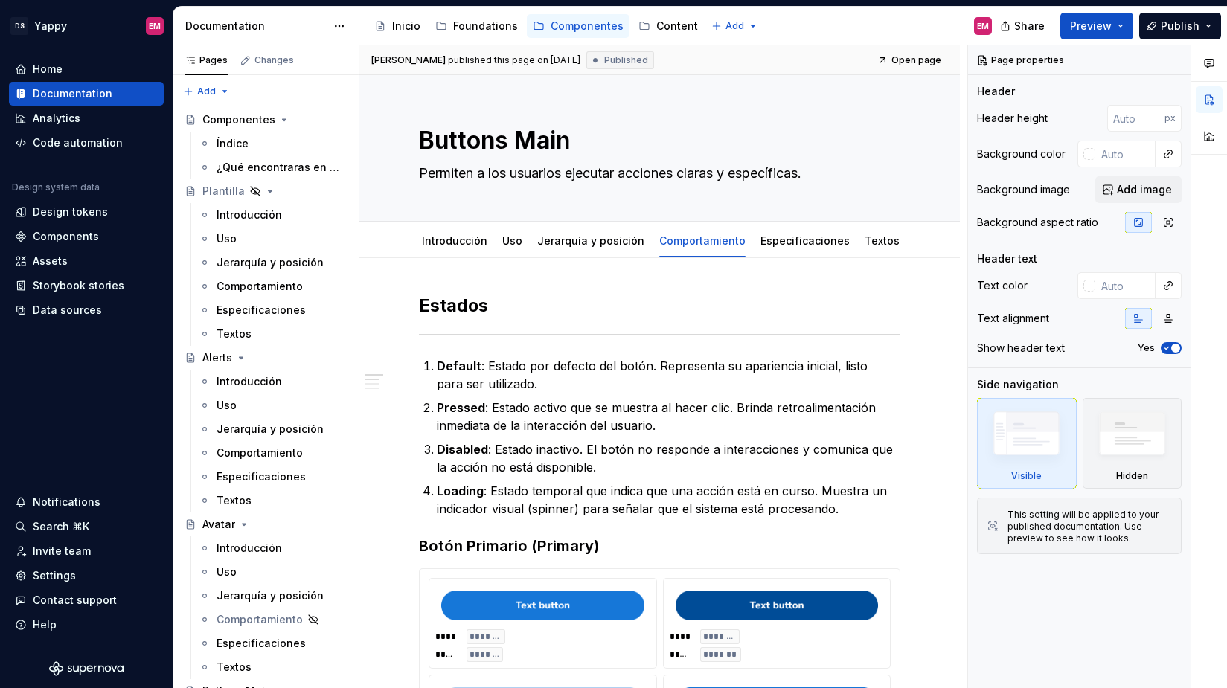
type textarea "*"
click at [452, 232] on div "Introducción" at bounding box center [454, 241] width 65 height 18
click at [438, 243] on link "Introducción" at bounding box center [454, 240] width 65 height 13
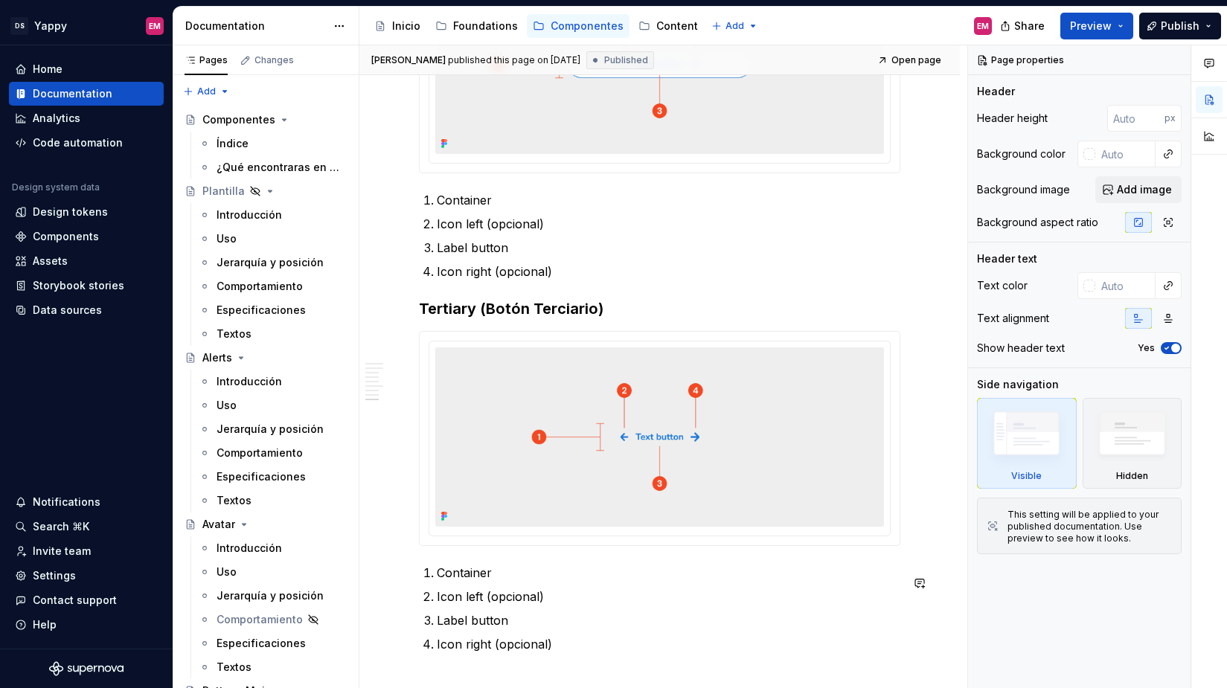
scroll to position [1808, 0]
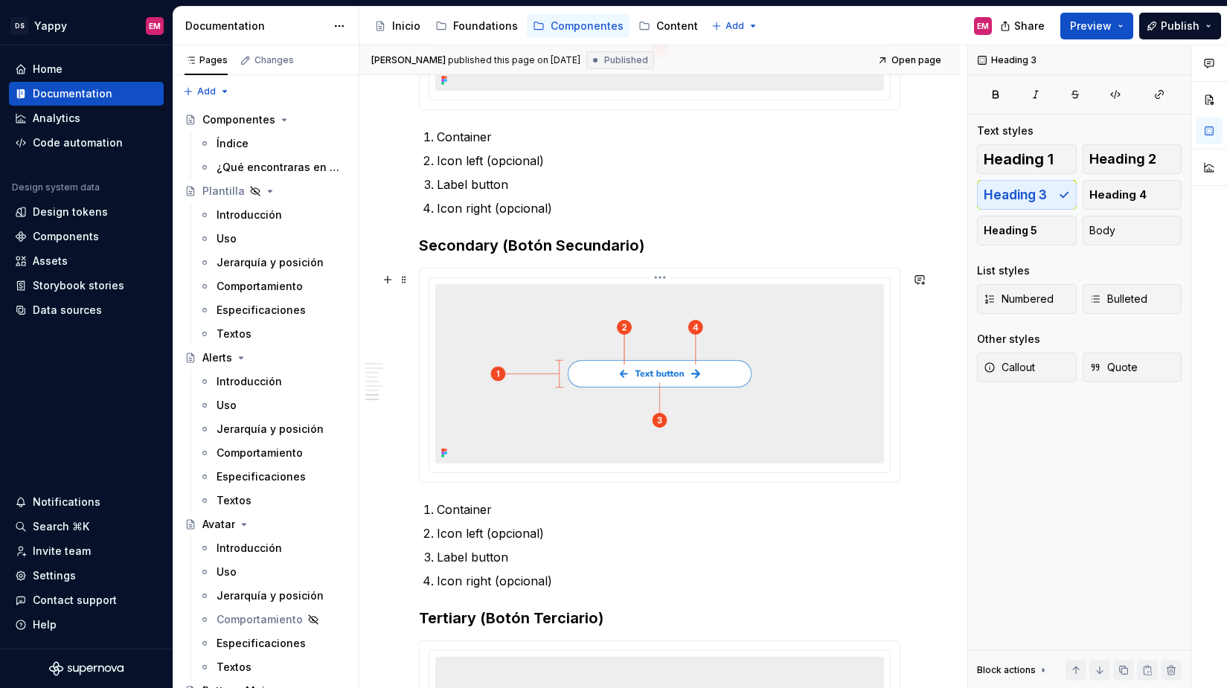
scroll to position [1509, 0]
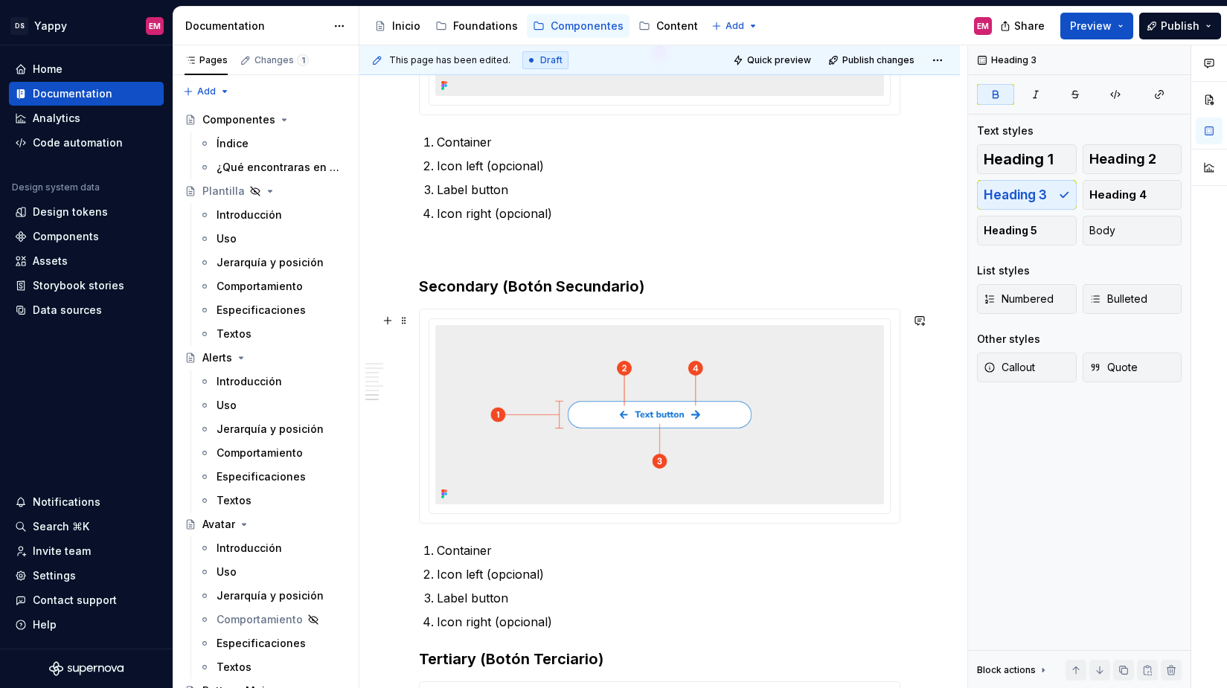
scroll to position [1640, 0]
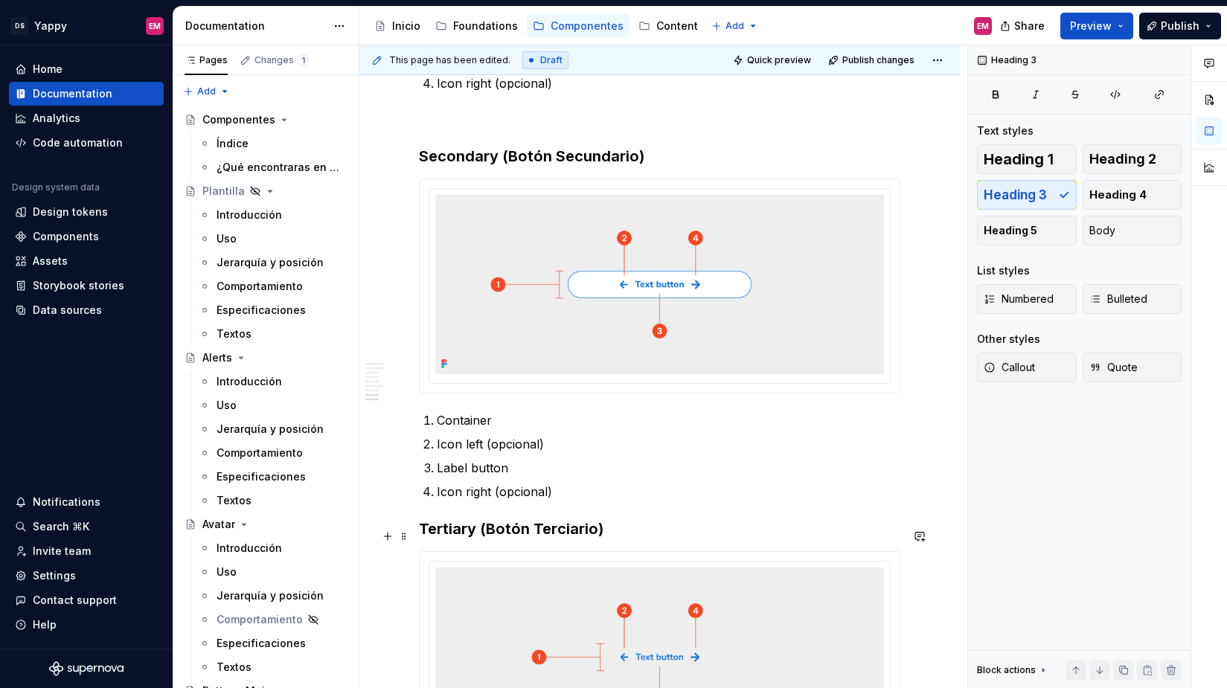
click at [419, 534] on h3 "Tertiary ( Botón Terciario)" at bounding box center [660, 529] width 482 height 21
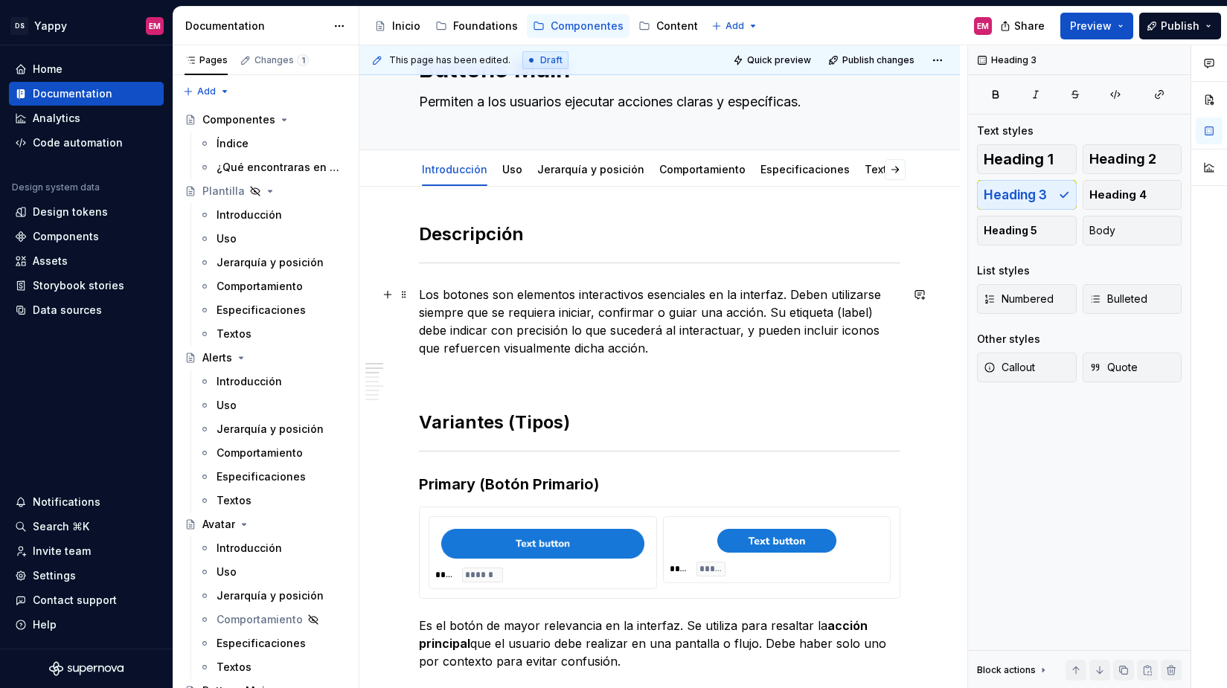
scroll to position [0, 0]
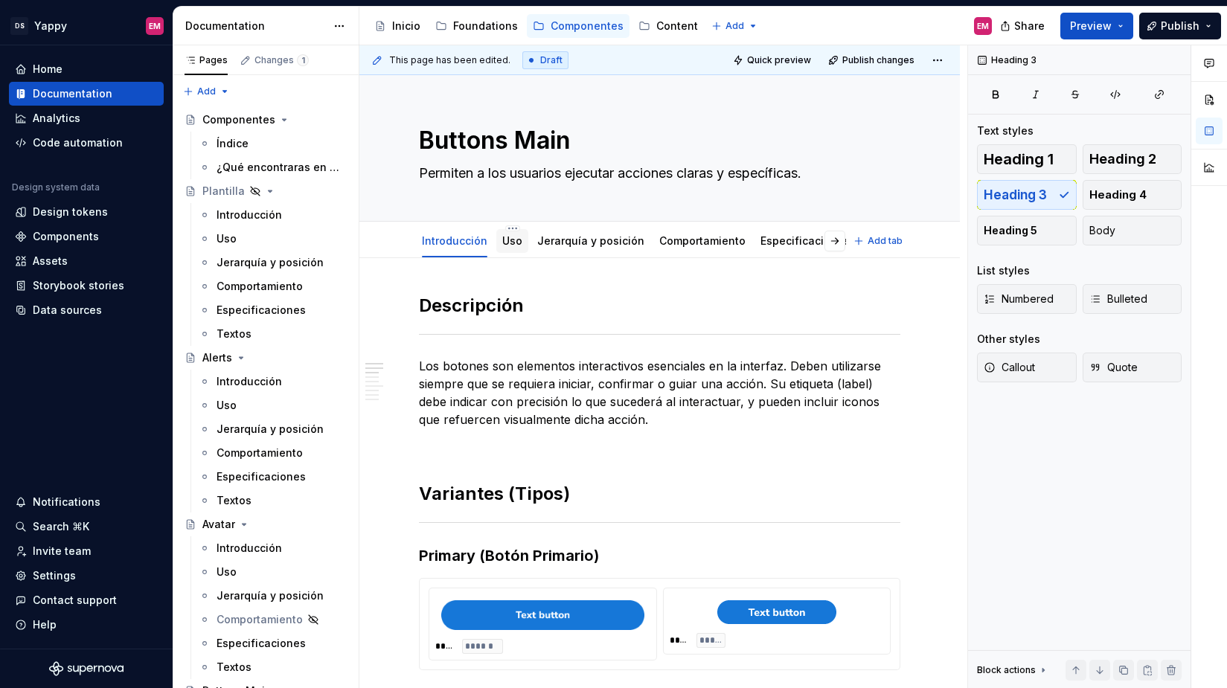
click at [502, 245] on link "Uso" at bounding box center [512, 240] width 20 height 13
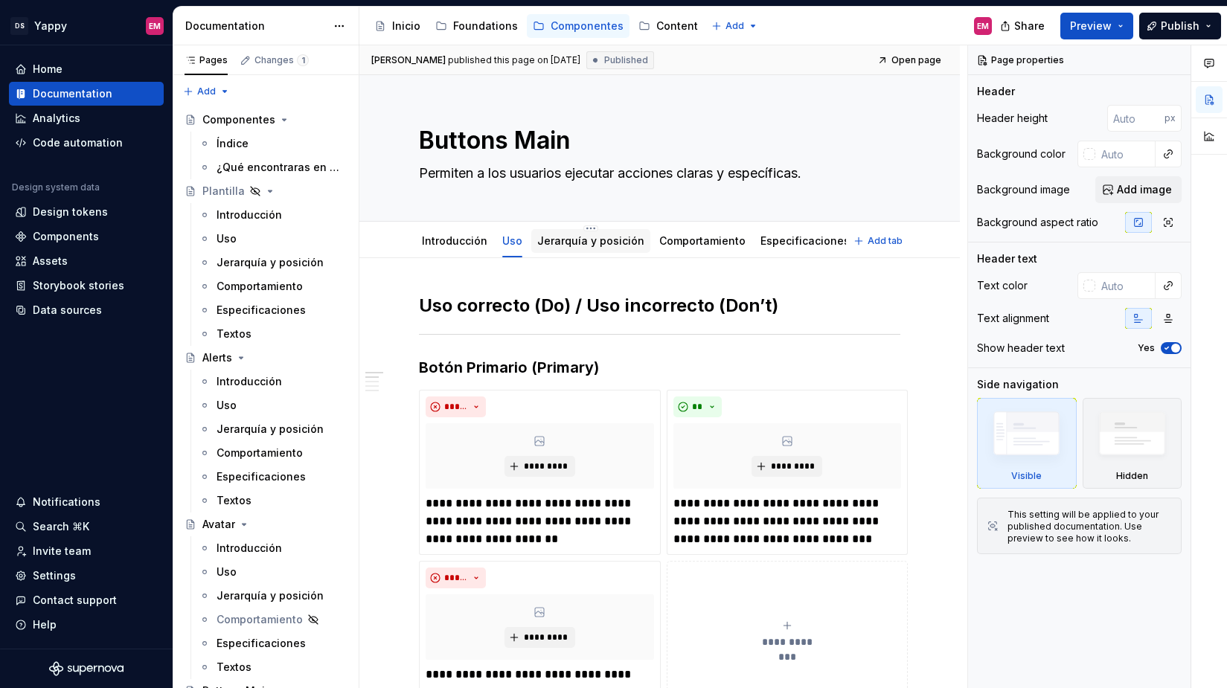
click at [558, 240] on link "Jerarquía y posición" at bounding box center [590, 240] width 107 height 13
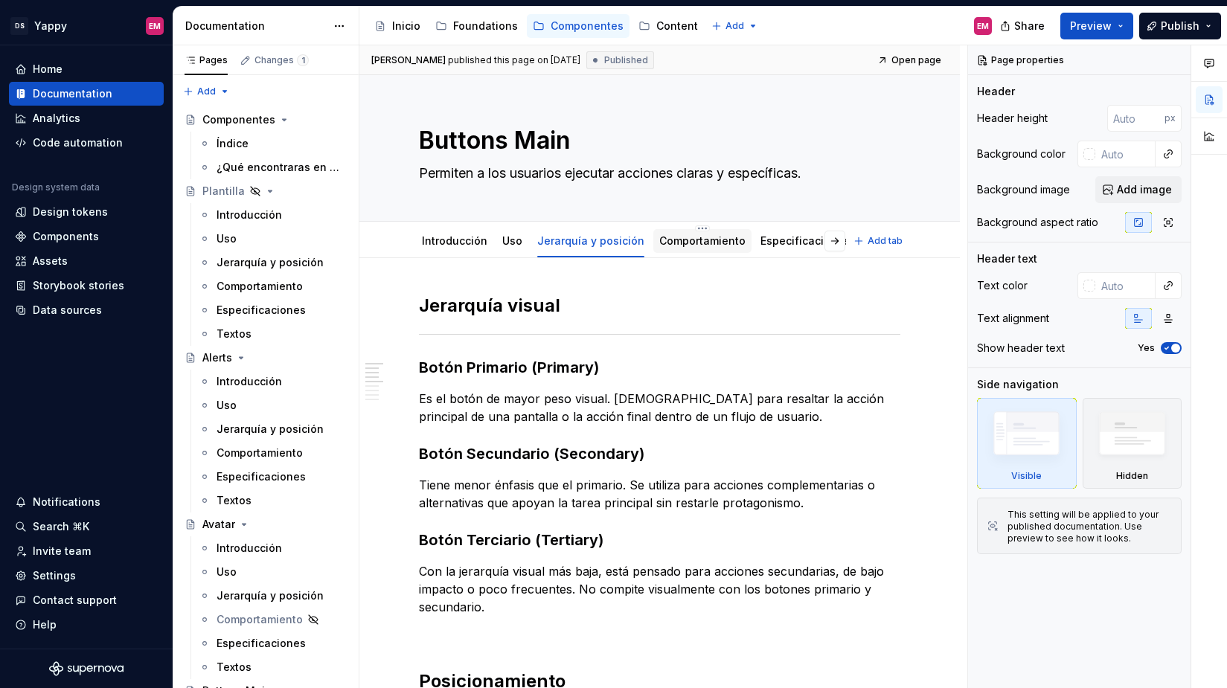
click at [674, 246] on link "Comportamiento" at bounding box center [702, 240] width 86 height 13
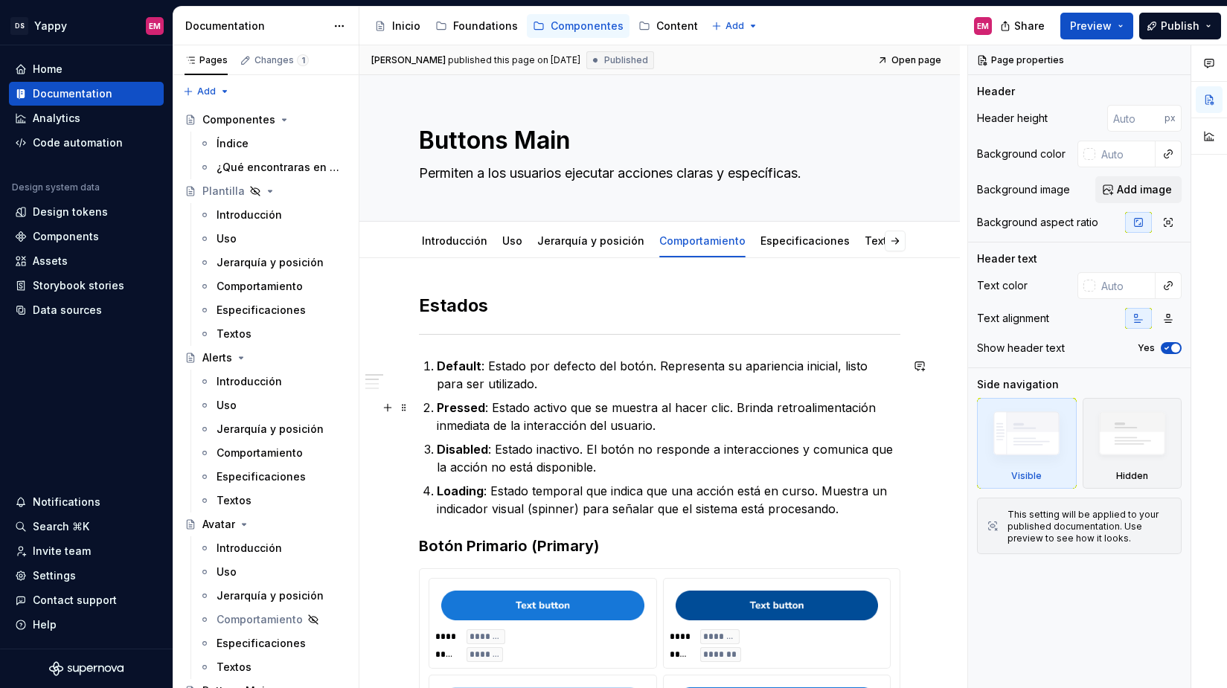
scroll to position [13, 0]
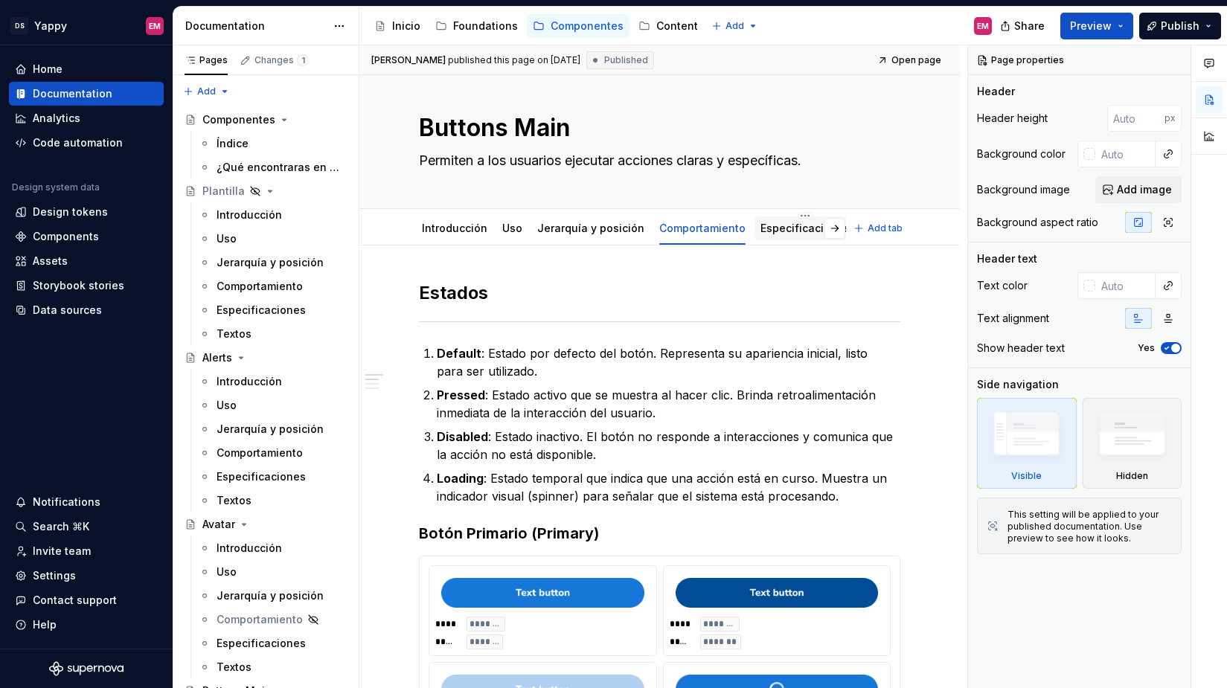
click at [763, 229] on link "Especificaciones" at bounding box center [805, 228] width 89 height 13
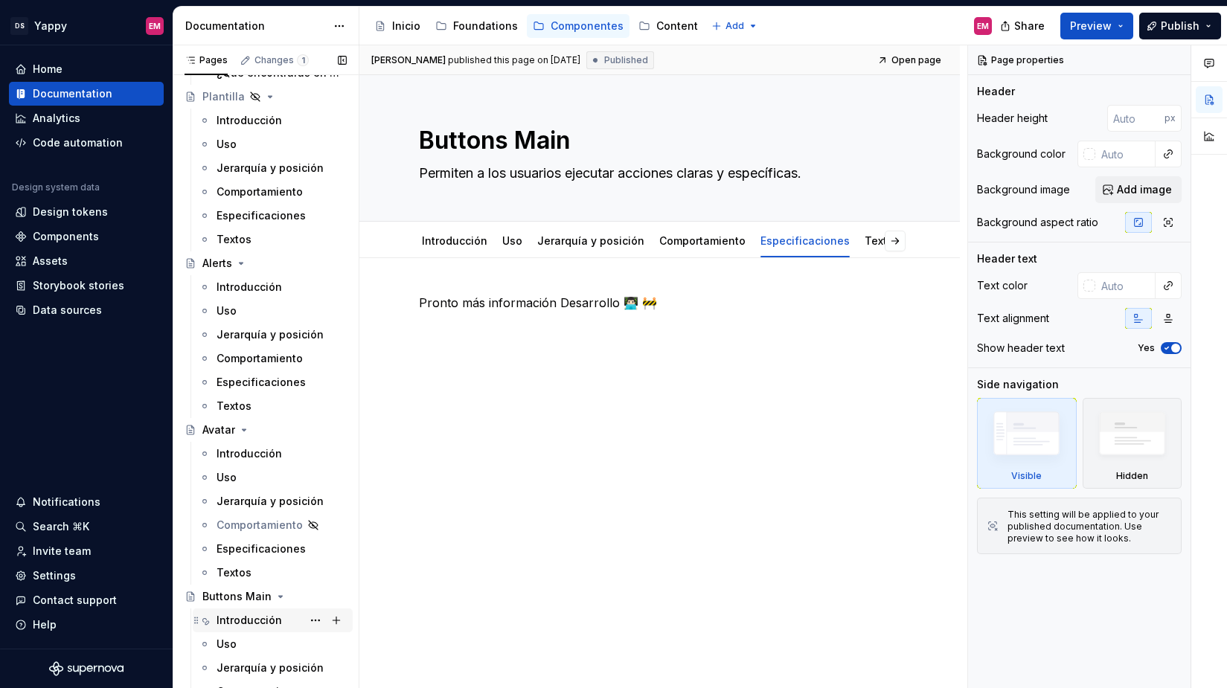
scroll to position [66, 0]
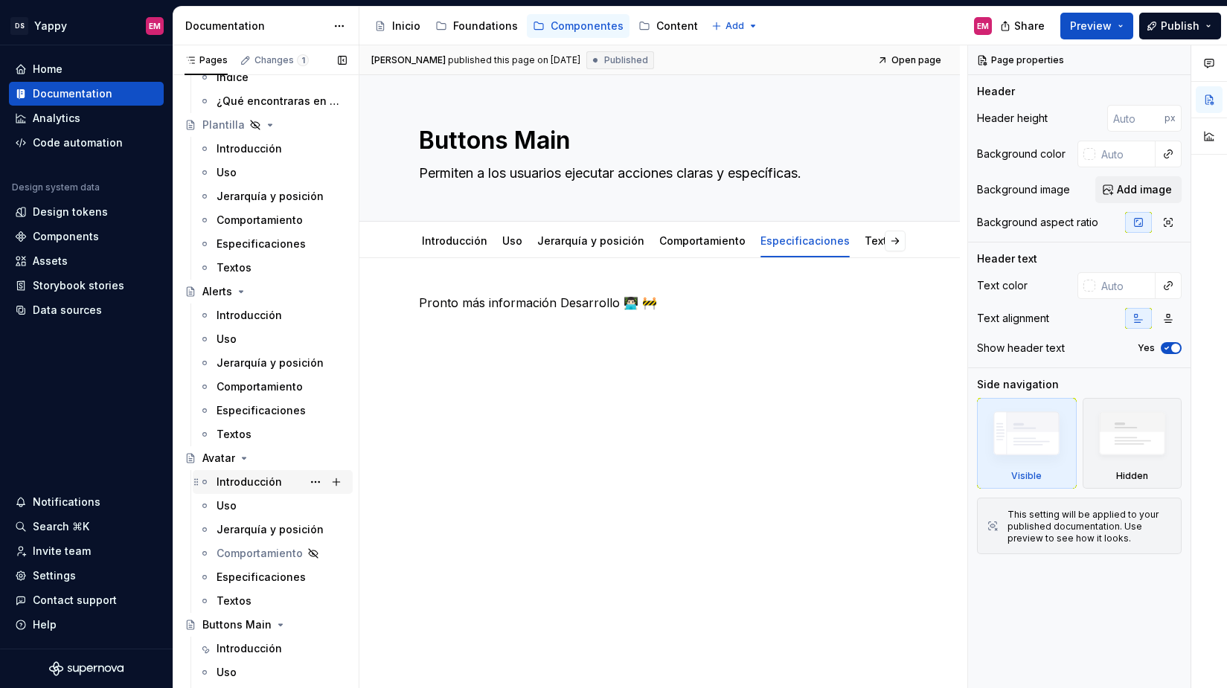
click at [240, 490] on div "Introducción" at bounding box center [282, 482] width 130 height 21
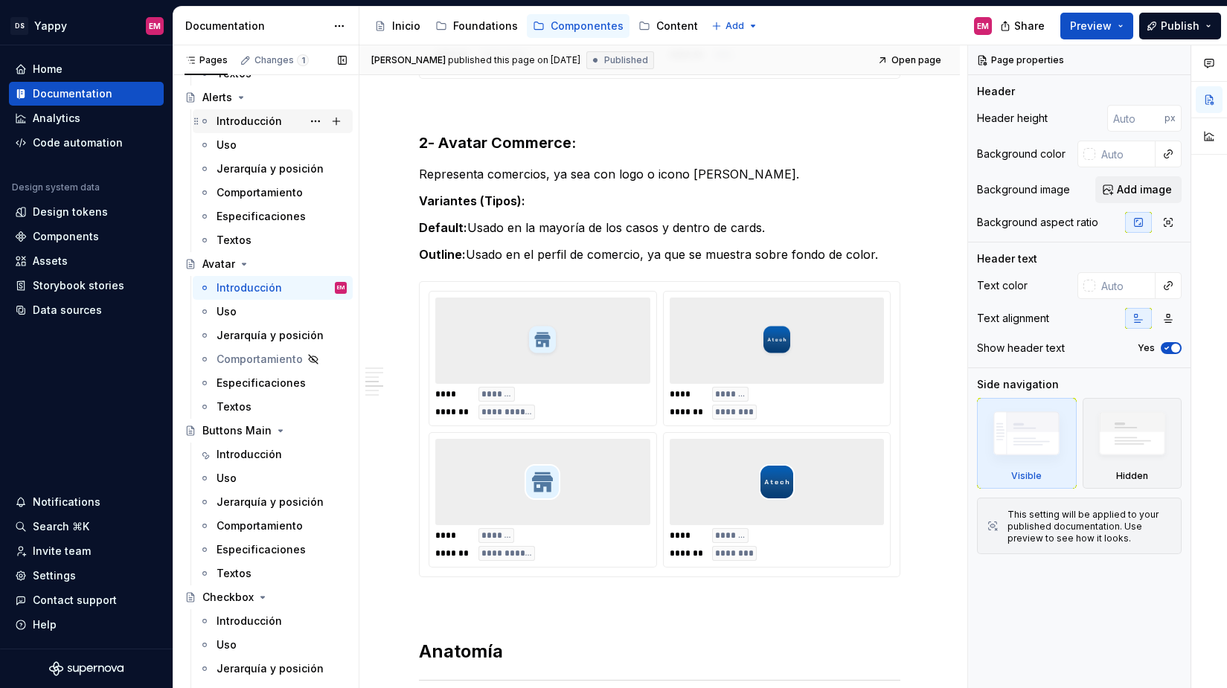
scroll to position [331, 0]
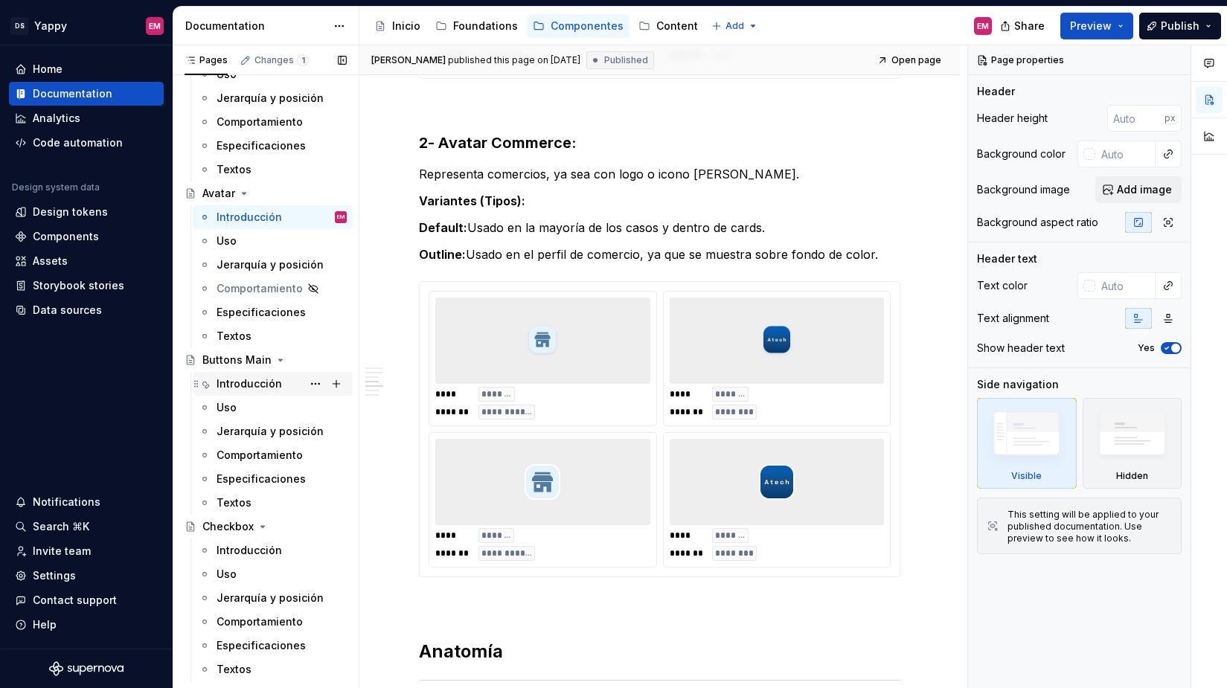
click at [246, 389] on div "Introducción" at bounding box center [249, 384] width 65 height 15
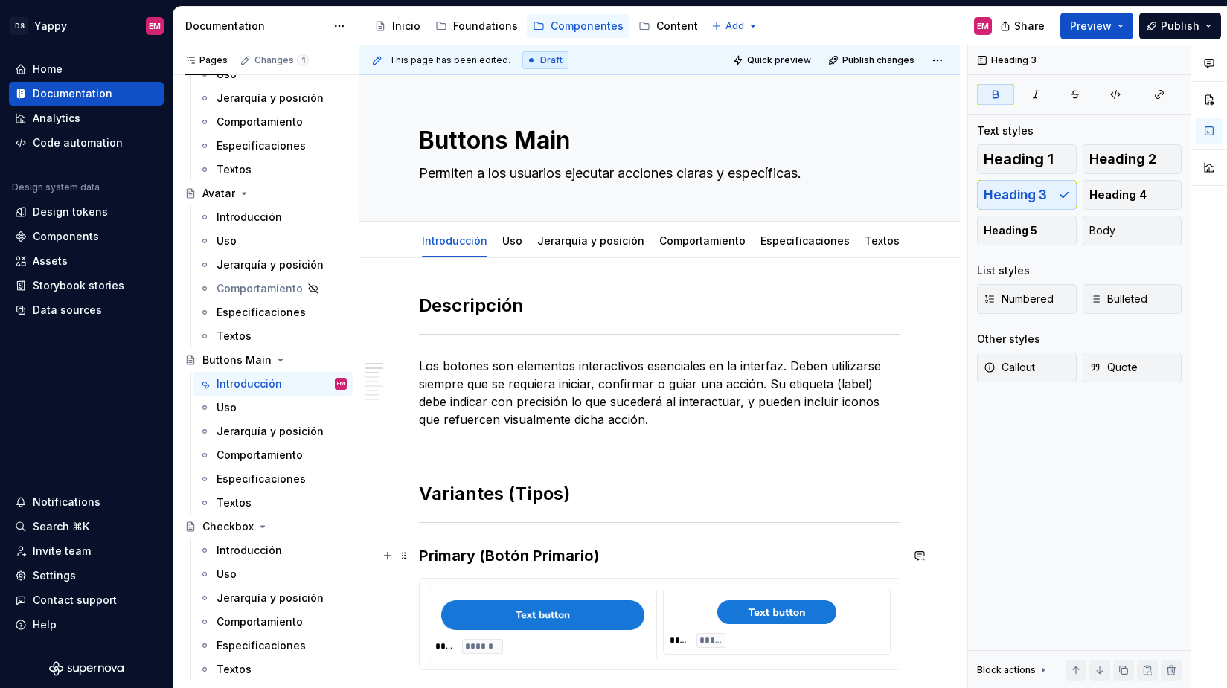
type textarea "*"
click at [422, 555] on strong "Primary (Botón Primario)" at bounding box center [509, 556] width 180 height 18
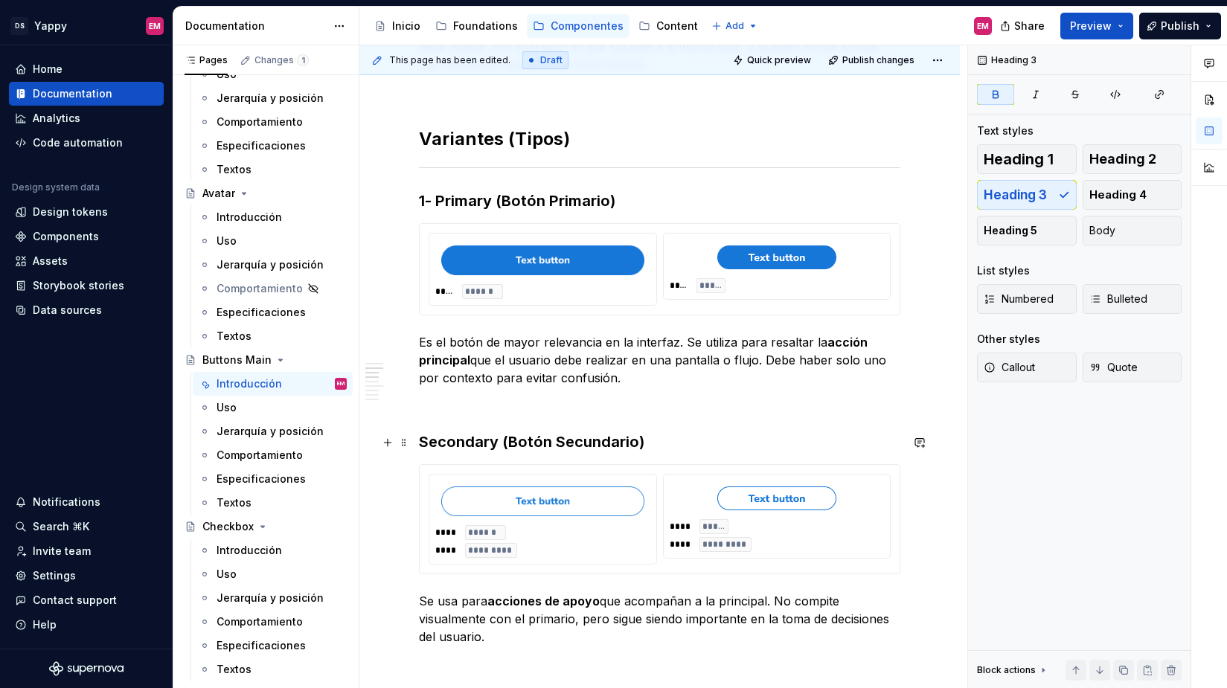
scroll to position [440, 0]
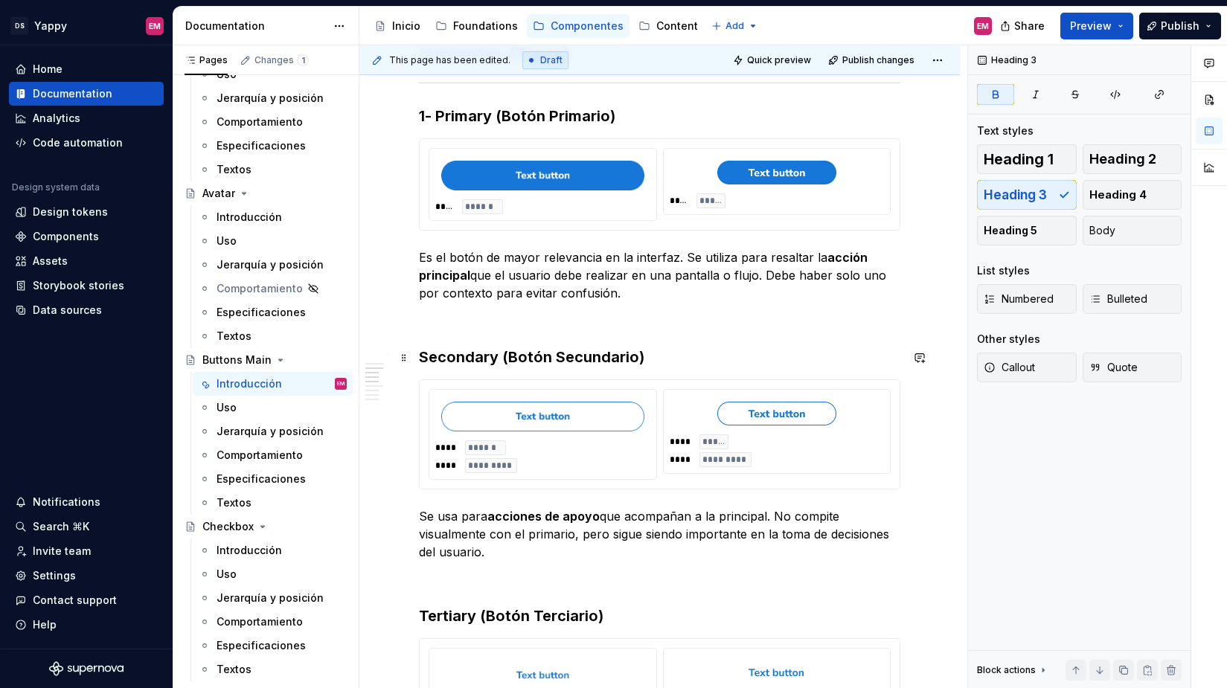
click at [420, 361] on strong "Secondary (Botón Secundario)" at bounding box center [531, 357] width 225 height 18
click at [421, 618] on h3 "Tertiary ( Botón Terciario)" at bounding box center [660, 616] width 482 height 21
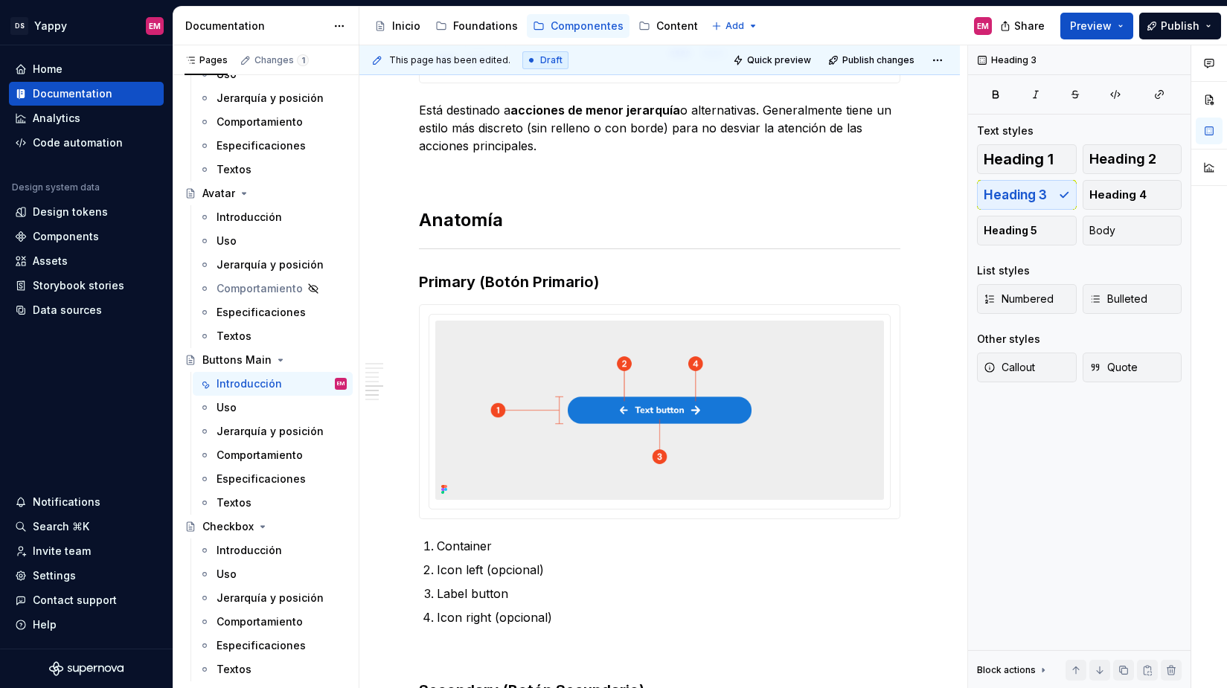
scroll to position [1261, 0]
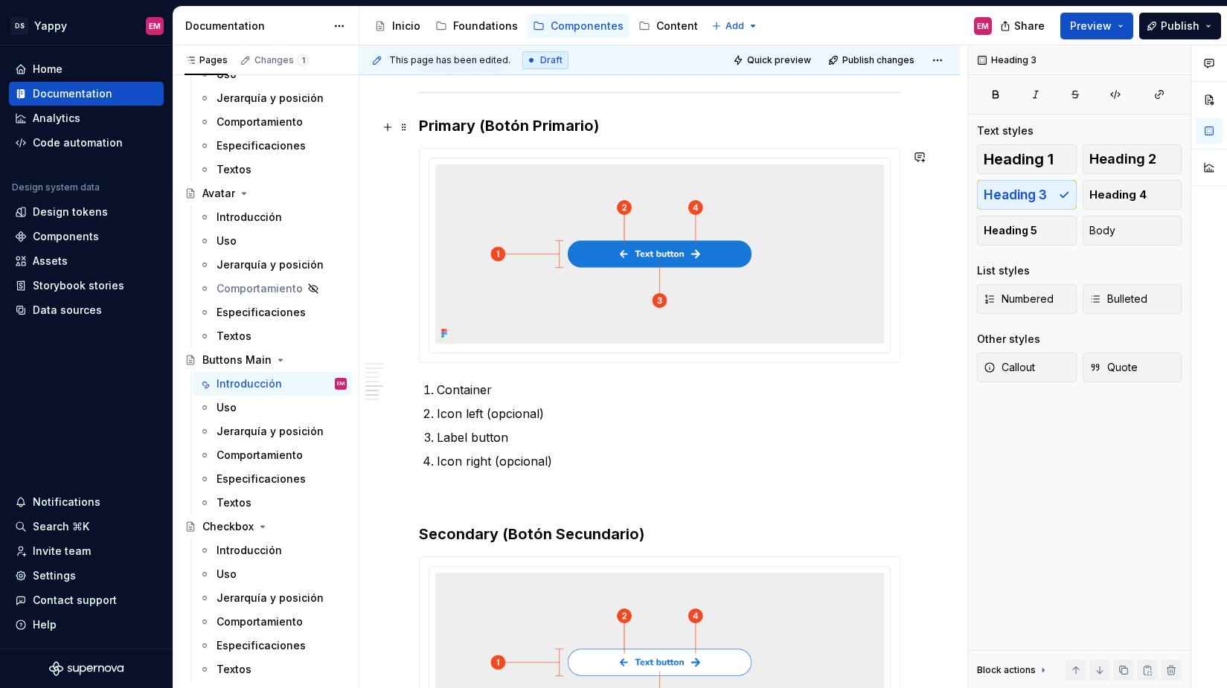
click at [415, 121] on div "Descripción Los botones son elementos interactivos esenciales en la interfaz. D…" at bounding box center [659, 272] width 601 height 2551
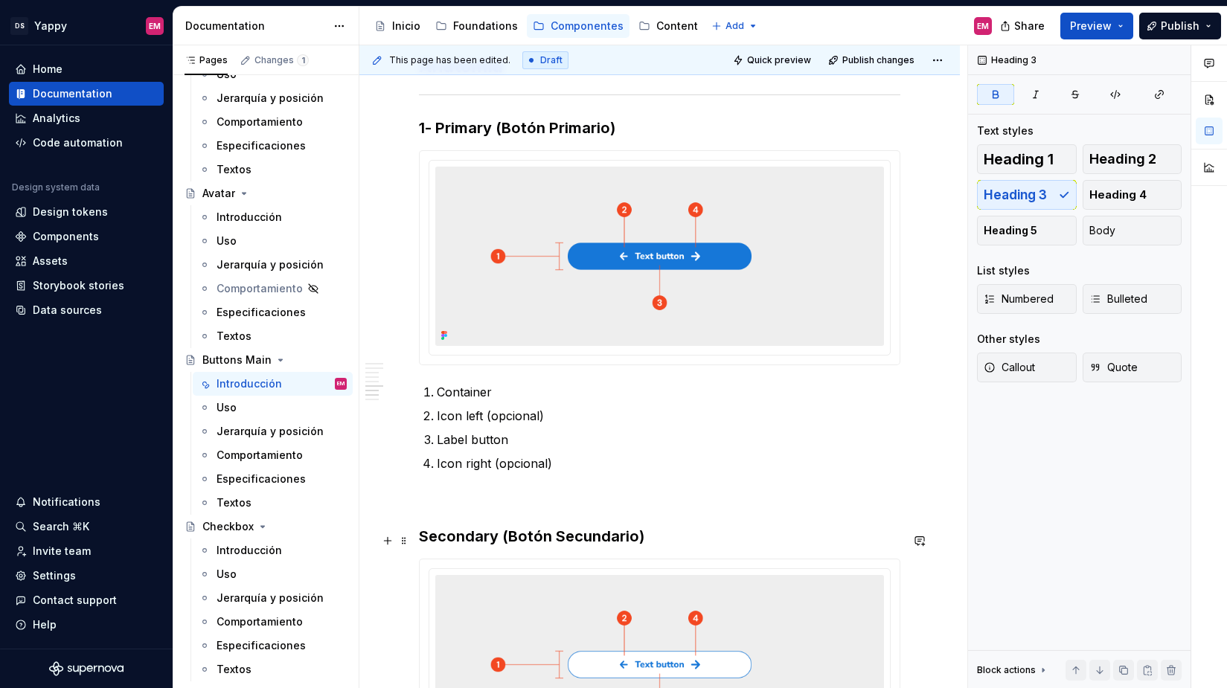
click at [420, 546] on strong "Secondary (Botón Secundario)" at bounding box center [531, 537] width 225 height 18
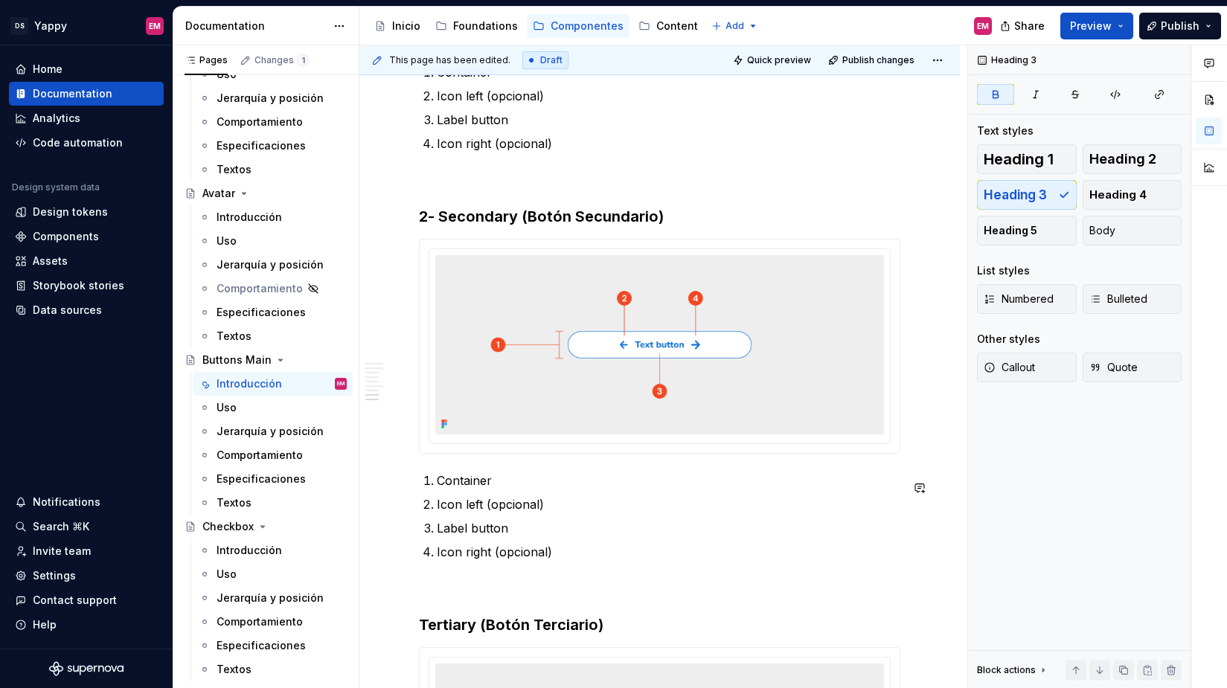
scroll to position [1616, 0]
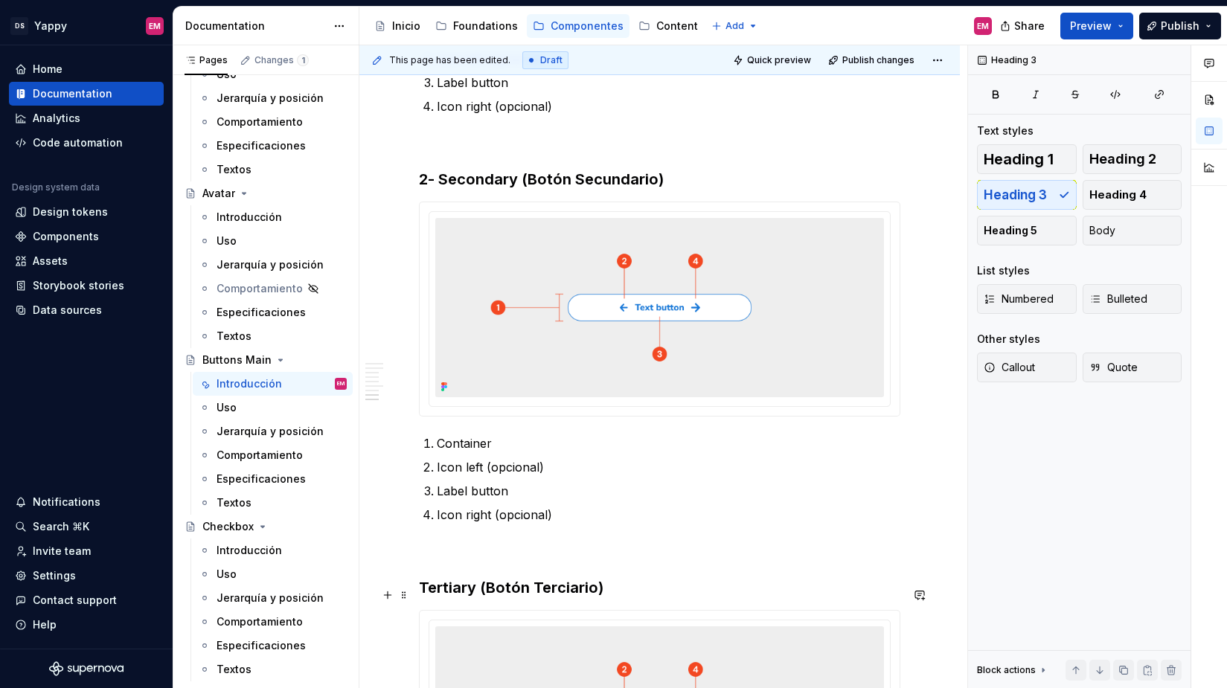
click at [420, 589] on h3 "Tertiary ( Botón Terciario)" at bounding box center [660, 588] width 482 height 21
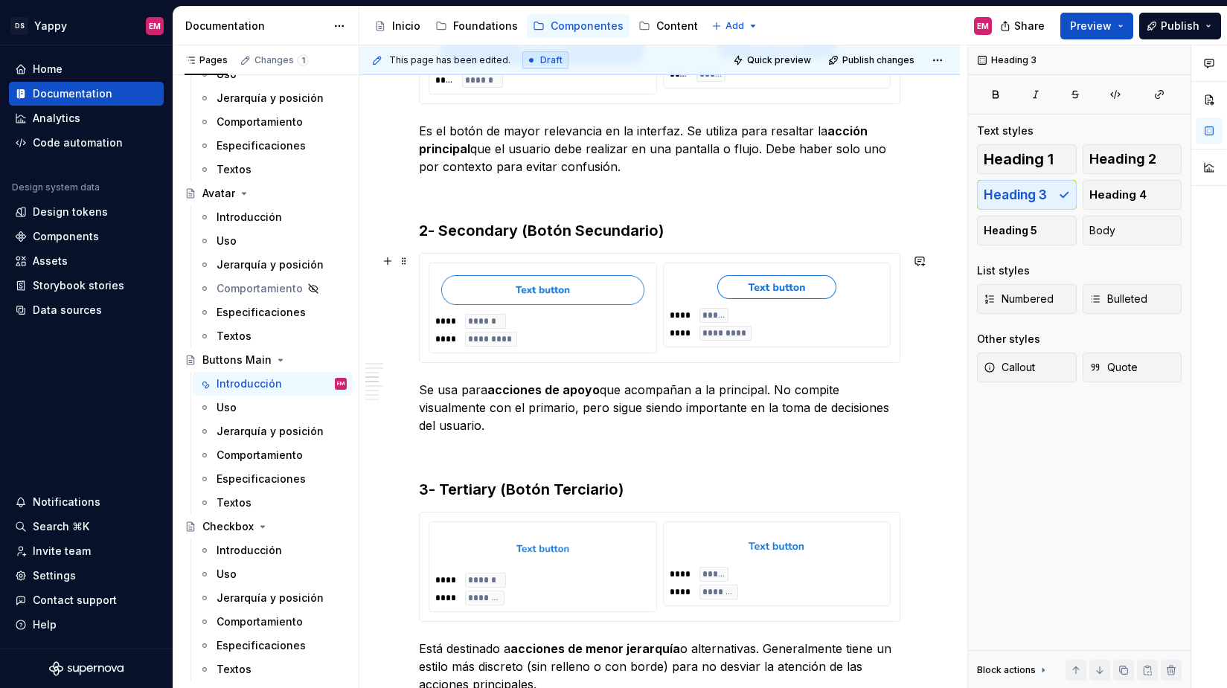
scroll to position [0, 0]
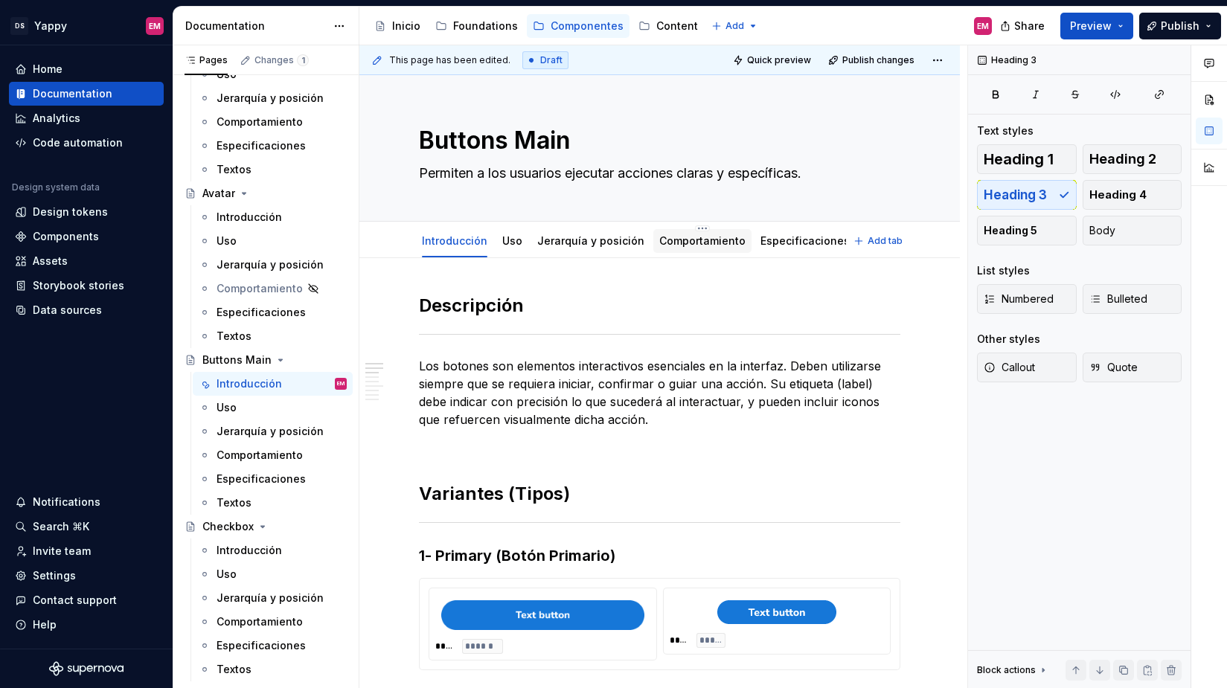
click at [662, 237] on link "Comportamiento" at bounding box center [702, 240] width 86 height 13
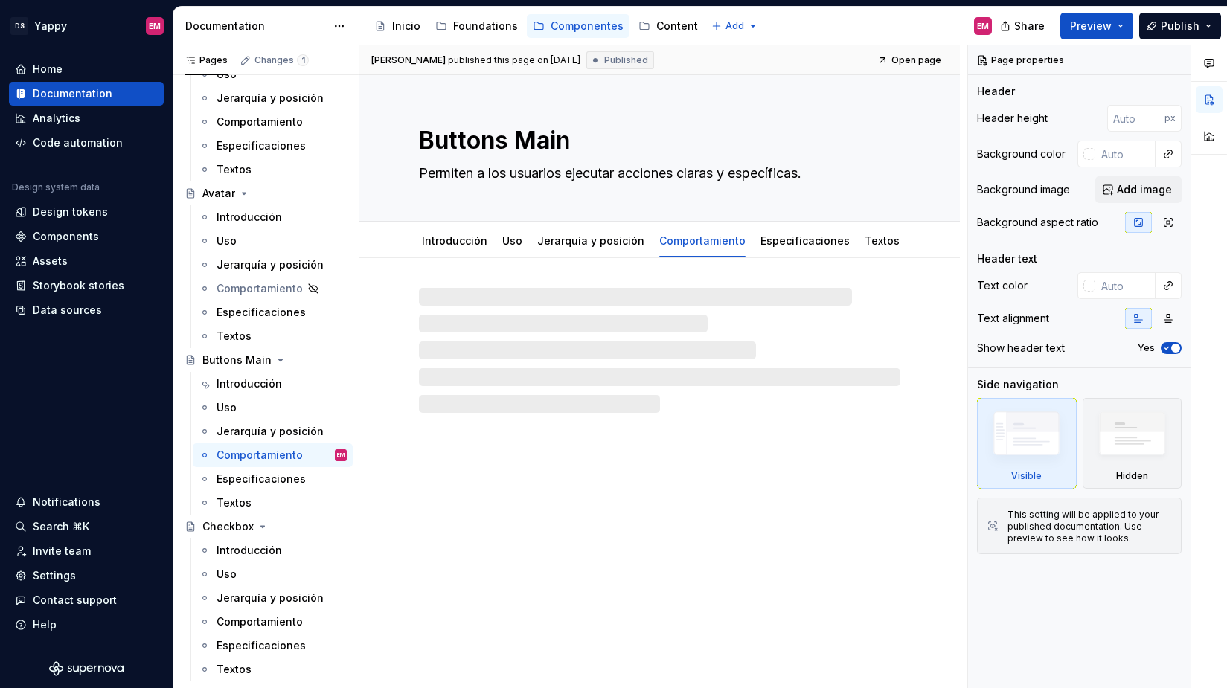
type textarea "*"
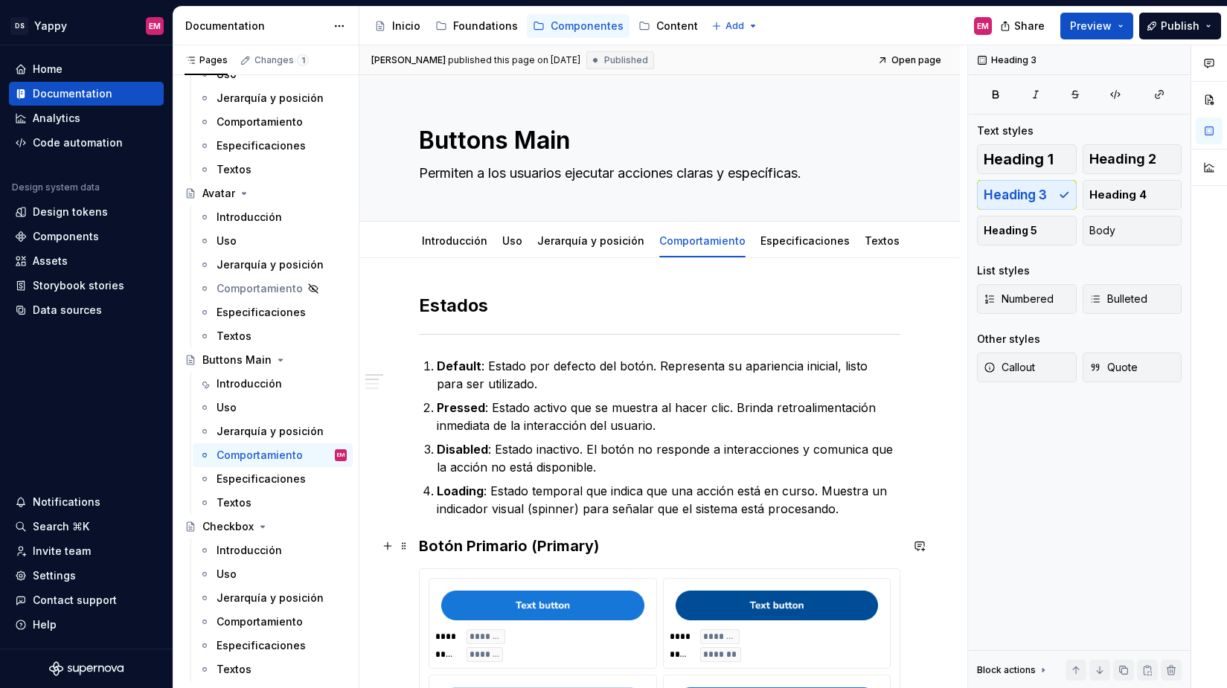
click at [432, 551] on h3 "Botón Primario (Primary)" at bounding box center [660, 546] width 482 height 21
click at [423, 546] on h3 "Botón Primario (Primary)" at bounding box center [660, 546] width 482 height 21
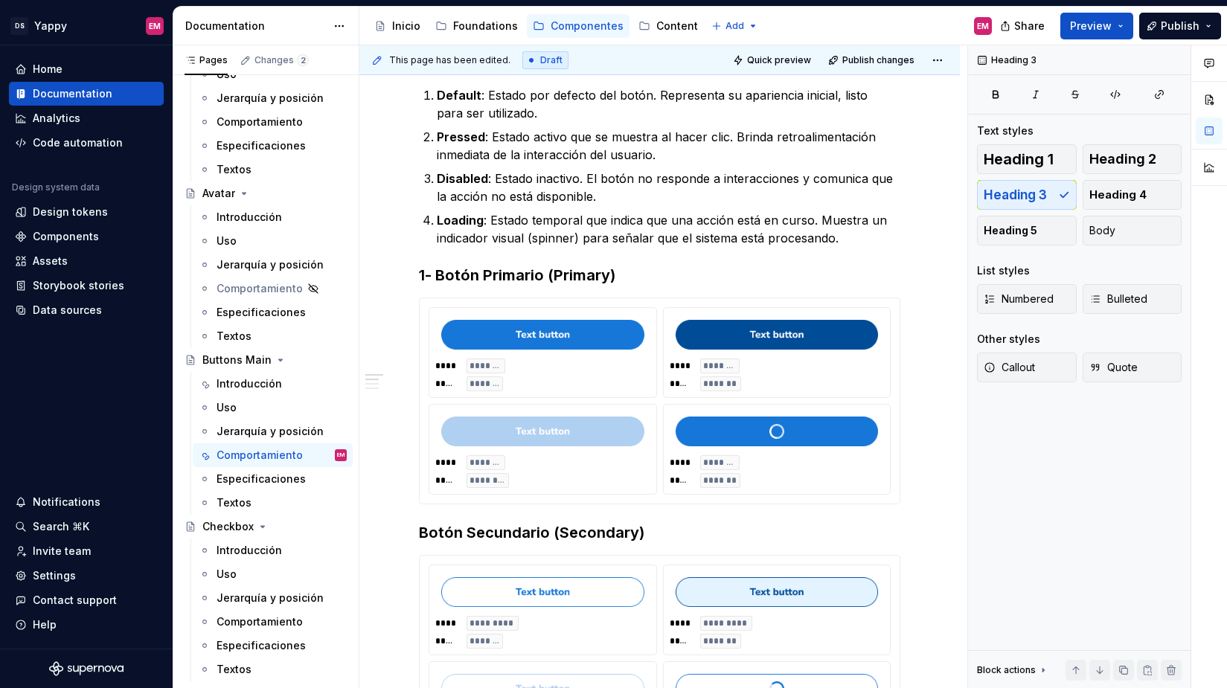
scroll to position [342, 0]
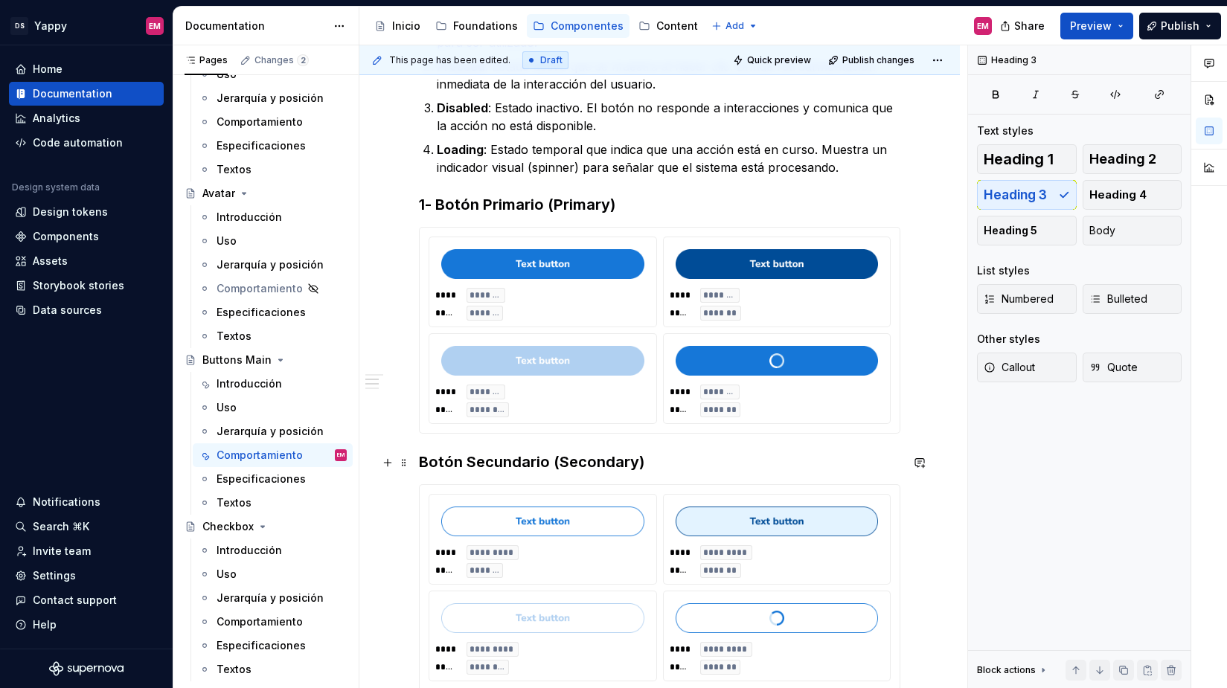
click at [419, 469] on h3 "Botón Secundario (Secondary)" at bounding box center [660, 462] width 482 height 21
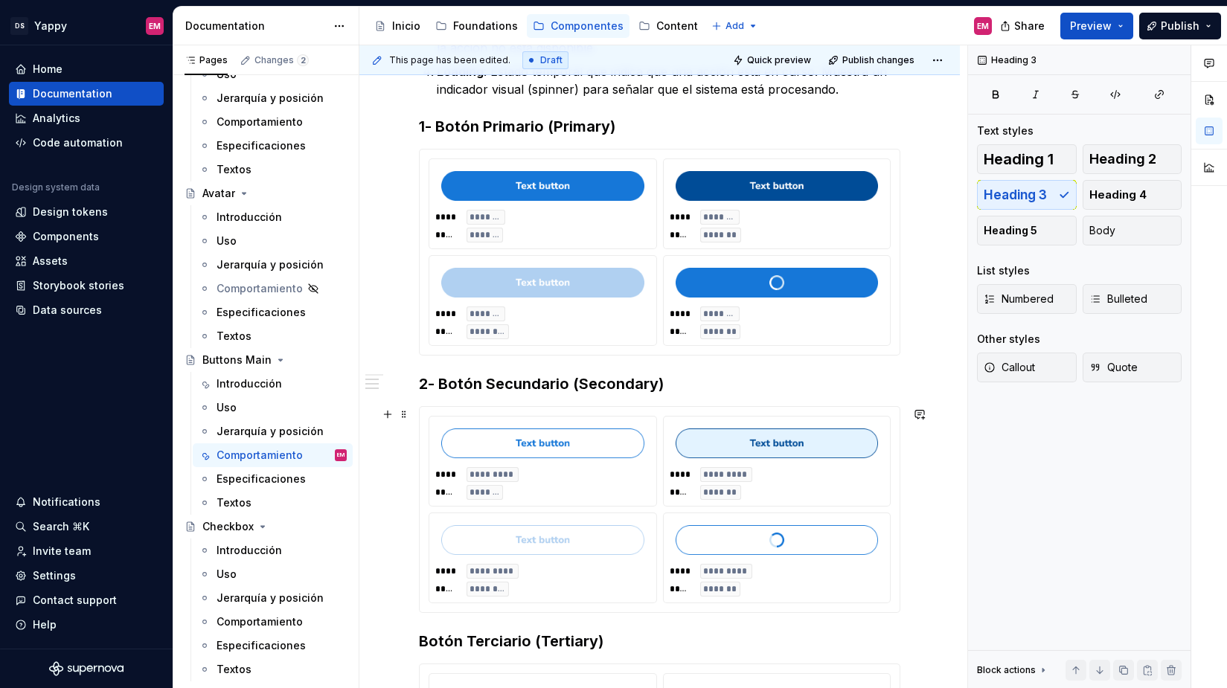
scroll to position [427, 0]
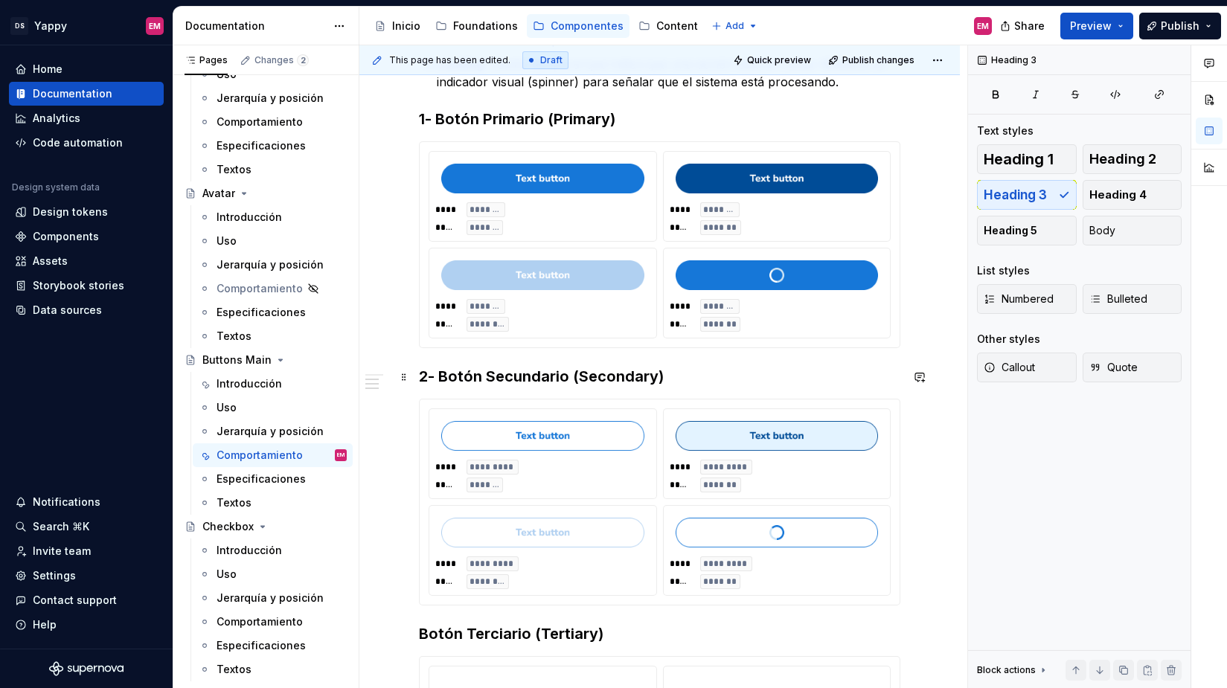
click at [419, 371] on h3 "2- Botón Secundario (Secondary)" at bounding box center [660, 376] width 482 height 21
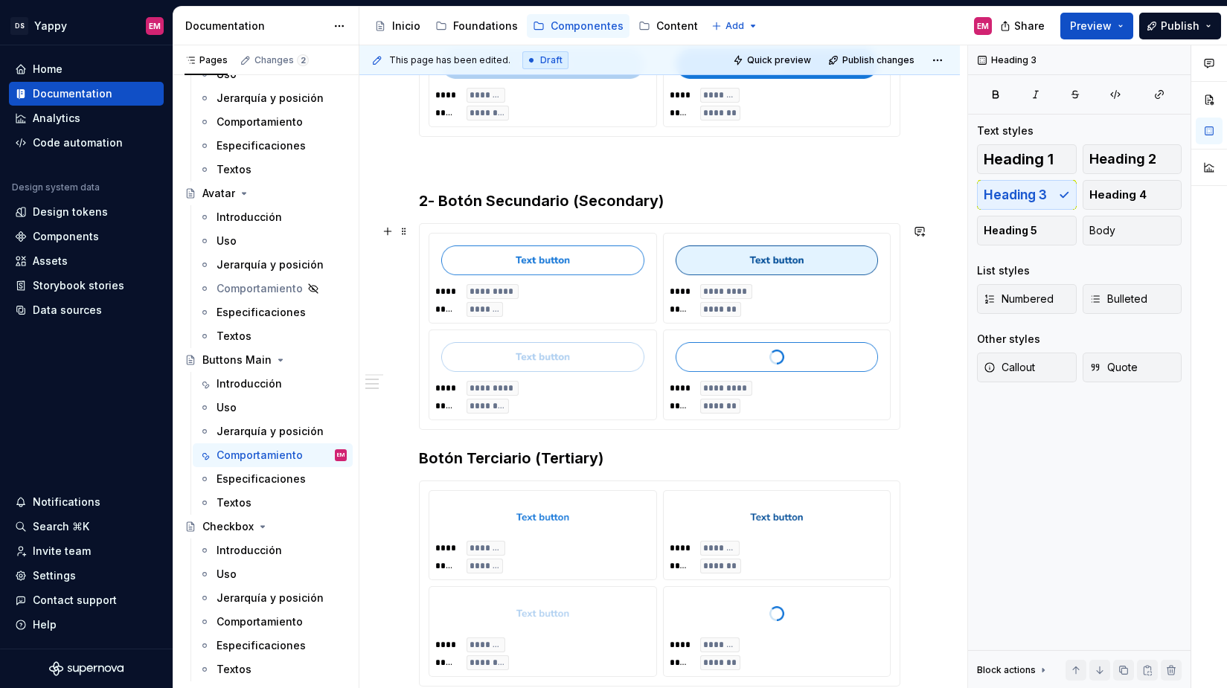
scroll to position [650, 0]
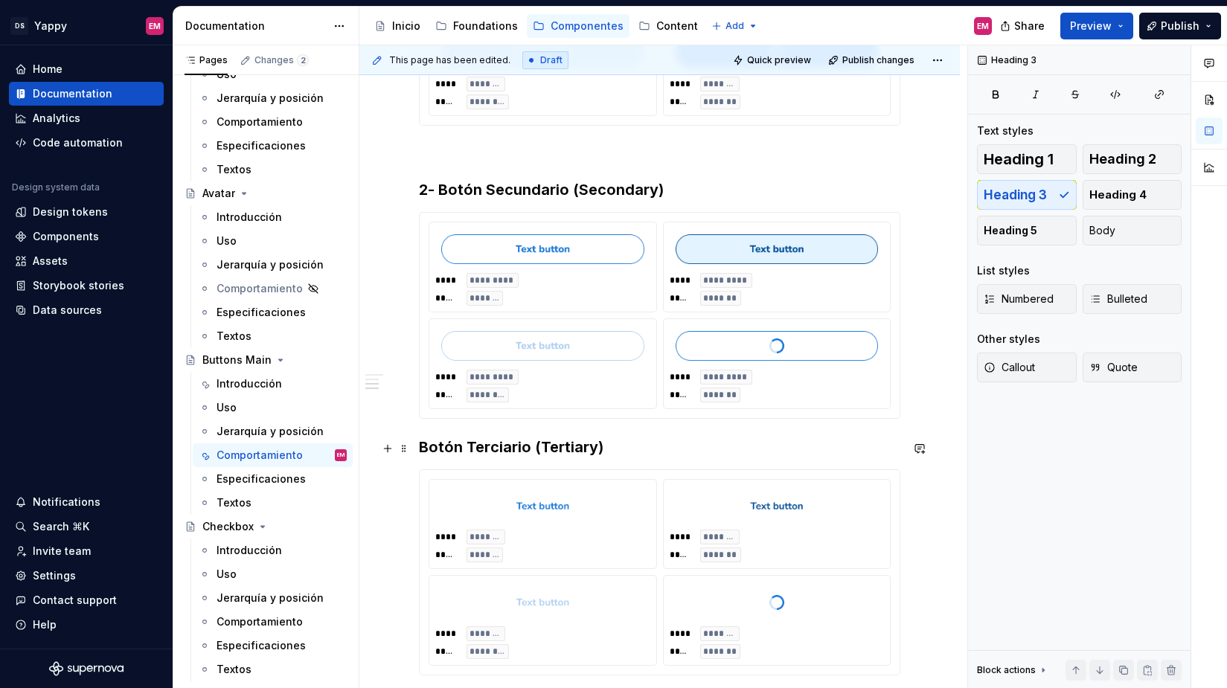
click at [426, 455] on h3 "Botón Terciario (Tertiary)" at bounding box center [660, 447] width 482 height 21
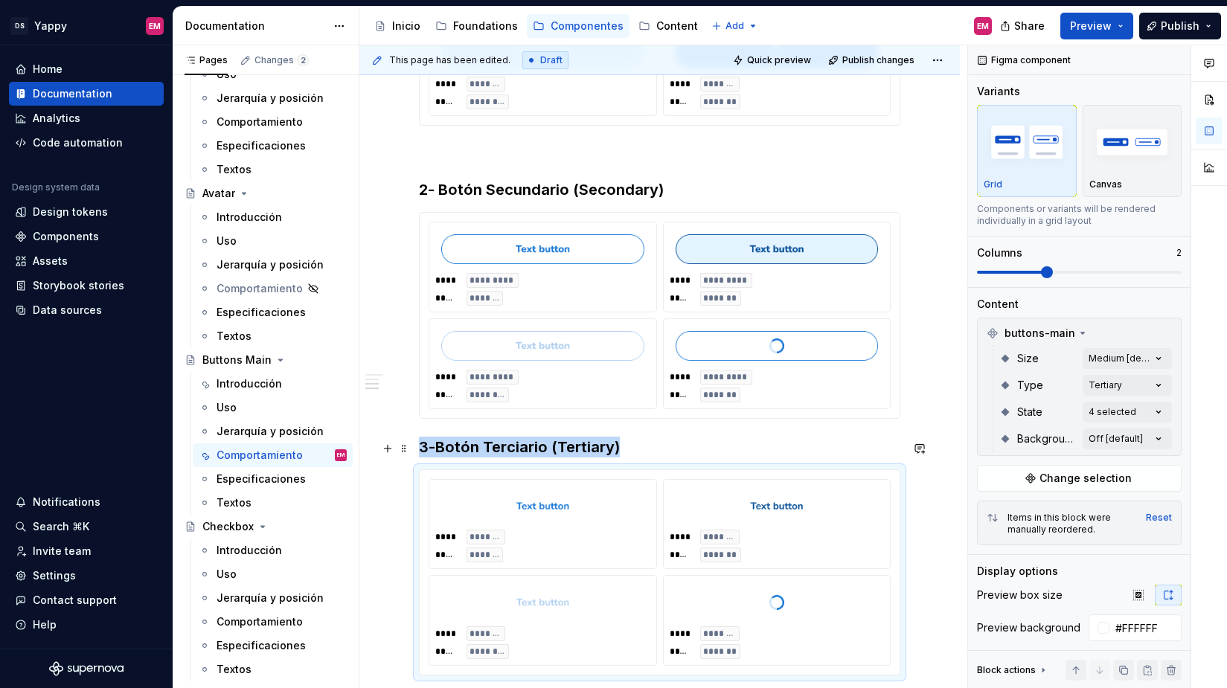
click at [438, 445] on h3 "3-Botón Terciario (Tertiary)" at bounding box center [660, 447] width 482 height 21
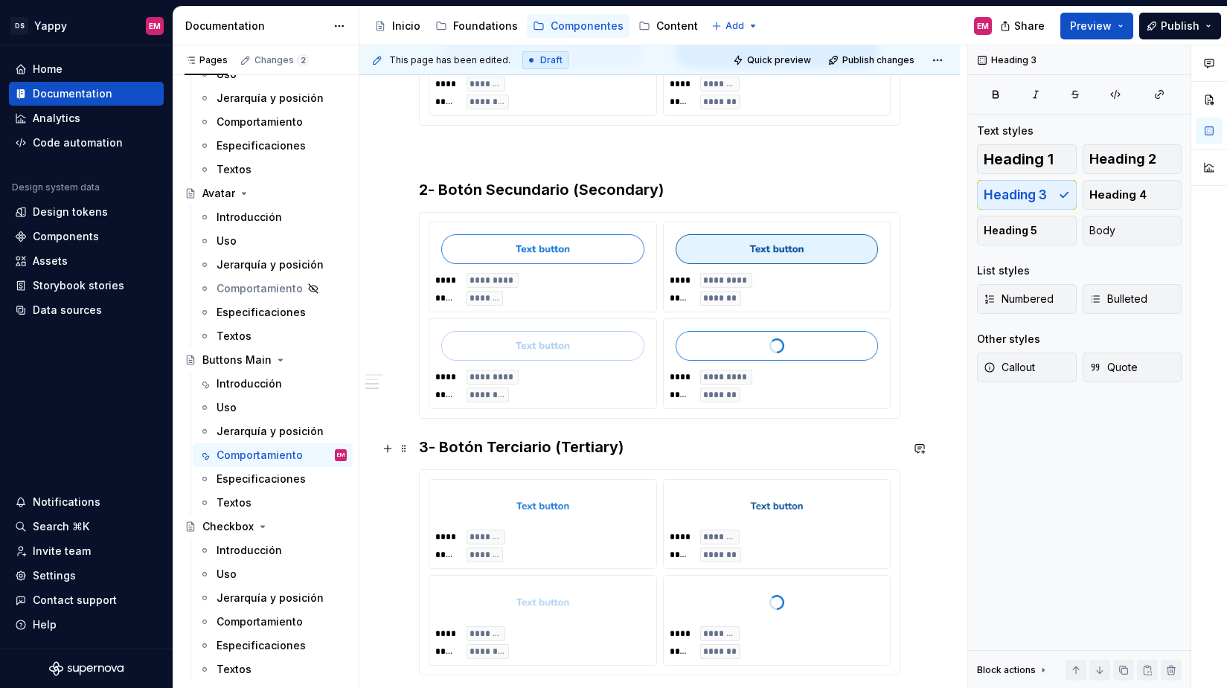
click at [418, 448] on div "Estados Default : Estado por defecto del botón. Representa su apariencia inicia…" at bounding box center [659, 255] width 601 height 1292
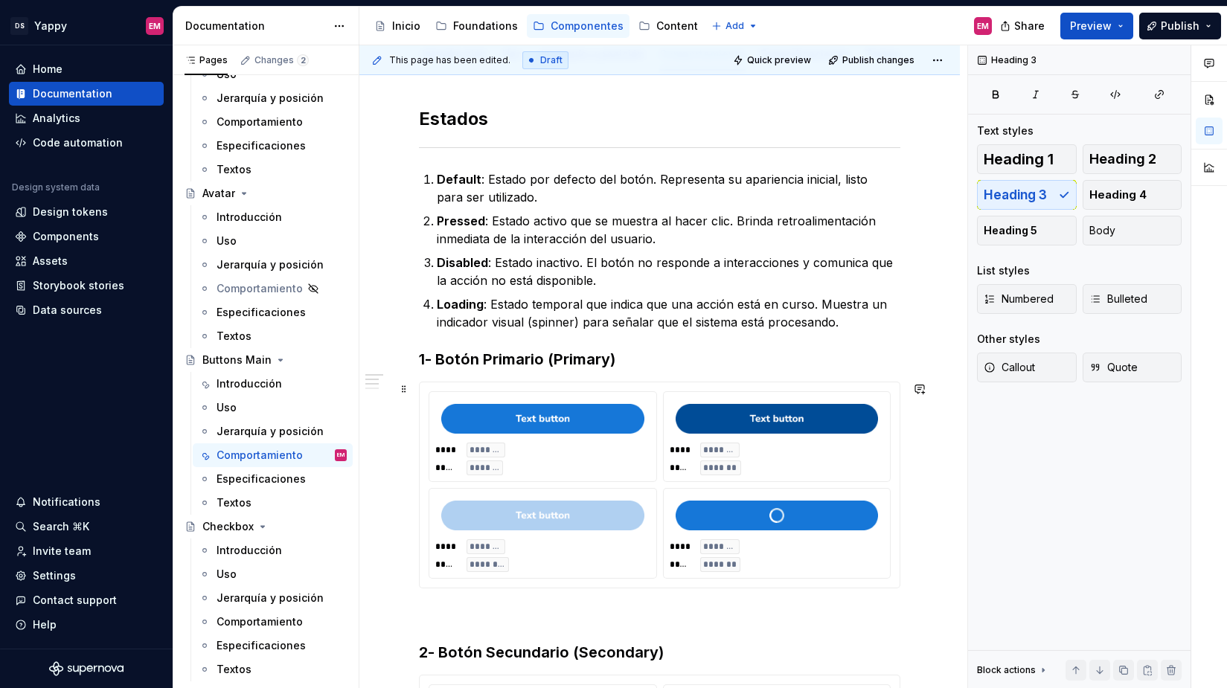
scroll to position [113, 0]
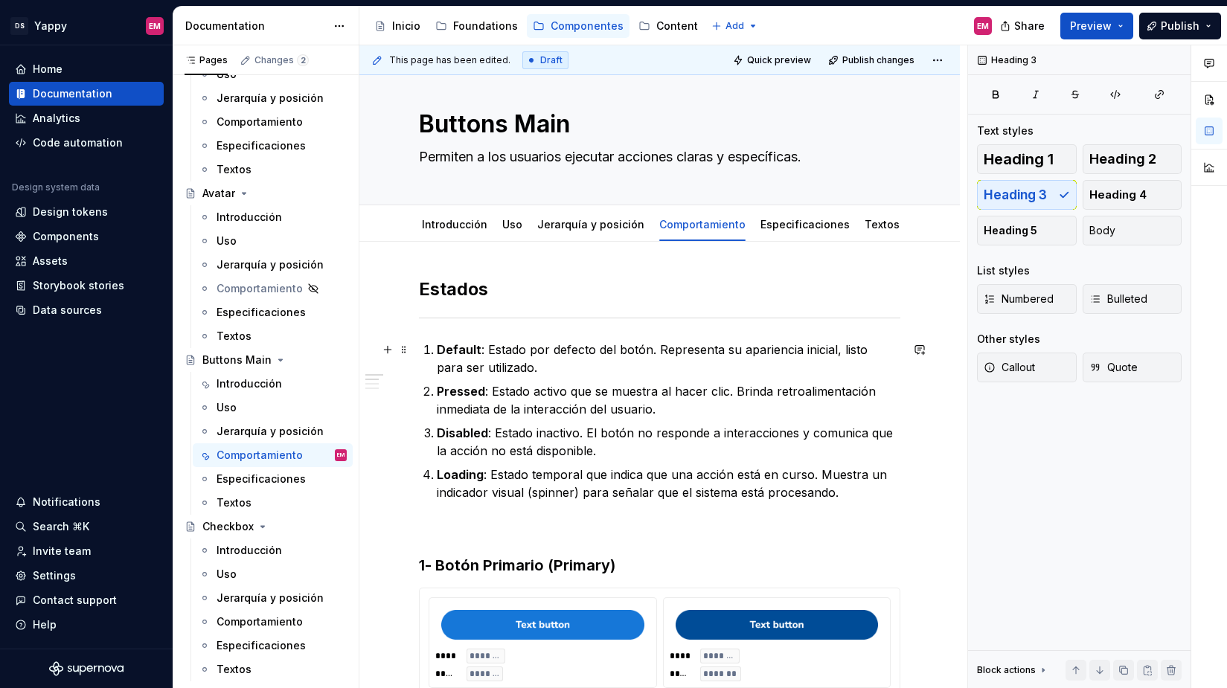
scroll to position [0, 0]
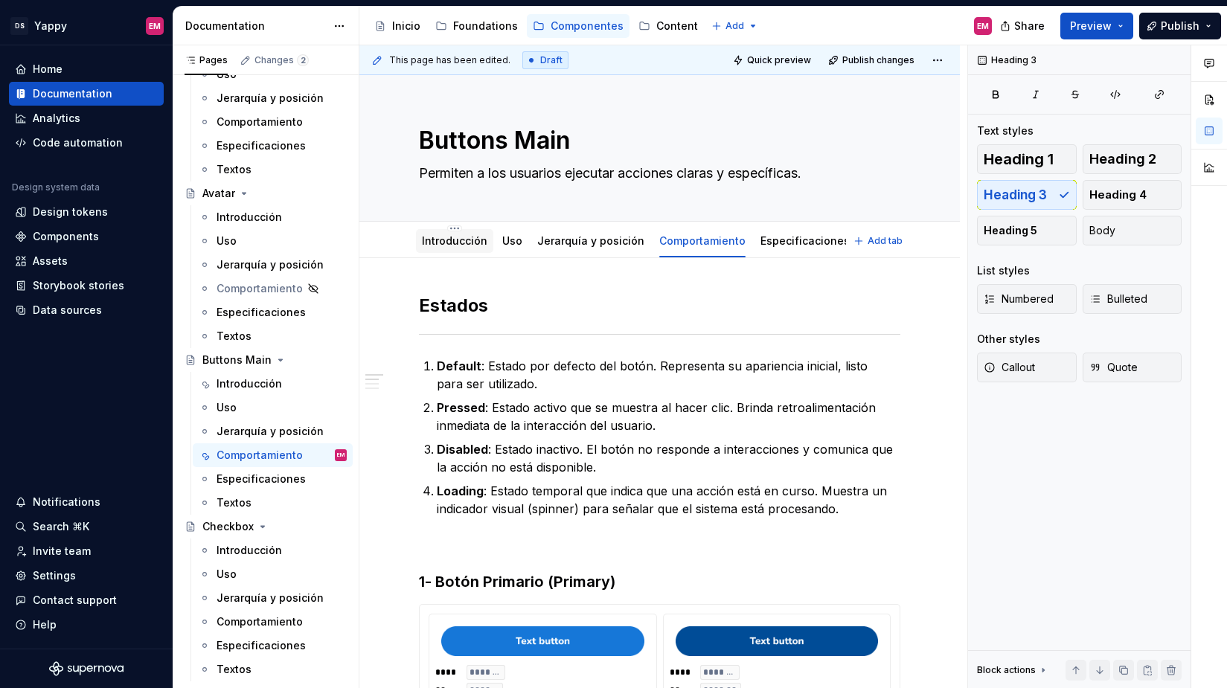
click at [458, 246] on link "Introducción" at bounding box center [454, 240] width 65 height 13
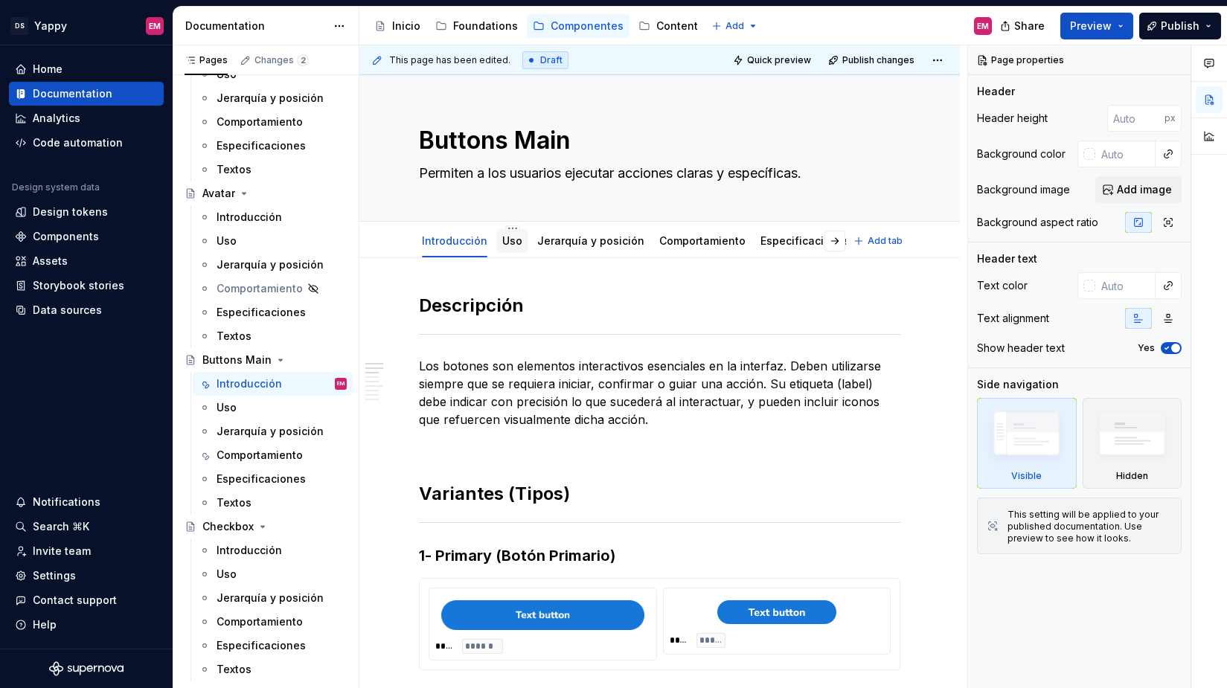
click at [509, 240] on link "Uso" at bounding box center [512, 240] width 20 height 13
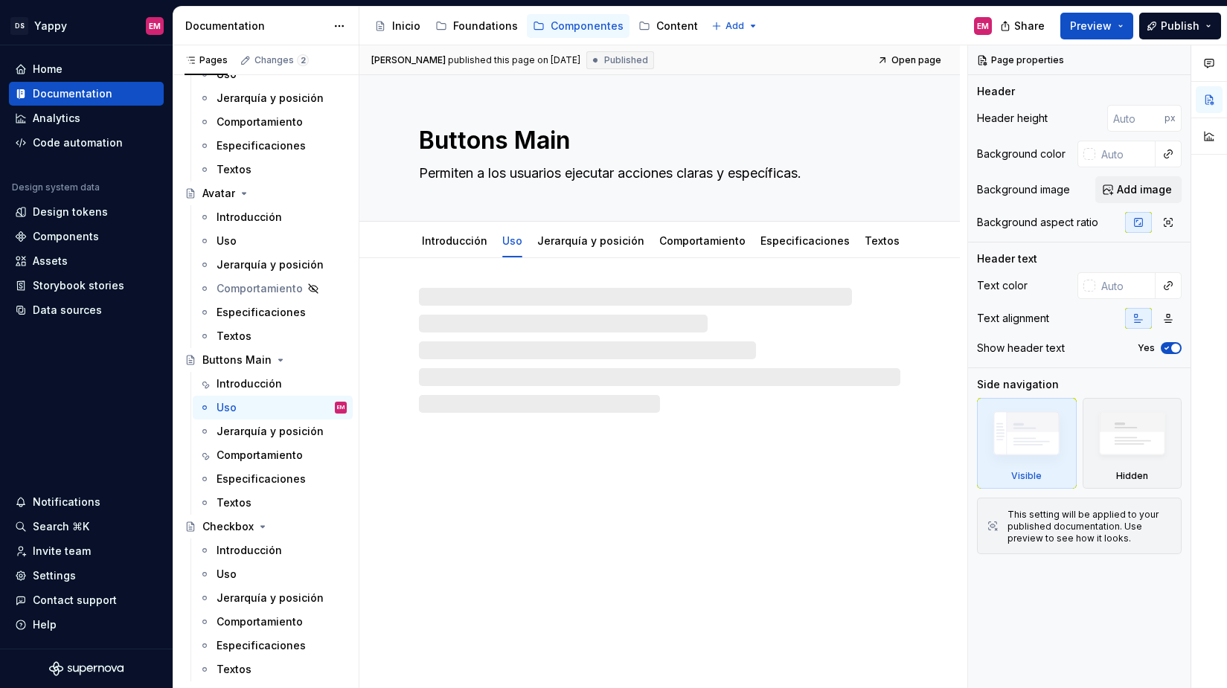
type textarea "*"
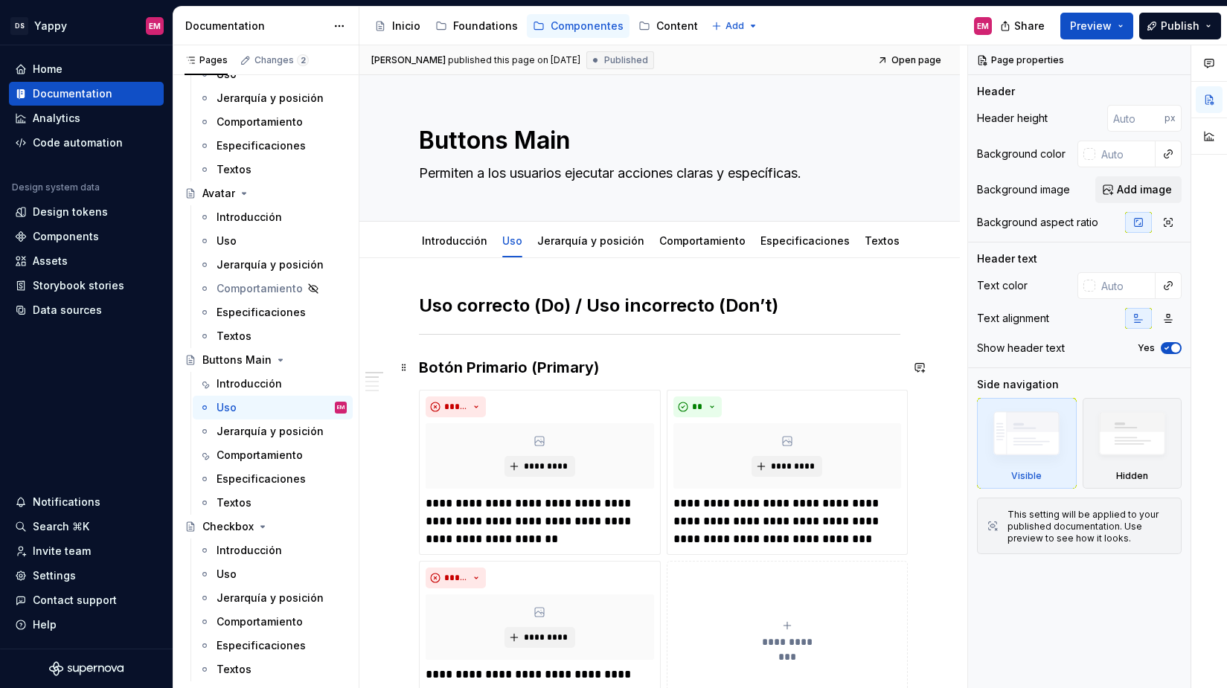
click at [419, 373] on h3 "Botón Primario (Primary)" at bounding box center [660, 367] width 482 height 21
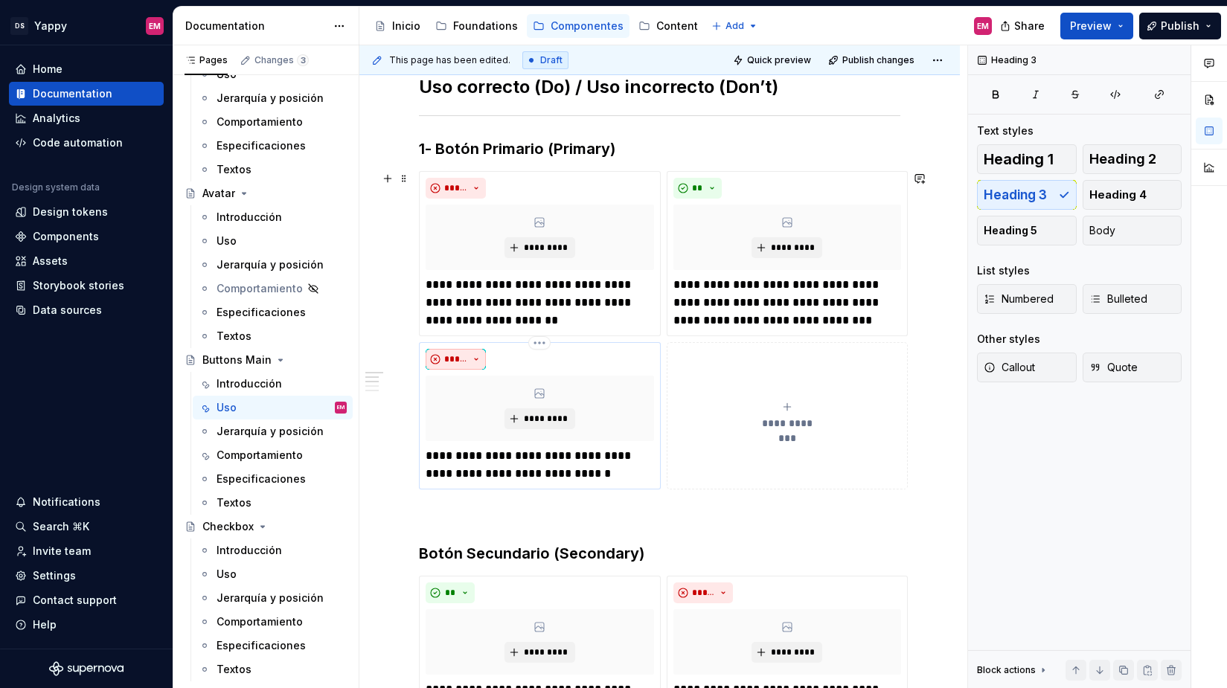
scroll to position [331, 0]
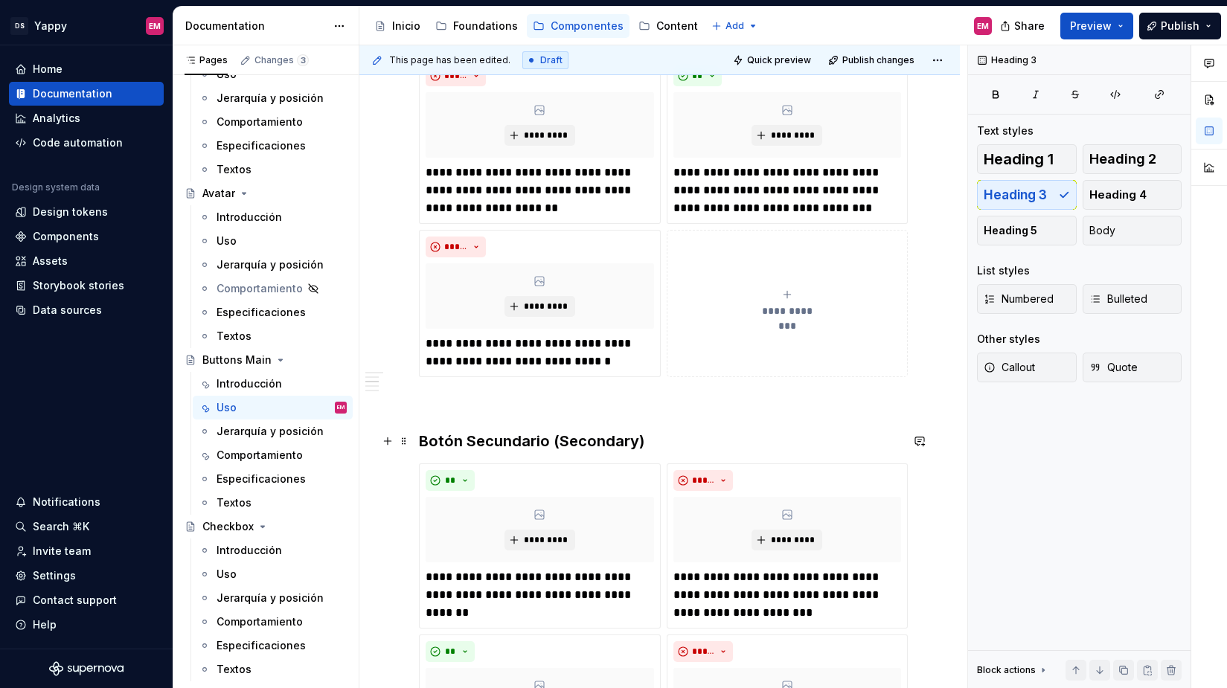
click at [420, 441] on h3 "Botón Secundario (Secondary)" at bounding box center [660, 441] width 482 height 21
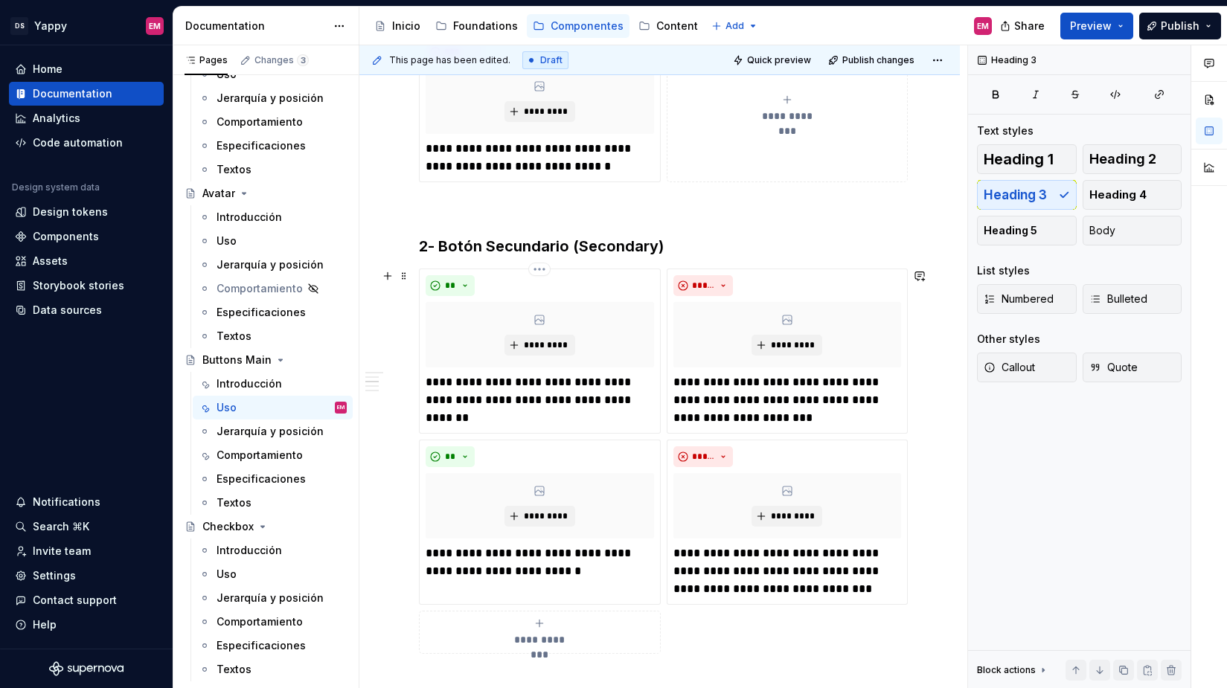
scroll to position [604, 0]
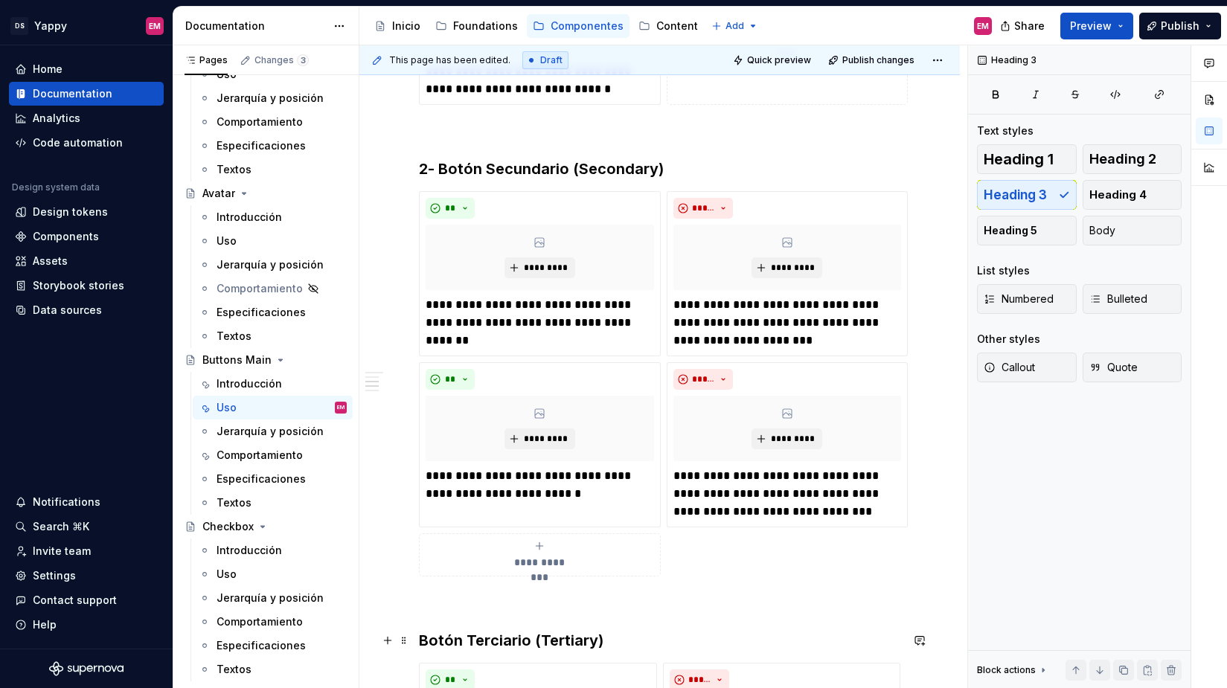
click at [421, 635] on h3 "Botón Terciario (Tertiary)" at bounding box center [660, 640] width 482 height 21
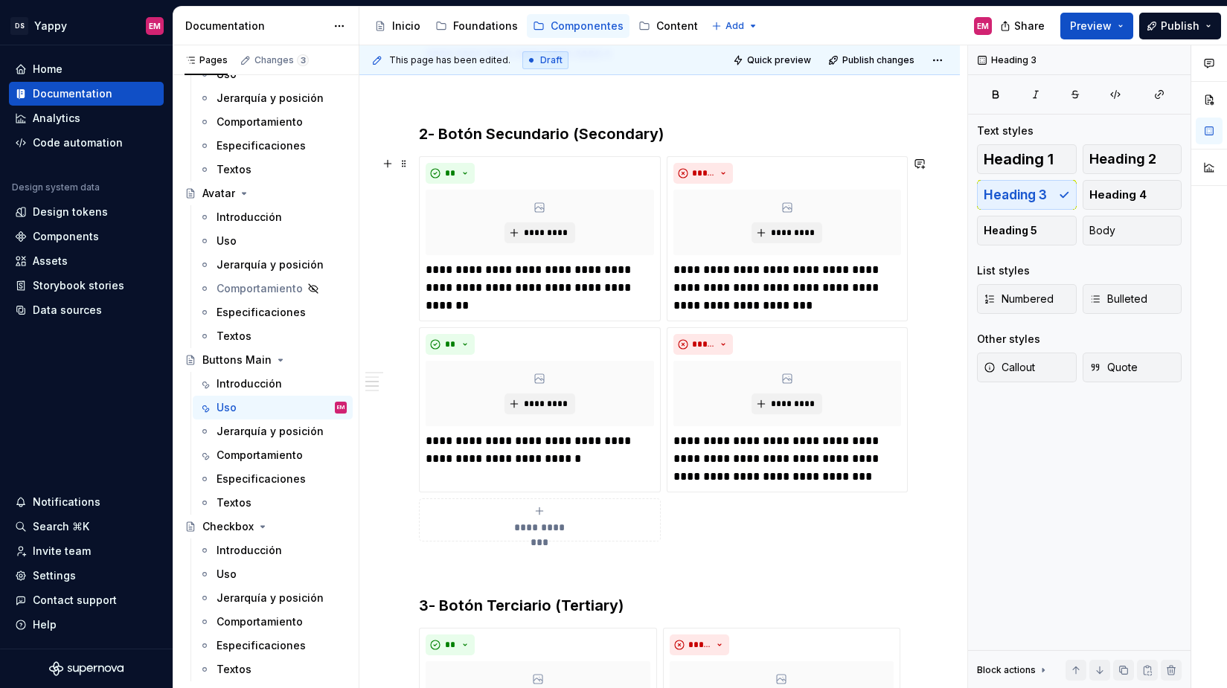
scroll to position [917, 0]
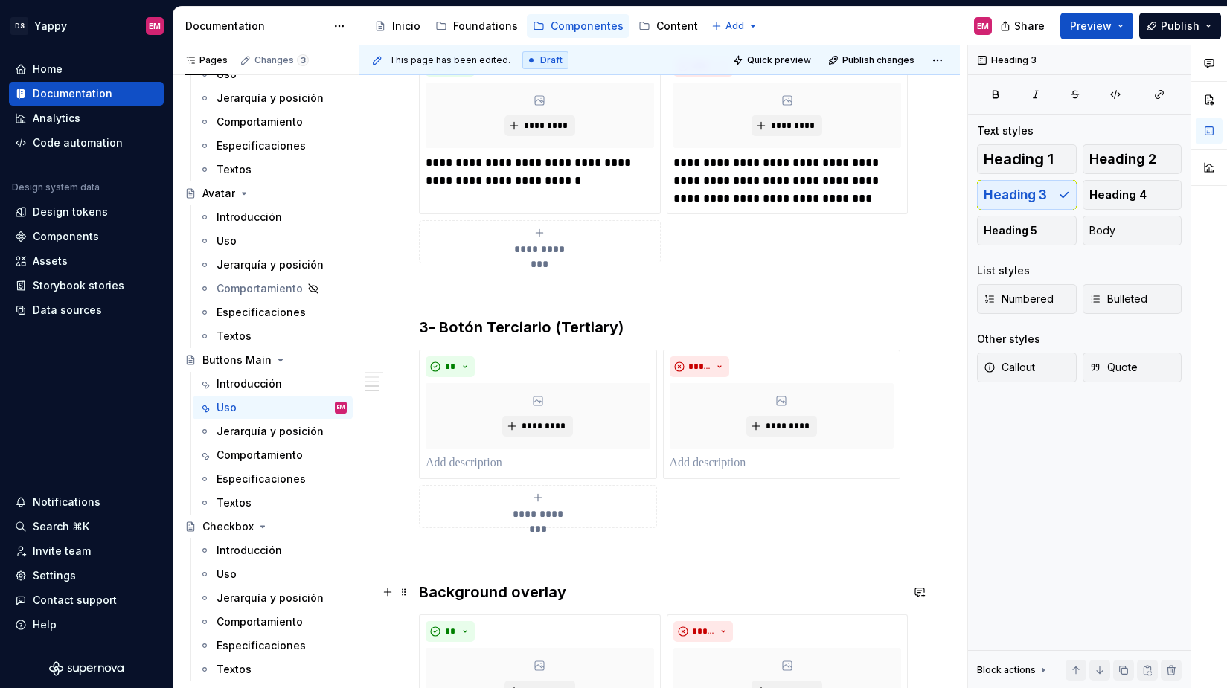
click at [420, 592] on strong "Background overlay" at bounding box center [492, 592] width 147 height 18
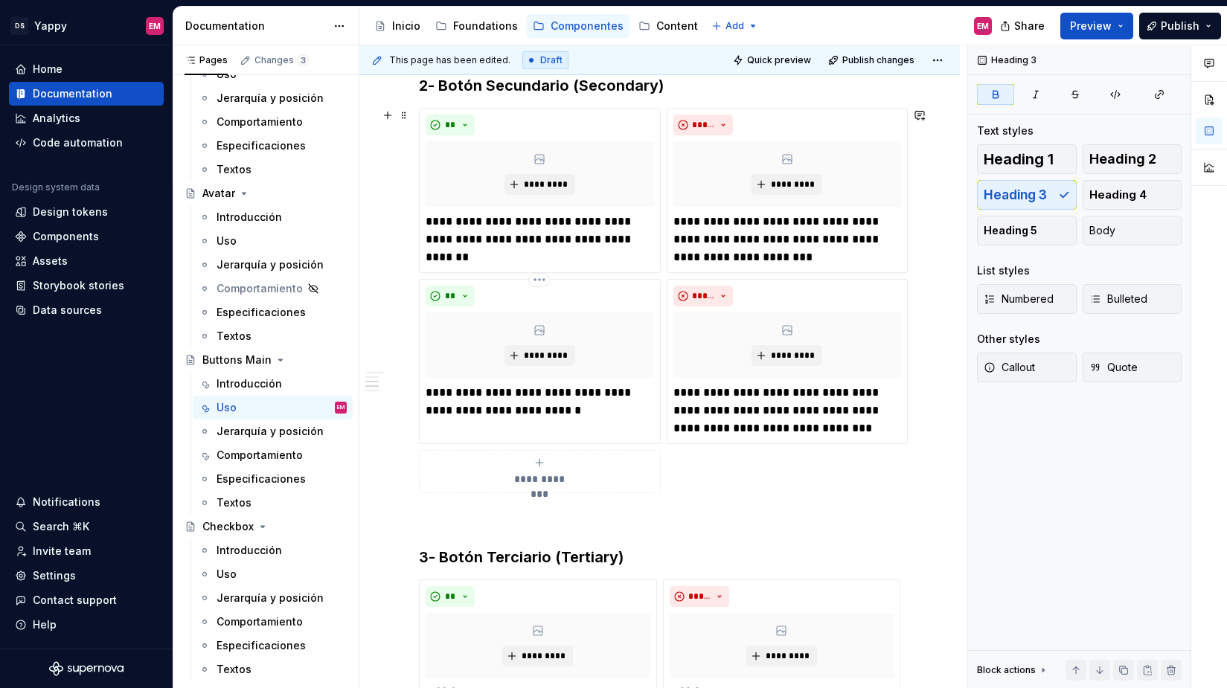
scroll to position [0, 0]
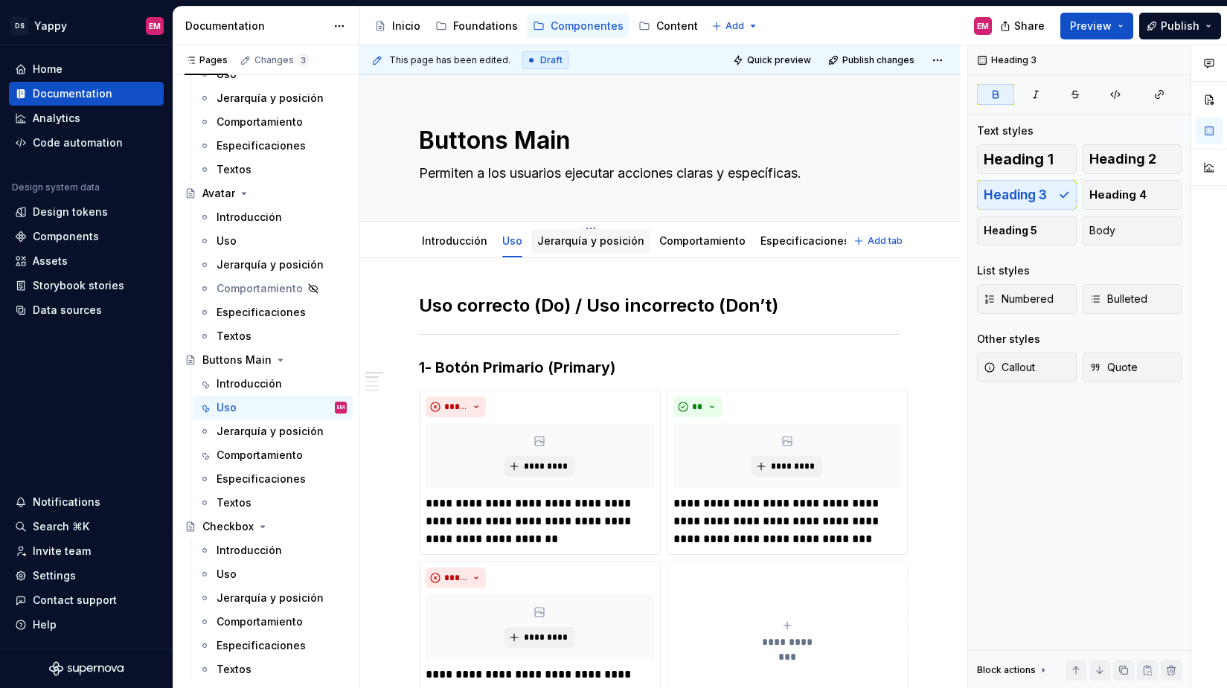
click at [546, 246] on link "Jerarquía y posición" at bounding box center [590, 240] width 107 height 13
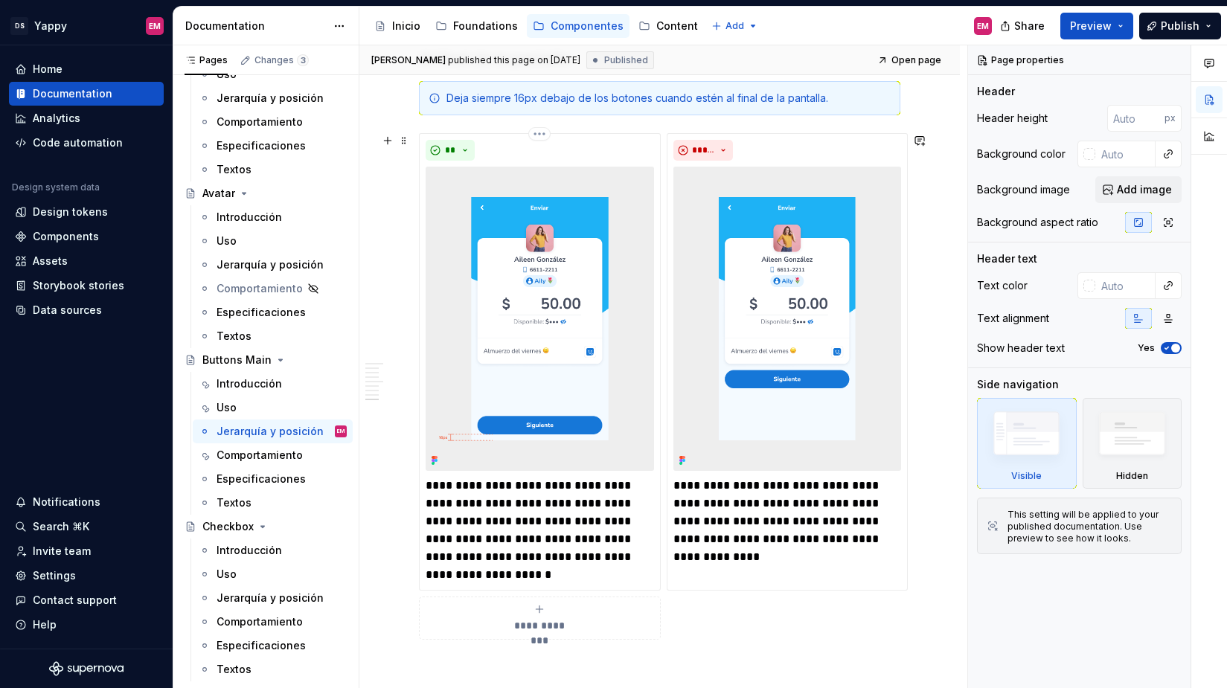
scroll to position [2003, 0]
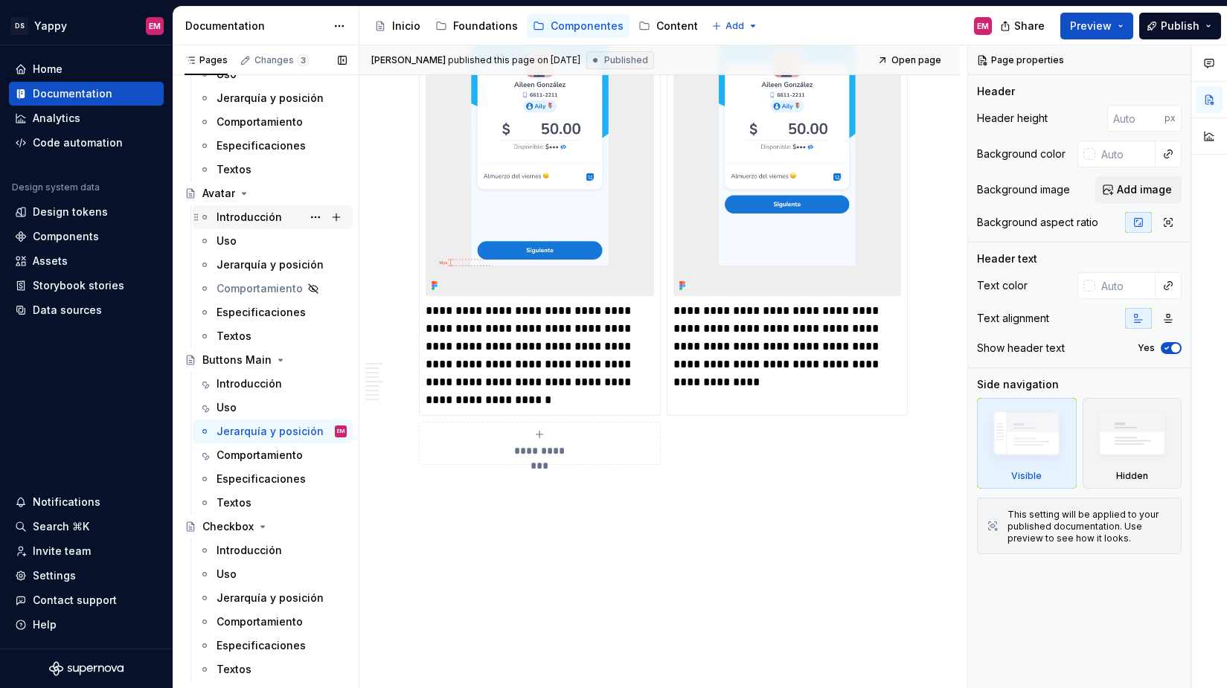
click at [252, 221] on div "Introducción" at bounding box center [249, 217] width 65 height 15
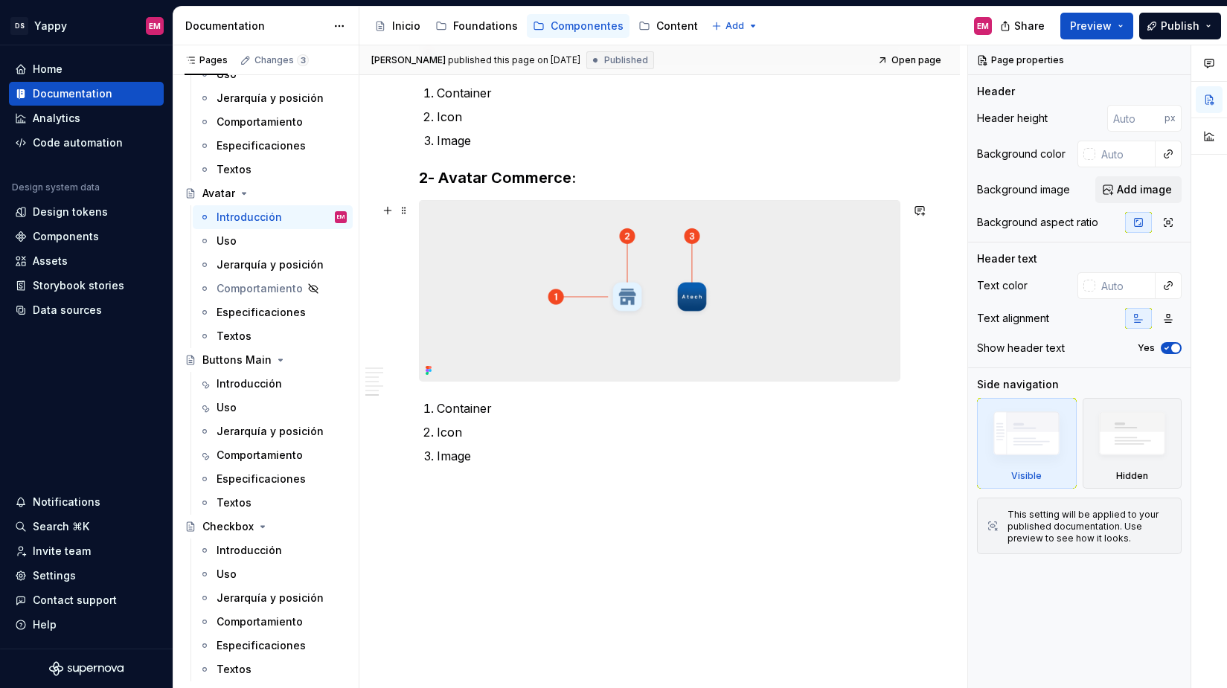
scroll to position [1467, 0]
click at [420, 168] on h3 "2- Avatar Commerce:" at bounding box center [660, 177] width 482 height 21
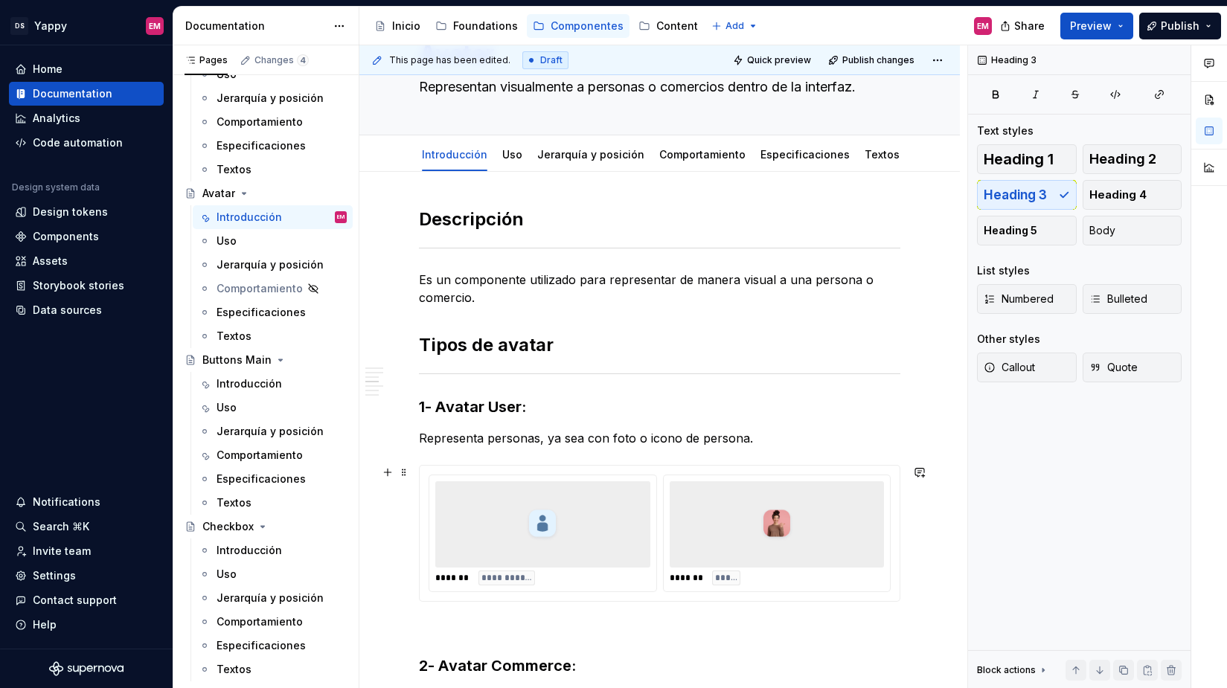
scroll to position [0, 0]
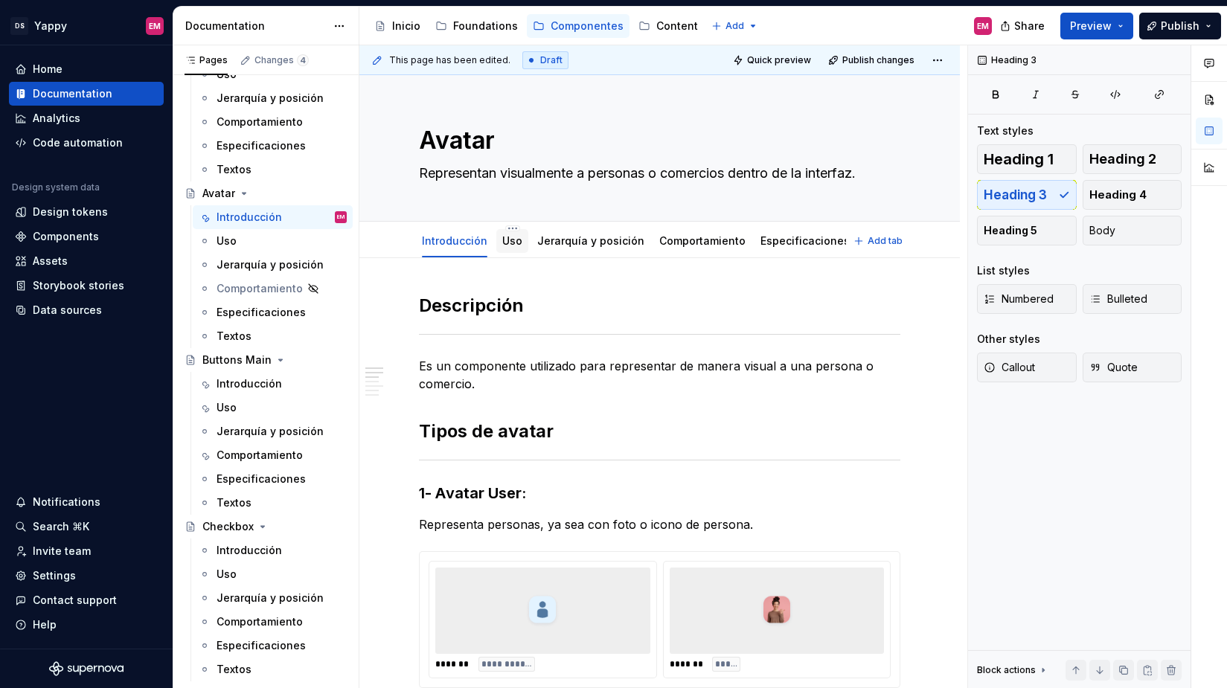
click at [512, 245] on link "Uso" at bounding box center [512, 240] width 20 height 13
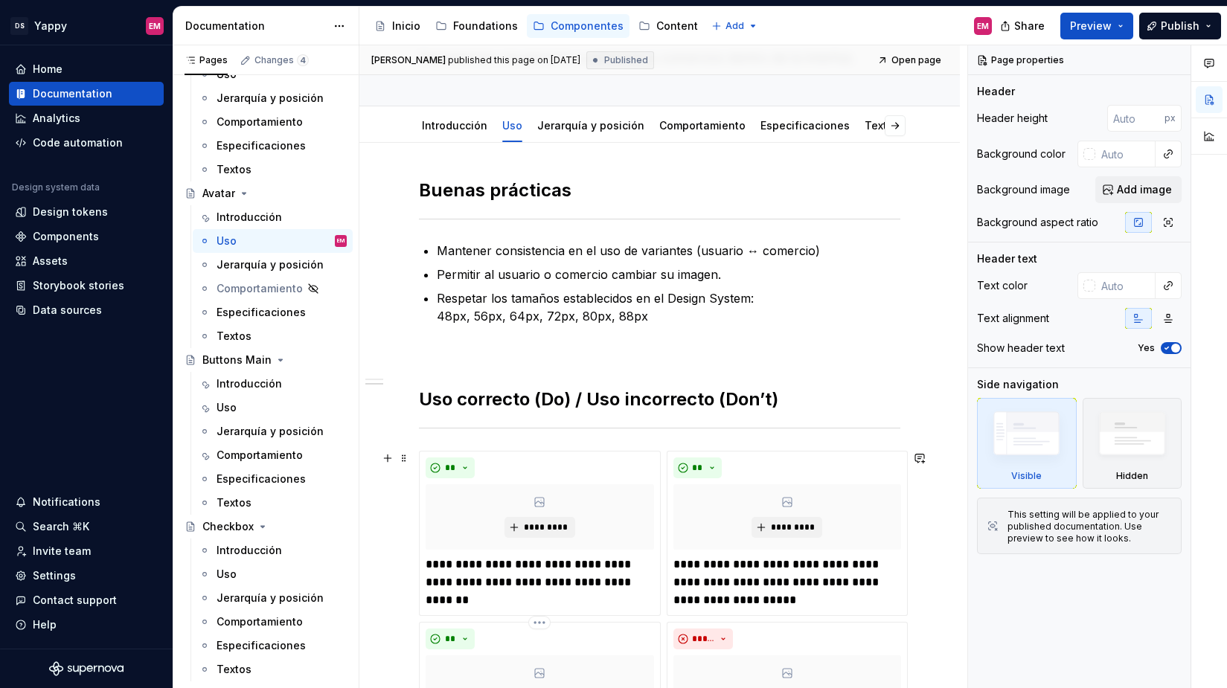
scroll to position [81, 0]
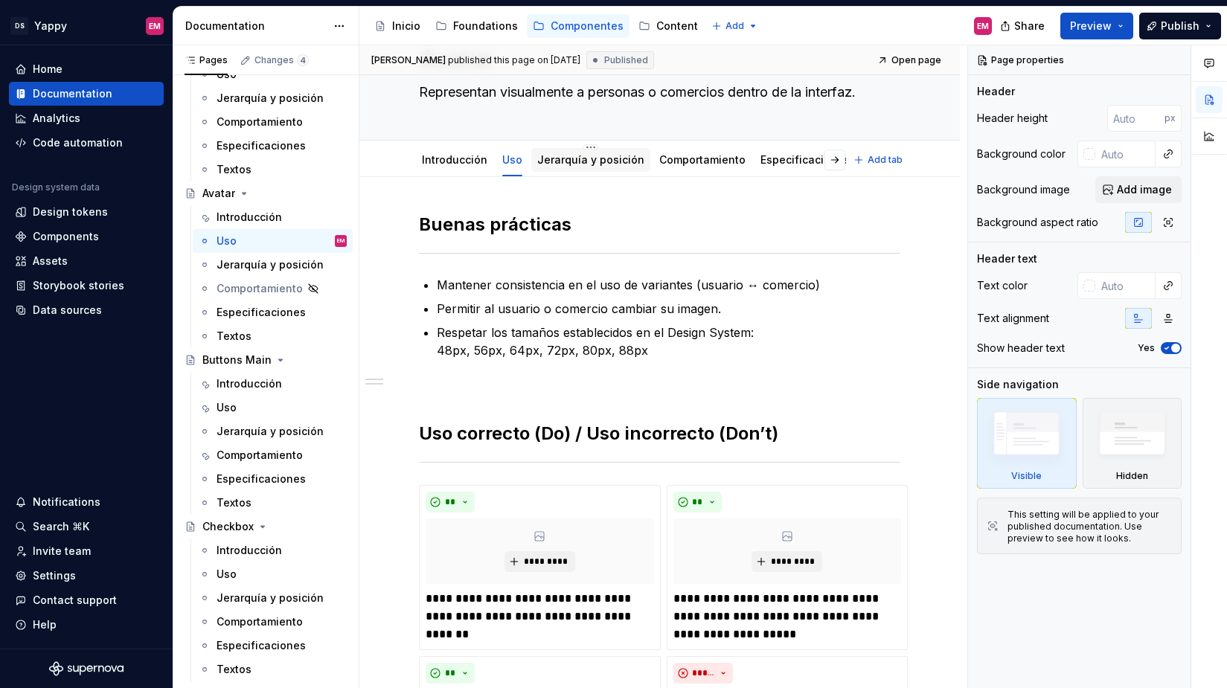
click at [581, 151] on div "Jerarquía y posición" at bounding box center [590, 160] width 107 height 18
click at [578, 167] on div "Jerarquía y posición" at bounding box center [590, 160] width 107 height 18
click at [585, 168] on div "Jerarquía y posición" at bounding box center [590, 160] width 119 height 24
click at [571, 161] on link "Jerarquía y posición" at bounding box center [590, 159] width 107 height 13
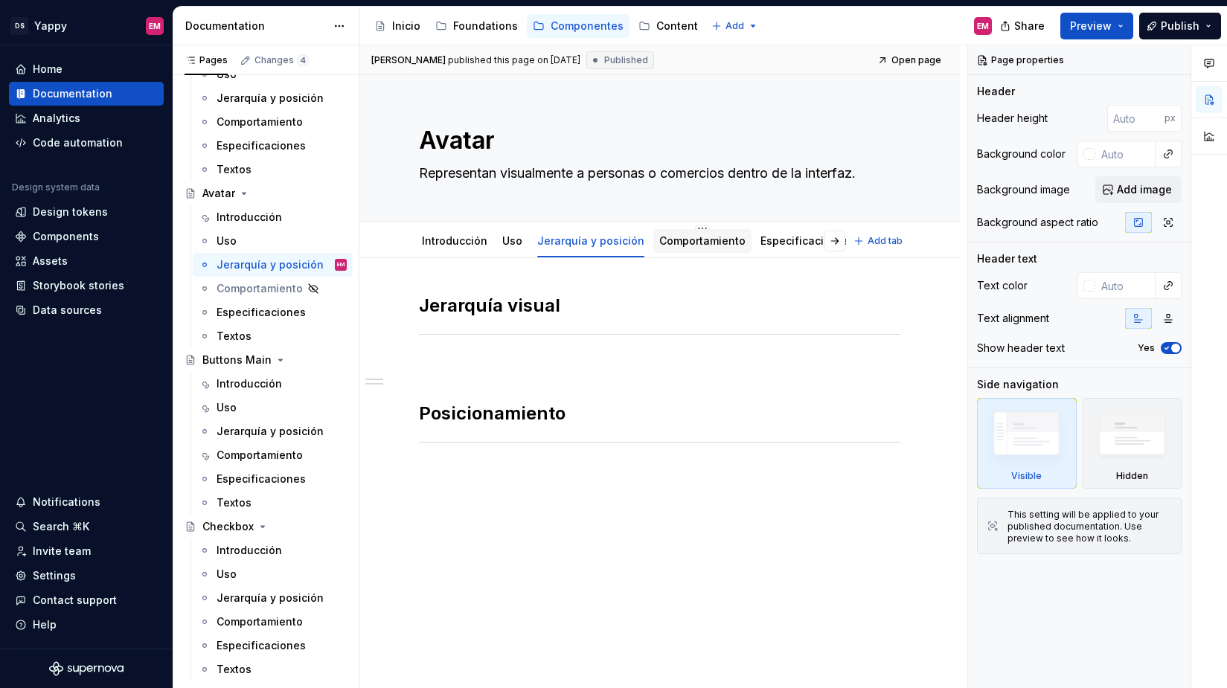
click at [685, 234] on div "Comportamiento" at bounding box center [702, 241] width 86 height 15
click at [670, 240] on link "Comportamiento" at bounding box center [702, 240] width 86 height 13
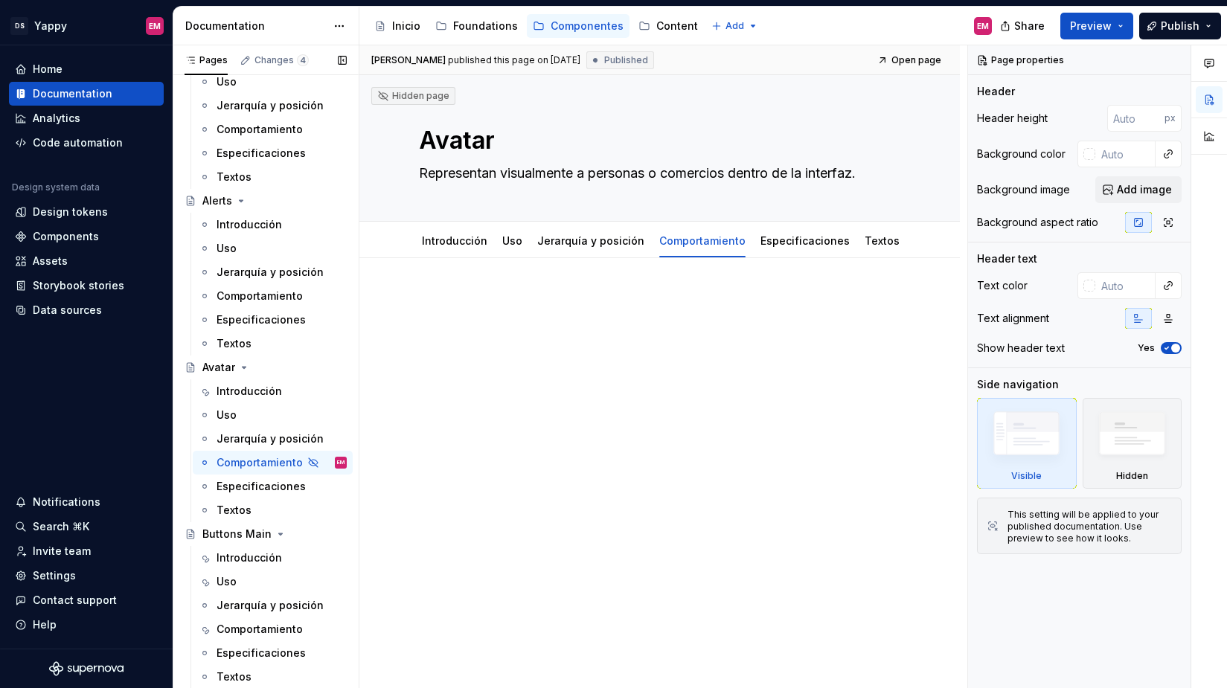
scroll to position [138, 0]
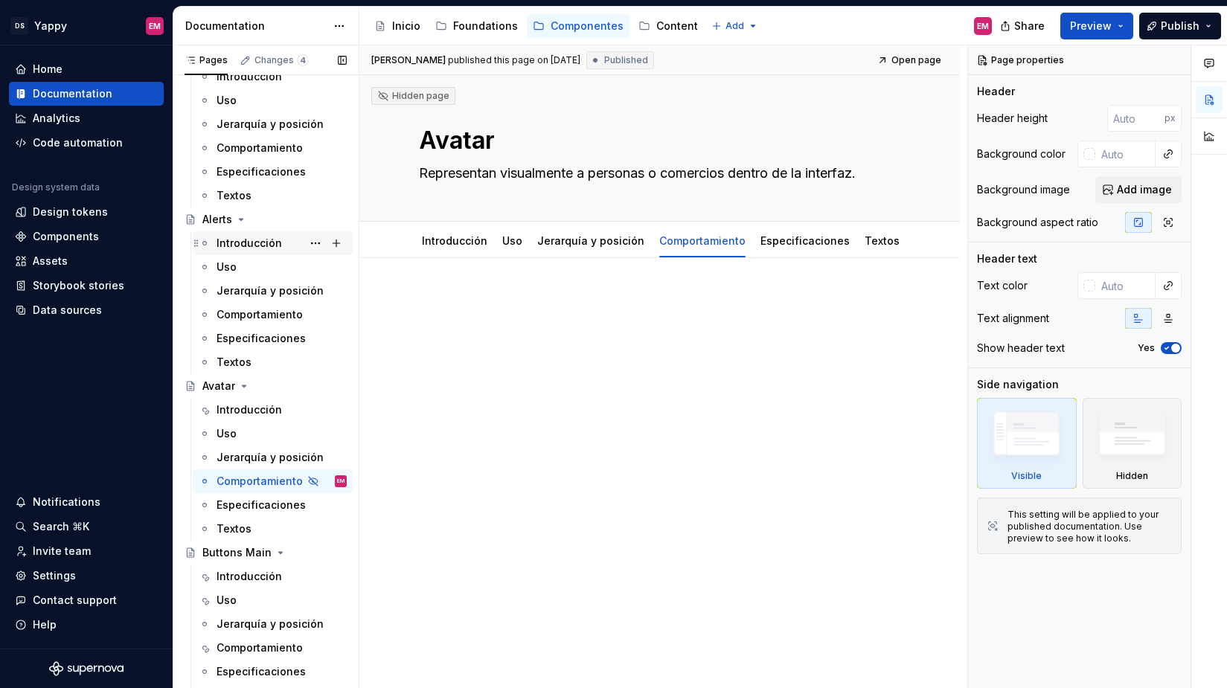
click at [237, 240] on div "Introducción" at bounding box center [249, 243] width 65 height 15
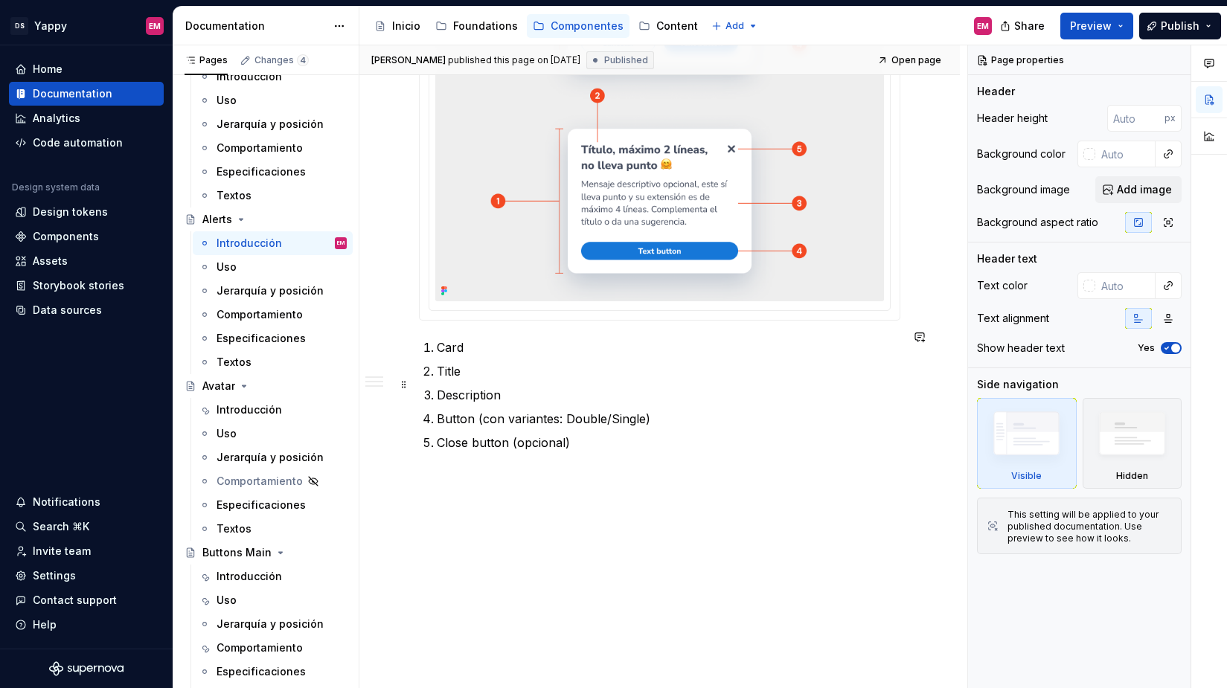
scroll to position [1439, 0]
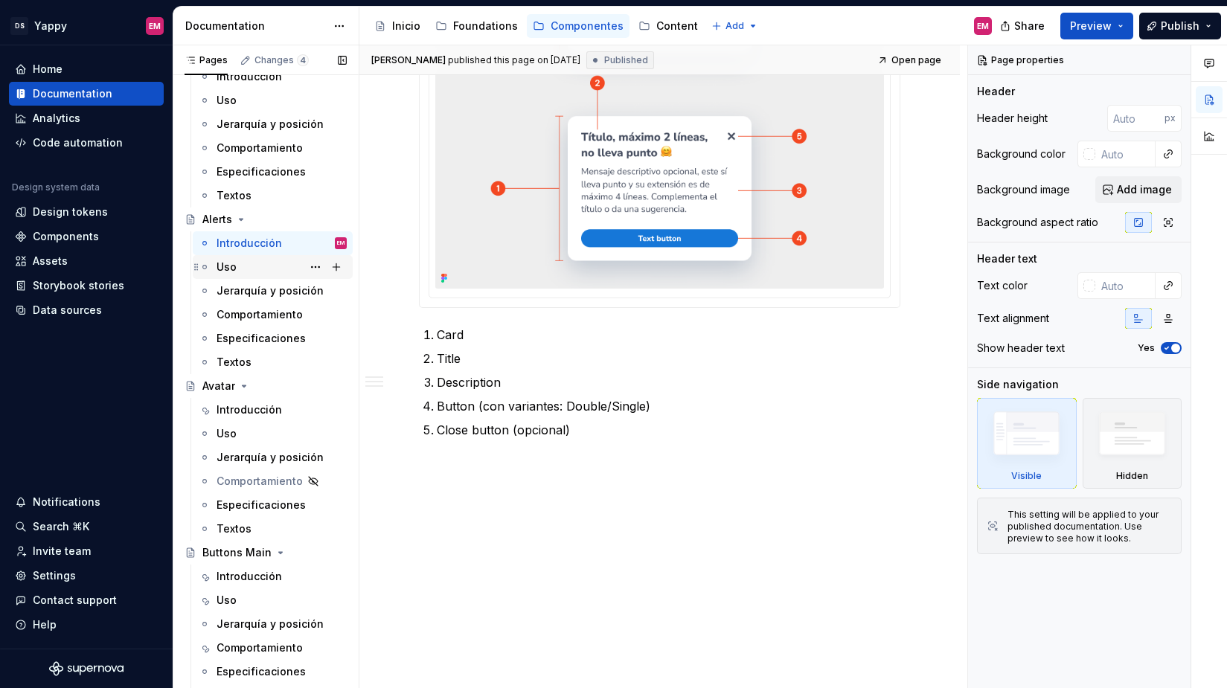
click at [260, 268] on div "Uso" at bounding box center [282, 267] width 130 height 21
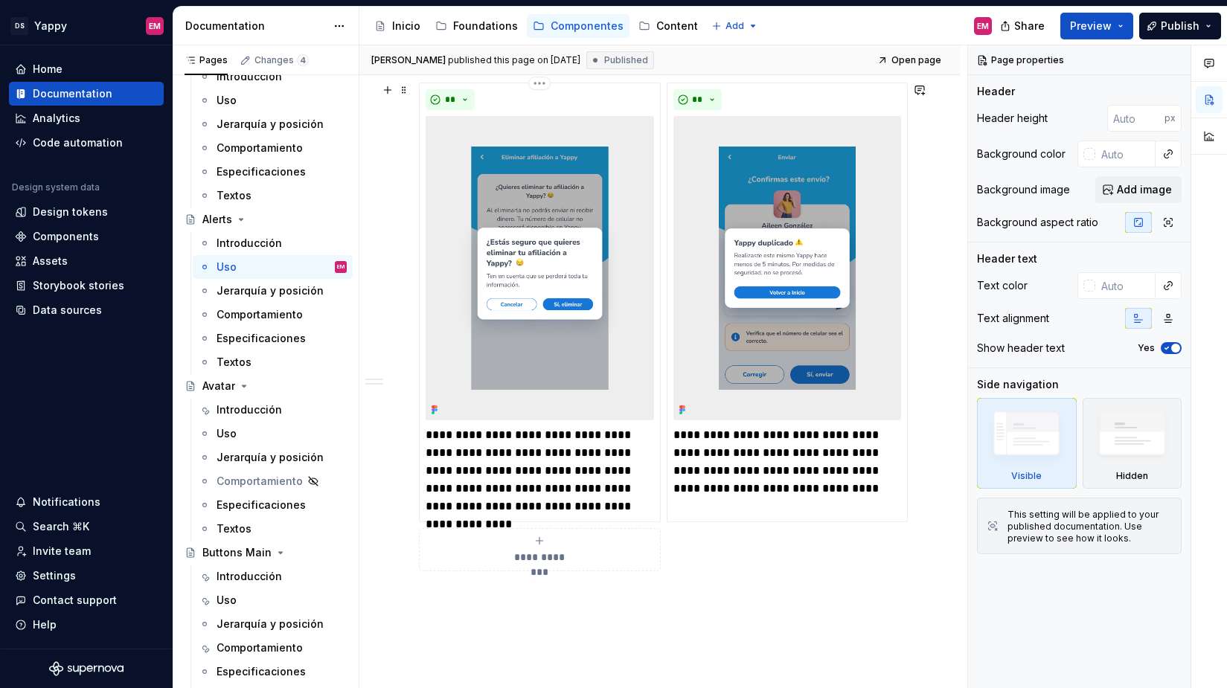
scroll to position [644, 0]
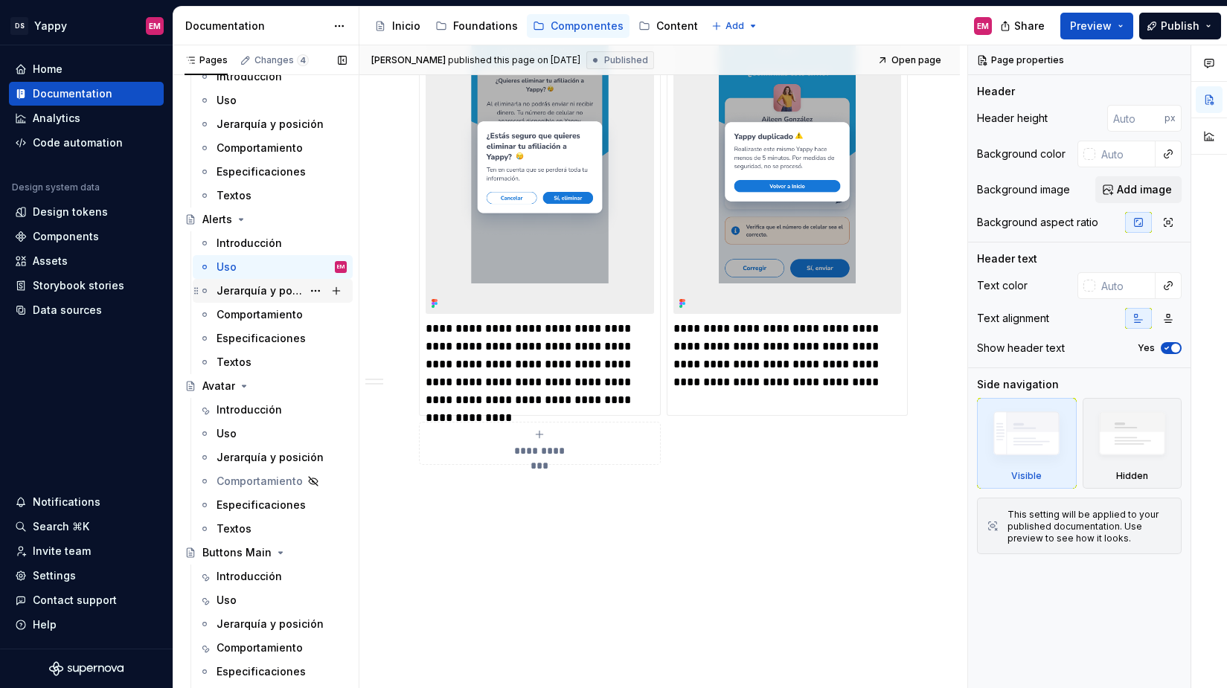
click at [248, 287] on div "Jerarquía y posición" at bounding box center [260, 291] width 86 height 15
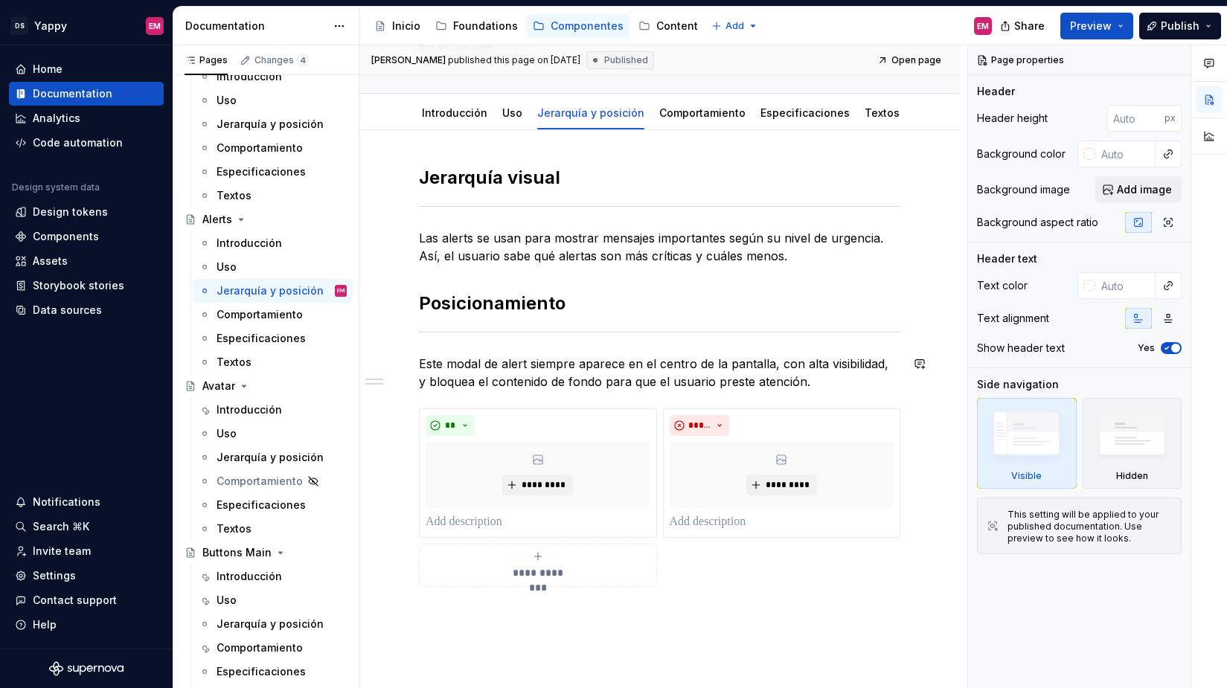
scroll to position [268, 0]
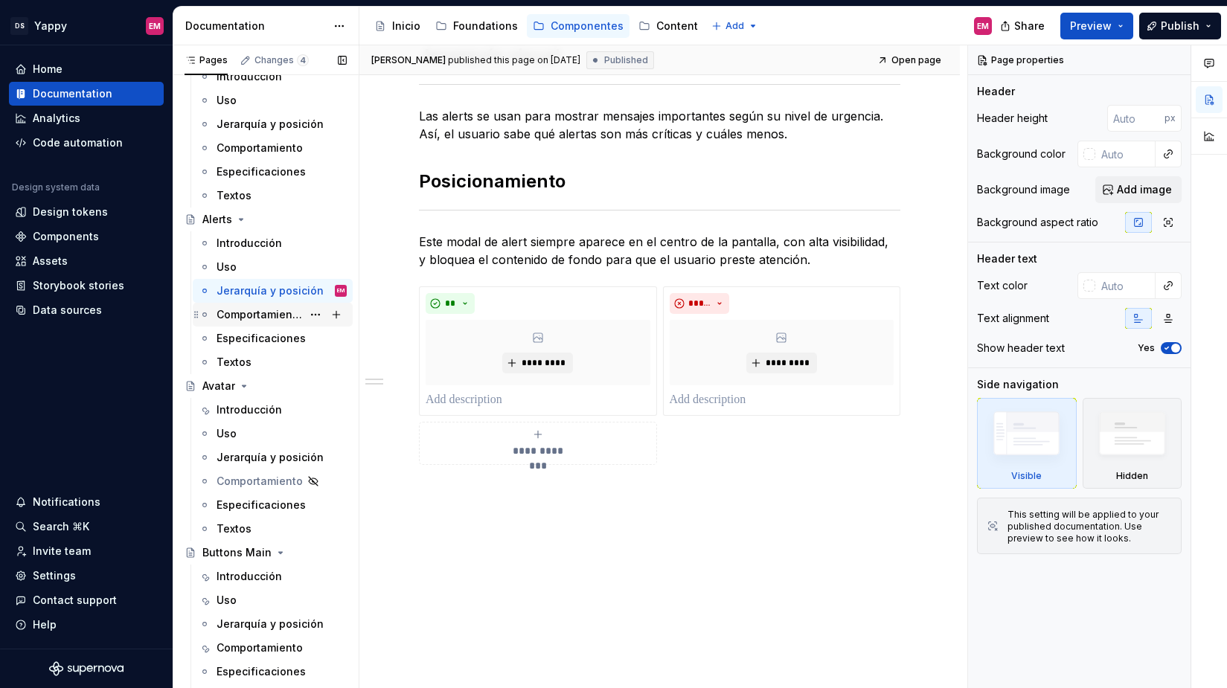
click at [269, 317] on div "Comportamiento" at bounding box center [260, 314] width 86 height 15
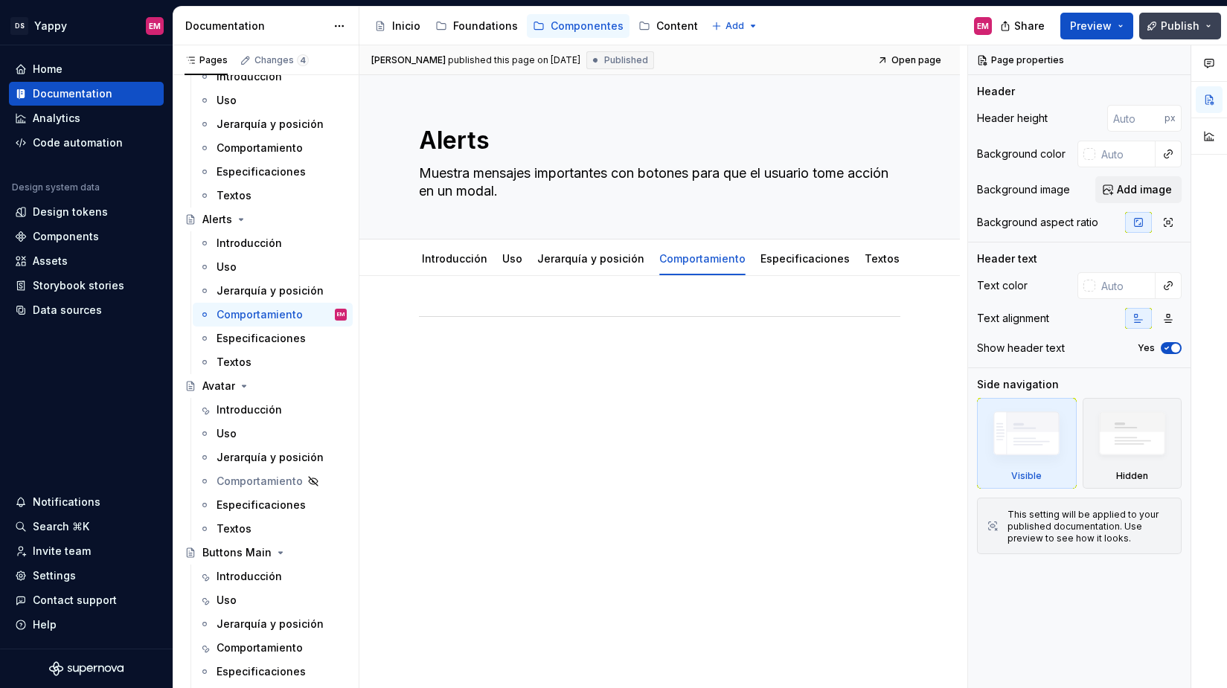
click at [1168, 25] on span "Publish" at bounding box center [1180, 26] width 39 height 15
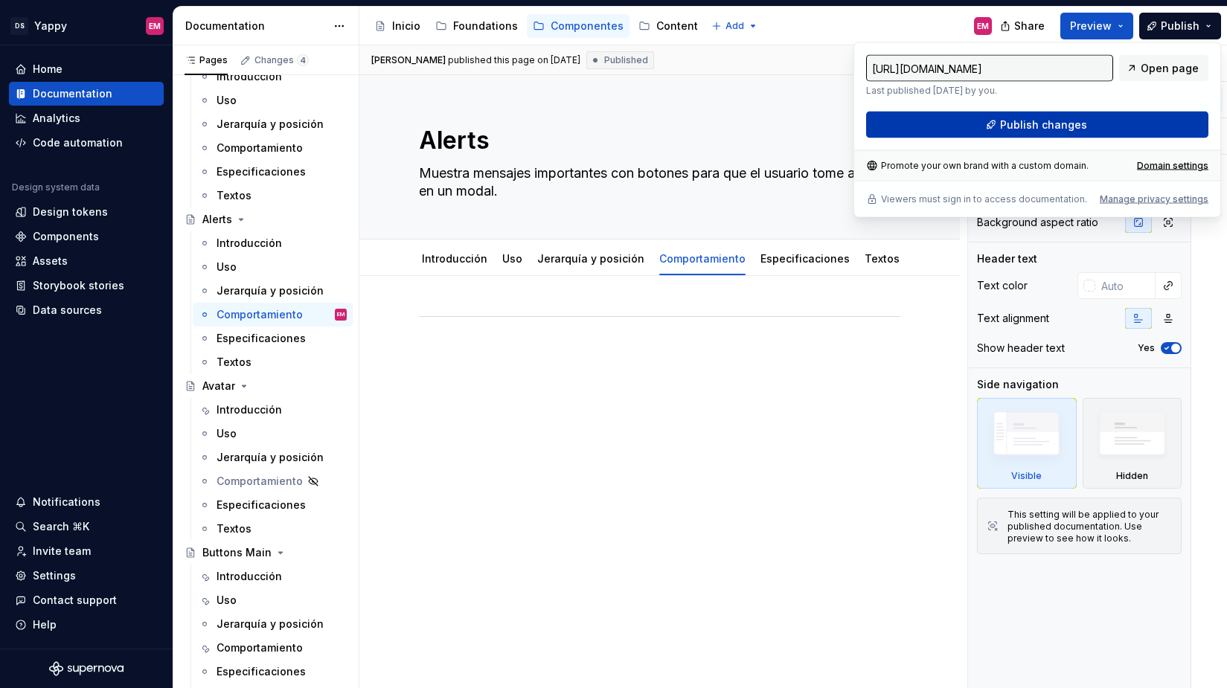
click at [941, 121] on button "Publish changes" at bounding box center [1037, 125] width 342 height 27
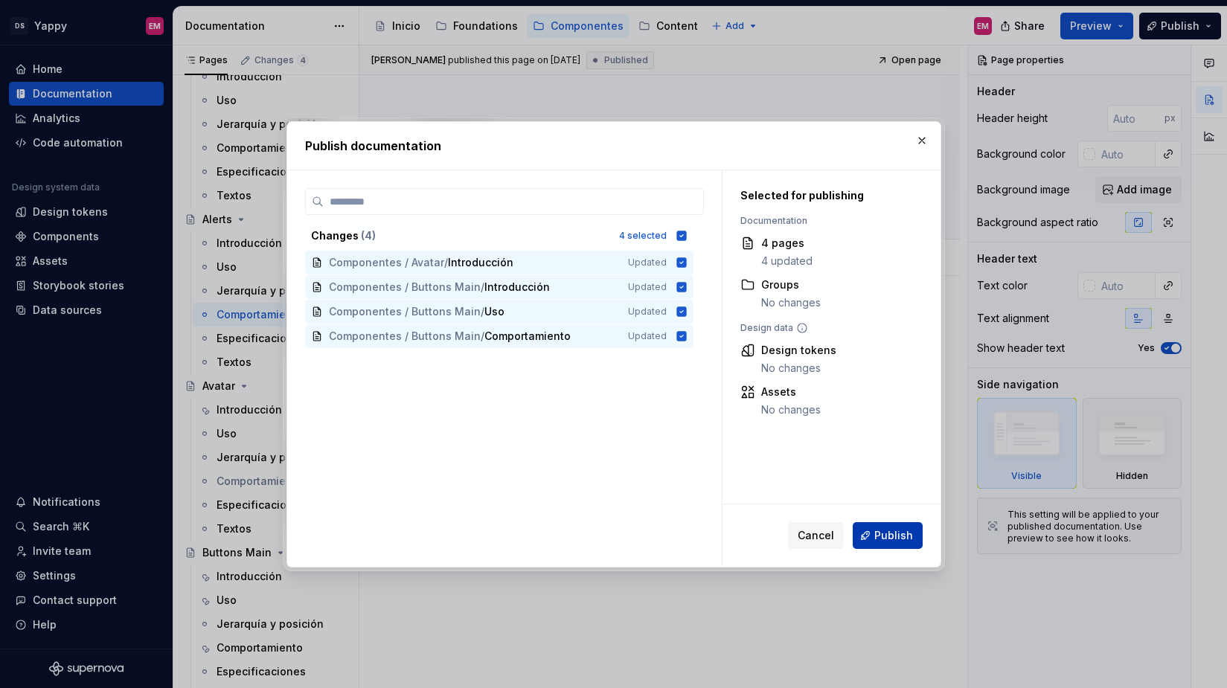
click at [883, 533] on span "Publish" at bounding box center [893, 535] width 39 height 15
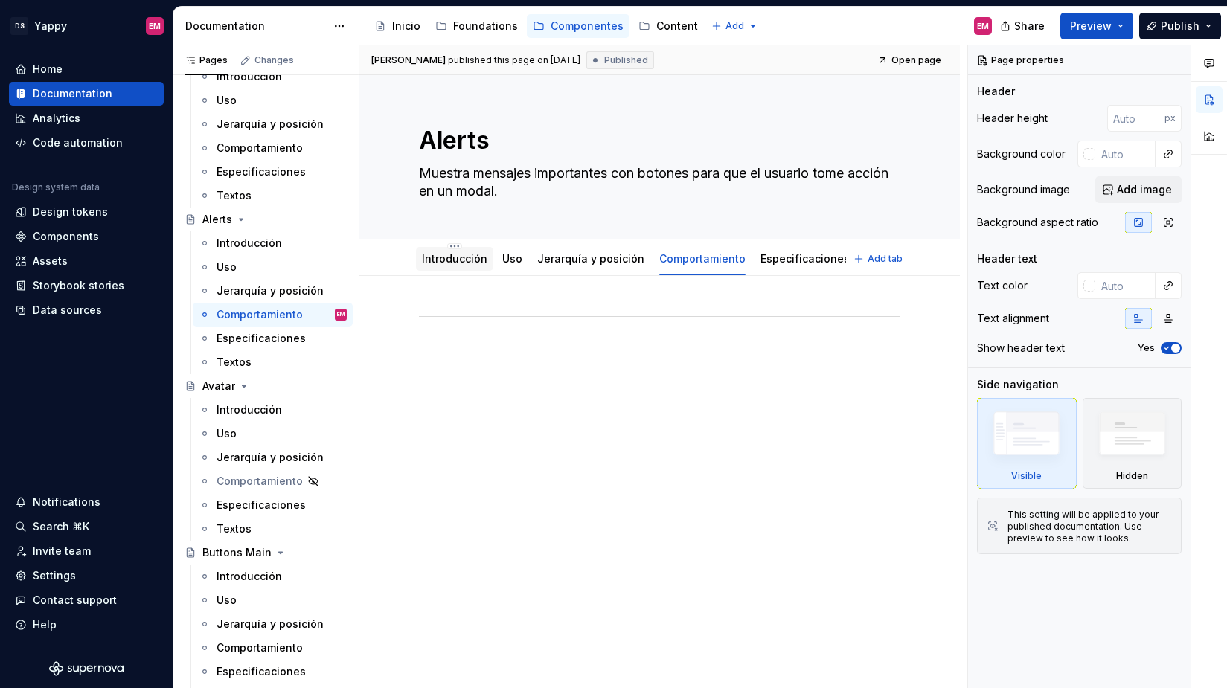
click at [457, 264] on link "Introducción" at bounding box center [454, 258] width 65 height 13
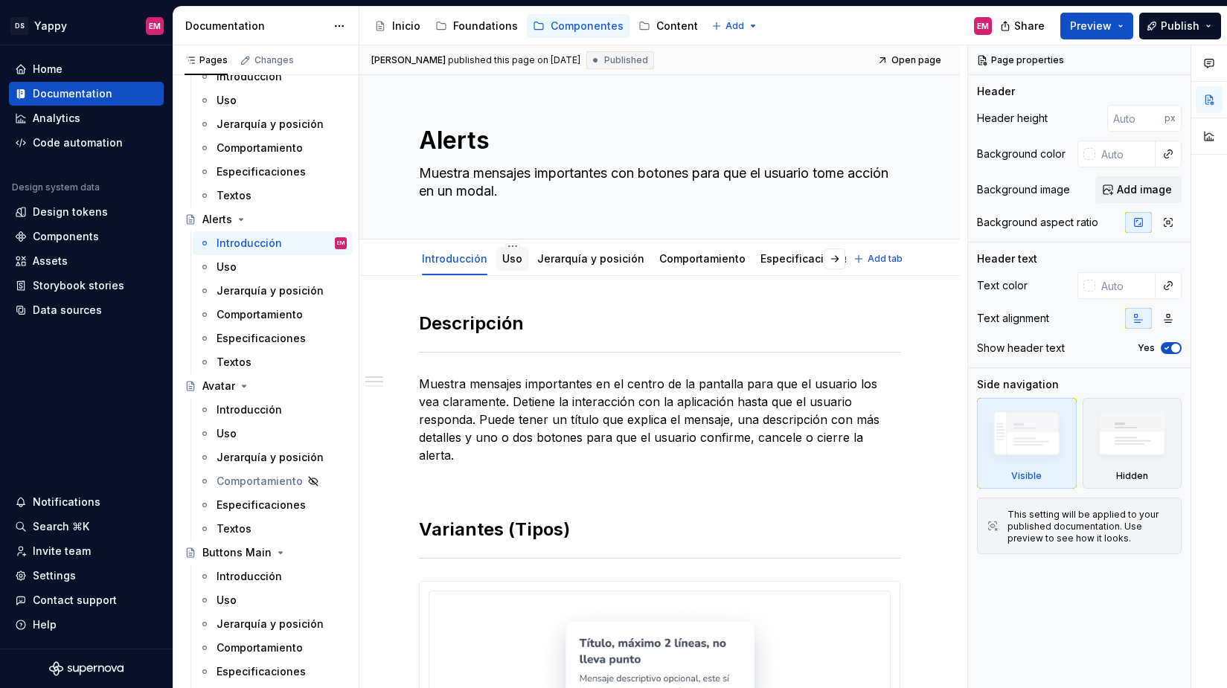
click at [508, 255] on link "Uso" at bounding box center [512, 258] width 20 height 13
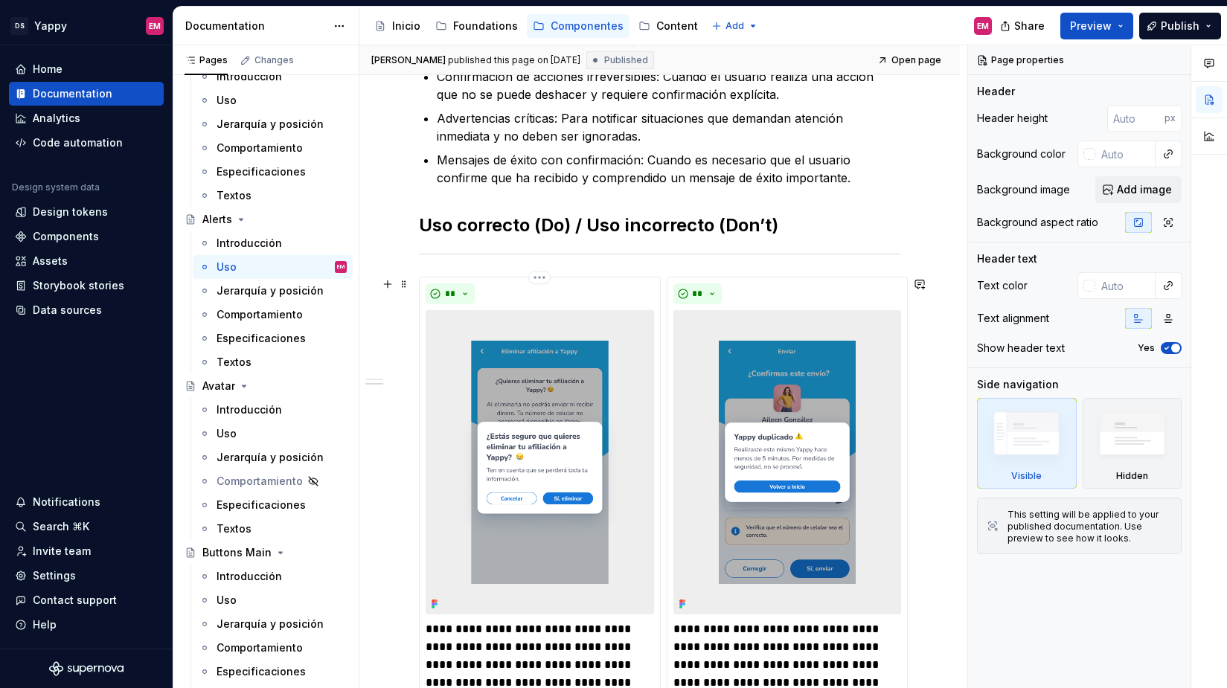
scroll to position [119, 0]
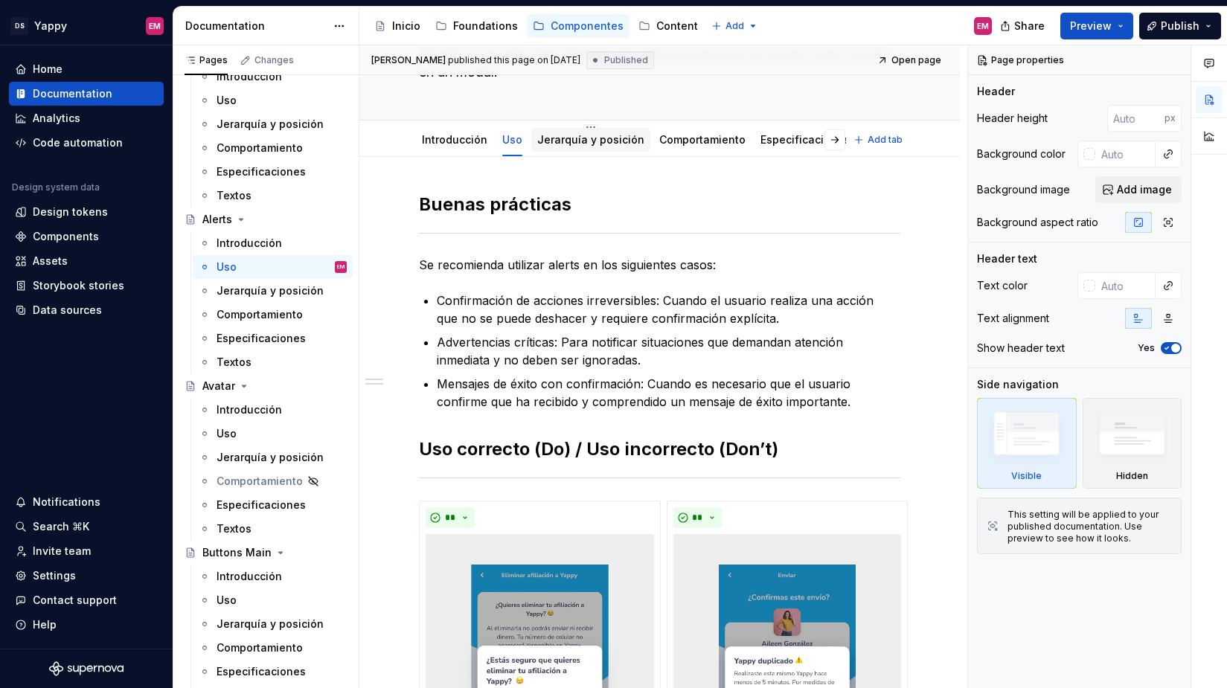
click at [561, 146] on link "Jerarquía y posición" at bounding box center [590, 139] width 107 height 13
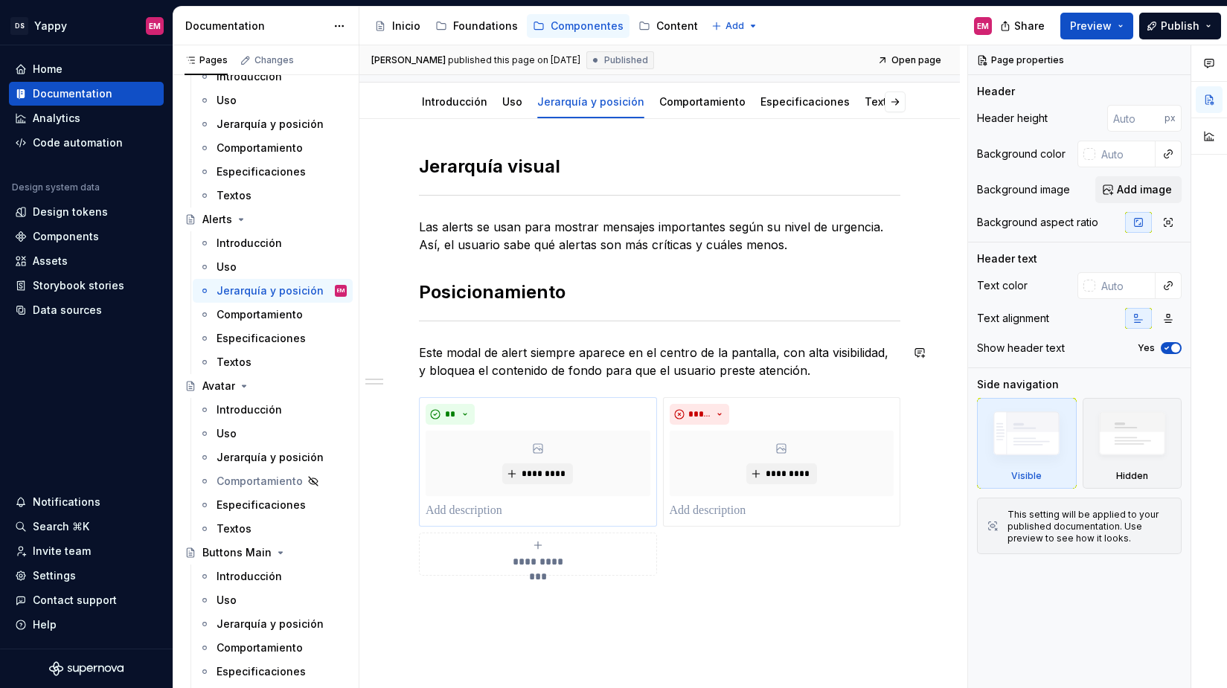
scroll to position [109, 0]
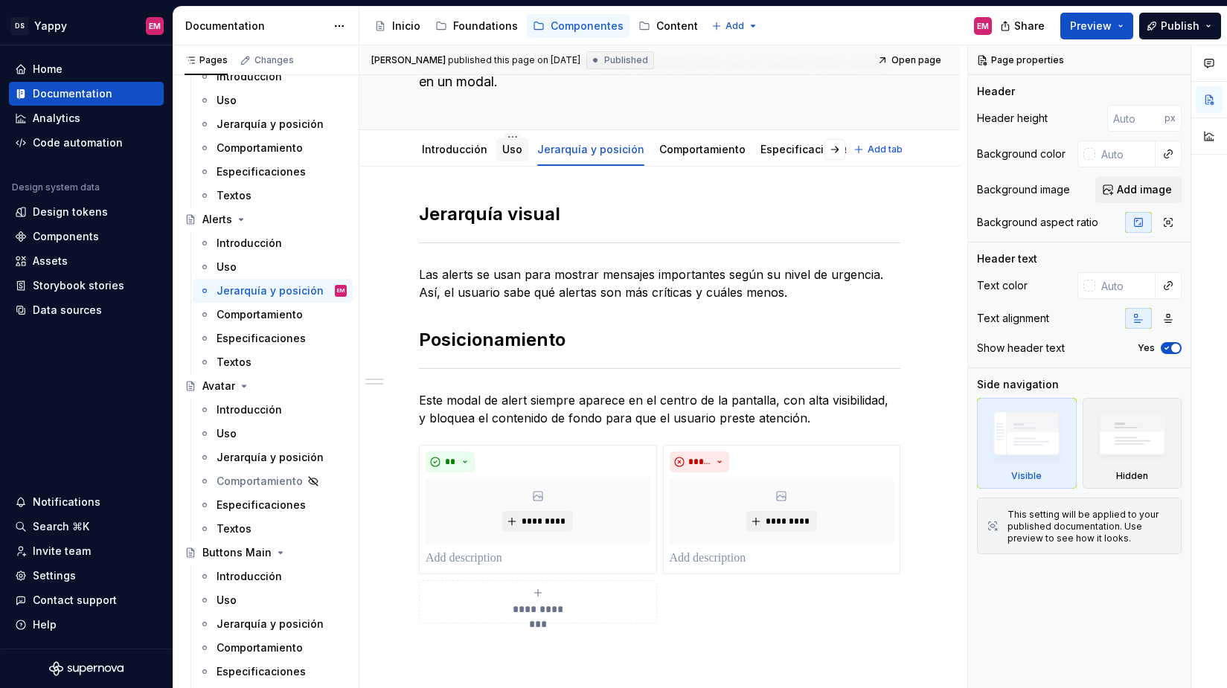
click at [508, 149] on link "Uso" at bounding box center [512, 149] width 20 height 13
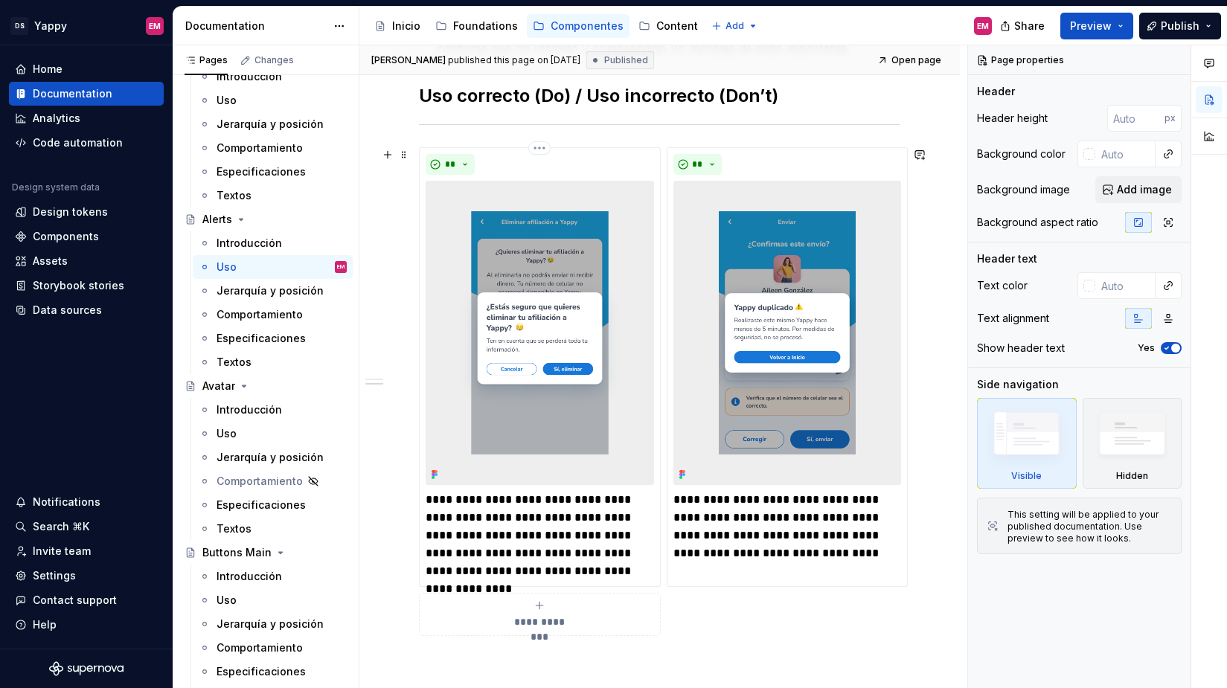
scroll to position [598, 0]
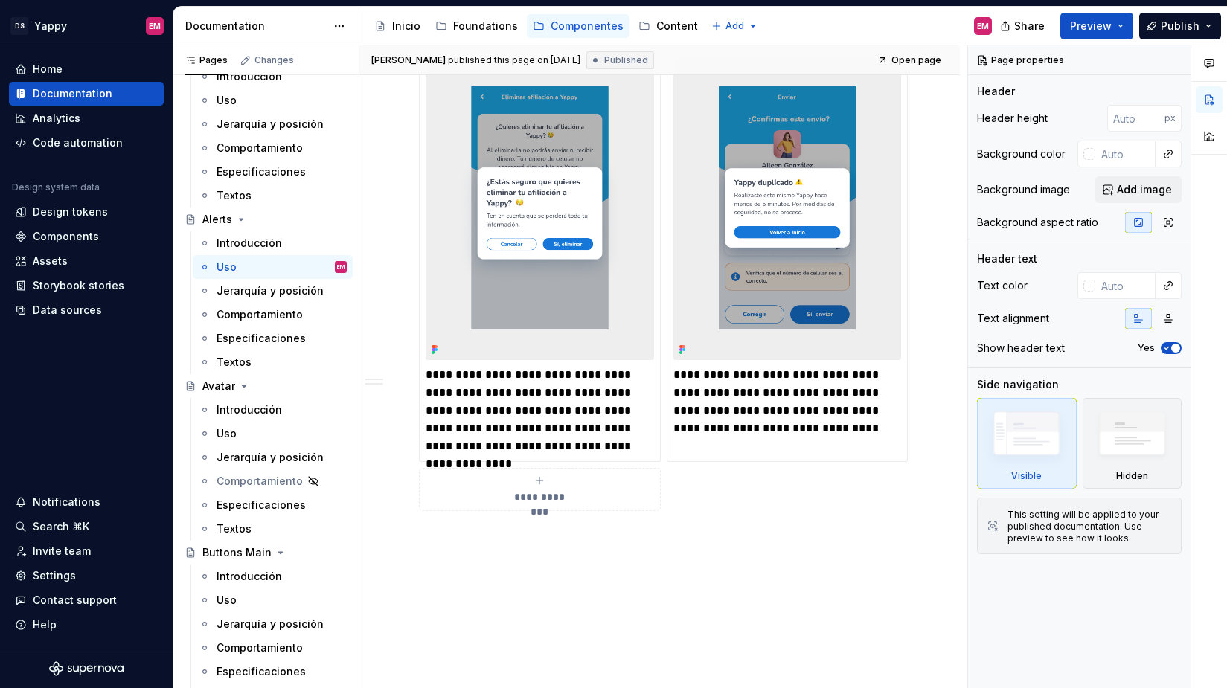
click at [507, 484] on div "**********" at bounding box center [540, 490] width 228 height 30
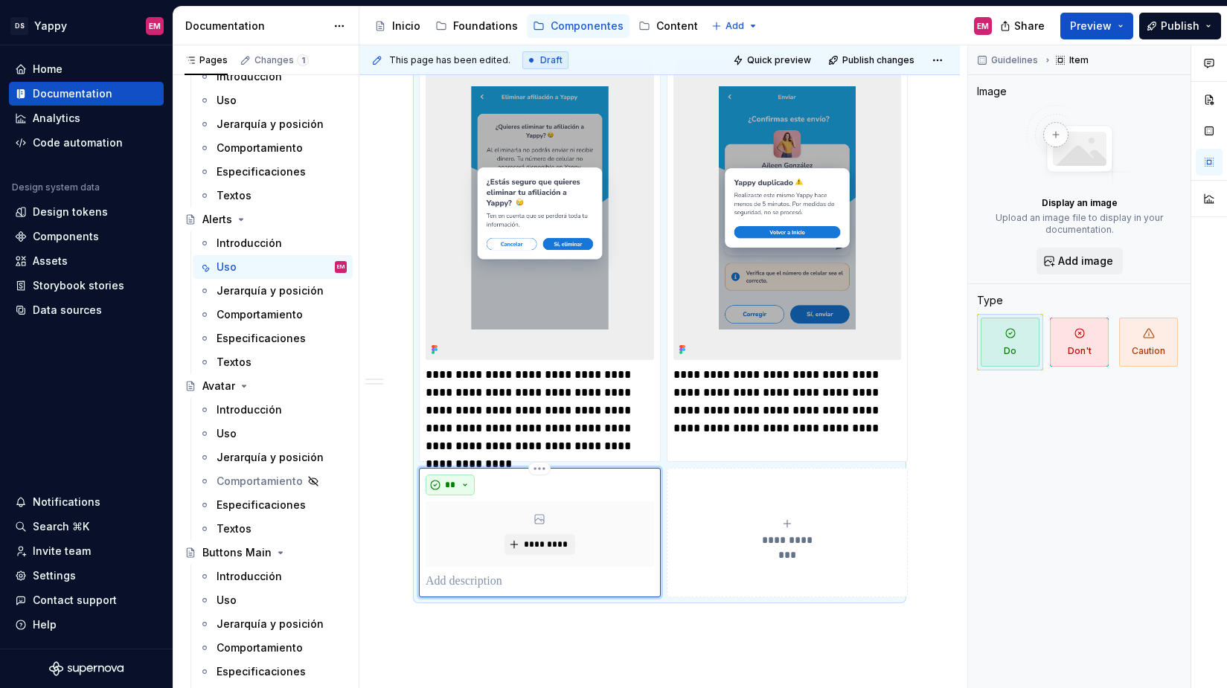
click at [470, 484] on button "**" at bounding box center [450, 485] width 49 height 21
click at [470, 548] on span "Don't" at bounding box center [492, 538] width 127 height 24
click at [756, 498] on button "**********" at bounding box center [788, 532] width 242 height 129
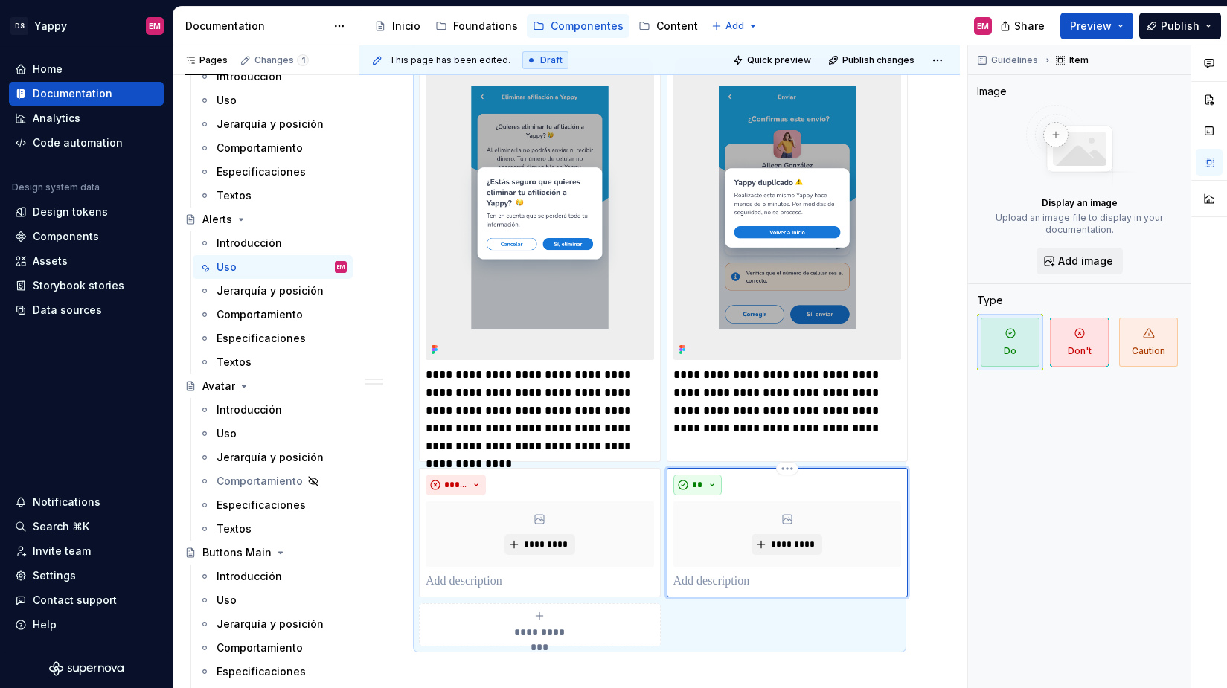
click at [694, 487] on span "**" at bounding box center [698, 485] width 12 height 12
click at [701, 539] on div "Suggestions" at bounding box center [707, 538] width 12 height 12
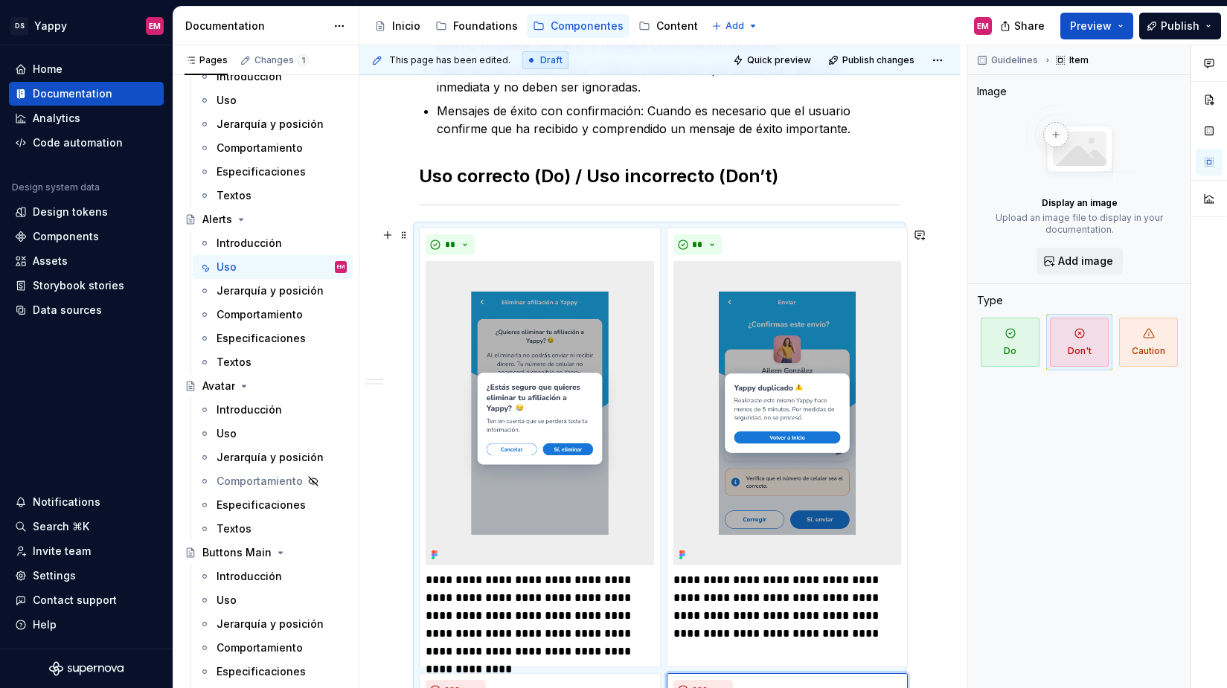
scroll to position [139, 0]
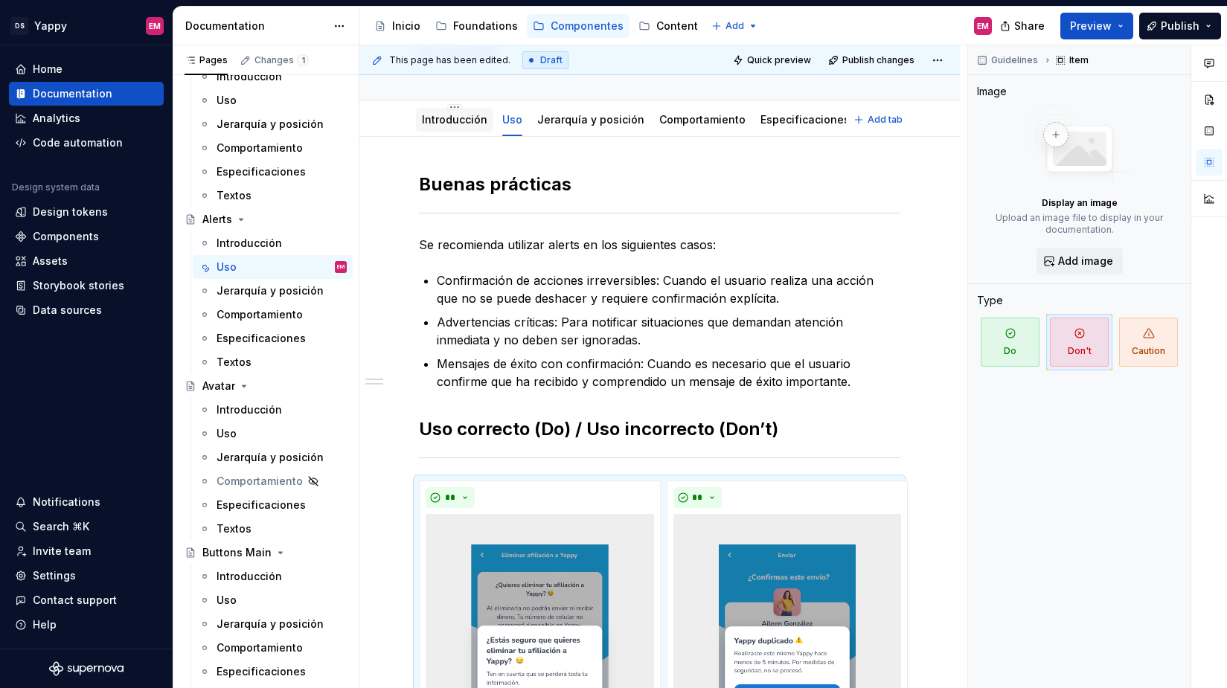
click at [440, 111] on div "Introducción" at bounding box center [454, 120] width 65 height 18
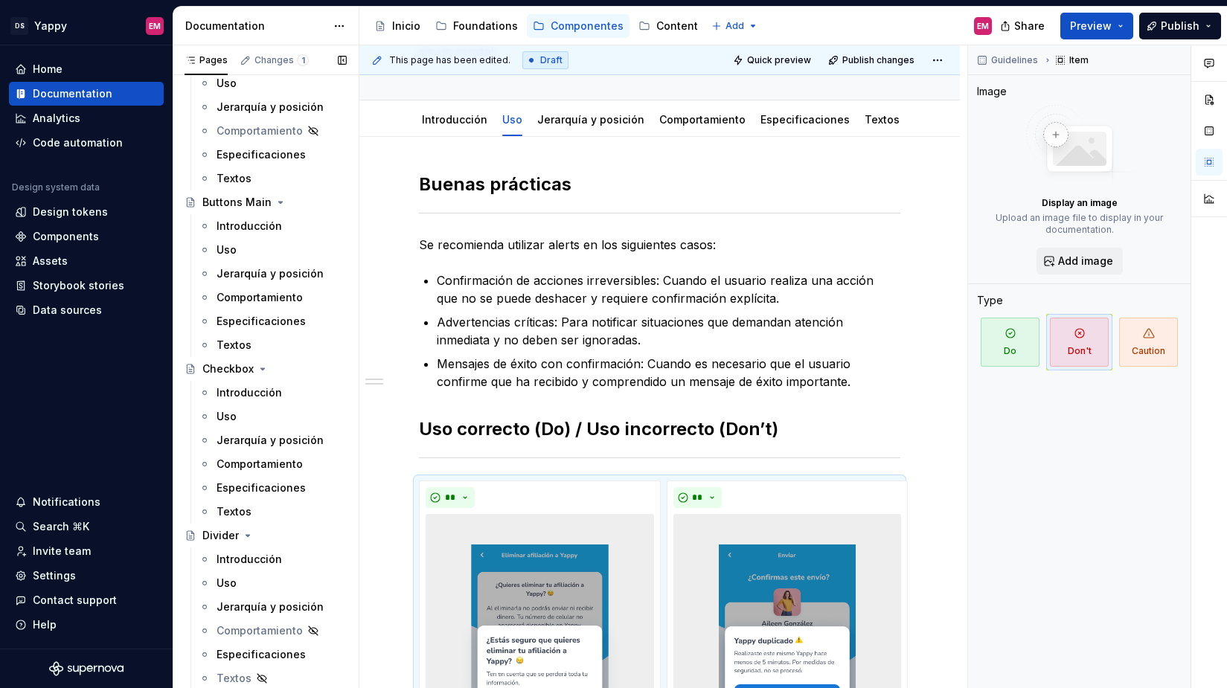
scroll to position [589, 0]
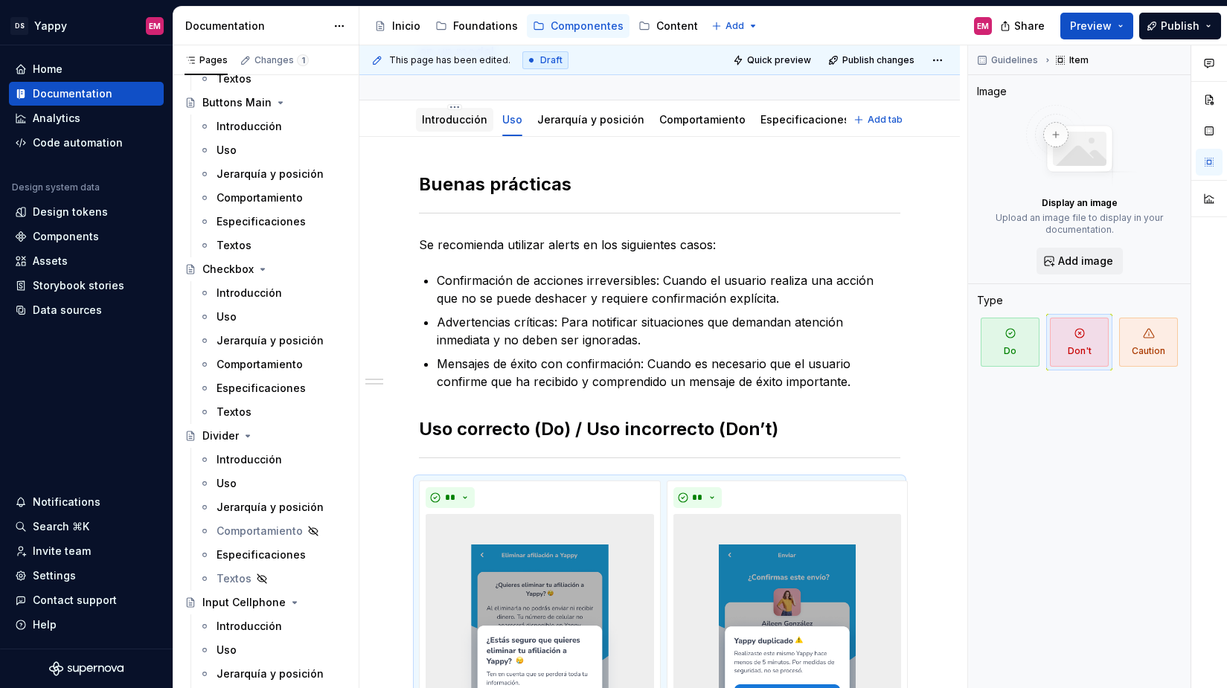
click at [448, 124] on link "Introducción" at bounding box center [454, 119] width 65 height 13
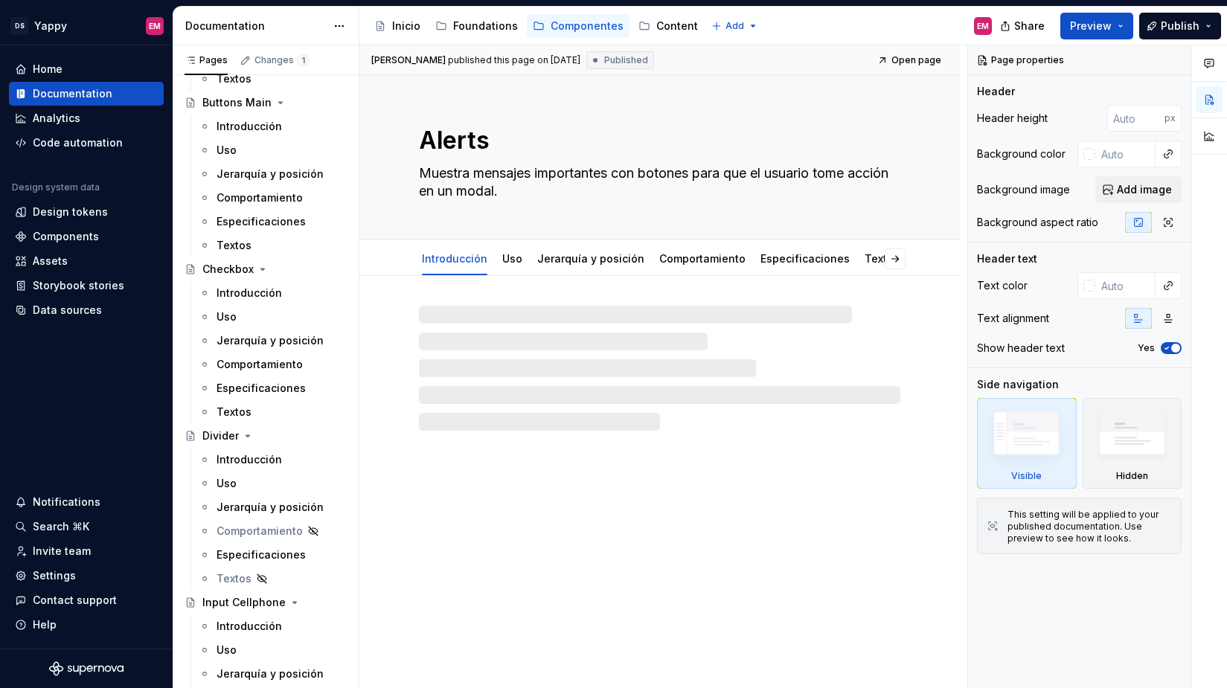
type textarea "*"
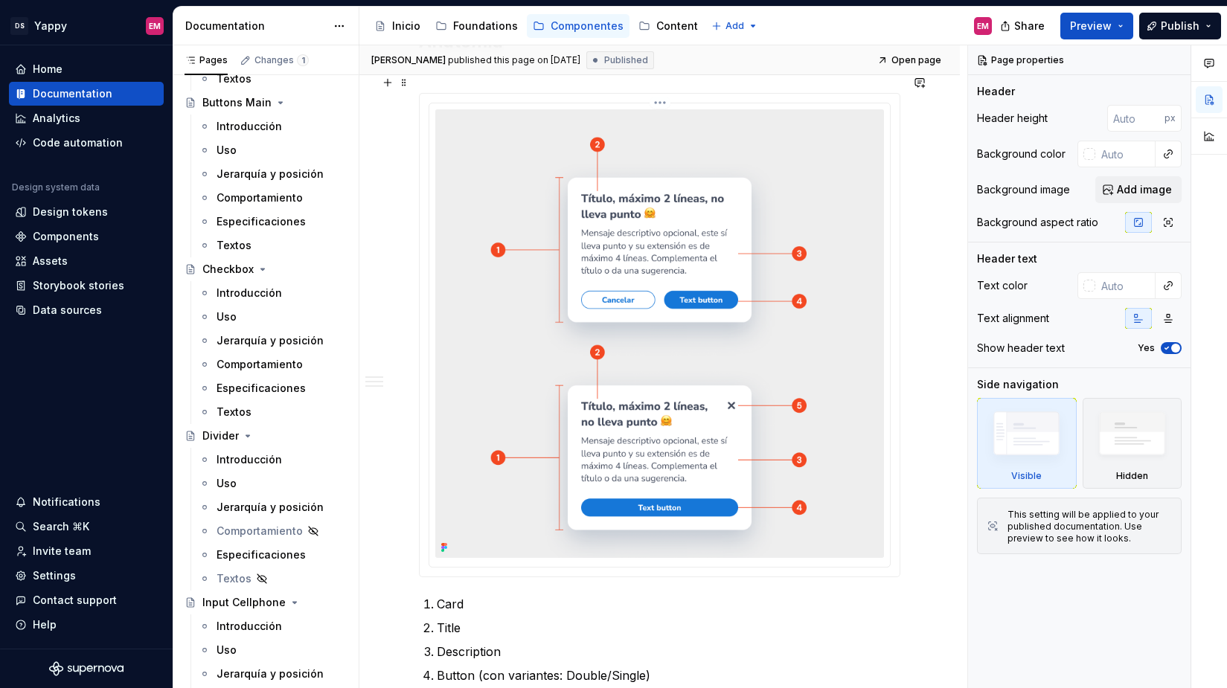
scroll to position [1303, 0]
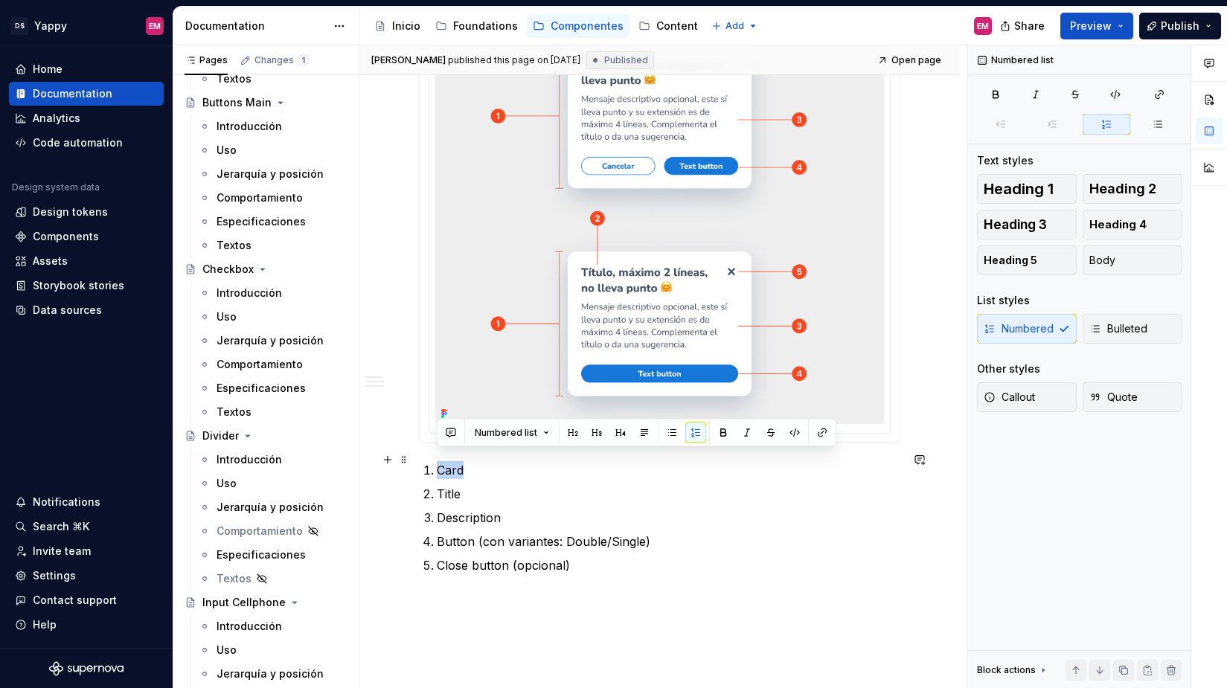
drag, startPoint x: 438, startPoint y: 462, endPoint x: 465, endPoint y: 460, distance: 26.9
click at [462, 461] on p "Card" at bounding box center [669, 470] width 464 height 18
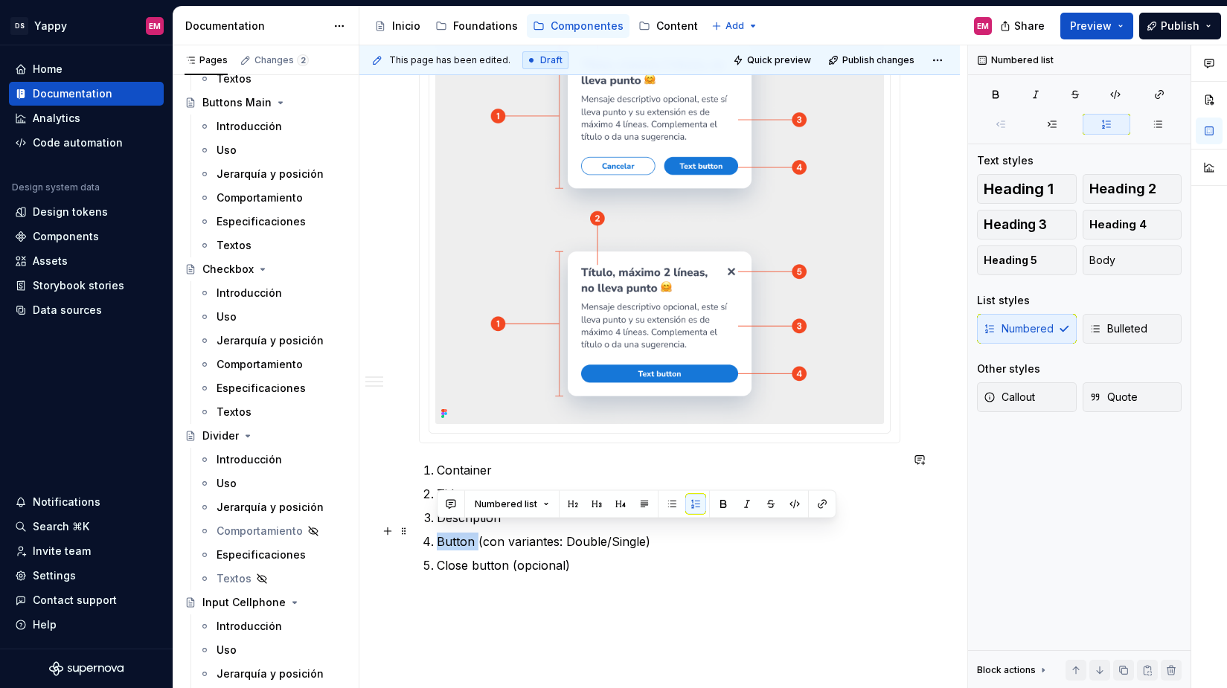
drag, startPoint x: 441, startPoint y: 531, endPoint x: 477, endPoint y: 532, distance: 36.5
click at [477, 533] on p "Button (con variantes: Double/Single)" at bounding box center [669, 542] width 464 height 18
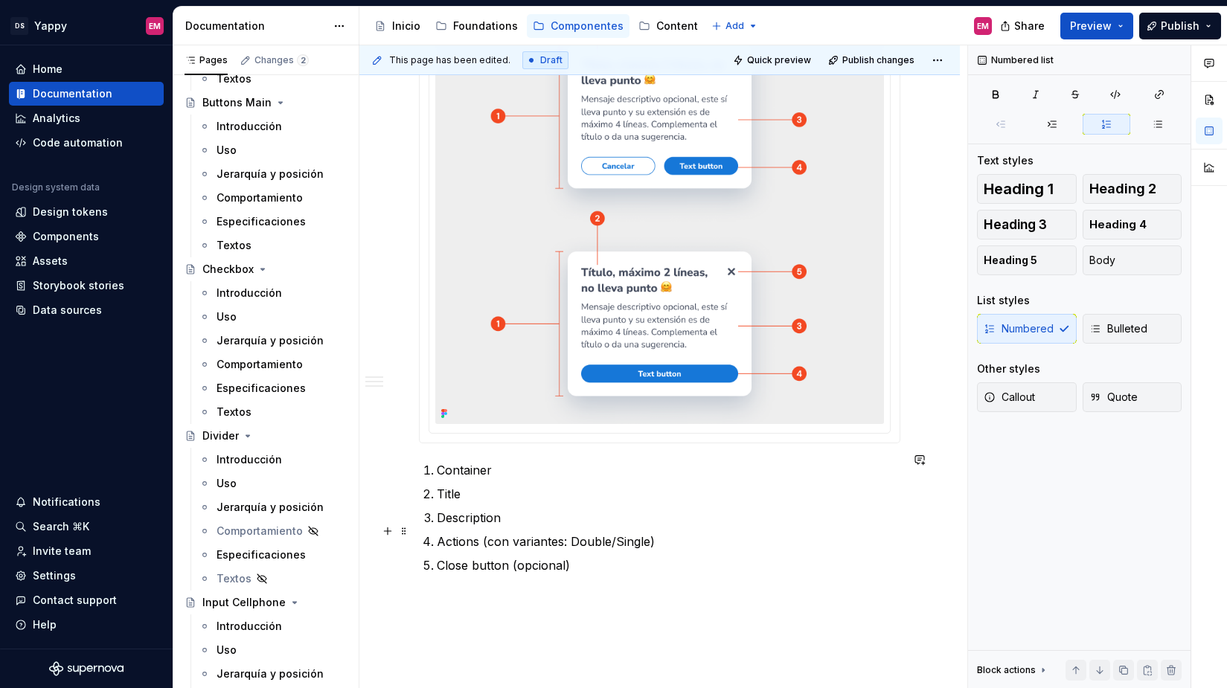
click at [570, 533] on p "Actions (con variantes: Double/Single)" at bounding box center [669, 542] width 464 height 18
click at [585, 557] on p "Close button (opcional)" at bounding box center [669, 566] width 464 height 18
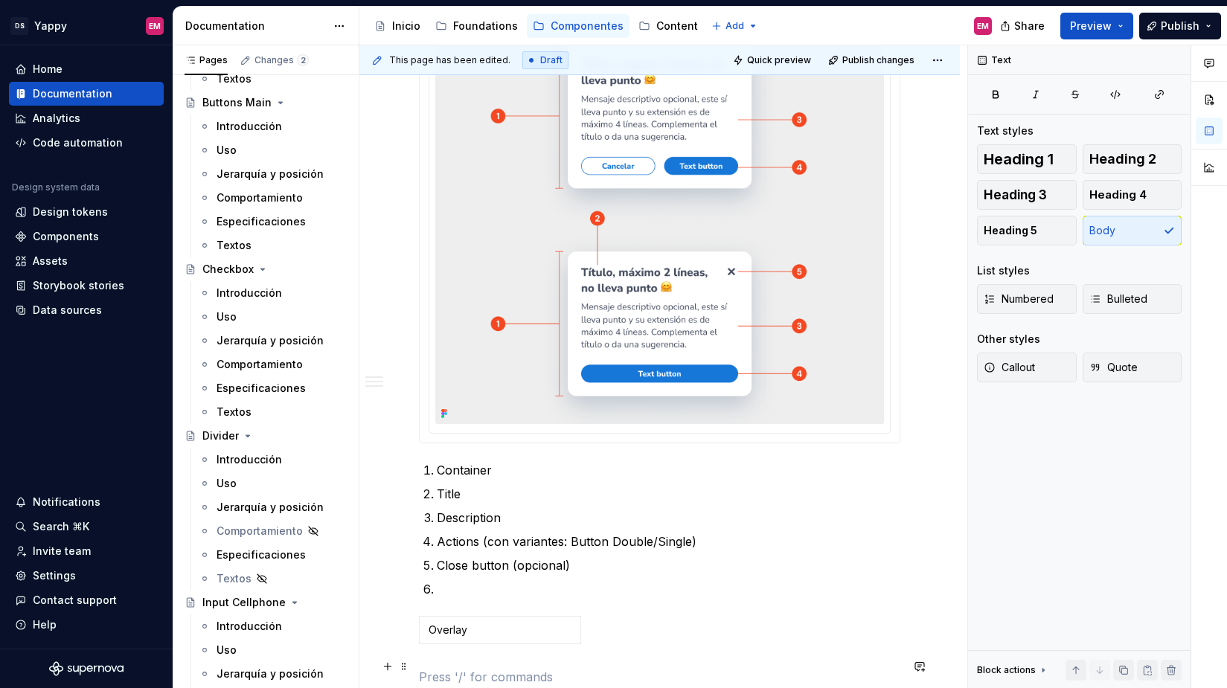
scroll to position [1363, 0]
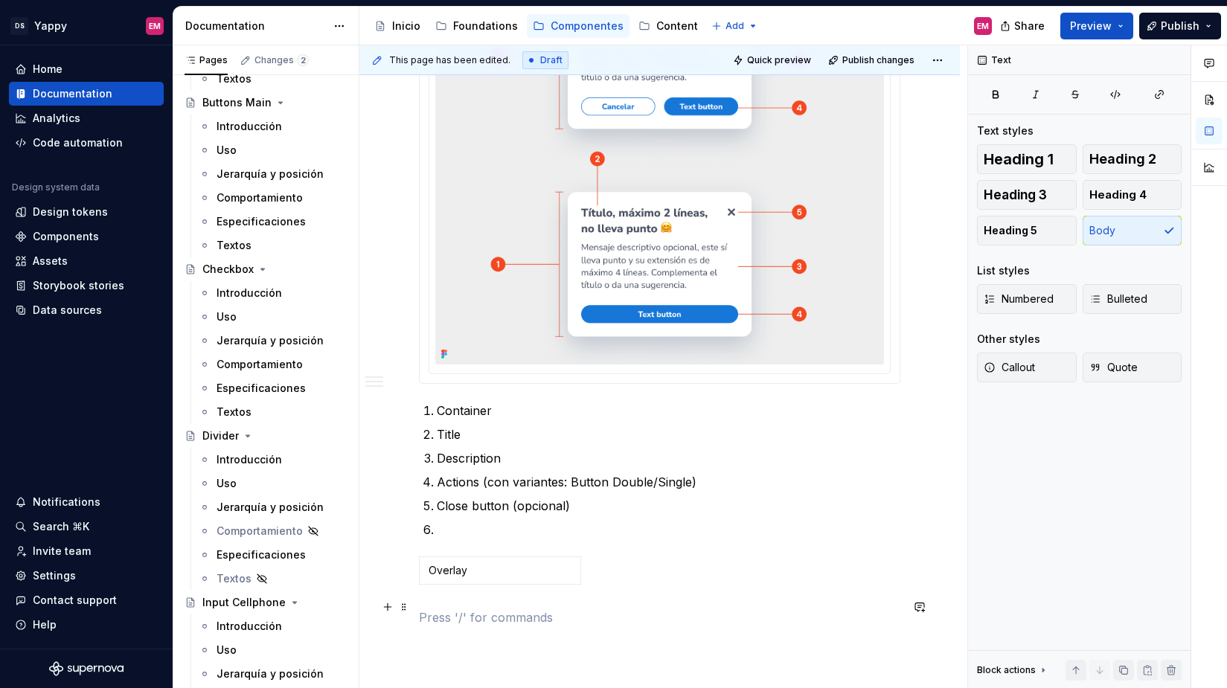
drag, startPoint x: 470, startPoint y: 659, endPoint x: 452, endPoint y: 608, distance: 53.7
click at [452, 609] on p at bounding box center [660, 618] width 482 height 18
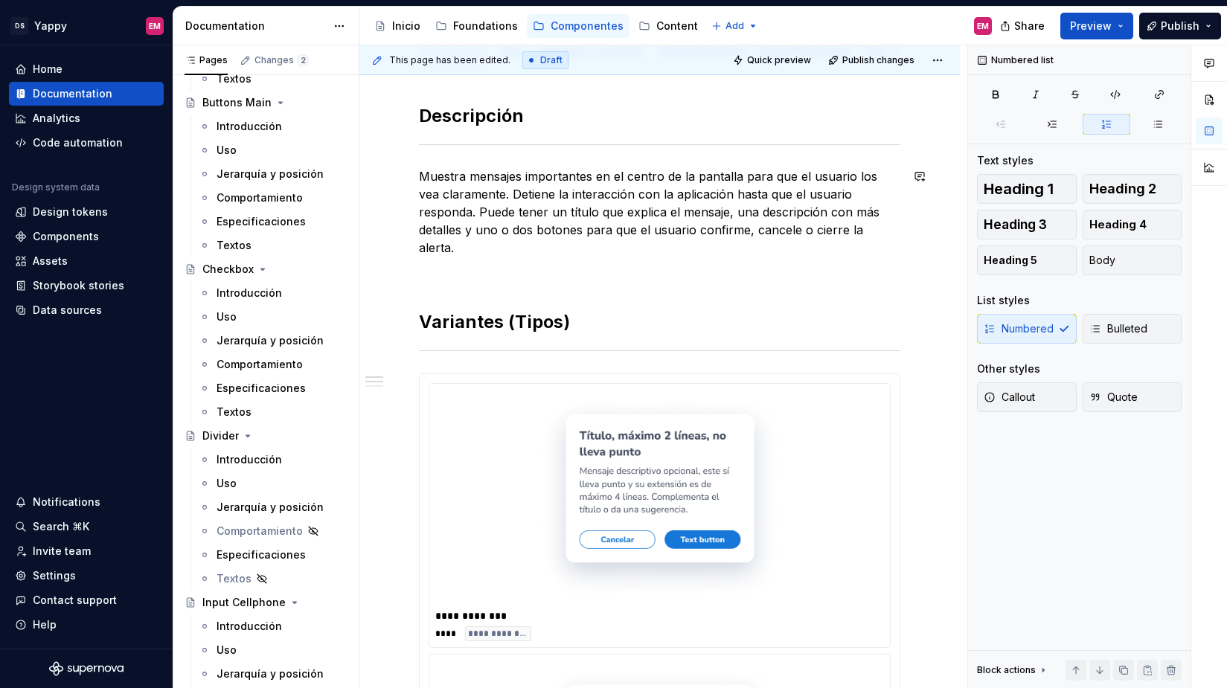
scroll to position [0, 0]
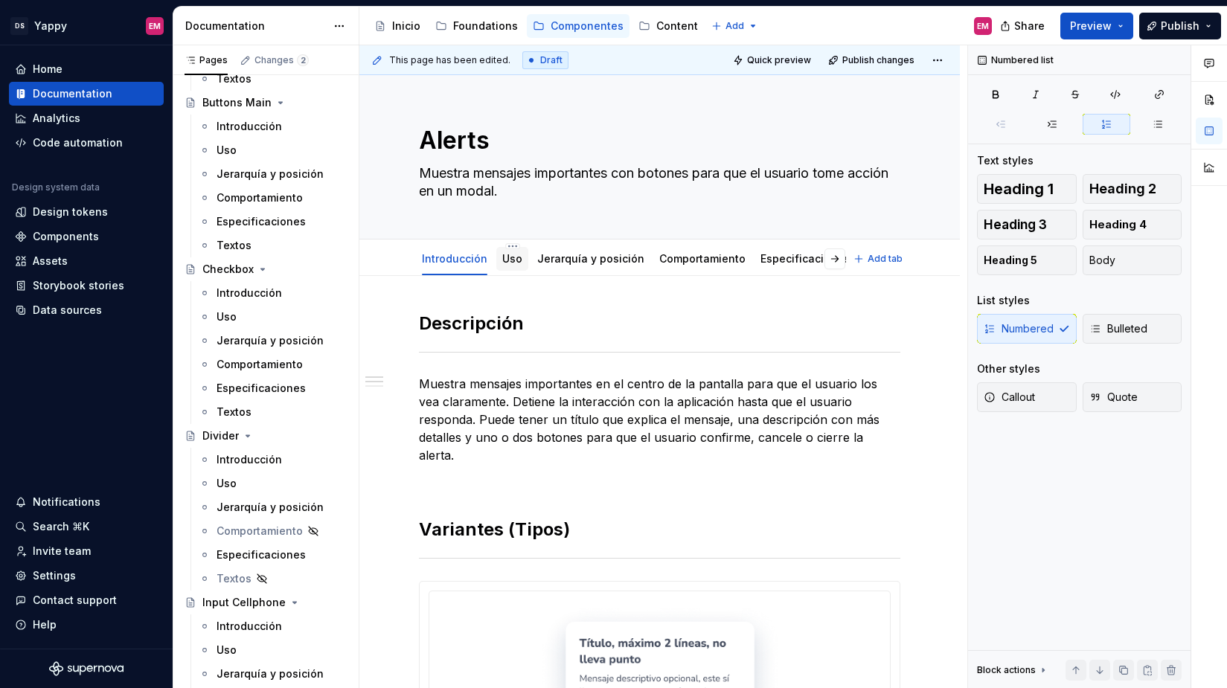
click at [514, 260] on link "Uso" at bounding box center [512, 258] width 20 height 13
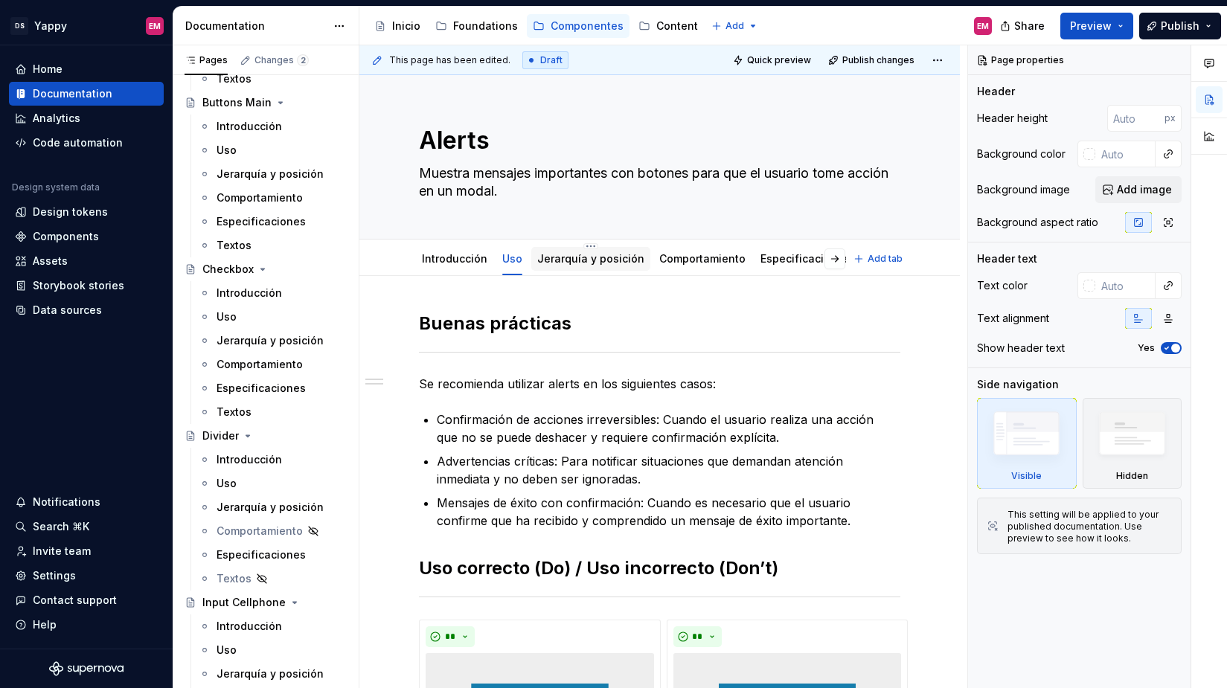
click at [587, 266] on div "Jerarquía y posición" at bounding box center [590, 259] width 107 height 18
click at [574, 259] on link "Jerarquía y posición" at bounding box center [590, 258] width 107 height 13
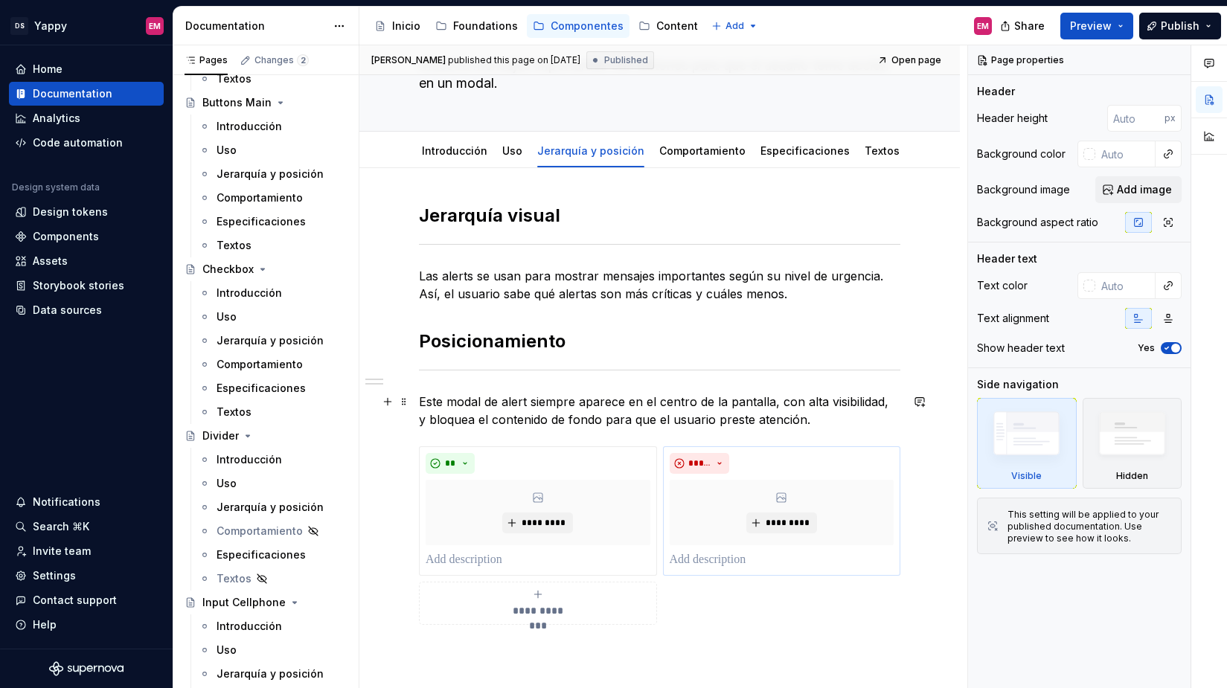
scroll to position [113, 0]
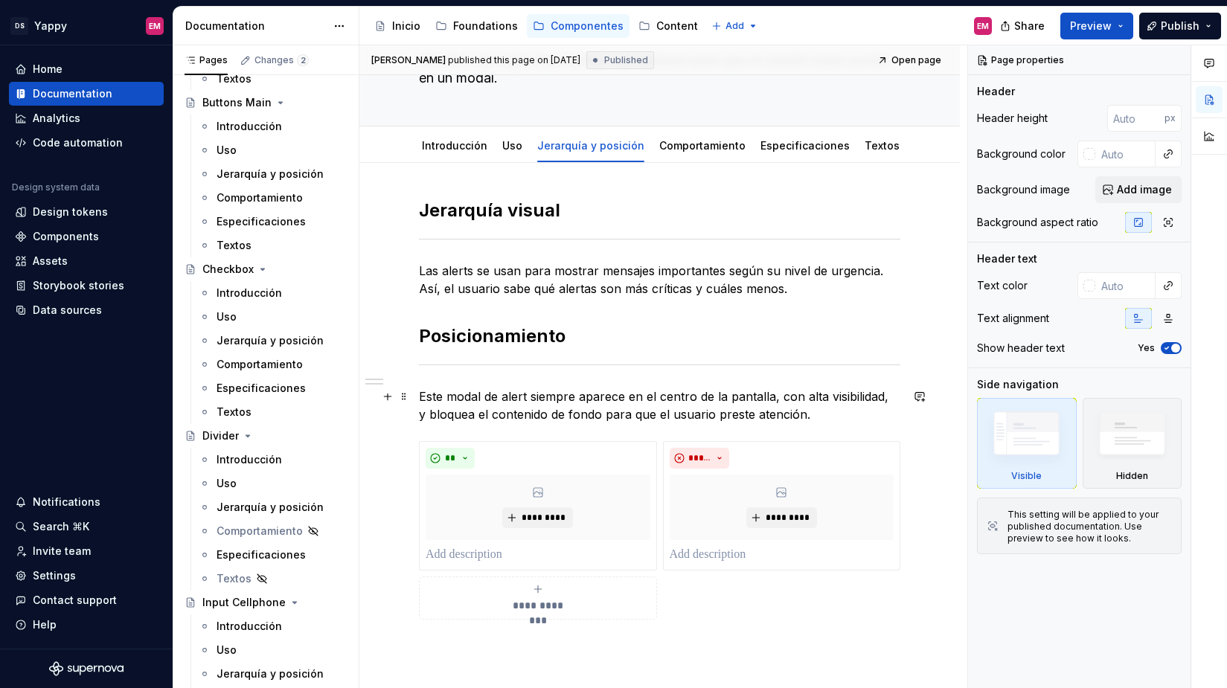
click at [827, 418] on p "Este modal de alert siempre aparece en el centro de la pantalla, con alta visib…" at bounding box center [660, 406] width 482 height 36
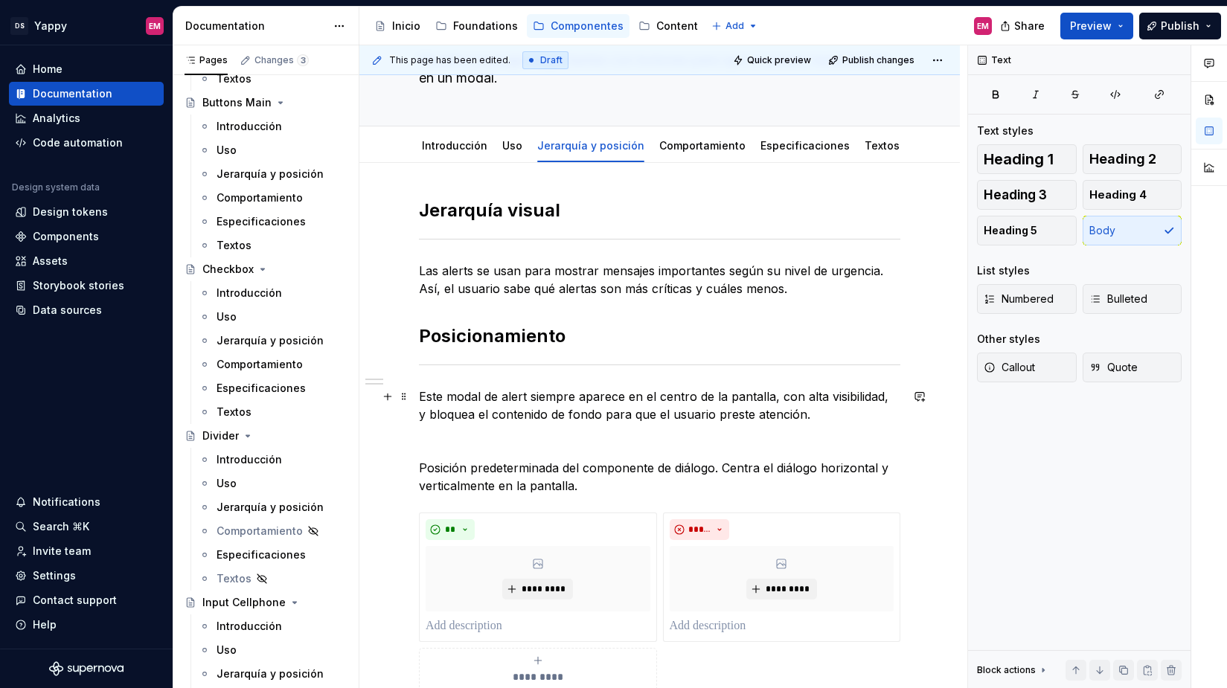
type textarea "*"
click at [772, 395] on p "Este modal de alert siempre aparece en el centro de la pantalla, con alta visib…" at bounding box center [660, 406] width 482 height 36
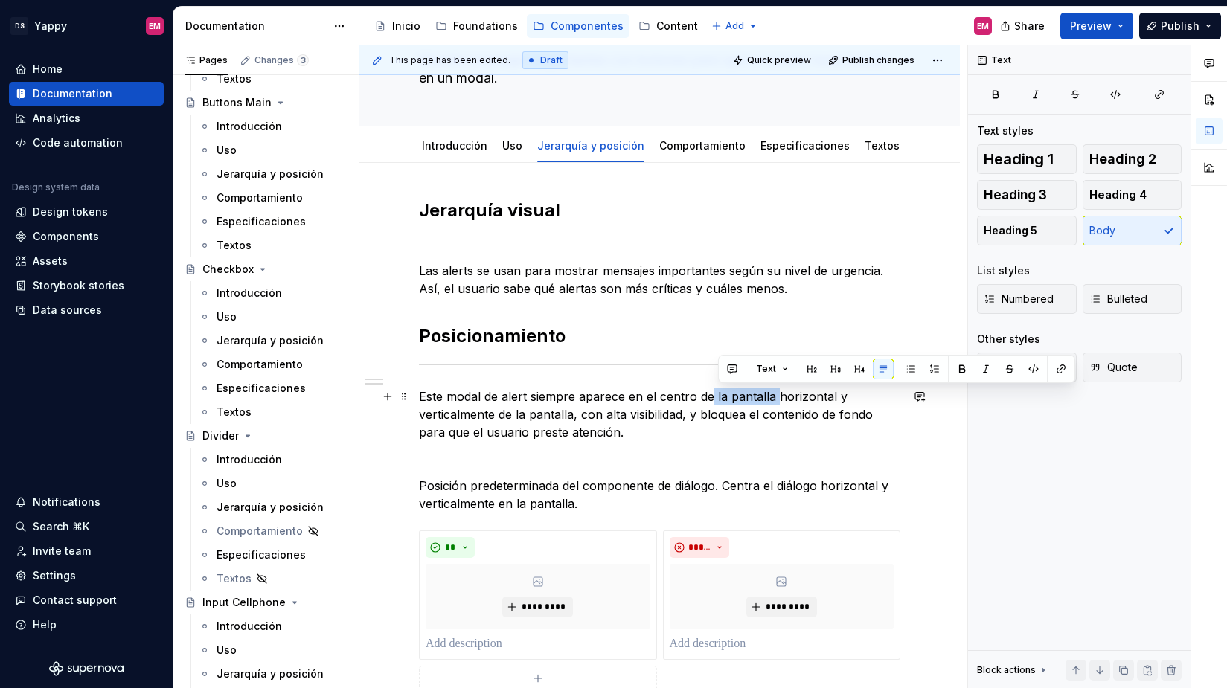
drag, startPoint x: 775, startPoint y: 397, endPoint x: 708, endPoint y: 397, distance: 66.2
click at [708, 397] on p "Este modal de alert siempre aparece en el centro de la pantalla horizontal y ve…" at bounding box center [660, 415] width 482 height 54
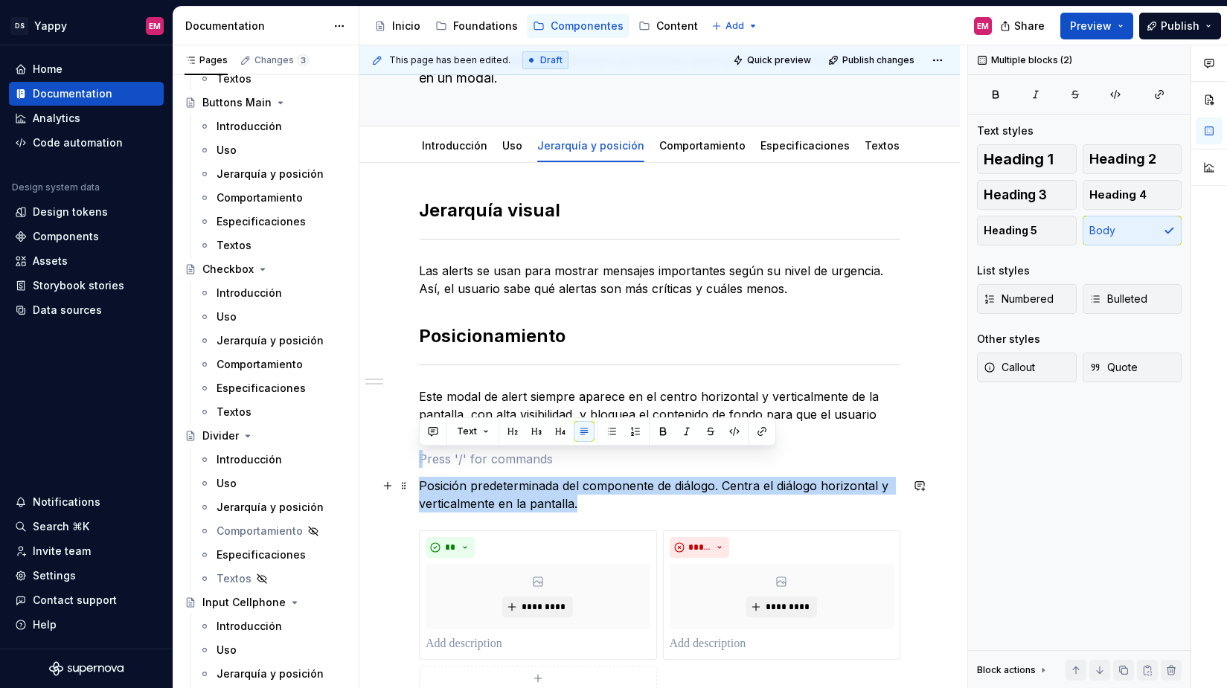
drag, startPoint x: 602, startPoint y: 483, endPoint x: 609, endPoint y: 494, distance: 13.0
click at [610, 496] on div "**********" at bounding box center [660, 454] width 482 height 511
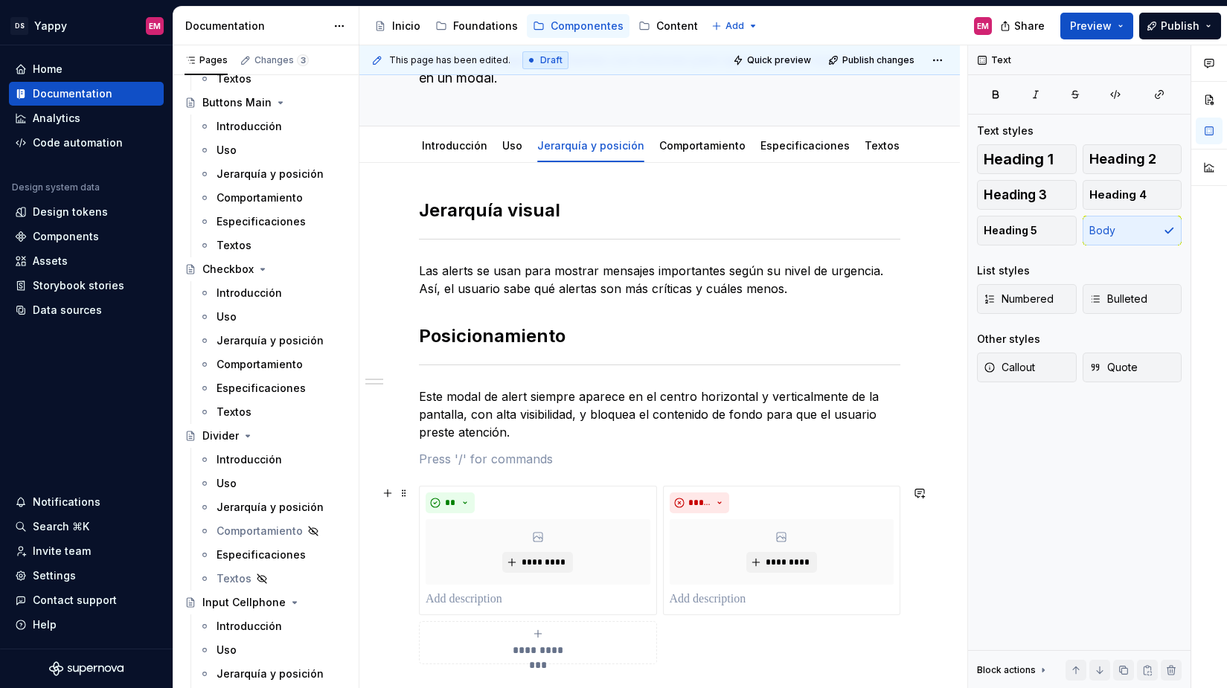
scroll to position [235, 0]
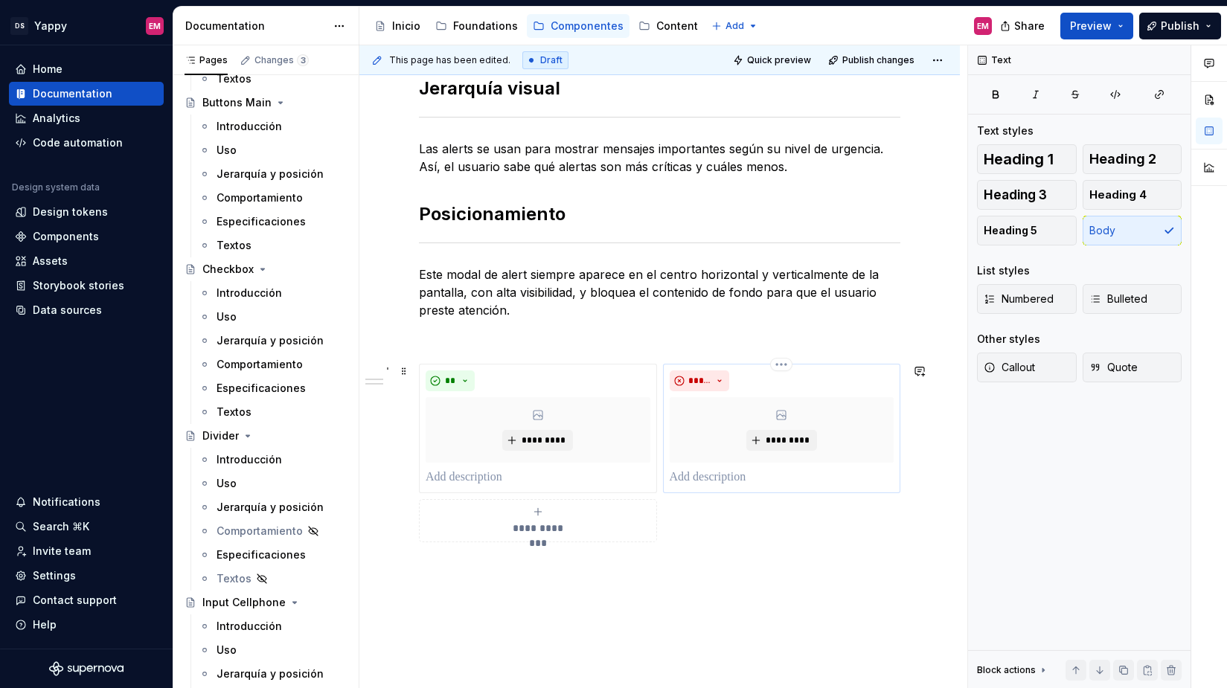
click at [696, 479] on p at bounding box center [782, 478] width 225 height 18
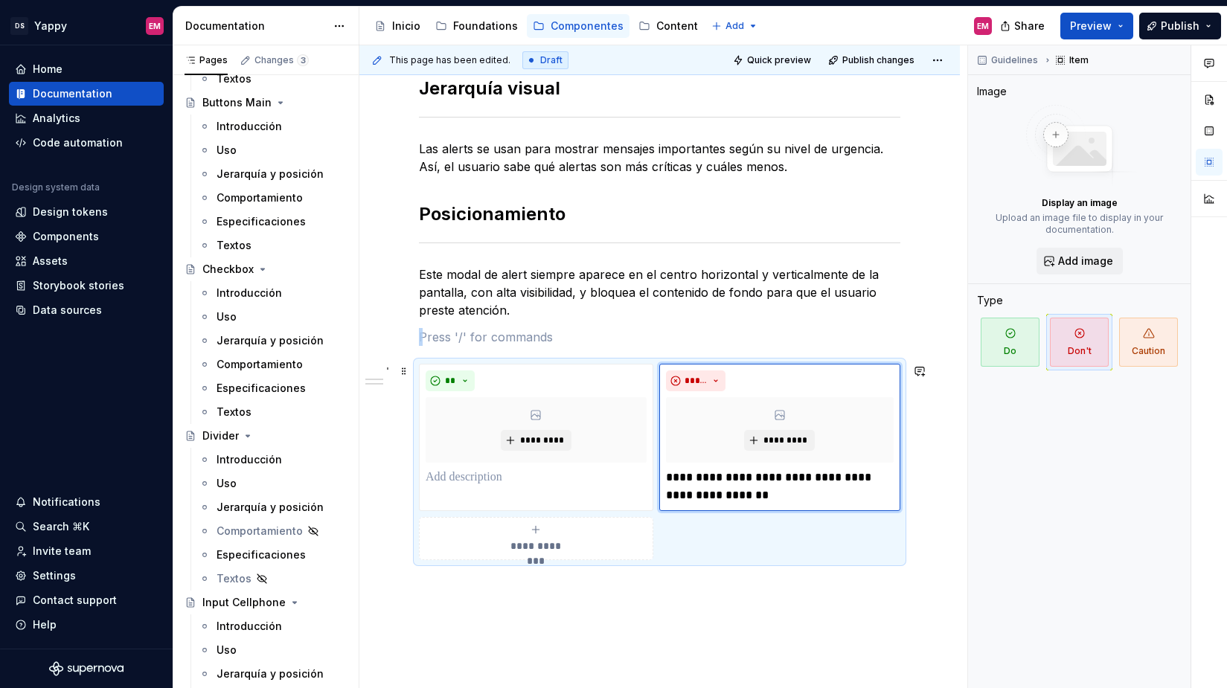
click at [542, 537] on div "**********" at bounding box center [536, 539] width 221 height 30
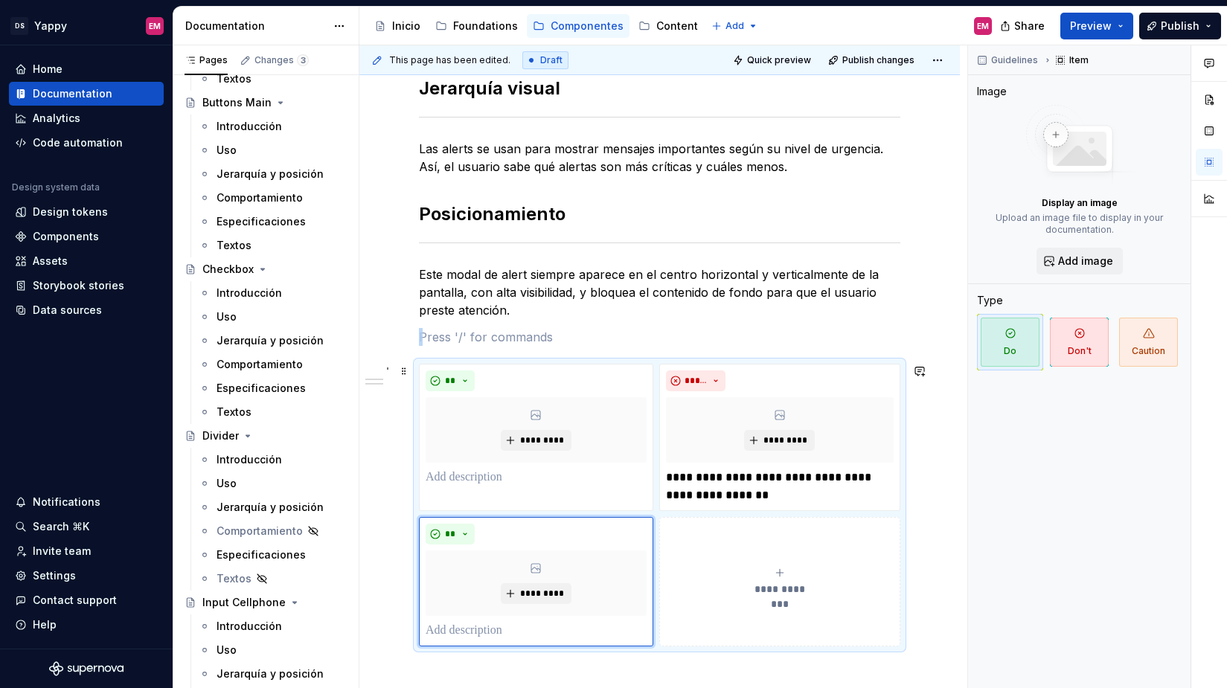
click at [783, 552] on button "**********" at bounding box center [780, 581] width 242 height 129
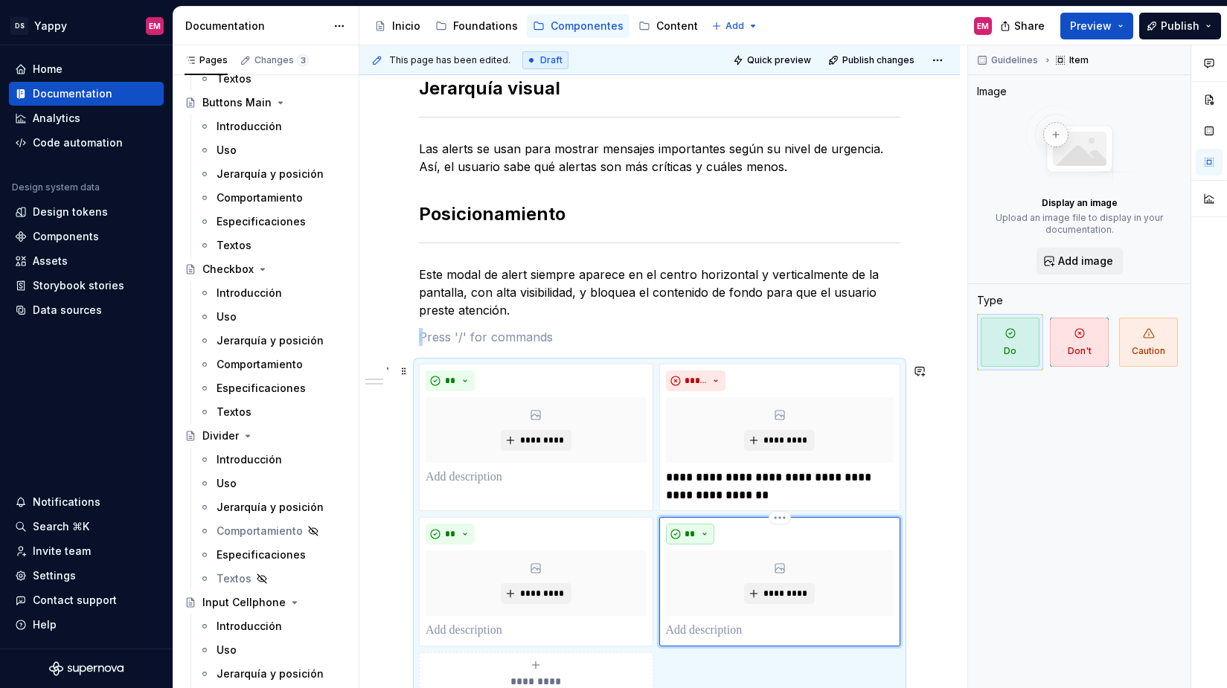
click at [715, 529] on button "**" at bounding box center [690, 534] width 49 height 21
click at [708, 586] on div "Suggestions" at bounding box center [707, 587] width 12 height 12
click at [687, 633] on p at bounding box center [780, 631] width 228 height 18
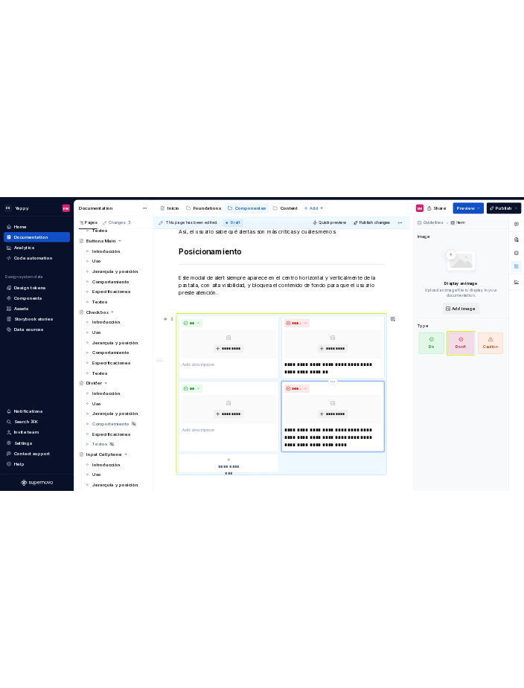
scroll to position [331, 0]
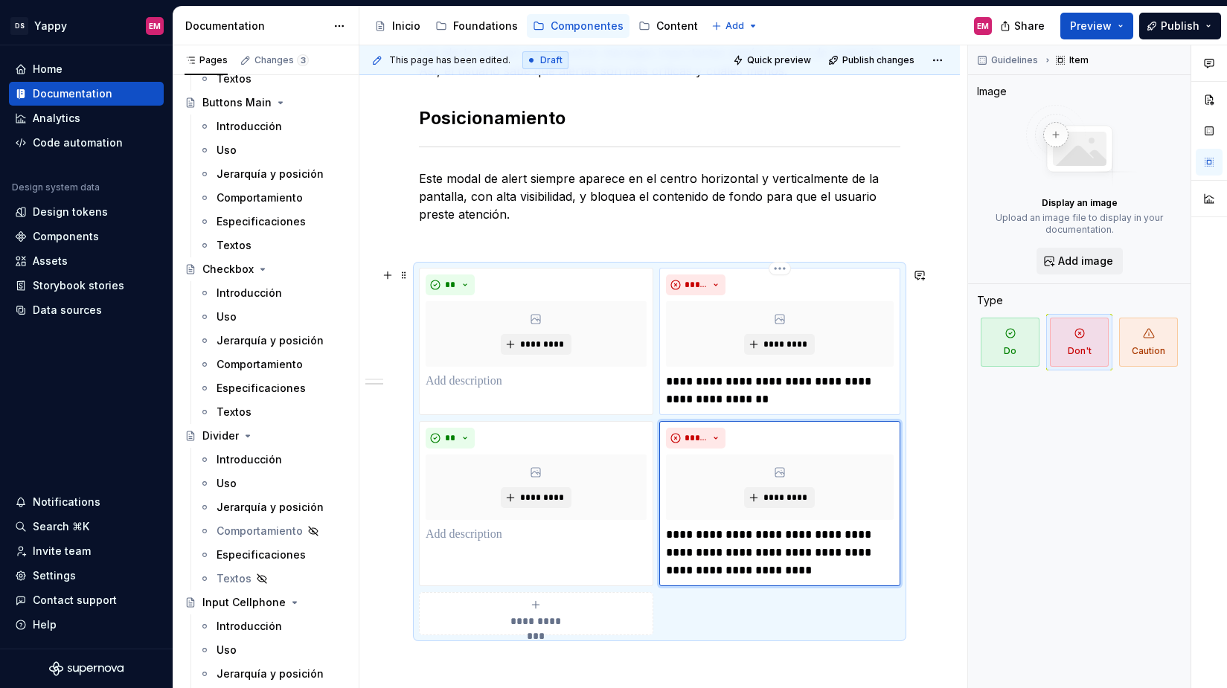
click at [725, 378] on p "**********" at bounding box center [780, 391] width 228 height 36
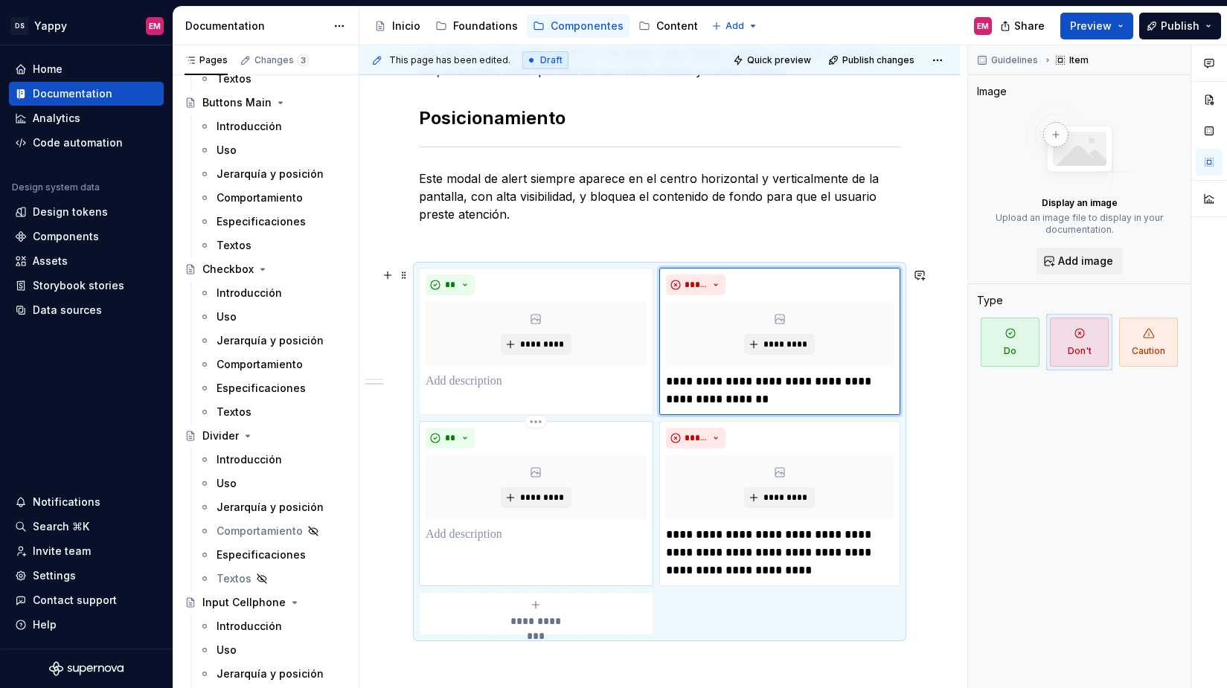
click at [464, 538] on p at bounding box center [536, 535] width 221 height 18
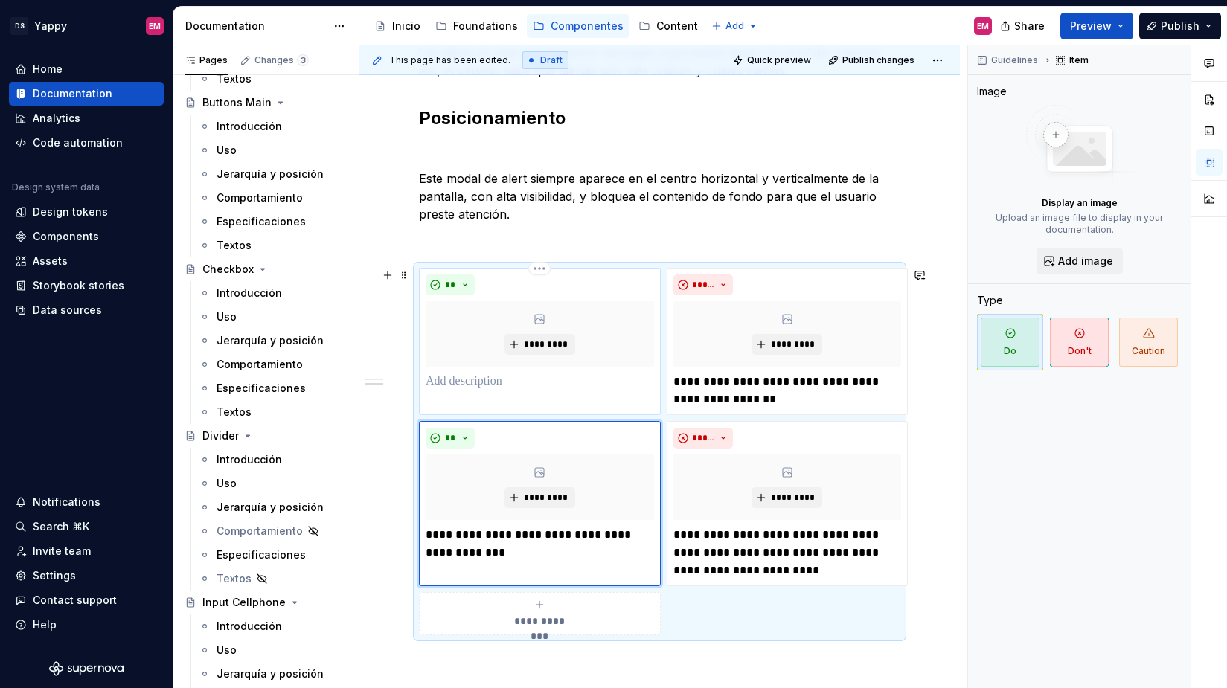
click at [452, 390] on p at bounding box center [540, 382] width 228 height 18
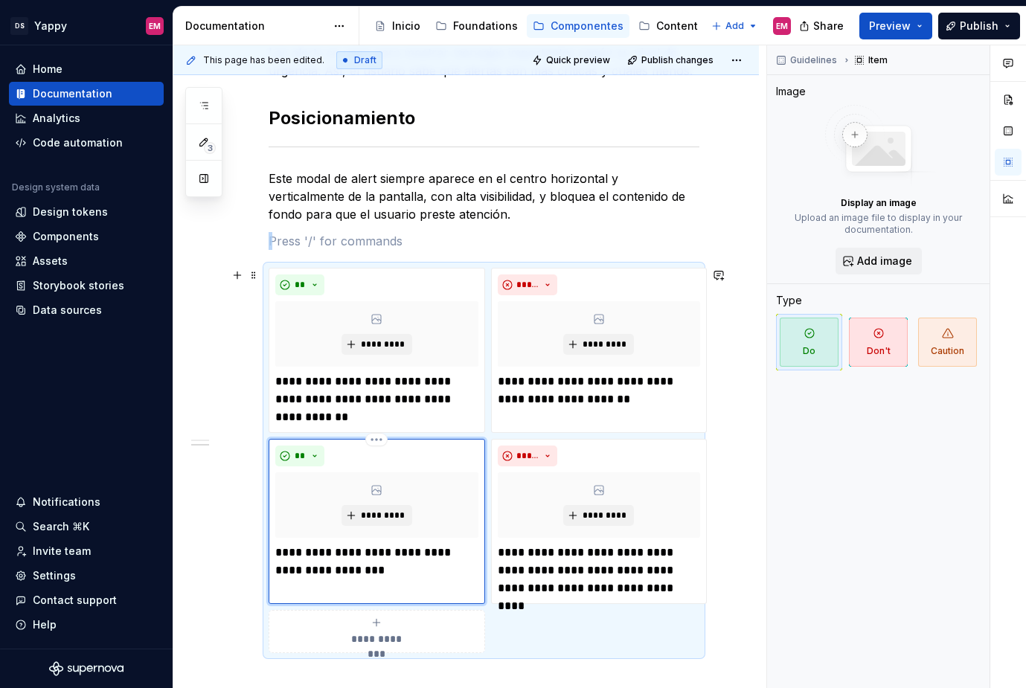
click at [351, 455] on div "**" at bounding box center [376, 456] width 203 height 21
click at [335, 458] on div "**" at bounding box center [376, 456] width 203 height 21
click at [336, 330] on body "DS Yappy EM Home Documentation Analytics Code automation Design system data Des…" at bounding box center [513, 344] width 1026 height 688
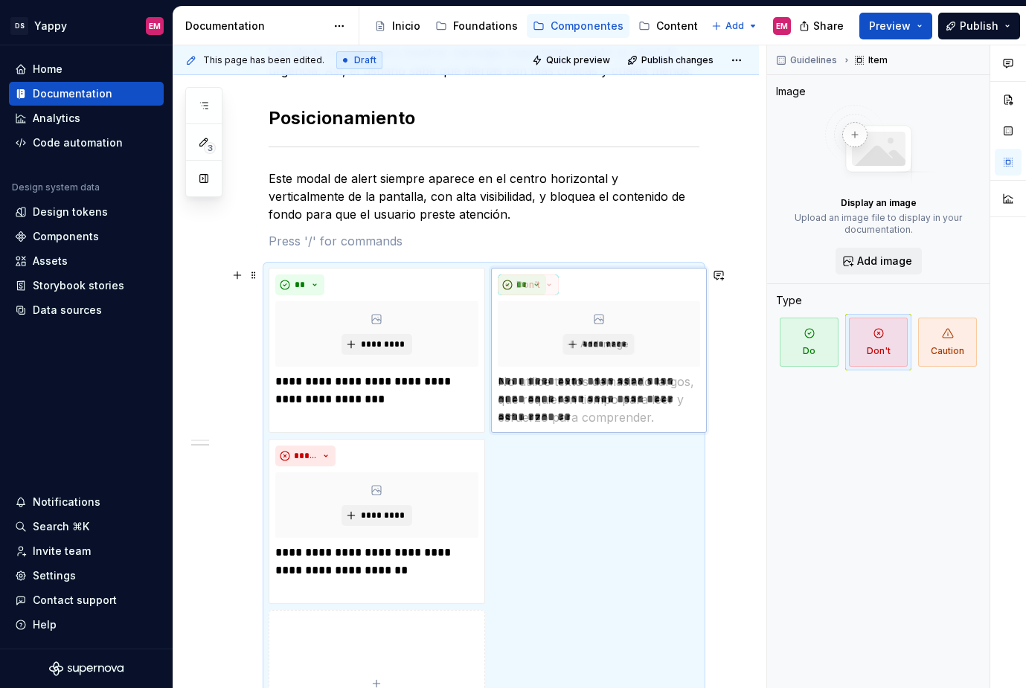
drag, startPoint x: 534, startPoint y: 464, endPoint x: 534, endPoint y: 328, distance: 135.4
click at [534, 328] on body "DS Yappy EM Home Documentation Analytics Code automation Design system data Des…" at bounding box center [513, 344] width 1026 height 688
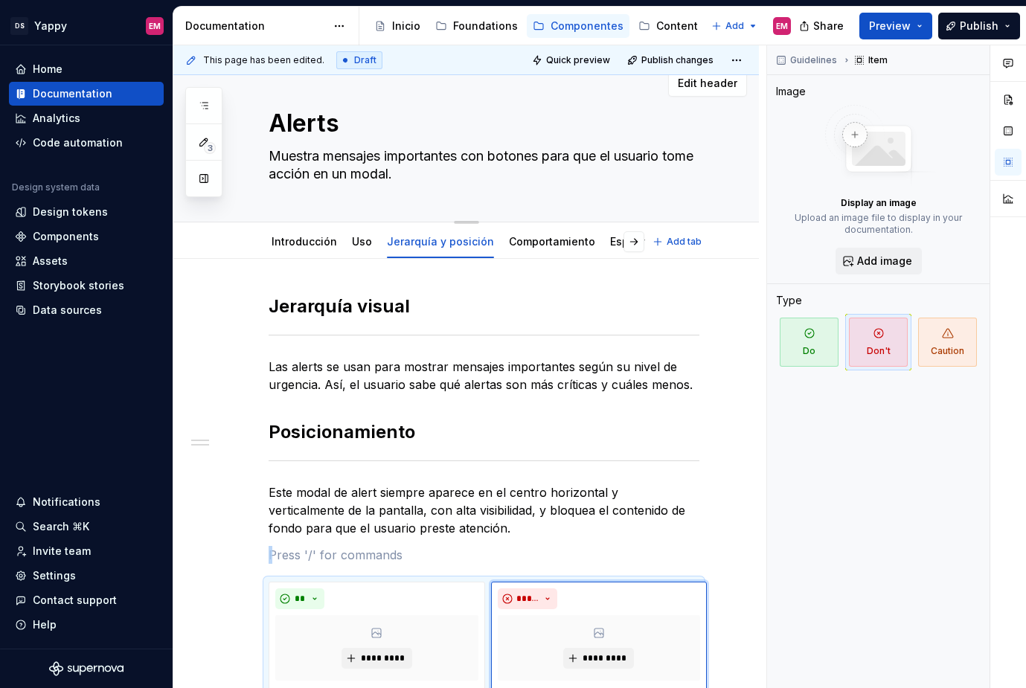
scroll to position [9, 0]
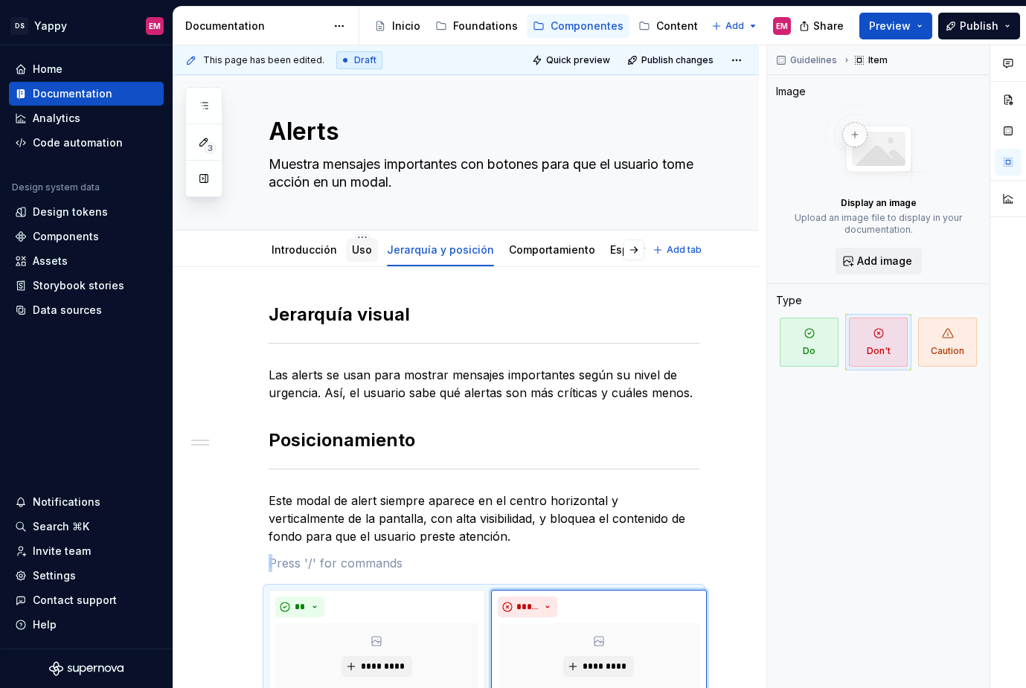
click at [359, 249] on link "Uso" at bounding box center [362, 249] width 20 height 13
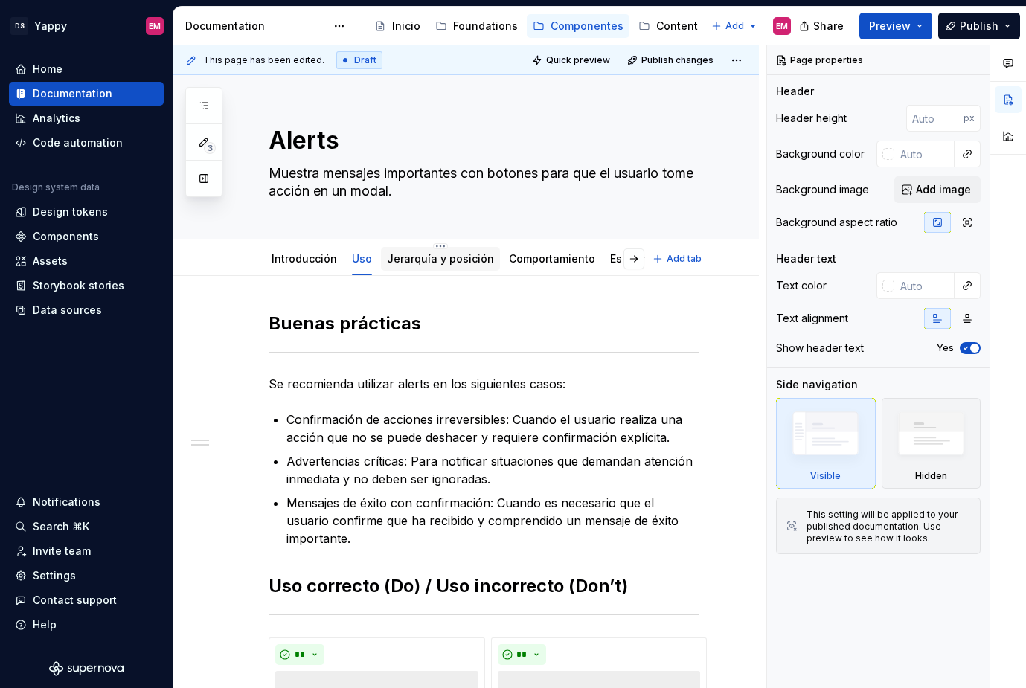
click at [409, 256] on link "Jerarquía y posición" at bounding box center [440, 258] width 107 height 13
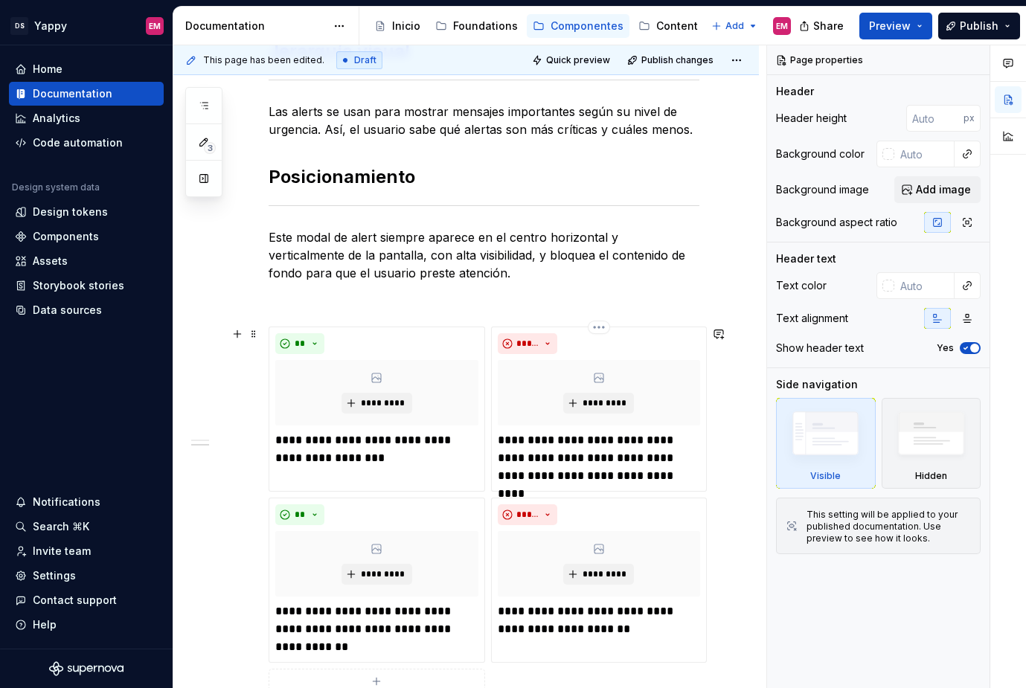
scroll to position [304, 0]
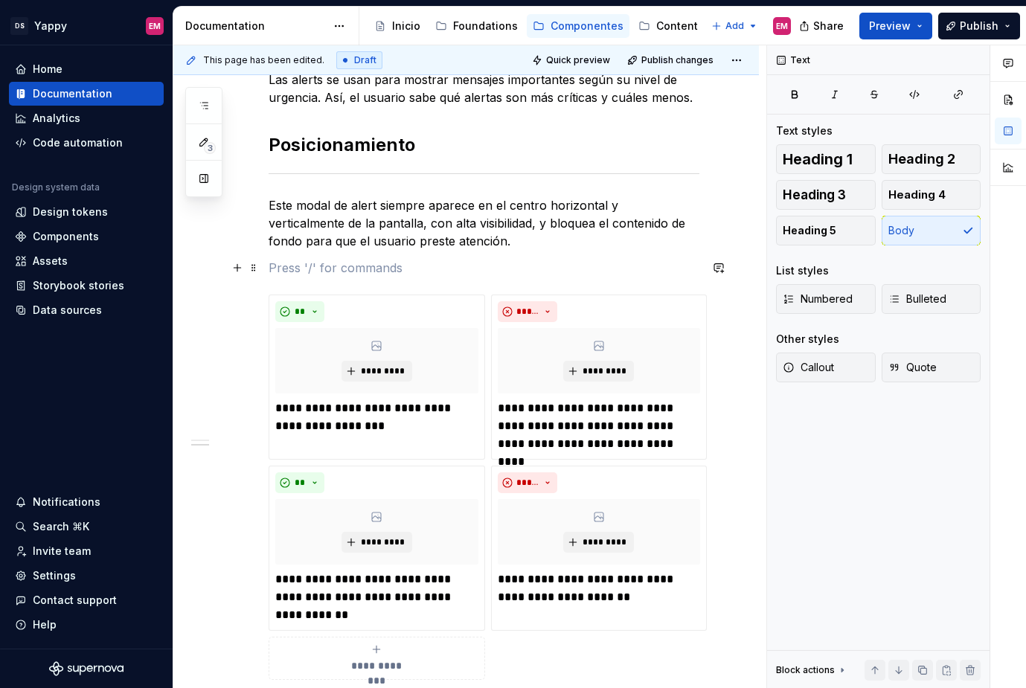
click at [337, 263] on p at bounding box center [484, 268] width 431 height 18
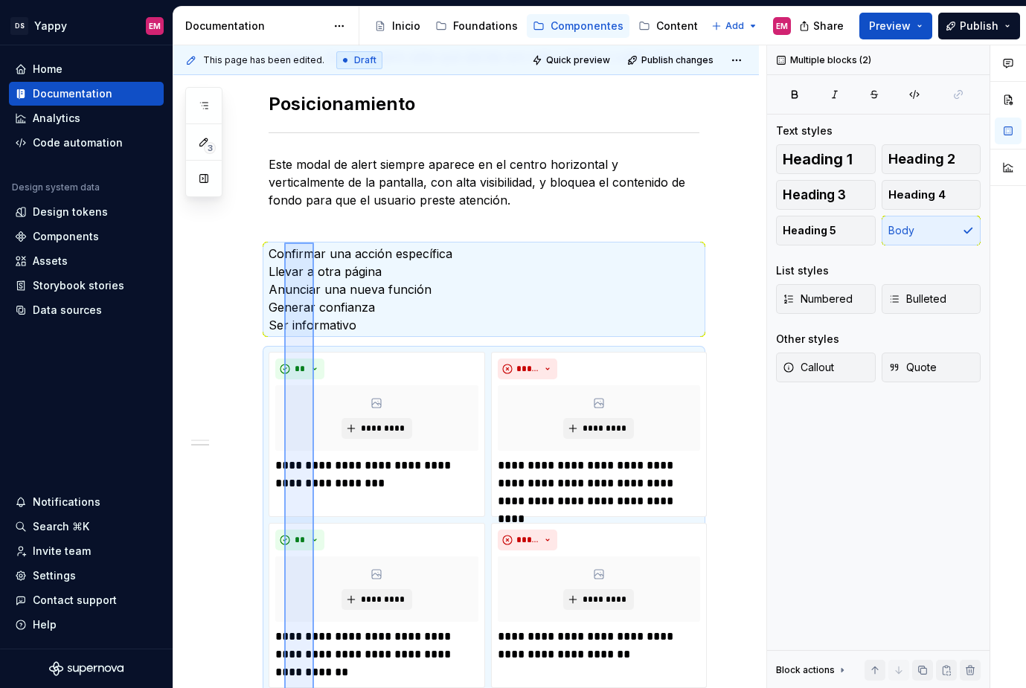
drag, startPoint x: 315, startPoint y: 646, endPoint x: 284, endPoint y: 243, distance: 404.5
click at [284, 243] on div "**********" at bounding box center [469, 367] width 593 height 644
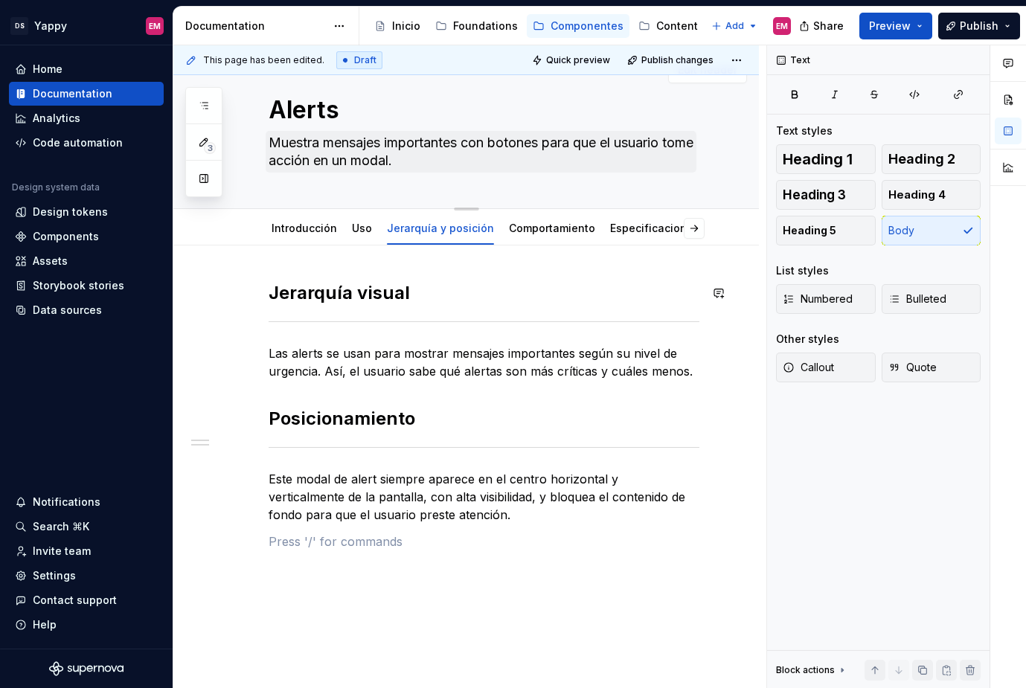
scroll to position [27, 0]
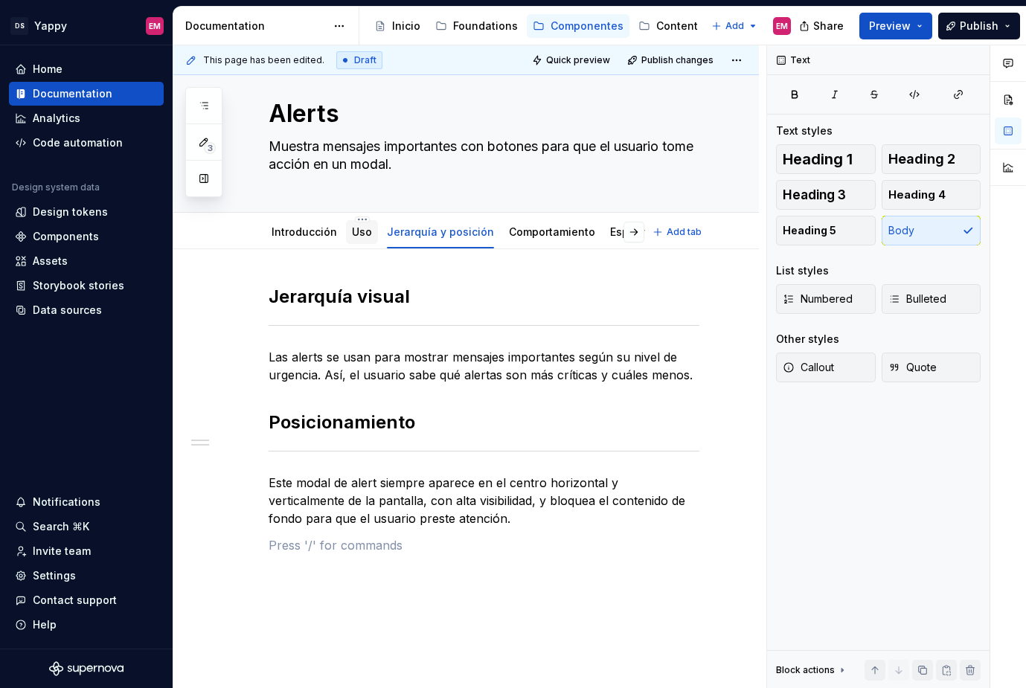
click at [362, 238] on div "Uso" at bounding box center [362, 232] width 20 height 15
click at [356, 233] on link "Uso" at bounding box center [362, 231] width 20 height 13
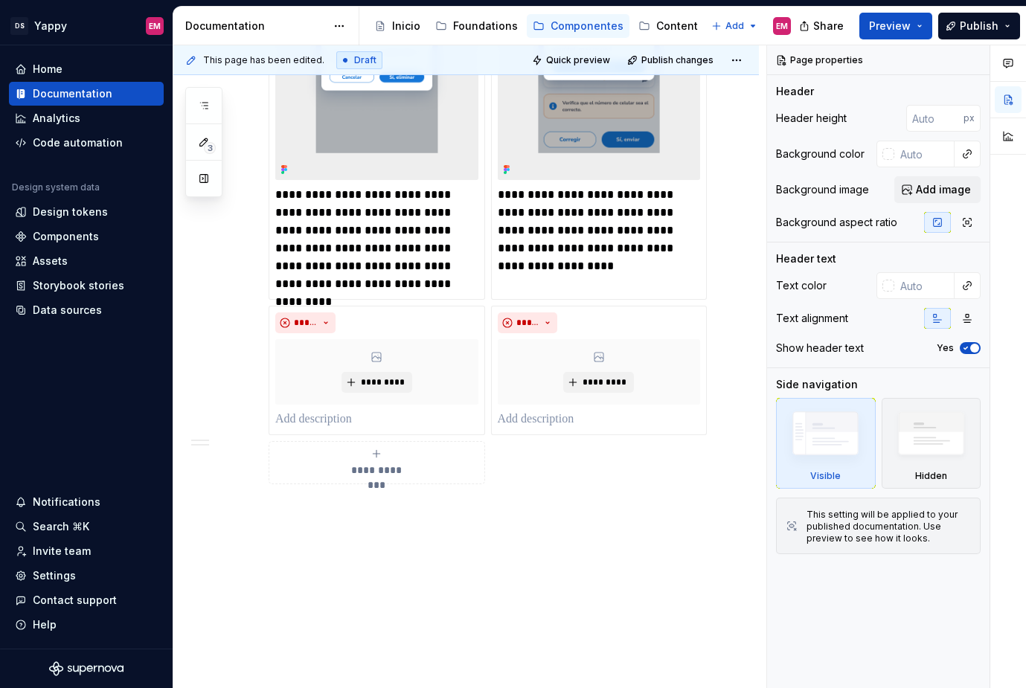
scroll to position [764, 0]
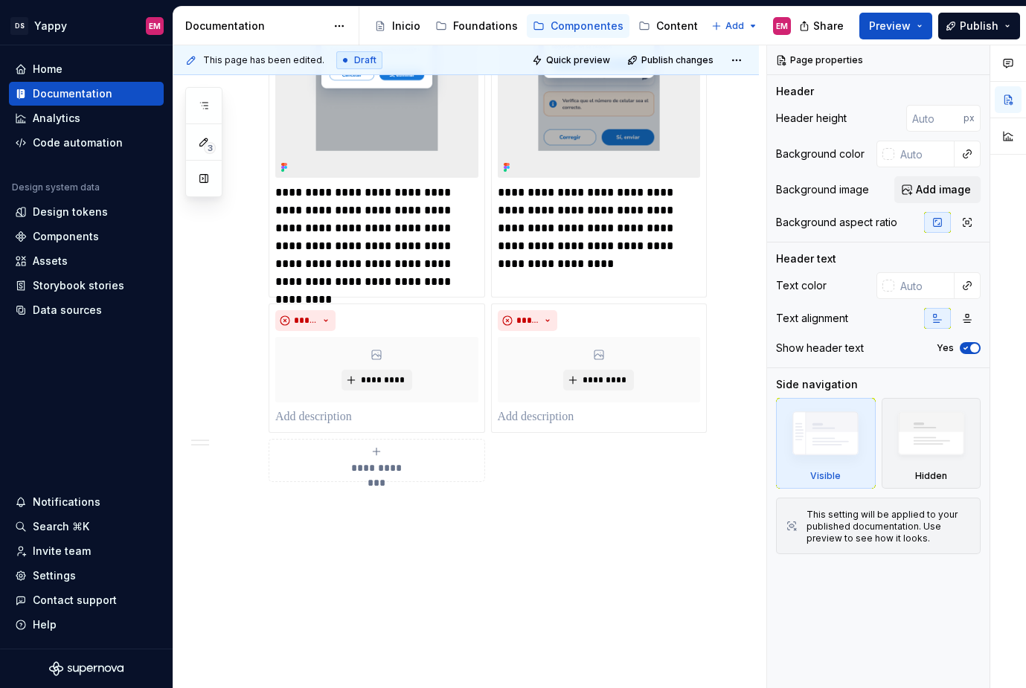
click at [340, 476] on div "**********" at bounding box center [484, 24] width 431 height 952
click at [323, 493] on div "**********" at bounding box center [466, 110] width 586 height 1194
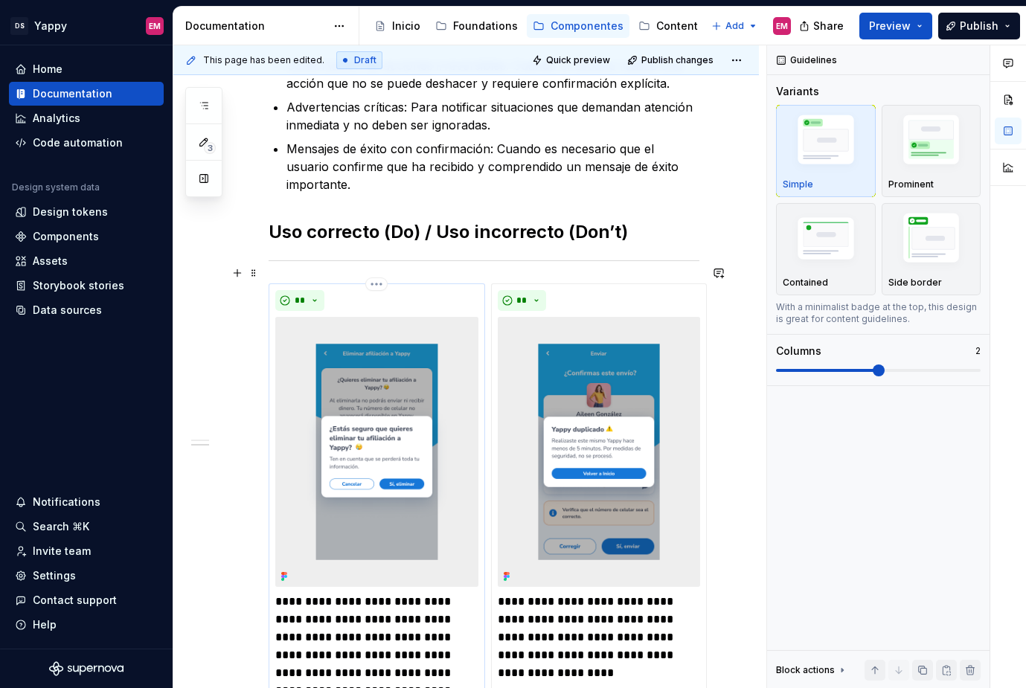
scroll to position [444, 0]
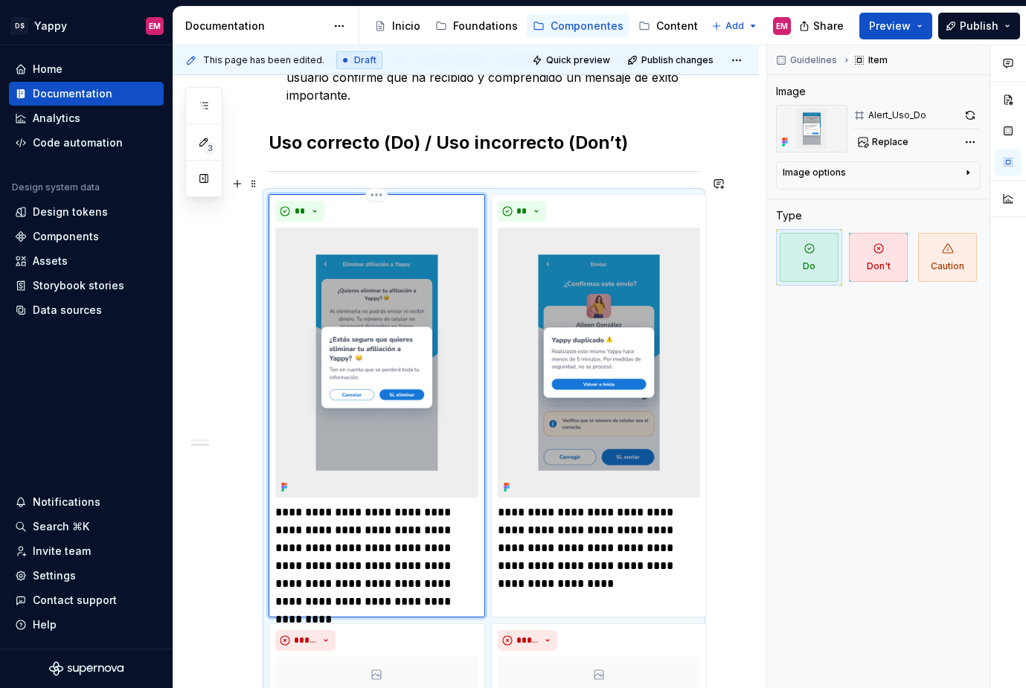
click at [348, 201] on div "**" at bounding box center [376, 211] width 203 height 21
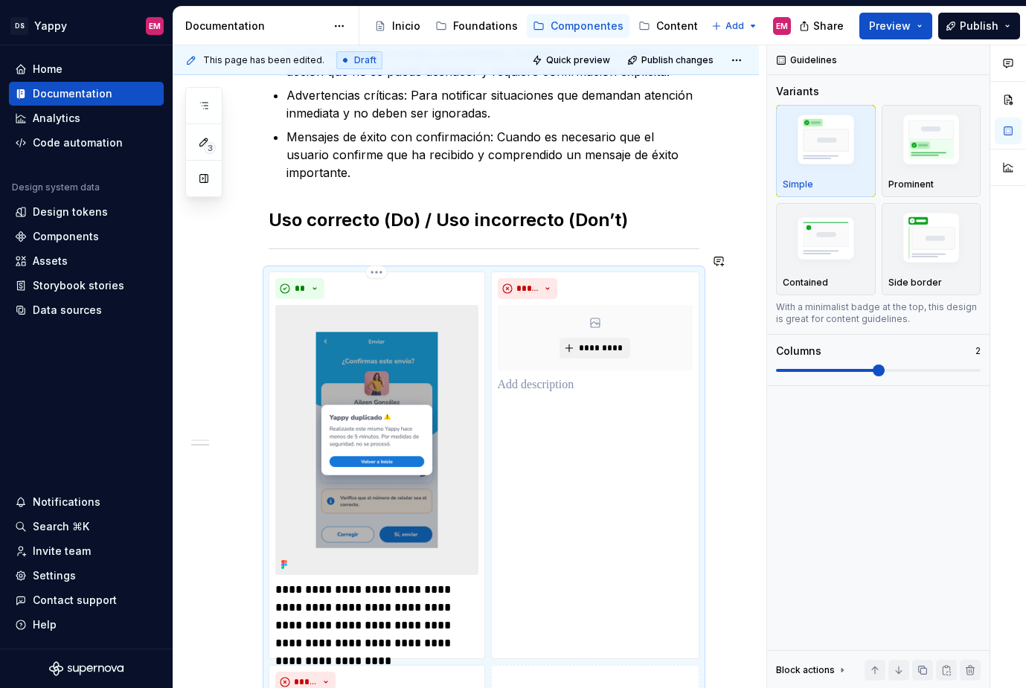
scroll to position [454, 0]
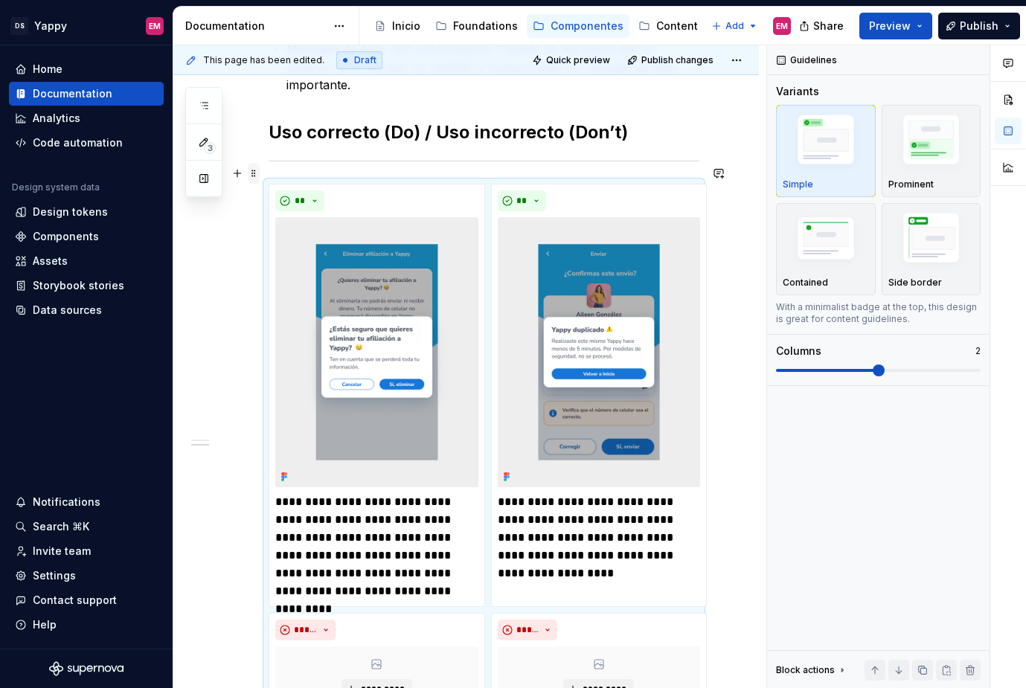
click at [253, 170] on span at bounding box center [254, 173] width 12 height 21
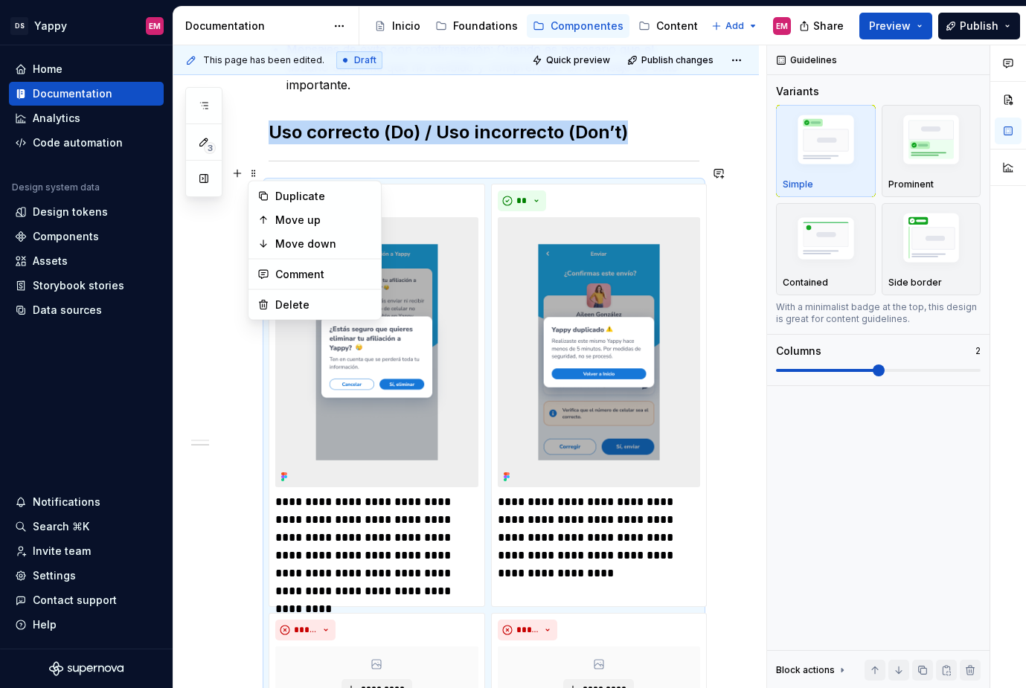
click at [285, 156] on div at bounding box center [484, 161] width 431 height 10
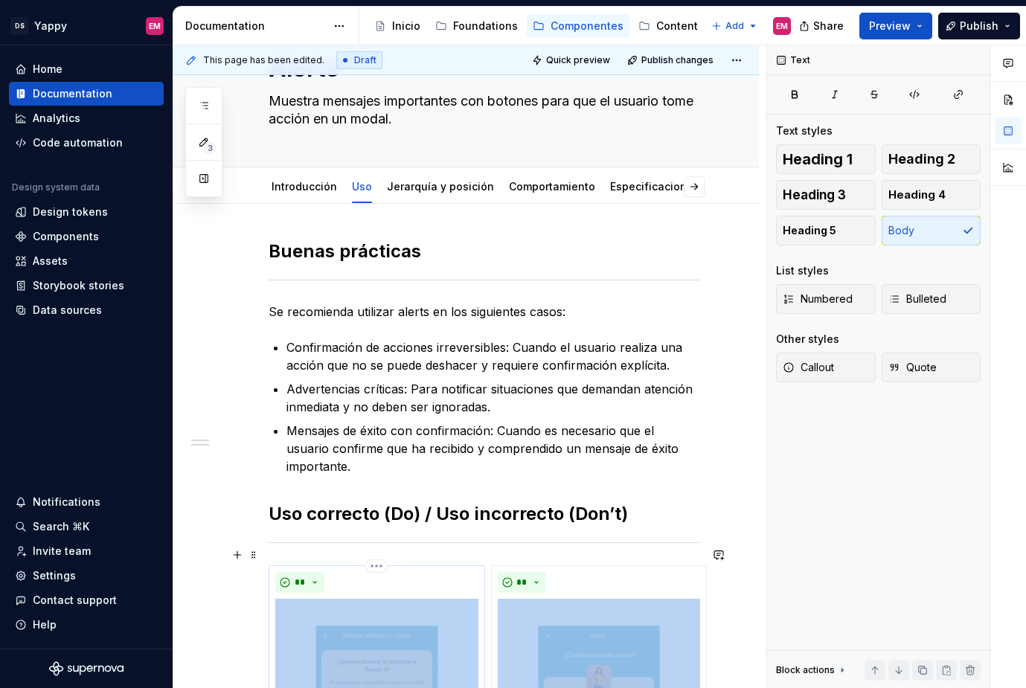
scroll to position [74, 0]
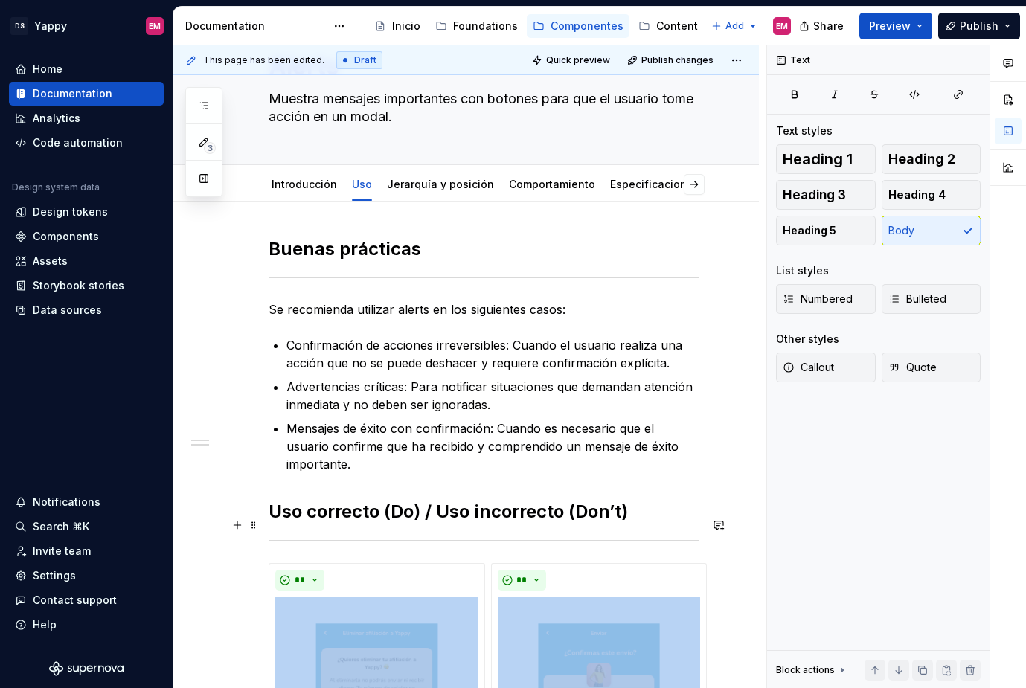
drag, startPoint x: 272, startPoint y: 641, endPoint x: 289, endPoint y: 522, distance: 119.6
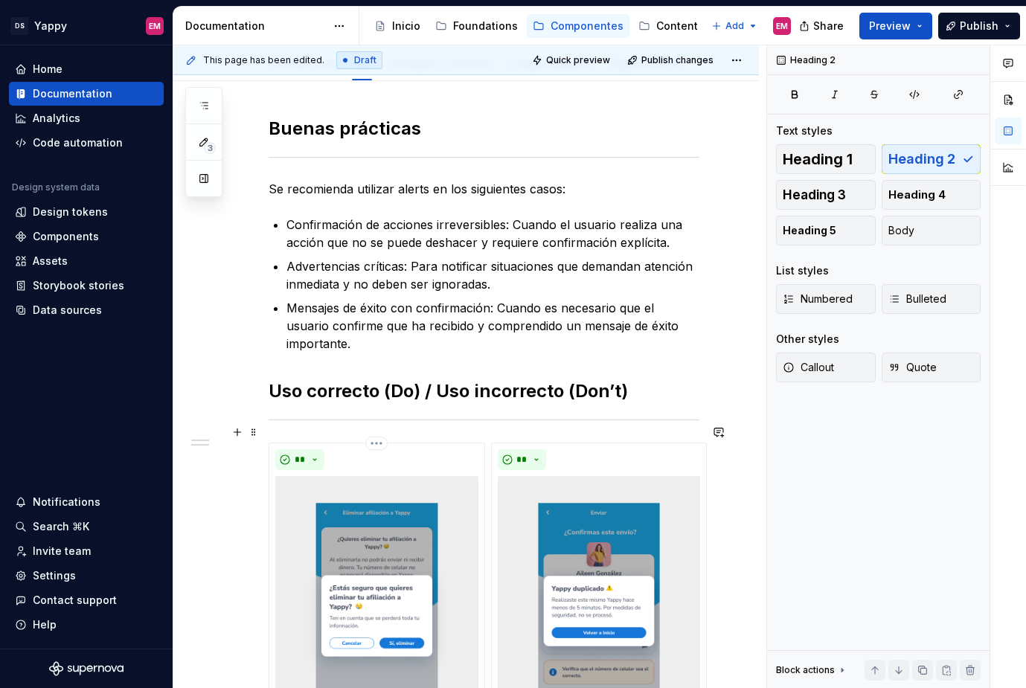
scroll to position [202, 0]
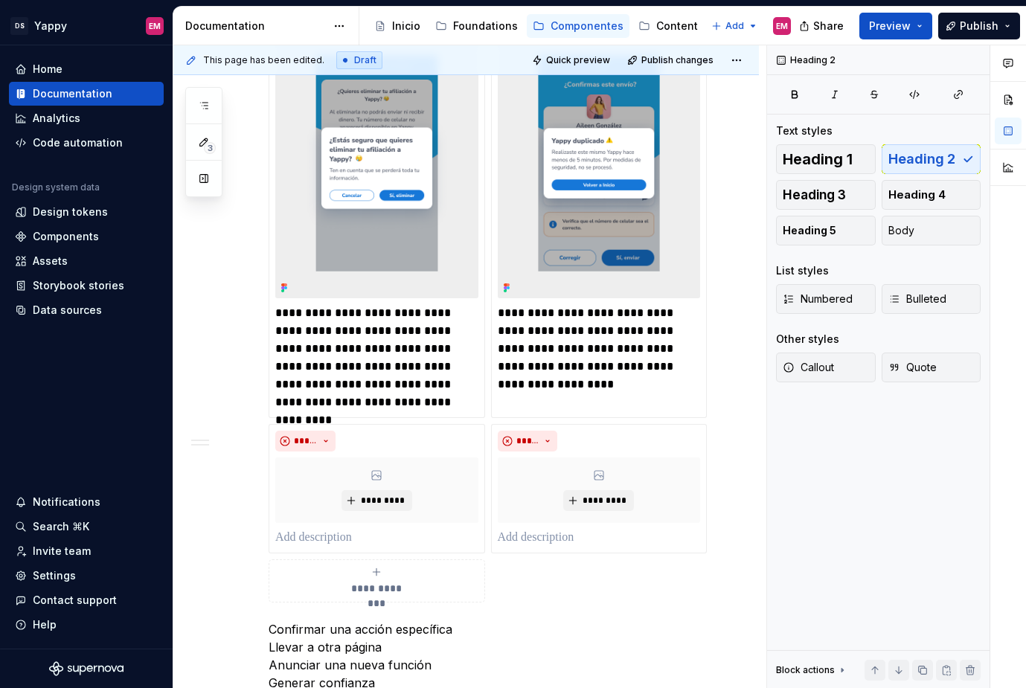
scroll to position [815, 0]
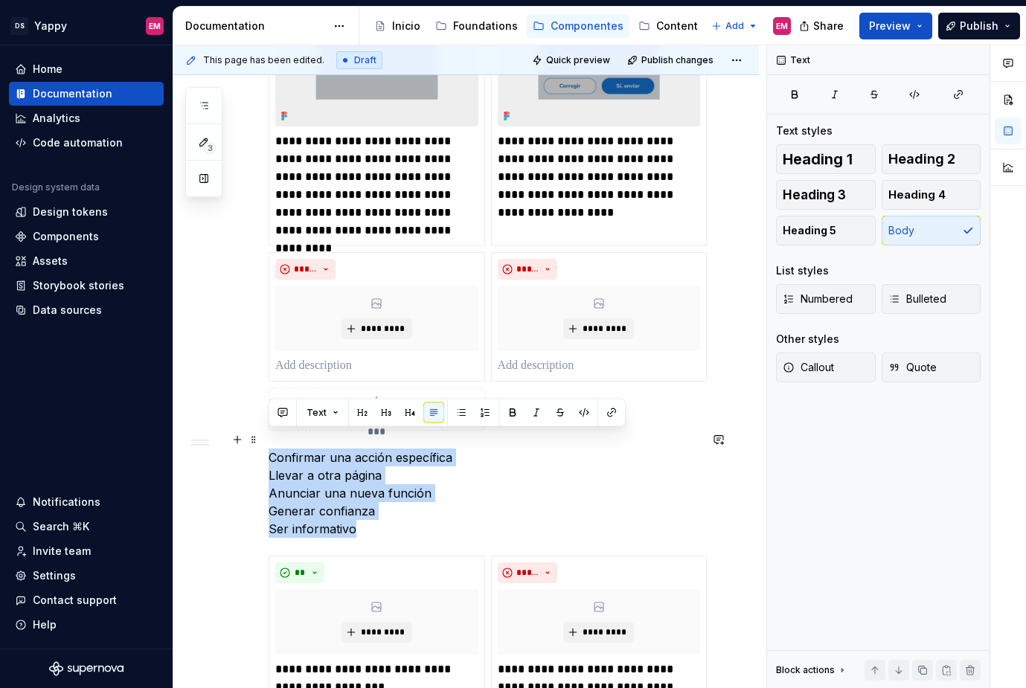
drag, startPoint x: 382, startPoint y: 518, endPoint x: 267, endPoint y: 445, distance: 135.8
click at [267, 445] on div "**********" at bounding box center [466, 313] width 586 height 1705
copy p "Confirmar una acción específica Llevar a otra página Anunciar una nueva función…"
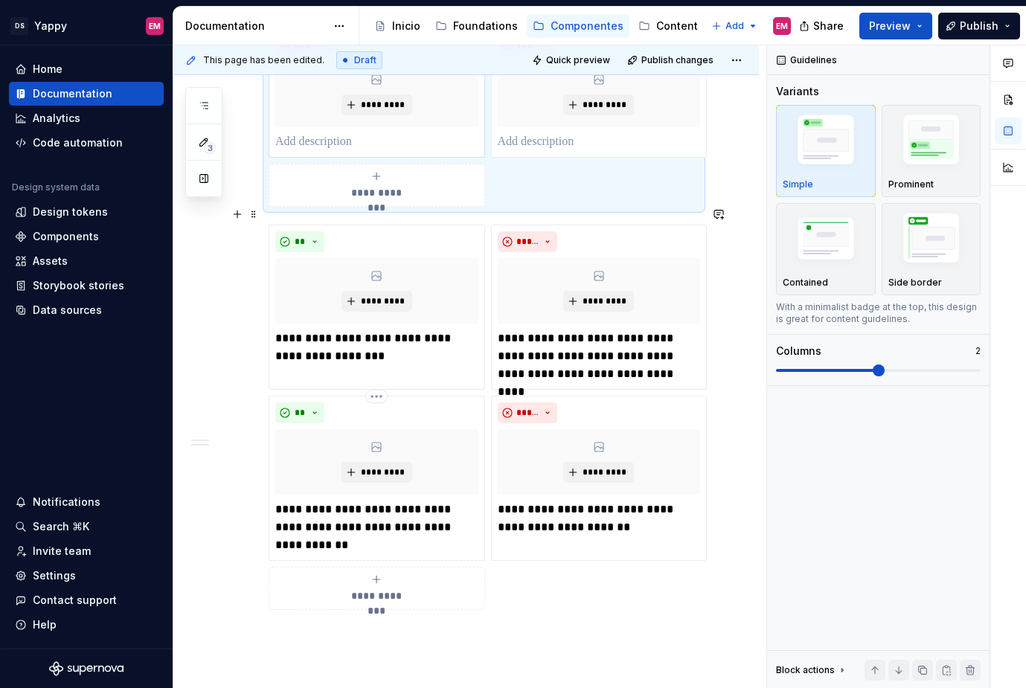
scroll to position [865, 0]
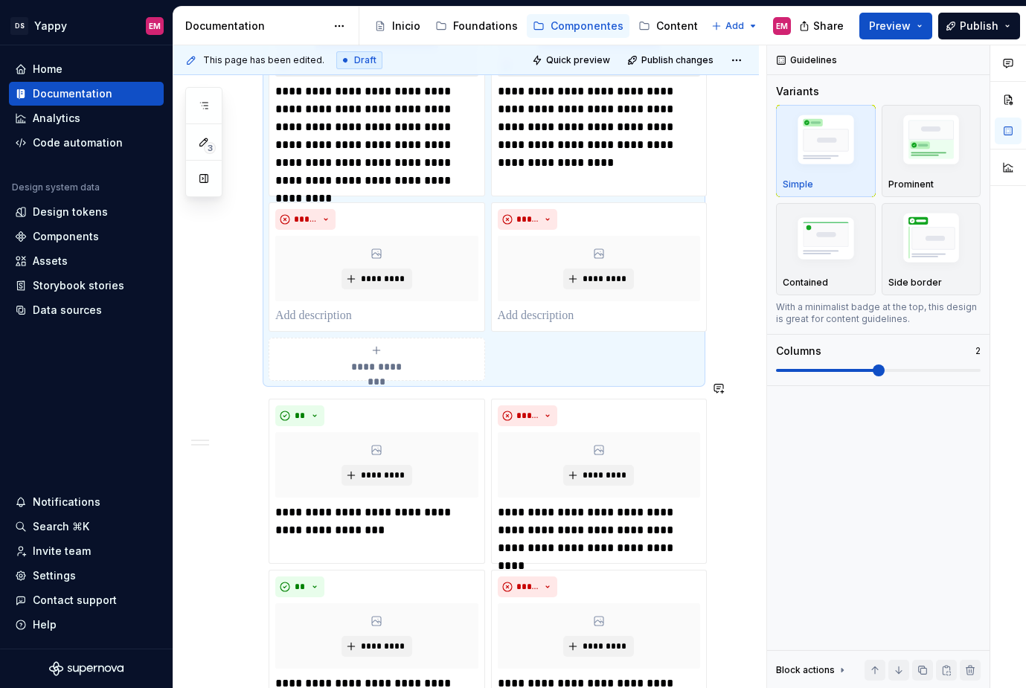
click at [319, 372] on div "**********" at bounding box center [484, 115] width 431 height 1337
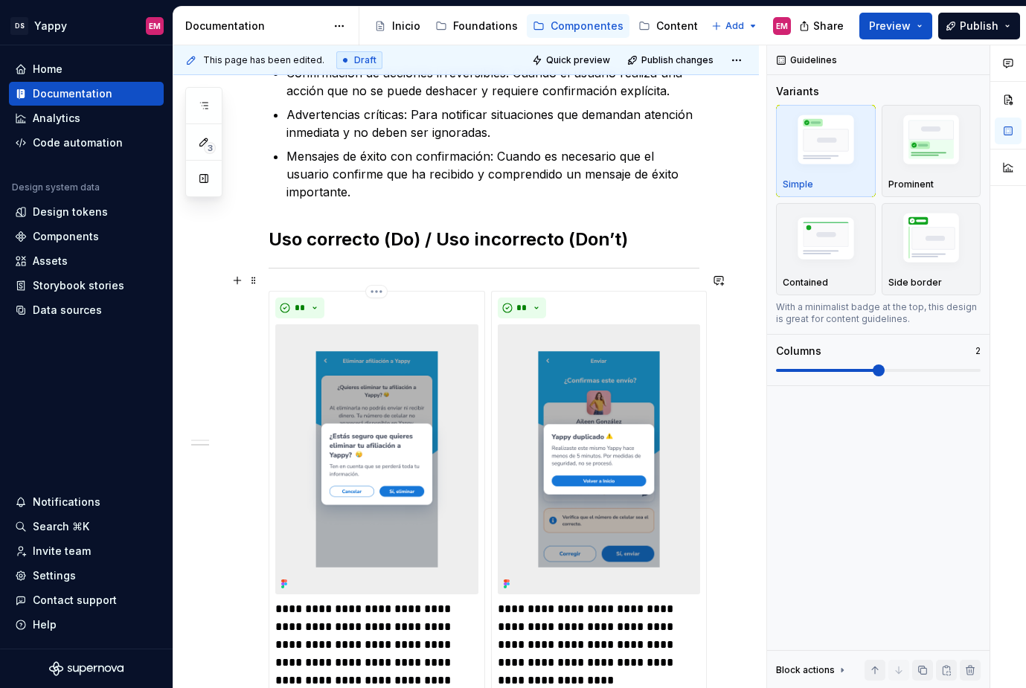
scroll to position [255, 0]
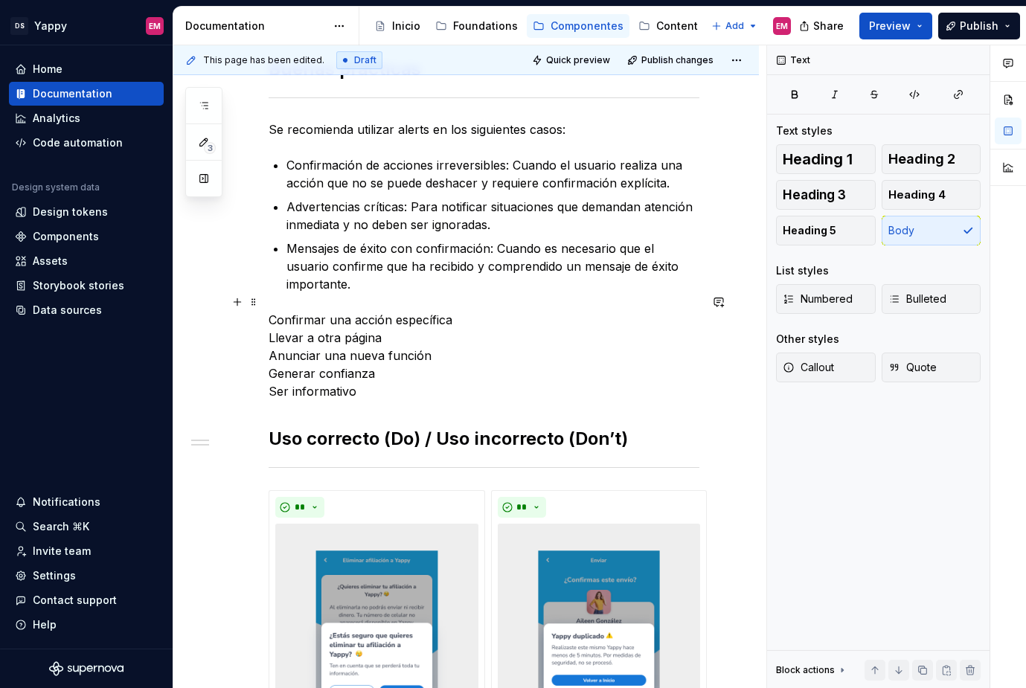
scroll to position [246, 0]
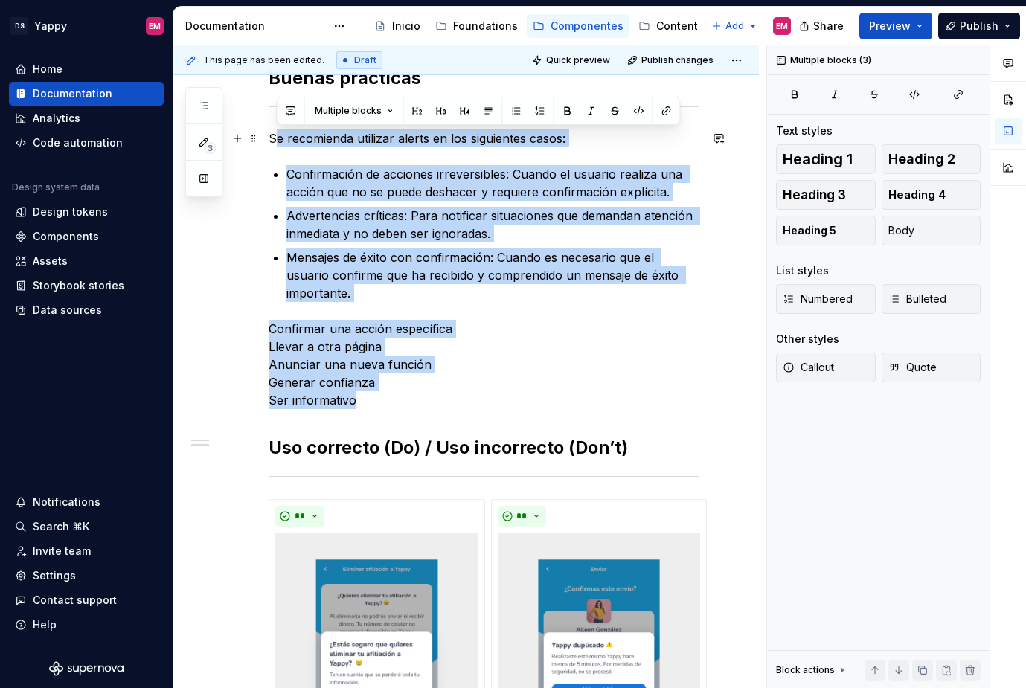
drag, startPoint x: 389, startPoint y: 387, endPoint x: 272, endPoint y: 137, distance: 276.0
drag, startPoint x: 272, startPoint y: 137, endPoint x: 406, endPoint y: 391, distance: 286.6
copy div "e recomienda utilizar alerts en los siguientes casos: Confirmación de acciones …"
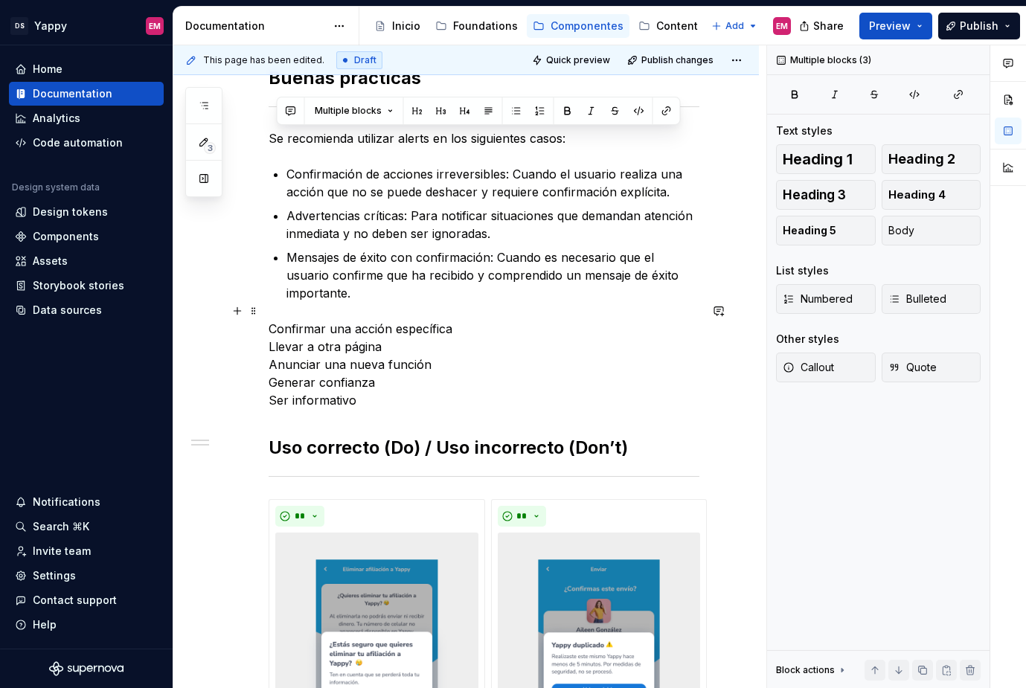
click at [444, 345] on p "Confirmar una acción específica Llevar a otra página Anunciar una nueva función…" at bounding box center [484, 364] width 431 height 89
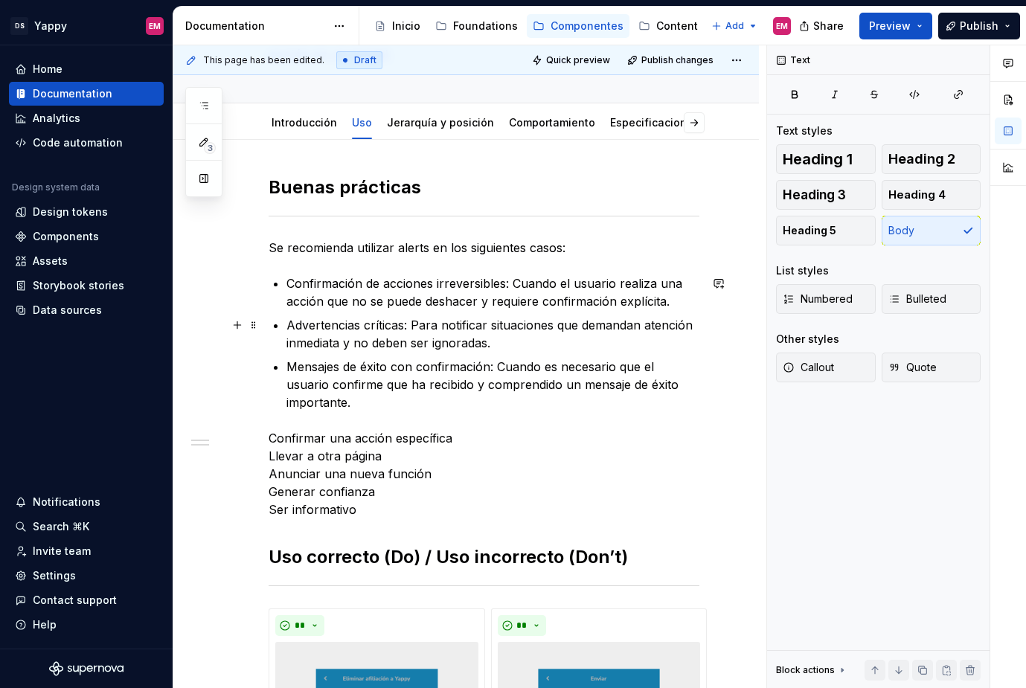
scroll to position [147, 0]
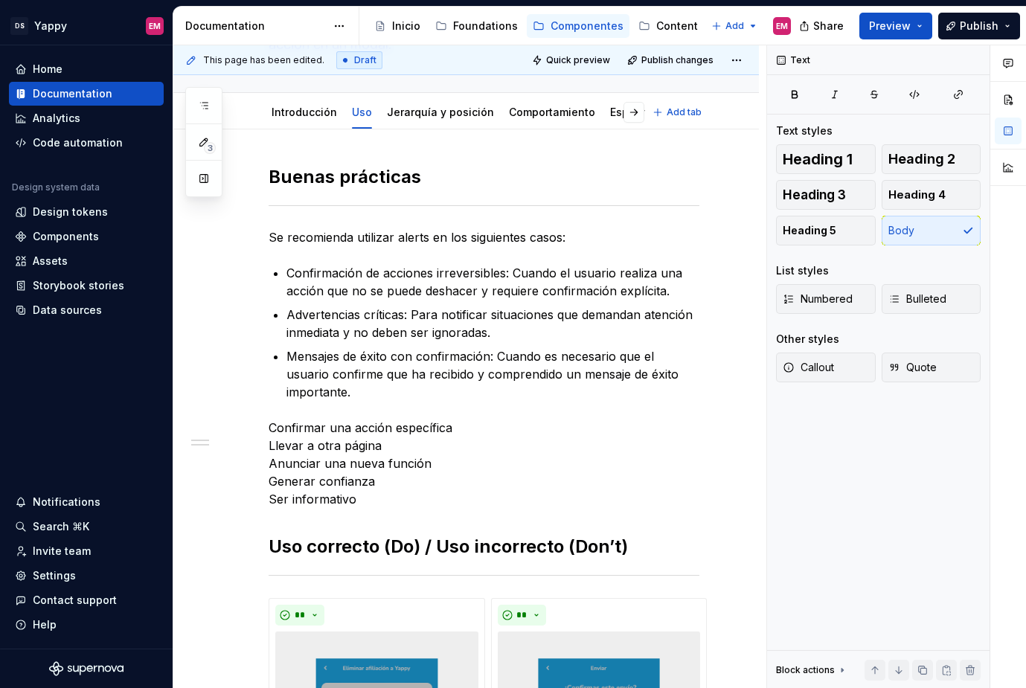
type textarea "*"
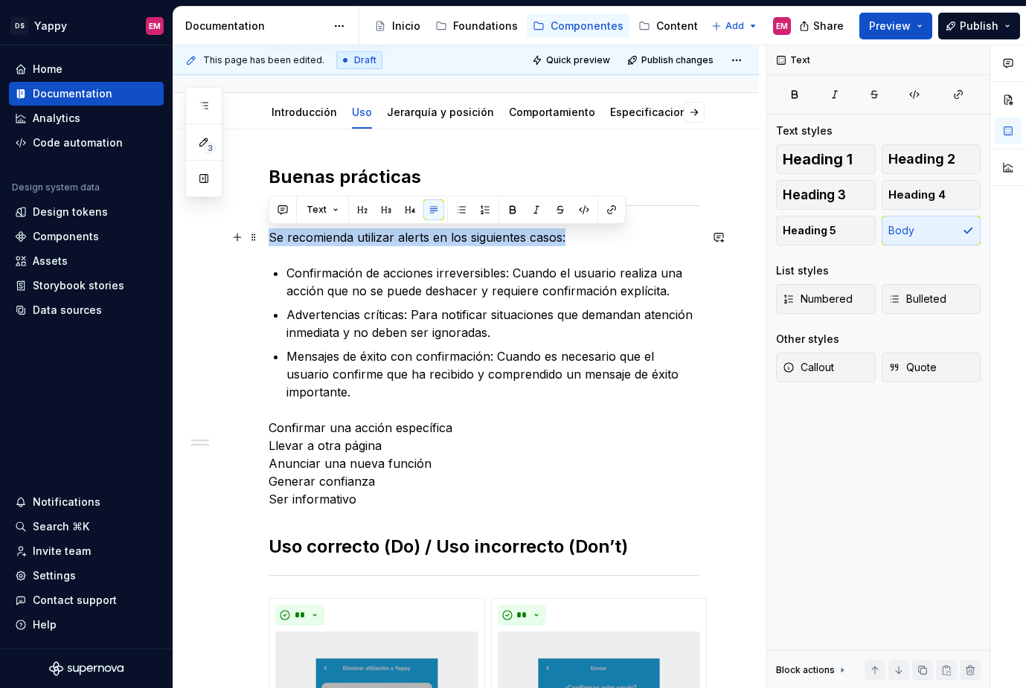
drag, startPoint x: 601, startPoint y: 240, endPoint x: 260, endPoint y: 240, distance: 341.6
drag, startPoint x: 317, startPoint y: 240, endPoint x: 425, endPoint y: 244, distance: 108.0
click at [425, 244] on p "Cuándo utilizarlos" at bounding box center [484, 237] width 431 height 18
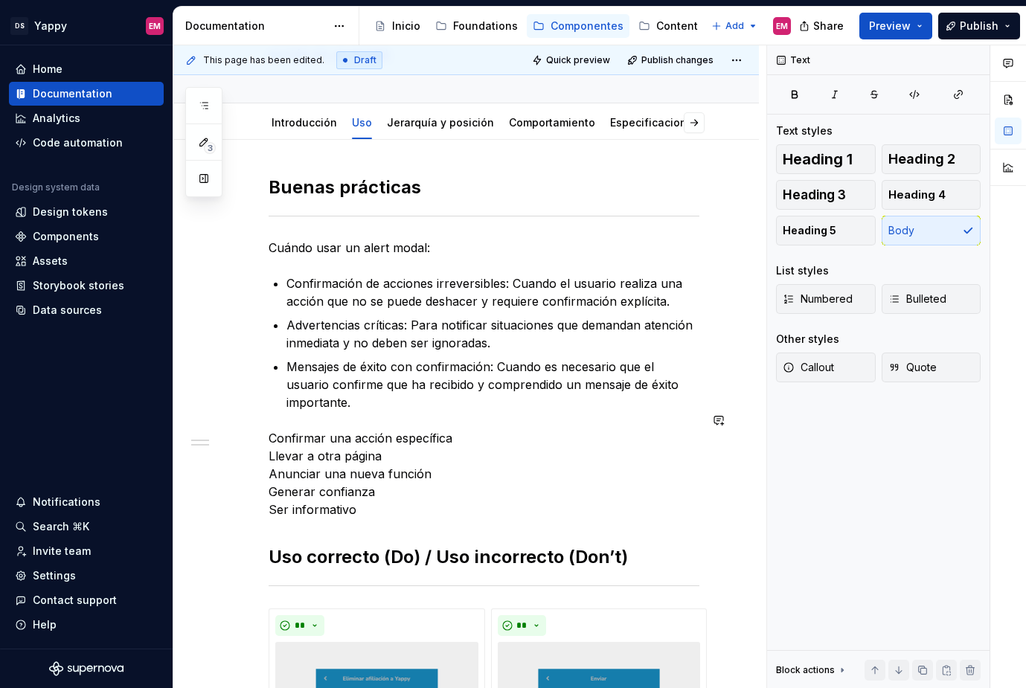
scroll to position [156, 0]
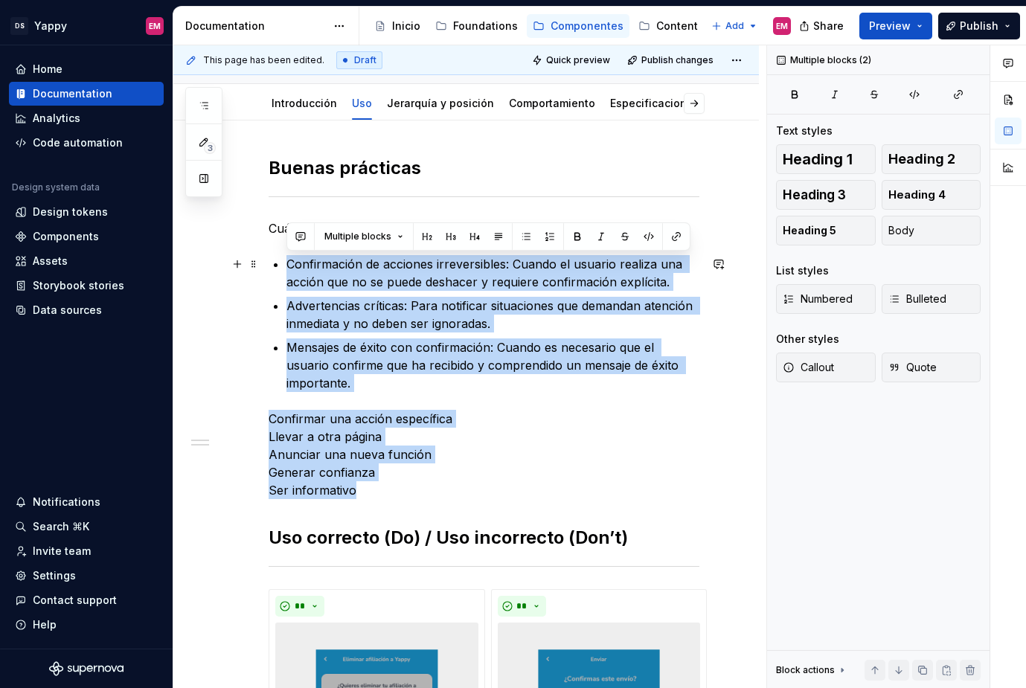
drag, startPoint x: 368, startPoint y: 471, endPoint x: 286, endPoint y: 269, distance: 218.4
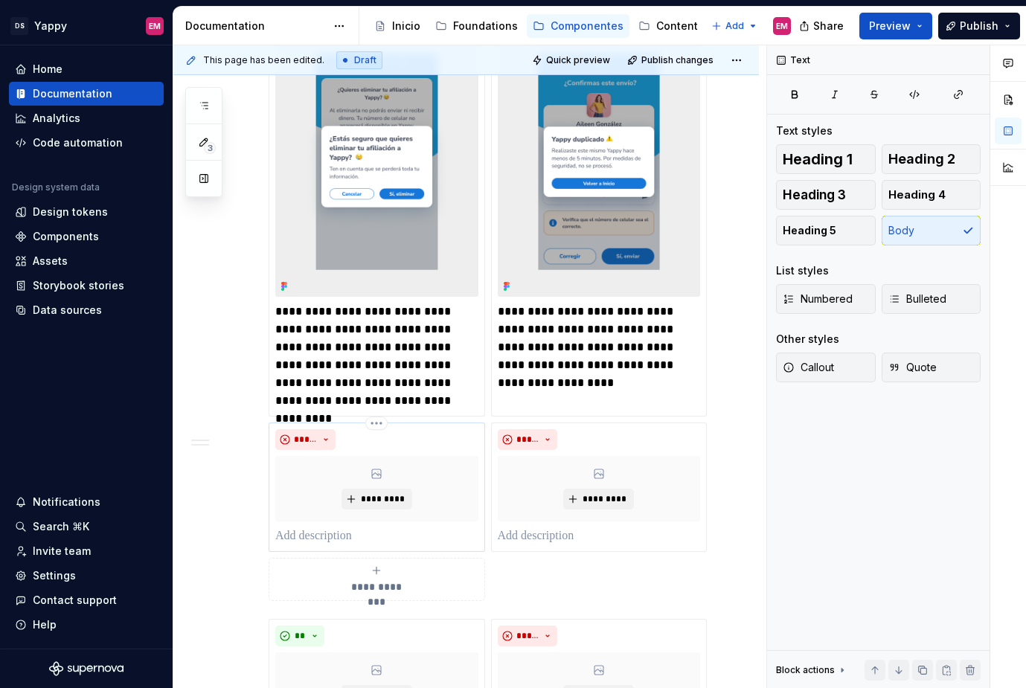
scroll to position [624, 0]
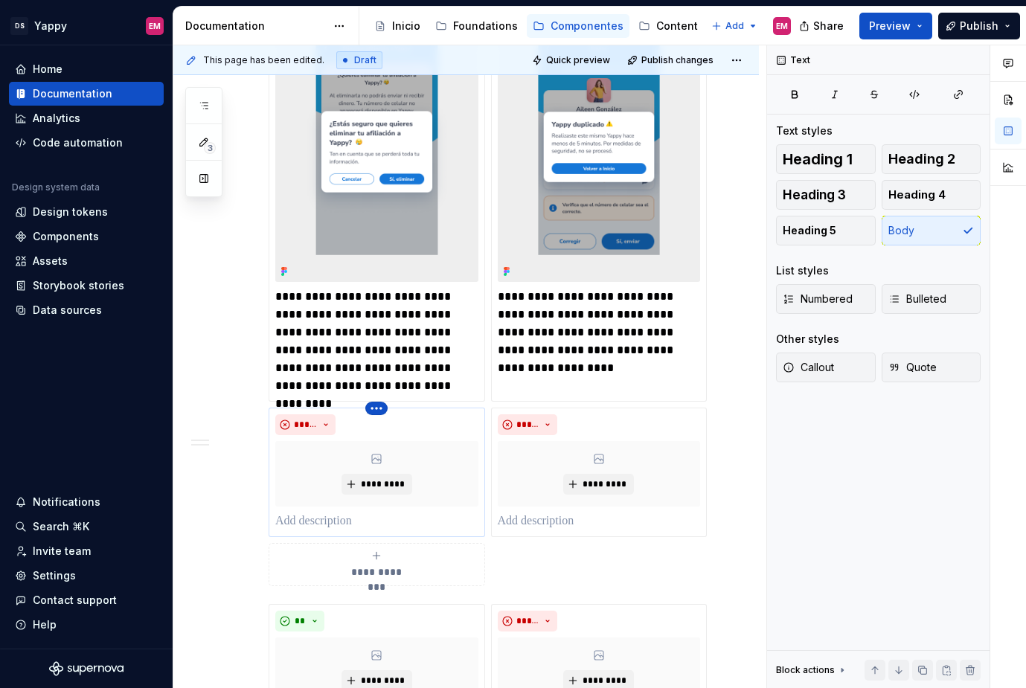
click at [378, 410] on html "DS Yappy EM Home Documentation Analytics Code automation Design system data Des…" at bounding box center [513, 344] width 1026 height 688
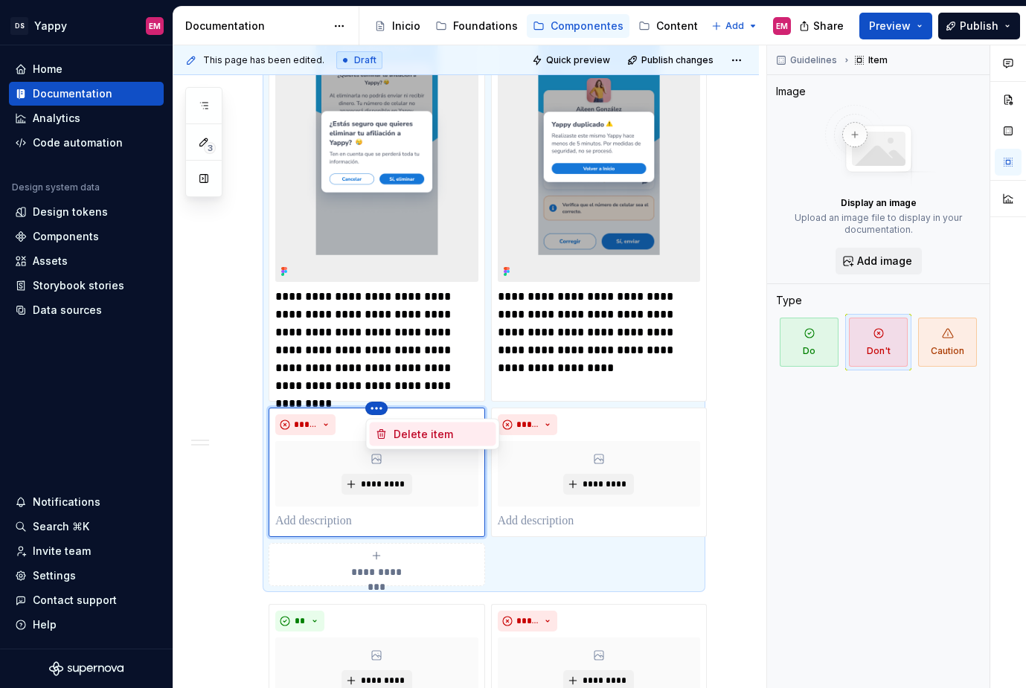
click at [395, 436] on div "Delete item" at bounding box center [442, 434] width 97 height 15
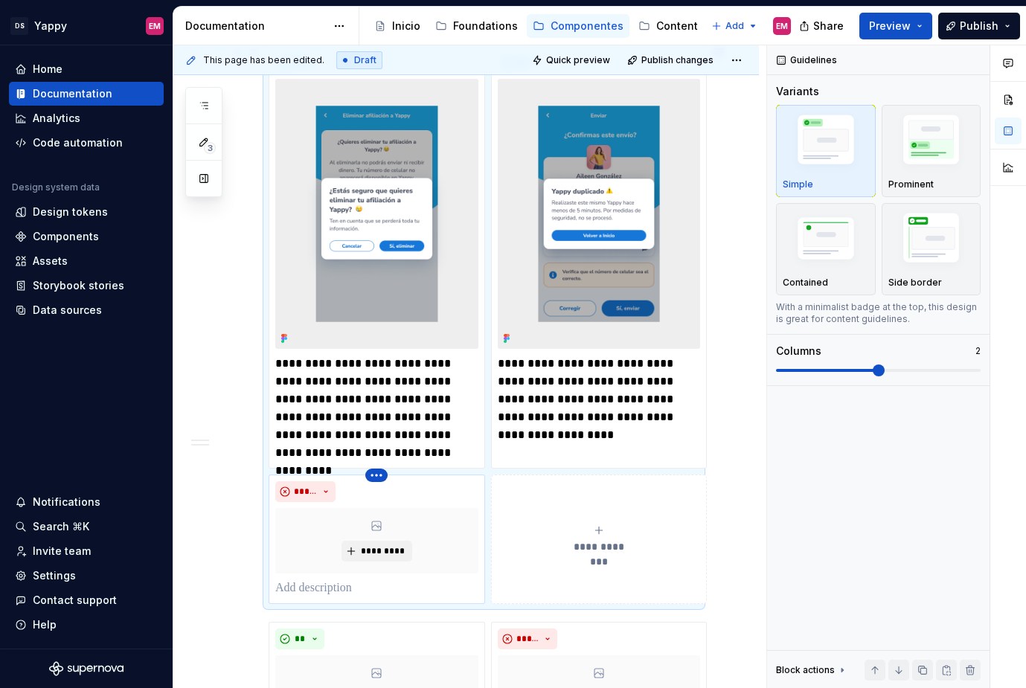
click at [374, 477] on html "DS Yappy EM Home Documentation Analytics Code automation Design system data Des…" at bounding box center [513, 344] width 1026 height 688
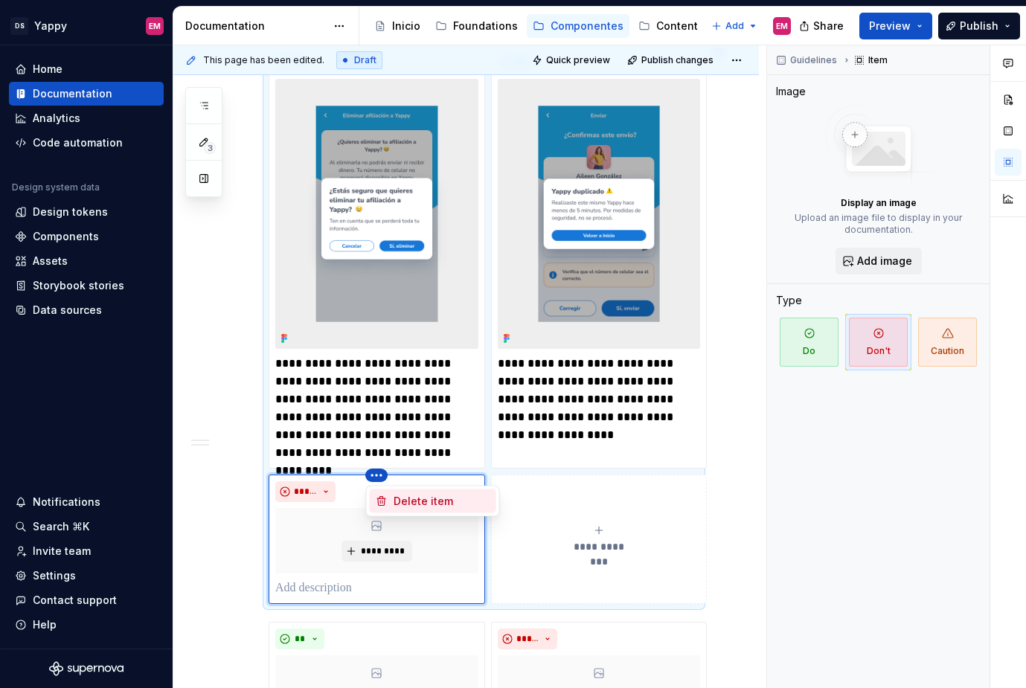
click at [389, 493] on div "Delete item" at bounding box center [433, 502] width 127 height 24
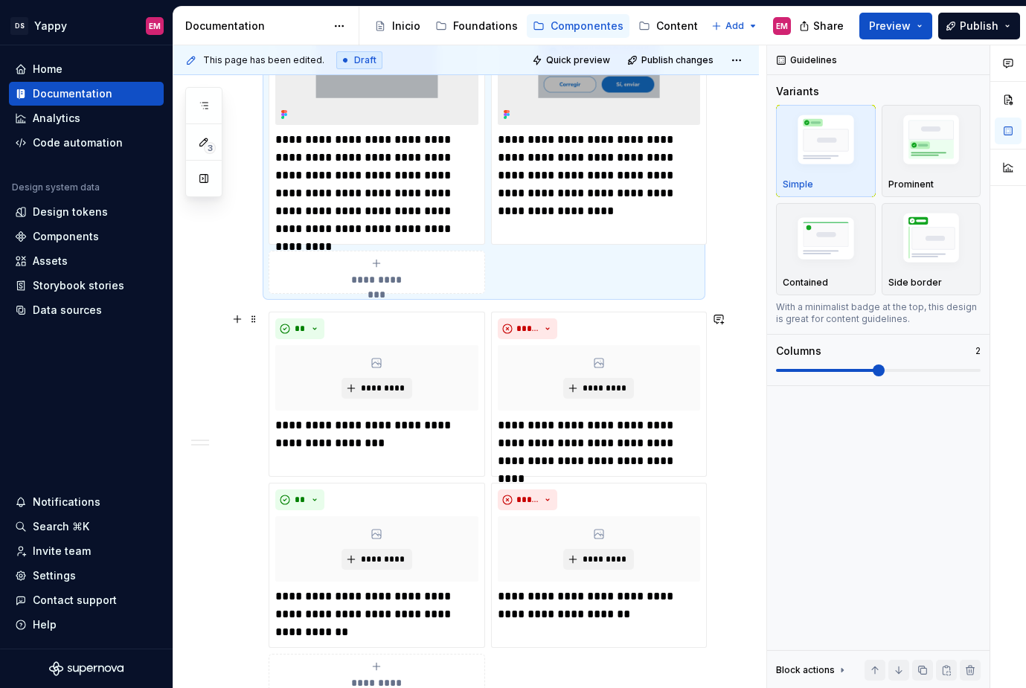
scroll to position [819, 0]
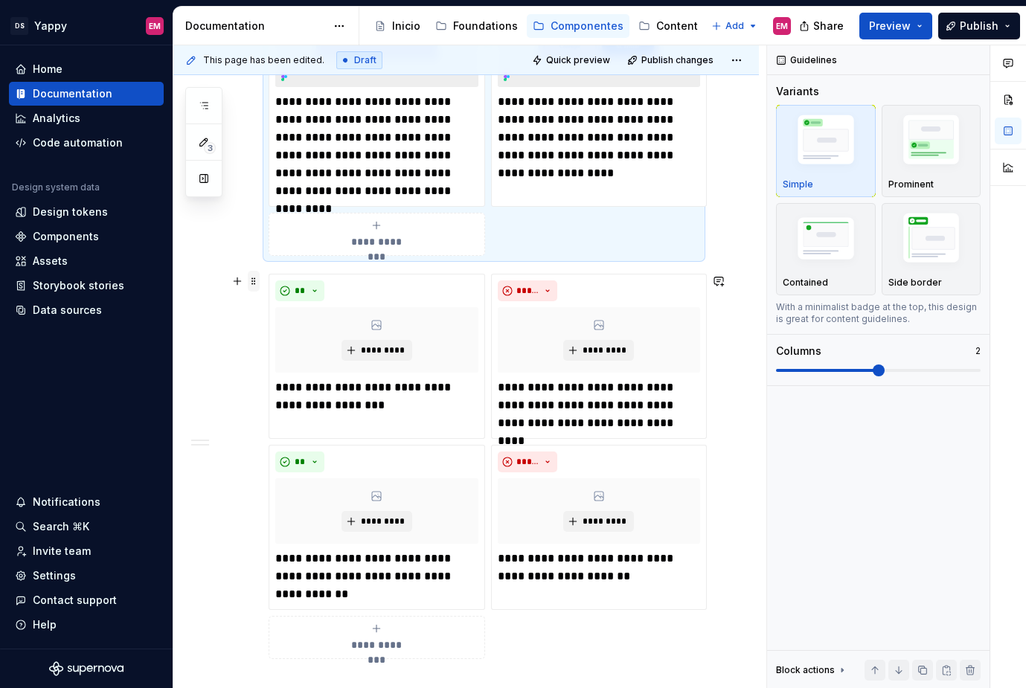
click at [253, 284] on span at bounding box center [254, 281] width 12 height 21
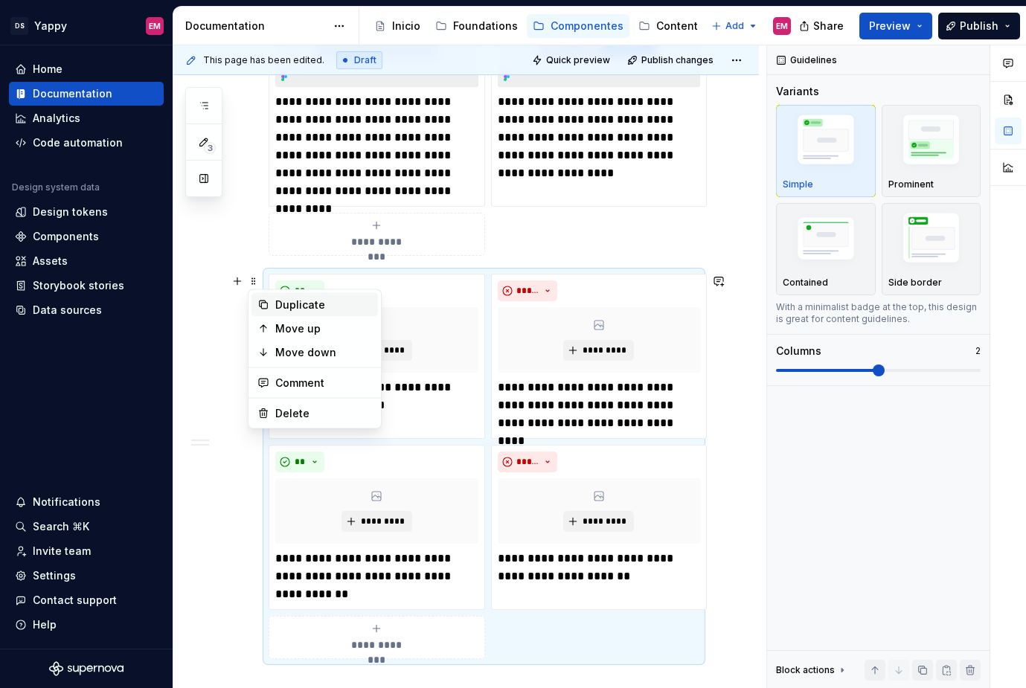
click at [278, 304] on div "Duplicate" at bounding box center [323, 305] width 97 height 15
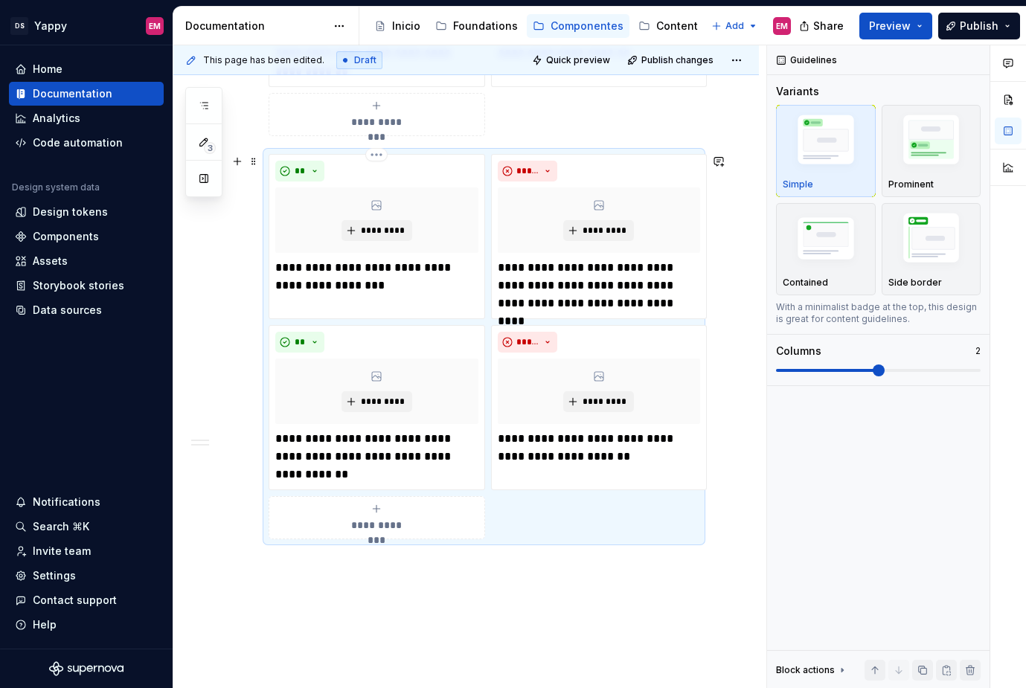
scroll to position [1417, 0]
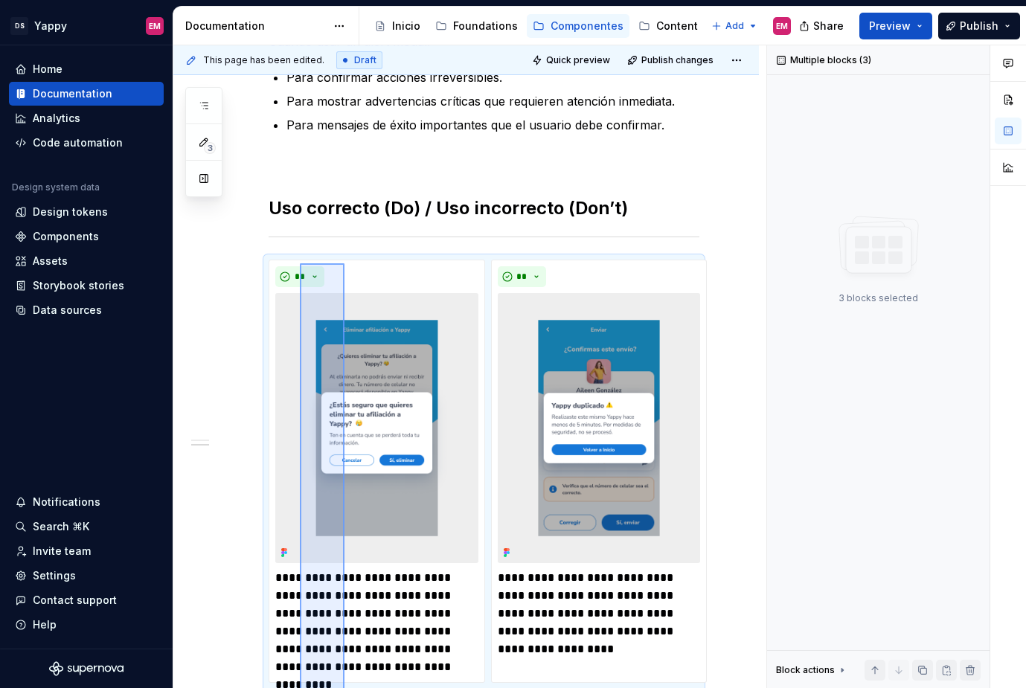
drag, startPoint x: 337, startPoint y: 532, endPoint x: 300, endPoint y: 263, distance: 271.2
click at [300, 263] on div "**********" at bounding box center [469, 367] width 593 height 644
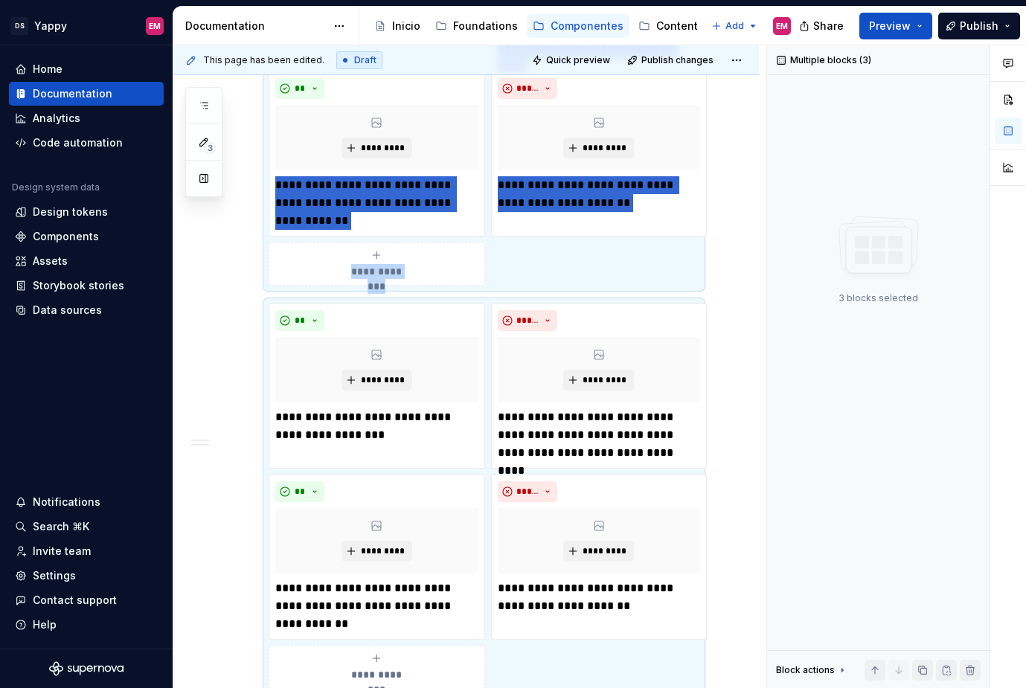
copy div "**********"
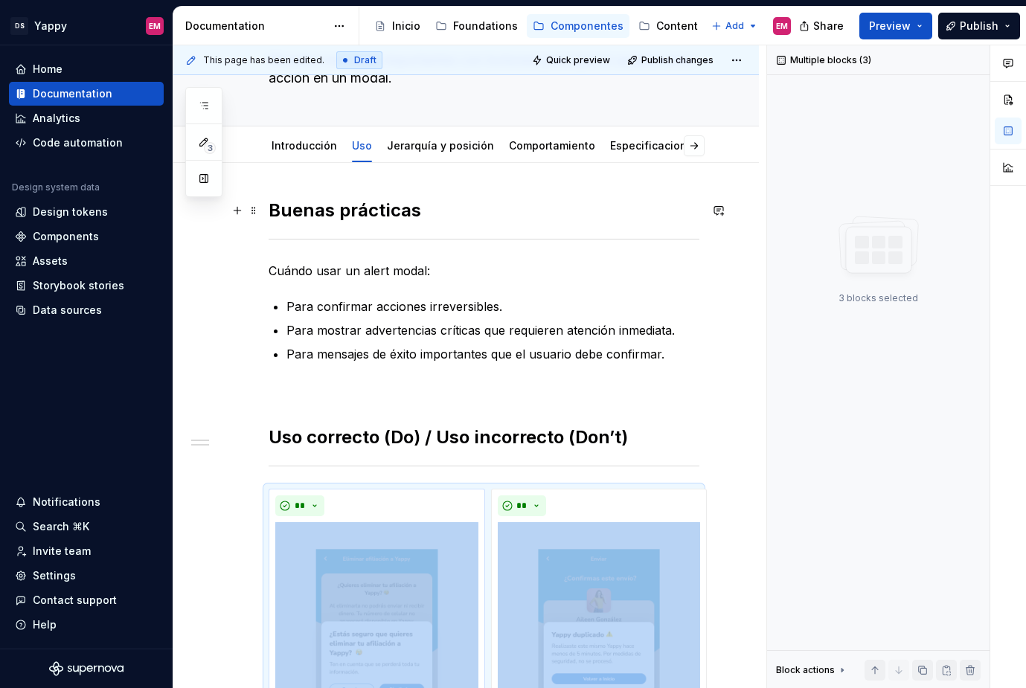
scroll to position [0, 0]
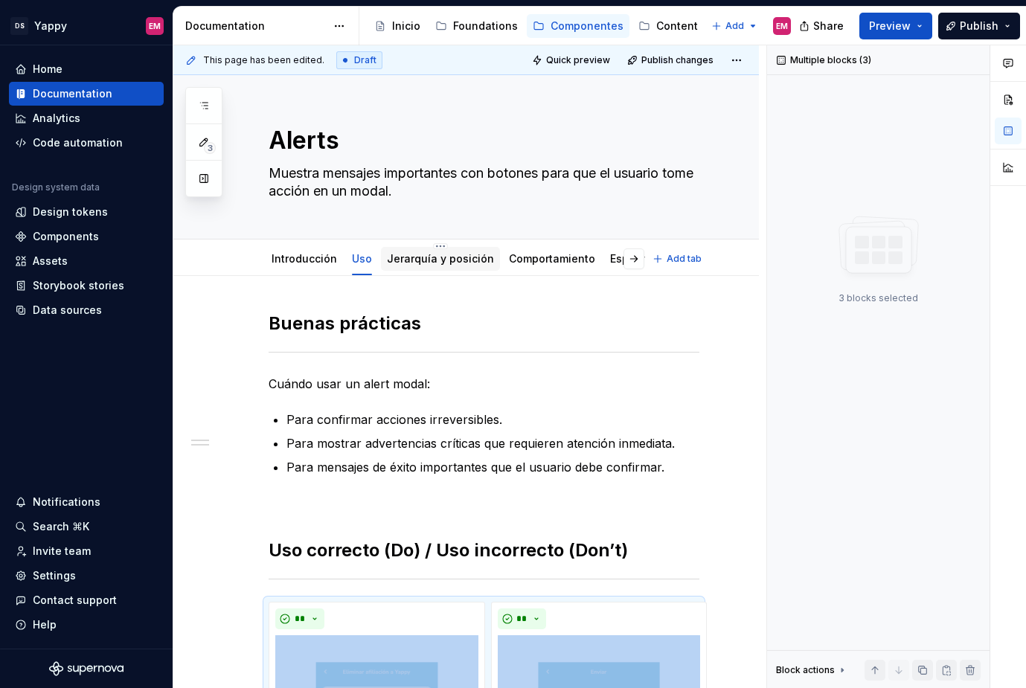
click at [407, 260] on link "Jerarquía y posición" at bounding box center [440, 258] width 107 height 13
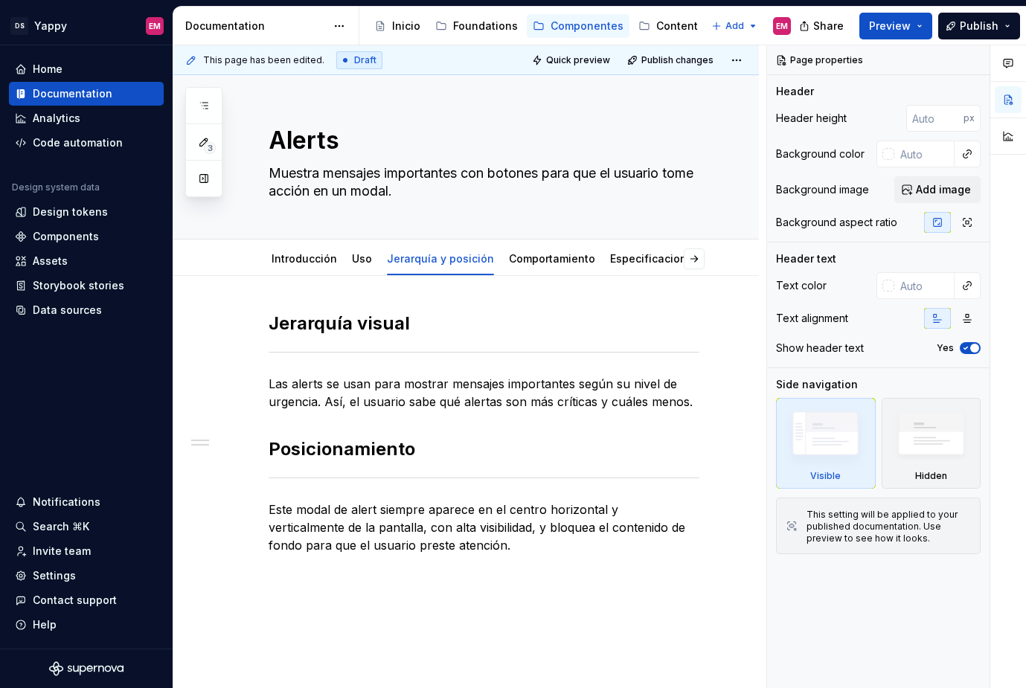
scroll to position [116, 0]
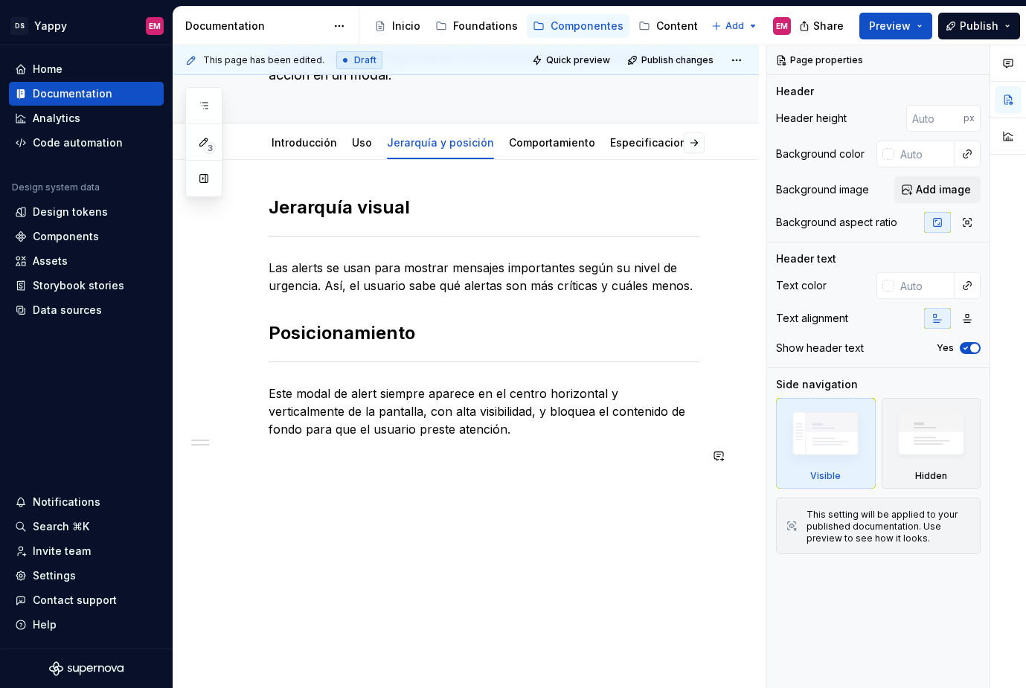
click at [357, 491] on div "[PERSON_NAME] visual Las alerts se usan para mostrar mensajes importantes según…" at bounding box center [466, 425] width 586 height 530
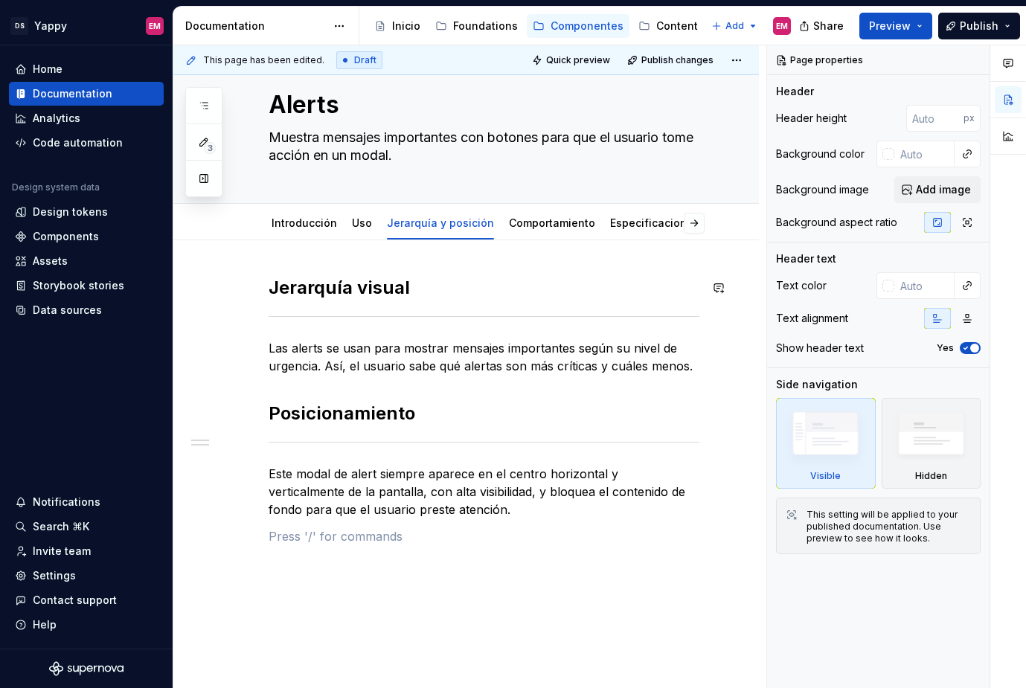
scroll to position [0, 0]
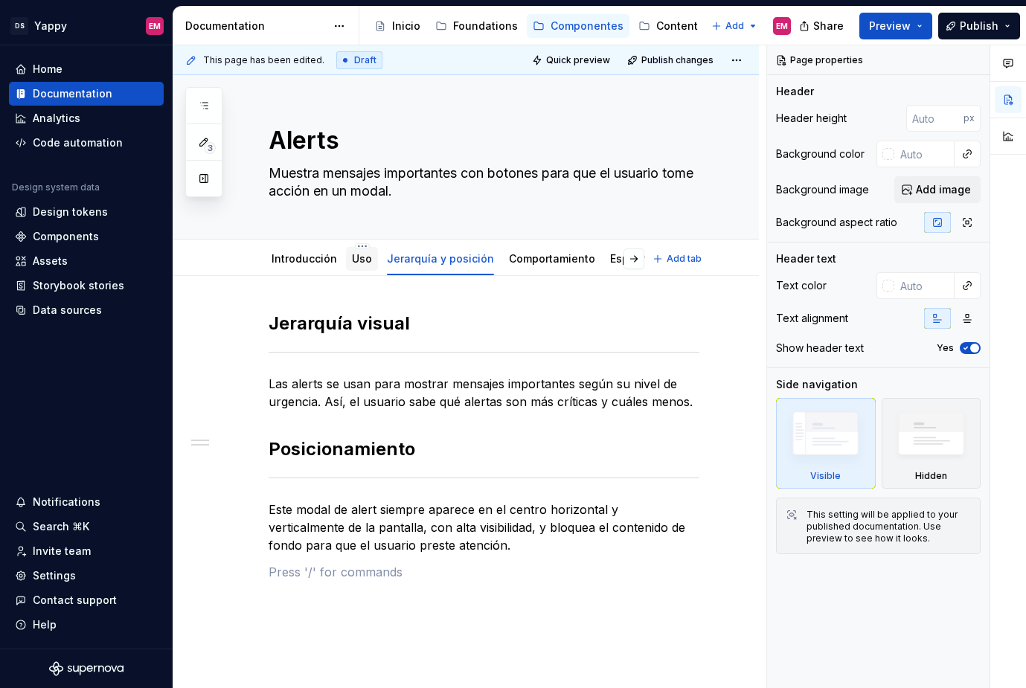
click at [361, 266] on div "Uso" at bounding box center [362, 259] width 20 height 15
click at [362, 260] on link "Uso" at bounding box center [362, 258] width 20 height 13
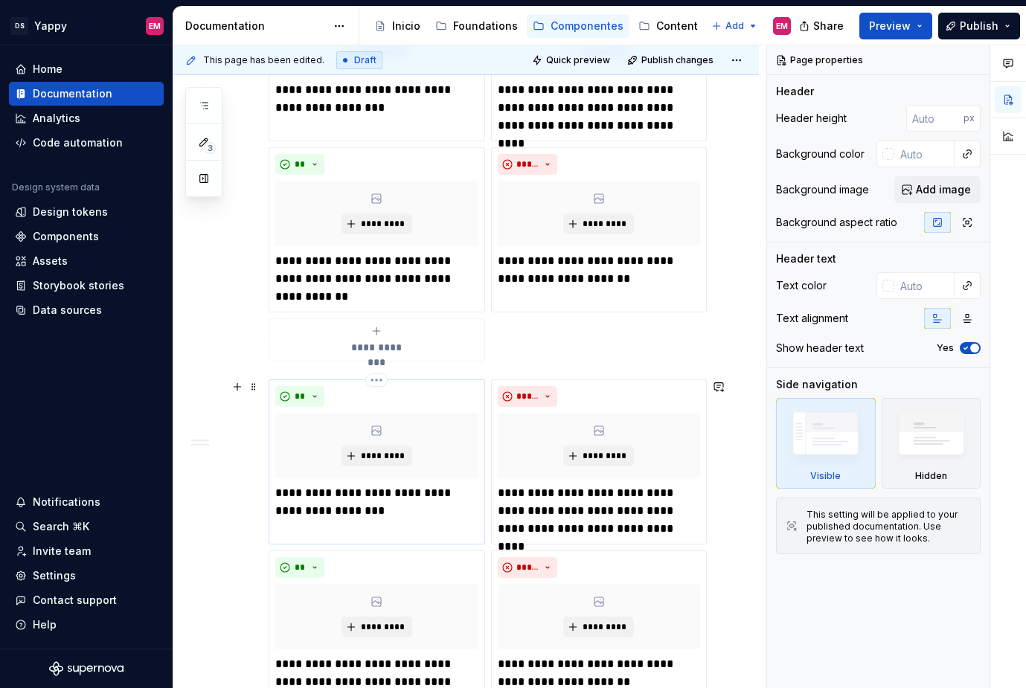
scroll to position [1125, 0]
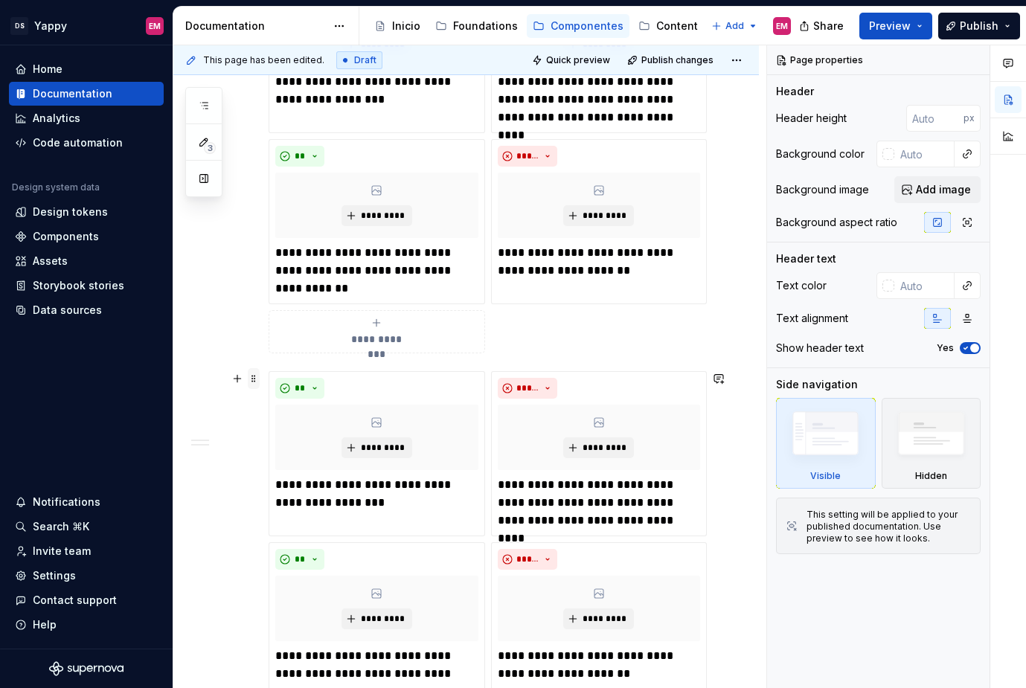
click at [253, 380] on span at bounding box center [254, 378] width 12 height 21
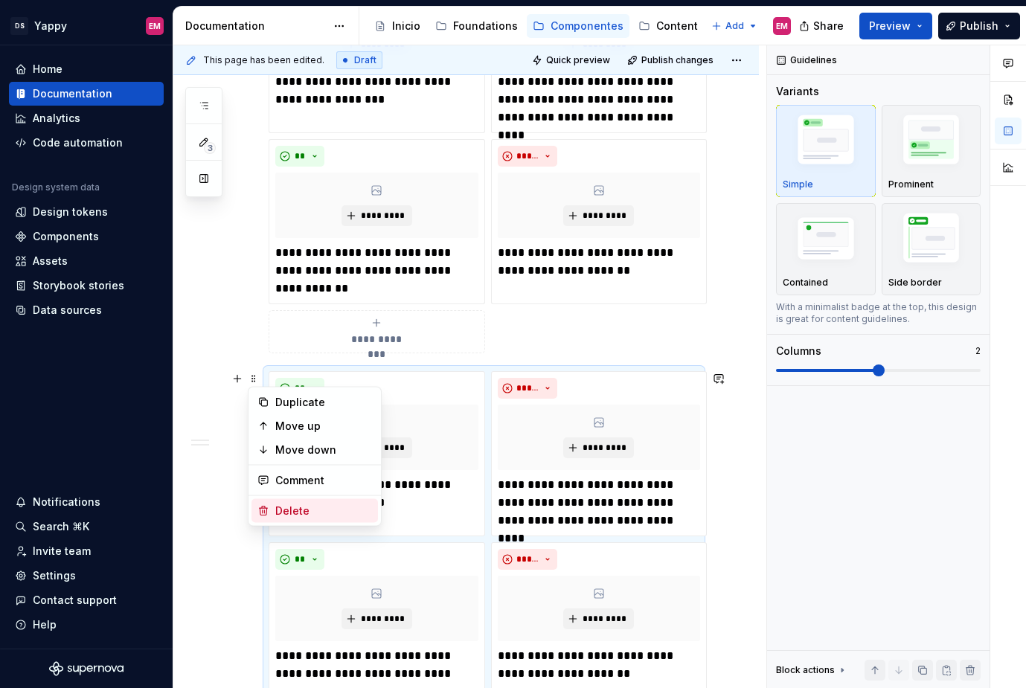
click at [291, 511] on div "Delete" at bounding box center [323, 511] width 97 height 15
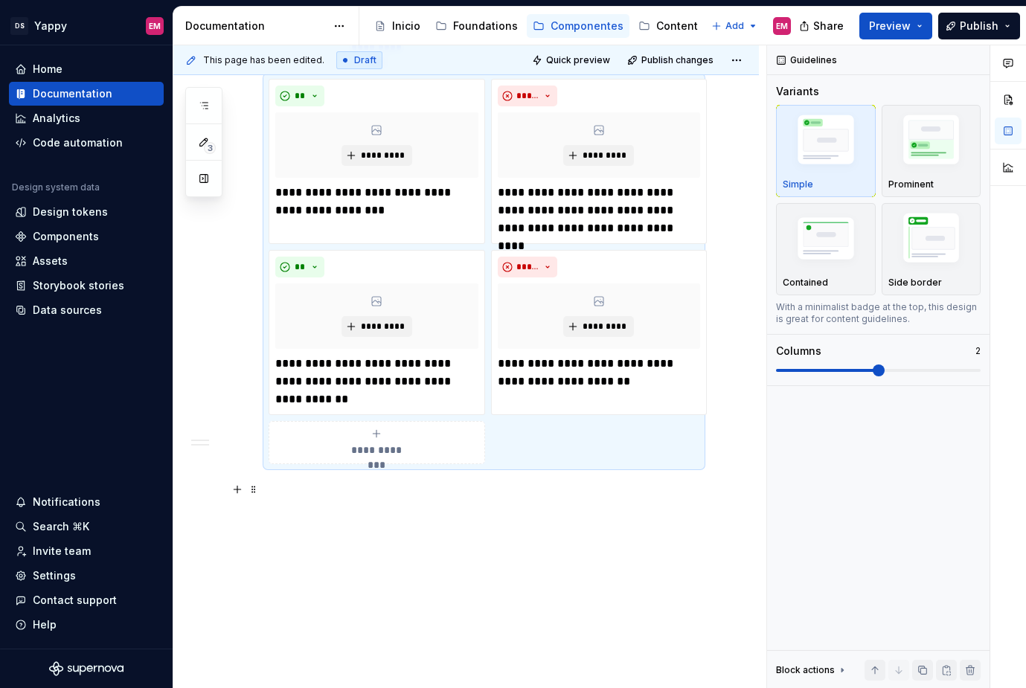
scroll to position [1014, 0]
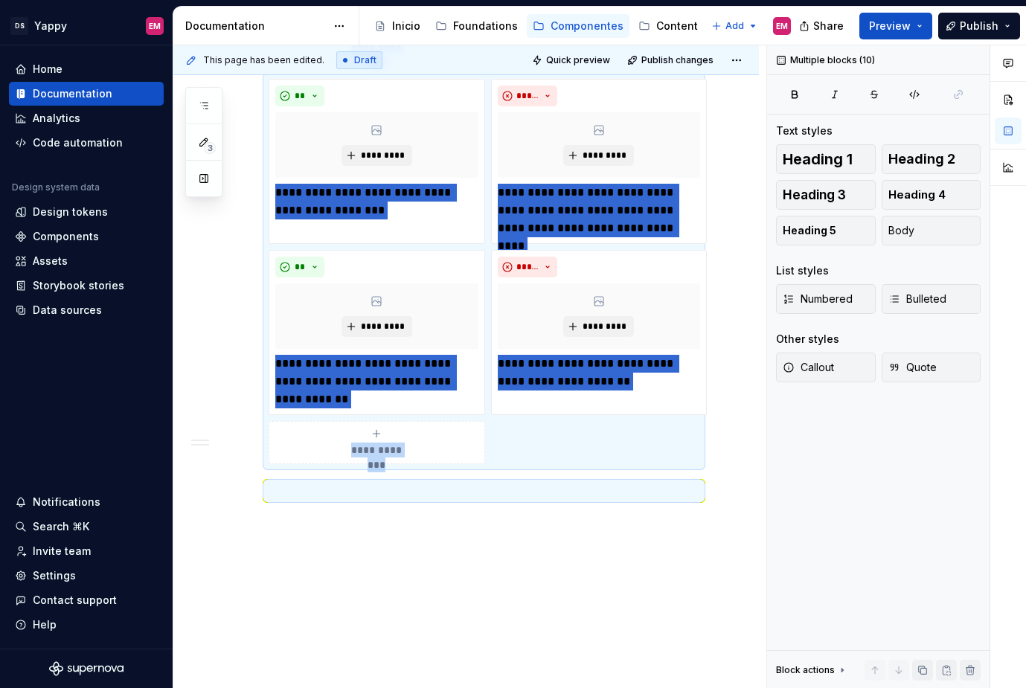
copy div "**********"
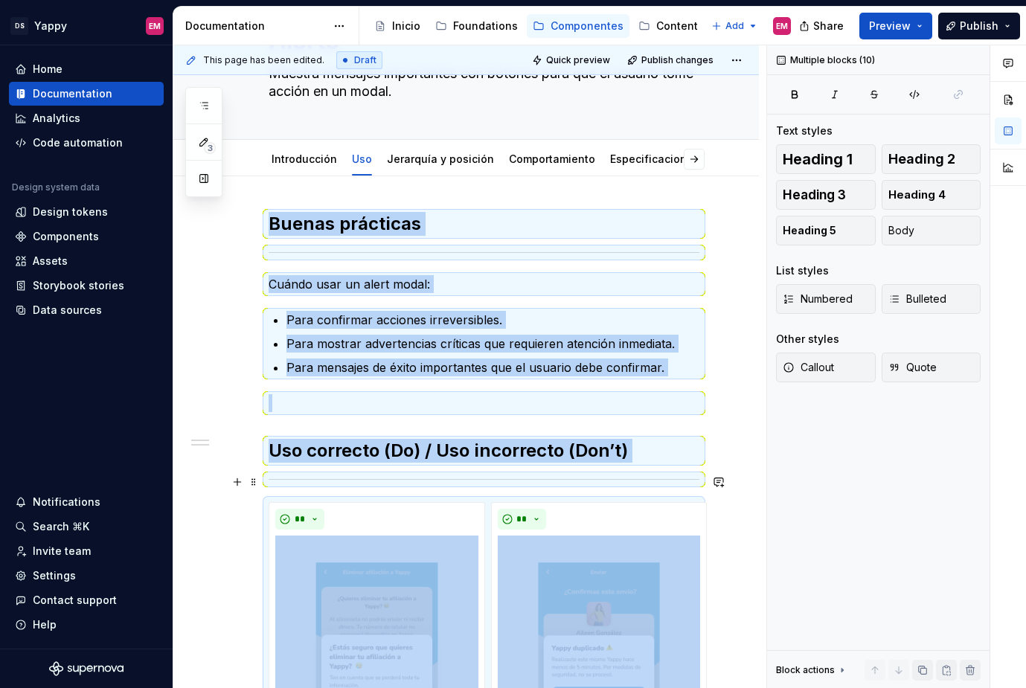
scroll to position [0, 0]
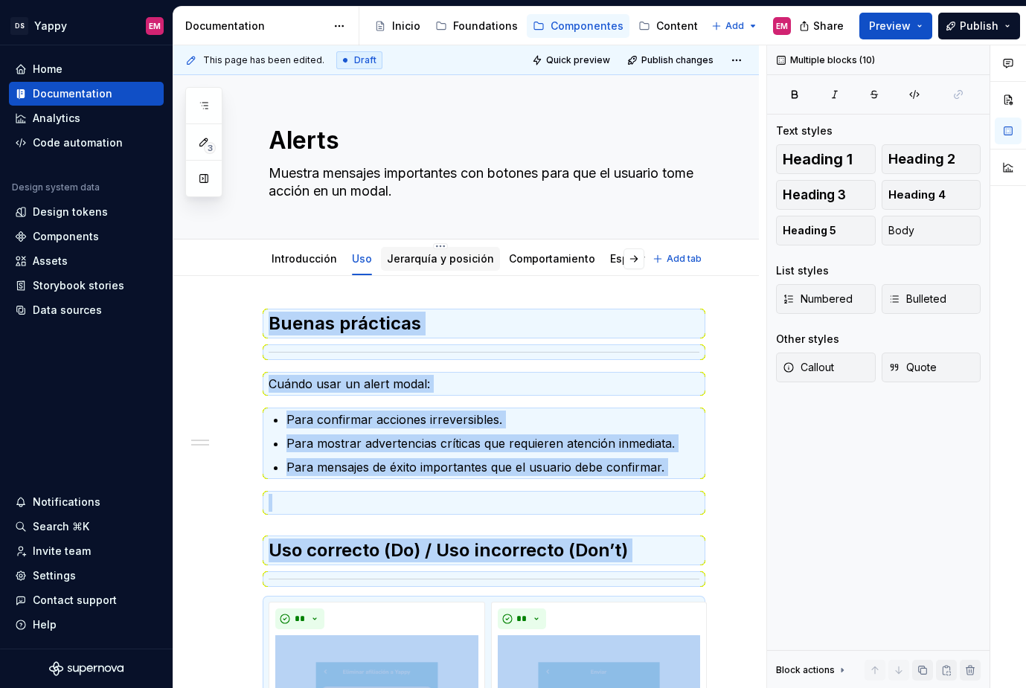
click at [414, 263] on link "Jerarquía y posición" at bounding box center [440, 258] width 107 height 13
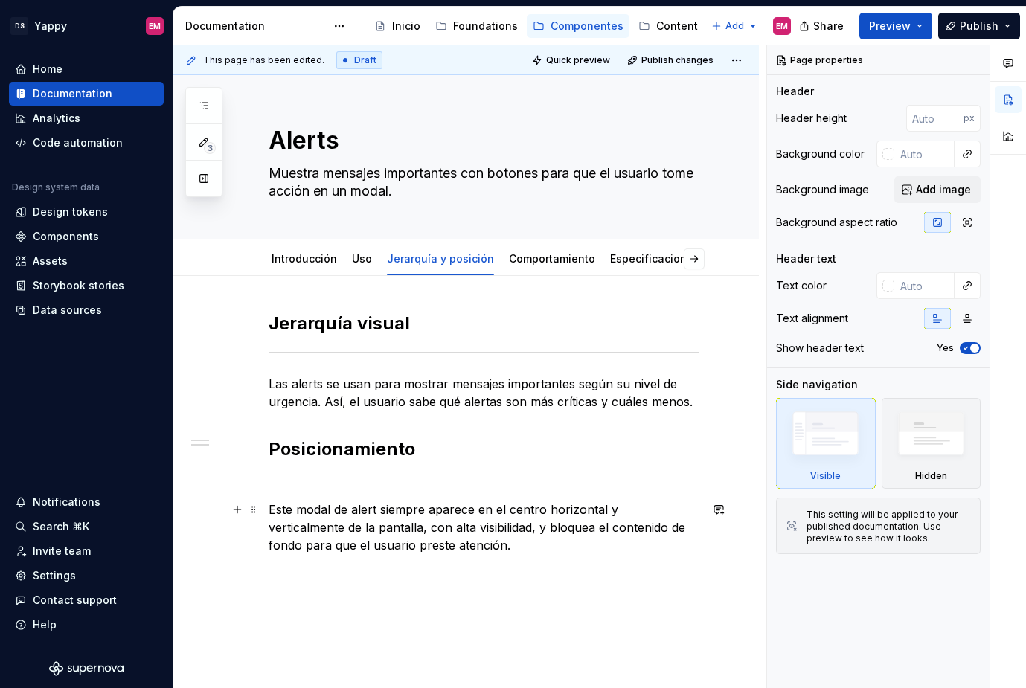
scroll to position [116, 0]
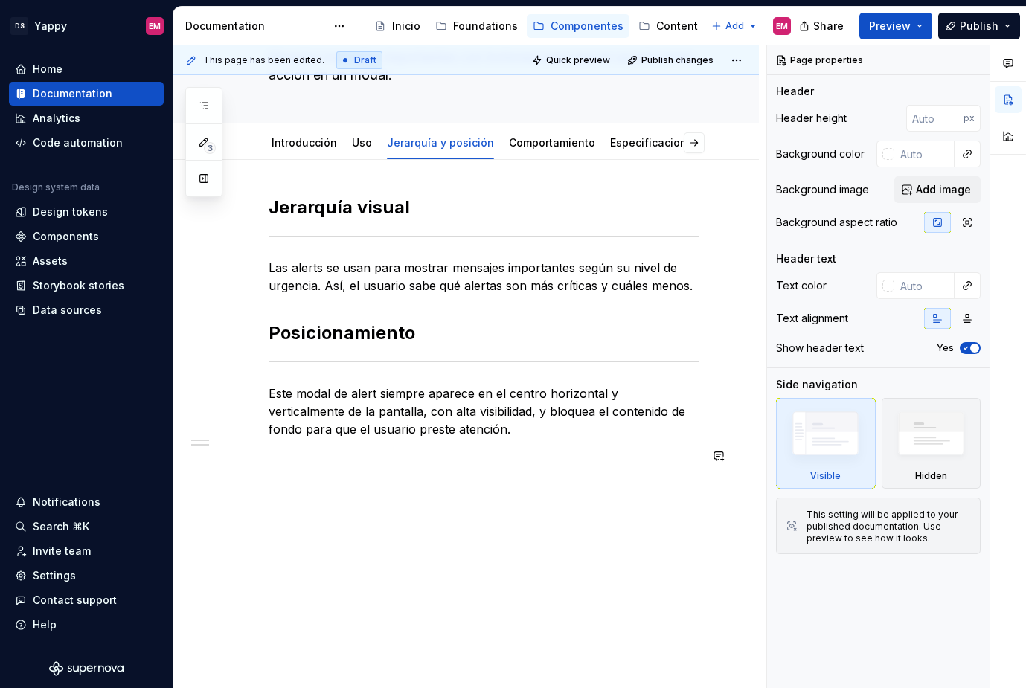
click at [370, 501] on div "[PERSON_NAME] visual Las alerts se usan para mostrar mensajes importantes según…" at bounding box center [466, 425] width 586 height 530
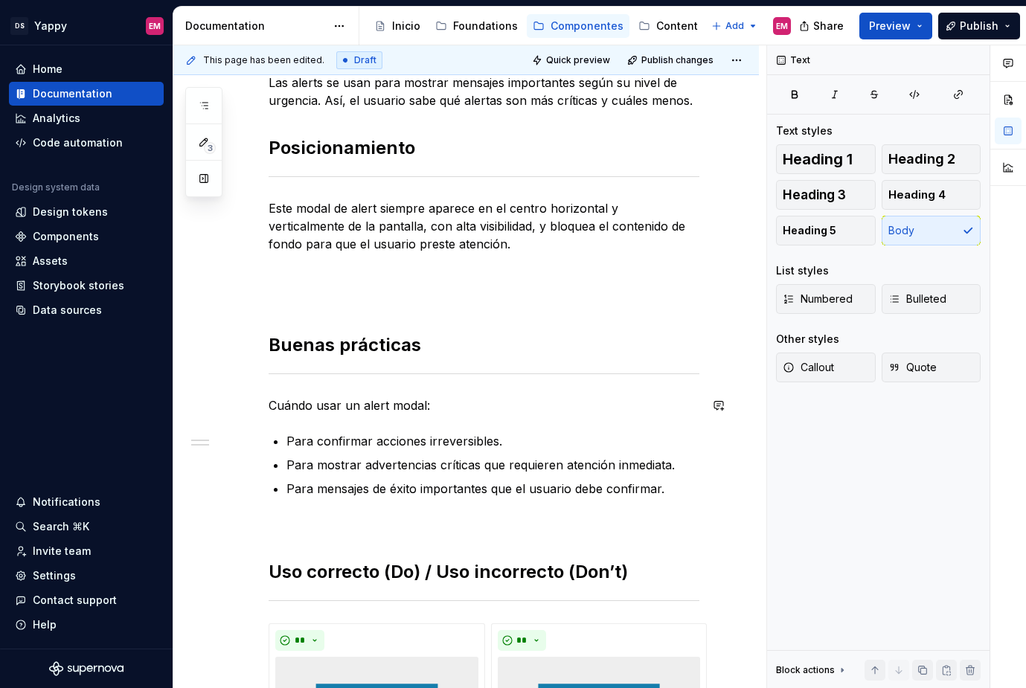
scroll to position [327, 0]
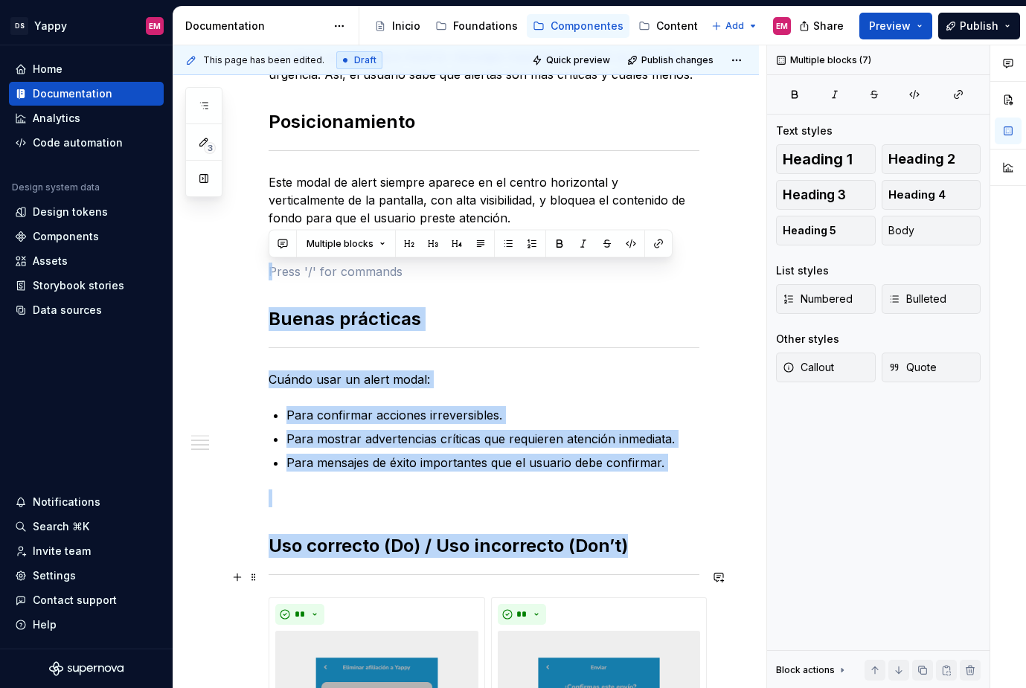
drag, startPoint x: 295, startPoint y: 256, endPoint x: 605, endPoint y: 572, distance: 442.6
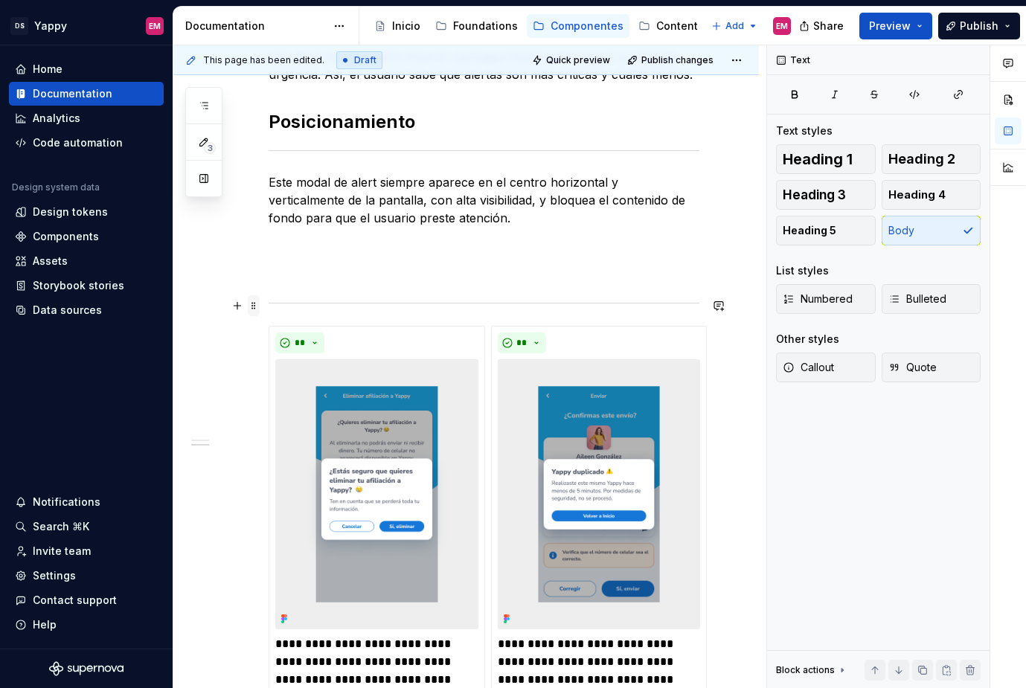
click at [254, 307] on span at bounding box center [254, 305] width 12 height 21
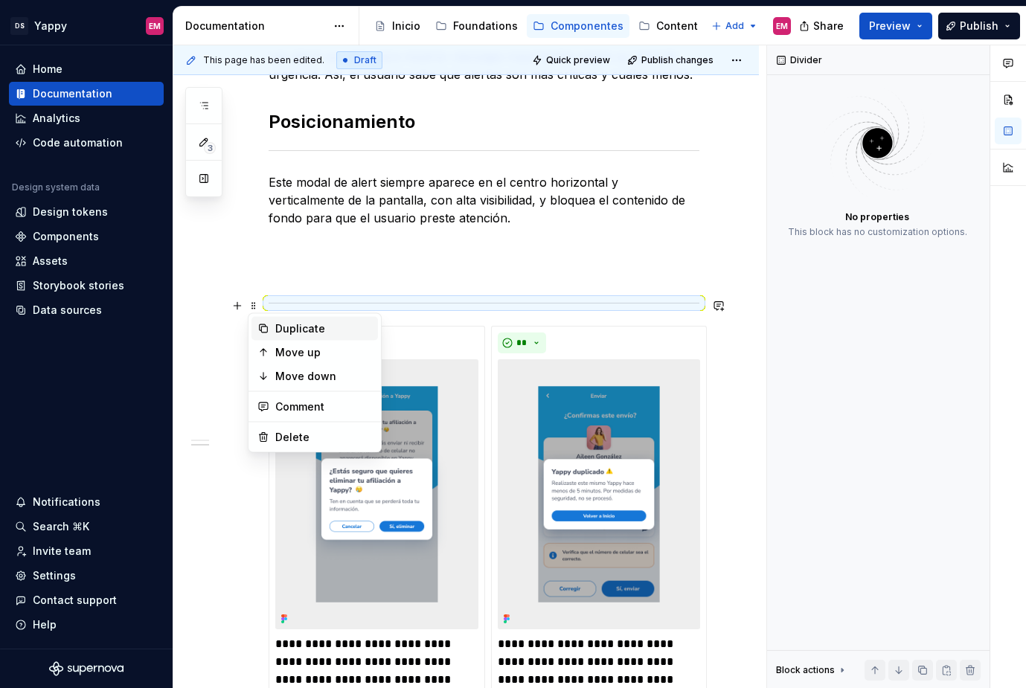
click at [277, 329] on div "Duplicate" at bounding box center [323, 329] width 97 height 15
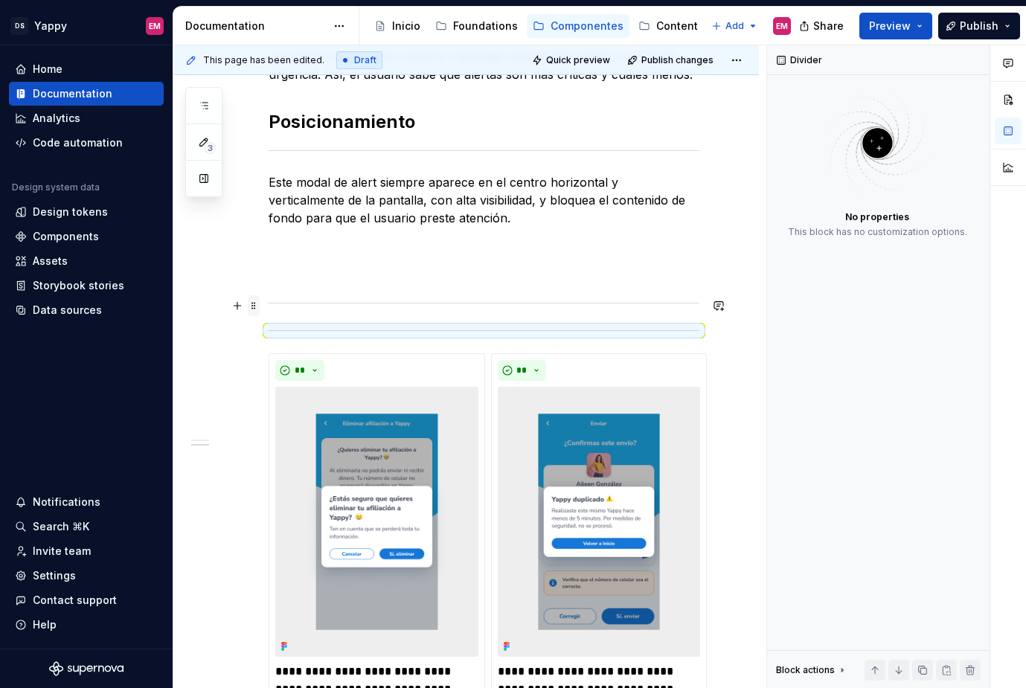
click at [255, 303] on span at bounding box center [254, 305] width 12 height 21
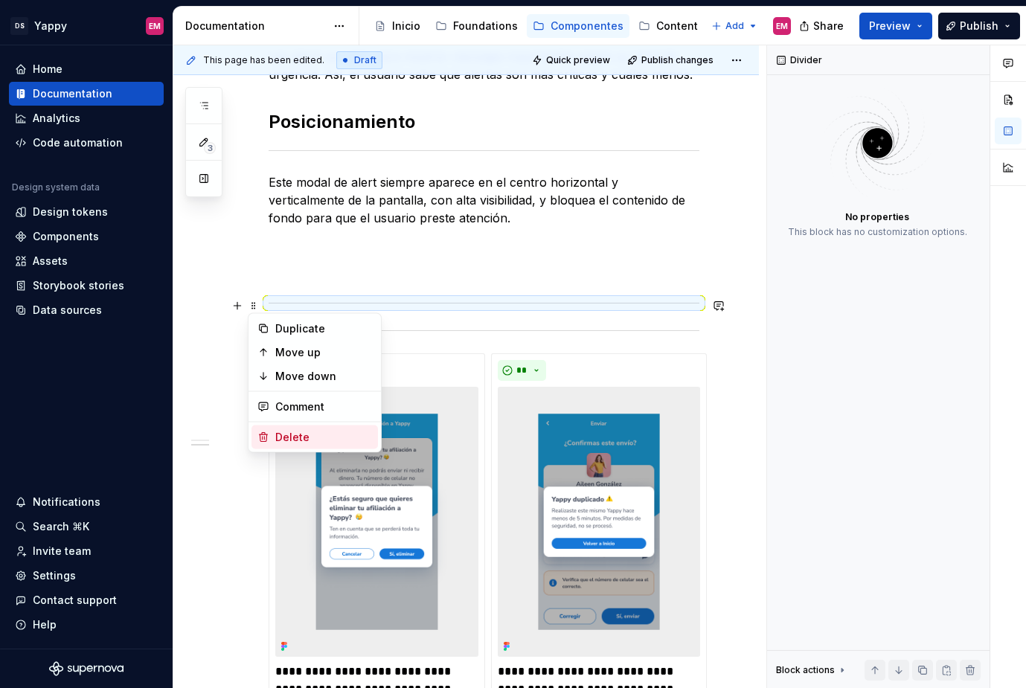
click at [278, 435] on div "Delete" at bounding box center [323, 437] width 97 height 15
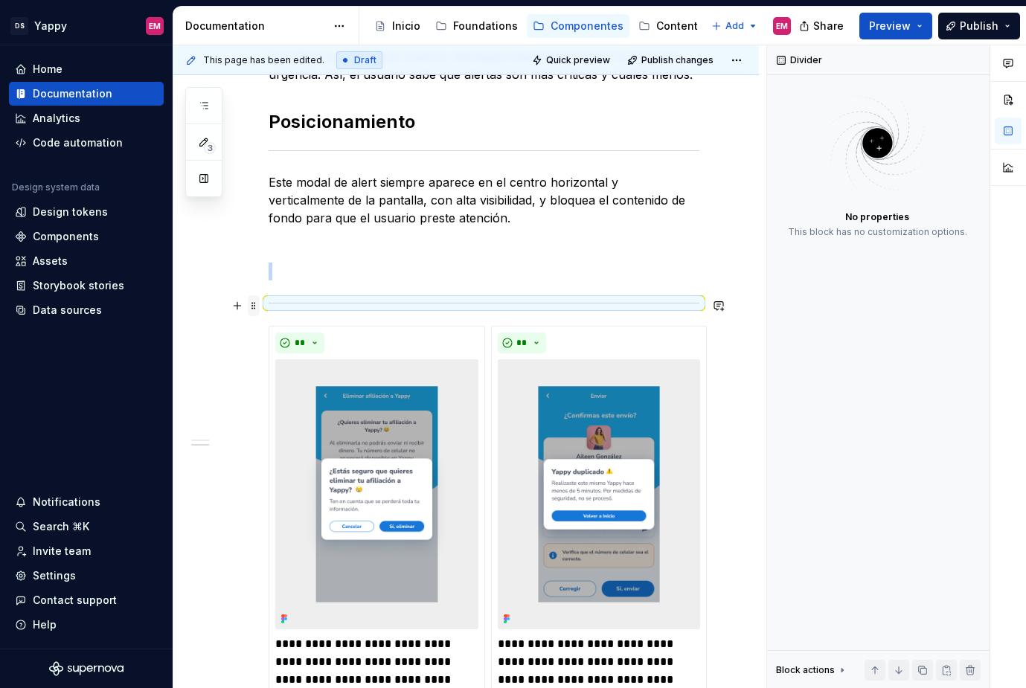
click at [252, 302] on span at bounding box center [254, 305] width 12 height 21
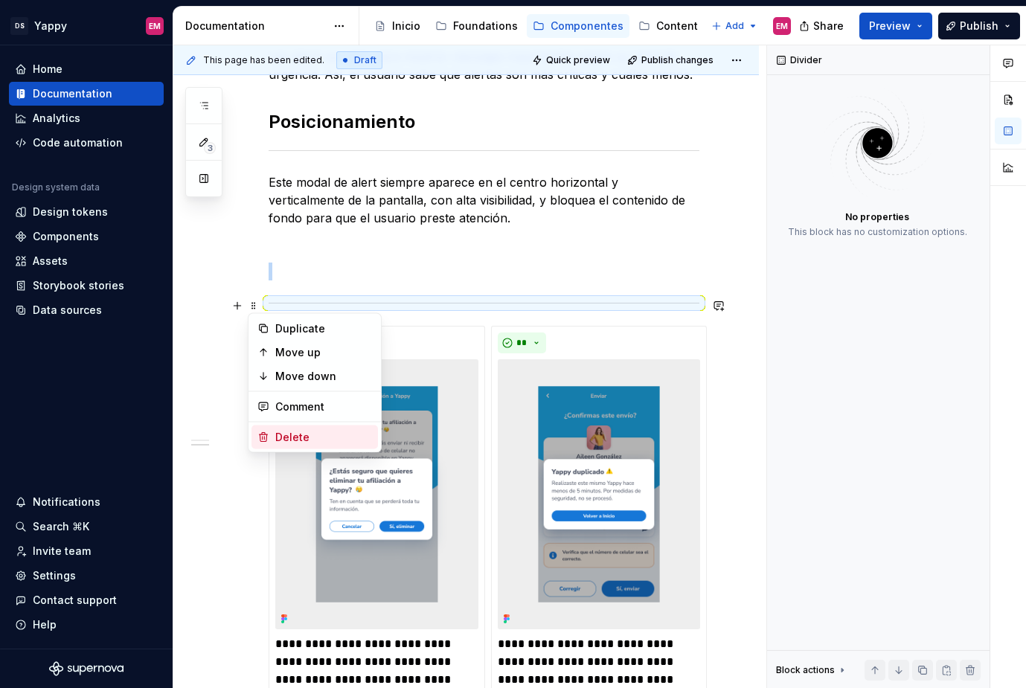
click at [286, 432] on div "Delete" at bounding box center [323, 437] width 97 height 15
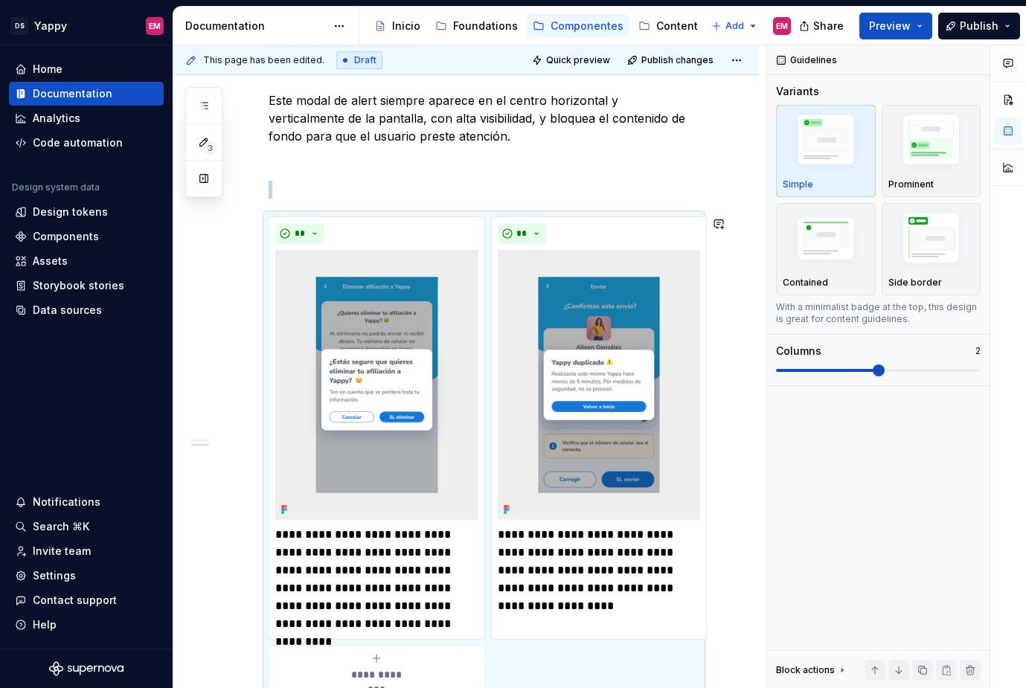
click at [291, 191] on p at bounding box center [484, 190] width 431 height 18
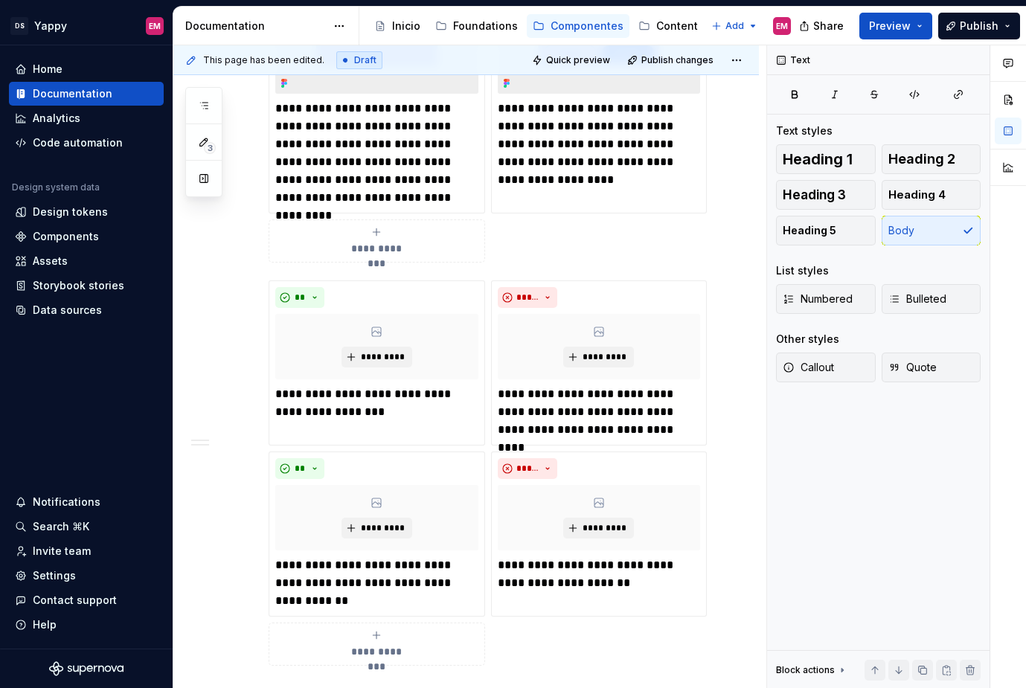
scroll to position [868, 0]
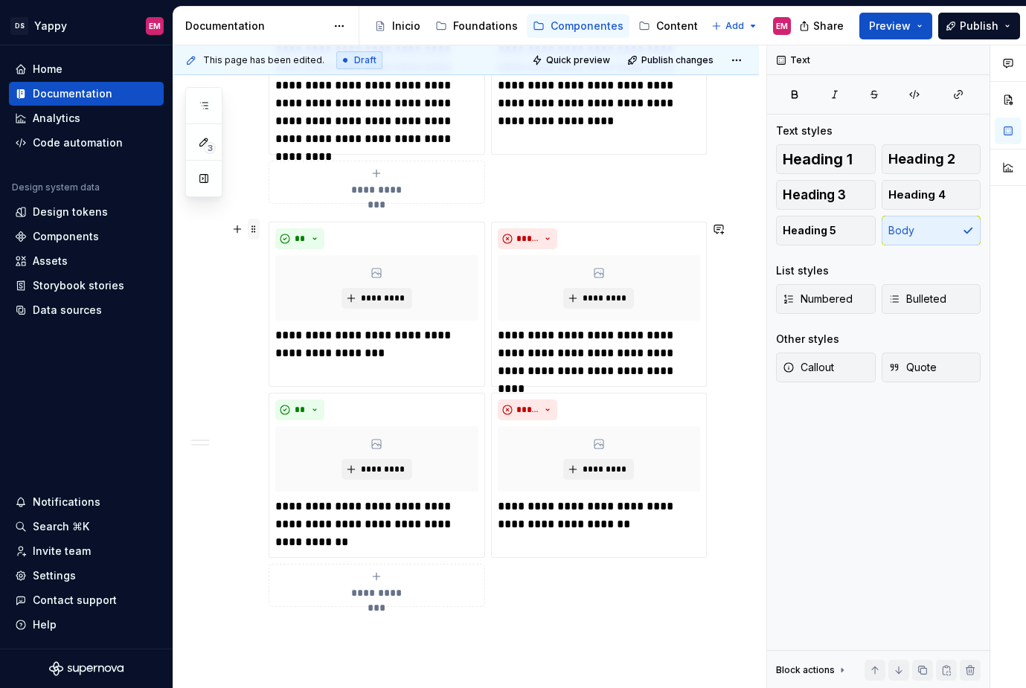
click at [255, 228] on span at bounding box center [254, 229] width 12 height 21
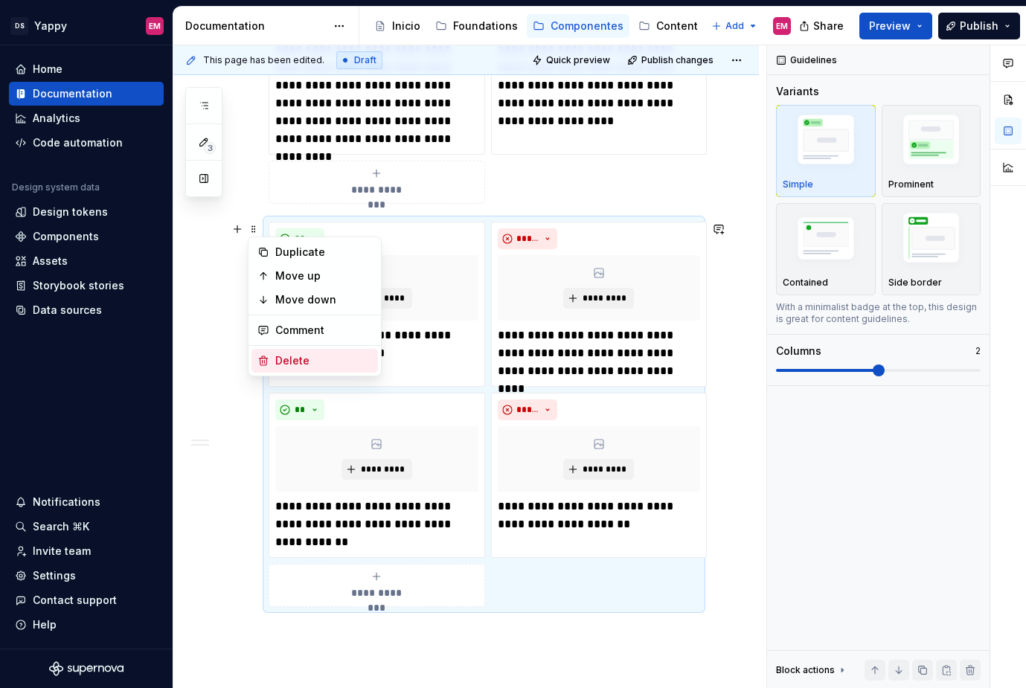
click at [292, 364] on div "Delete" at bounding box center [323, 361] width 97 height 15
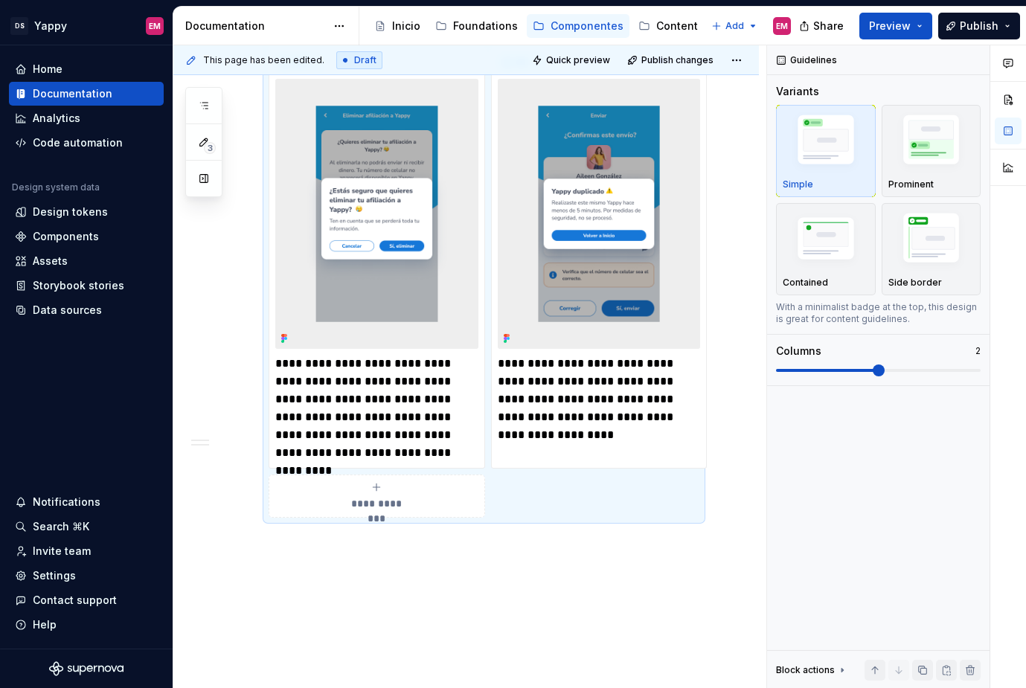
scroll to position [607, 0]
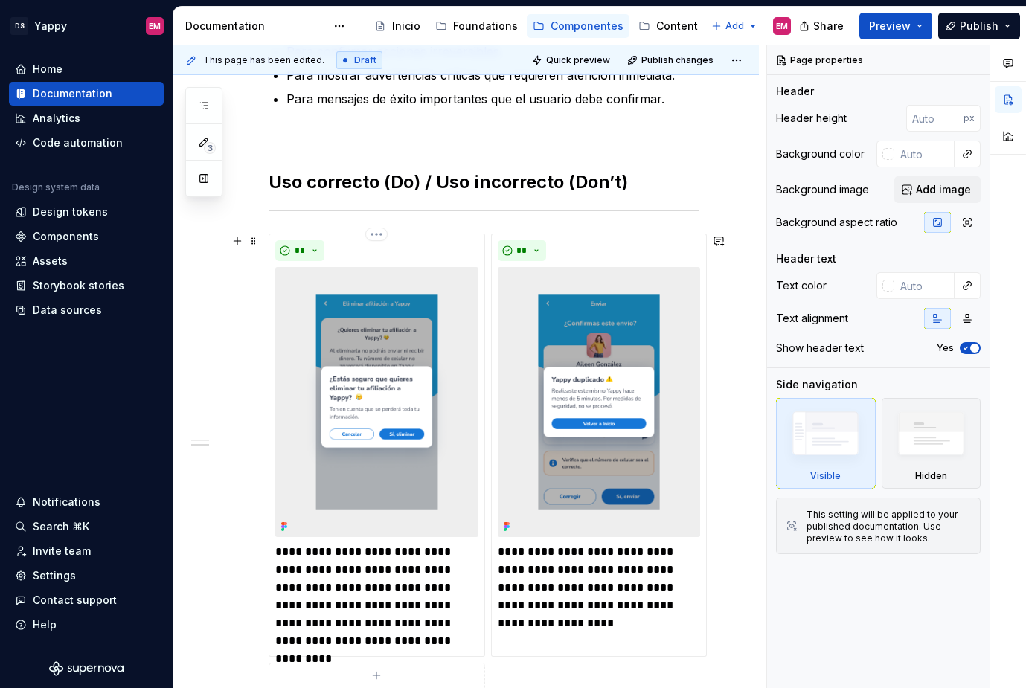
scroll to position [324, 0]
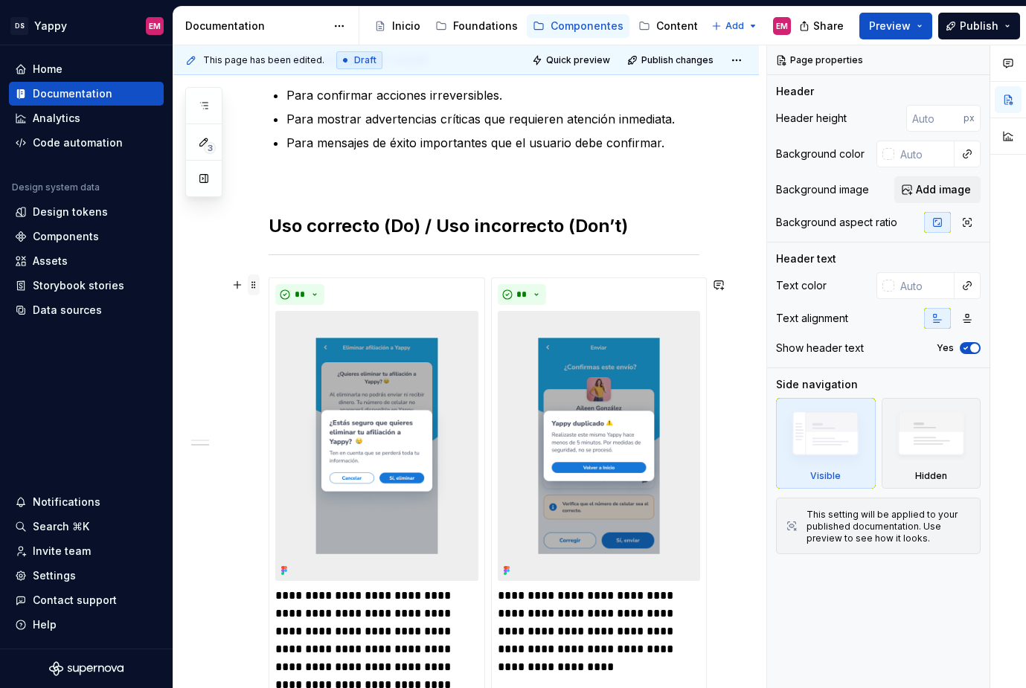
click at [252, 286] on span at bounding box center [254, 285] width 12 height 21
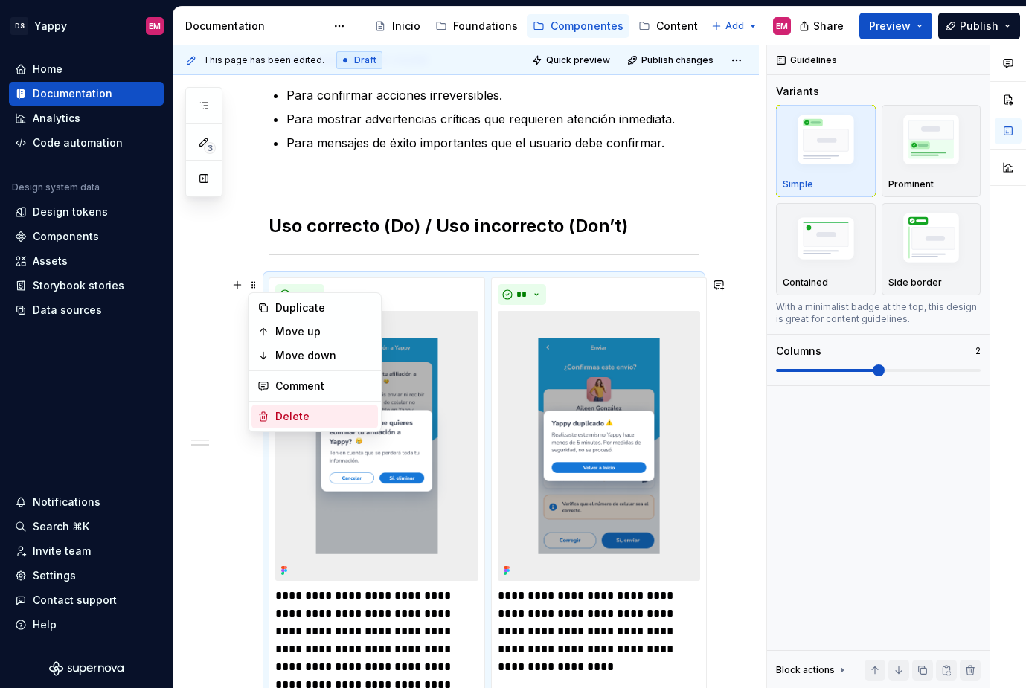
click at [301, 423] on div "Delete" at bounding box center [323, 416] width 97 height 15
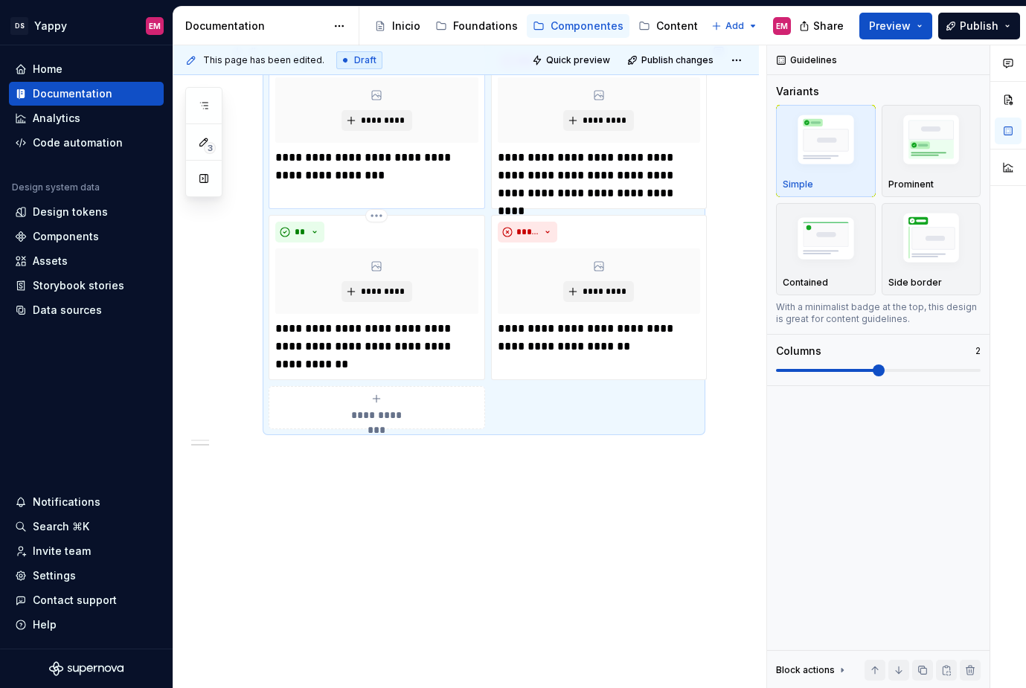
scroll to position [0, 0]
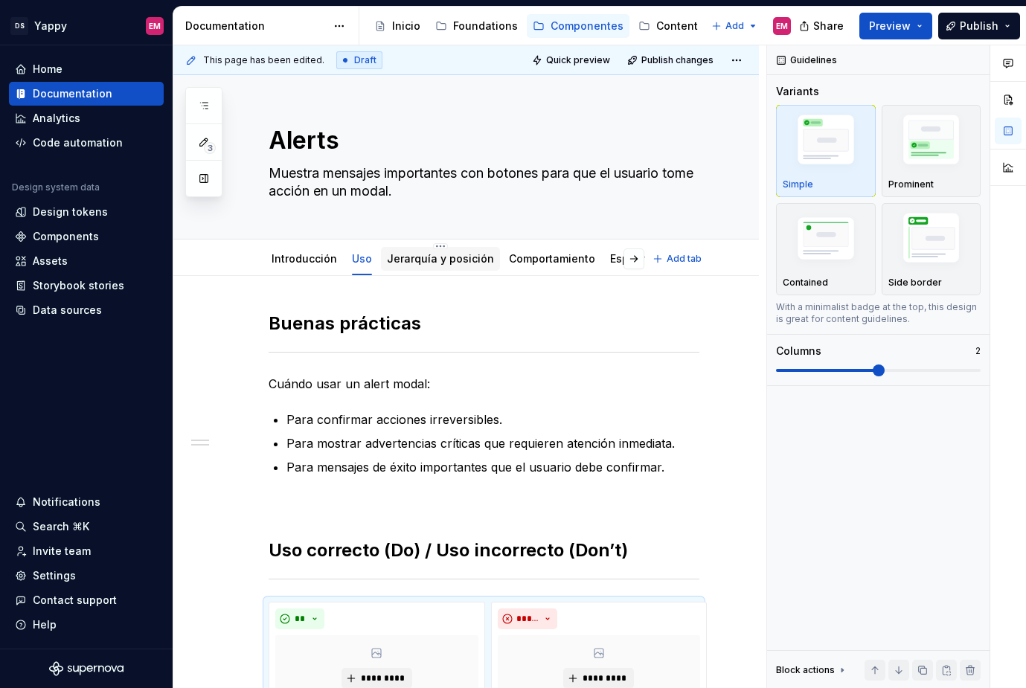
click at [404, 258] on link "Jerarquía y posición" at bounding box center [440, 258] width 107 height 13
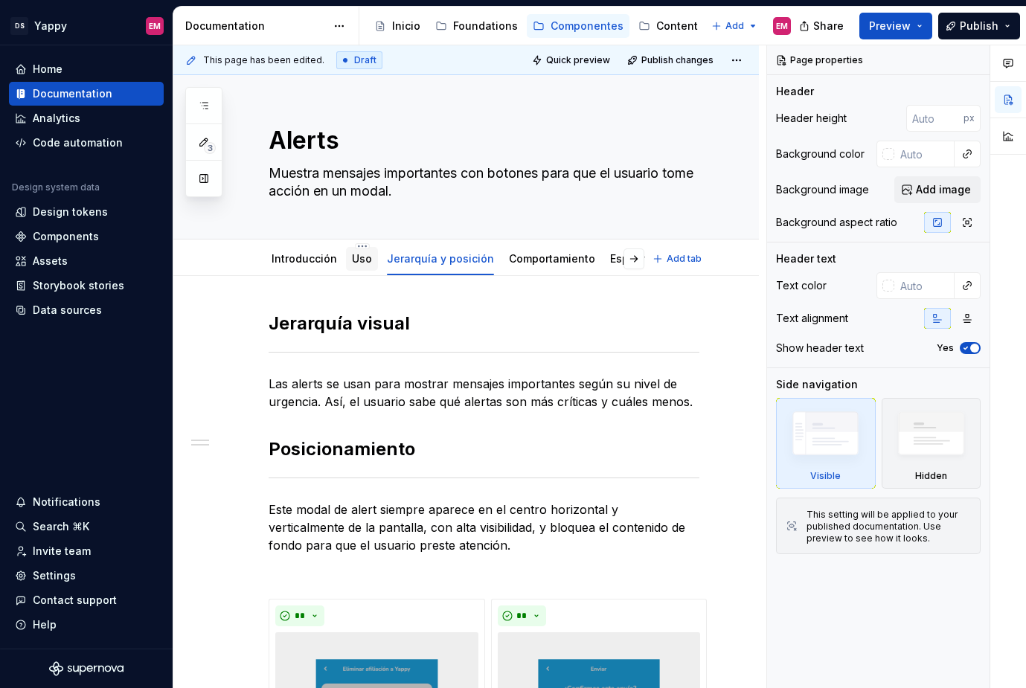
click at [355, 260] on link "Uso" at bounding box center [362, 258] width 20 height 13
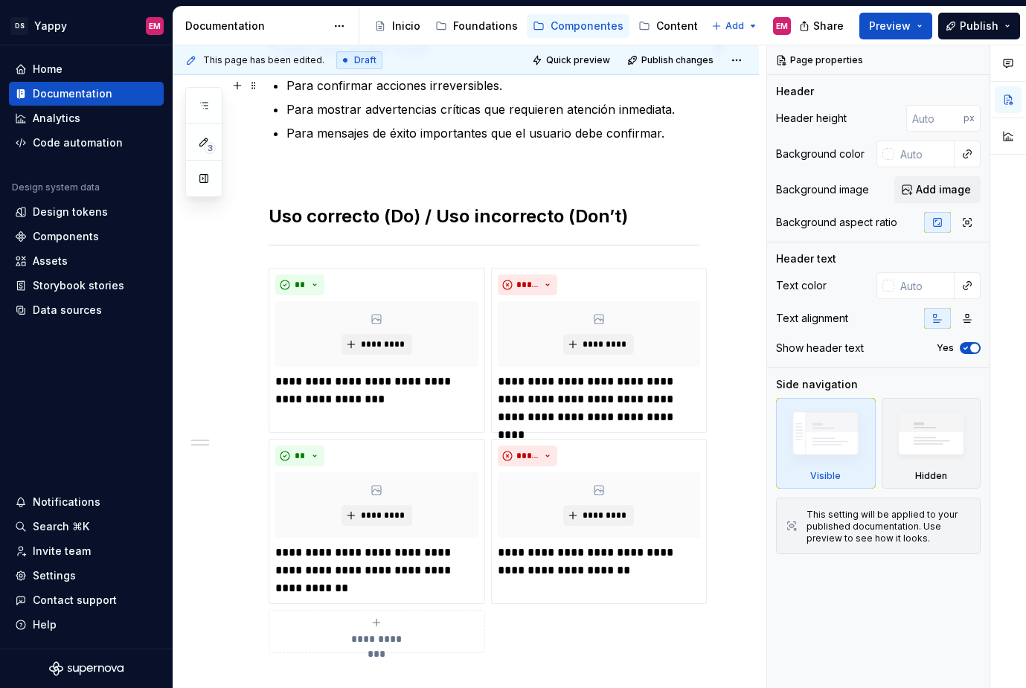
scroll to position [356, 0]
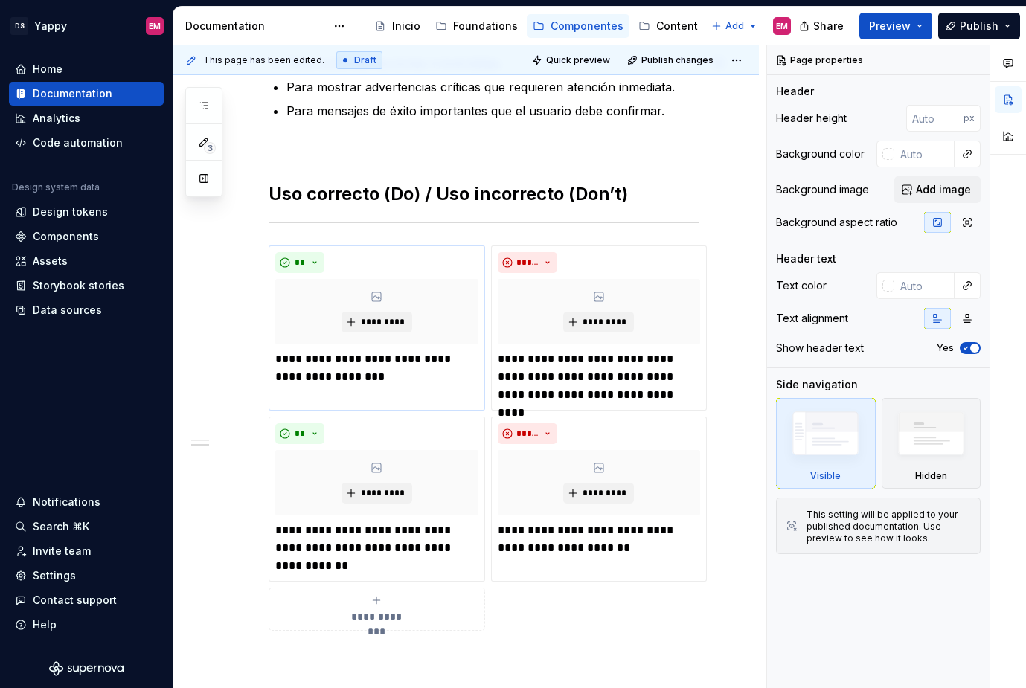
type textarea "*"
click at [362, 375] on p "**********" at bounding box center [376, 369] width 203 height 36
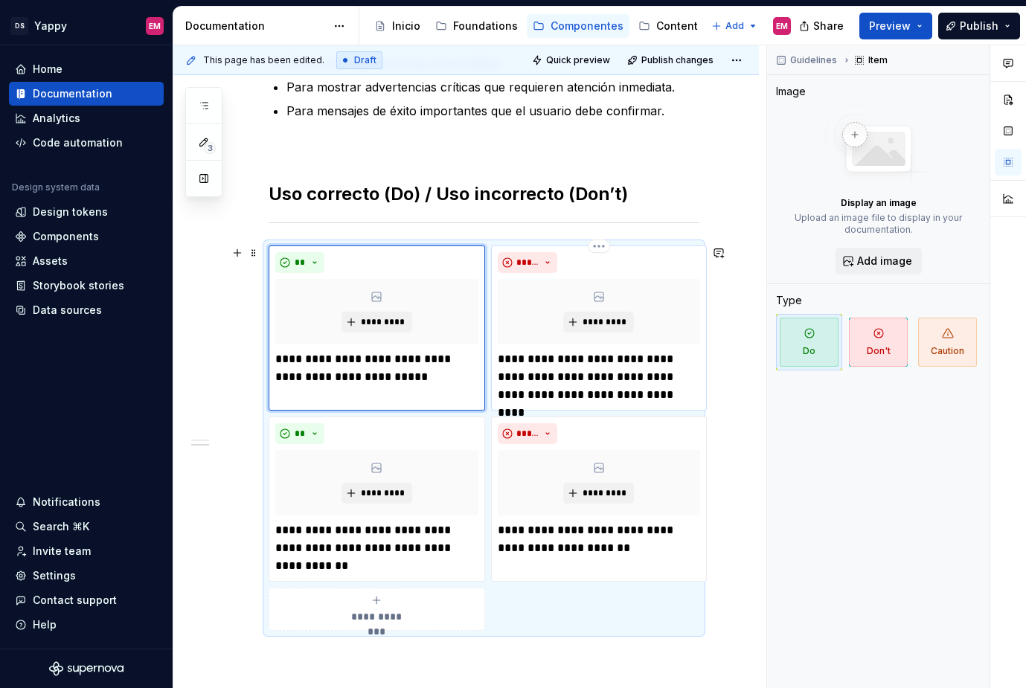
click at [592, 364] on p "**********" at bounding box center [599, 378] width 203 height 54
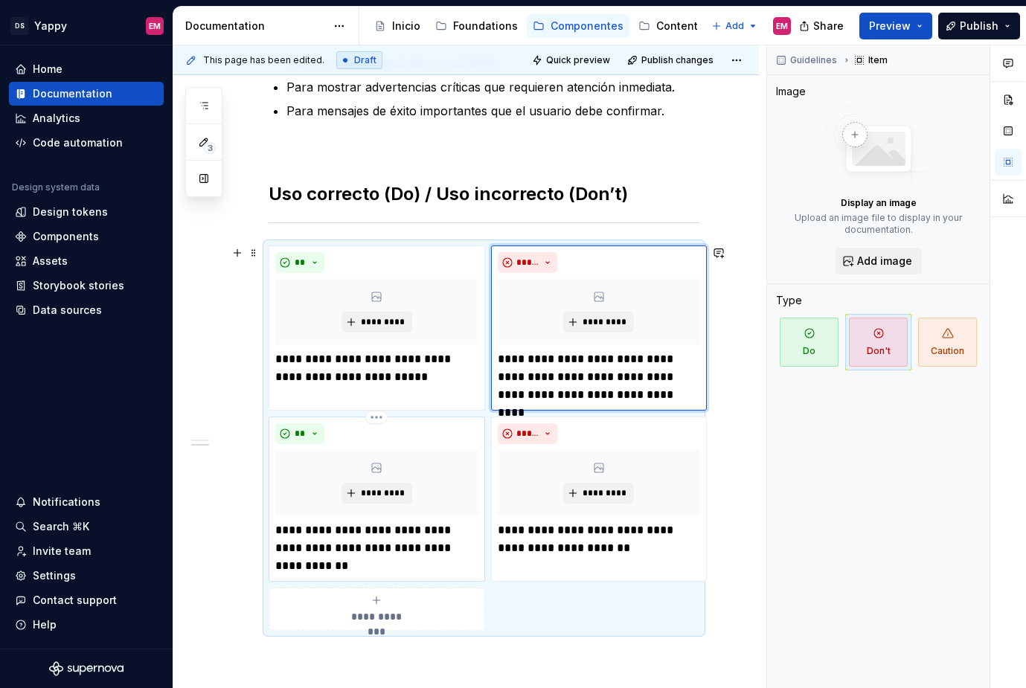
click at [386, 534] on p "**********" at bounding box center [376, 549] width 203 height 54
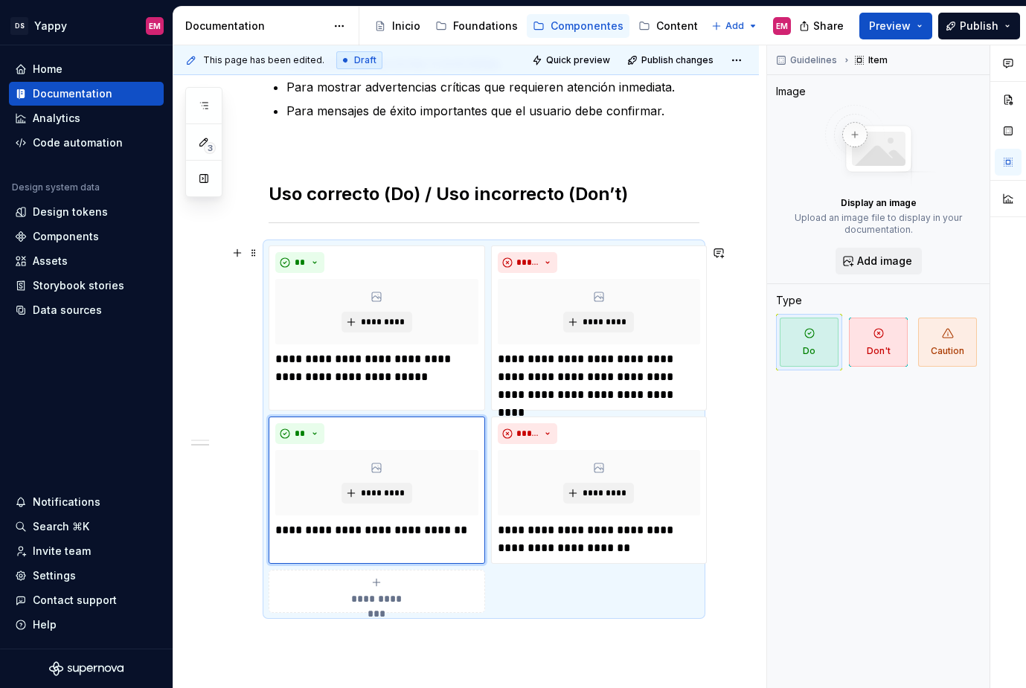
type textarea "*"
click at [314, 528] on p "**********" at bounding box center [376, 540] width 203 height 36
click at [531, 377] on p "**********" at bounding box center [599, 378] width 203 height 54
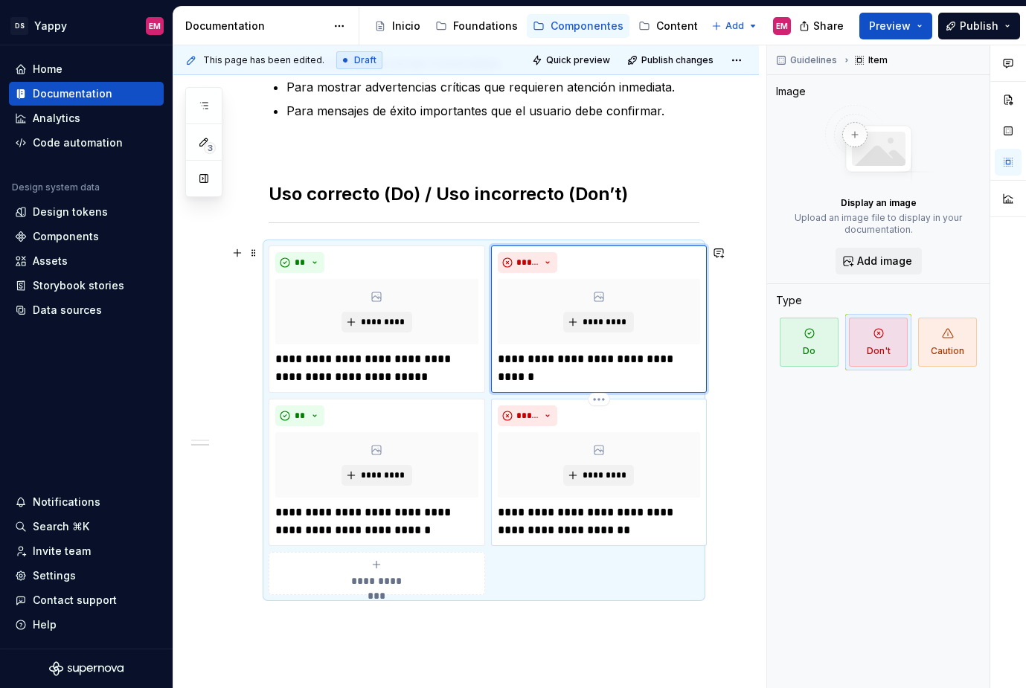
click at [578, 522] on p "**********" at bounding box center [599, 522] width 203 height 36
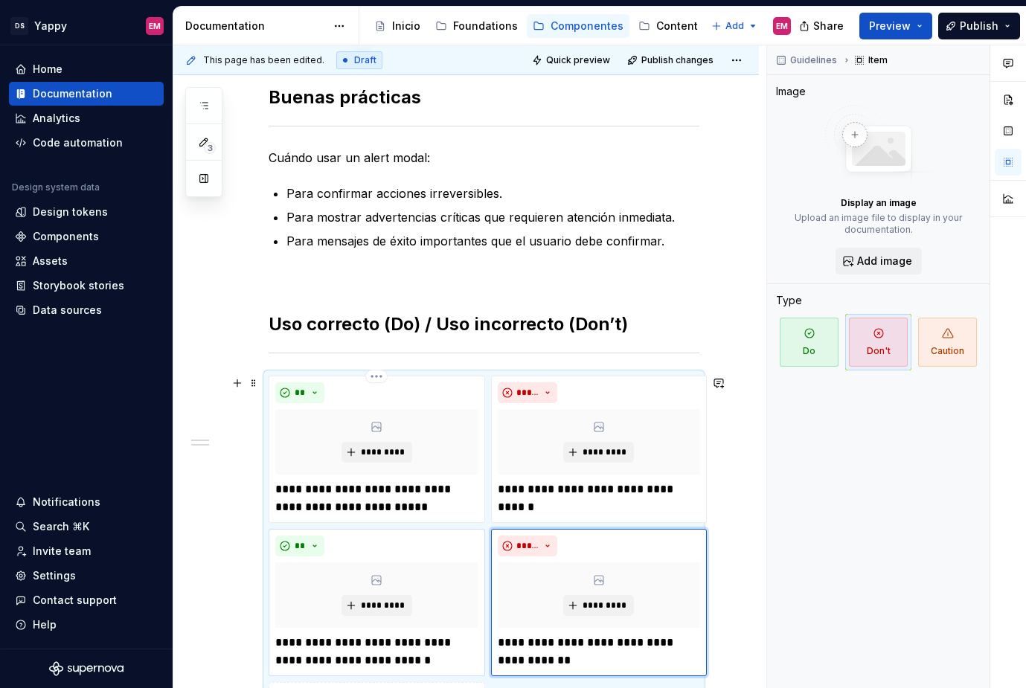
scroll to position [0, 0]
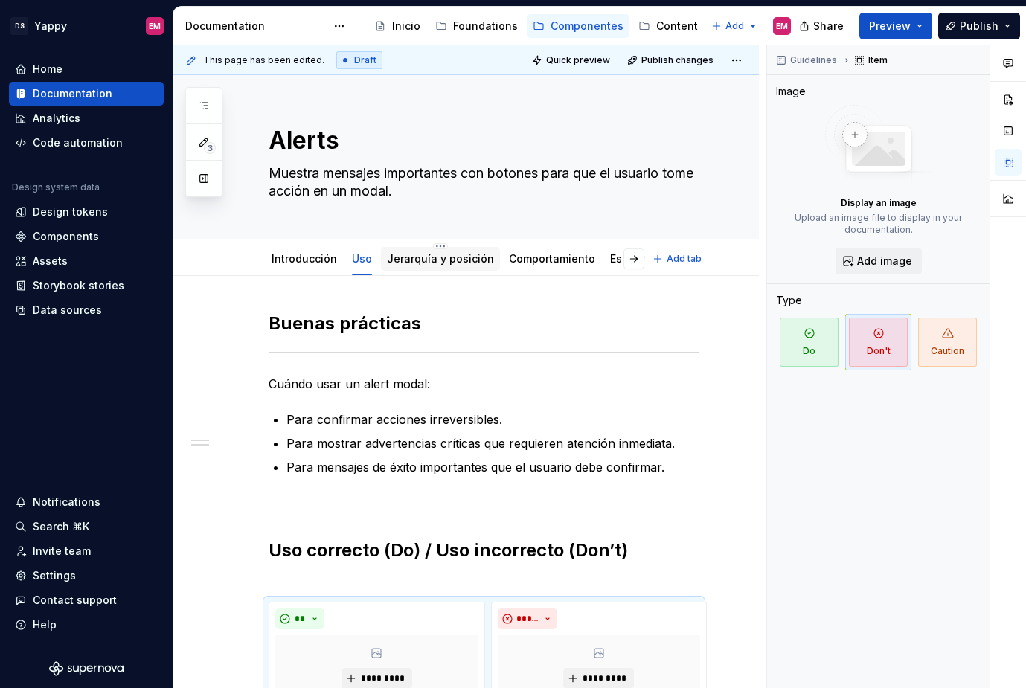
click at [412, 262] on link "Jerarquía y posición" at bounding box center [440, 258] width 107 height 13
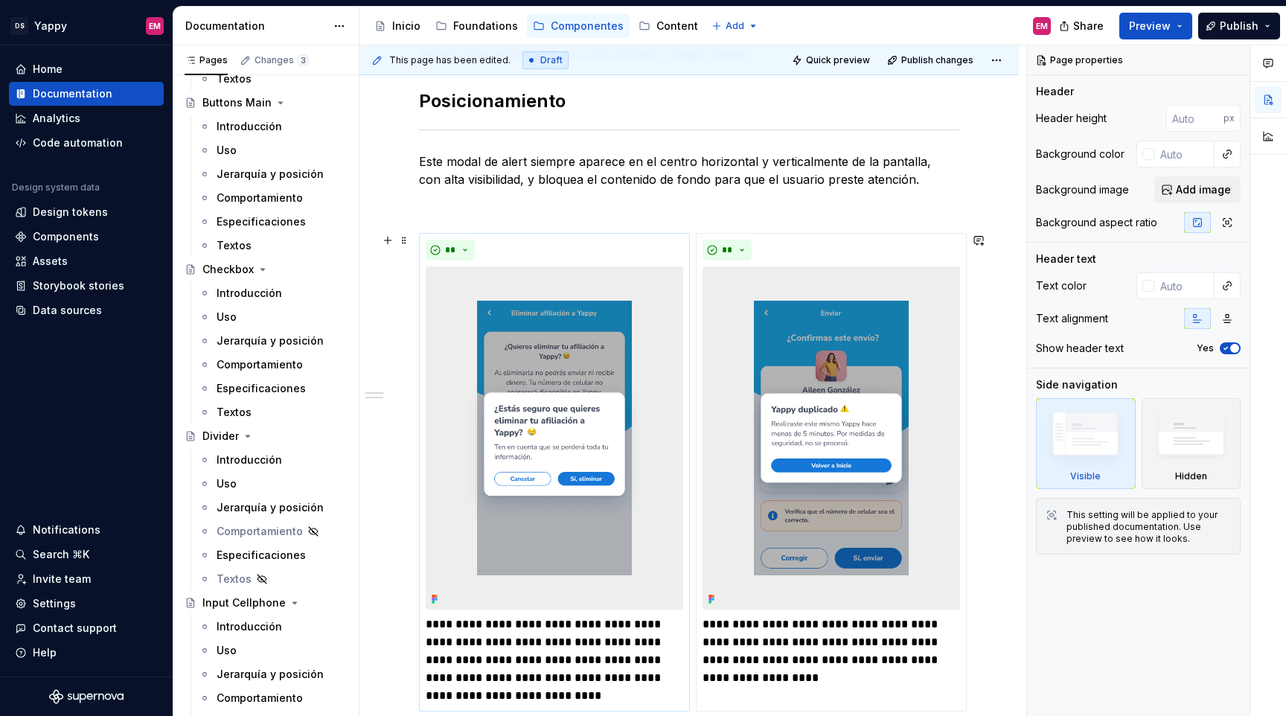
scroll to position [398, 0]
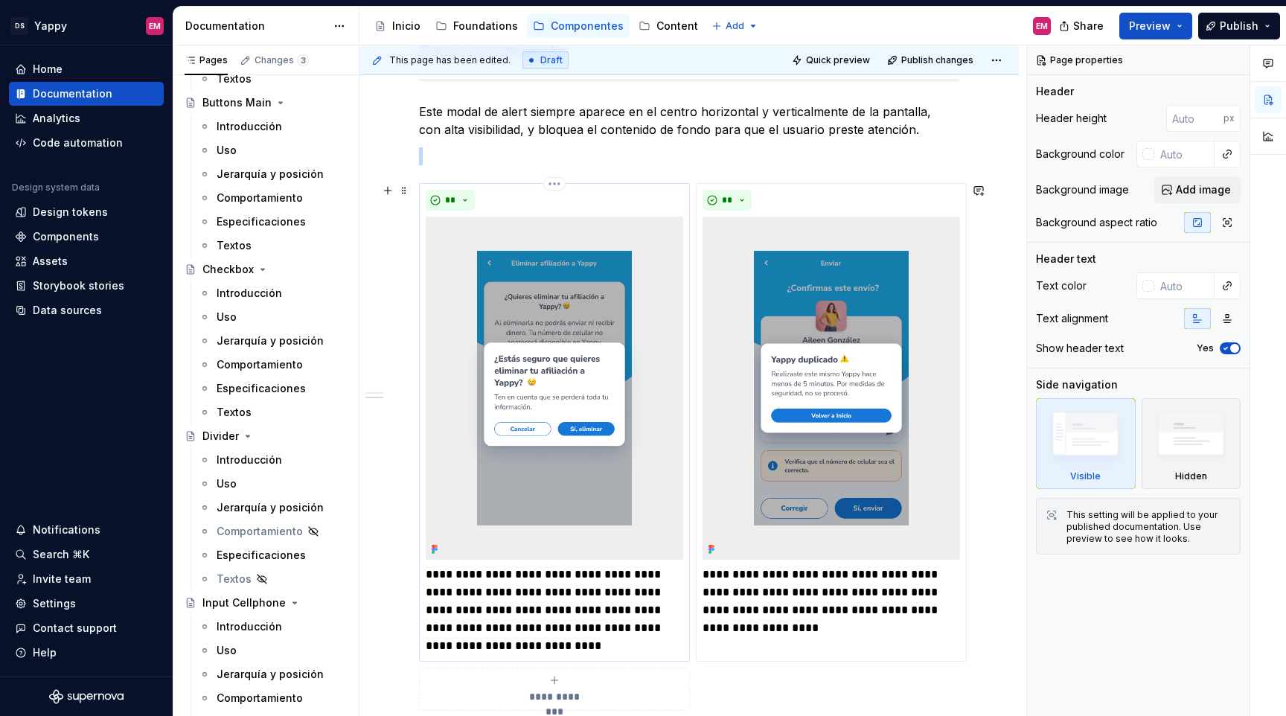
click at [528, 316] on img at bounding box center [554, 388] width 257 height 343
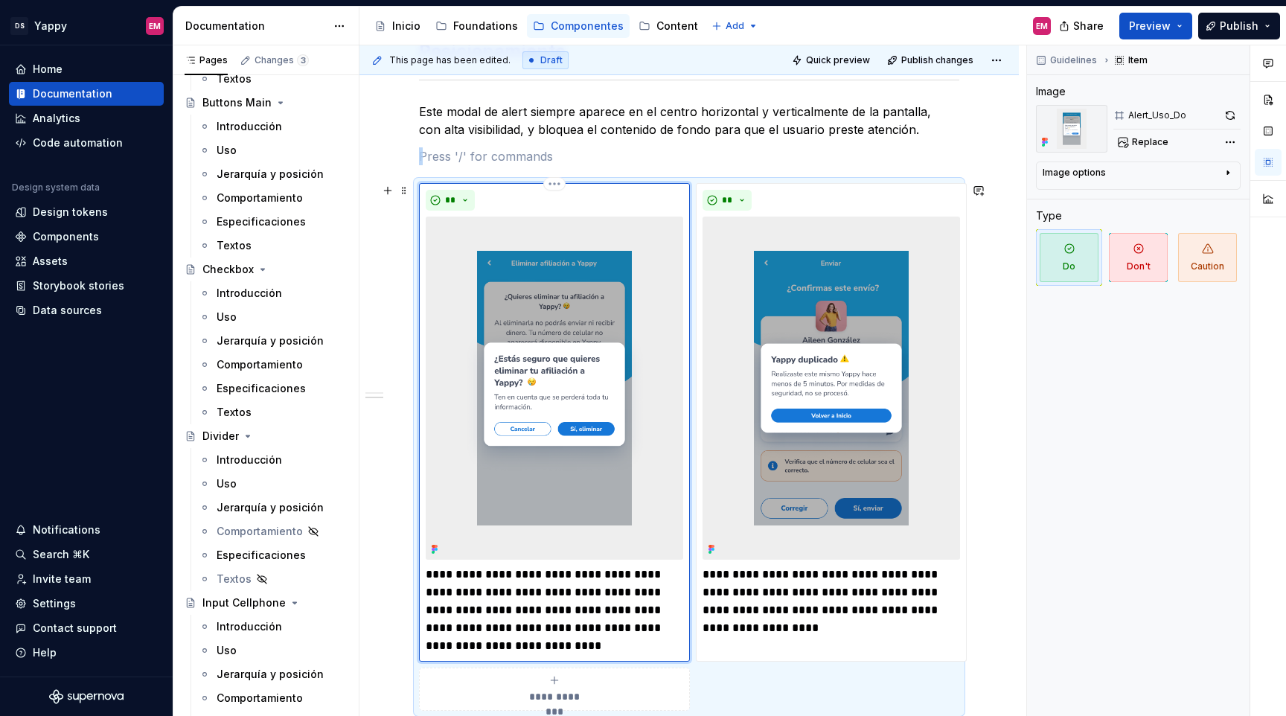
click at [528, 291] on img at bounding box center [554, 388] width 257 height 343
click at [555, 183] on html "DS Yappy EM Home Documentation Analytics Code automation Design system data Des…" at bounding box center [643, 358] width 1286 height 716
click at [483, 249] on html "DS Yappy EM Home Documentation Analytics Code automation Design system data Des…" at bounding box center [643, 358] width 1286 height 716
click at [1226, 142] on div "Comments Open comments No comments yet Select ‘Comment’ from the block context …" at bounding box center [1156, 380] width 259 height 671
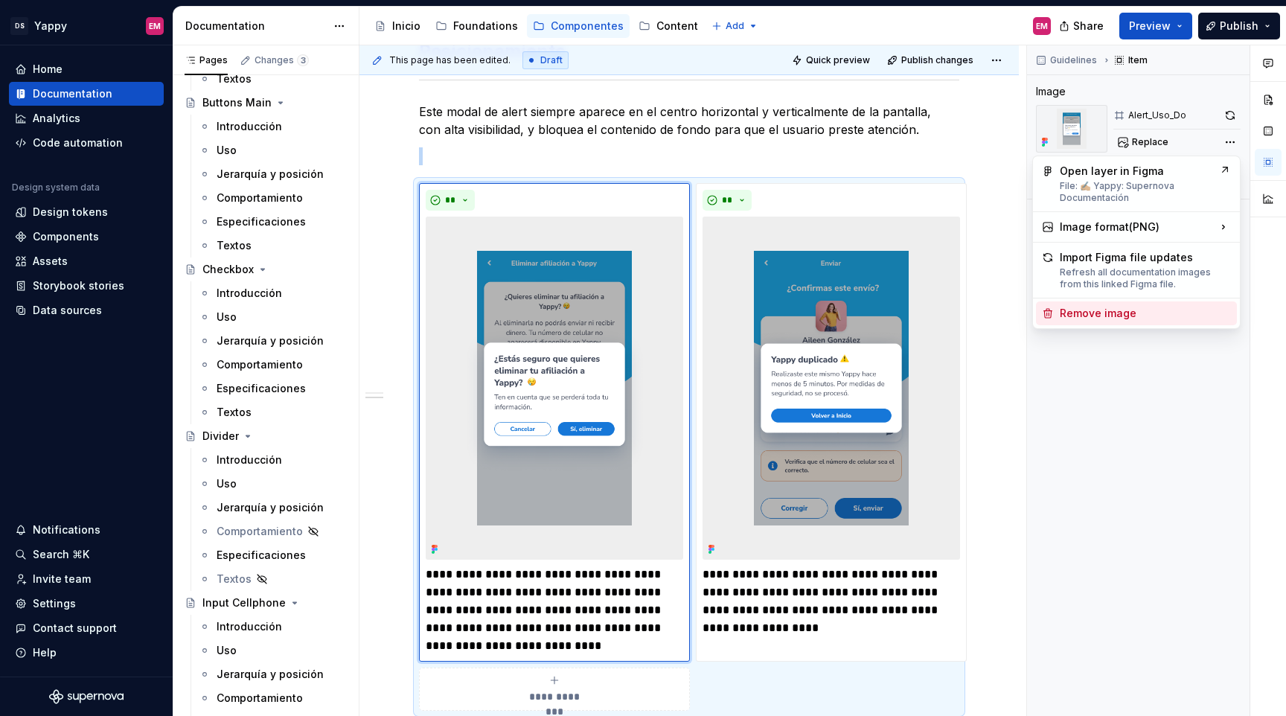
click at [1114, 307] on div "Remove image" at bounding box center [1145, 313] width 171 height 15
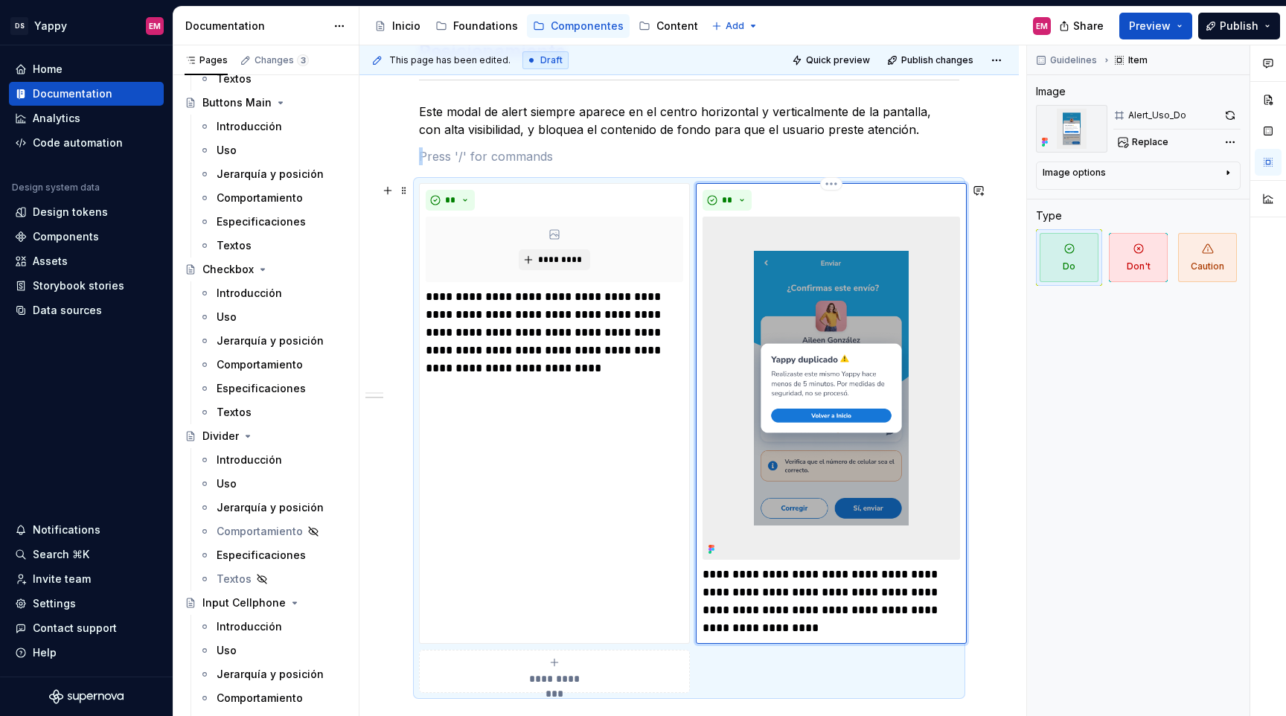
click at [895, 313] on img at bounding box center [831, 388] width 257 height 343
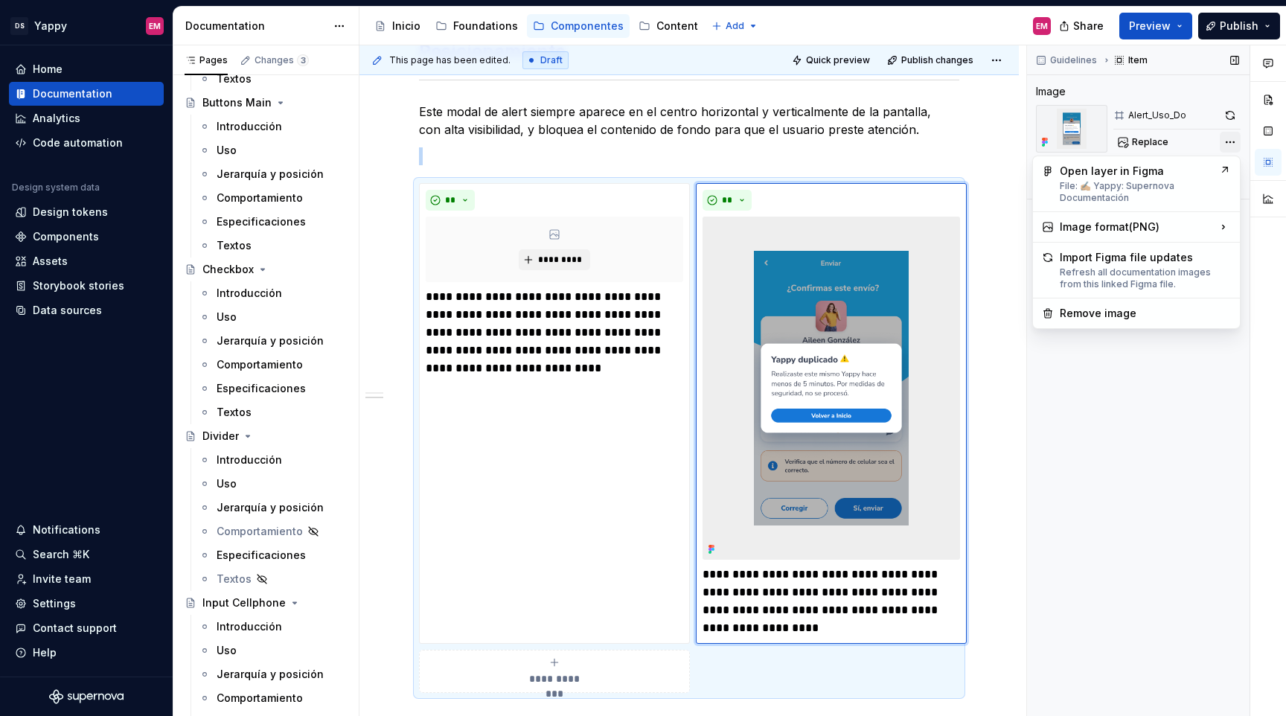
click at [1226, 140] on div "Comments Open comments No comments yet Select ‘Comment’ from the block context …" at bounding box center [1156, 380] width 259 height 671
click at [1129, 313] on div "Remove image" at bounding box center [1145, 313] width 171 height 15
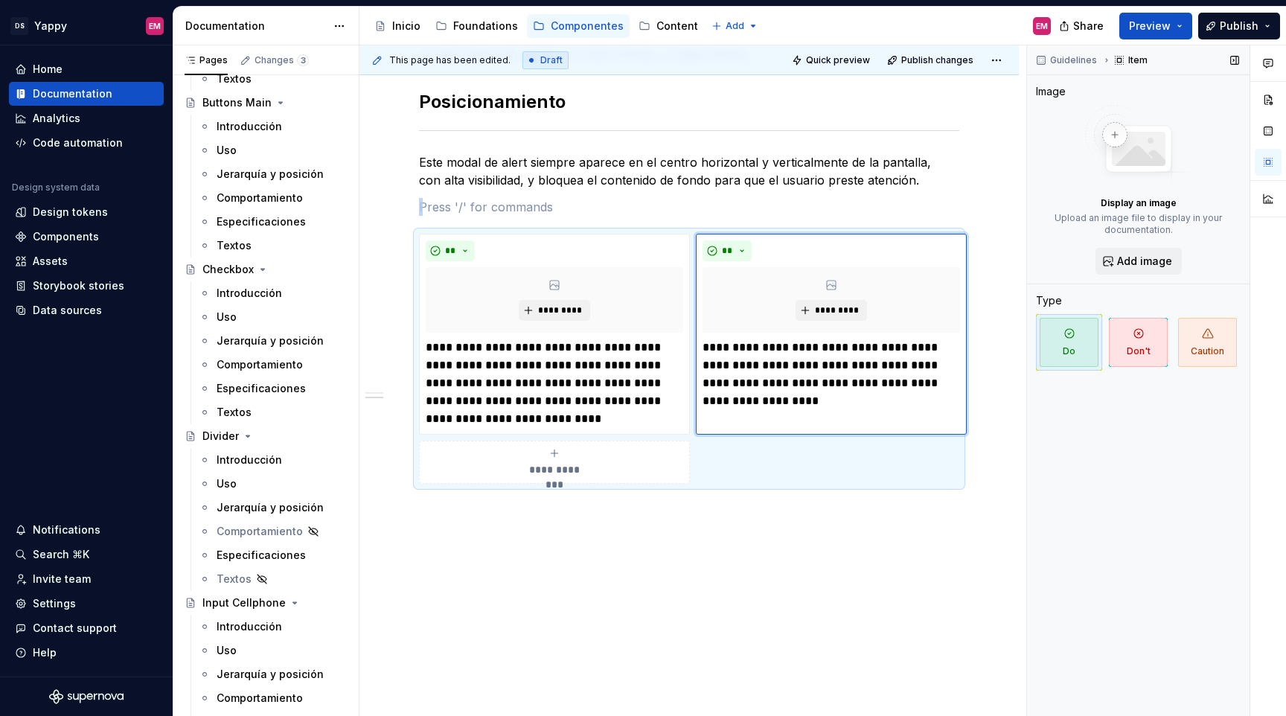
scroll to position [347, 0]
click at [908, 500] on div "**********" at bounding box center [689, 233] width 540 height 537
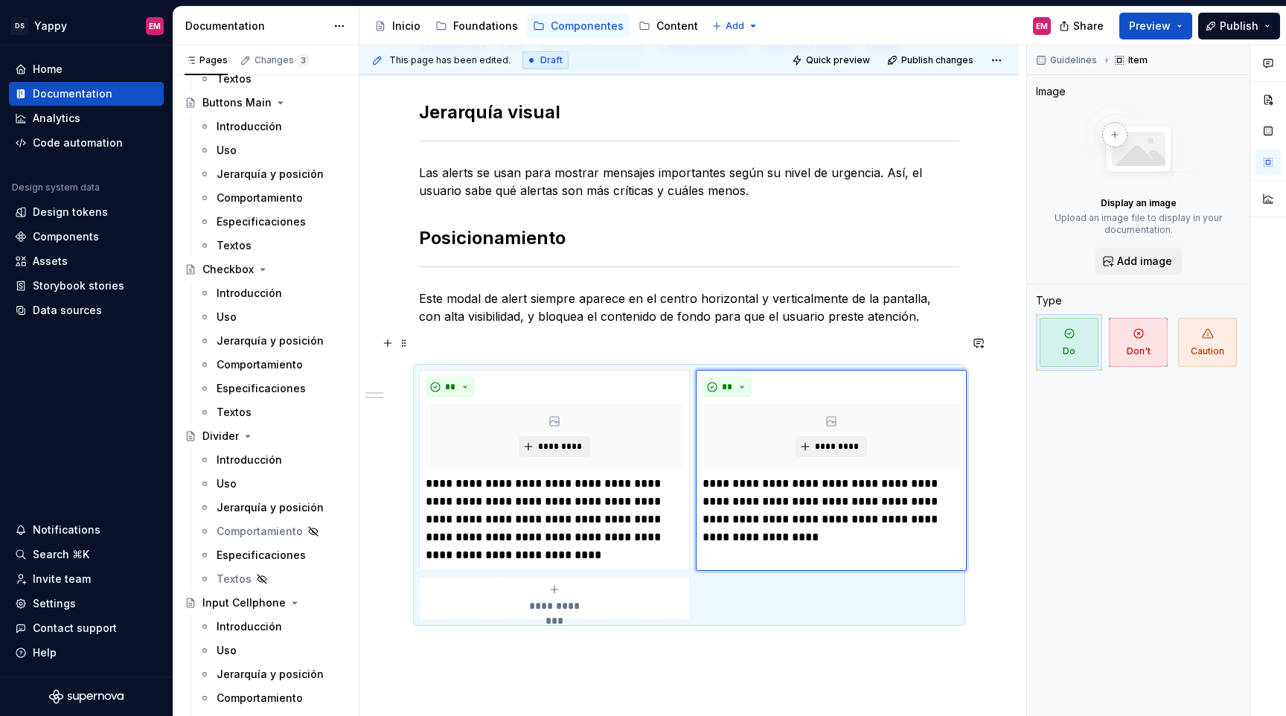
scroll to position [204, 0]
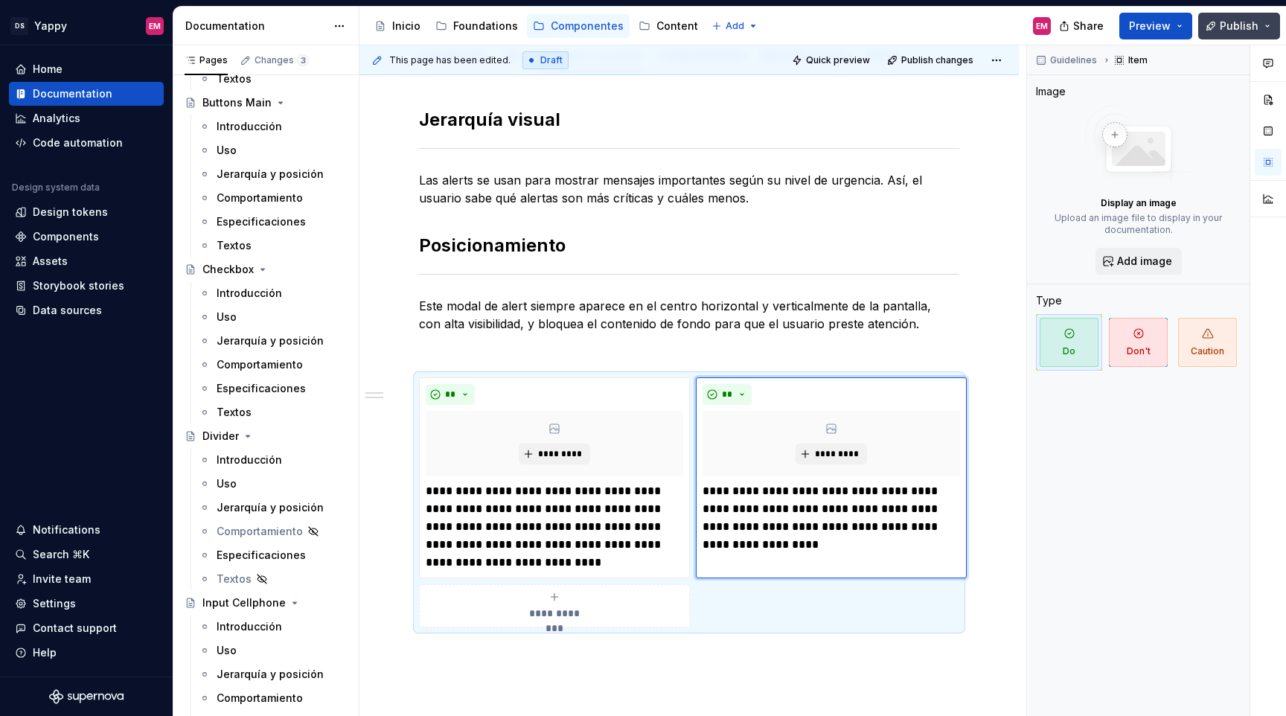
click at [1221, 24] on button "Publish" at bounding box center [1239, 26] width 82 height 27
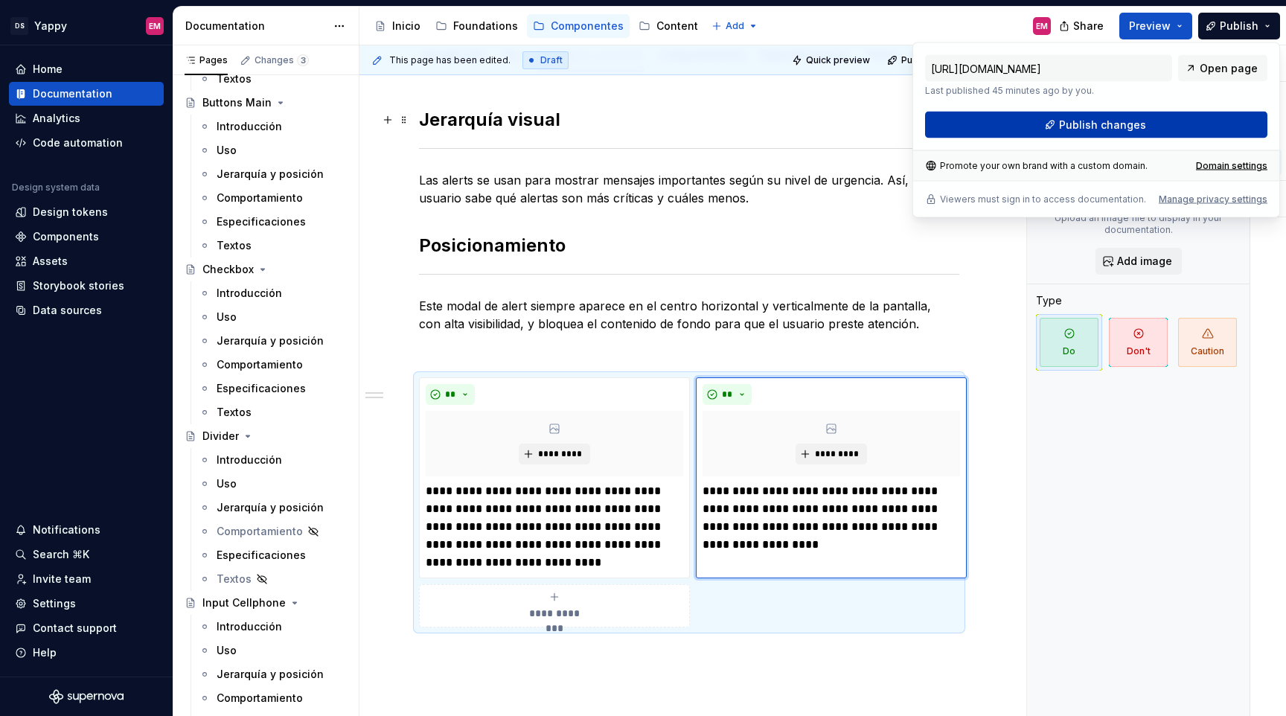
click at [1025, 127] on button "Publish changes" at bounding box center [1096, 125] width 342 height 27
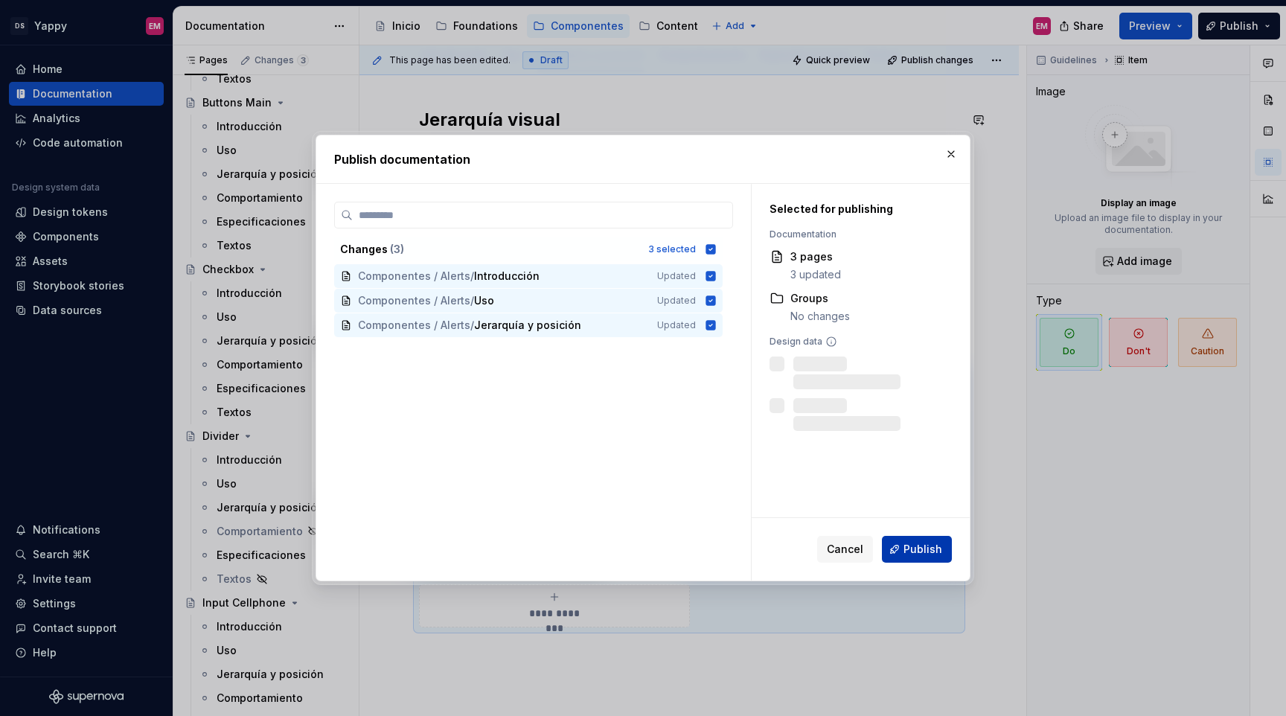
click at [909, 546] on span "Publish" at bounding box center [922, 549] width 39 height 15
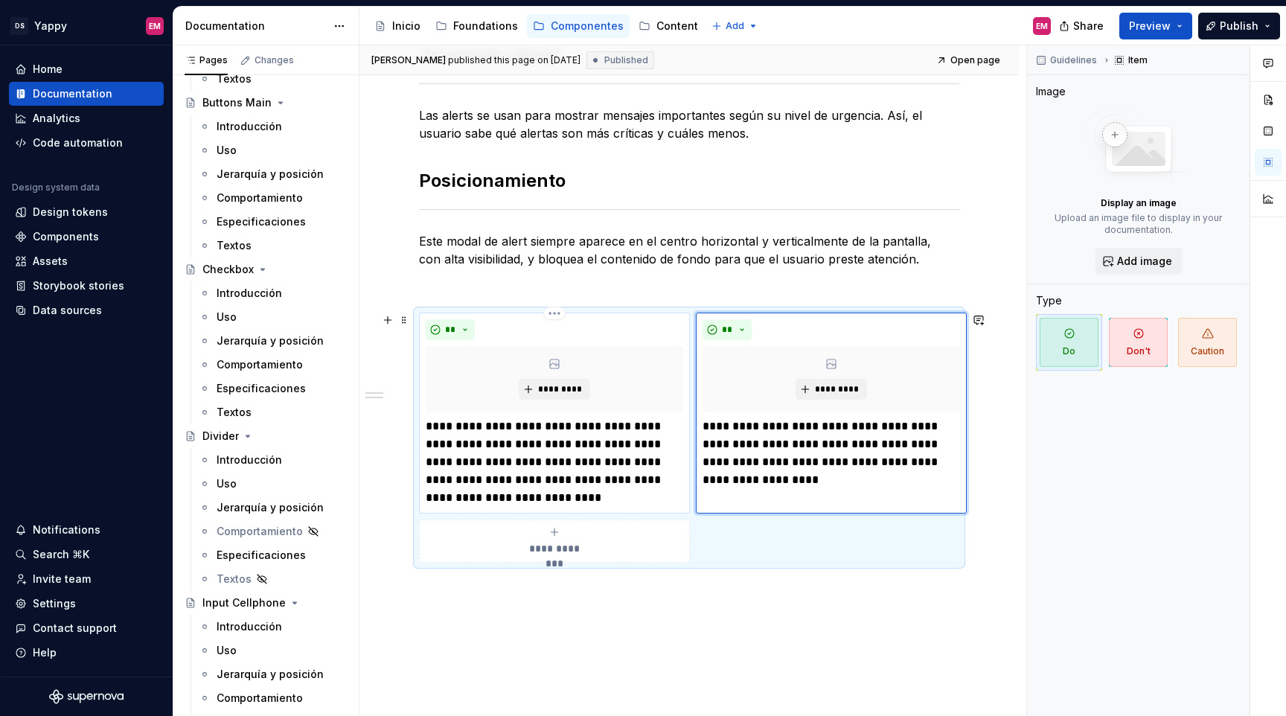
scroll to position [278, 0]
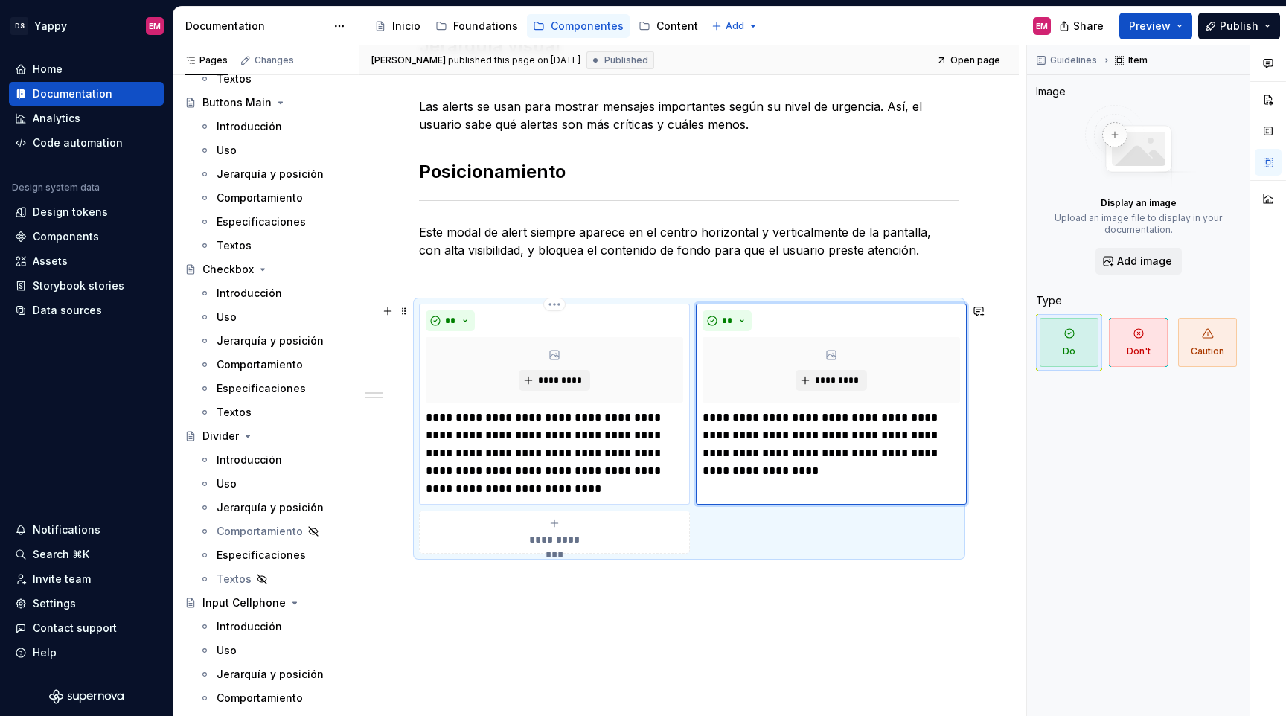
click at [527, 427] on p "**********" at bounding box center [554, 453] width 257 height 89
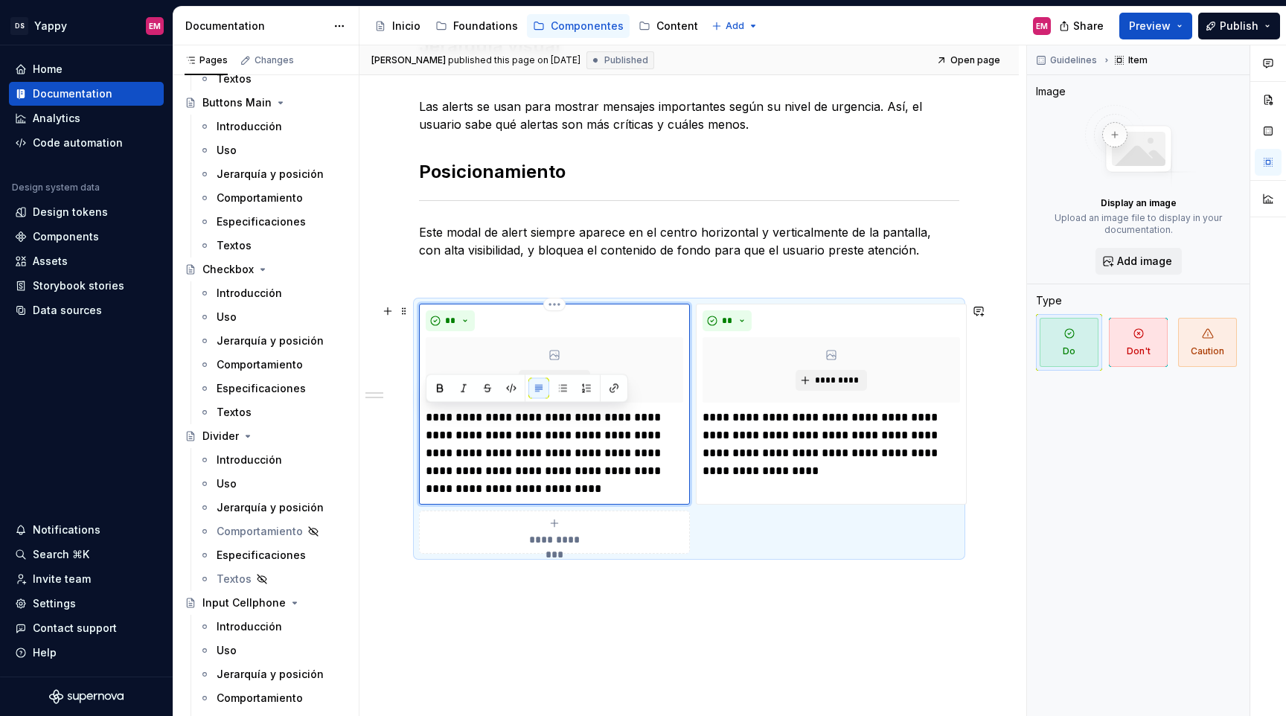
type textarea "*"
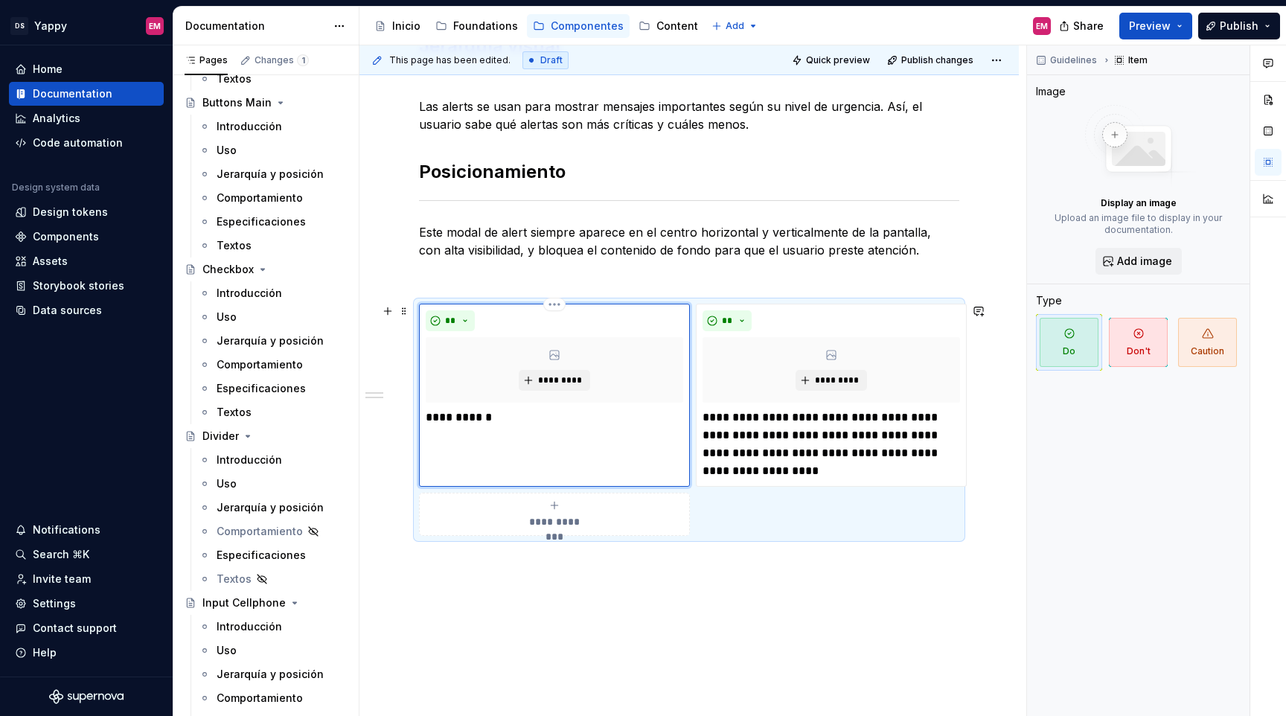
type textarea "*"
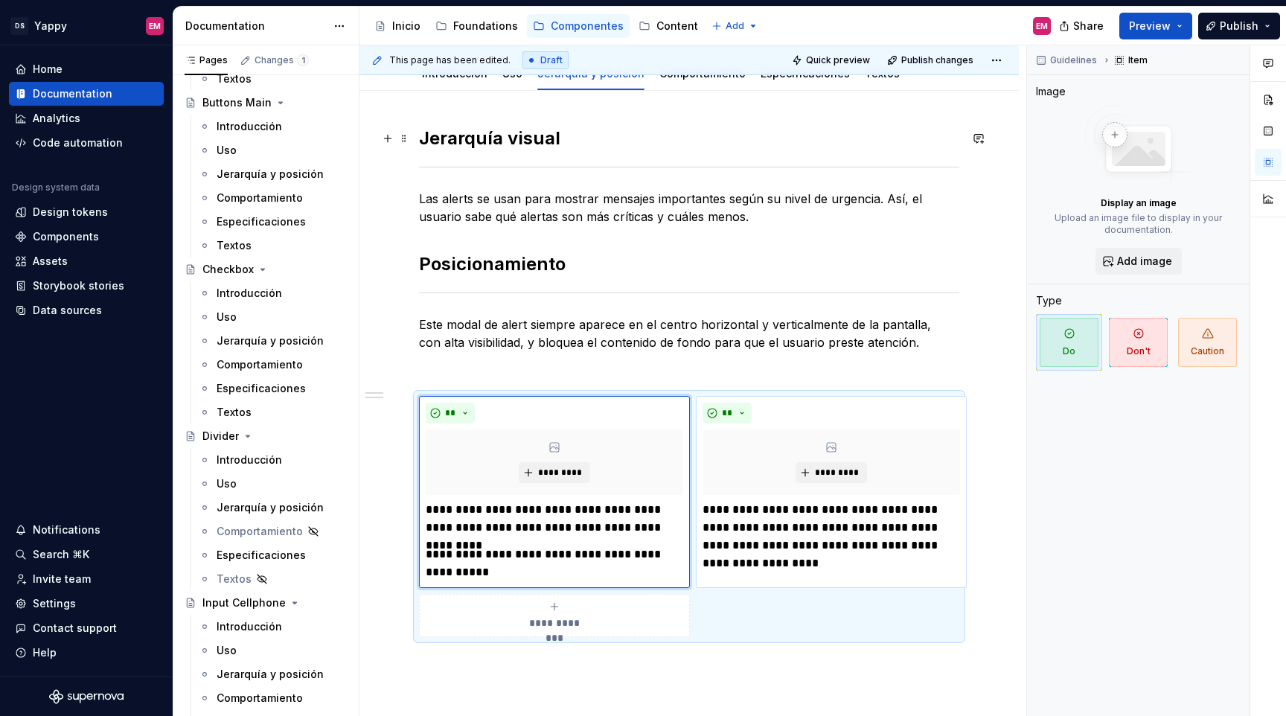
scroll to position [263, 0]
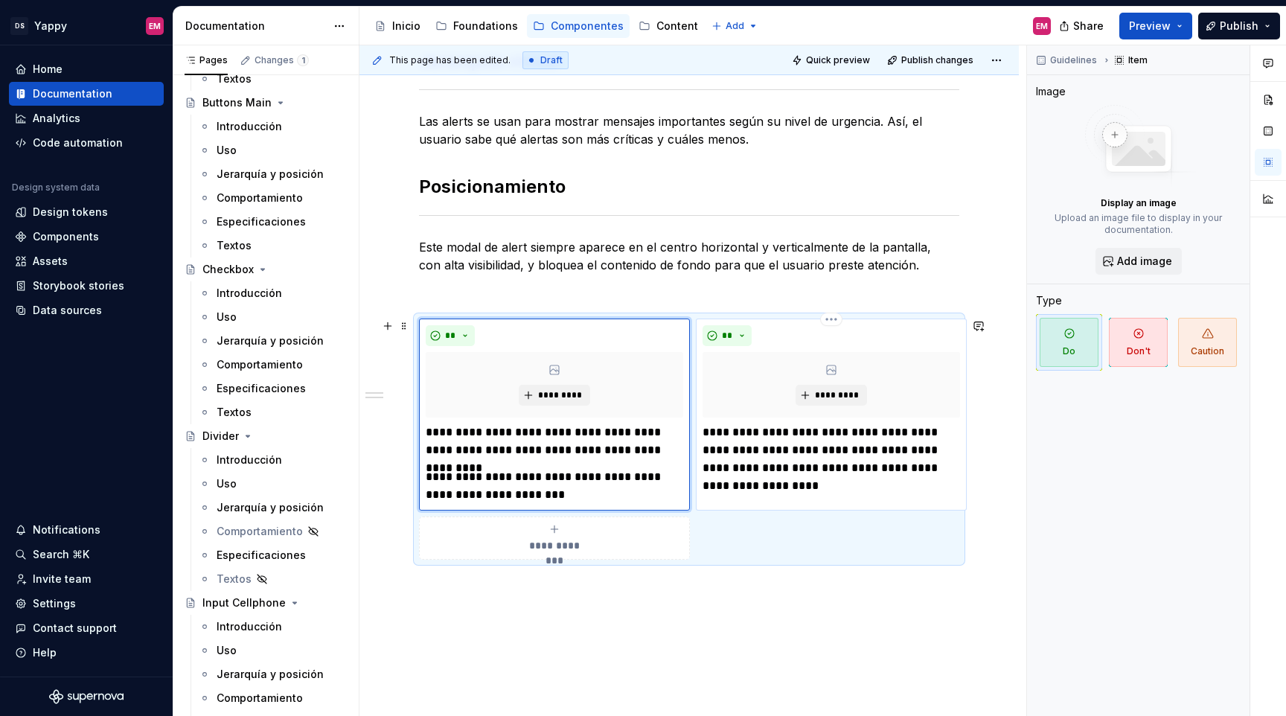
click at [785, 452] on p "**********" at bounding box center [831, 458] width 257 height 71
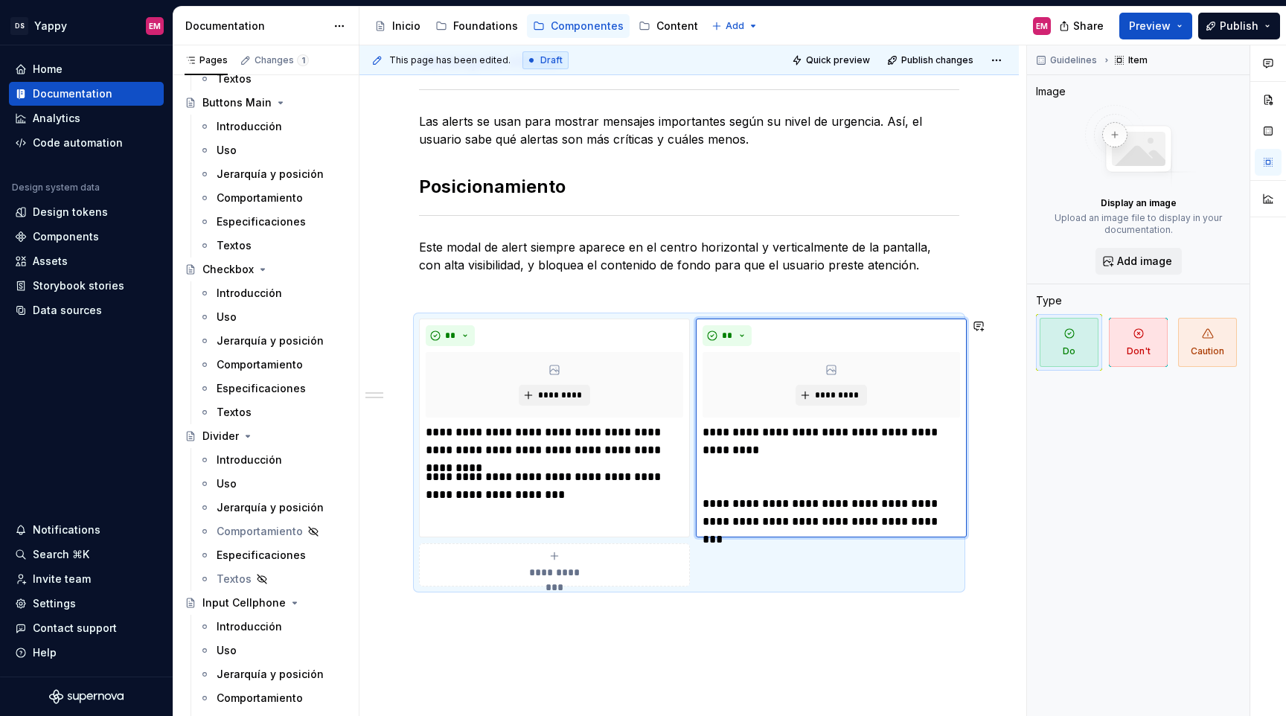
click at [684, 651] on div "**********" at bounding box center [688, 416] width 659 height 806
click at [406, 329] on span at bounding box center [404, 326] width 12 height 21
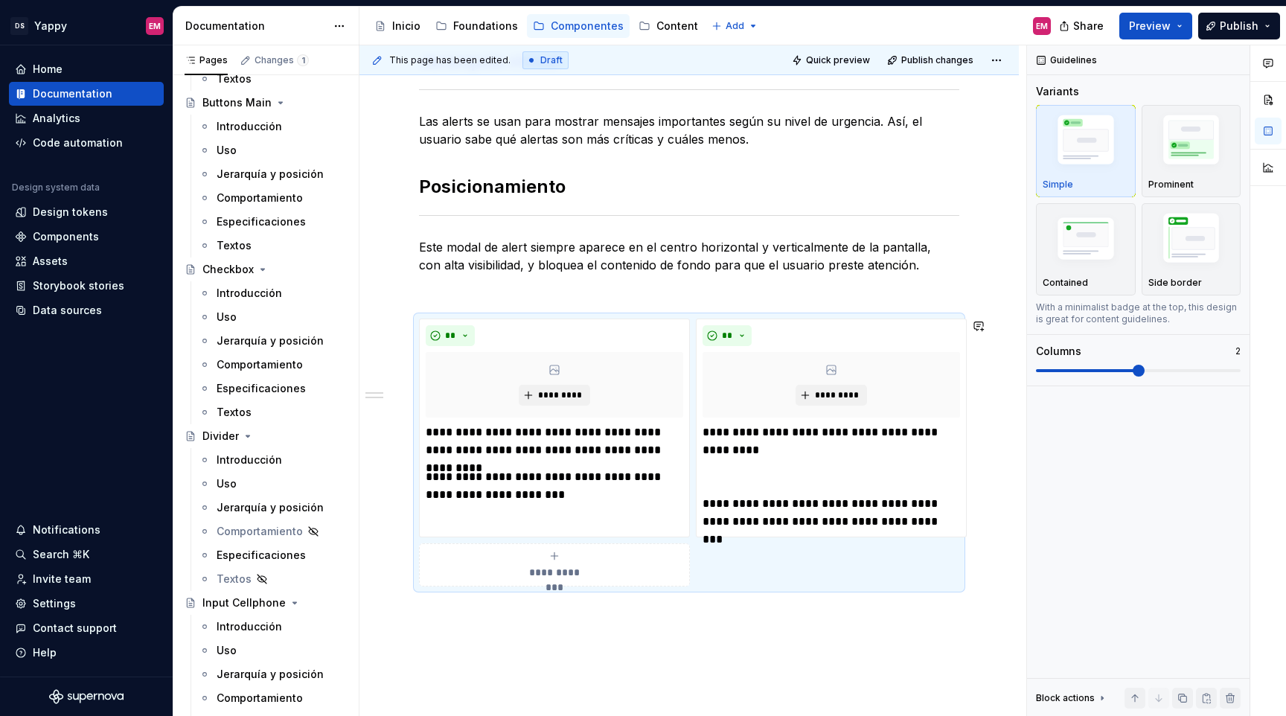
click at [490, 629] on div "**********" at bounding box center [688, 416] width 659 height 806
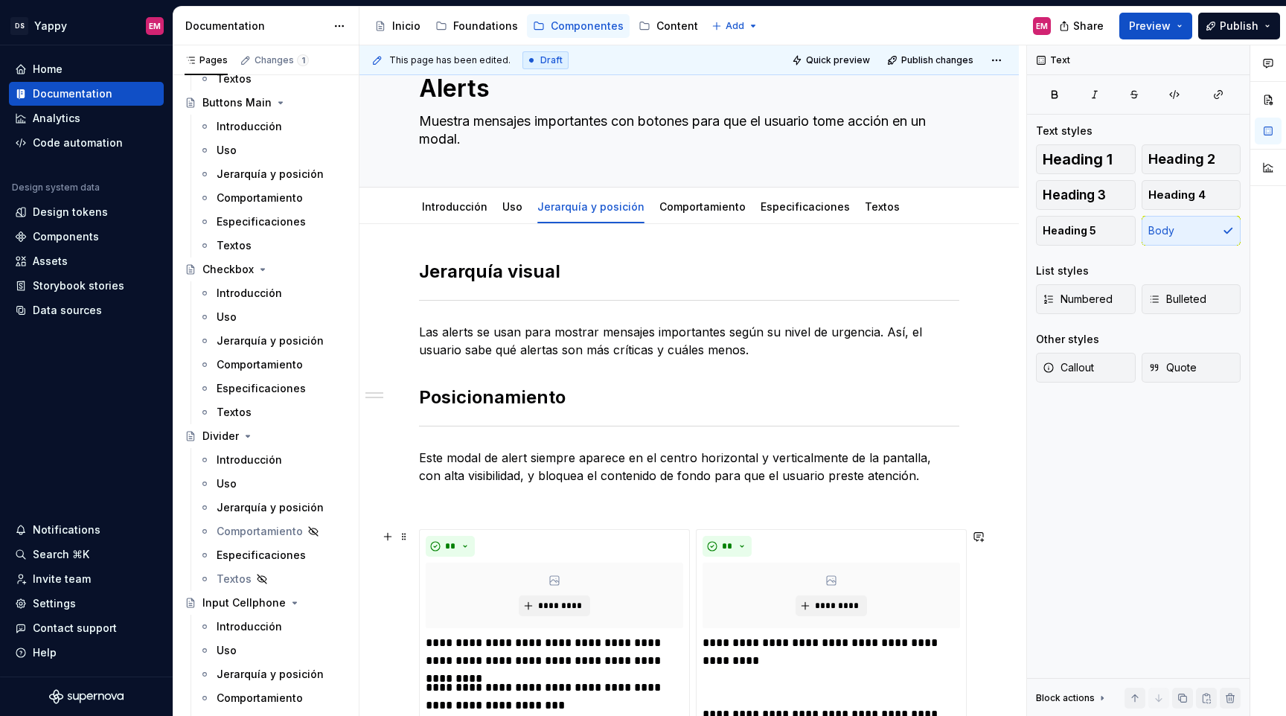
scroll to position [19, 0]
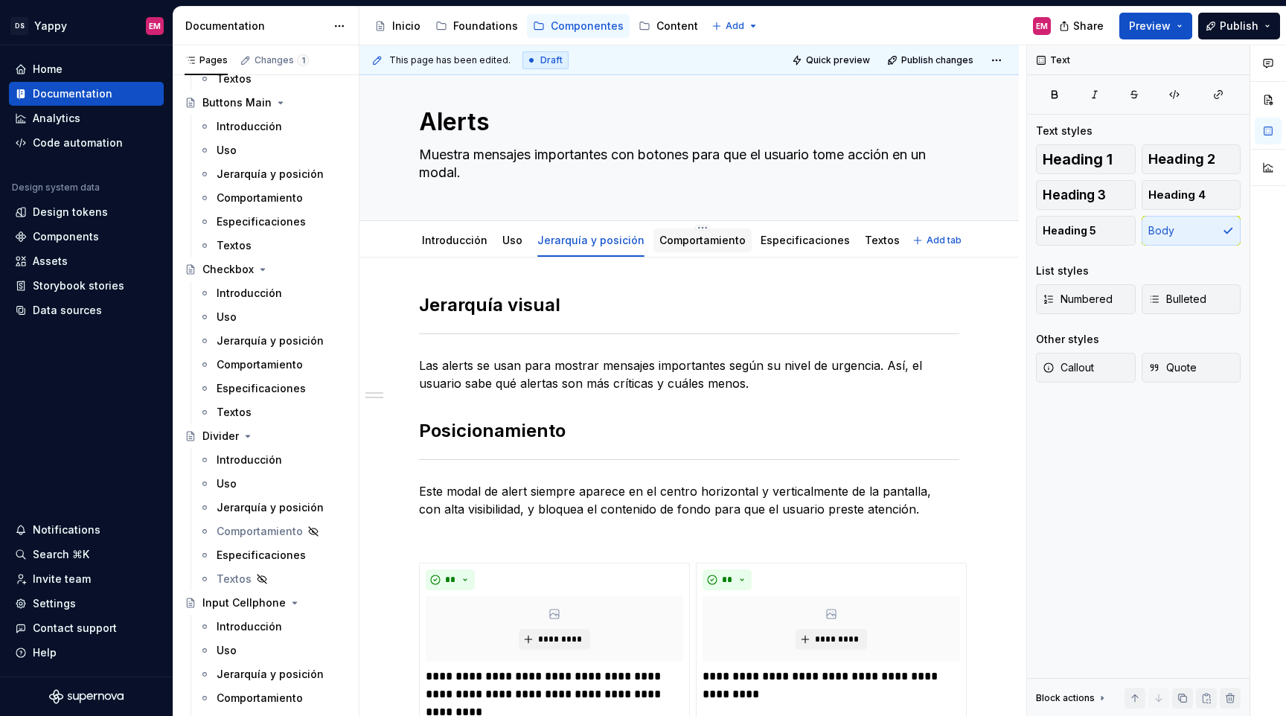
click at [666, 251] on div "Comportamiento" at bounding box center [702, 240] width 98 height 24
click at [669, 237] on link "Comportamiento" at bounding box center [702, 240] width 86 height 13
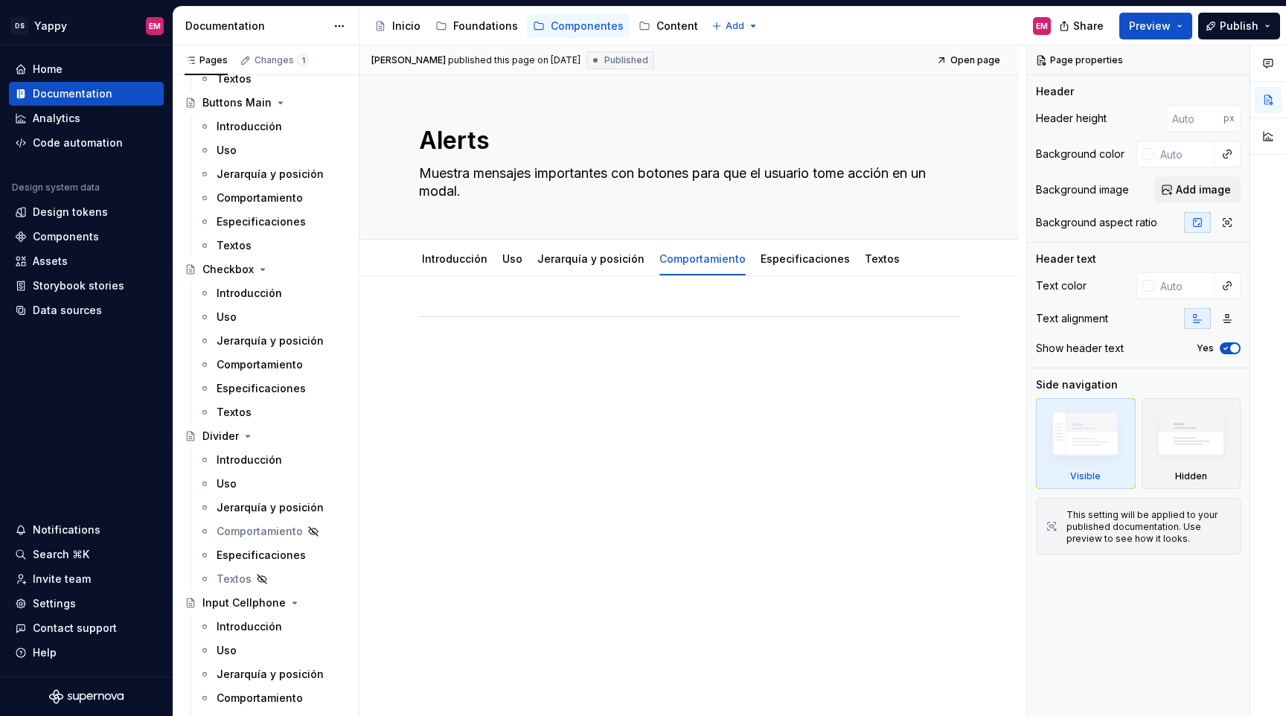
click at [570, 402] on div at bounding box center [688, 438] width 659 height 325
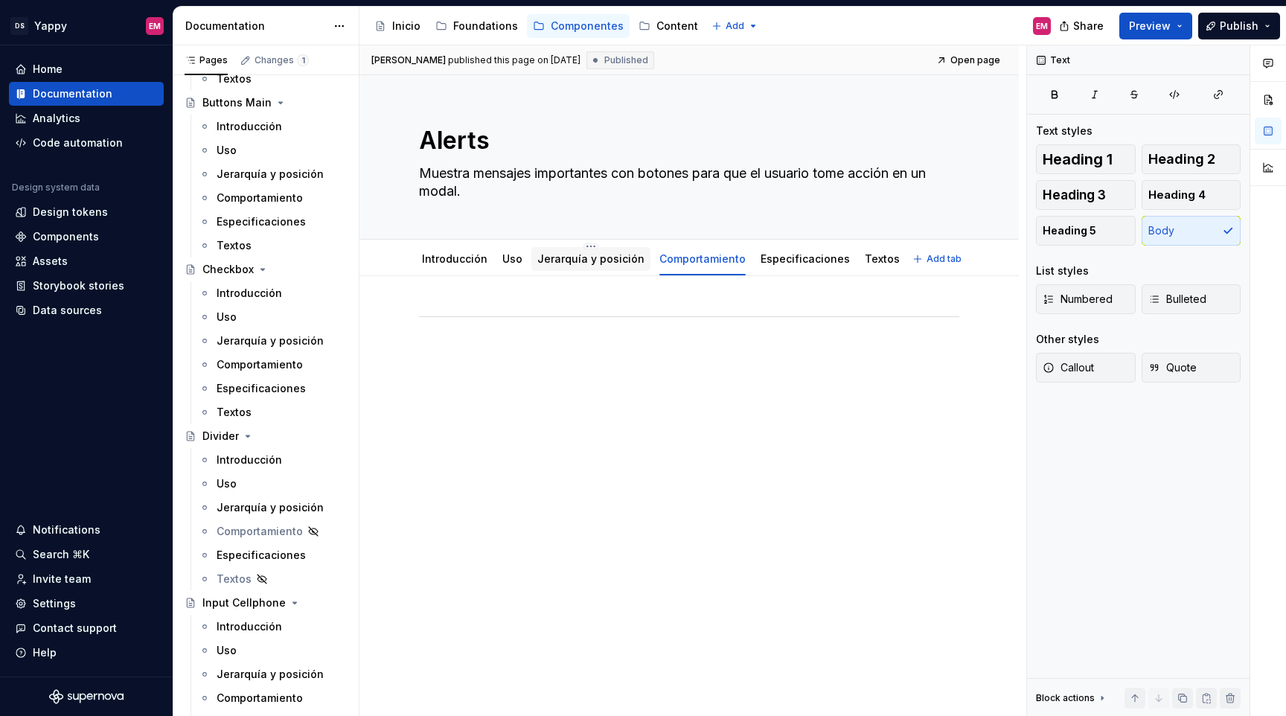
click at [583, 260] on link "Jerarquía y posición" at bounding box center [590, 258] width 107 height 13
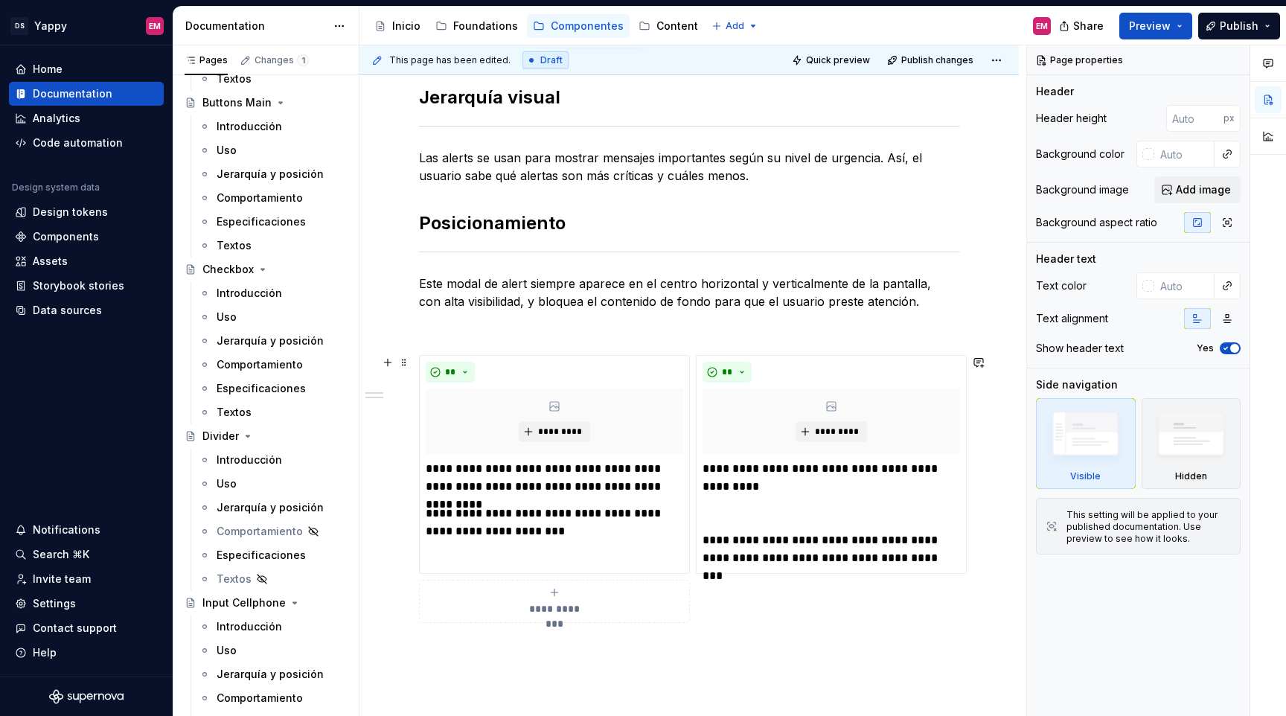
scroll to position [298, 0]
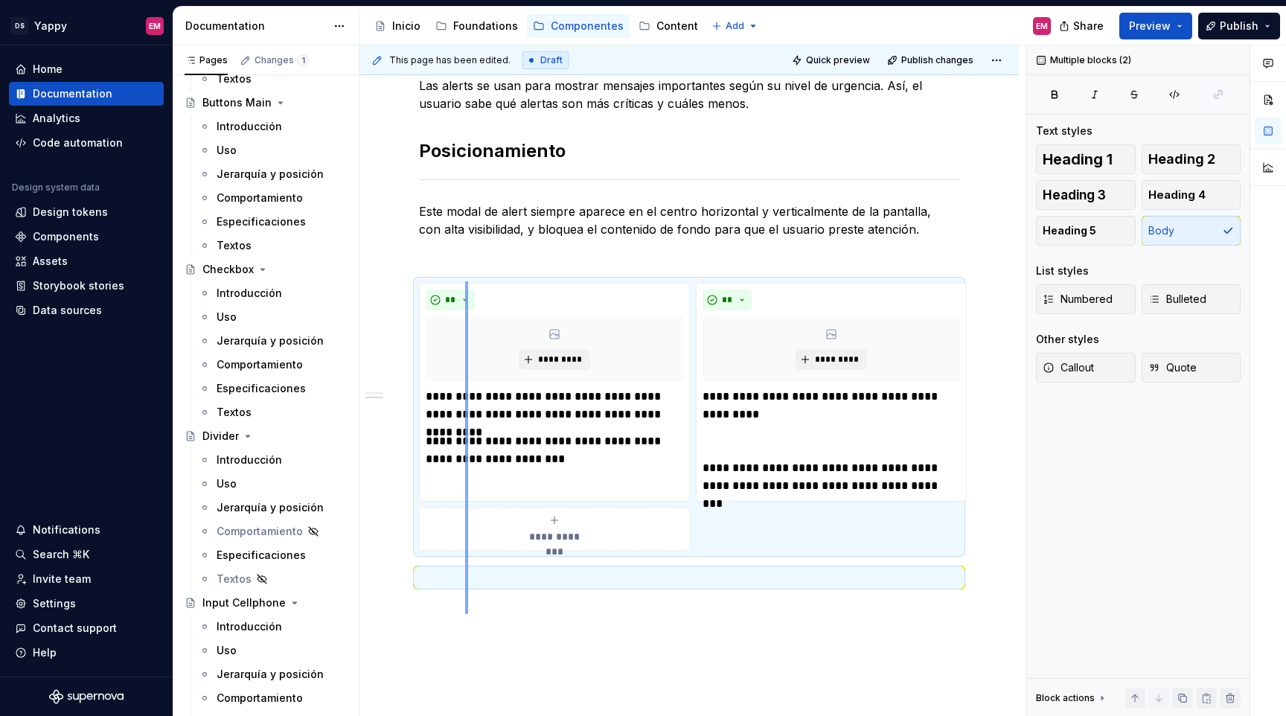
drag, startPoint x: 465, startPoint y: 614, endPoint x: 465, endPoint y: 281, distance: 333.4
click at [465, 281] on div "**********" at bounding box center [692, 380] width 667 height 671
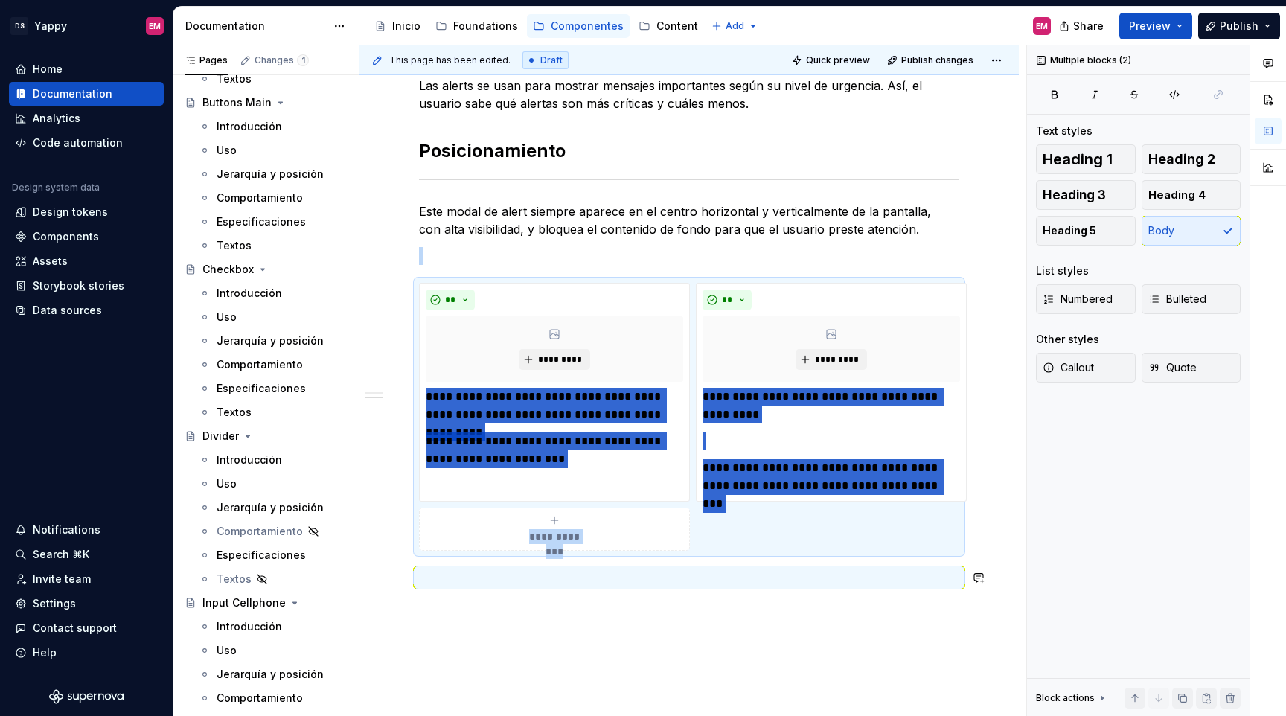
copy div "**********"
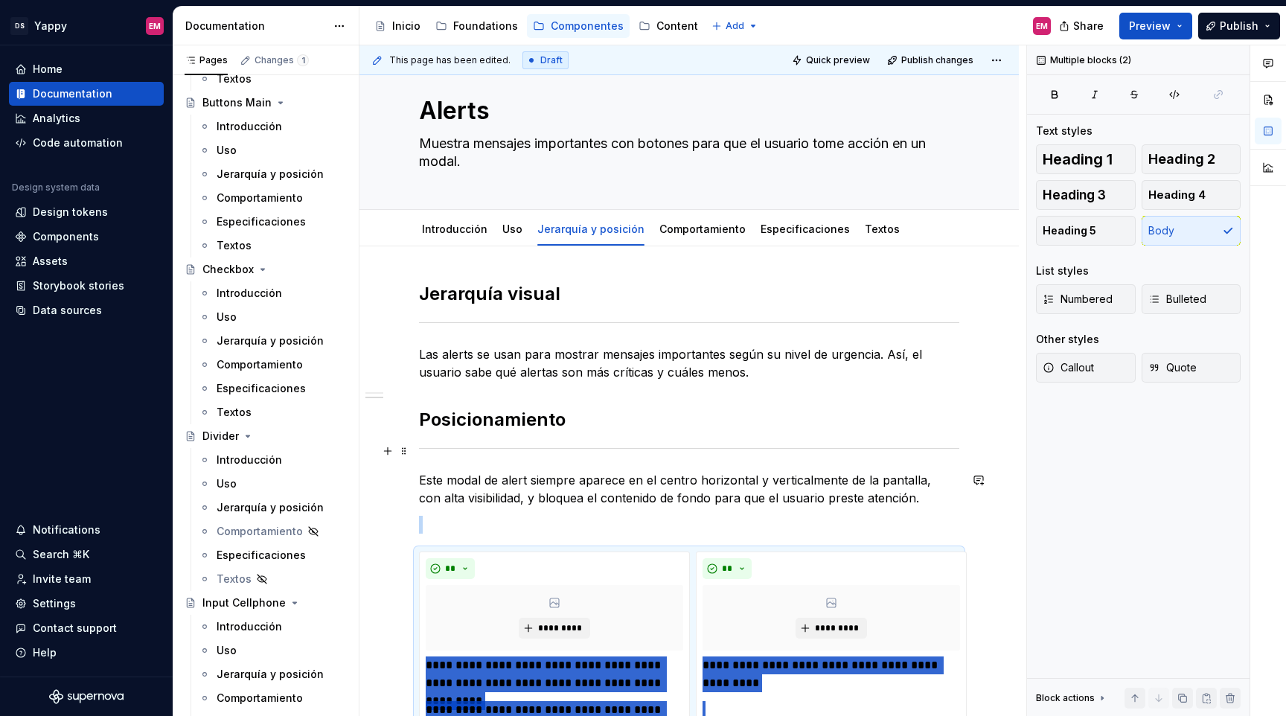
scroll to position [0, 0]
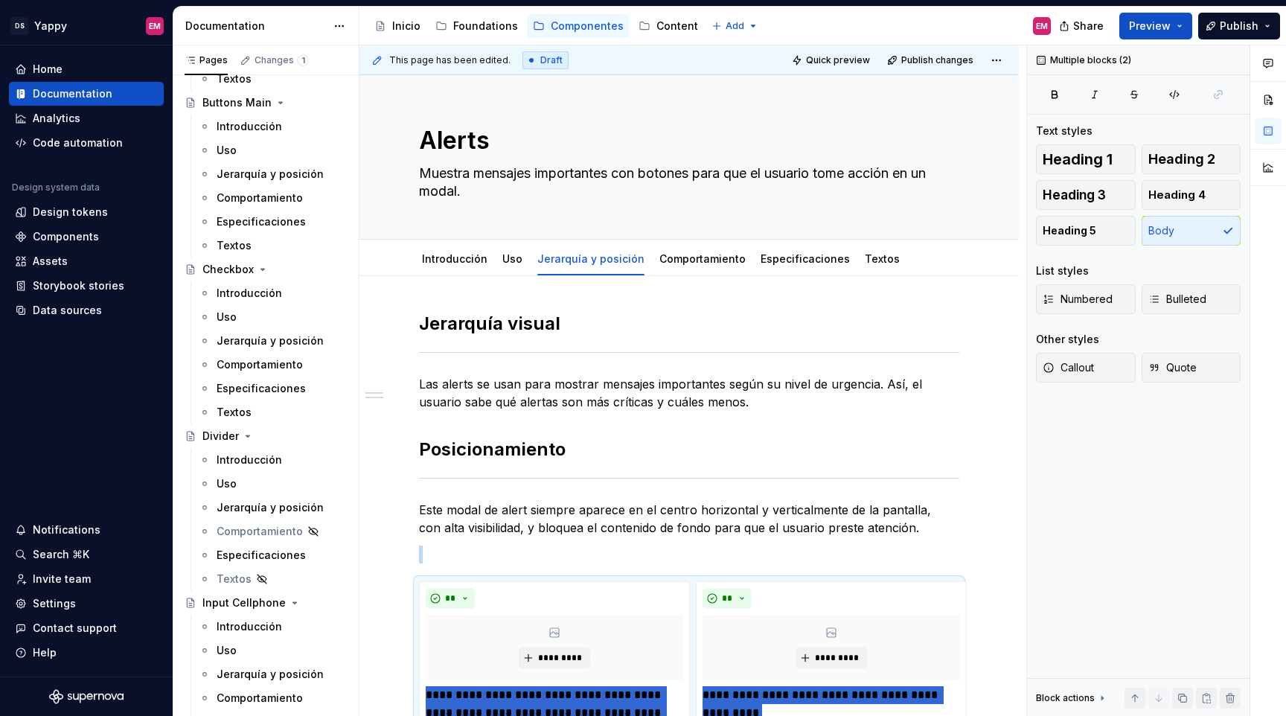
click at [684, 278] on div "**********" at bounding box center [688, 697] width 659 height 842
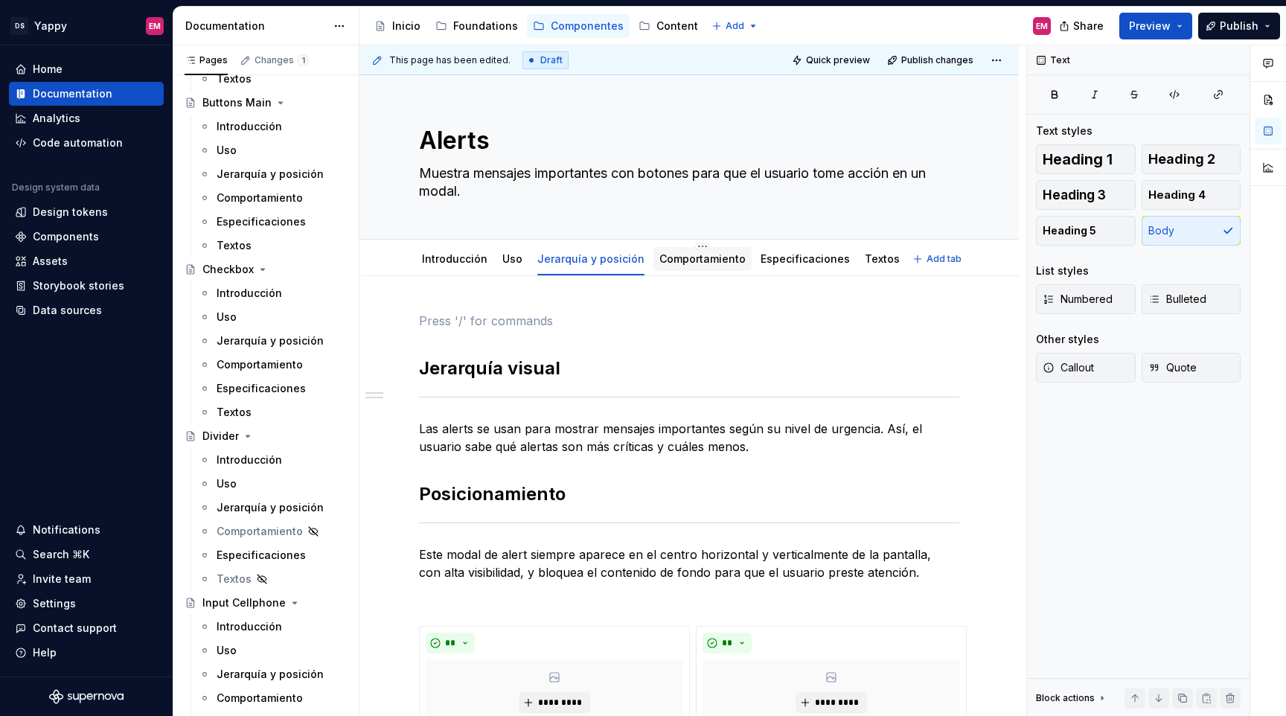
click at [682, 269] on div "Comportamiento" at bounding box center [702, 259] width 98 height 24
click at [664, 266] on div "Comportamiento" at bounding box center [702, 259] width 86 height 18
click at [664, 260] on link "Comportamiento" at bounding box center [702, 258] width 86 height 13
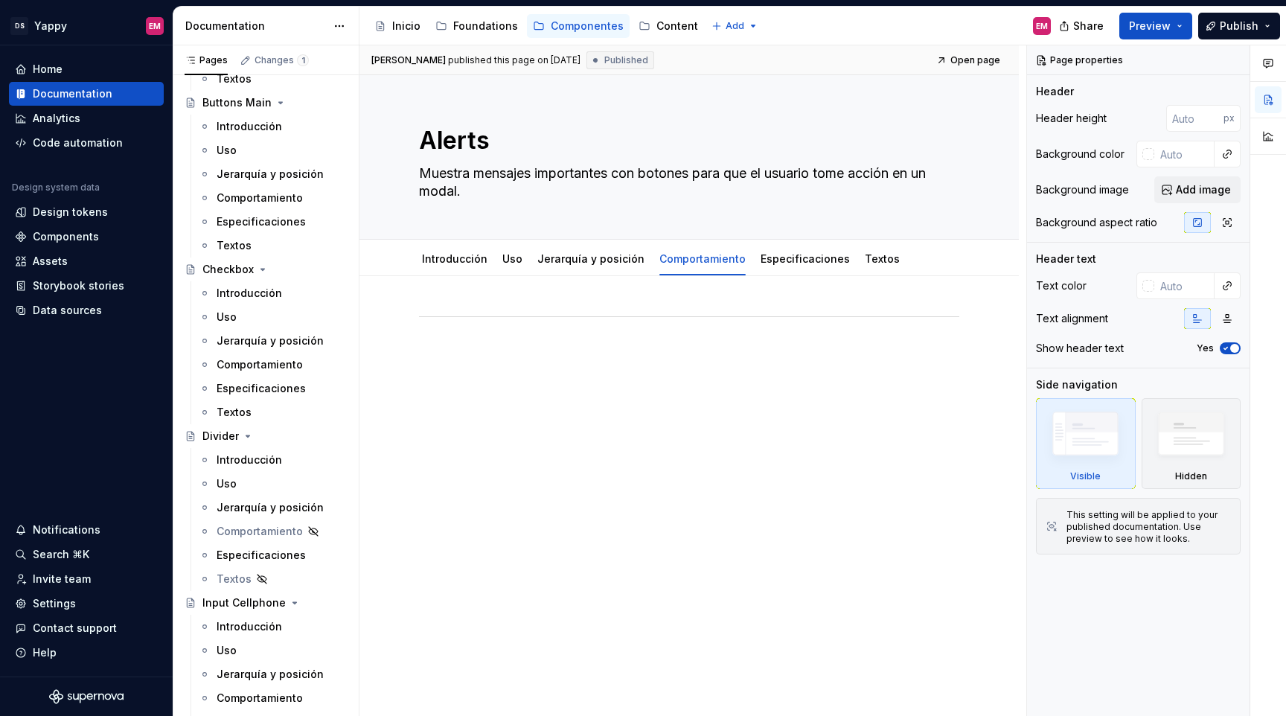
click at [497, 484] on div at bounding box center [688, 438] width 659 height 325
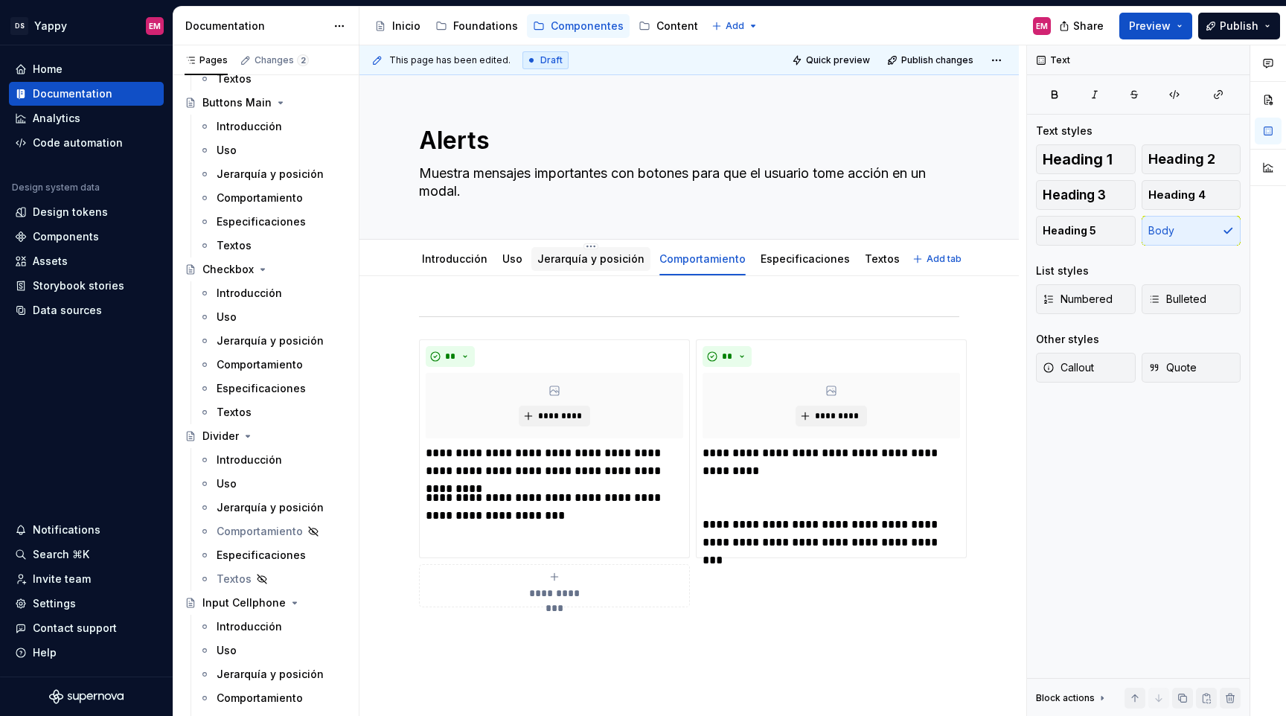
click at [585, 263] on link "Jerarquía y posición" at bounding box center [590, 258] width 107 height 13
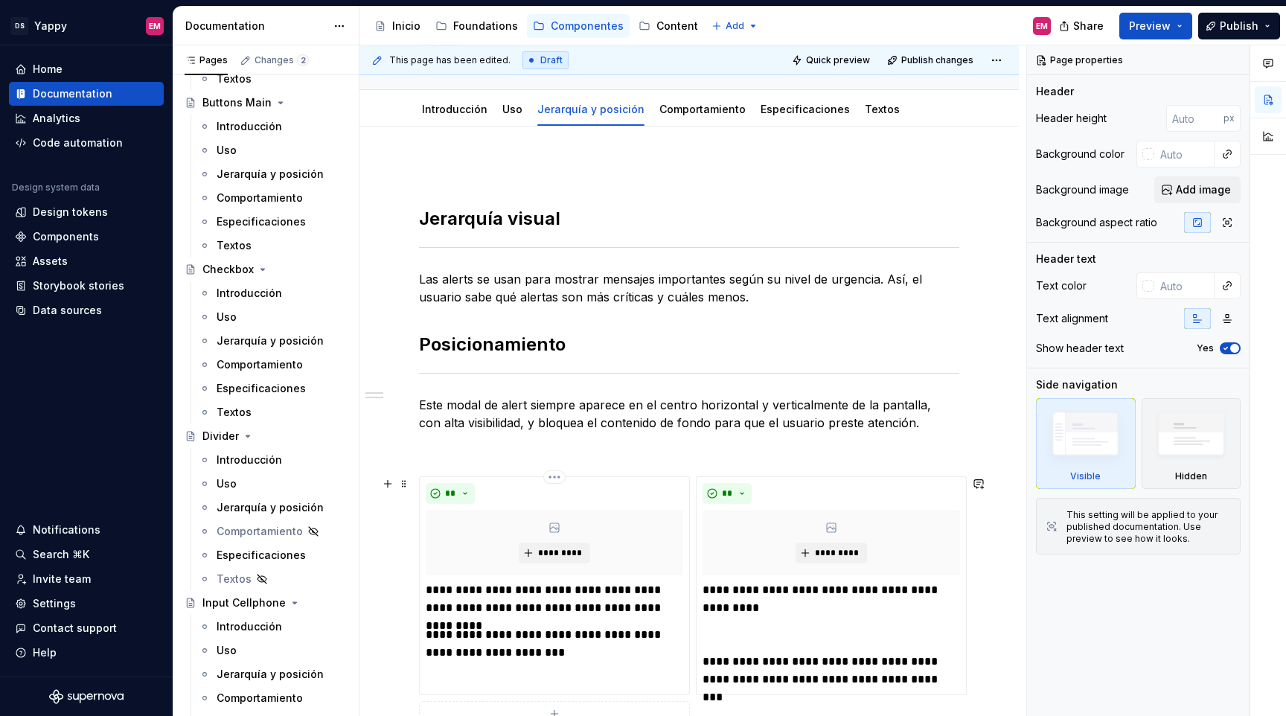
scroll to position [179, 0]
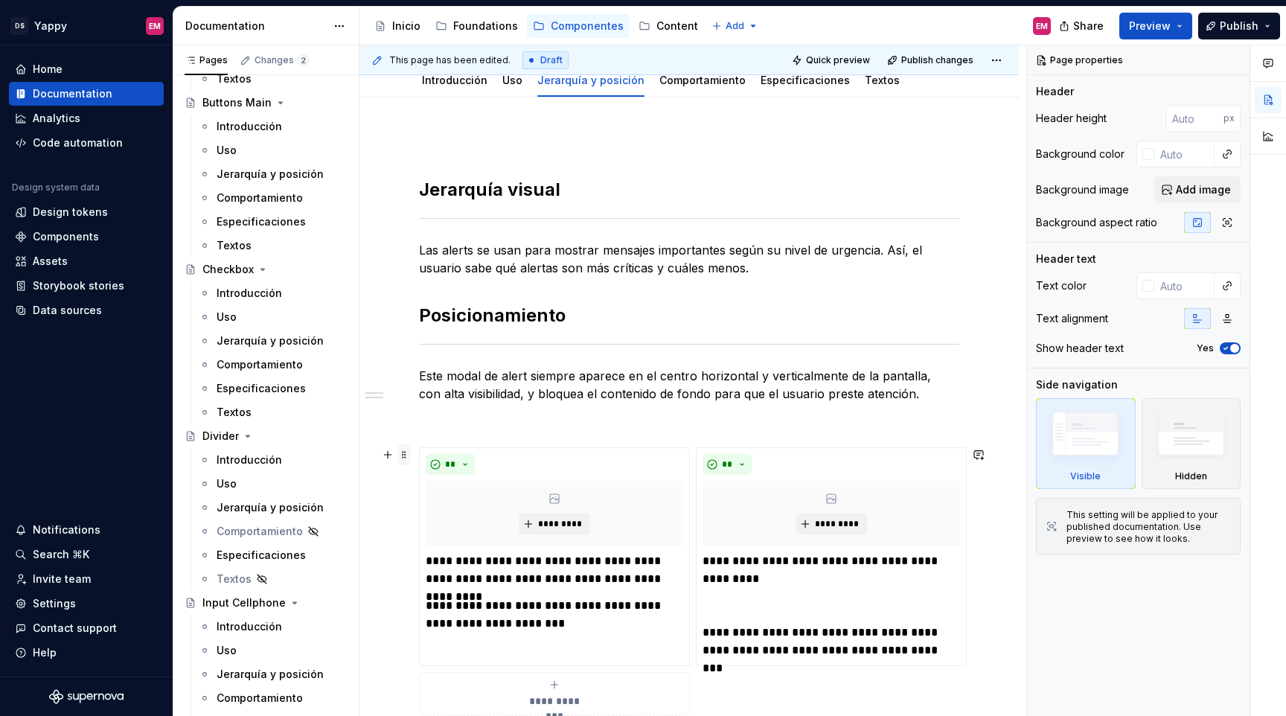
click at [407, 458] on span at bounding box center [404, 454] width 12 height 21
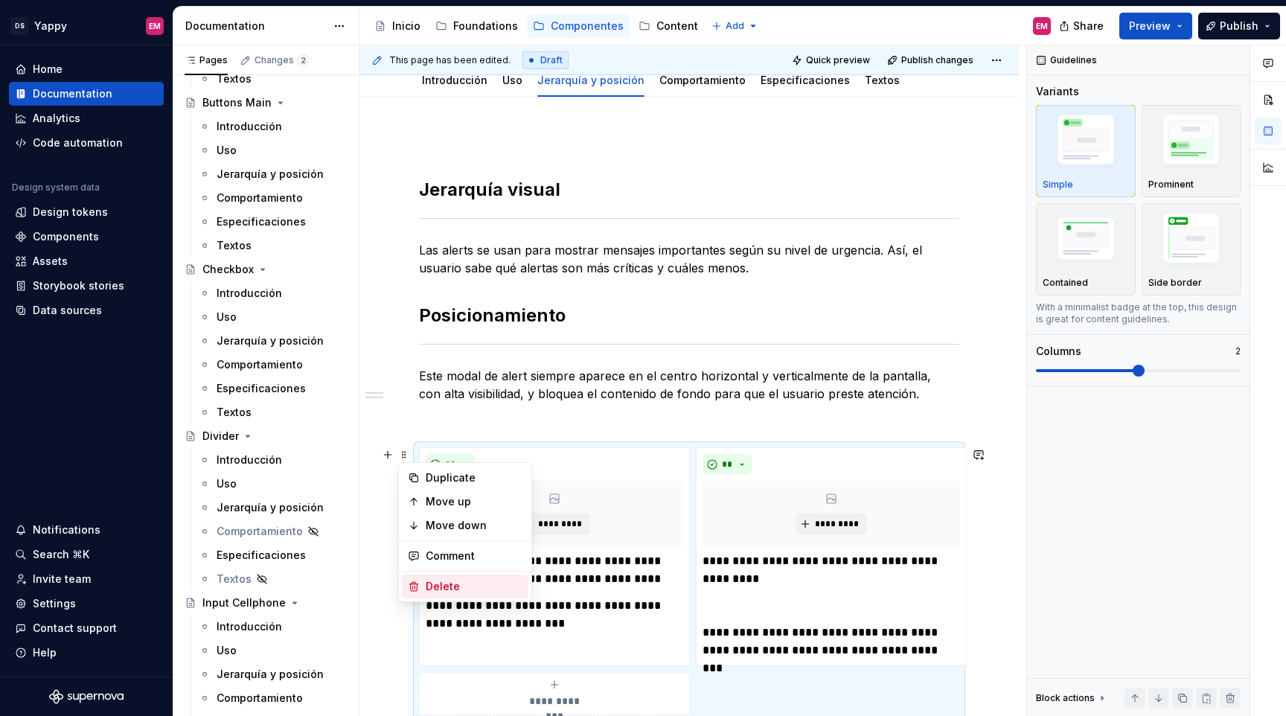
click at [436, 580] on div "Delete" at bounding box center [474, 586] width 97 height 15
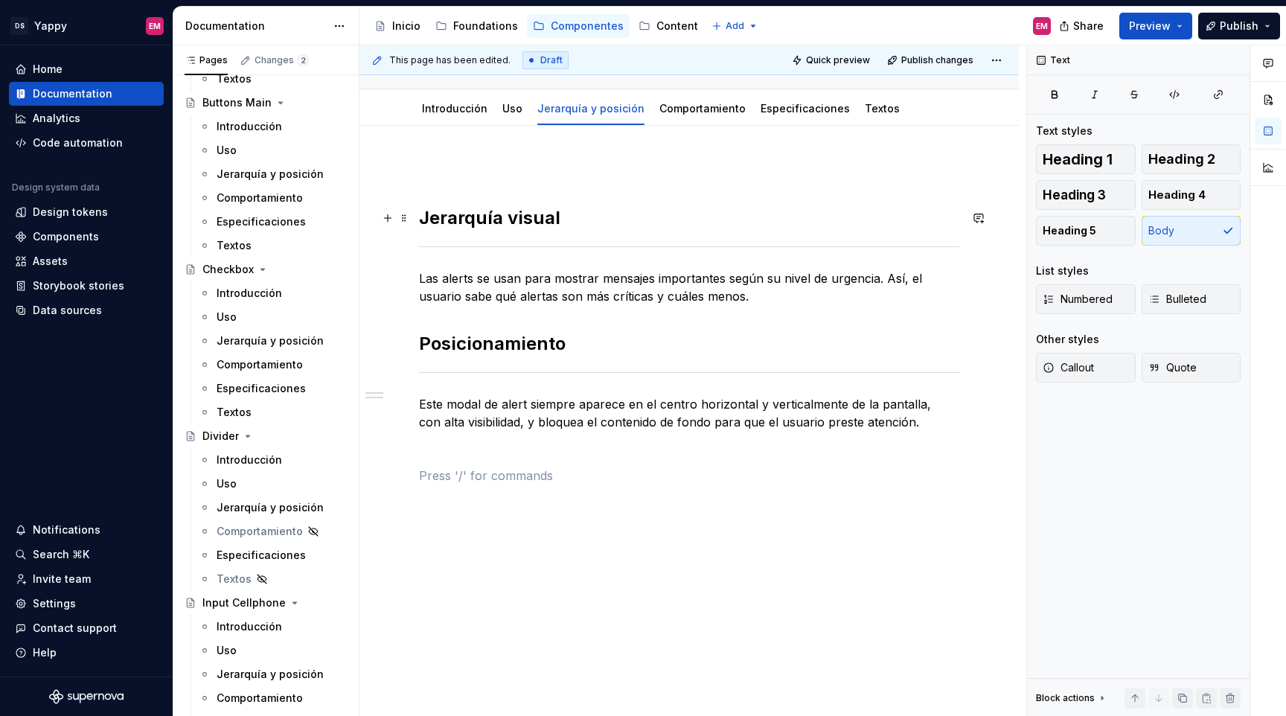
click at [565, 220] on h2 "Jerarquía visual" at bounding box center [689, 218] width 540 height 24
drag, startPoint x: 423, startPoint y: 217, endPoint x: 608, endPoint y: 217, distance: 184.6
click at [608, 217] on h2 "Jerarquía visual" at bounding box center [689, 218] width 540 height 24
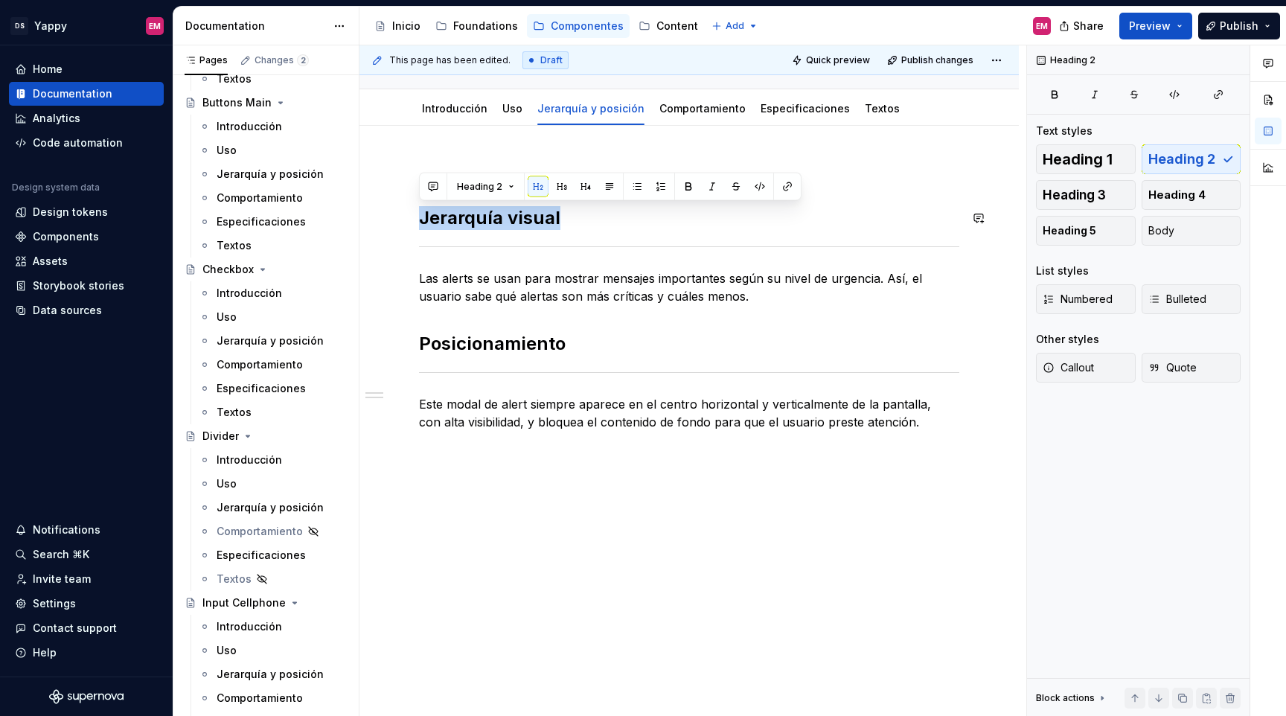
copy h2 "Jerarquía visual"
click at [679, 107] on link "Comportamiento" at bounding box center [702, 108] width 86 height 13
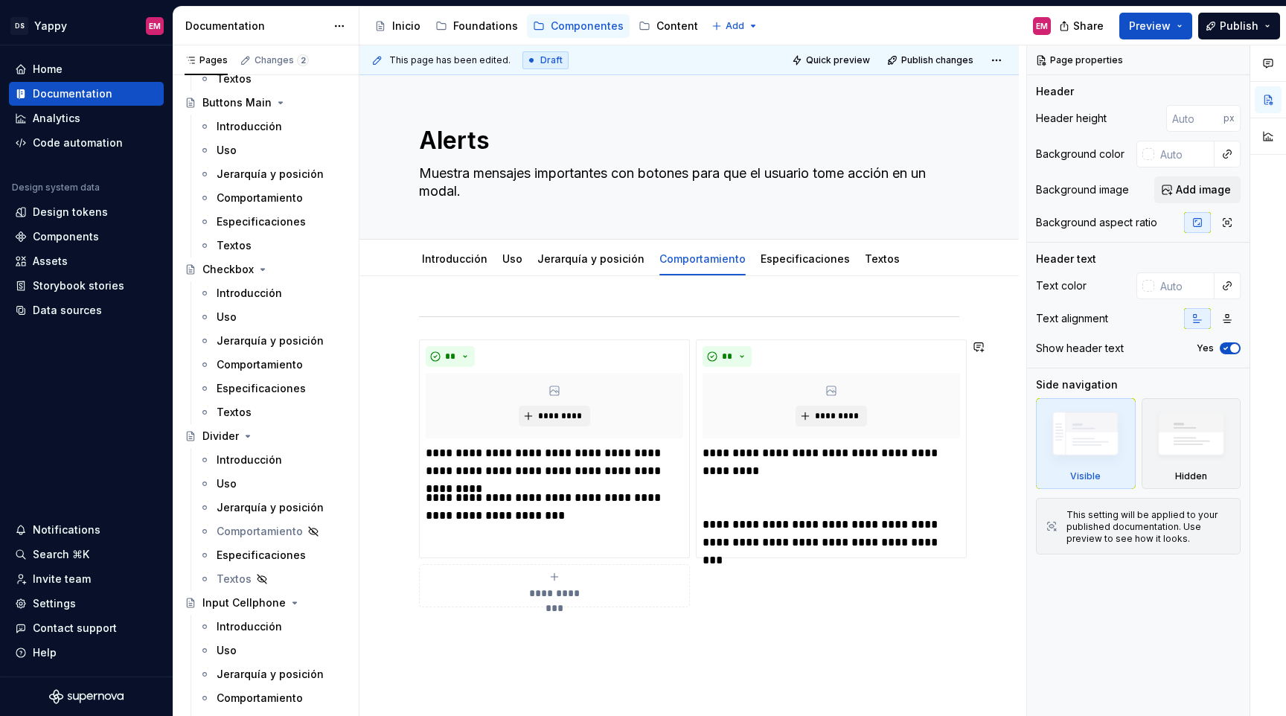
click at [437, 327] on div "**********" at bounding box center [689, 477] width 540 height 331
click at [426, 309] on div "**********" at bounding box center [688, 576] width 659 height 600
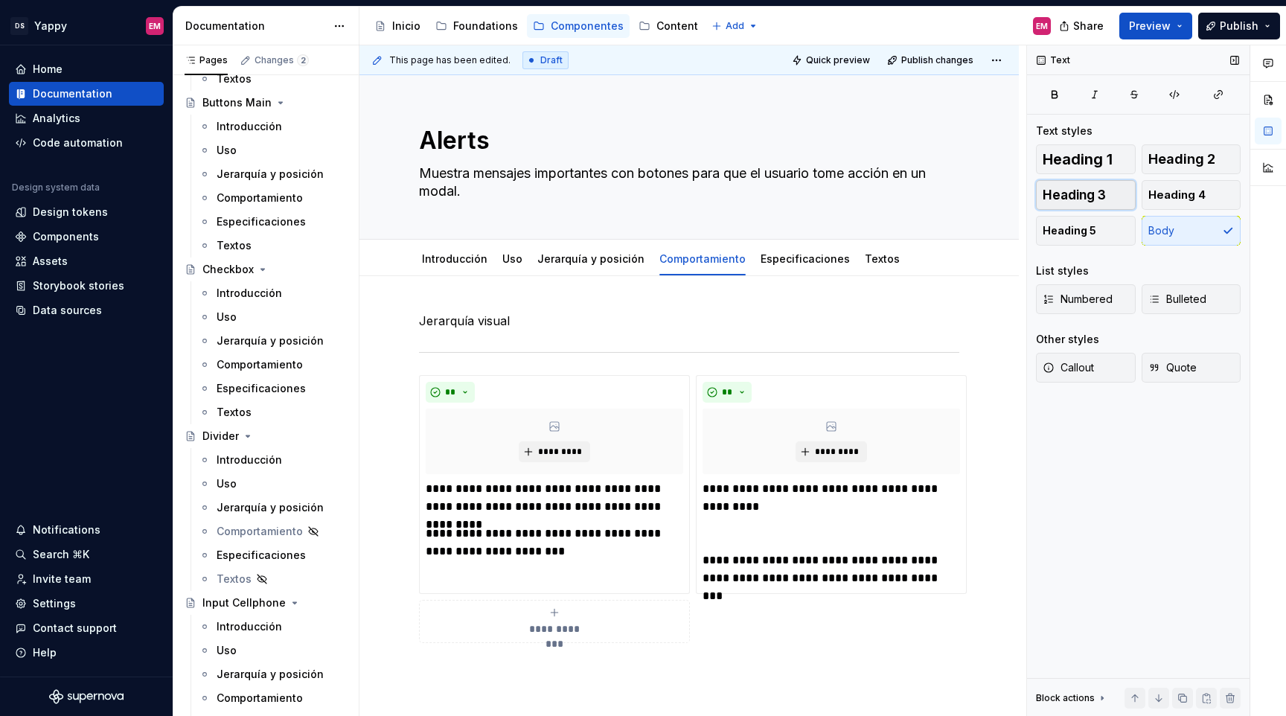
click at [1067, 199] on span "Heading 3" at bounding box center [1074, 195] width 63 height 15
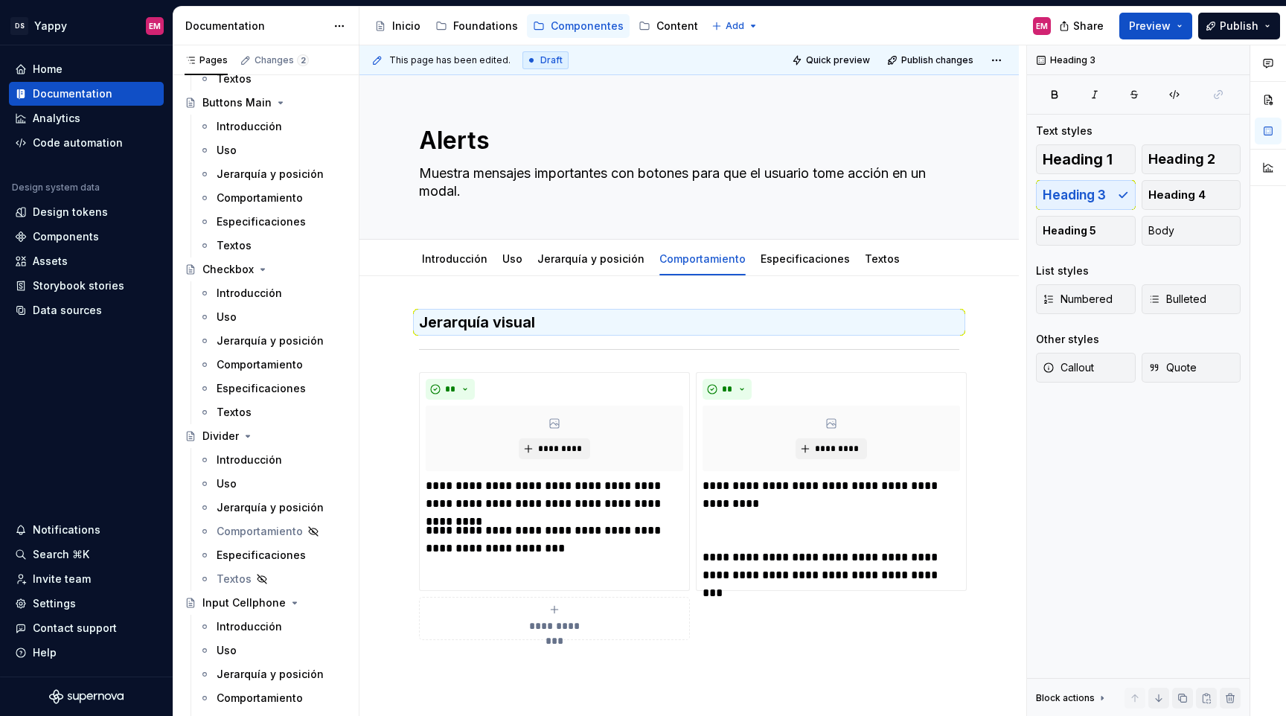
type textarea "*"
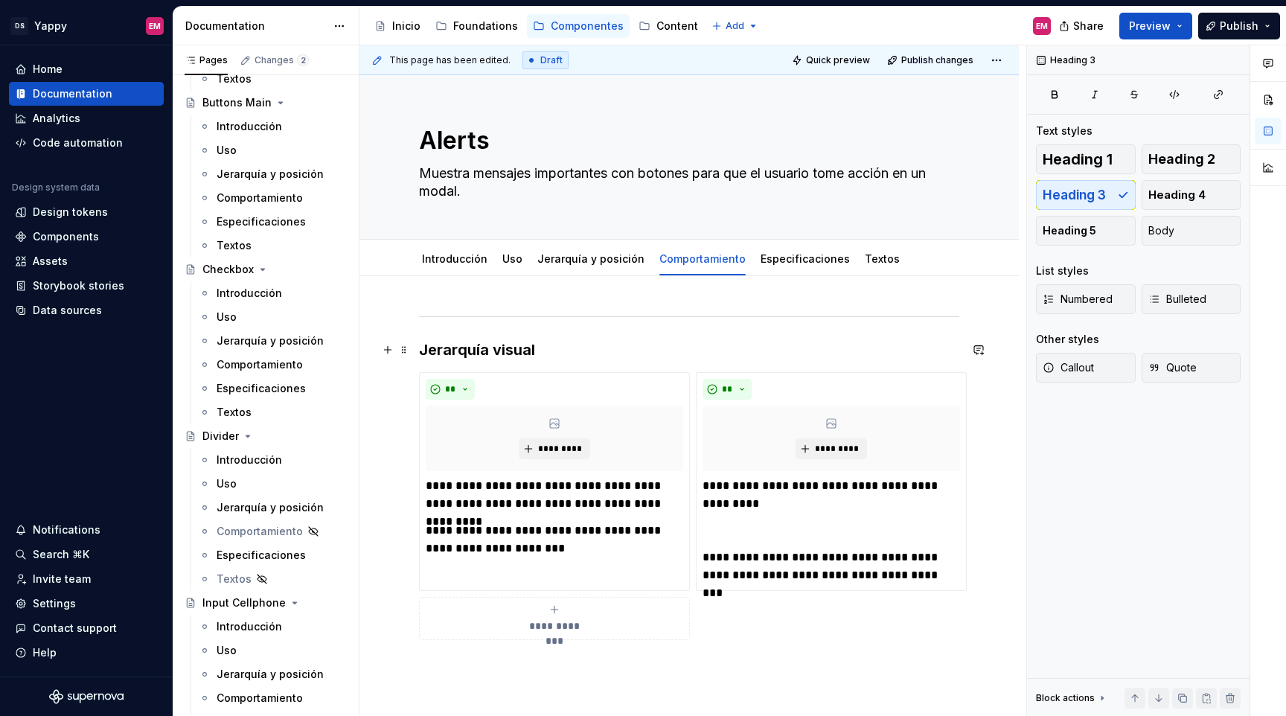
click at [441, 345] on h3 "Jerarquía visual" at bounding box center [689, 349] width 540 height 21
click at [504, 258] on link "Uso" at bounding box center [512, 258] width 20 height 13
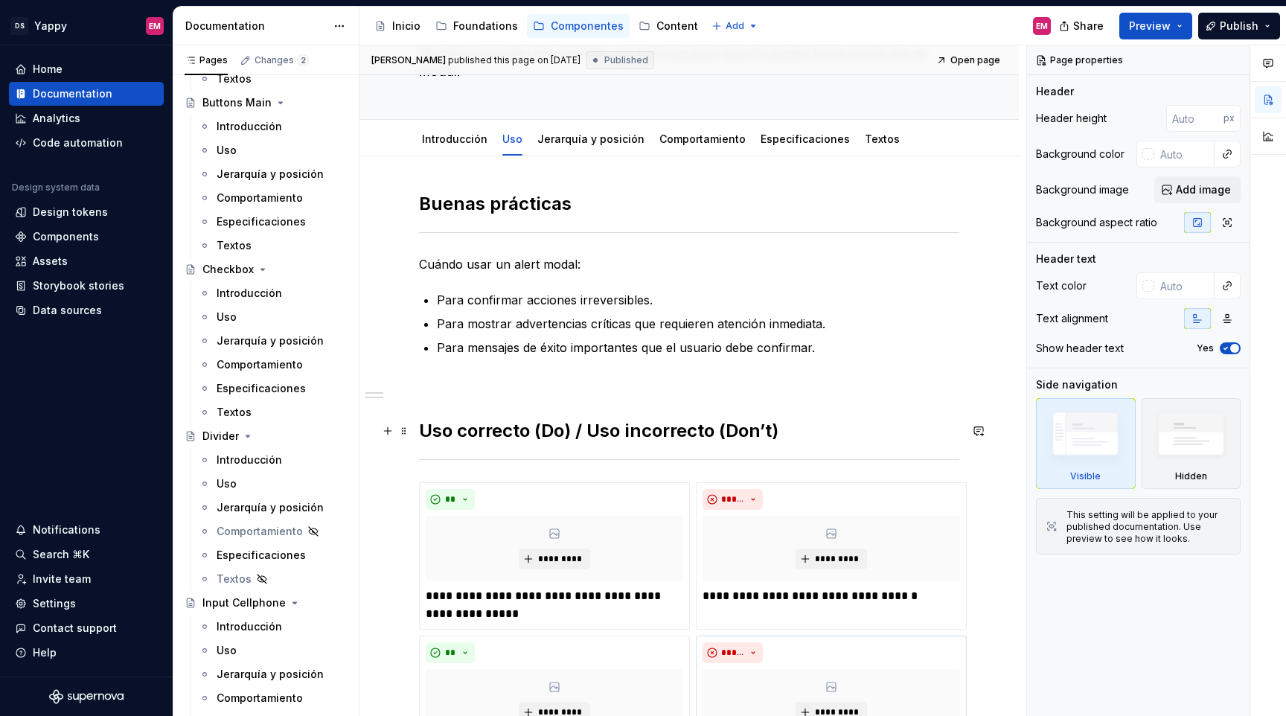
scroll to position [64, 0]
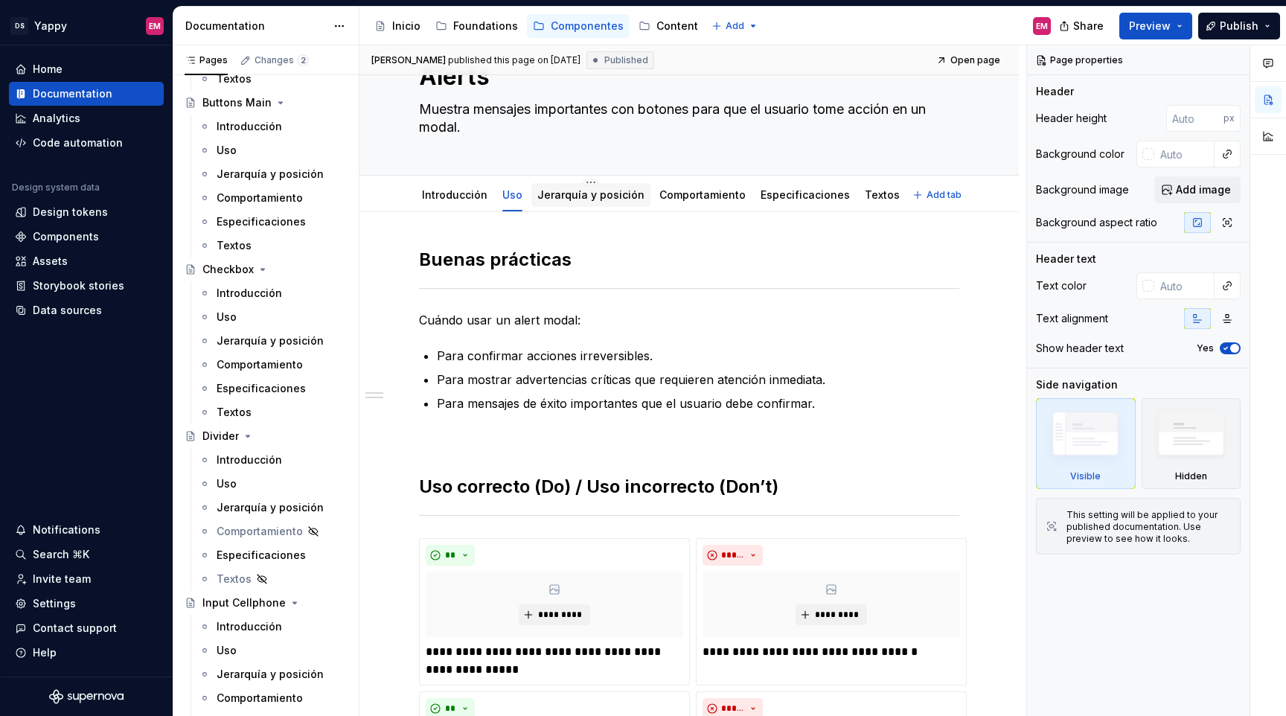
click at [551, 202] on div "Jerarquía y posición" at bounding box center [590, 195] width 107 height 15
click at [555, 201] on link "Jerarquía y posición" at bounding box center [590, 194] width 107 height 13
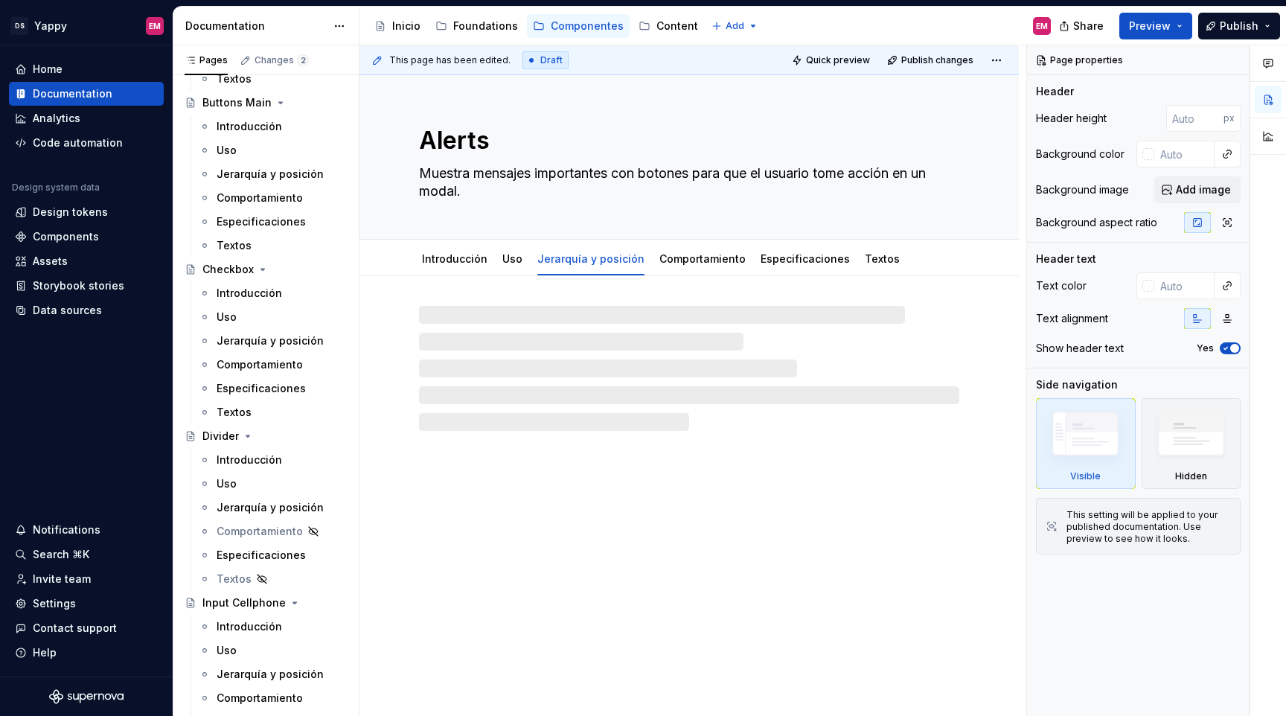
type textarea "*"
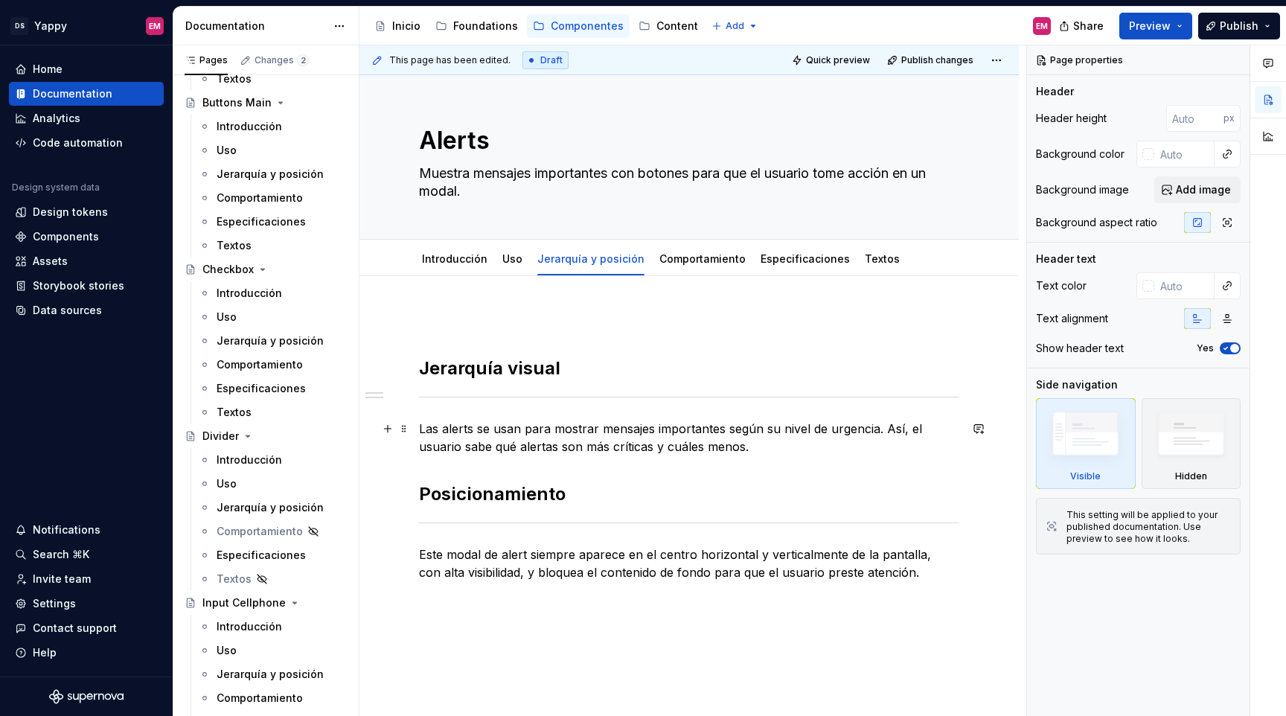
scroll to position [87, 0]
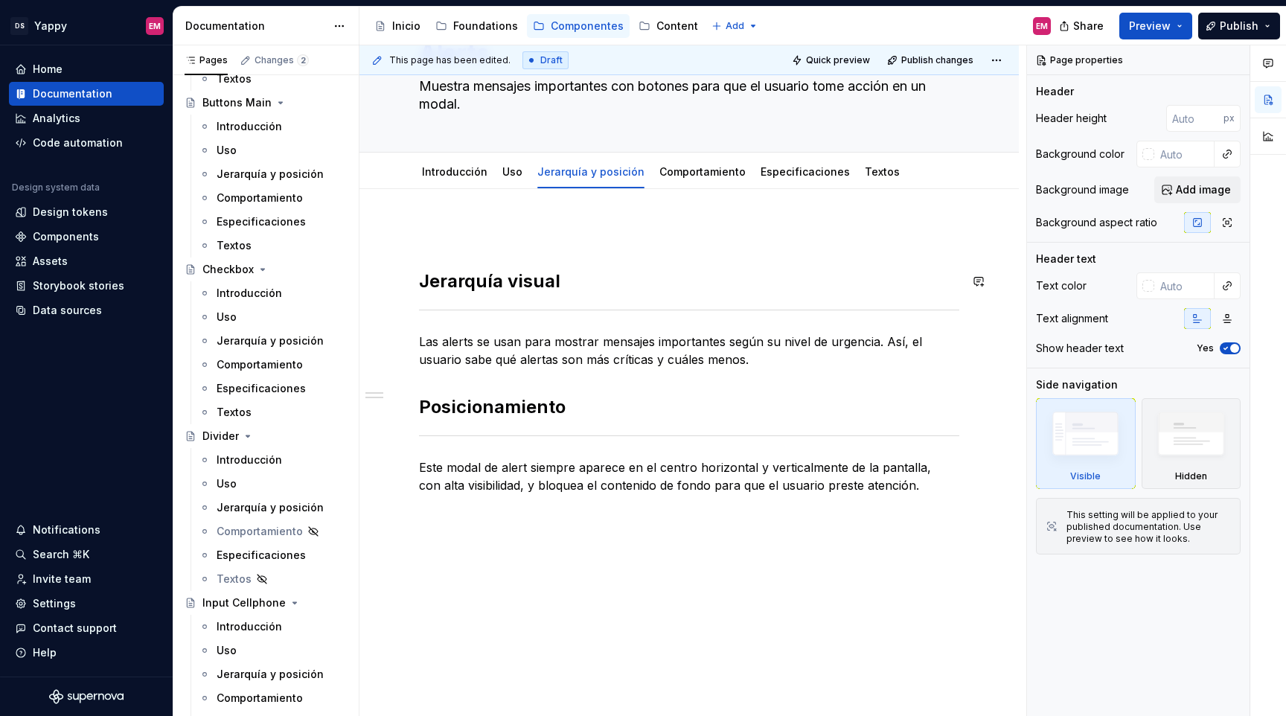
click at [419, 272] on h2 "Jerarquía visual" at bounding box center [689, 281] width 540 height 24
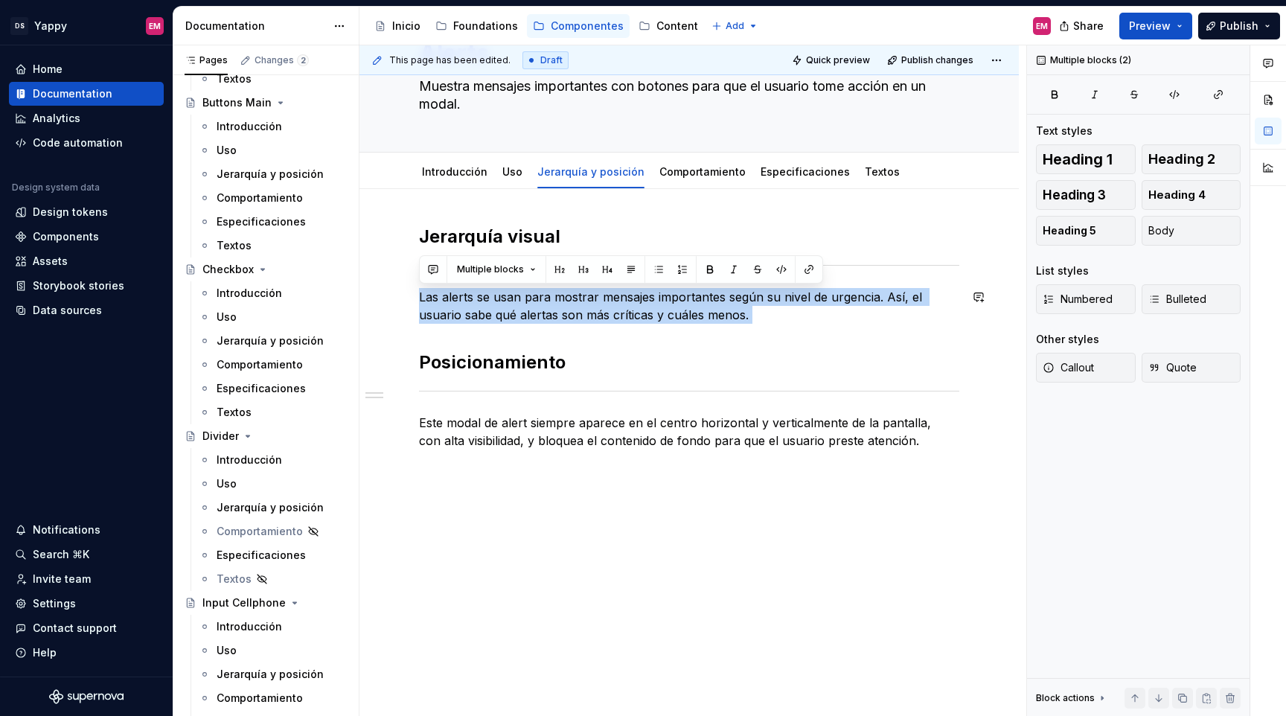
drag, startPoint x: 420, startPoint y: 297, endPoint x: 708, endPoint y: 334, distance: 291.1
click at [708, 334] on div "[PERSON_NAME] visual Las alerts se usan para mostrar mensajes importantes según…" at bounding box center [689, 364] width 540 height 278
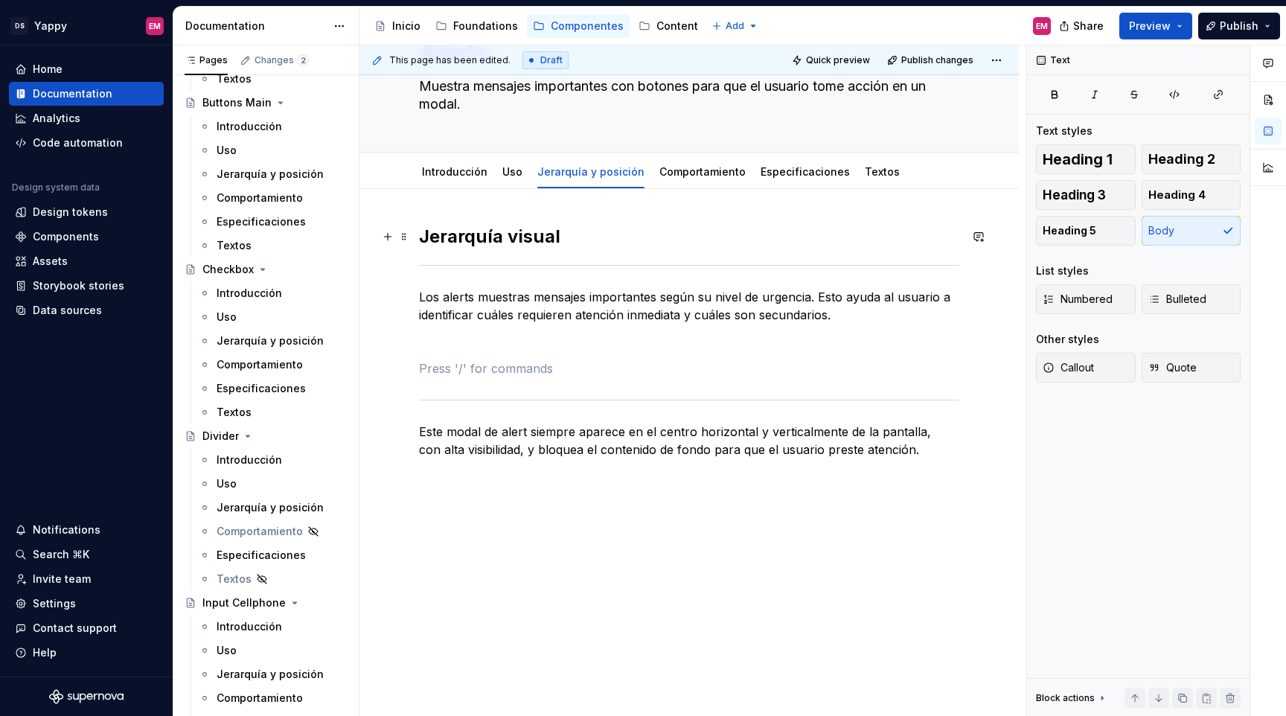
click at [443, 234] on h2 "Jerarquía visual" at bounding box center [689, 237] width 540 height 24
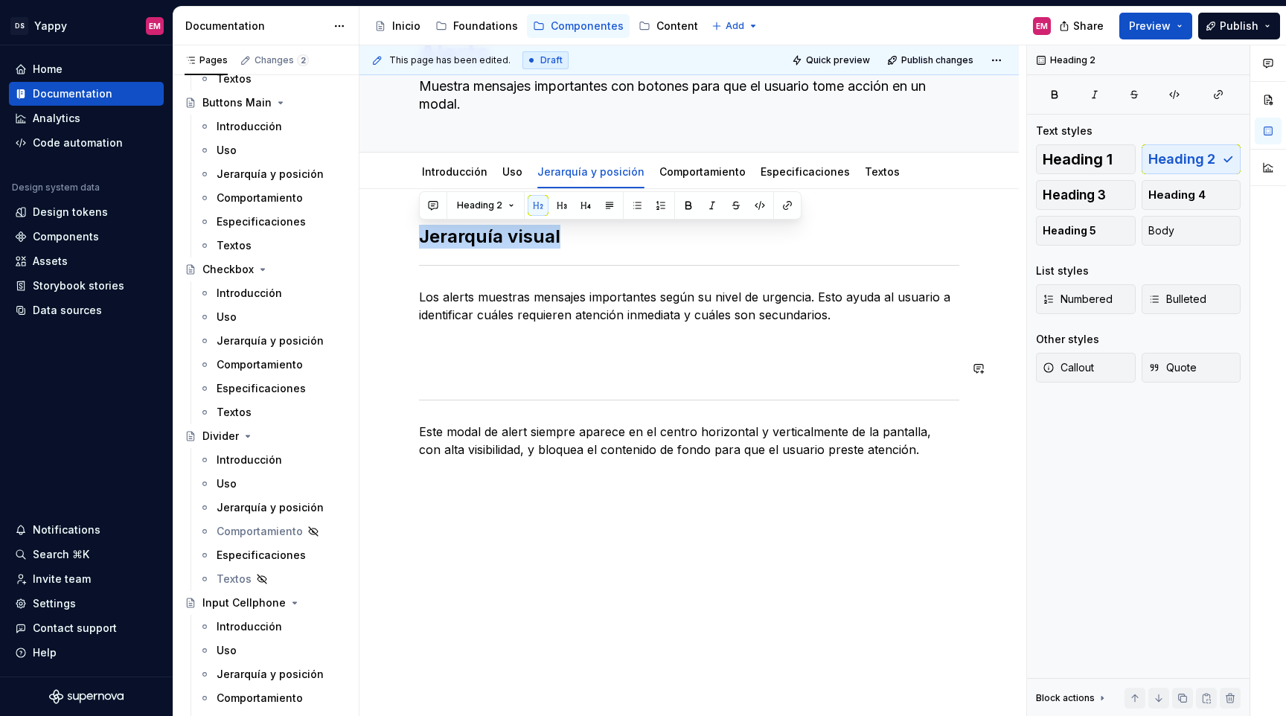
copy h2 "Jerarquía visual"
click at [444, 381] on div "Jerarquía visual Los alerts muestras mensajes importantes según su nivel de urg…" at bounding box center [689, 368] width 540 height 287
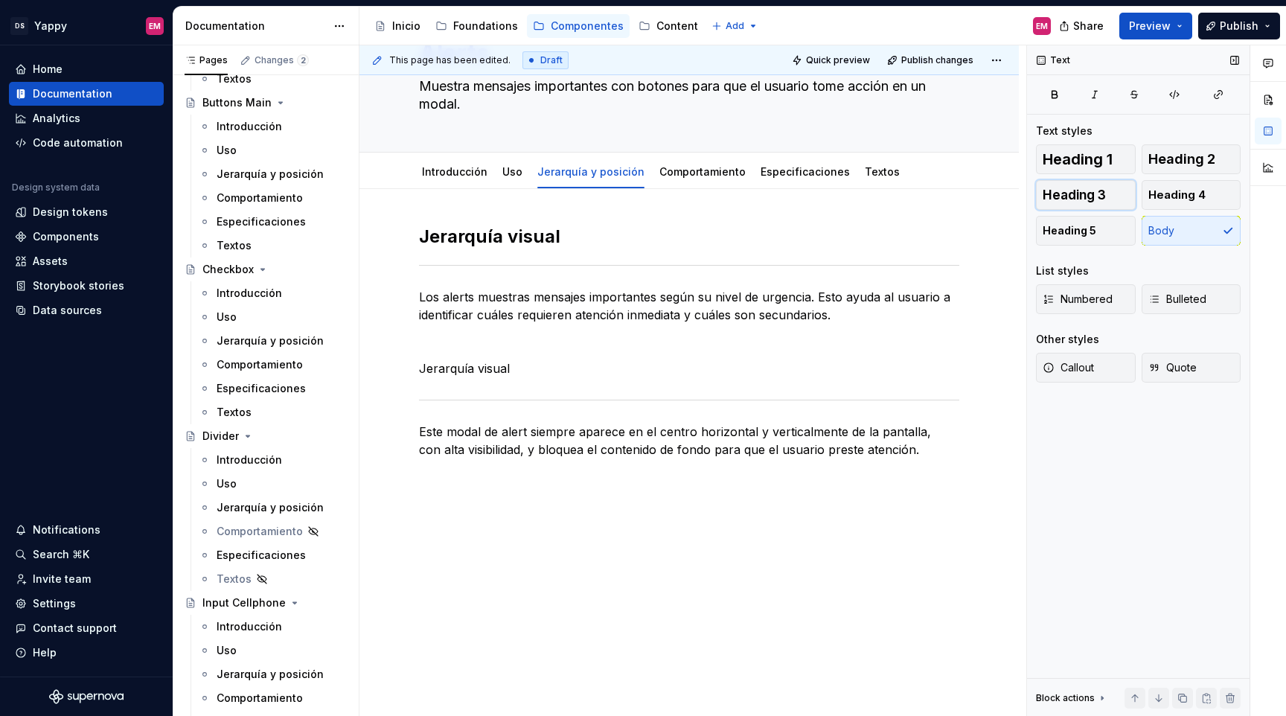
click at [1052, 196] on span "Heading 3" at bounding box center [1074, 195] width 63 height 15
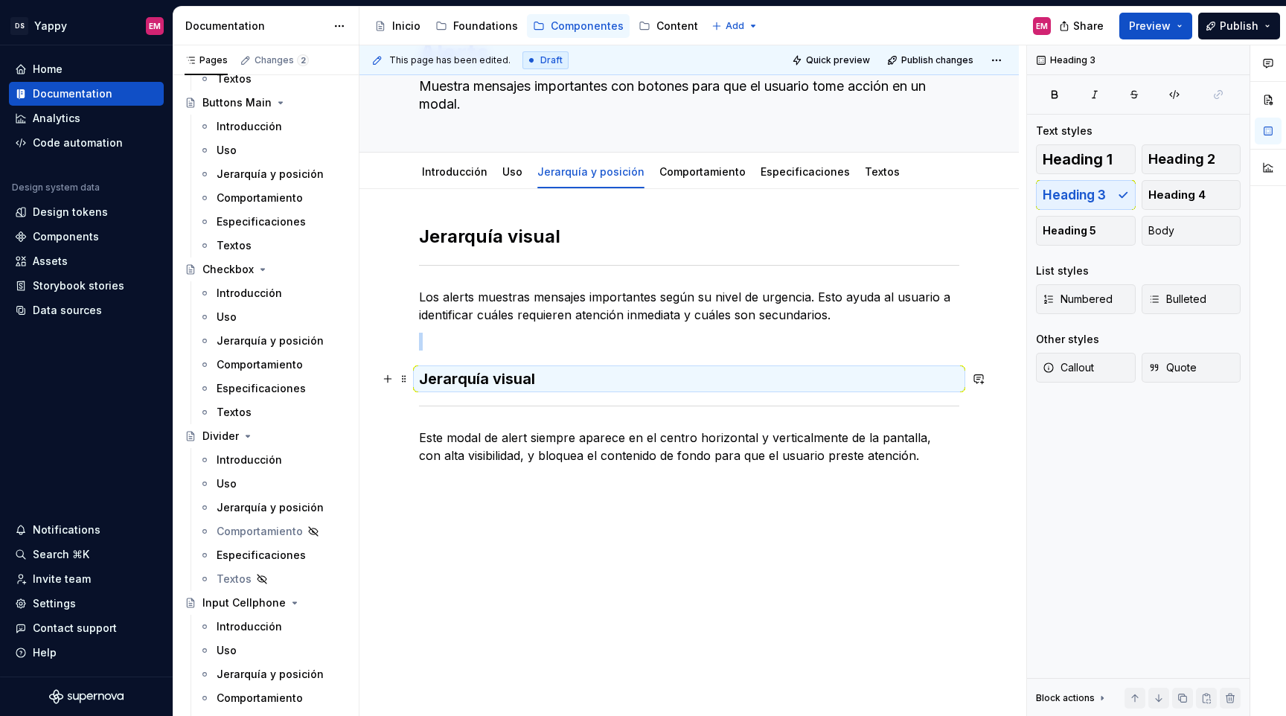
click at [438, 380] on h3 "Jerarquía visual" at bounding box center [689, 378] width 540 height 21
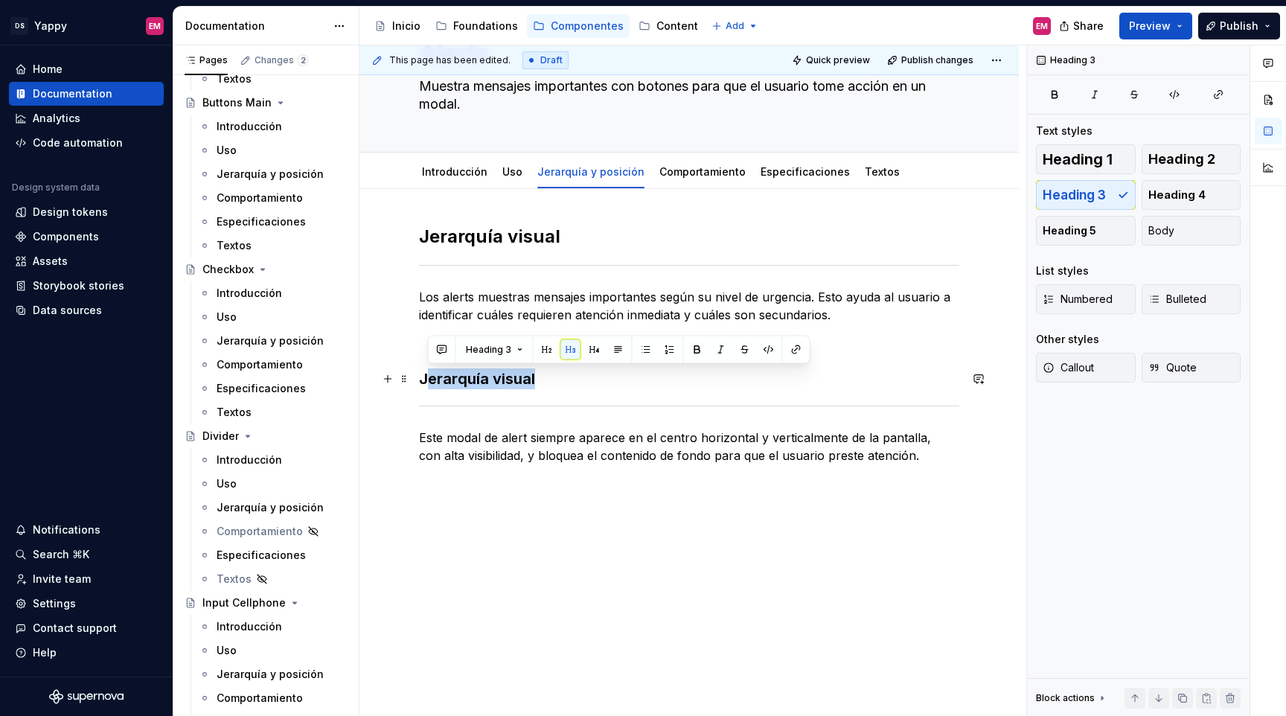
drag, startPoint x: 423, startPoint y: 380, endPoint x: 612, endPoint y: 378, distance: 188.3
click at [612, 379] on h3 "Jerarquía visual" at bounding box center [689, 378] width 540 height 21
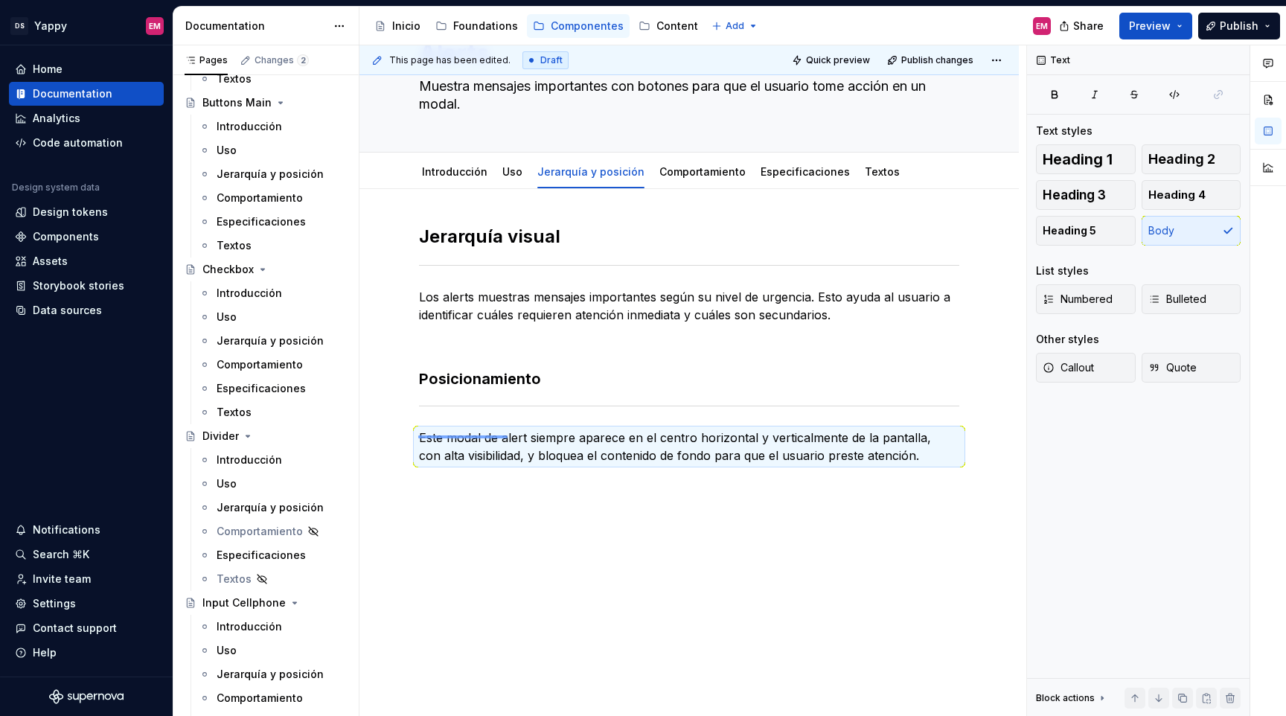
drag, startPoint x: 418, startPoint y: 435, endPoint x: 508, endPoint y: 435, distance: 89.3
click at [508, 435] on div "This page has been edited. Draft Quick preview Publish changes Alerts Muestra m…" at bounding box center [692, 380] width 667 height 671
click at [508, 463] on p "Este modal de alert siempre aparece en el centro horizontal y verticalmente de …" at bounding box center [689, 447] width 540 height 36
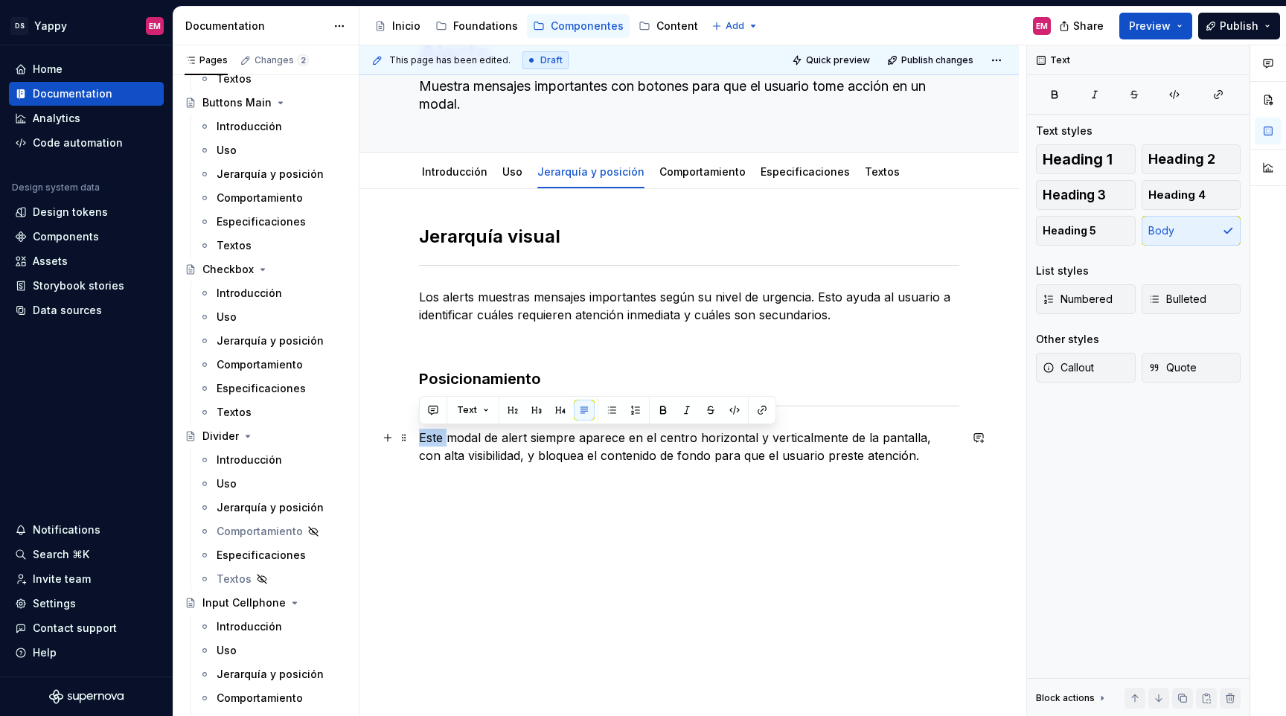
drag, startPoint x: 447, startPoint y: 435, endPoint x: 420, endPoint y: 435, distance: 26.0
click at [419, 435] on p "Este modal de alert siempre aparece en el centro horizontal y verticalmente de …" at bounding box center [689, 447] width 540 height 36
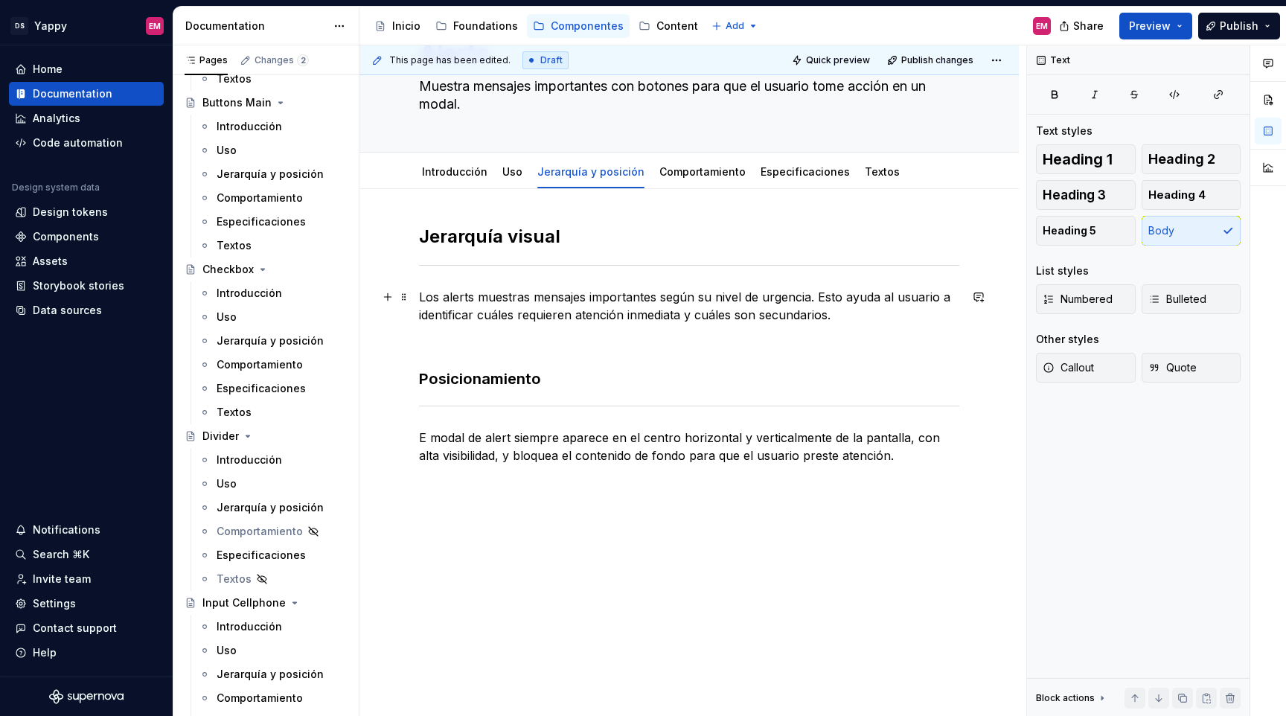
click at [446, 298] on p "Los alerts muestras mensajes importantes según su nivel de urgencia. Esto ayuda…" at bounding box center [689, 306] width 540 height 36
click at [426, 433] on p "E modal de alert siempre aparece en el centro horizontal y verticalmente de la …" at bounding box center [689, 447] width 540 height 36
click at [484, 437] on p "El modal de alert siempre aparece en el centro horizontal y verticalmente de la…" at bounding box center [689, 447] width 540 height 36
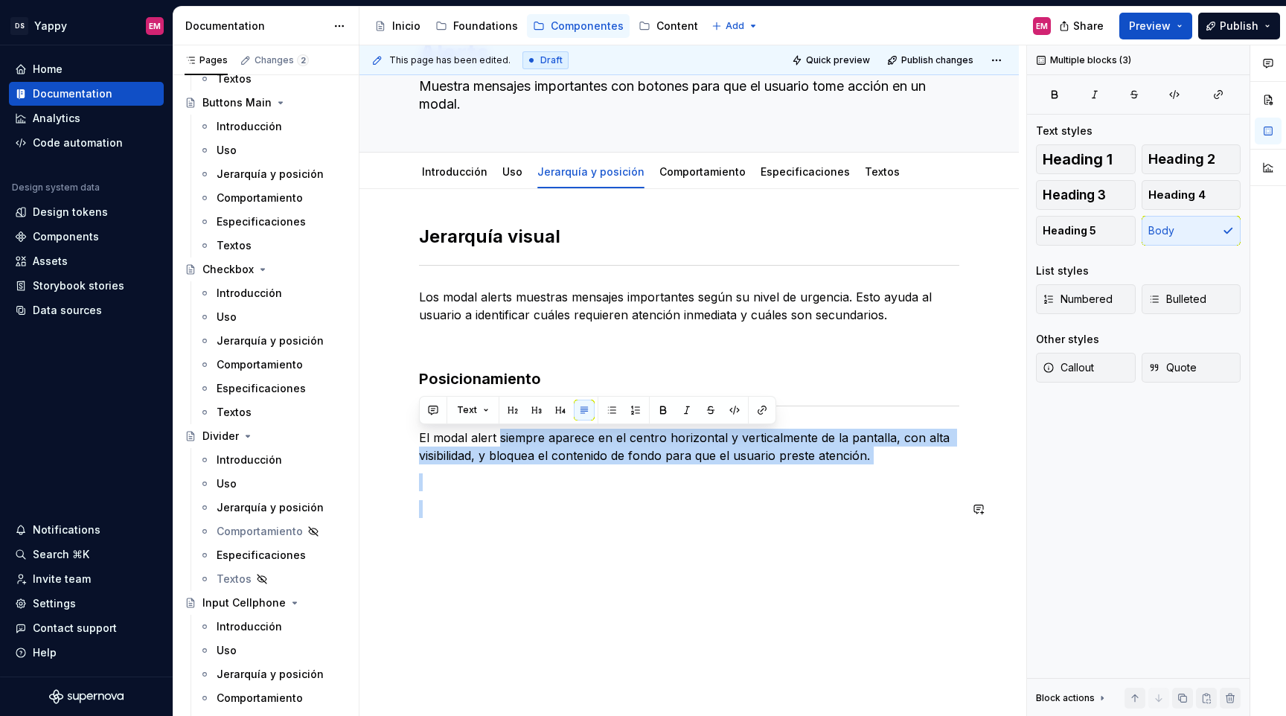
drag, startPoint x: 501, startPoint y: 439, endPoint x: 632, endPoint y: 533, distance: 161.1
click at [632, 533] on div "Jerarquía visual Los modal alerts muestras mensajes importantes según su nivel …" at bounding box center [689, 380] width 540 height 311
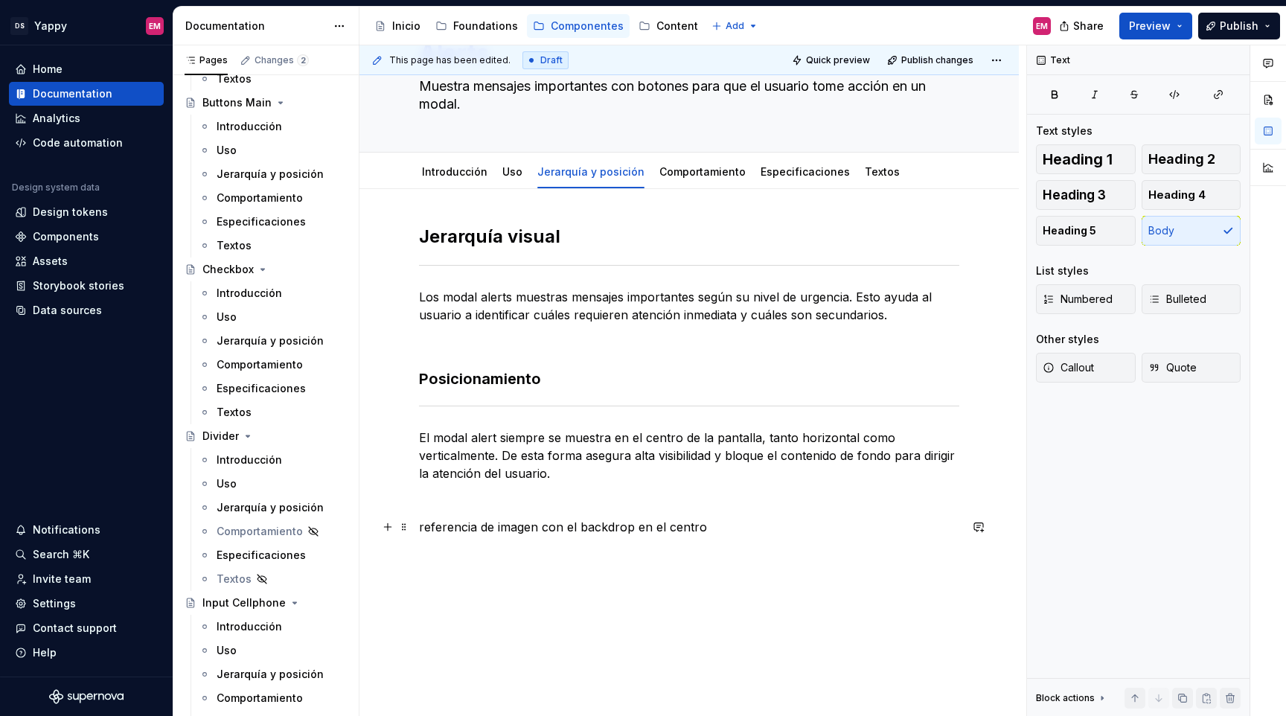
click at [417, 531] on div "Jerarquía visual Los modal alerts muestras mensajes importantes según su nivel …" at bounding box center [688, 479] width 659 height 580
click at [509, 174] on link "Uso" at bounding box center [512, 171] width 20 height 13
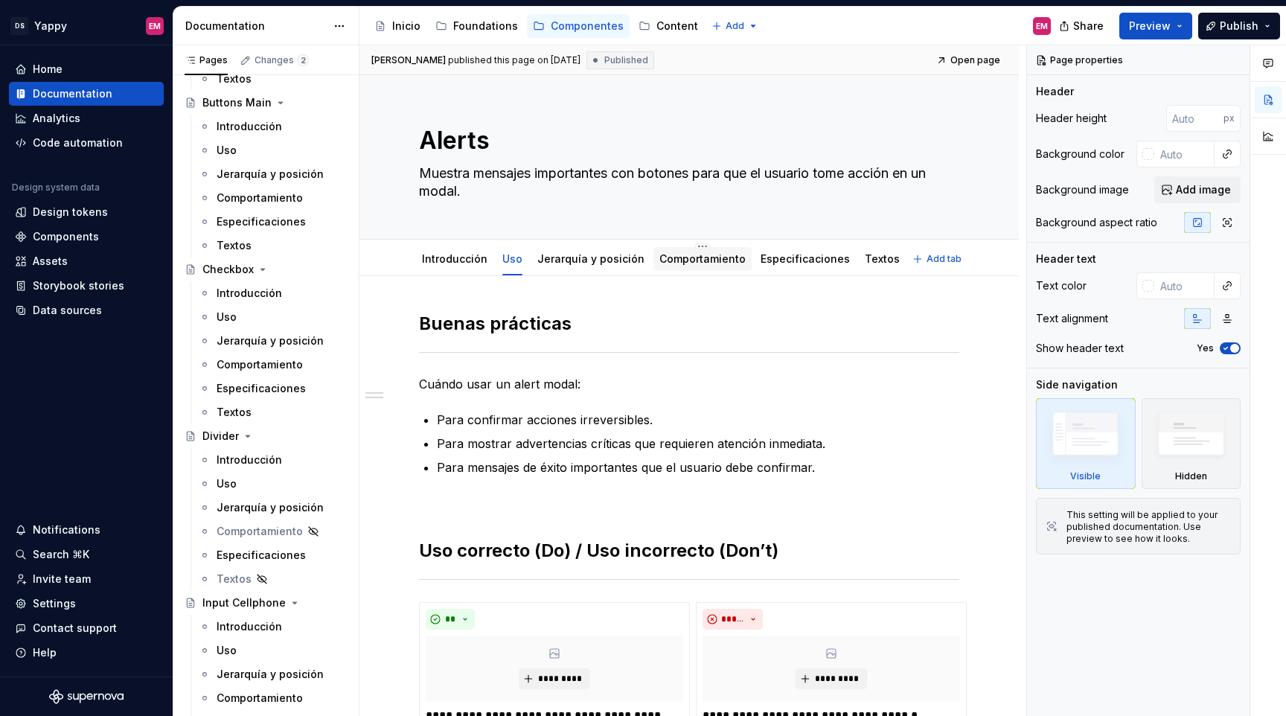
click at [691, 261] on link "Comportamiento" at bounding box center [702, 258] width 86 height 13
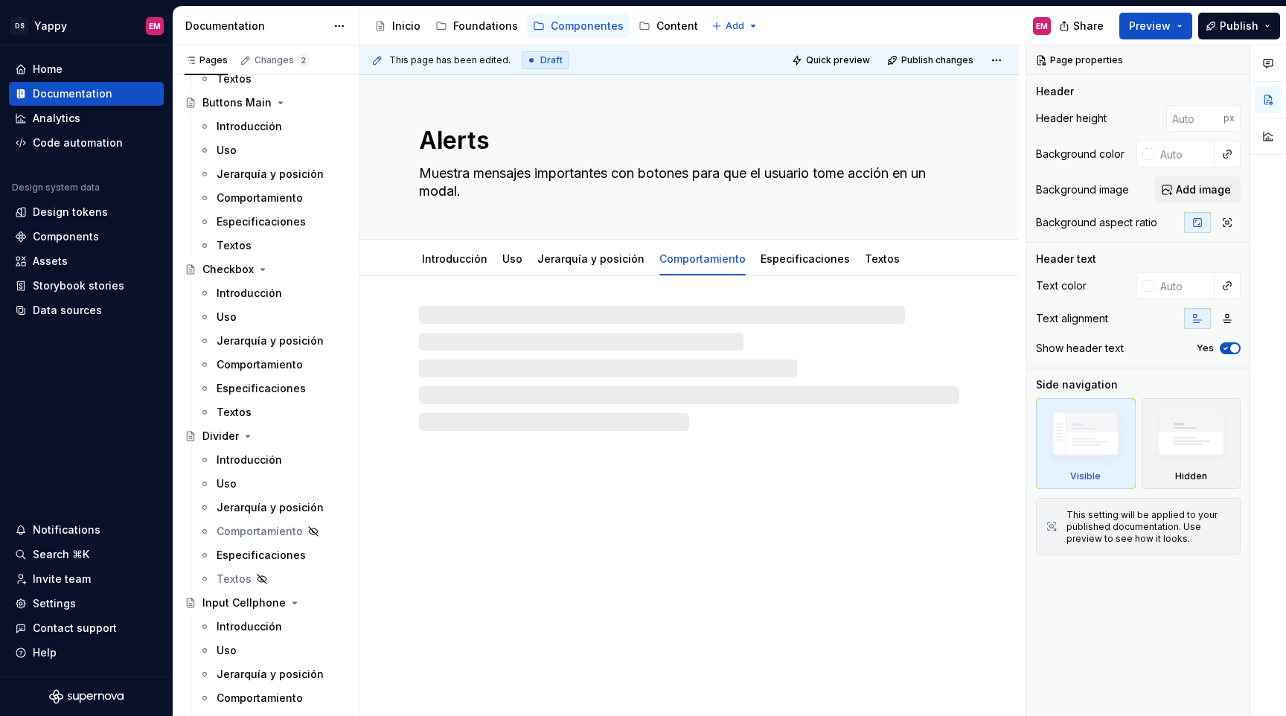
type textarea "*"
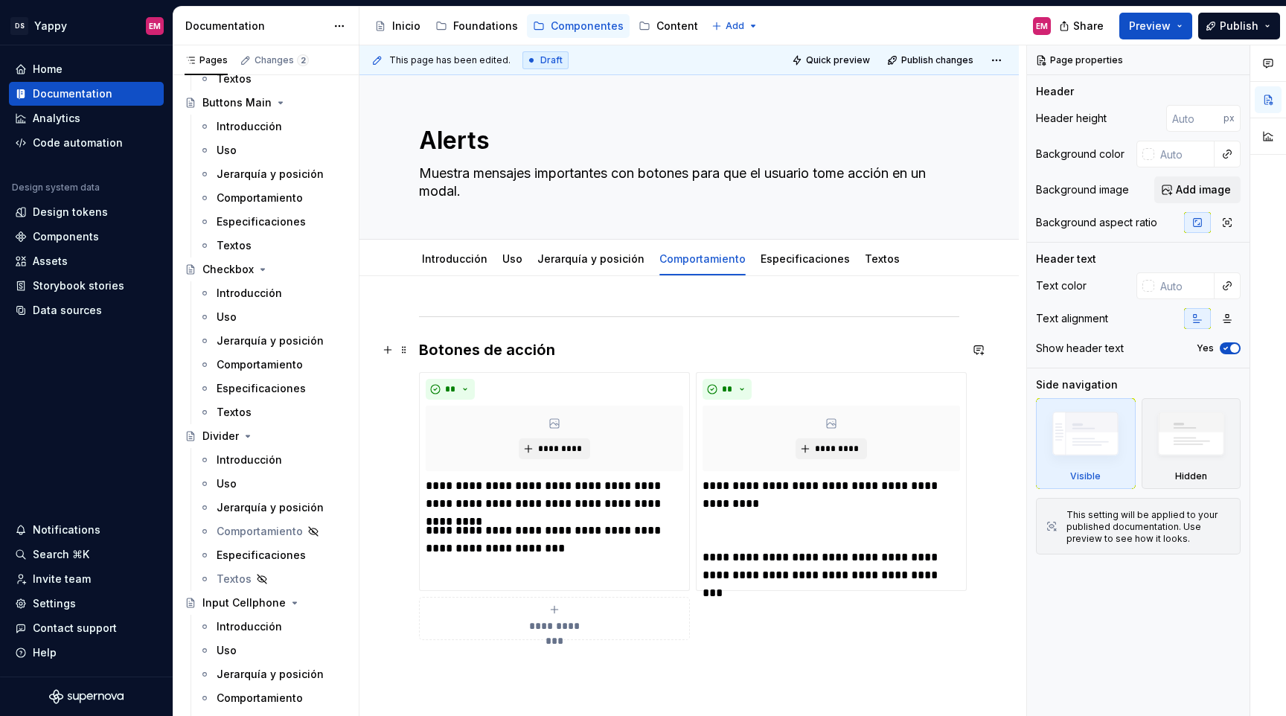
click at [420, 353] on h3 "Botones de acción" at bounding box center [689, 349] width 540 height 21
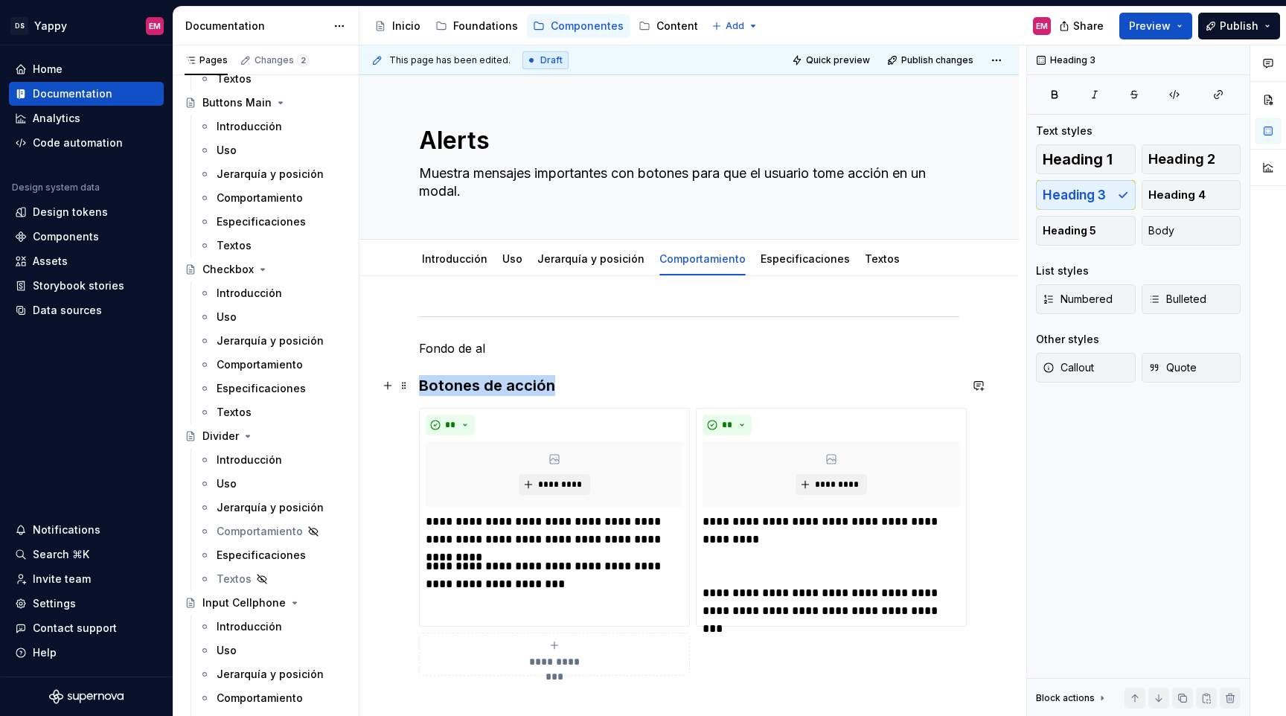
drag, startPoint x: 423, startPoint y: 388, endPoint x: 581, endPoint y: 388, distance: 157.8
click at [581, 388] on h3 "Botones de acción" at bounding box center [689, 385] width 540 height 21
copy h3 "Botones de acción"
click at [477, 331] on div "**********" at bounding box center [689, 512] width 540 height 400
click at [512, 340] on p "Fondo de al" at bounding box center [689, 348] width 540 height 18
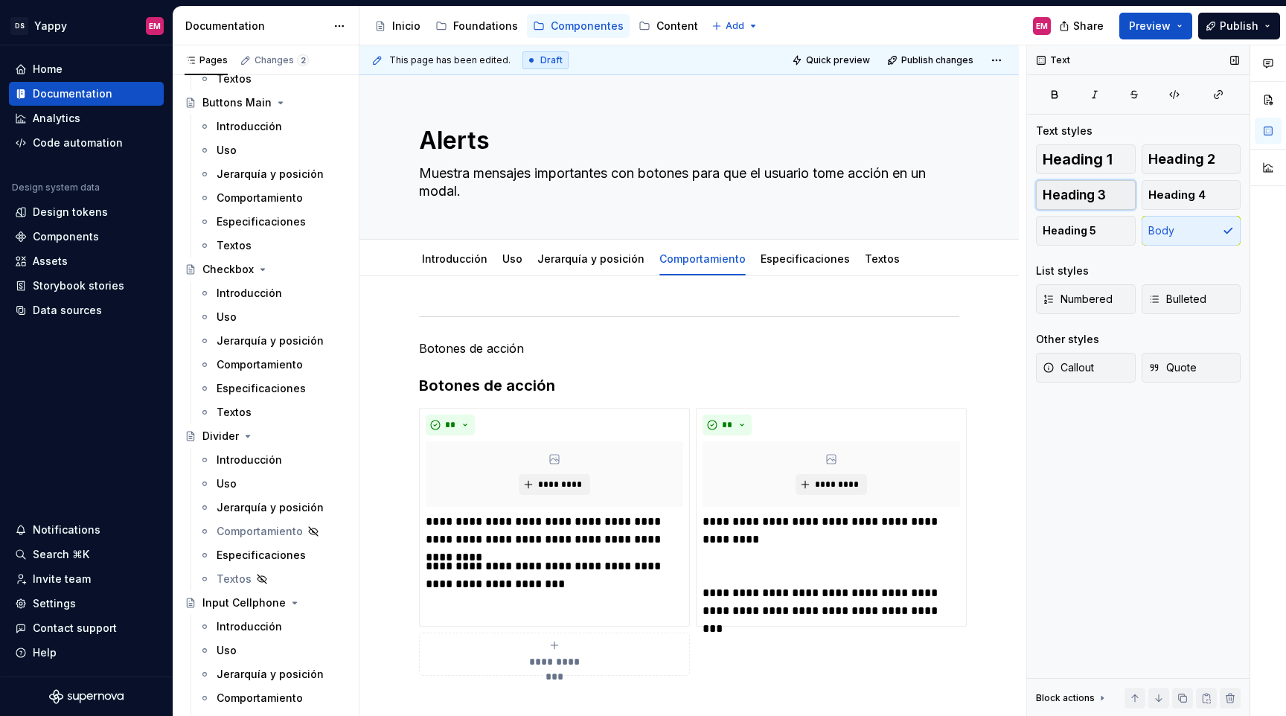
click at [1053, 202] on span "Heading 3" at bounding box center [1074, 195] width 63 height 15
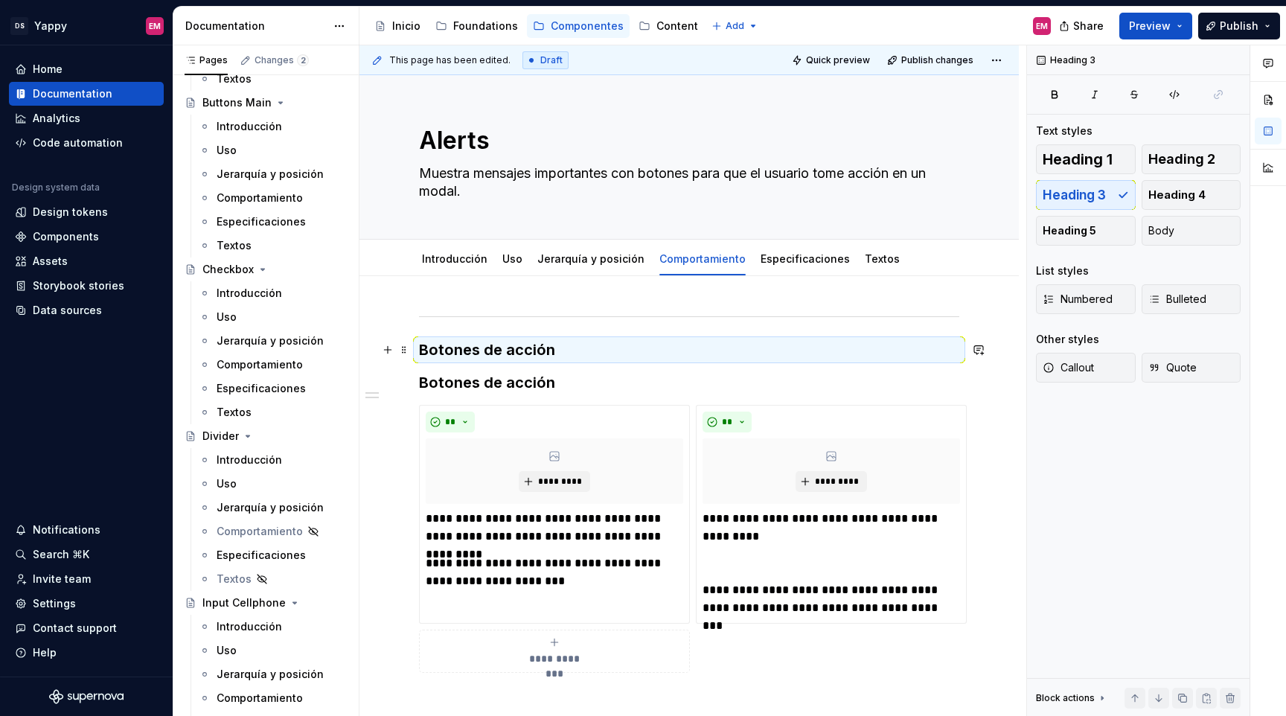
click at [537, 348] on h3 "Botones de acción" at bounding box center [689, 349] width 540 height 21
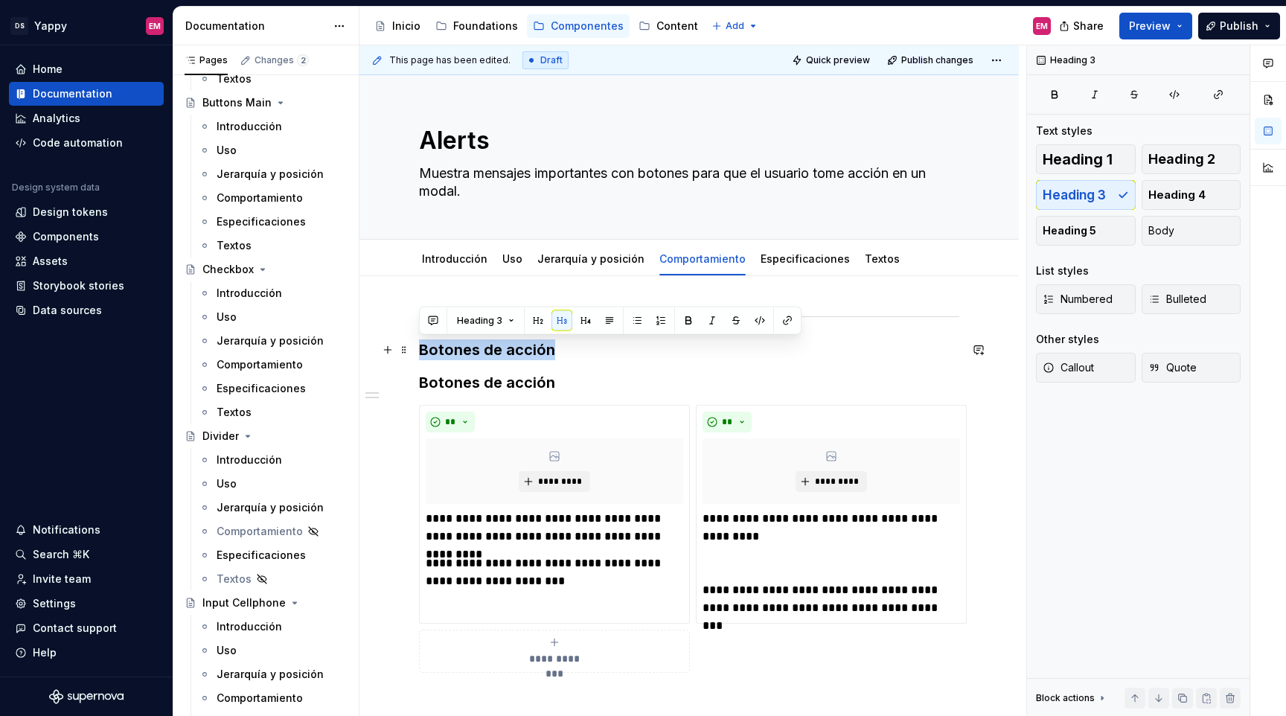
drag, startPoint x: 565, startPoint y: 348, endPoint x: 416, endPoint y: 348, distance: 148.8
click at [416, 348] on div "**********" at bounding box center [688, 608] width 659 height 665
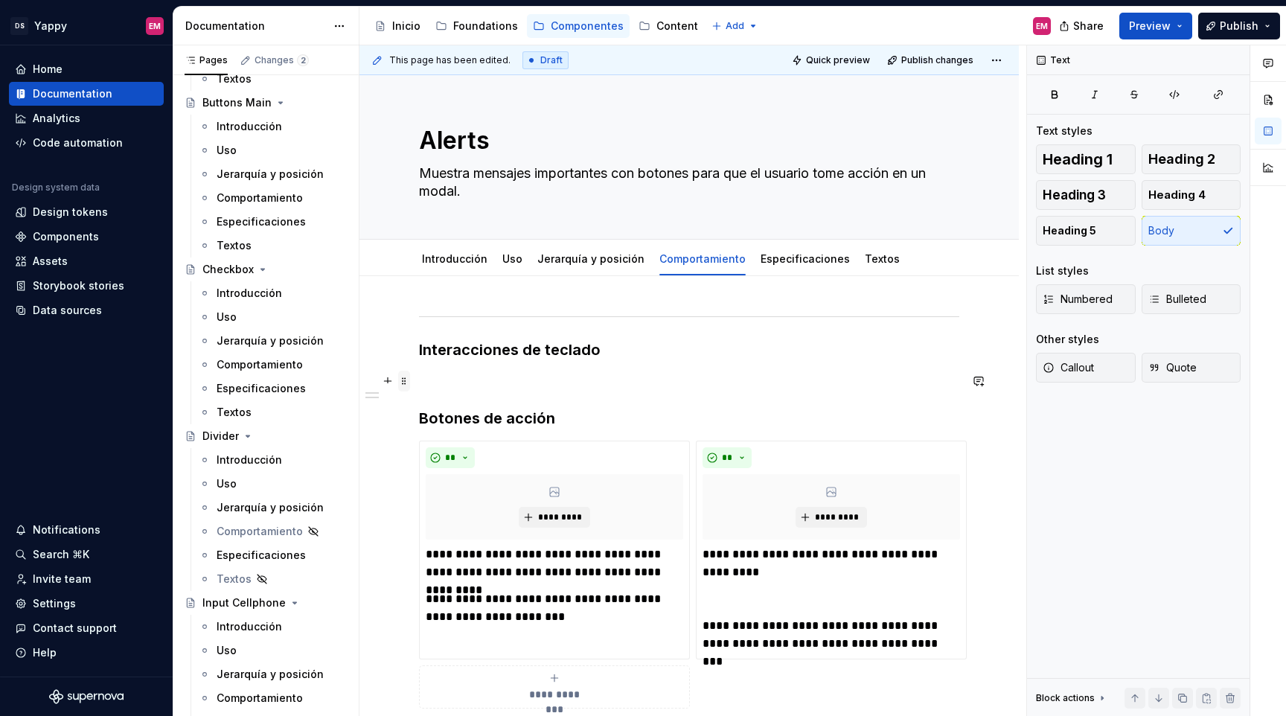
click at [406, 385] on span at bounding box center [404, 381] width 12 height 21
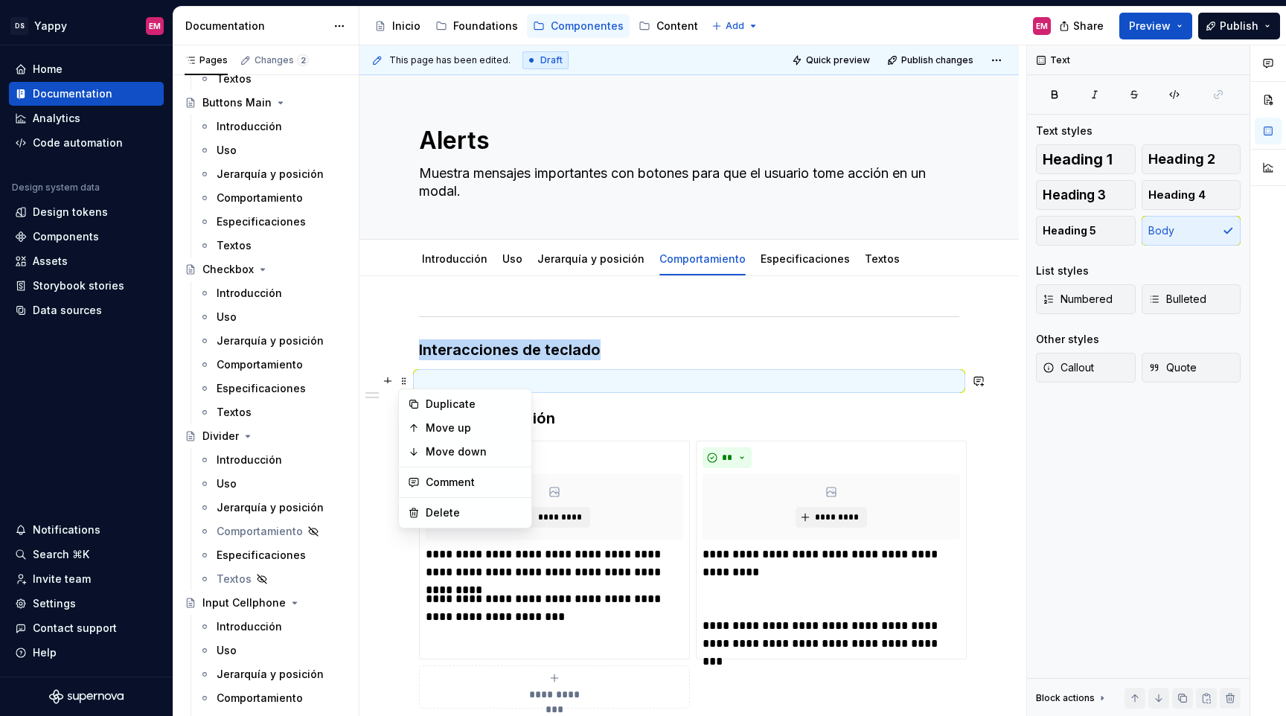
click at [400, 345] on div "**********" at bounding box center [688, 626] width 659 height 701
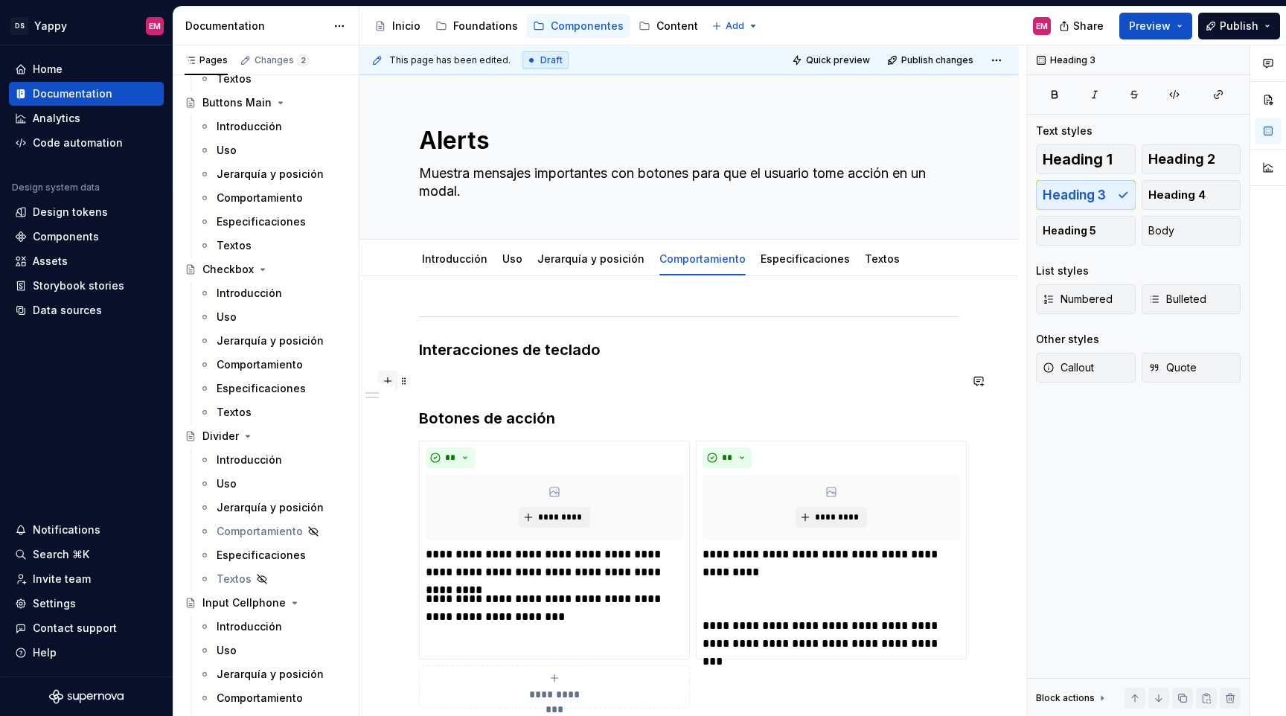
click at [388, 380] on button "button" at bounding box center [387, 381] width 21 height 21
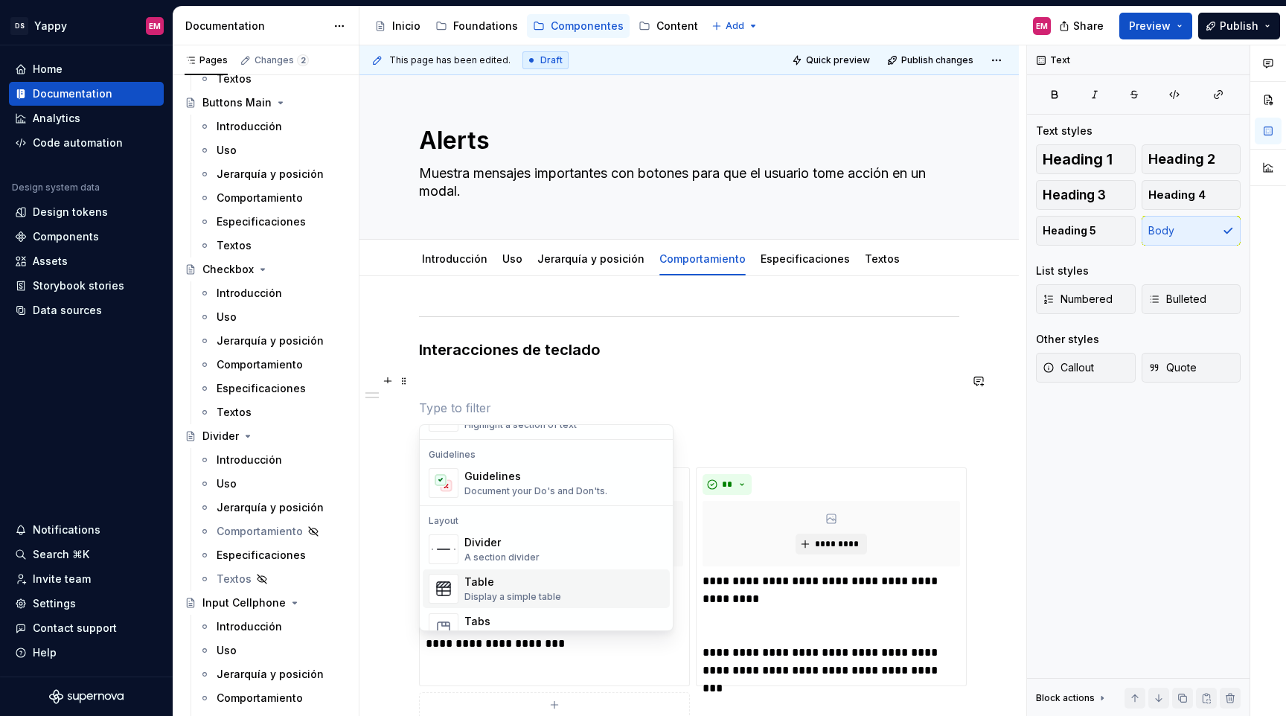
scroll to position [417, 0]
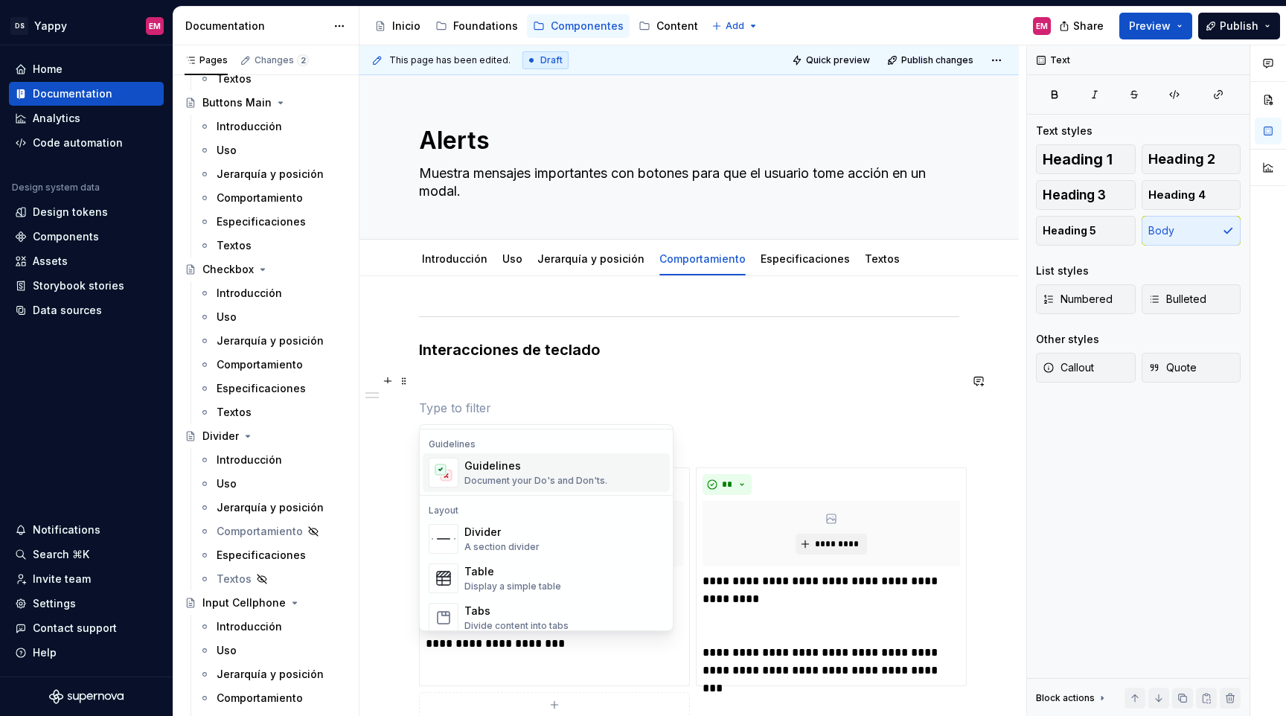
click at [501, 471] on div "Guidelines" at bounding box center [535, 465] width 143 height 15
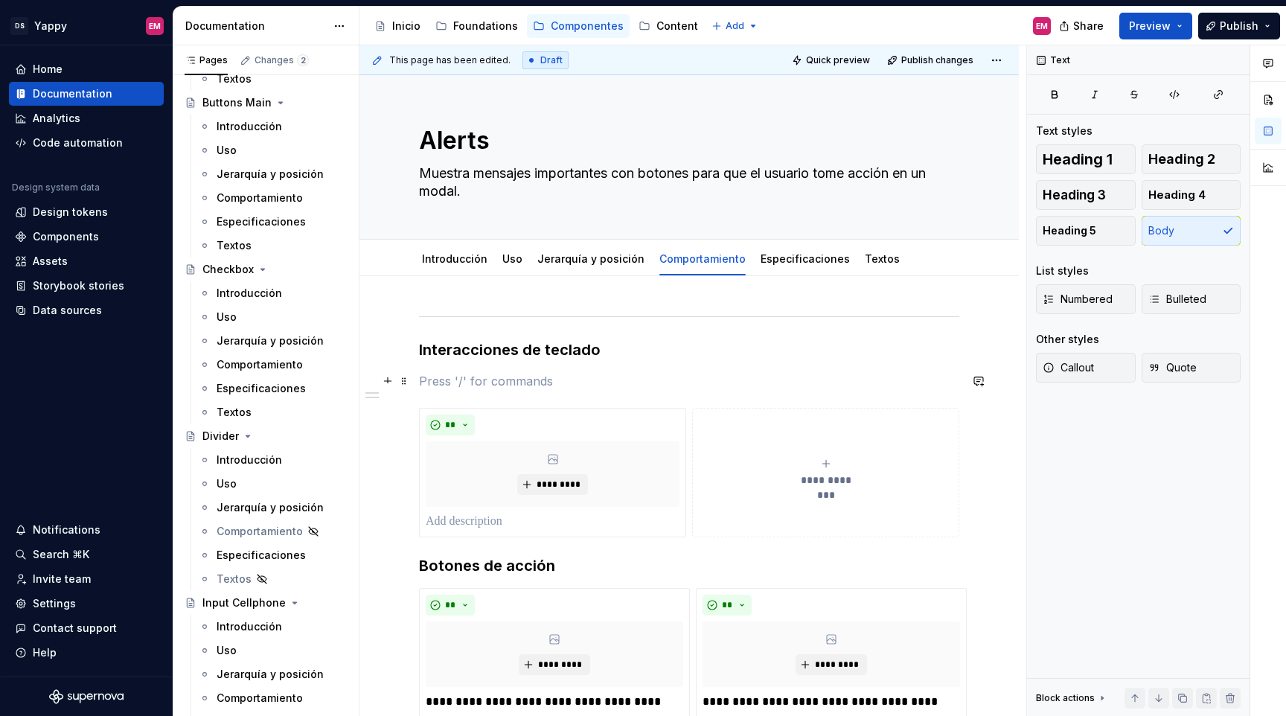
click at [452, 380] on p at bounding box center [689, 381] width 540 height 18
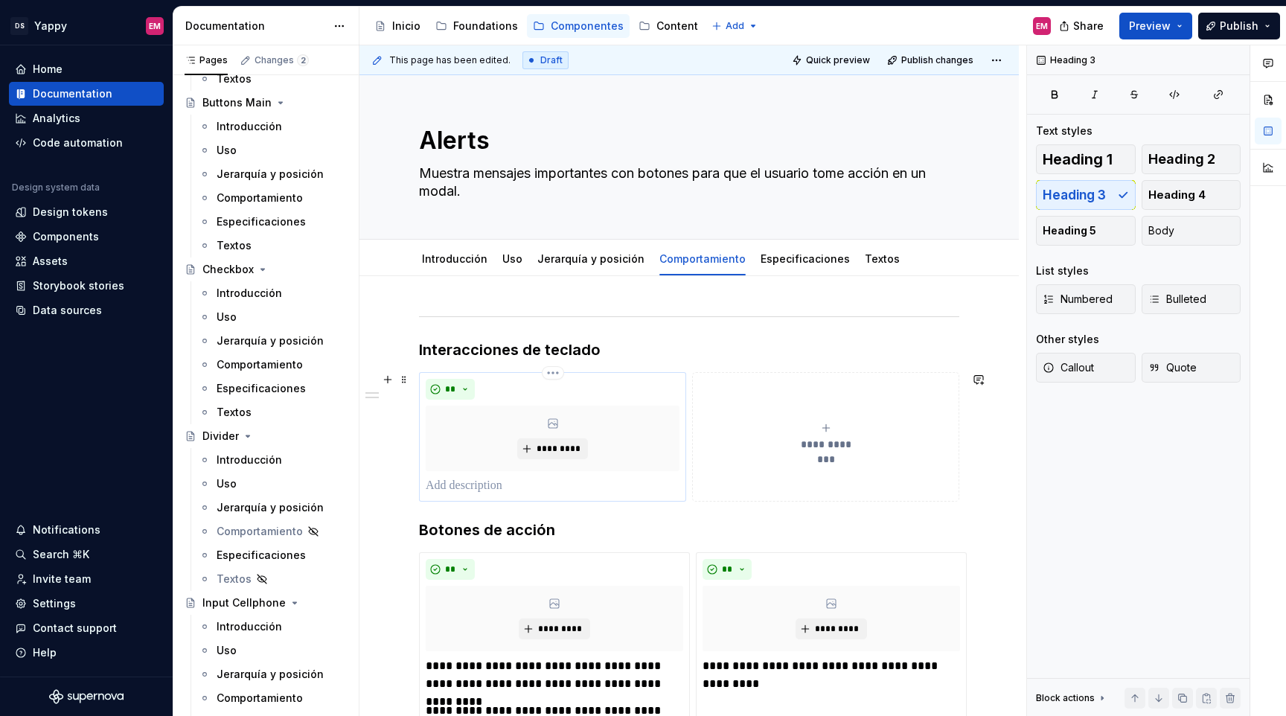
type textarea "*"
click at [508, 478] on p at bounding box center [553, 486] width 254 height 18
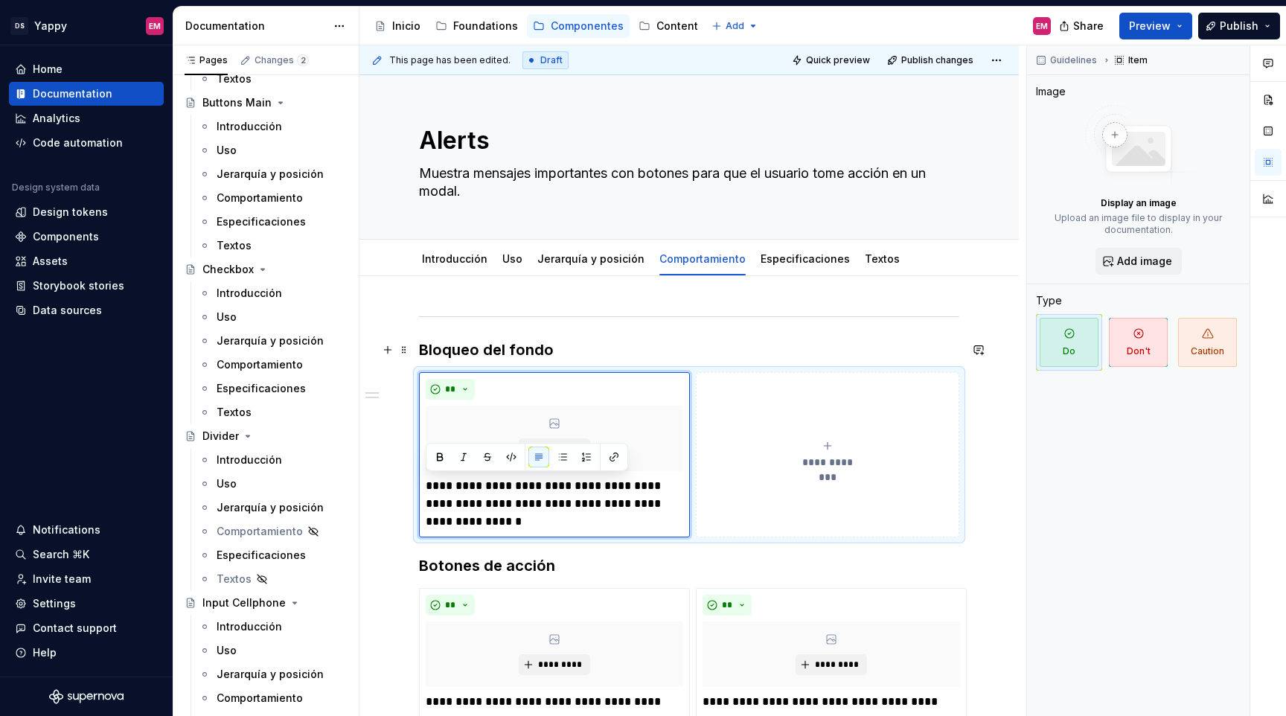
click at [560, 354] on h3 "Bloqueo del fondo" at bounding box center [689, 349] width 540 height 21
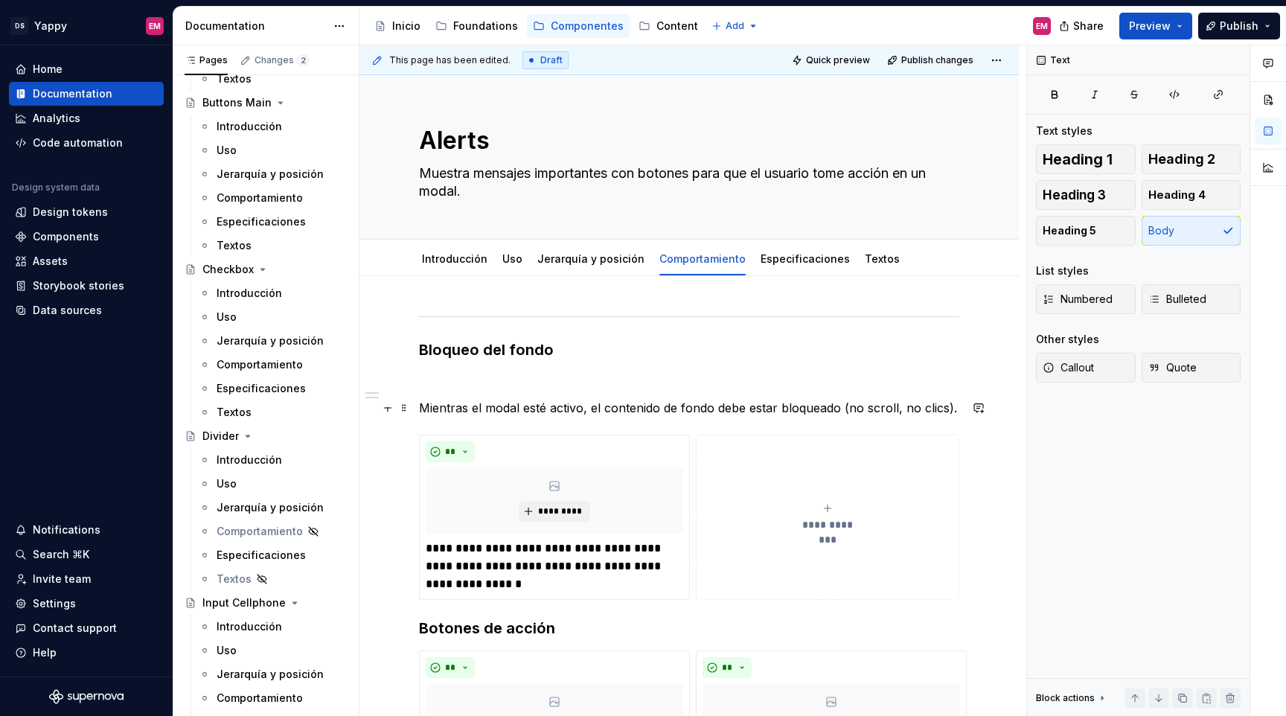
click at [422, 391] on div "**********" at bounding box center [689, 633] width 540 height 642
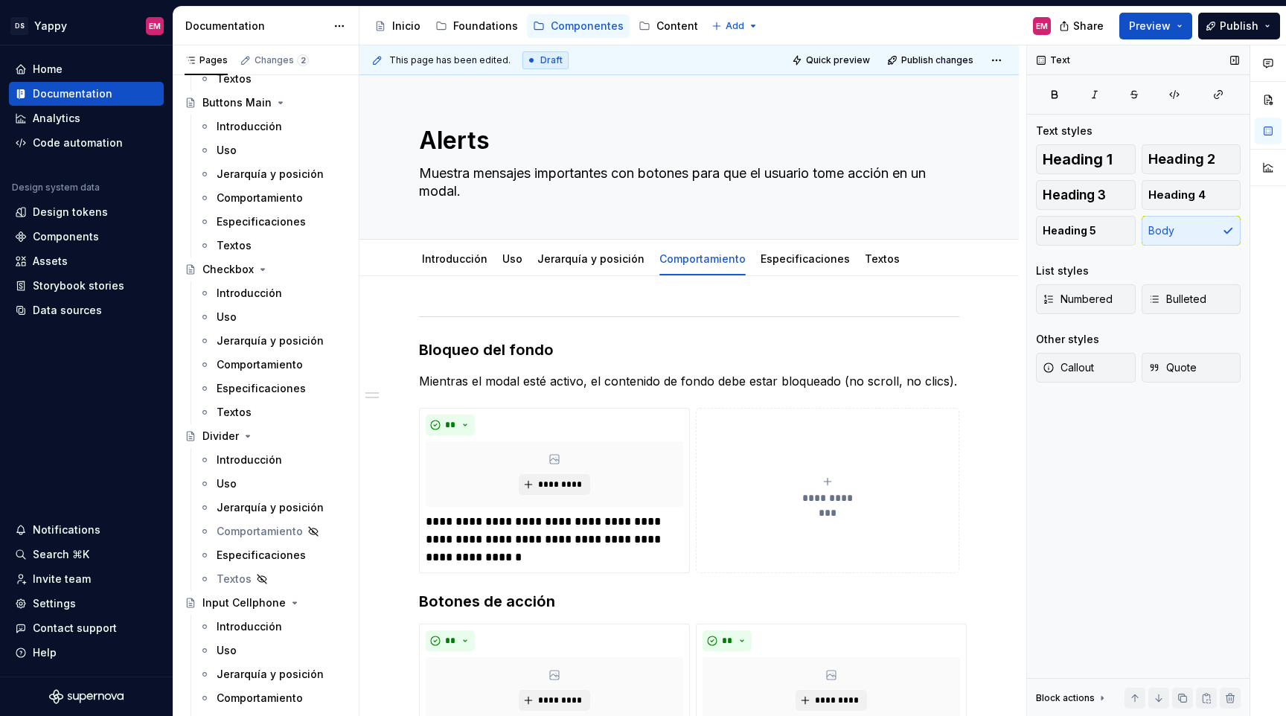
click at [1173, 319] on div "Numbered Bulleted" at bounding box center [1138, 303] width 205 height 39
click at [1171, 298] on span "Bulleted" at bounding box center [1177, 299] width 58 height 15
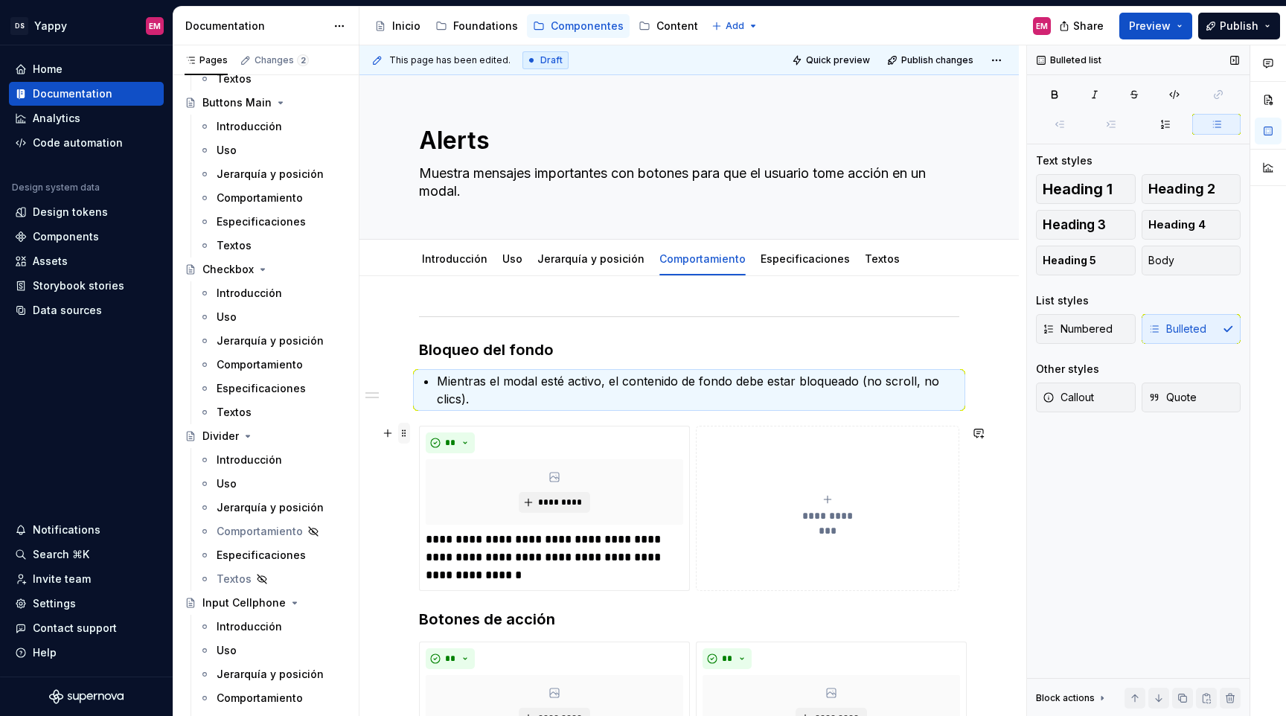
click at [406, 437] on span at bounding box center [404, 433] width 12 height 21
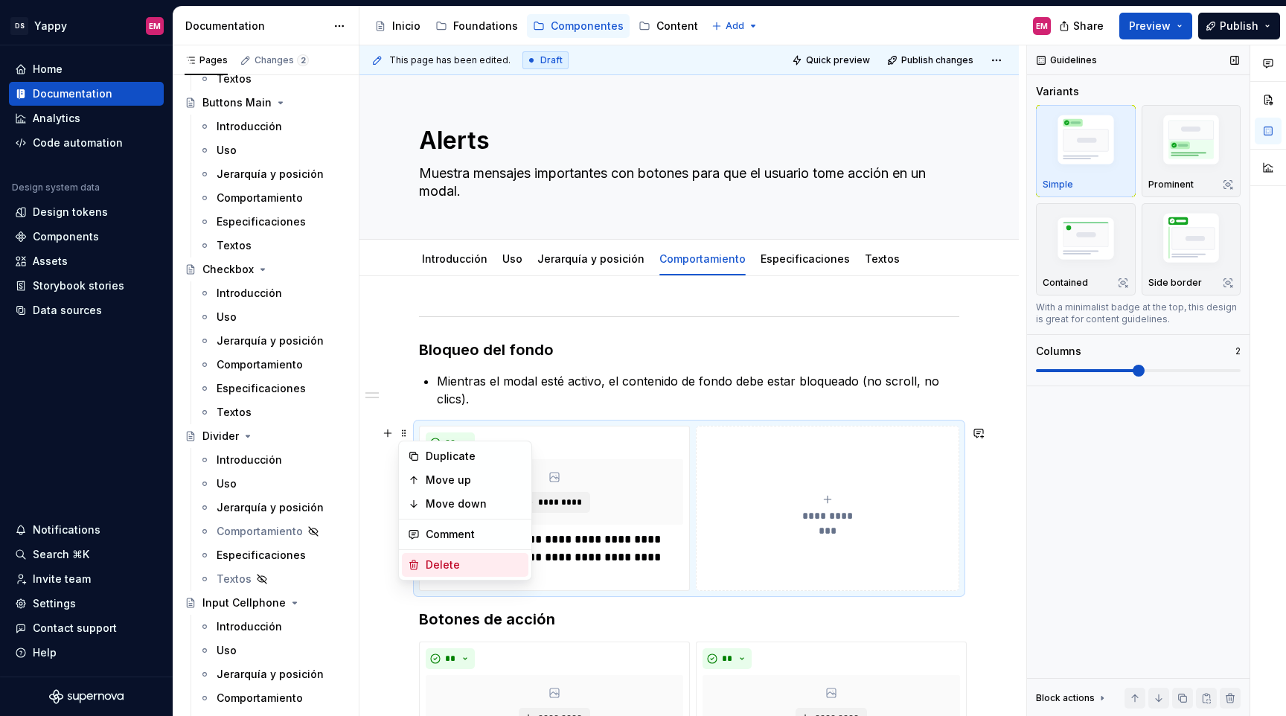
click at [444, 569] on div "Delete" at bounding box center [474, 564] width 97 height 15
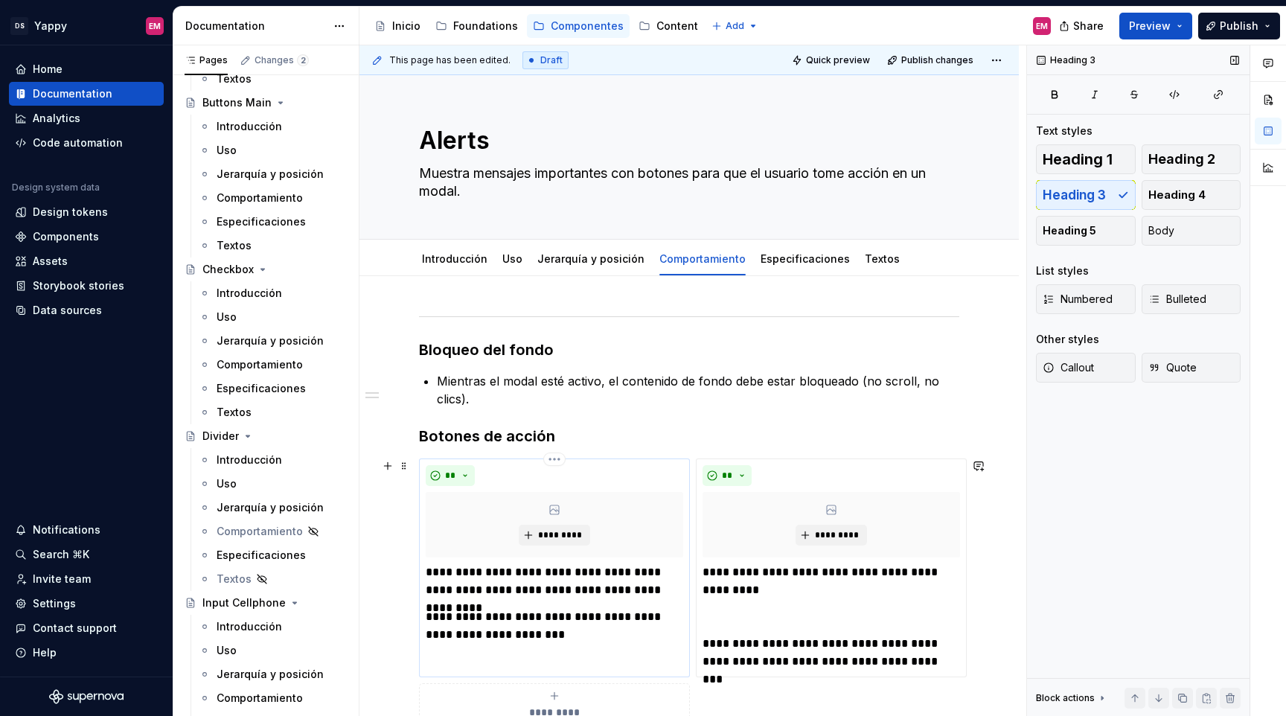
scroll to position [103, 0]
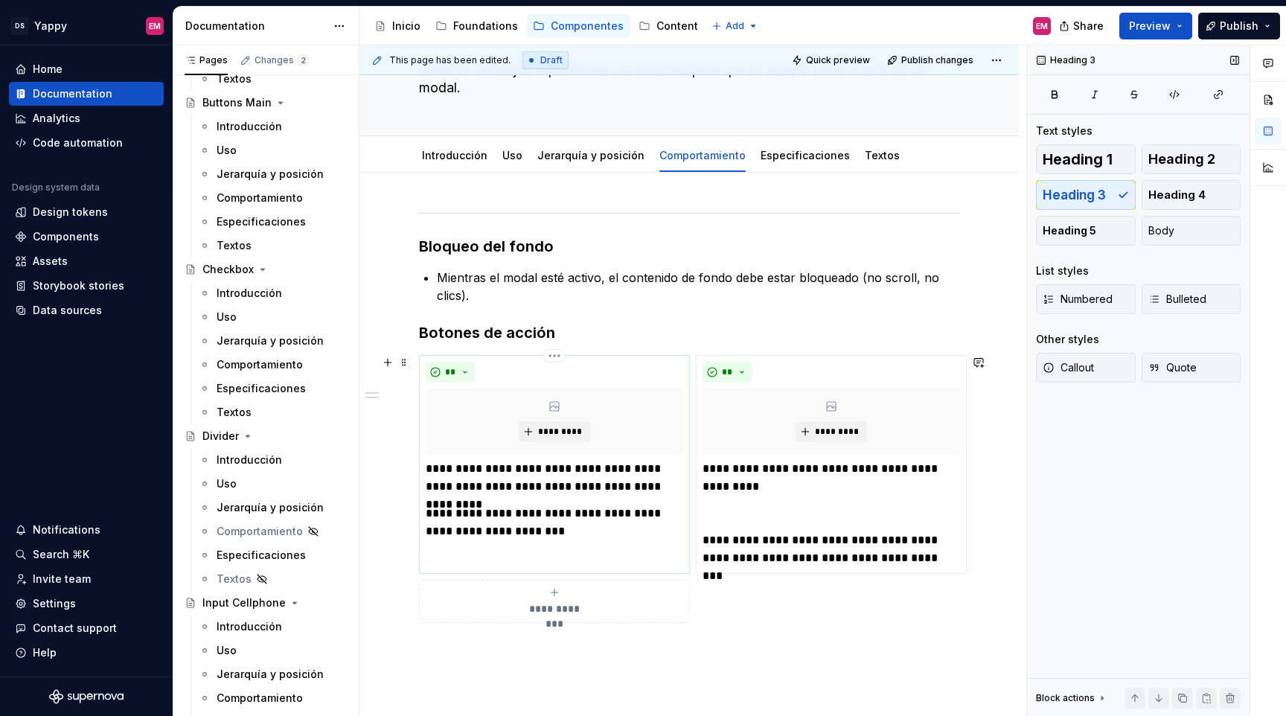
click at [490, 476] on p "**********" at bounding box center [554, 478] width 257 height 36
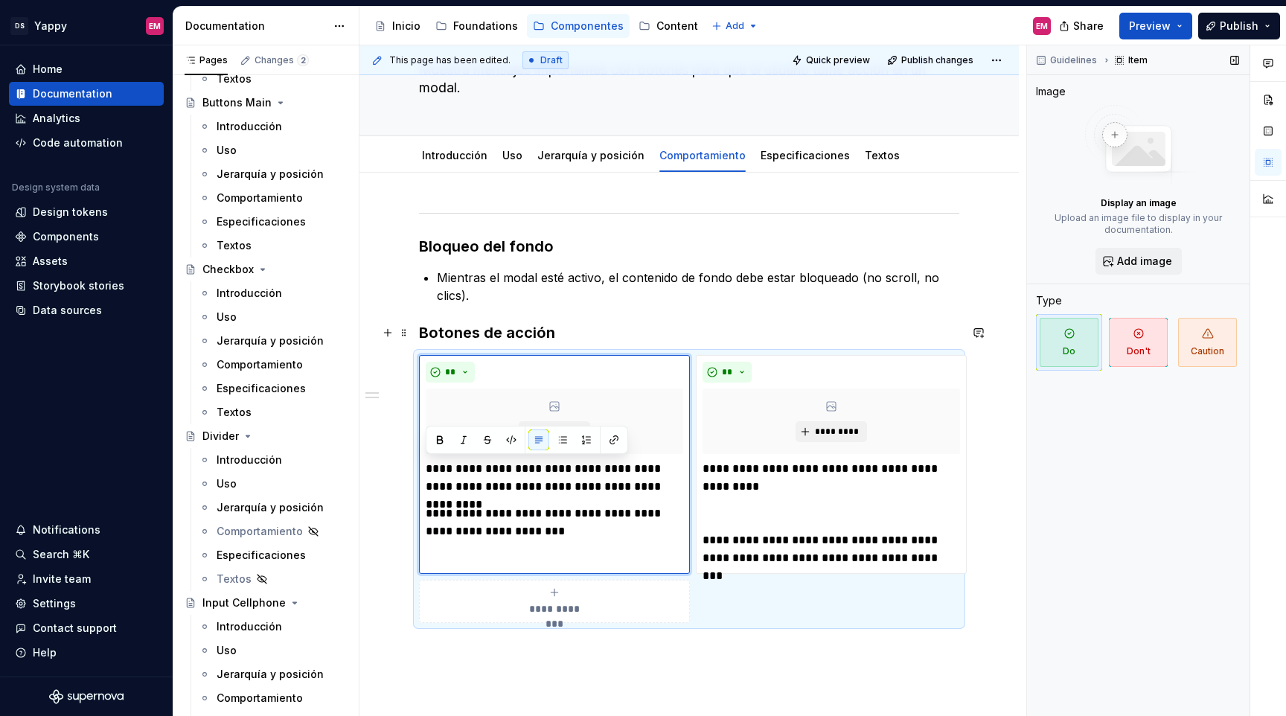
click at [572, 325] on h3 "Botones de acción" at bounding box center [689, 332] width 540 height 21
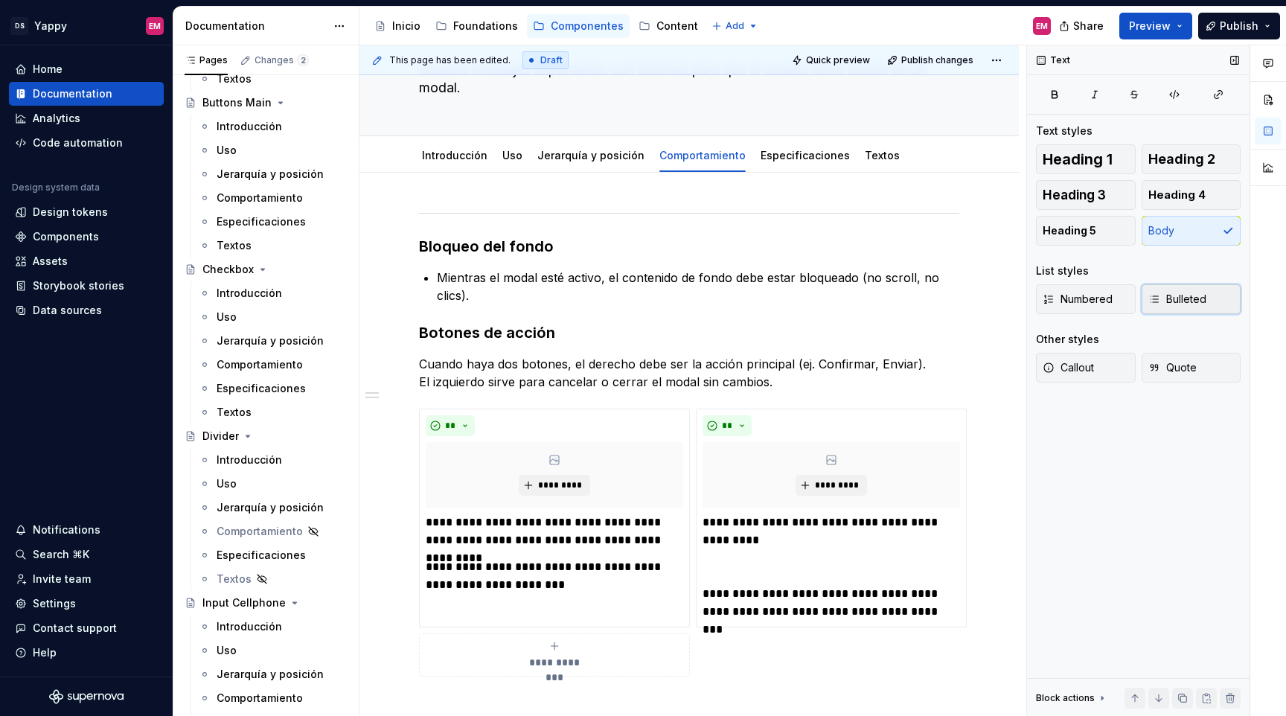
click at [1173, 304] on span "Bulleted" at bounding box center [1177, 299] width 58 height 15
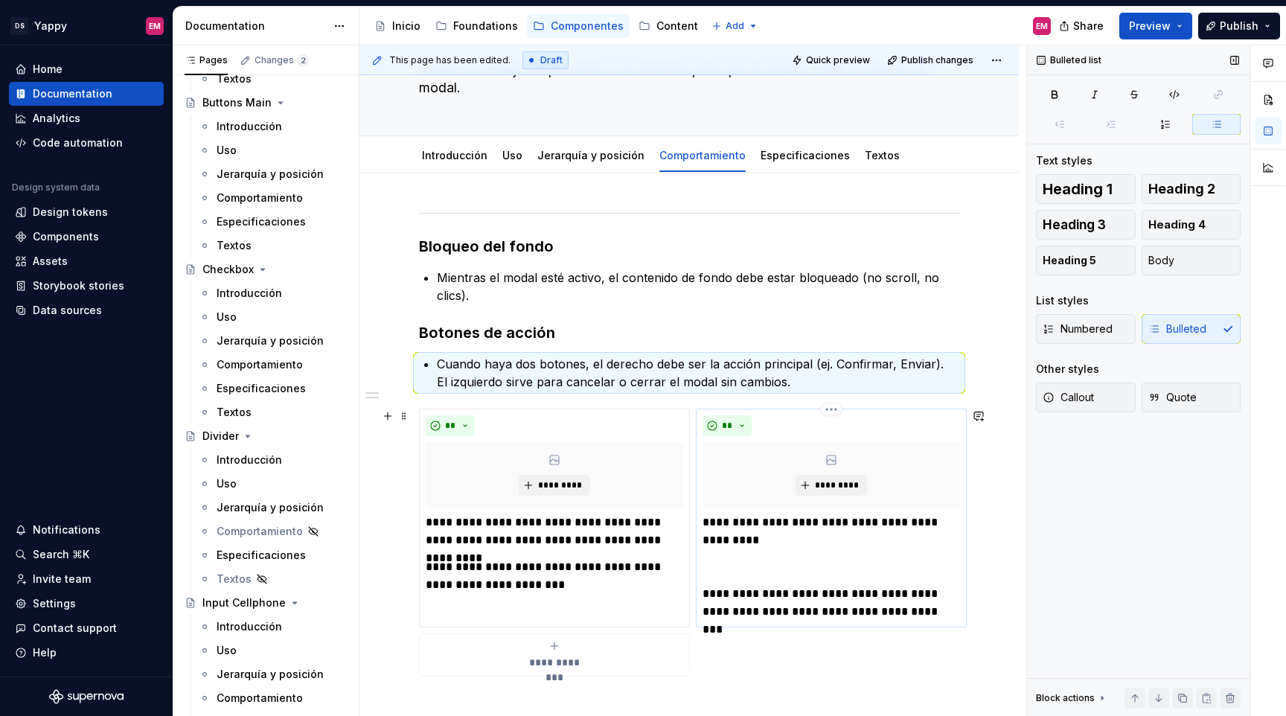
click at [749, 577] on div "**********" at bounding box center [831, 567] width 257 height 107
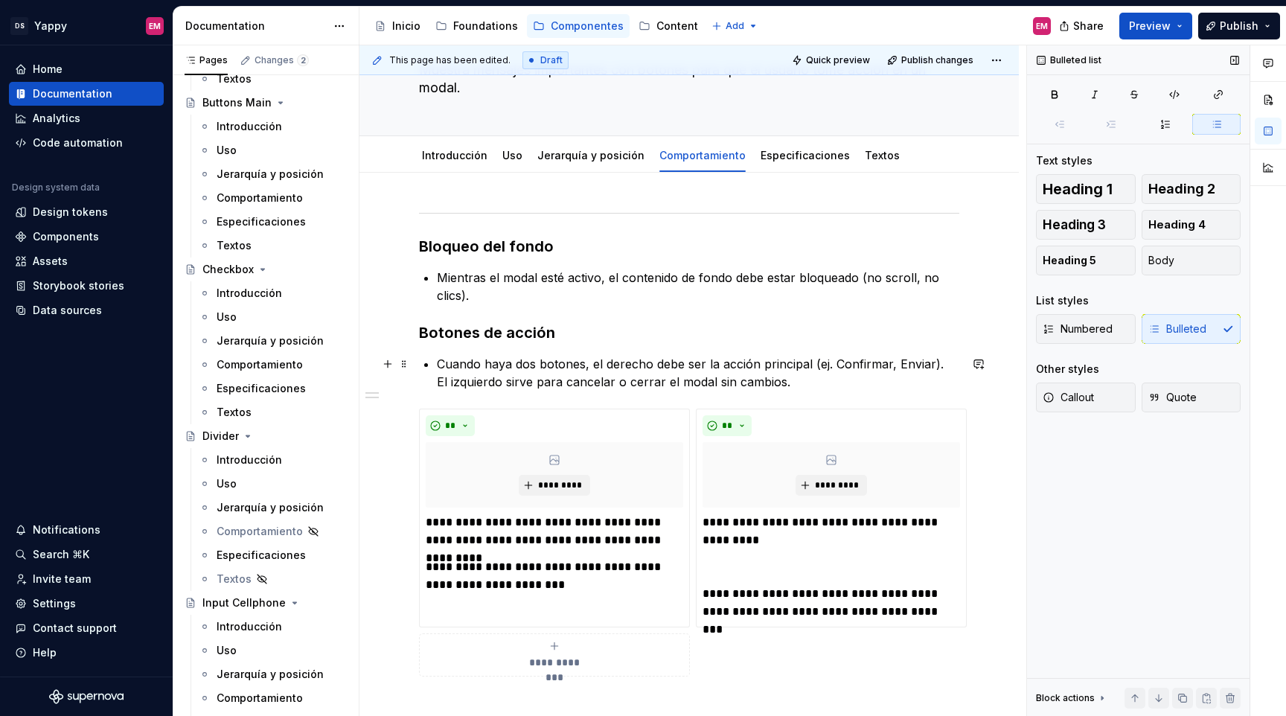
click at [798, 386] on p "Cuando haya dos botones, el derecho debe ser la acción principal (ej. Confirmar…" at bounding box center [698, 373] width 522 height 36
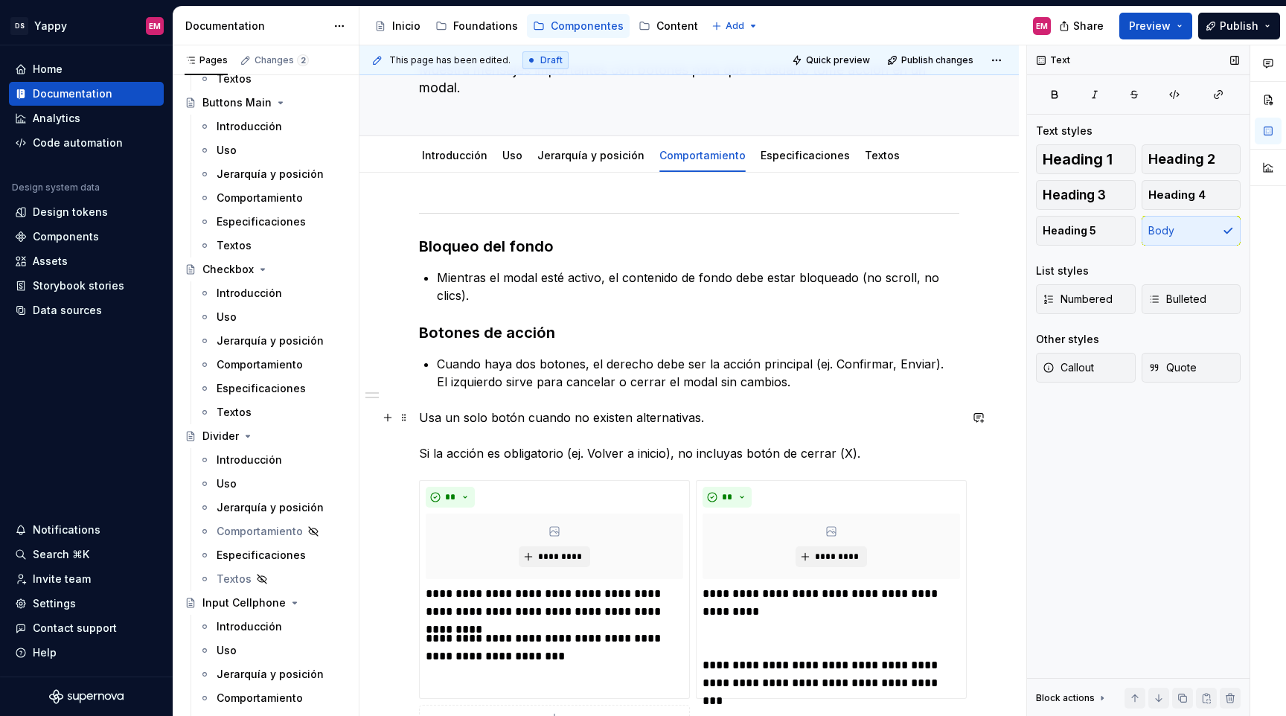
click at [421, 453] on p "Usa un solo botón cuando no existen alternativas. Si la acción es obligatorio (…" at bounding box center [689, 436] width 540 height 54
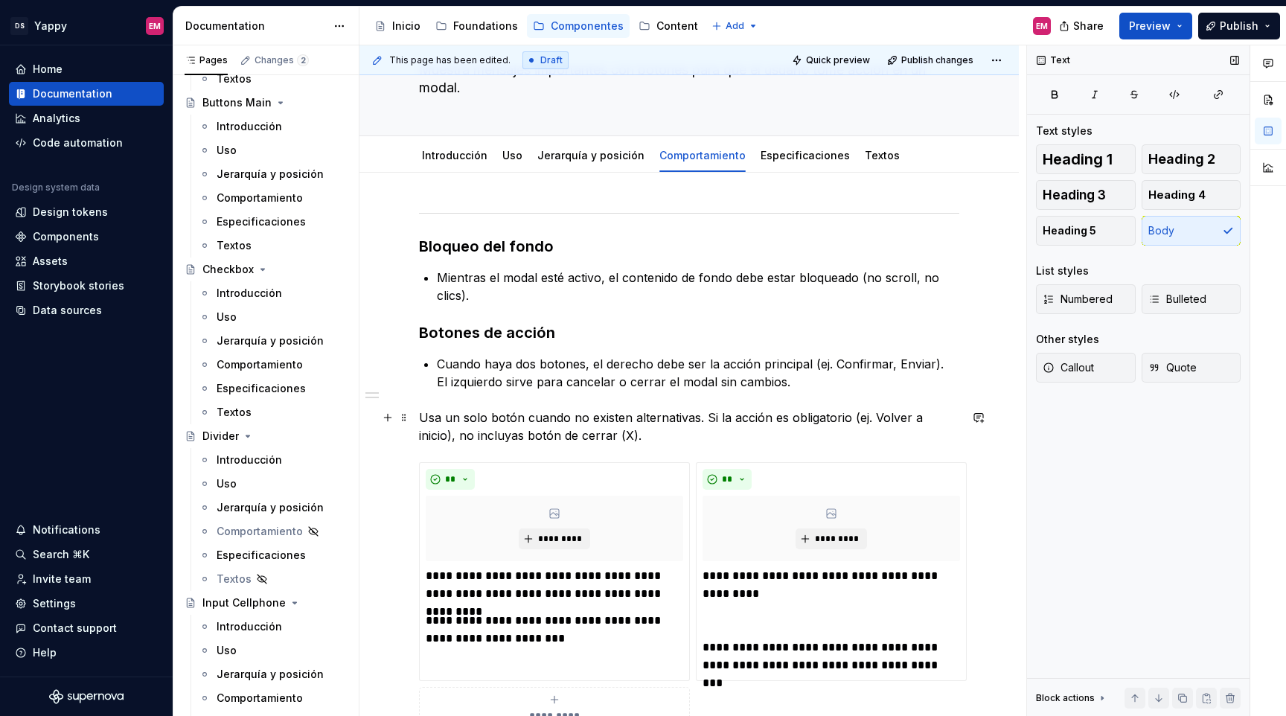
click at [417, 421] on div "**********" at bounding box center [688, 586] width 659 height 826
click at [1158, 300] on icon "button" at bounding box center [1154, 299] width 12 height 12
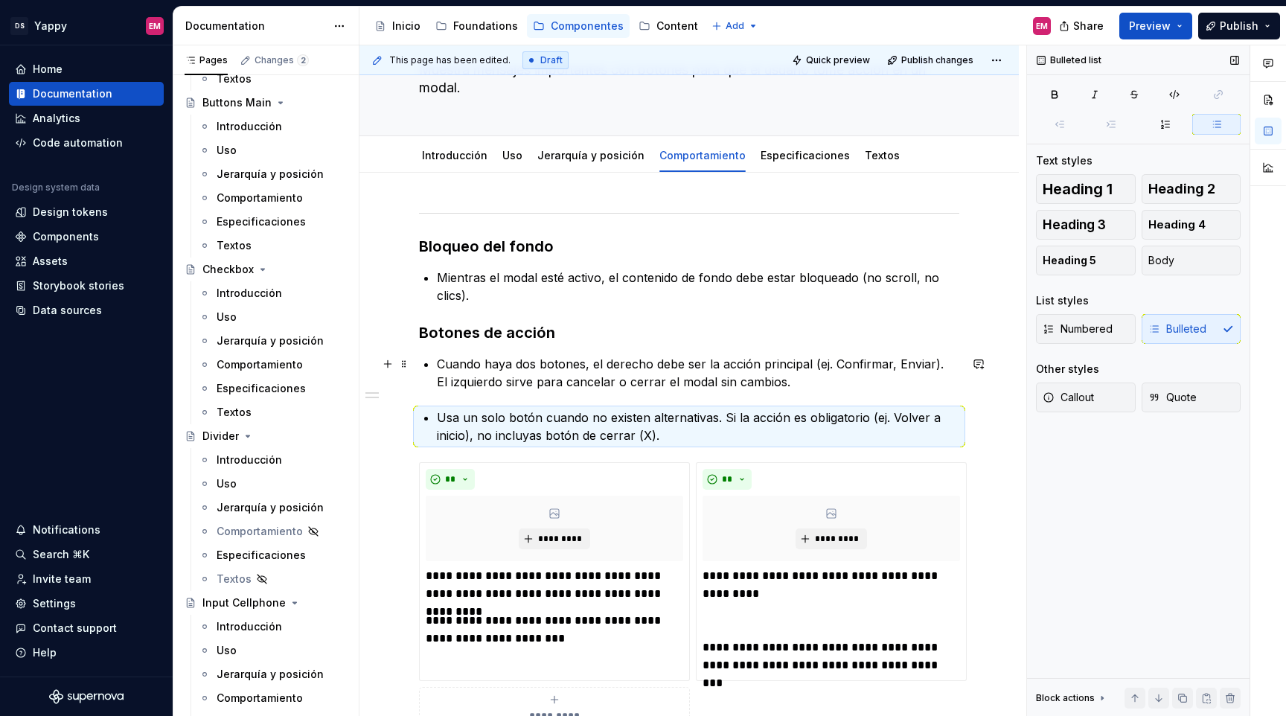
click at [428, 377] on div "**********" at bounding box center [689, 486] width 540 height 557
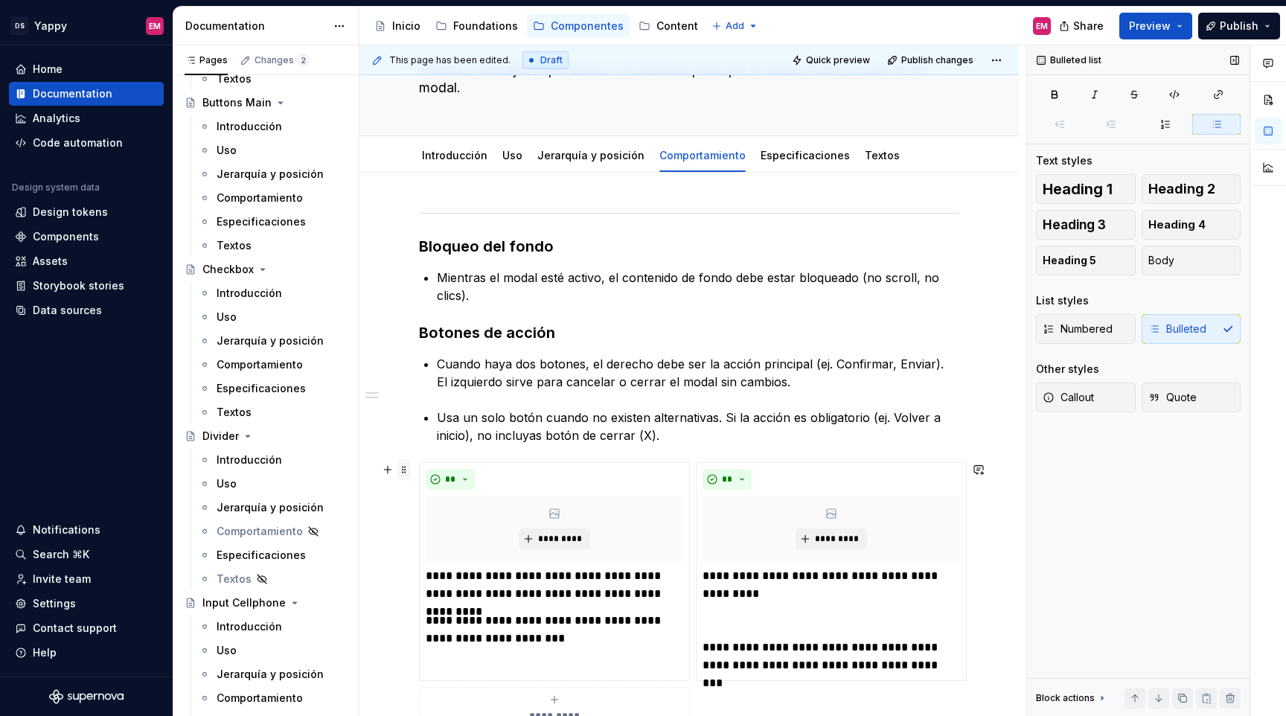
click at [407, 474] on span at bounding box center [404, 469] width 12 height 21
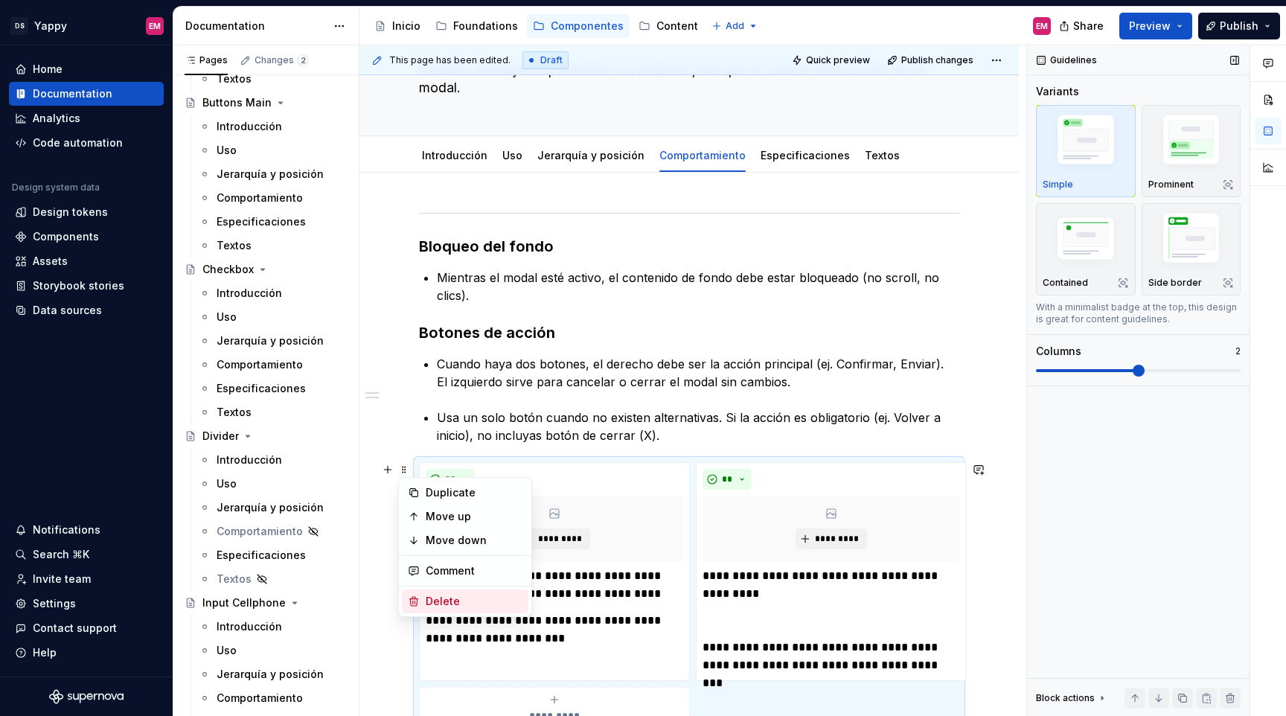
click at [455, 604] on div "Delete" at bounding box center [474, 601] width 97 height 15
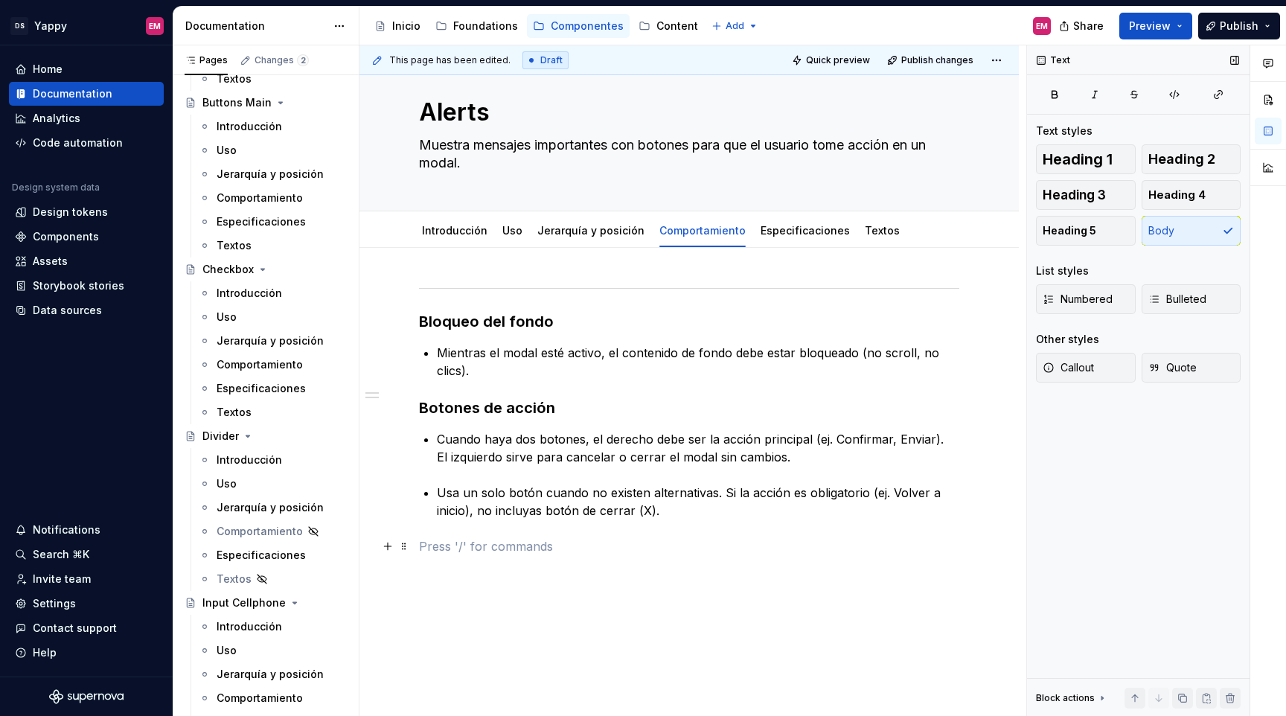
scroll to position [0, 0]
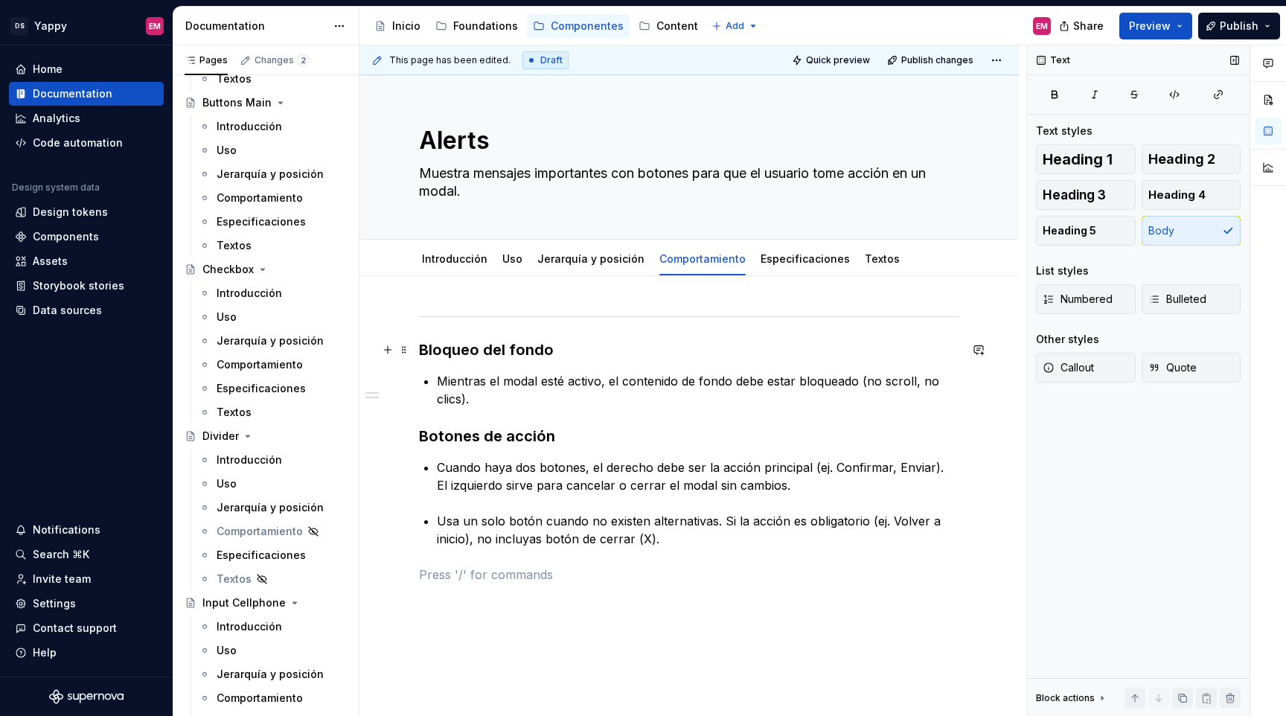
click at [421, 347] on h3 "Bloqueo del fondo" at bounding box center [689, 349] width 540 height 21
click at [463, 592] on div "Bloqueo del fondo Mientras el modal esté activo, el contenido de fondo debe est…" at bounding box center [689, 457] width 540 height 290
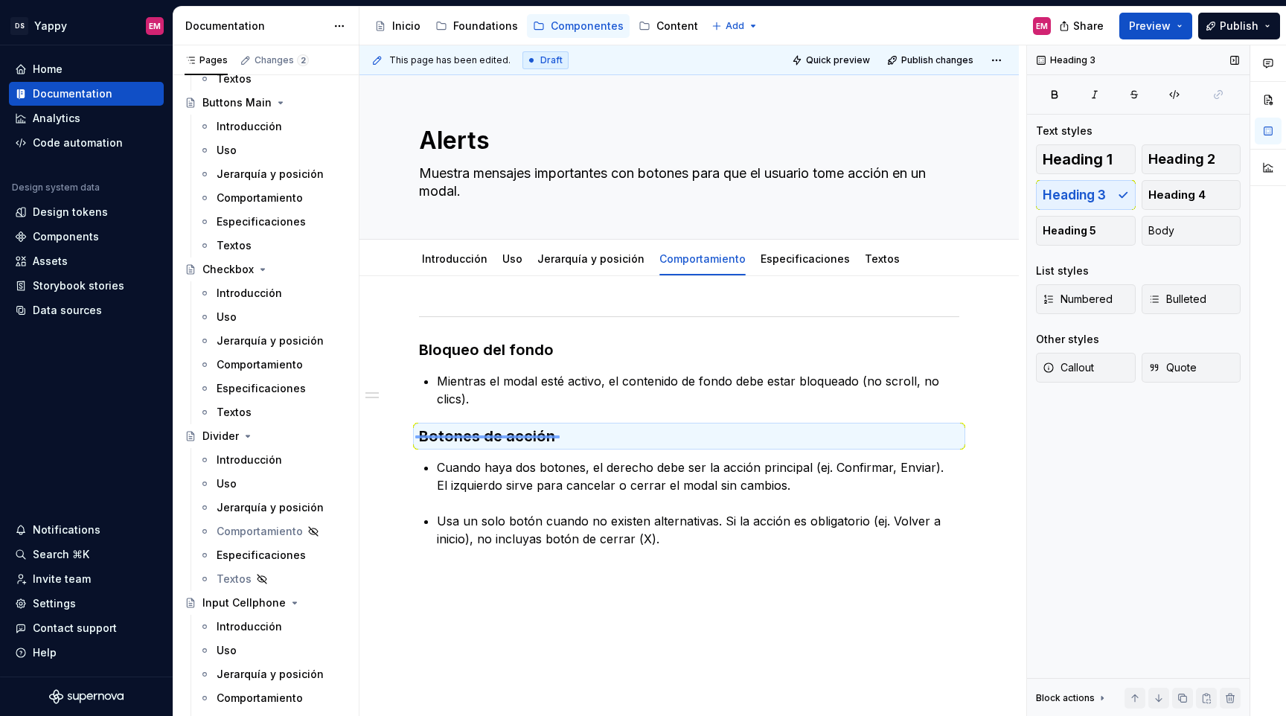
drag, startPoint x: 415, startPoint y: 435, endPoint x: 560, endPoint y: 435, distance: 144.4
click at [560, 435] on div "This page has been edited. Draft Quick preview Publish changes Alerts Muestra m…" at bounding box center [692, 380] width 667 height 671
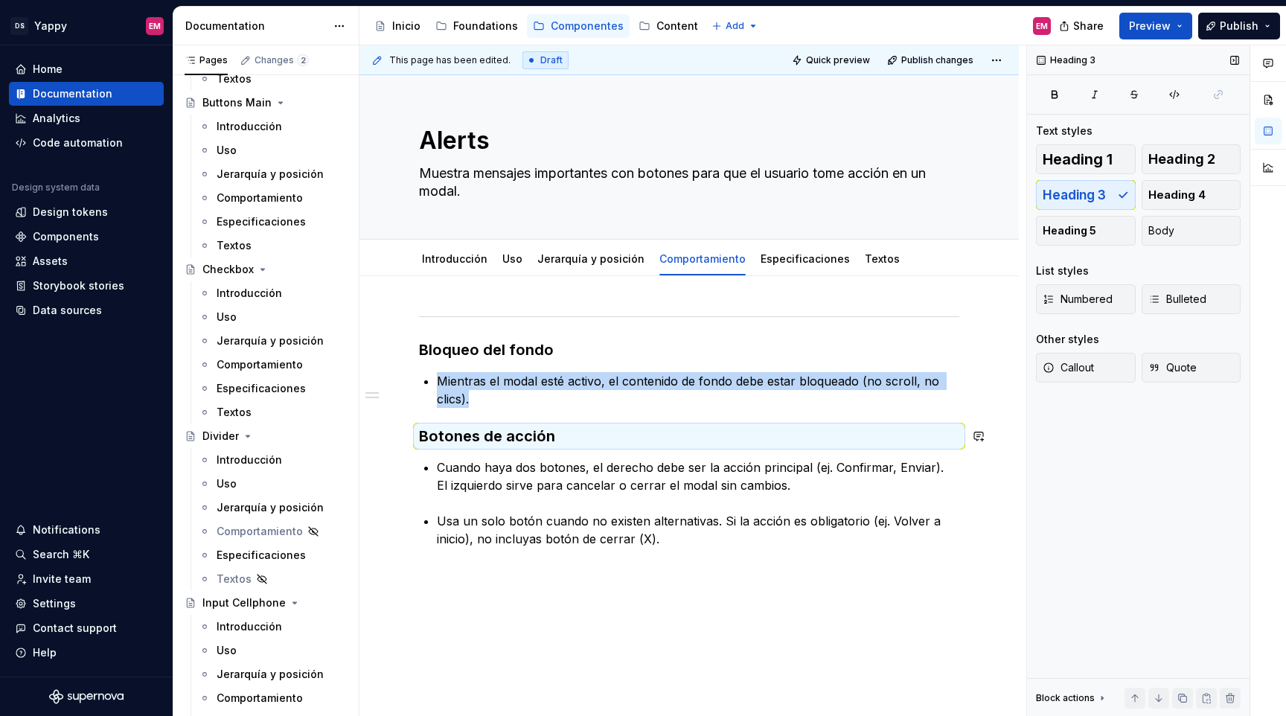
click at [560, 435] on h3 "Botones de acción" at bounding box center [689, 436] width 540 height 21
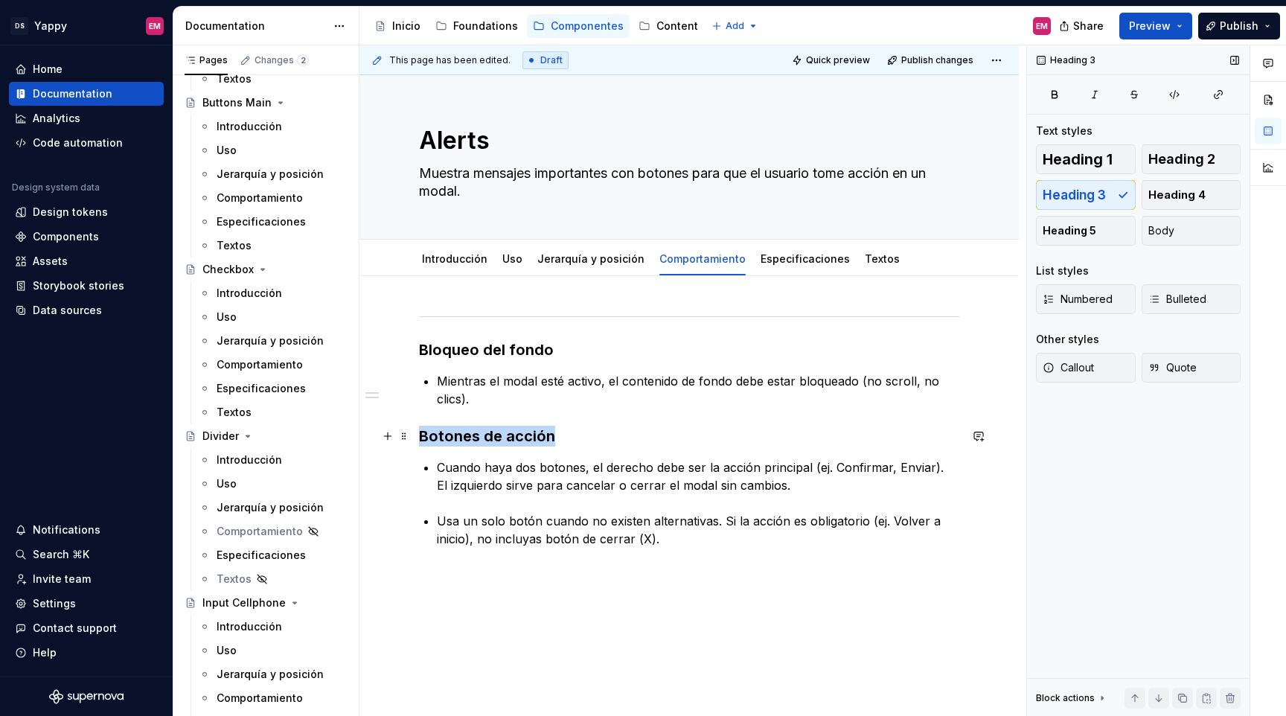
drag, startPoint x: 422, startPoint y: 436, endPoint x: 650, endPoint y: 436, distance: 228.5
click at [650, 436] on h3 "Botones de acción" at bounding box center [689, 436] width 540 height 21
copy h3 "Botones de acción"
click at [473, 598] on div "Bloqueo del fondo Mientras el modal esté activo, el contenido de fondo debe est…" at bounding box center [688, 528] width 659 height 505
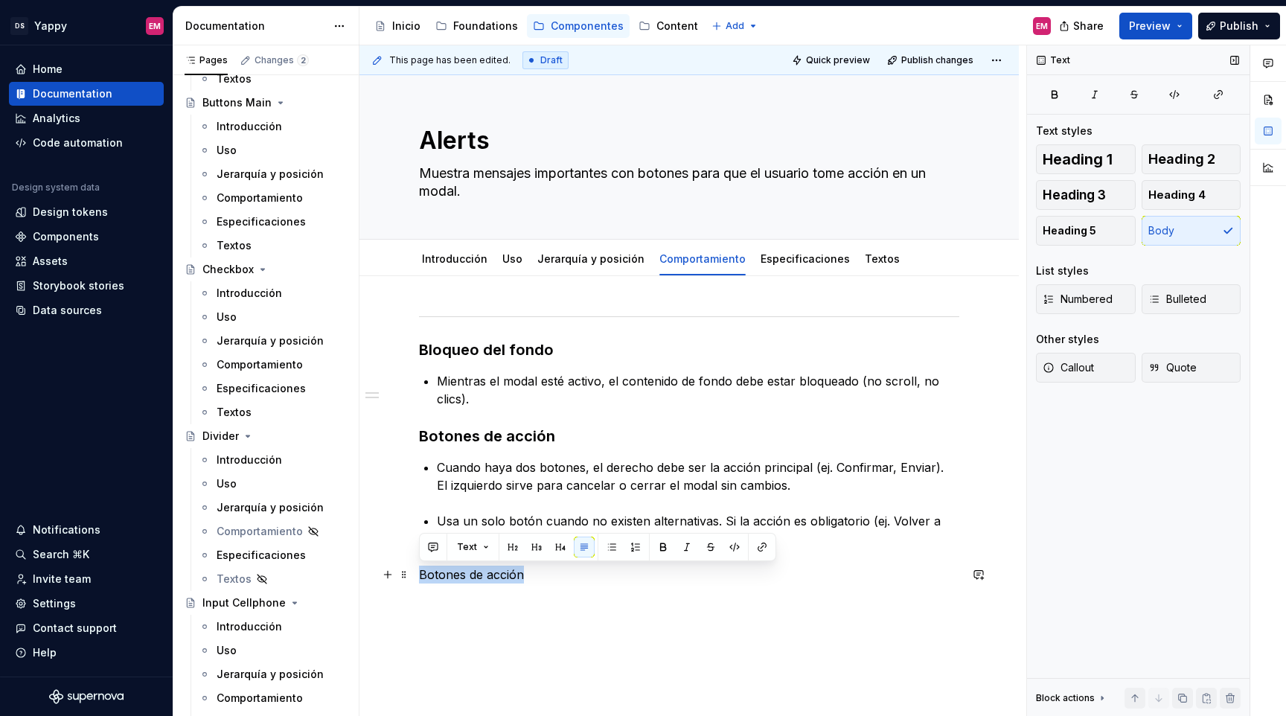
drag, startPoint x: 420, startPoint y: 574, endPoint x: 656, endPoint y: 580, distance: 236.8
click at [656, 580] on p "Botones de acción" at bounding box center [689, 575] width 540 height 18
click at [1094, 202] on span "Heading 3" at bounding box center [1074, 195] width 63 height 15
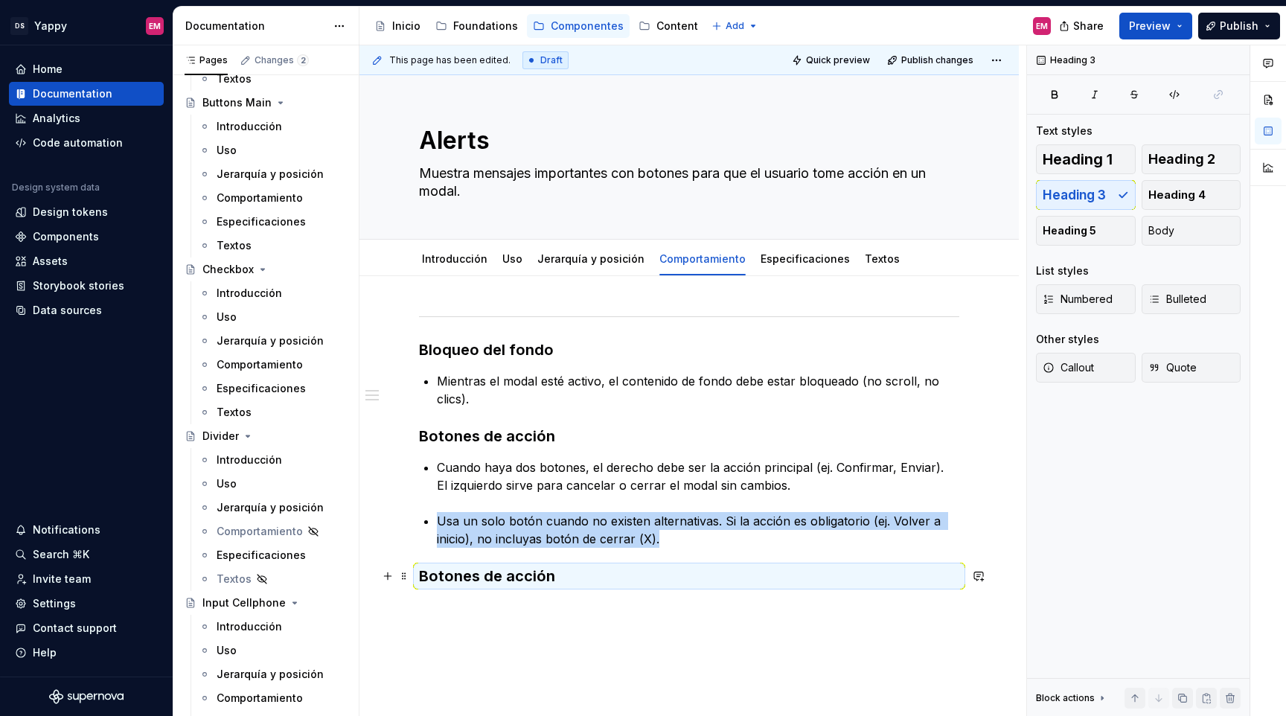
click at [577, 576] on h3 "Botones de acción" at bounding box center [689, 576] width 540 height 21
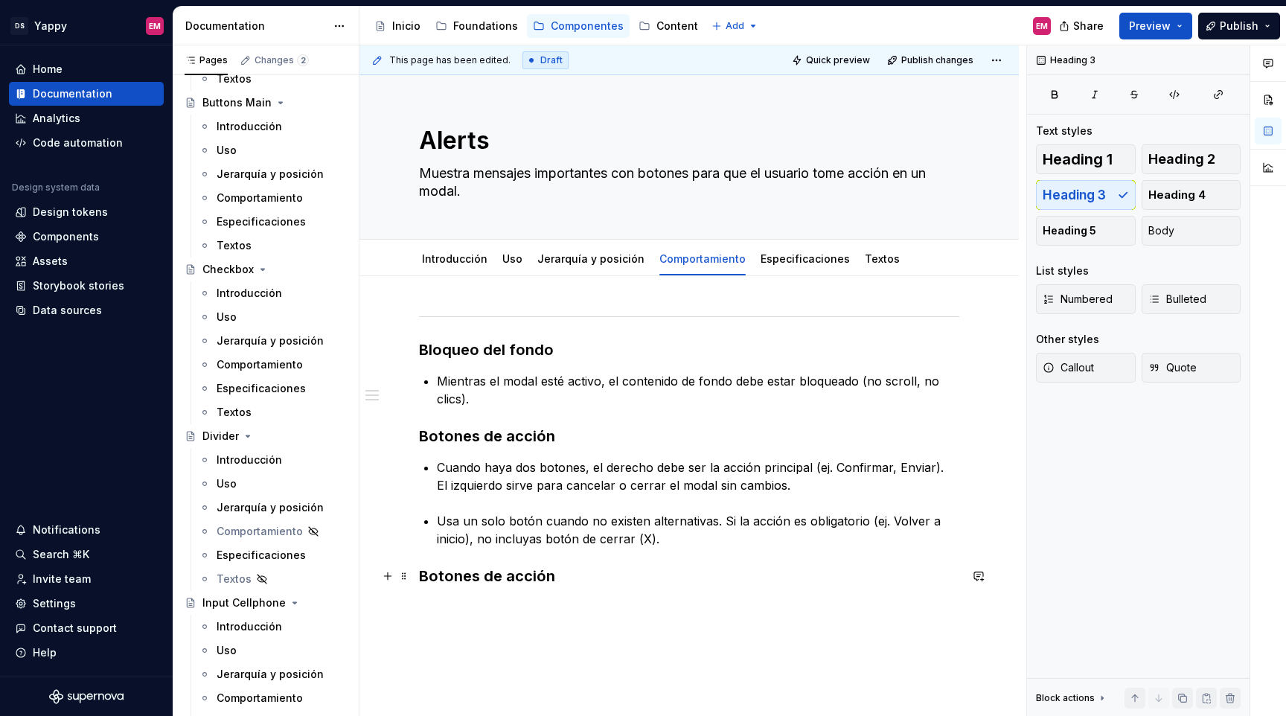
click at [573, 576] on h3 "Botones de acción" at bounding box center [689, 576] width 540 height 21
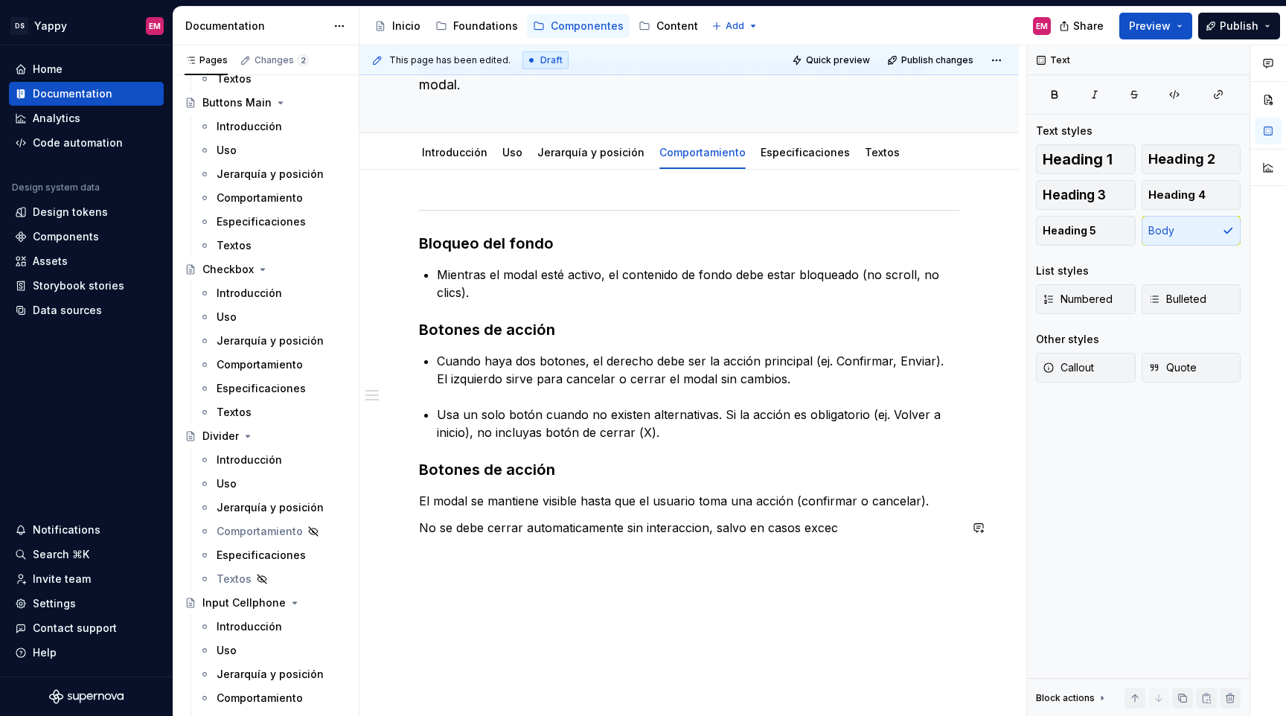
scroll to position [144, 0]
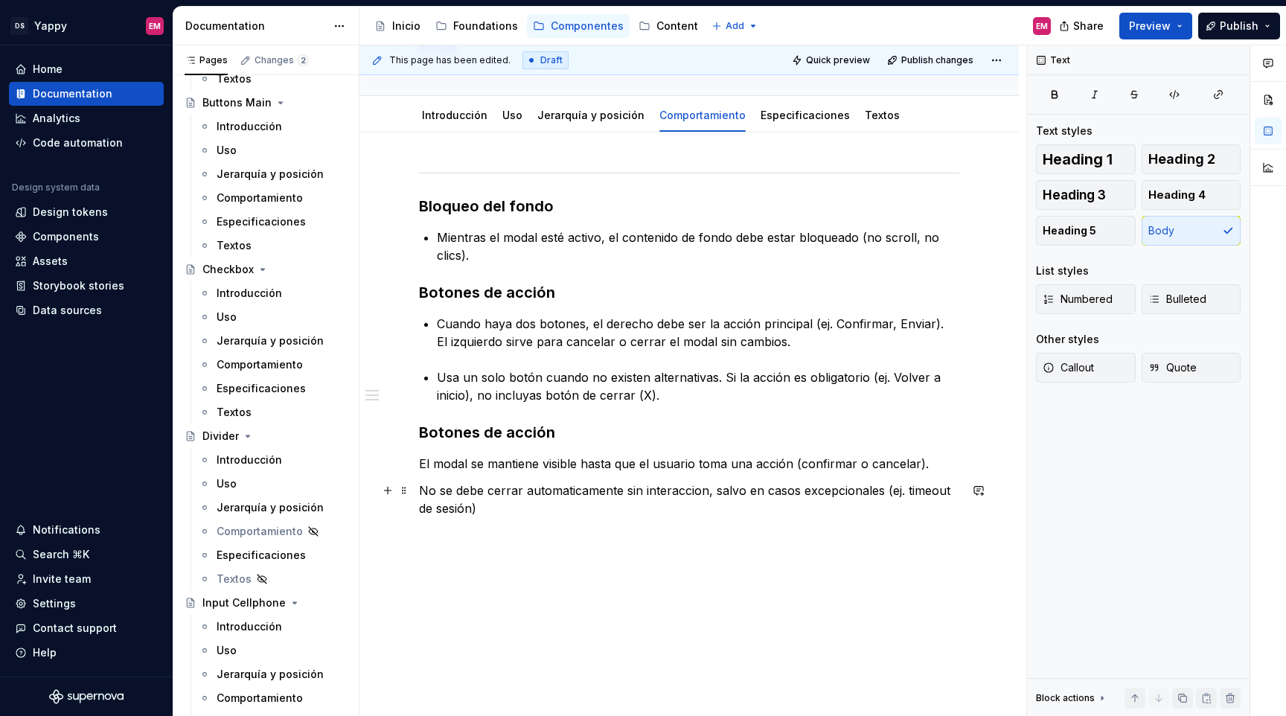
click at [538, 503] on p "No se debe cerrar automaticamente sin interaccion, salvo en casos excepcionales…" at bounding box center [689, 500] width 540 height 36
click at [700, 494] on p "No se debe cerrar automaticamente sin interaccion, salvo en casos excepcionales…" at bounding box center [689, 500] width 540 height 36
click at [563, 490] on p "No se debe cerrar automaticamente sin interacción, salvo en casos excepcionales…" at bounding box center [689, 500] width 540 height 36
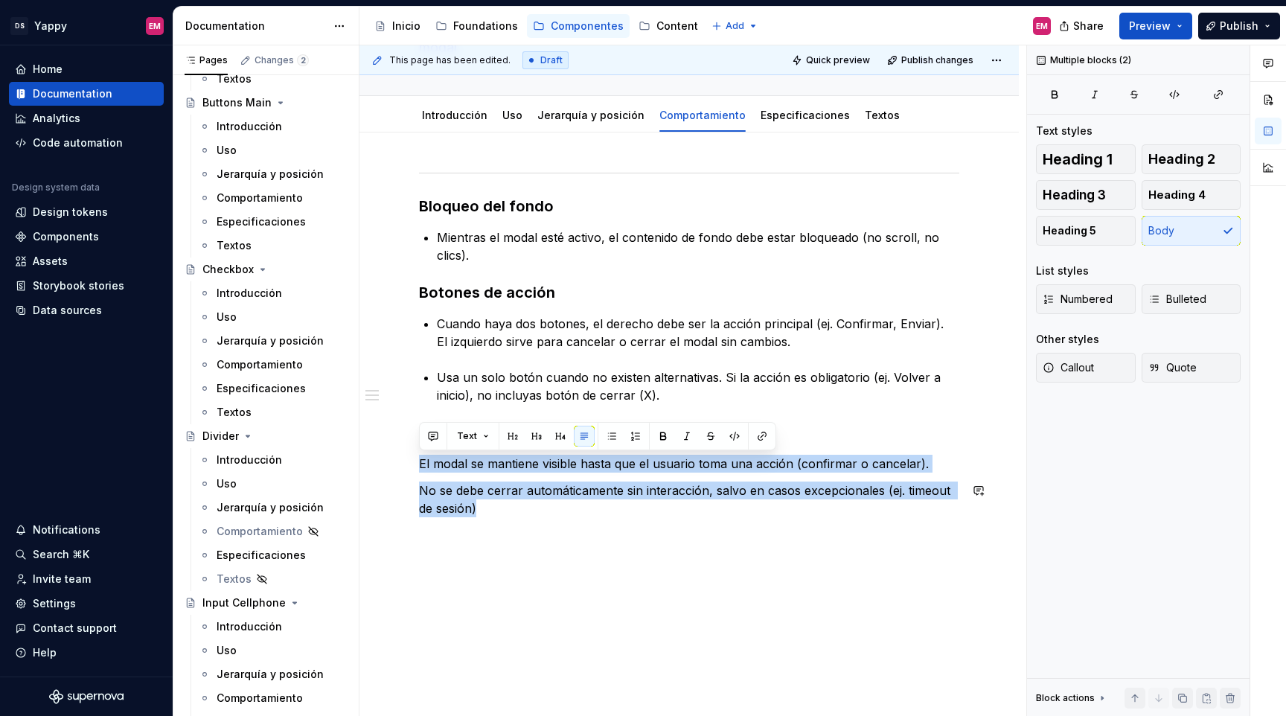
drag, startPoint x: 422, startPoint y: 470, endPoint x: 501, endPoint y: 525, distance: 96.6
click at [502, 525] on div "Bloqueo del fondo Mientras el modal esté activo, el contenido de fondo debe est…" at bounding box center [689, 351] width 540 height 367
click at [1163, 297] on span "Bulleted" at bounding box center [1177, 299] width 58 height 15
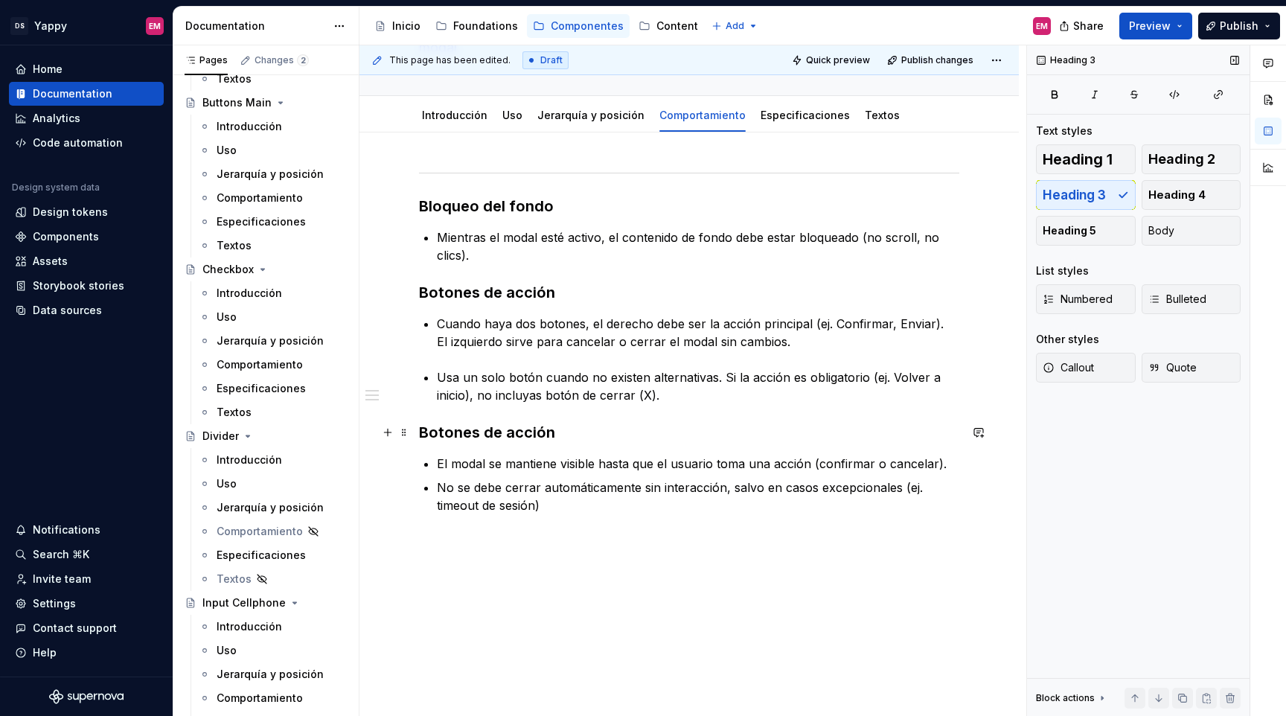
click at [614, 432] on h3 "Botones de acción" at bounding box center [689, 432] width 540 height 21
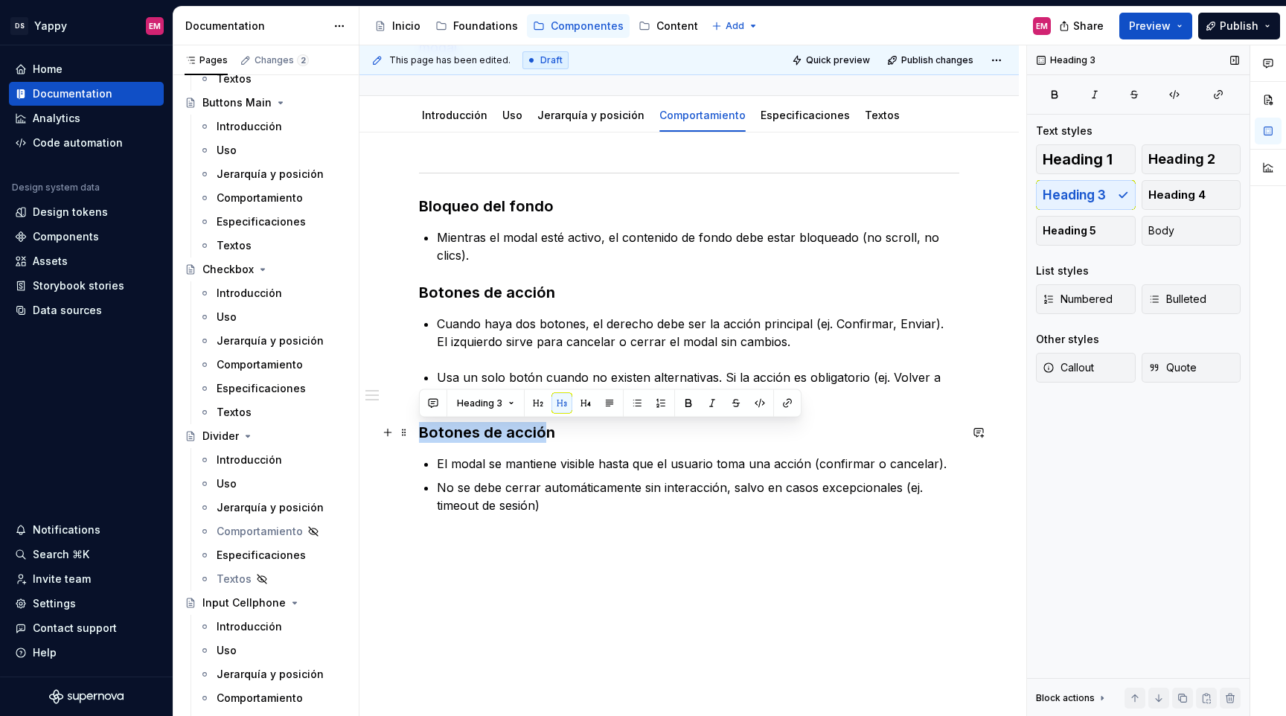
drag, startPoint x: 423, startPoint y: 438, endPoint x: 543, endPoint y: 436, distance: 119.8
click at [543, 436] on h3 "Botones de acción" at bounding box center [689, 432] width 540 height 21
click at [453, 429] on h3 "Botones de acción" at bounding box center [689, 432] width 540 height 21
drag, startPoint x: 433, startPoint y: 429, endPoint x: 555, endPoint y: 429, distance: 122.1
click at [555, 429] on h3 "Botones de acción" at bounding box center [689, 432] width 540 height 21
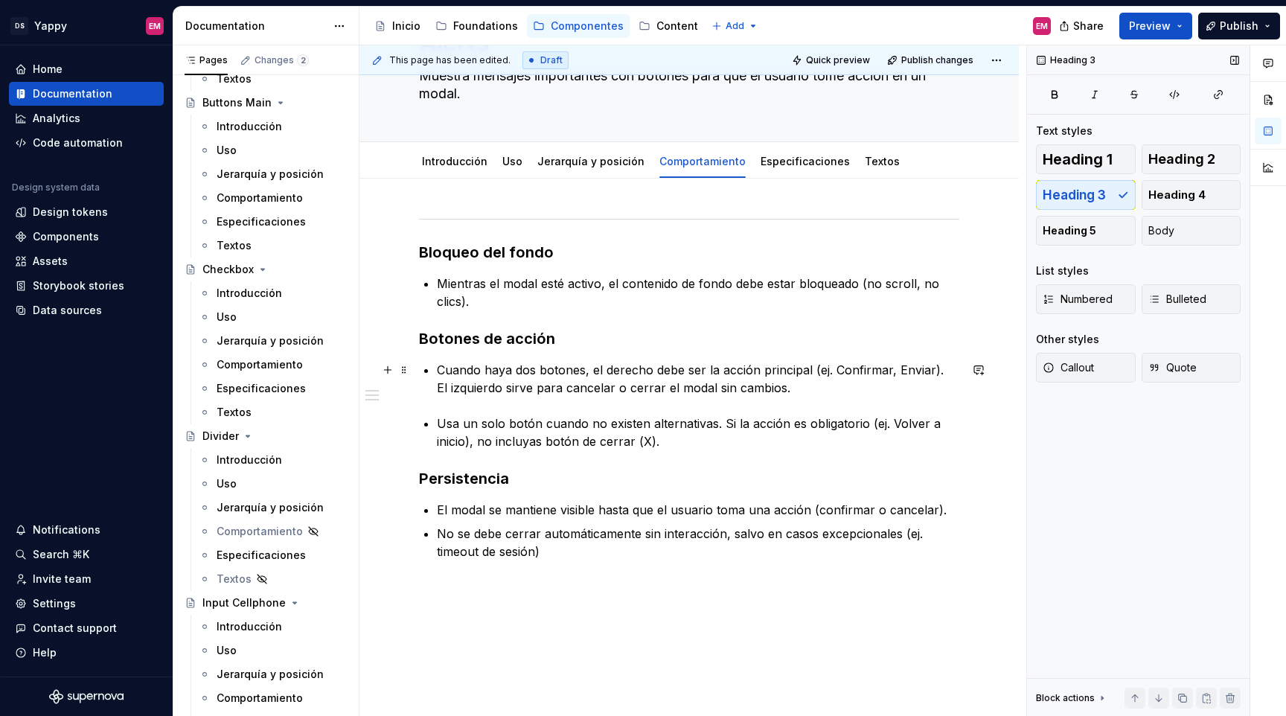
scroll to position [86, 0]
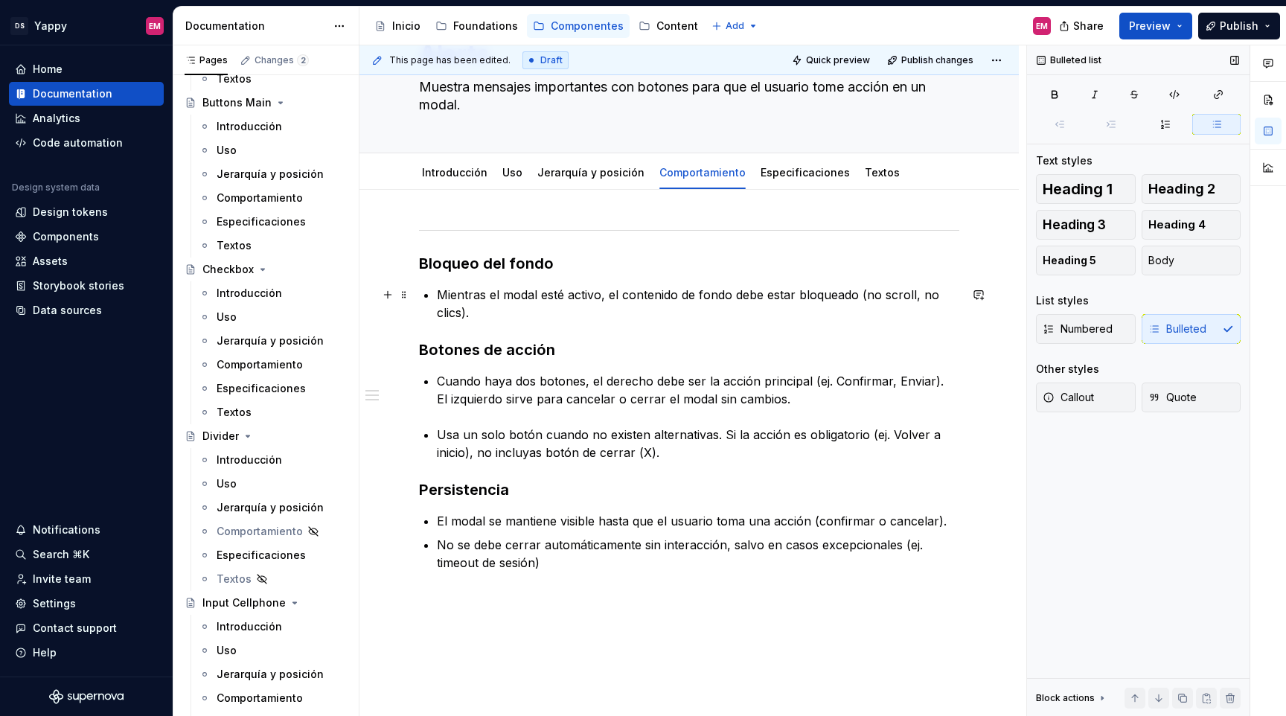
click at [769, 298] on p "Mientras el modal esté activo, el contenido de fondo debe estar bloqueado (no s…" at bounding box center [698, 304] width 522 height 36
click at [920, 293] on p "Mientras el modal esté activo, el contenido de fondo debe permanecer bloqueado …" at bounding box center [698, 304] width 522 height 36
click at [448, 313] on p "Mientras el modal esté activo, el contenido de fondo debe permanecer bloqueado …" at bounding box center [698, 304] width 522 height 36
click at [436, 312] on div "Bloqueo del fondo Mientras el modal esté activo, el contenido de fondo debe per…" at bounding box center [689, 398] width 540 height 346
click at [551, 300] on p "Mientras el modal esté activo, el contenido de fondo debe permanecer bloqueado …" at bounding box center [698, 304] width 522 height 36
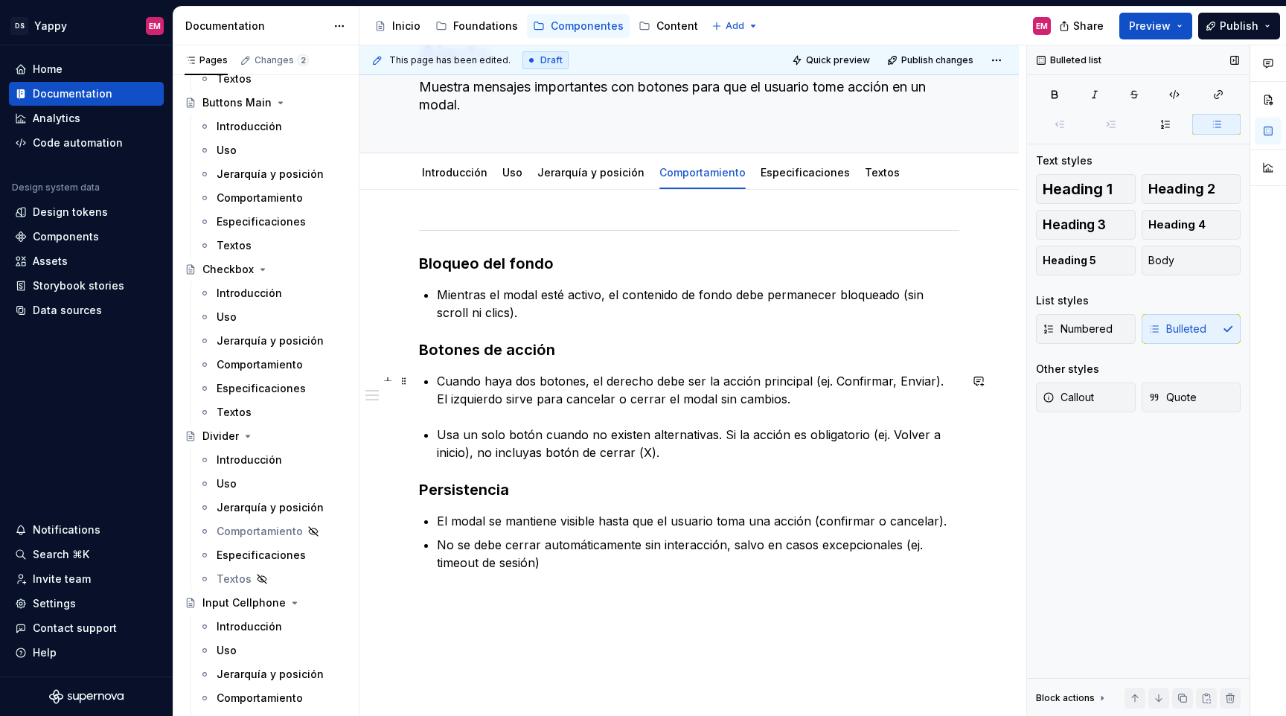
scroll to position [144, 0]
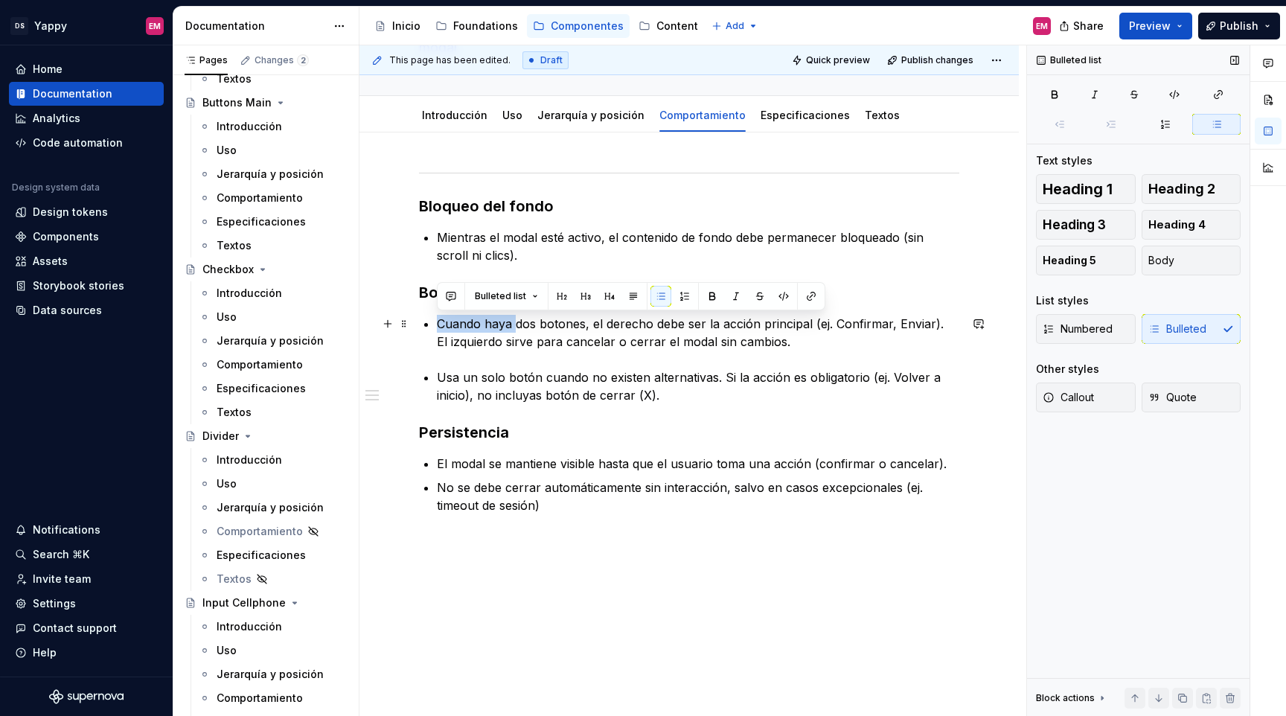
drag, startPoint x: 435, startPoint y: 320, endPoint x: 515, endPoint y: 319, distance: 80.4
click at [515, 319] on div "Bloqueo del fondo Mientras el modal esté activo, el contenido de fondo debe per…" at bounding box center [689, 341] width 540 height 346
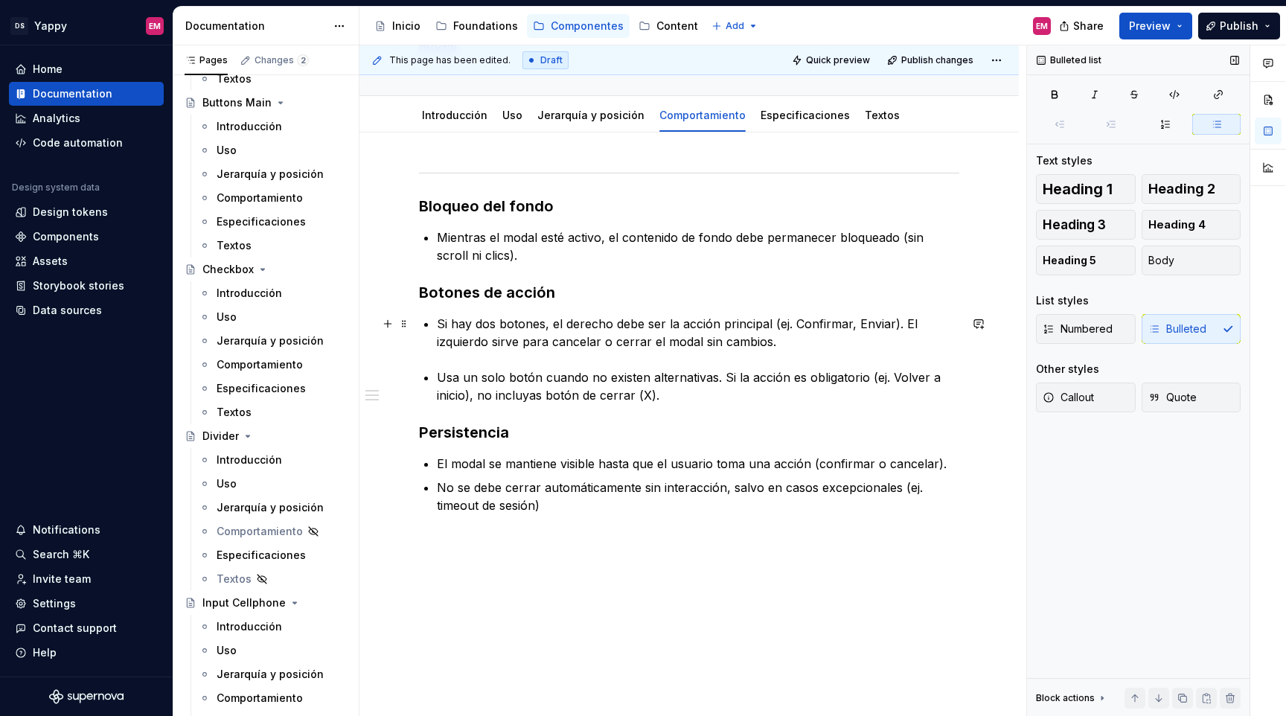
click at [563, 326] on p "Si hay dos botones, el derecho debe ser la acción principal (ej. Confirmar, Env…" at bounding box center [698, 333] width 522 height 36
click at [888, 327] on p "Si hay dos botones, el de la derecha debe ser la acción principal (ej. Confirma…" at bounding box center [698, 333] width 522 height 36
click at [885, 319] on p "Si hay dos botones, el de la derecha debe ser la acción principal (ej. Confirma…" at bounding box center [698, 333] width 522 height 36
click at [908, 325] on p "Si hay dos botones, el de la derecha debe ser la acción principal (ej. Confirma…" at bounding box center [698, 333] width 522 height 36
click at [950, 320] on p "Si hay dos botones, el de la derecha debe ser la acción principal (ej. Confirma…" at bounding box center [698, 333] width 522 height 36
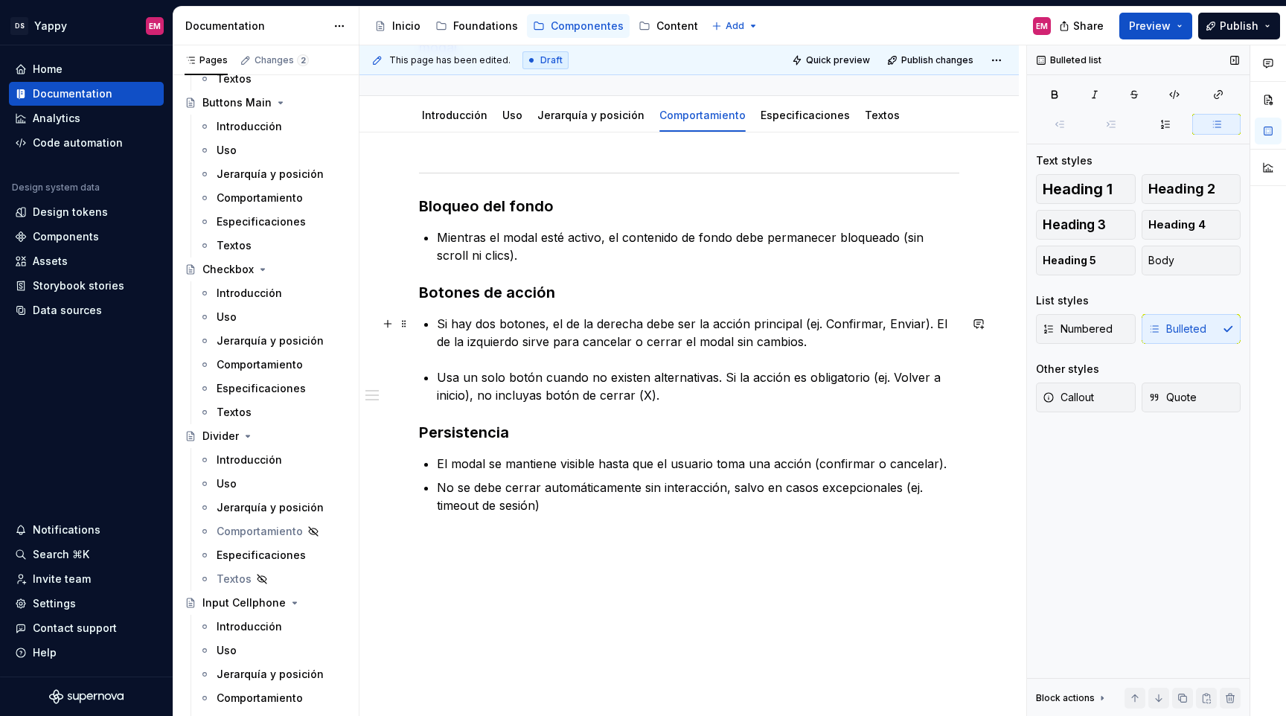
click at [505, 347] on p "Si hay dos botones, el de la derecha debe ser la acción principal (ej. Confirma…" at bounding box center [698, 333] width 522 height 36
drag, startPoint x: 717, startPoint y: 342, endPoint x: 669, endPoint y: 342, distance: 47.6
click at [669, 342] on p "Si hay dos botones, el de la derecha debe ser la acción principal (ej. Confirma…" at bounding box center [698, 333] width 522 height 36
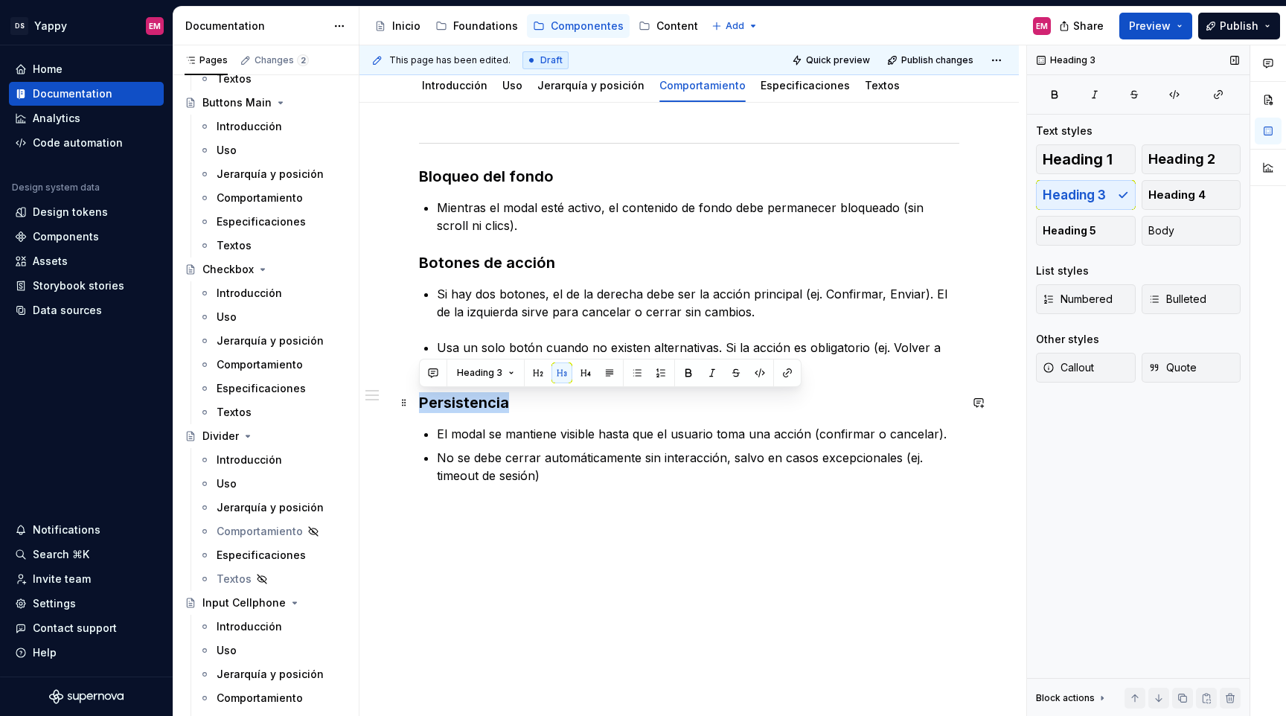
drag, startPoint x: 420, startPoint y: 406, endPoint x: 530, endPoint y: 402, distance: 109.5
click at [527, 404] on h3 "Persistencia" at bounding box center [689, 402] width 540 height 21
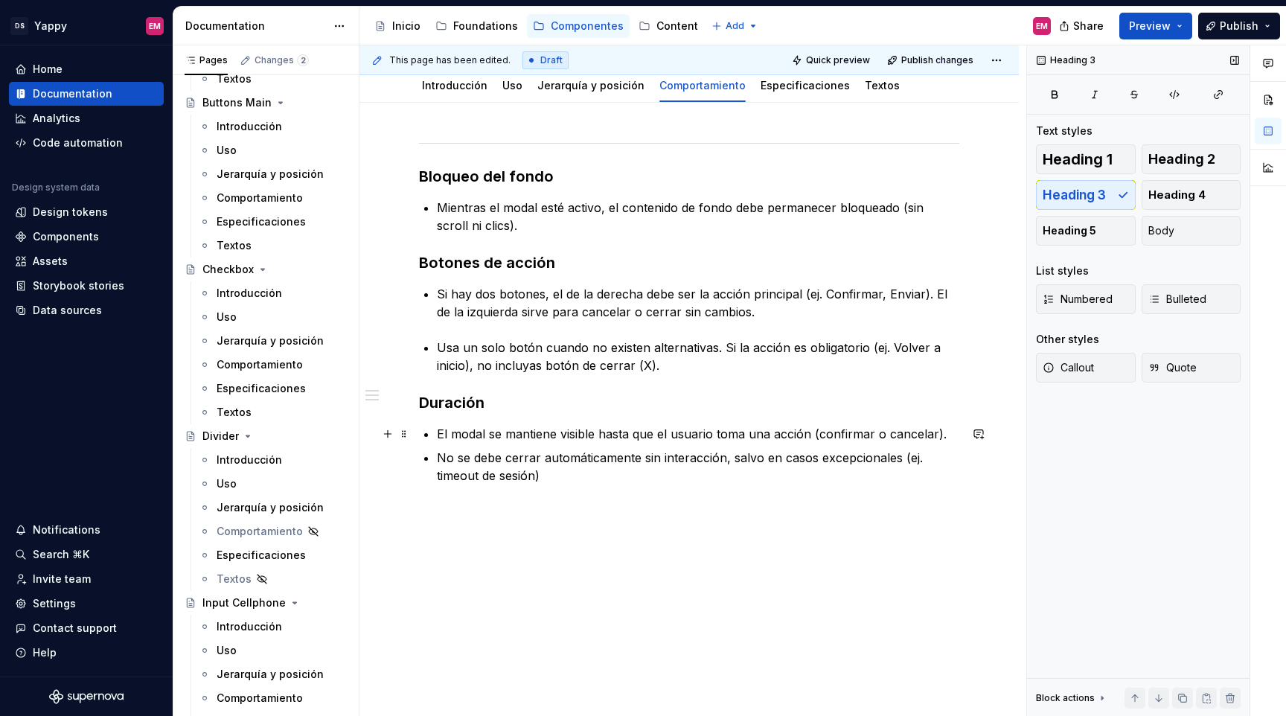
click at [820, 435] on p "El modal se mantiene visible hasta que el usuario toma una acción (confirmar o …" at bounding box center [698, 434] width 522 height 18
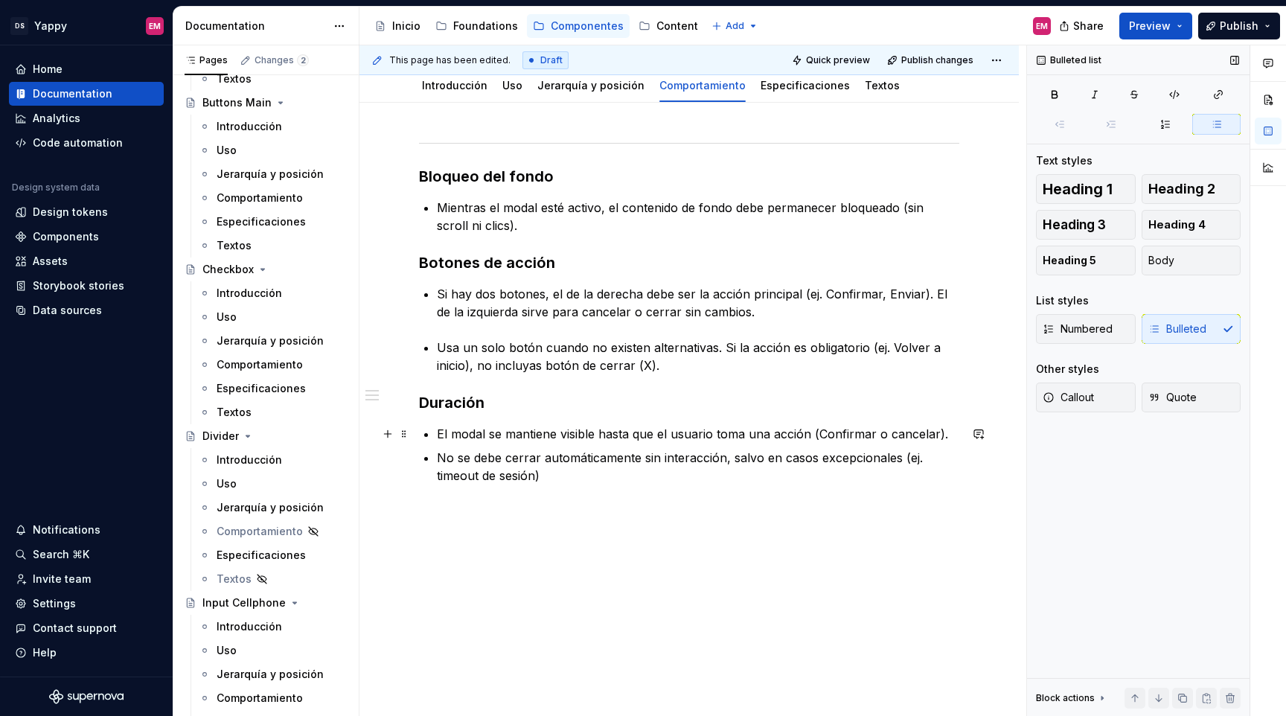
click at [895, 432] on p "El modal se mantiene visible hasta que el usuario toma una acción (Confirmar o …" at bounding box center [698, 434] width 522 height 18
click at [819, 434] on p "El modal se mantiene visible hasta que el usuario toma una acción (Confirmar o …" at bounding box center [698, 434] width 522 height 18
click at [680, 467] on p "No se debe cerrar automáticamente sin interacción, salvo en casos excepcionales…" at bounding box center [698, 467] width 522 height 36
click at [535, 461] on p "No se debe cerrar automáticamente sin interacción, salvo en casos excepcionales…" at bounding box center [698, 467] width 522 height 36
drag, startPoint x: 537, startPoint y: 480, endPoint x: 437, endPoint y: 480, distance: 100.5
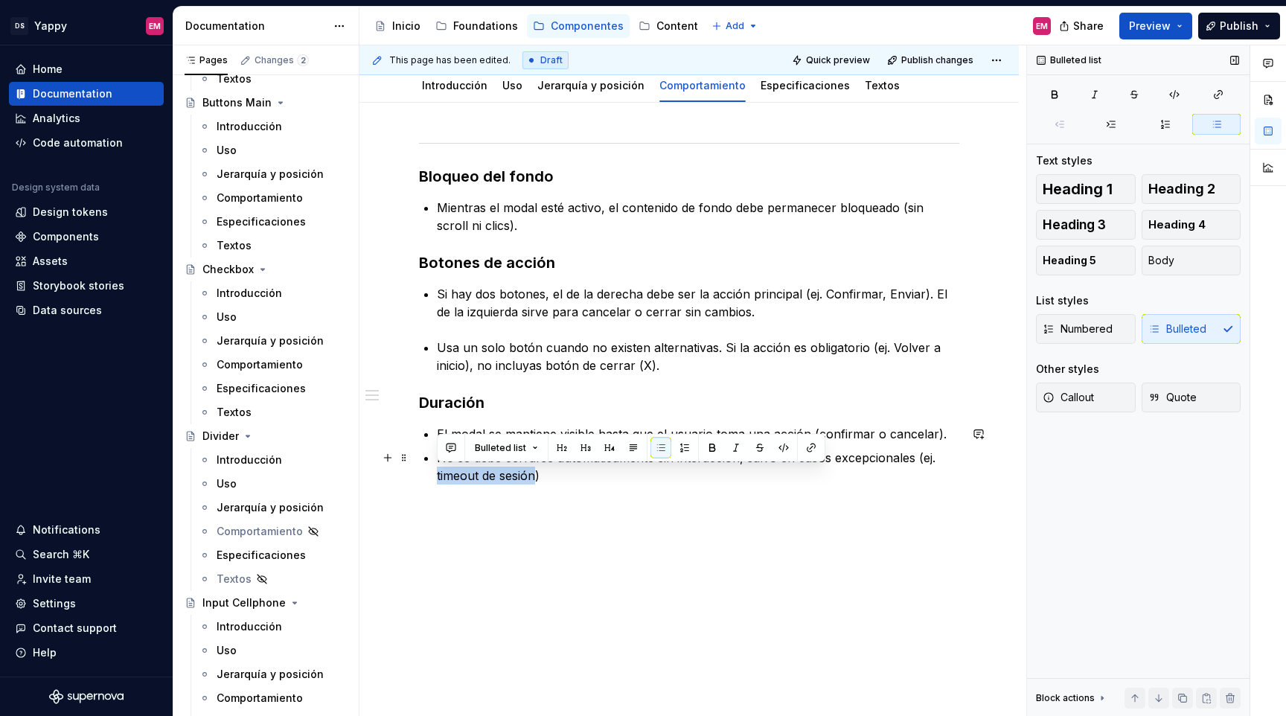
click at [437, 480] on p "No se debe cerrarse automáticamente sin interacción, salvo en casos excepcional…" at bounding box center [698, 467] width 522 height 36
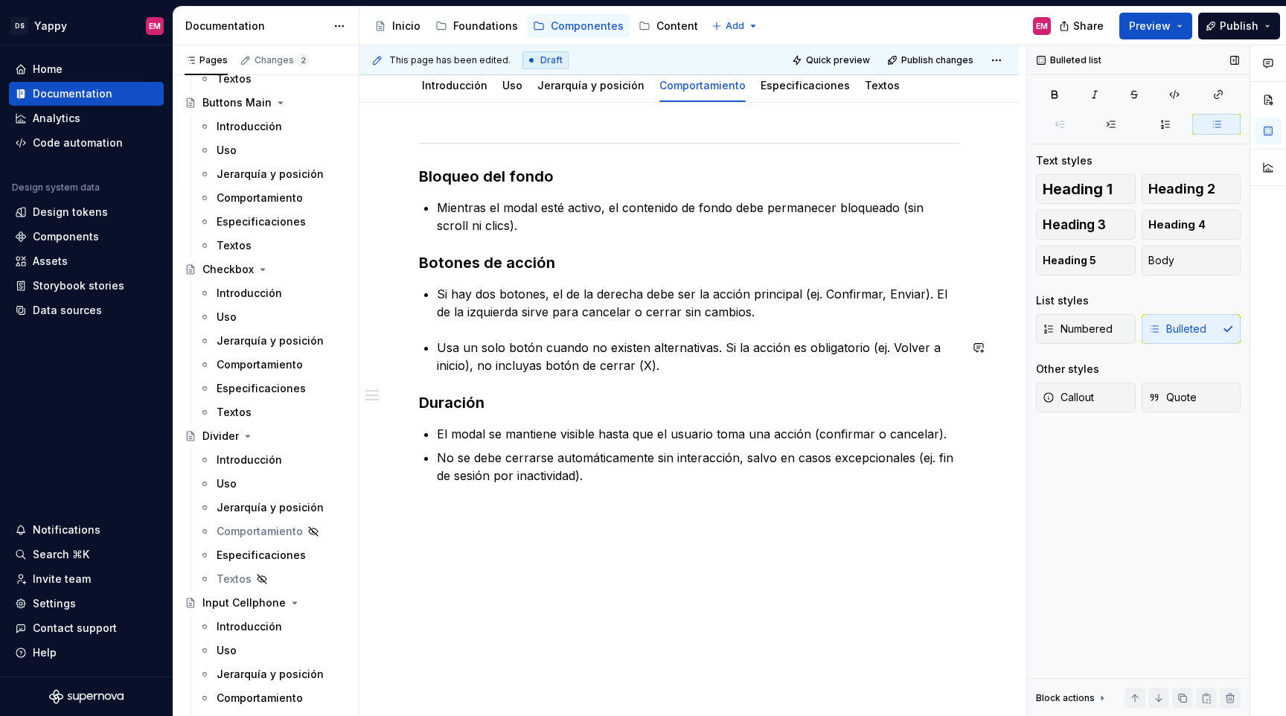
scroll to position [102, 0]
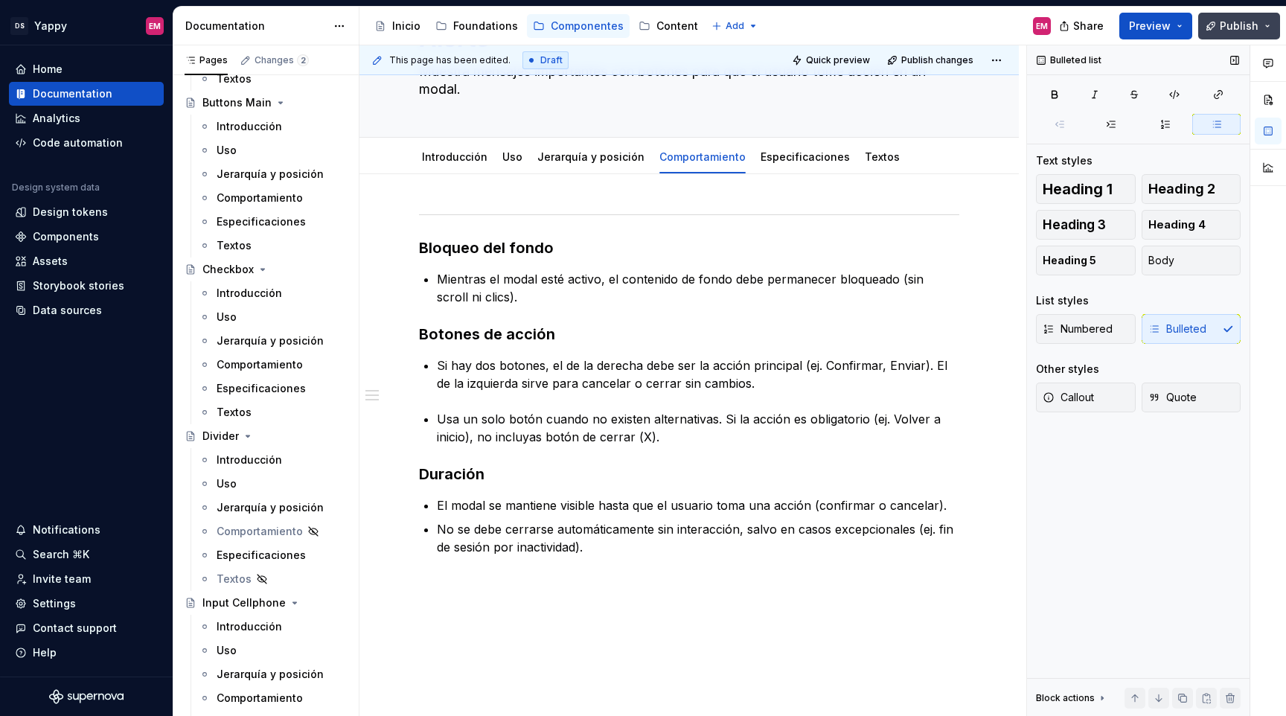
click at [1218, 16] on button "Publish" at bounding box center [1239, 26] width 82 height 27
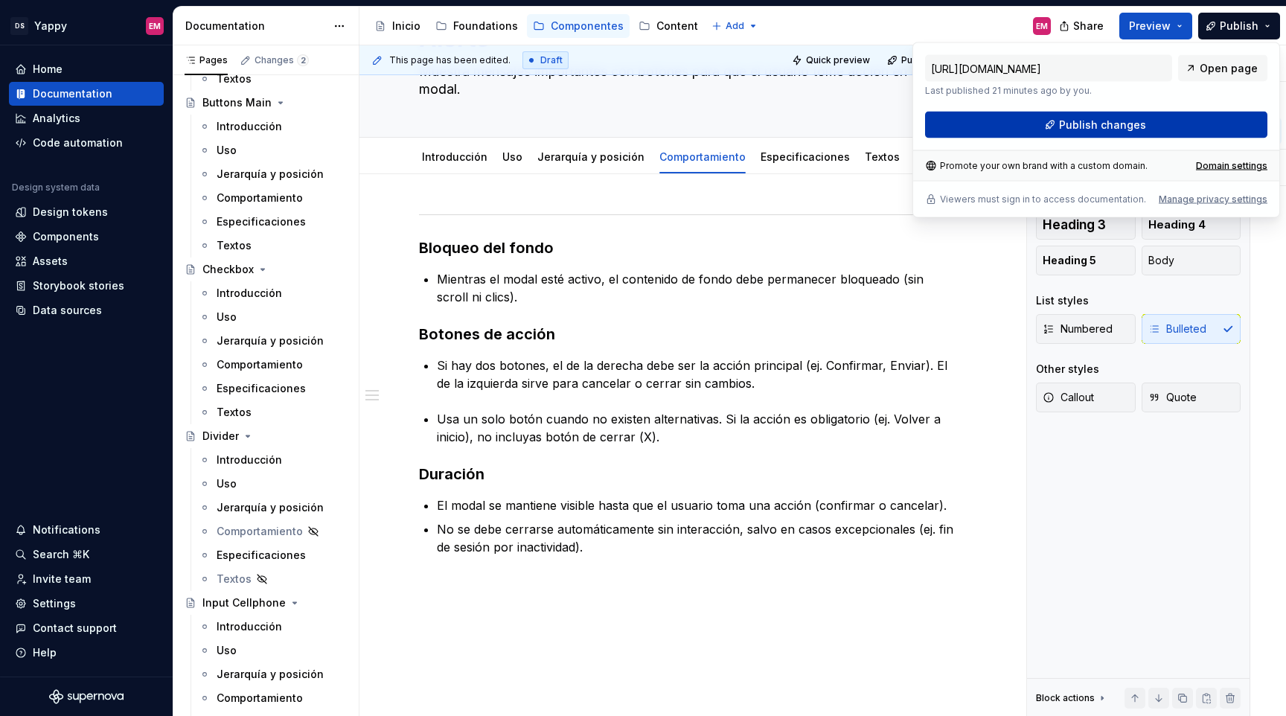
click at [1000, 126] on button "Publish changes" at bounding box center [1096, 125] width 342 height 27
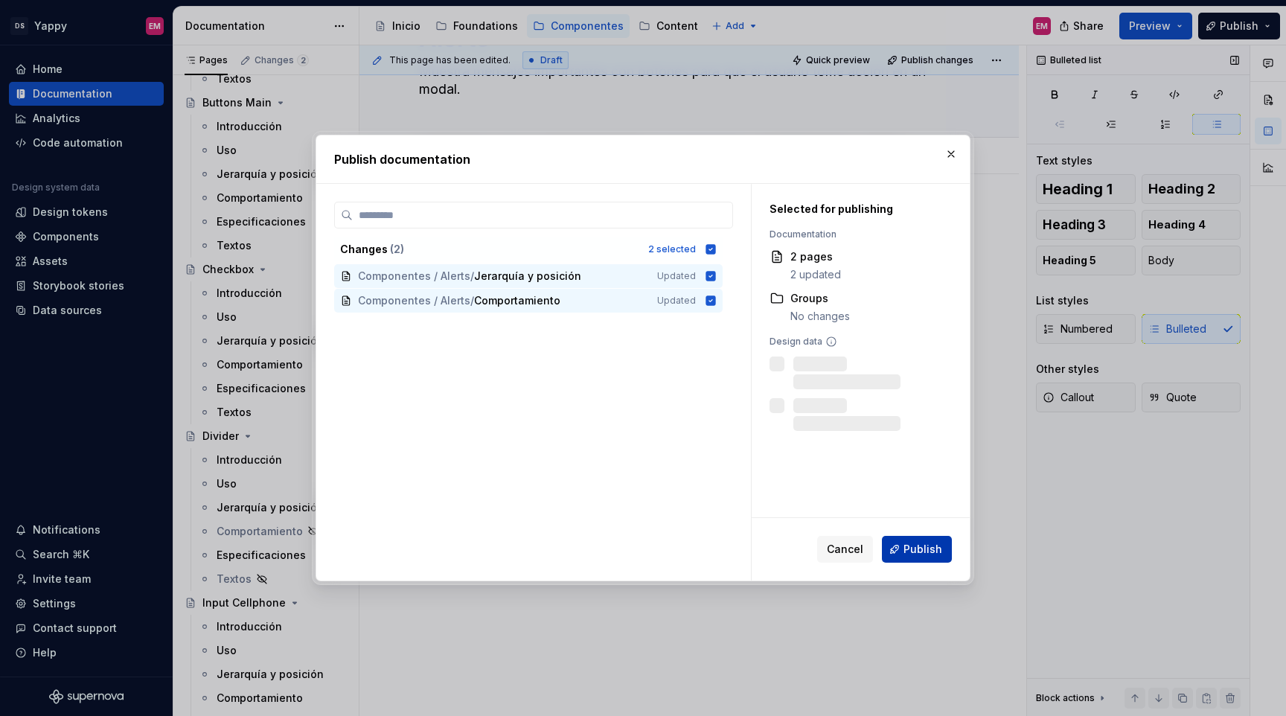
click at [914, 549] on span "Publish" at bounding box center [922, 549] width 39 height 15
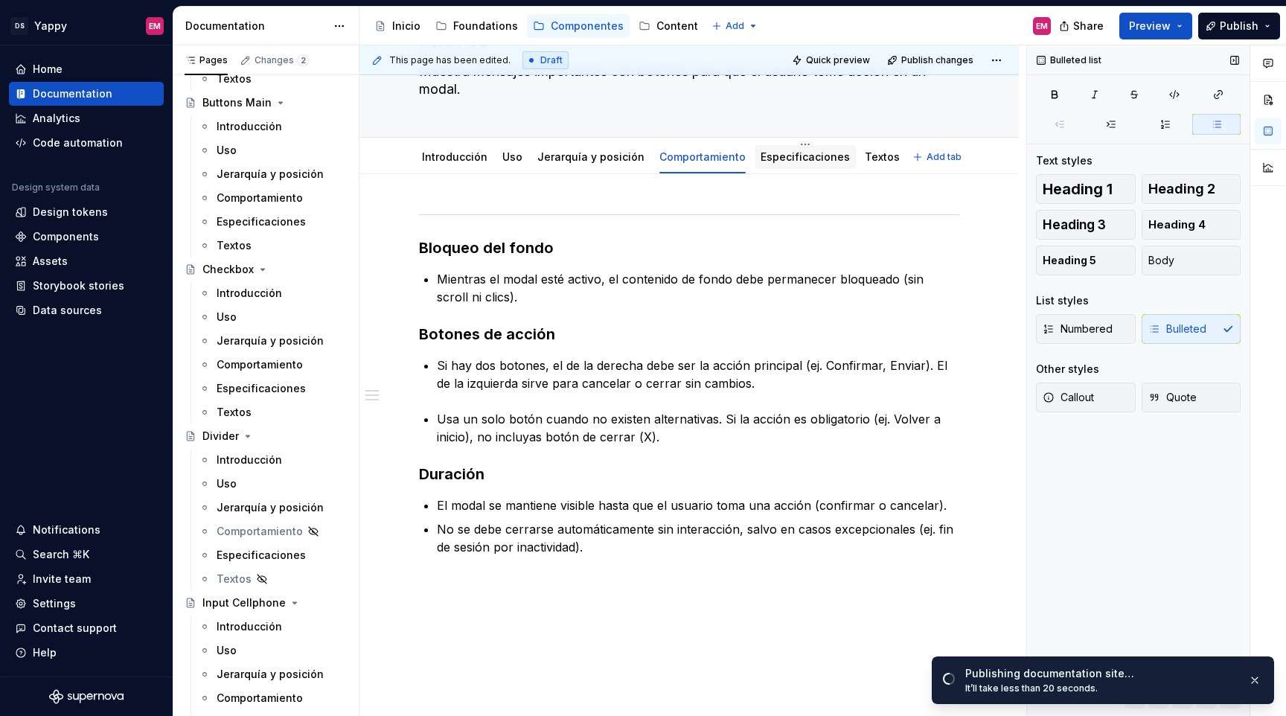
click at [790, 159] on link "Especificaciones" at bounding box center [805, 156] width 89 height 13
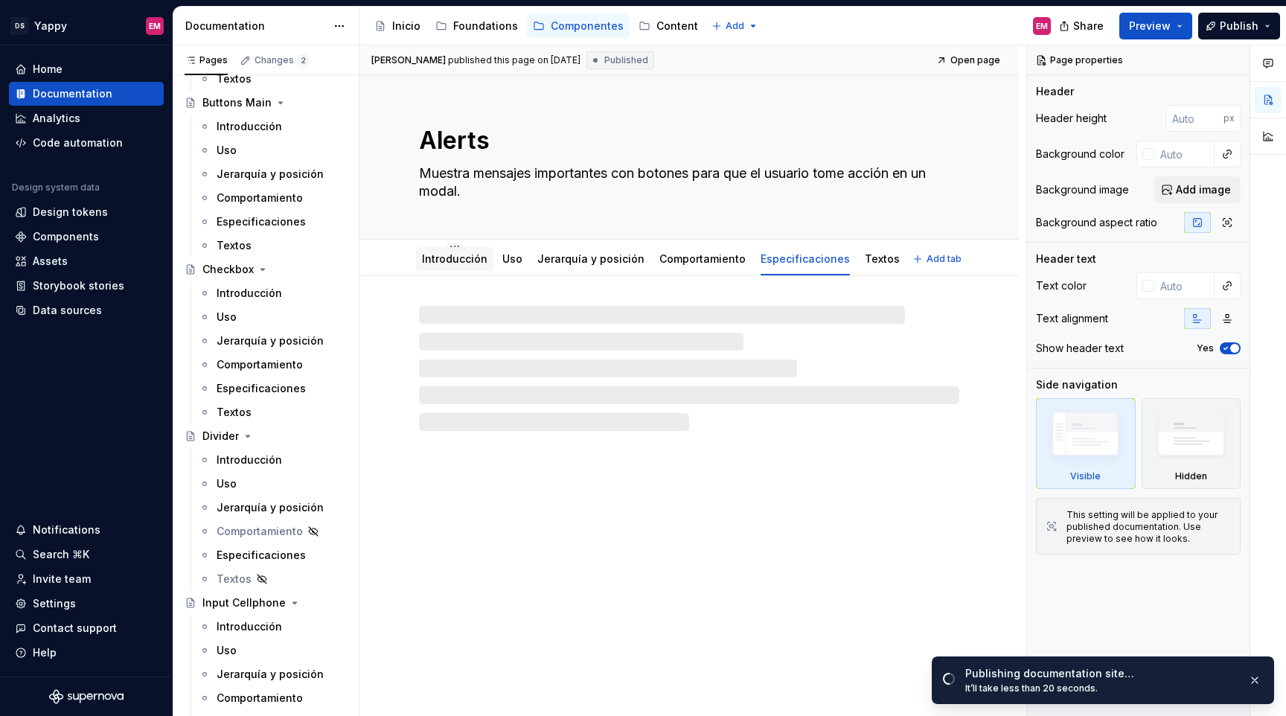
click at [439, 261] on link "Introducción" at bounding box center [454, 258] width 65 height 13
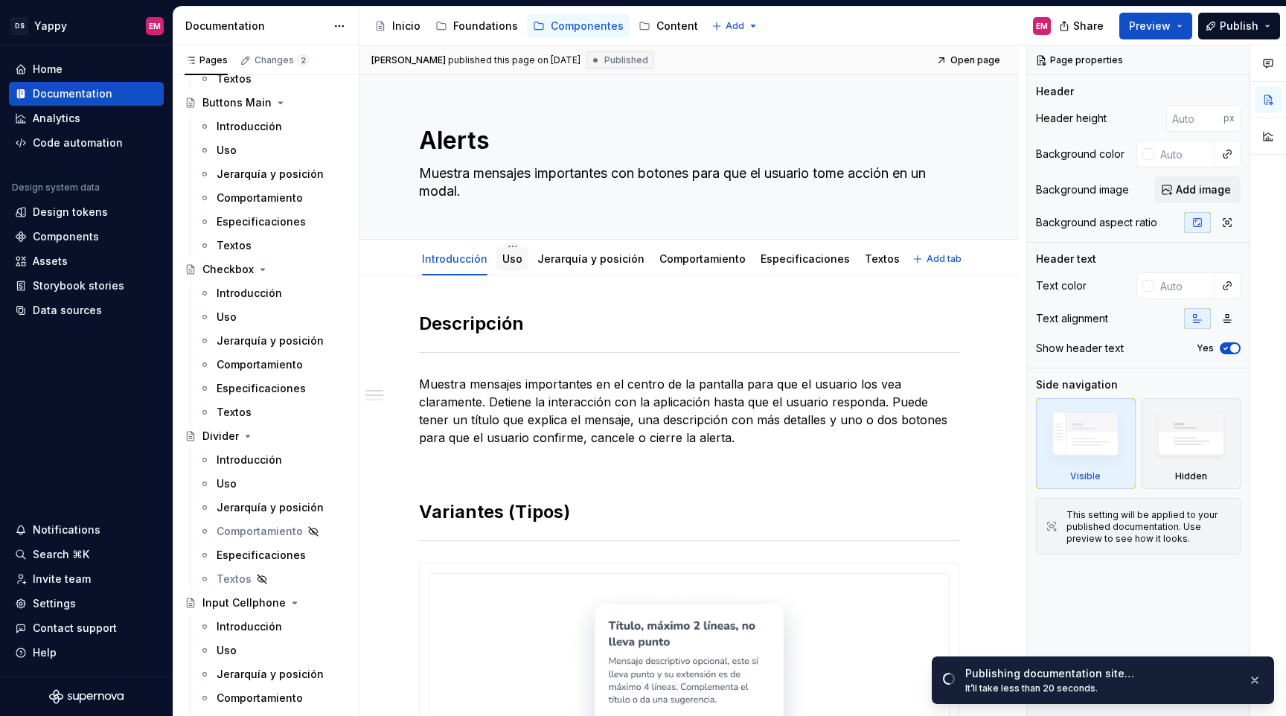
click at [505, 257] on link "Uso" at bounding box center [512, 258] width 20 height 13
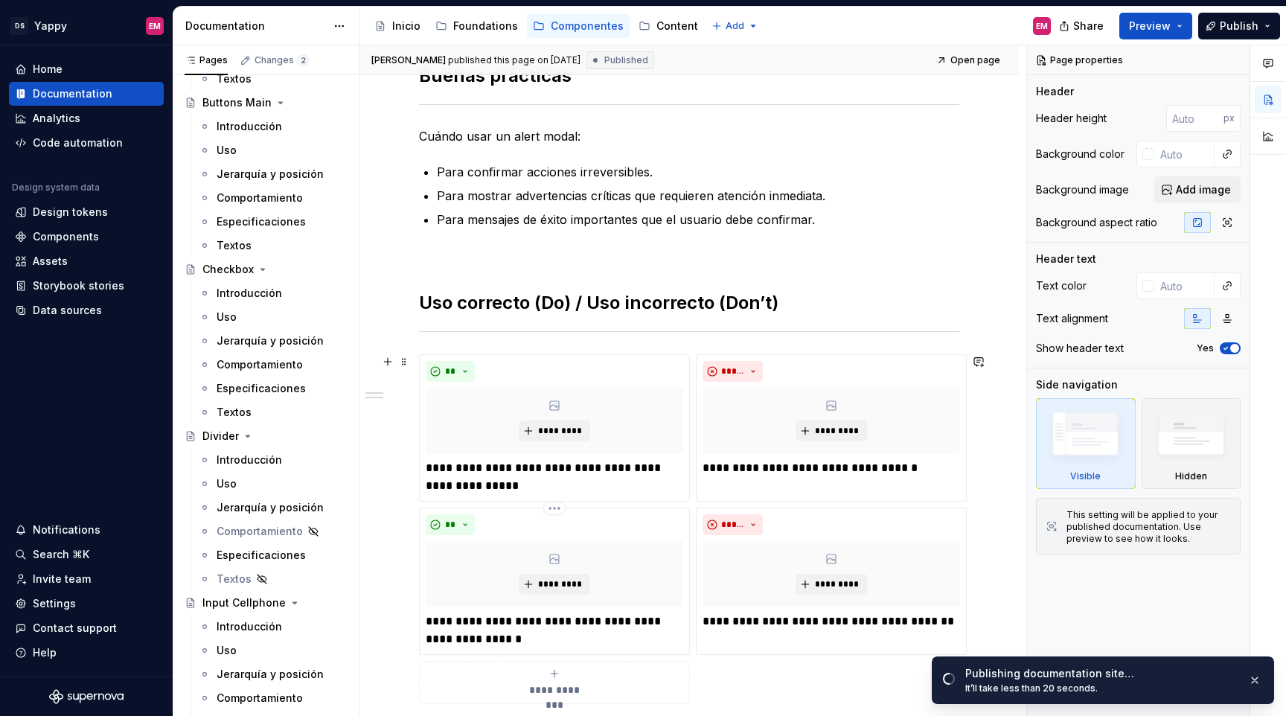
scroll to position [125, 0]
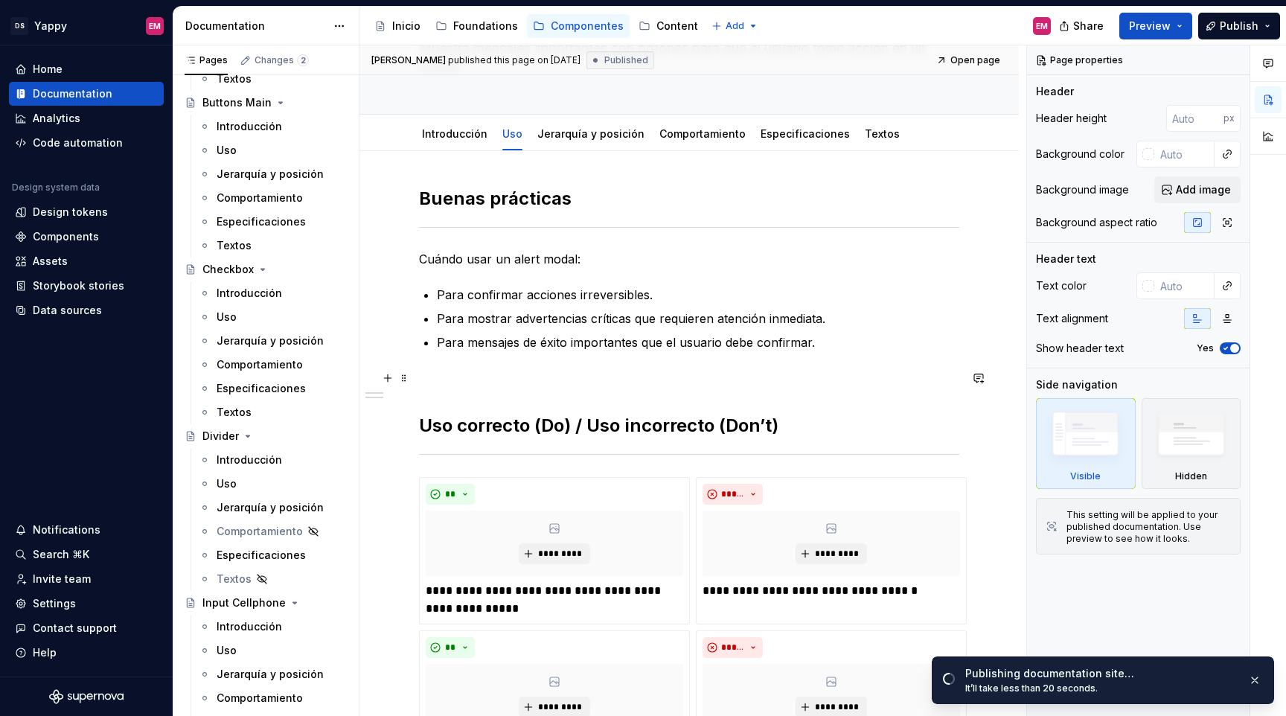
click at [435, 379] on p at bounding box center [689, 378] width 540 height 18
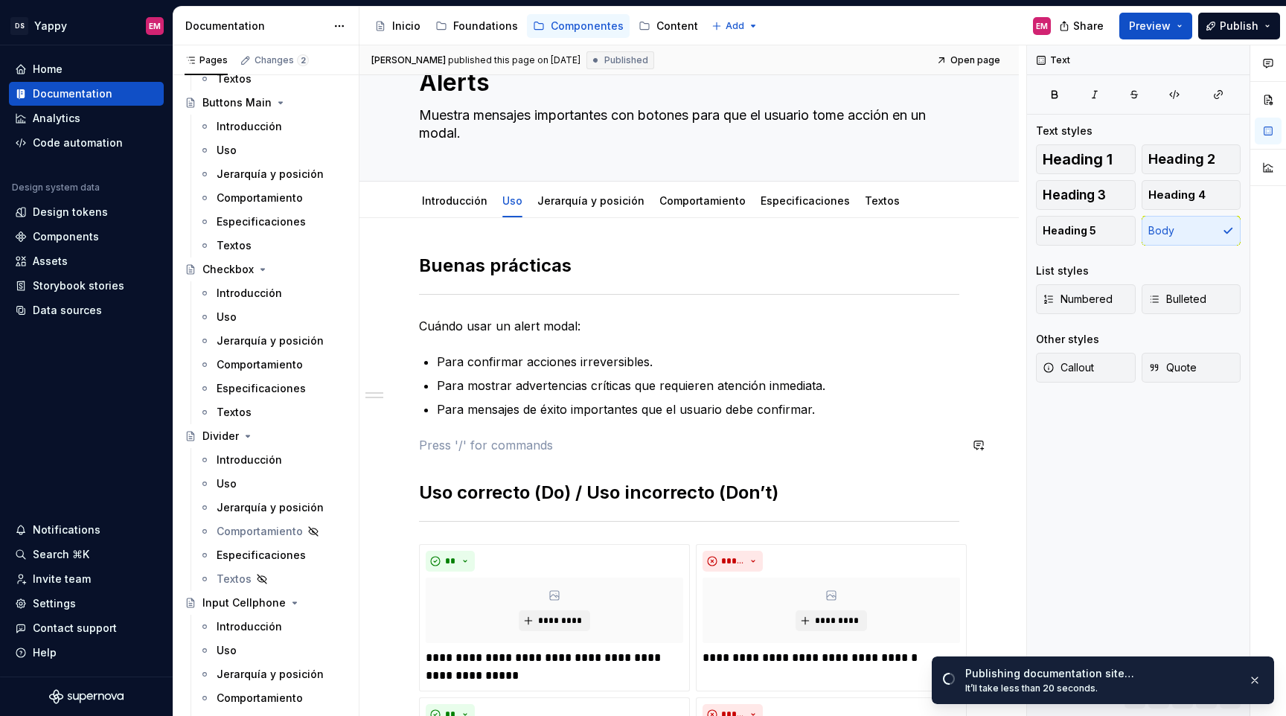
scroll to position [48, 0]
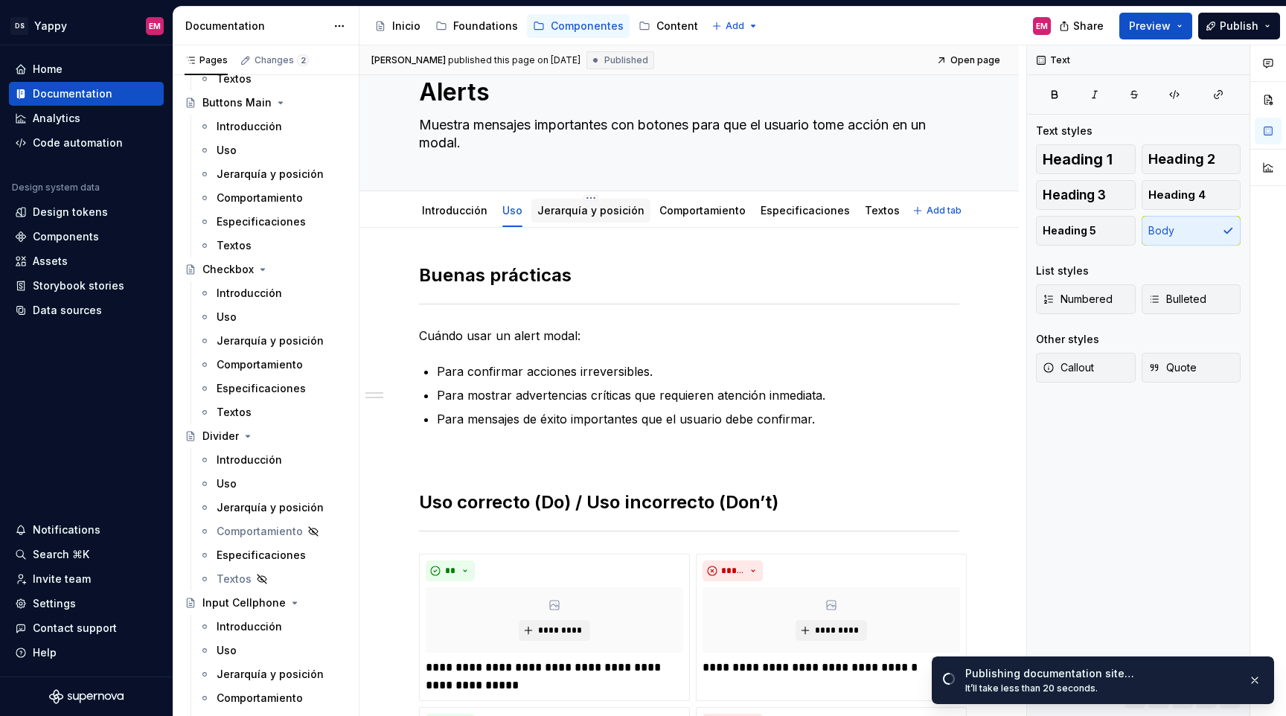
click at [591, 211] on link "Jerarquía y posición" at bounding box center [590, 210] width 107 height 13
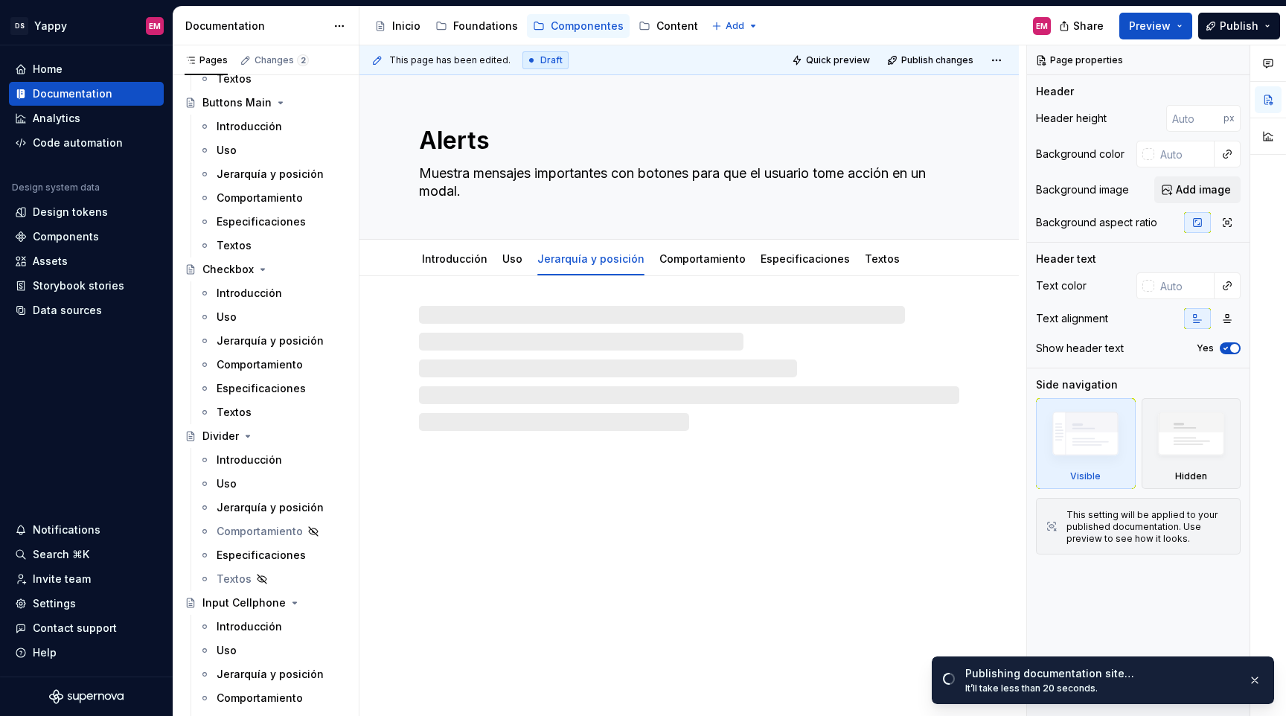
type textarea "*"
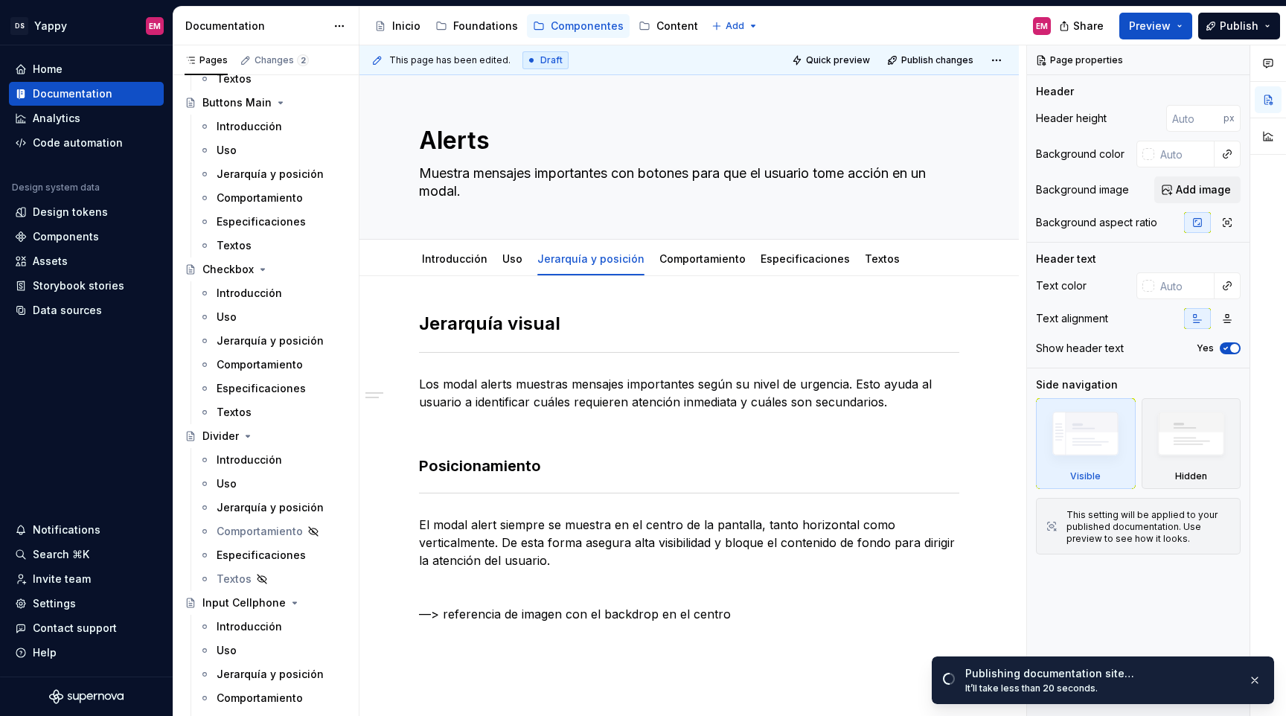
scroll to position [138, 0]
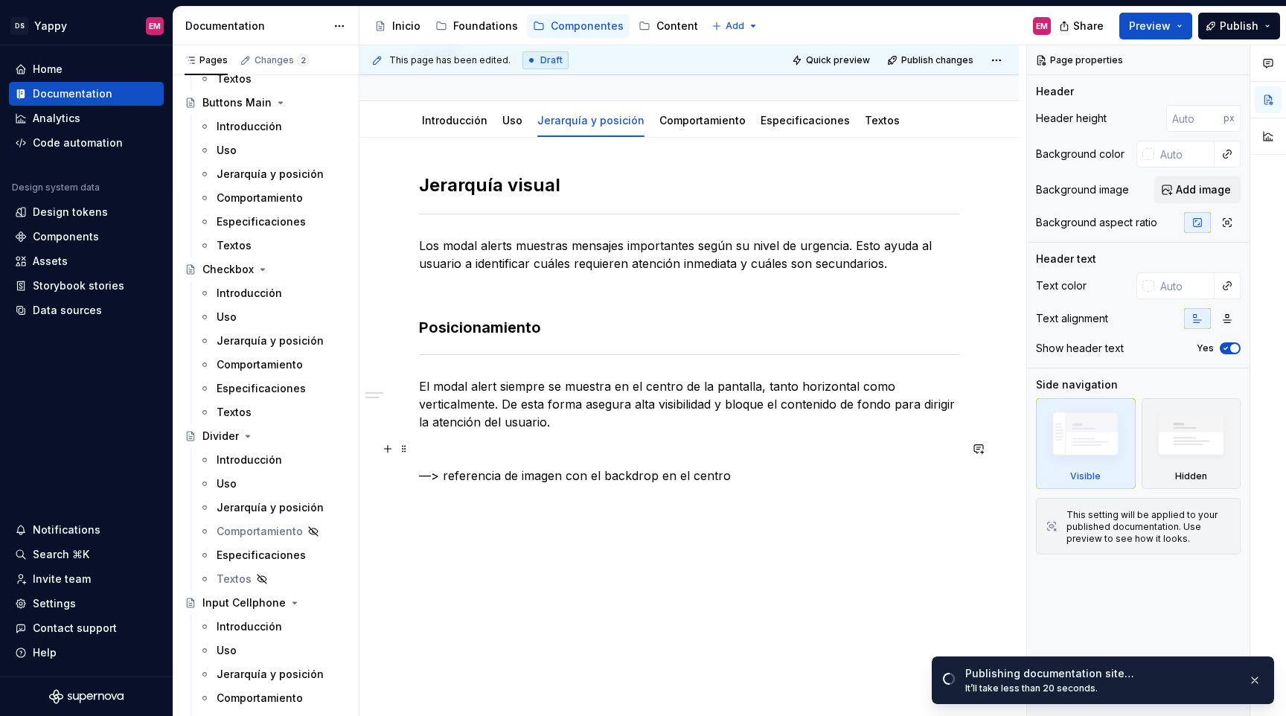
click at [473, 450] on p at bounding box center [689, 449] width 540 height 18
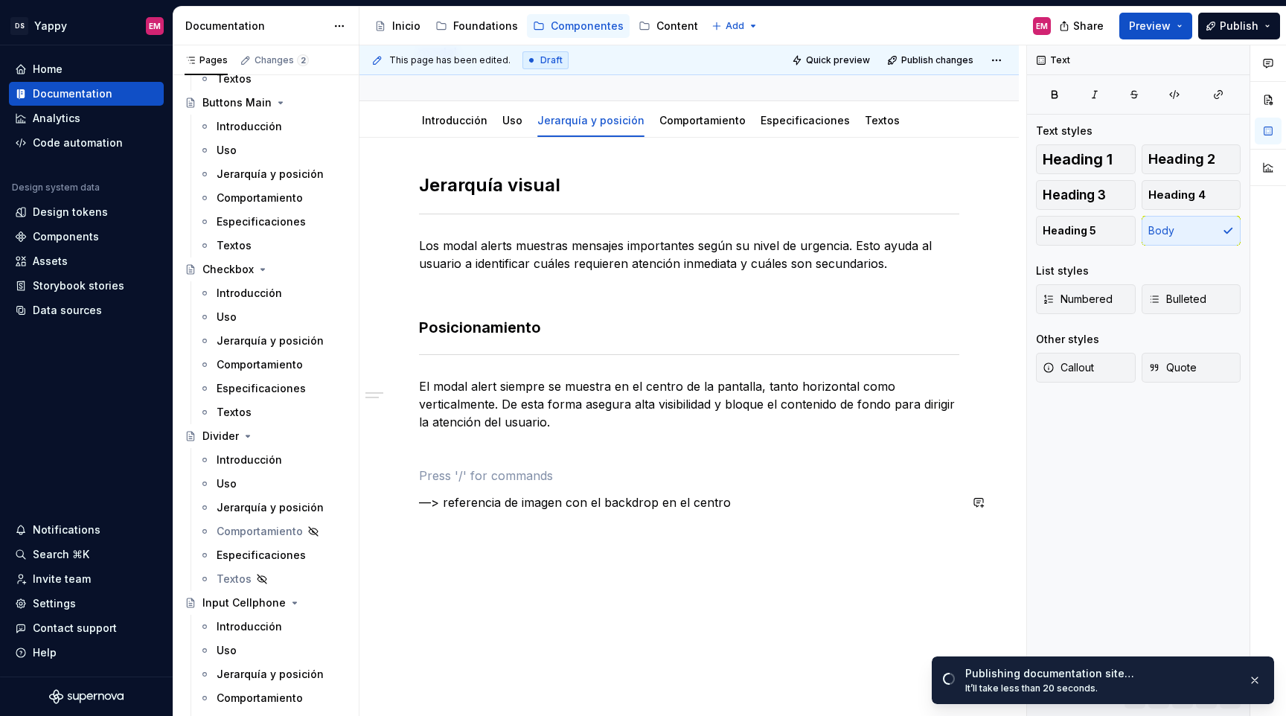
click at [768, 513] on div "Jerarquía visual Los modal alerts muestras mensajes importantes según su nivel …" at bounding box center [689, 351] width 540 height 356
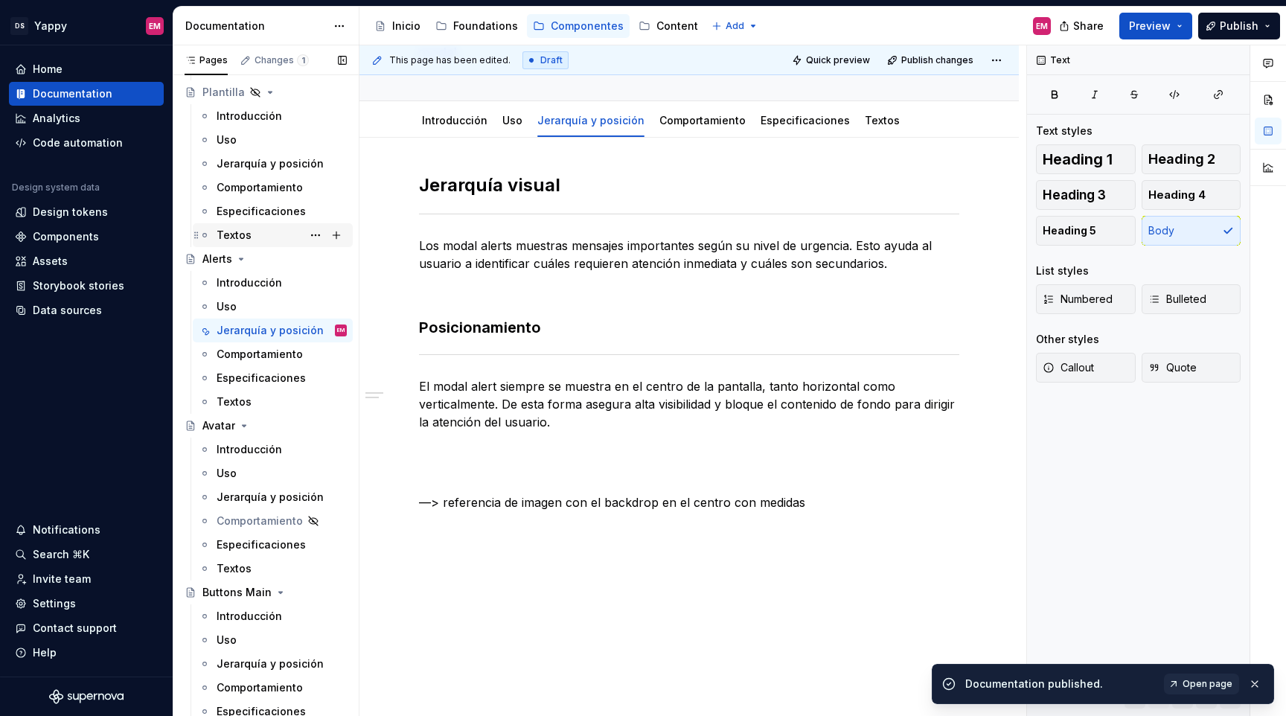
scroll to position [156, 0]
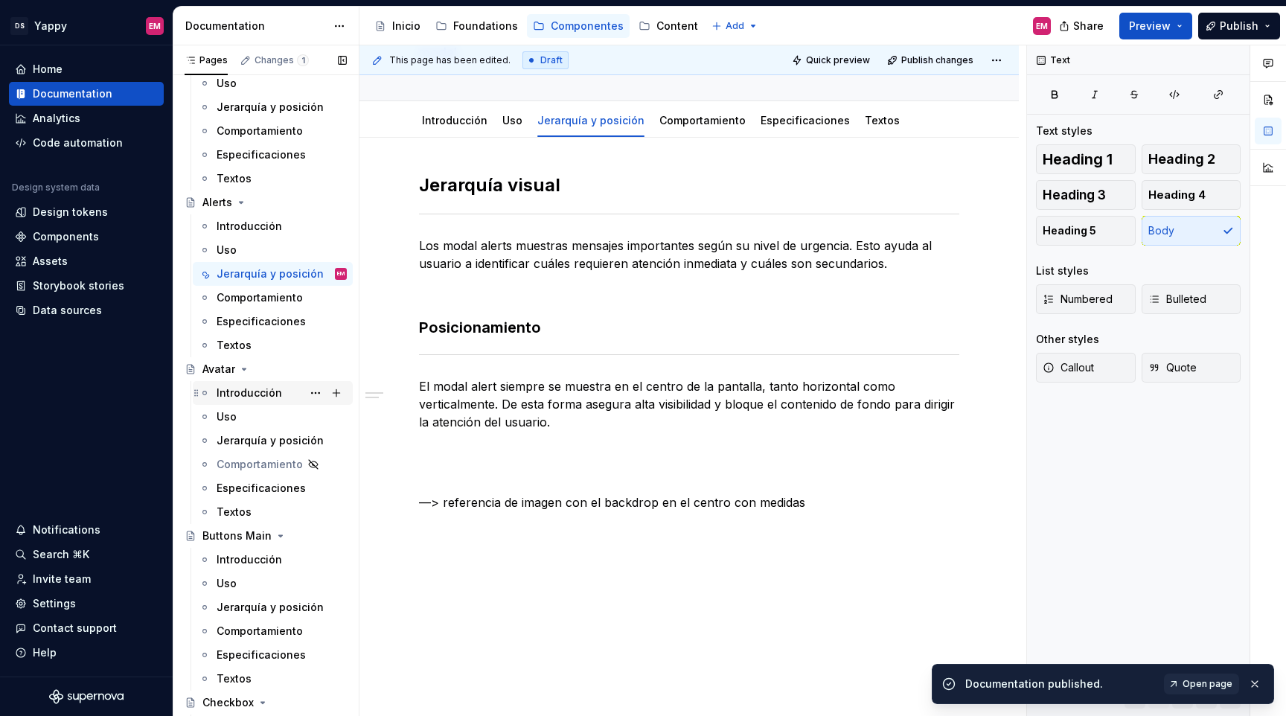
click at [250, 399] on div "Introducción" at bounding box center [249, 393] width 65 height 15
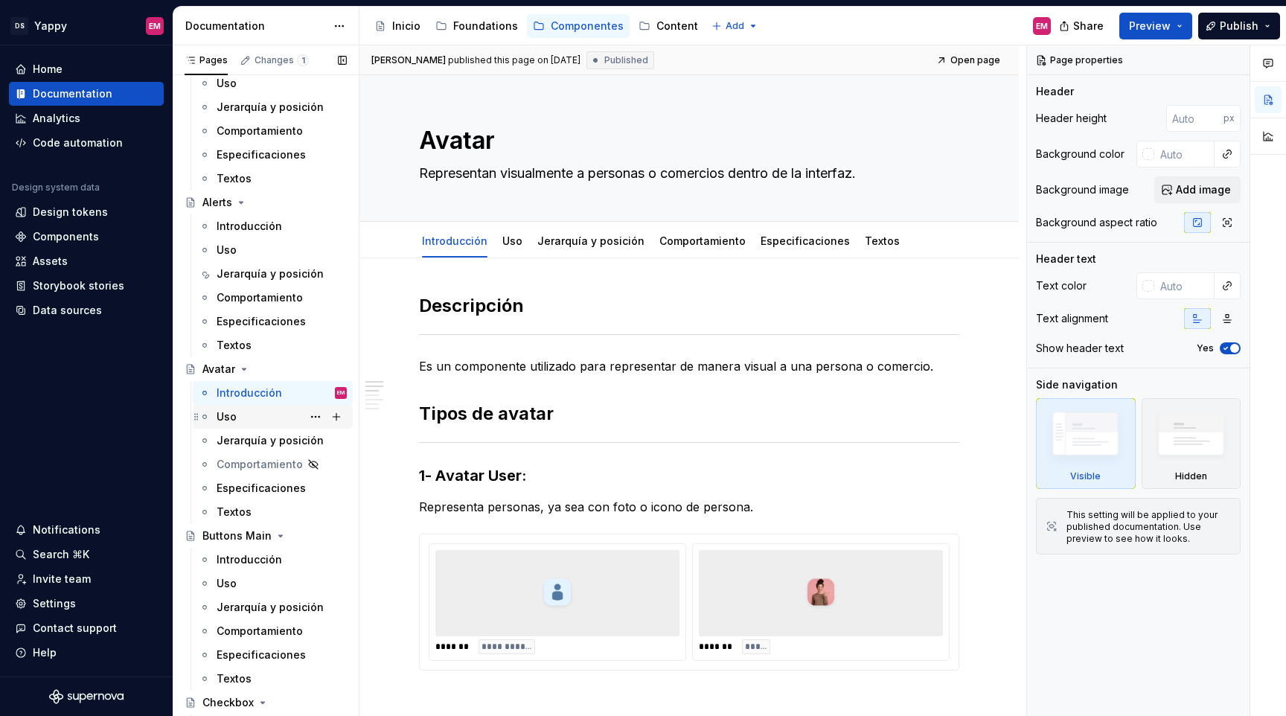
click at [246, 418] on div "Uso" at bounding box center [282, 416] width 130 height 21
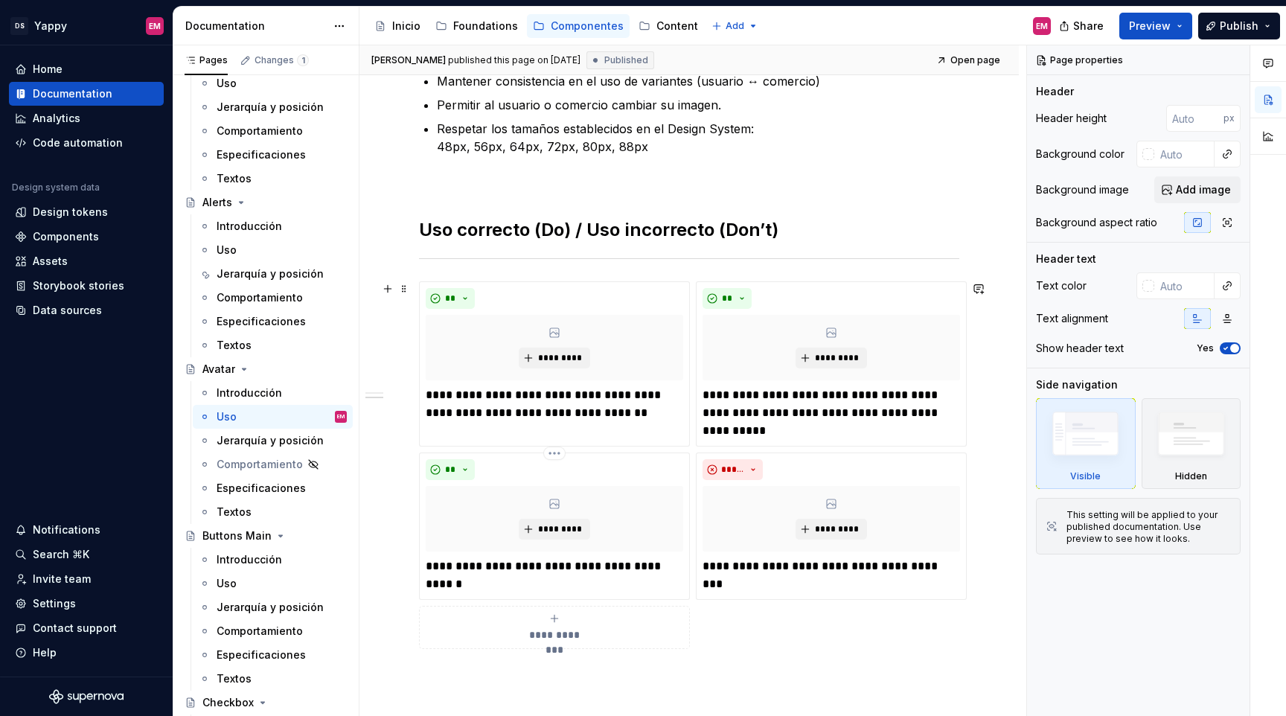
scroll to position [284, 0]
click at [238, 439] on div "Jerarquía y posición" at bounding box center [260, 440] width 86 height 15
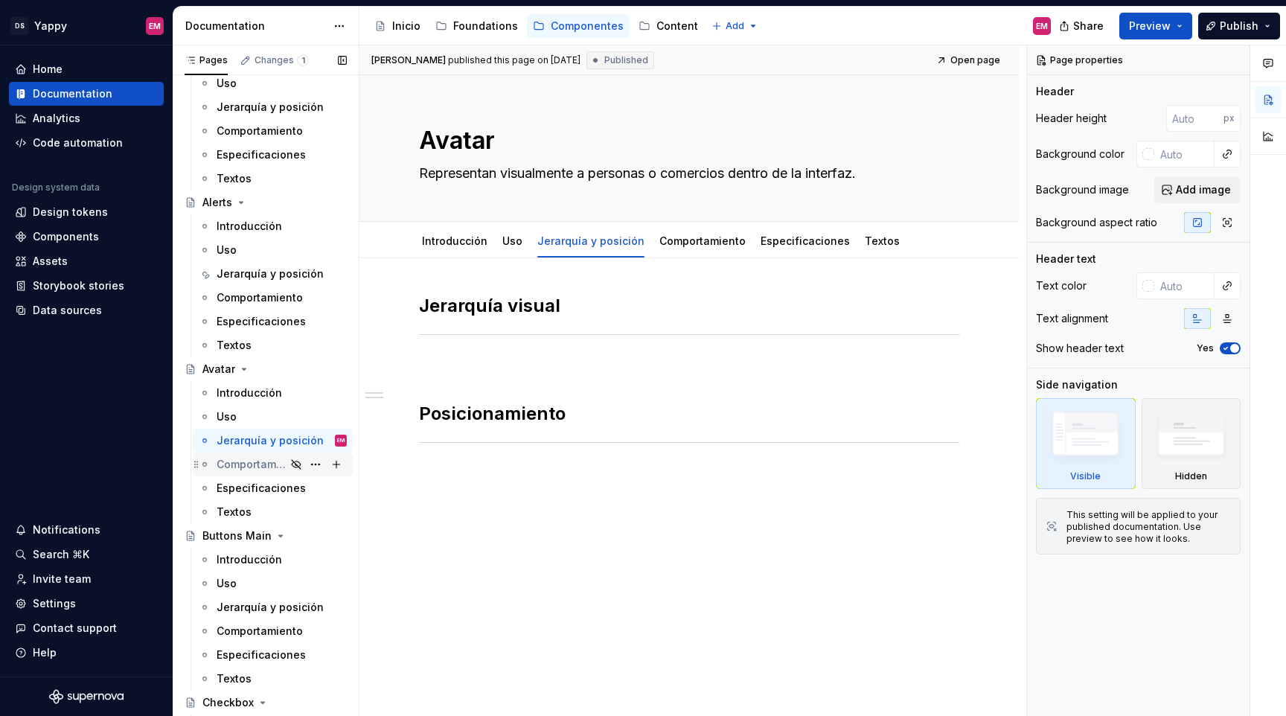
click at [236, 470] on div "Comportamiento" at bounding box center [251, 464] width 69 height 15
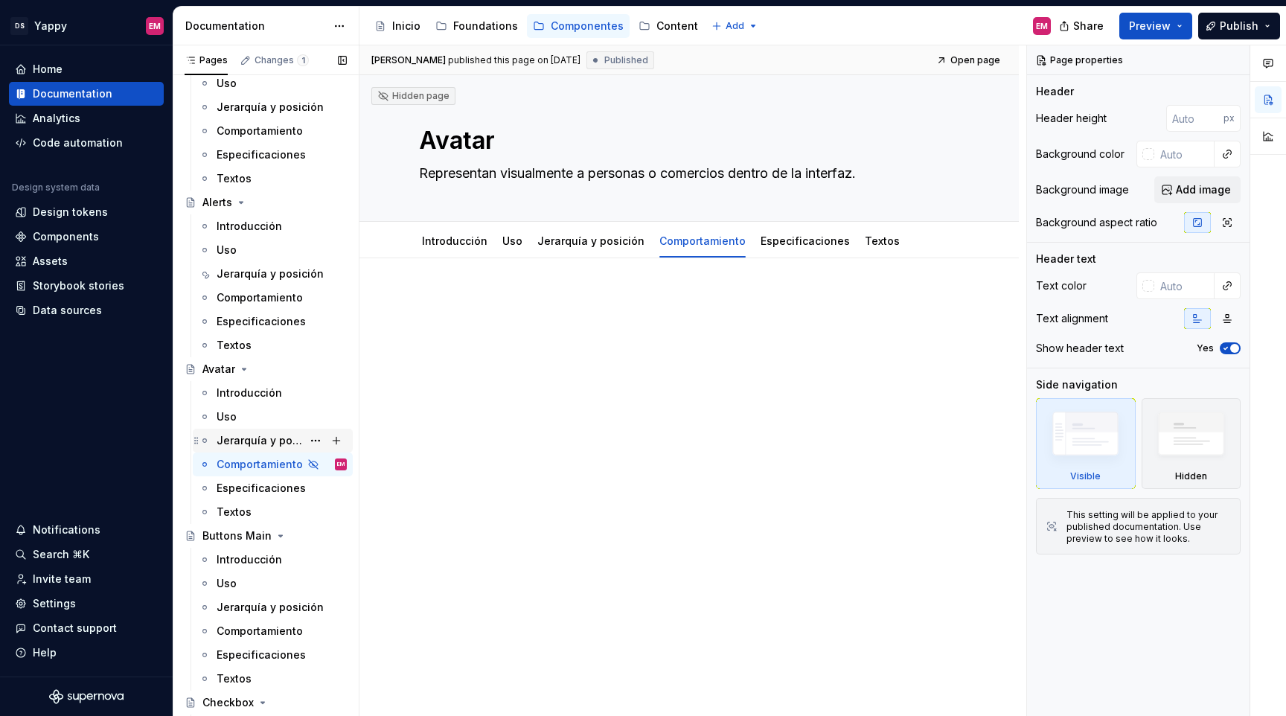
click at [235, 444] on div "Jerarquía y posición" at bounding box center [260, 440] width 86 height 15
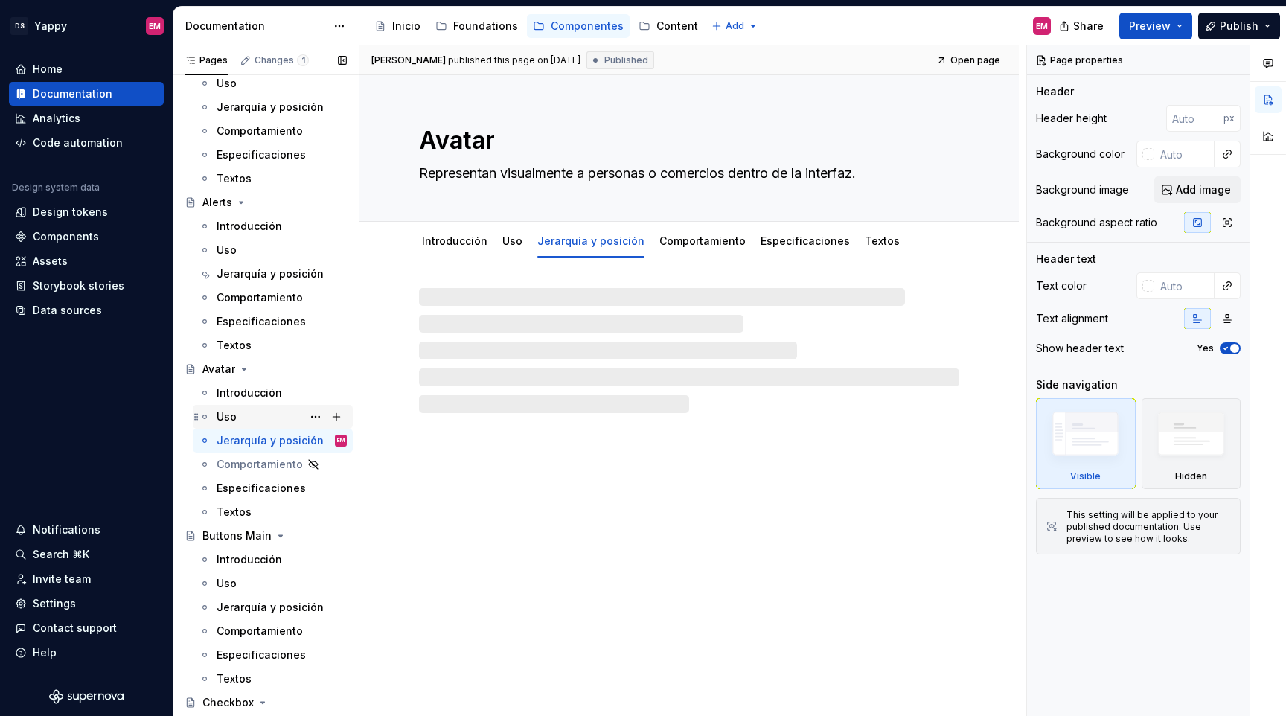
click at [232, 418] on div "Uso" at bounding box center [227, 416] width 20 height 15
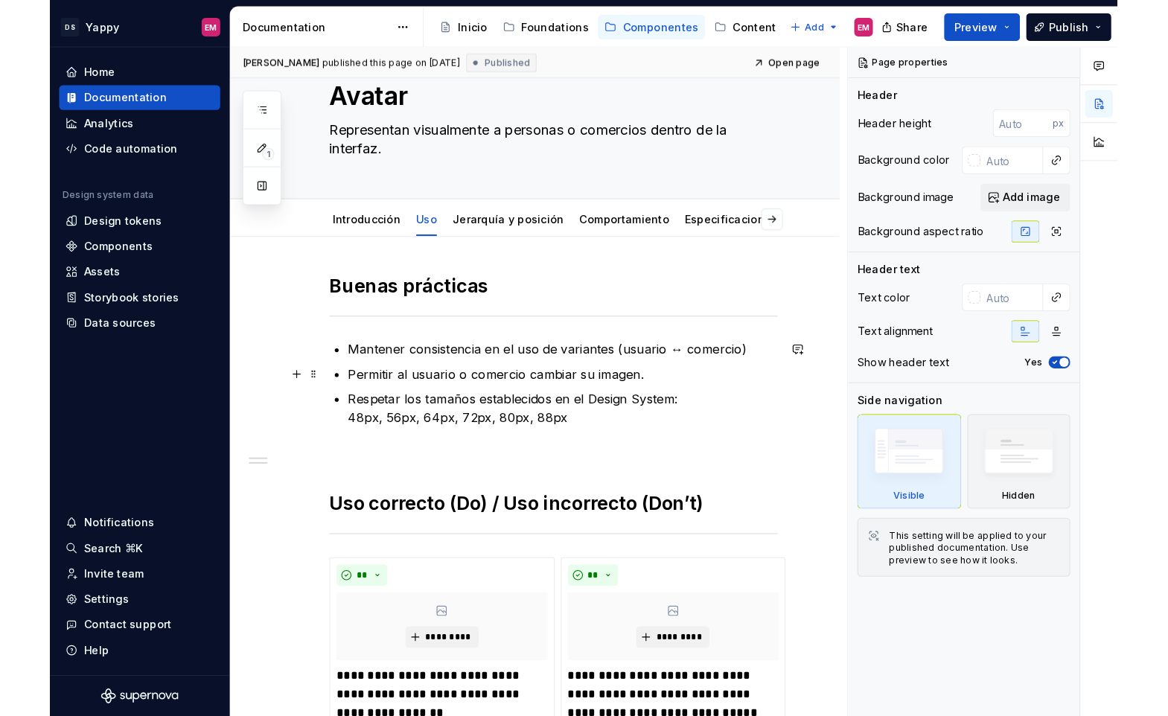
scroll to position [42, 0]
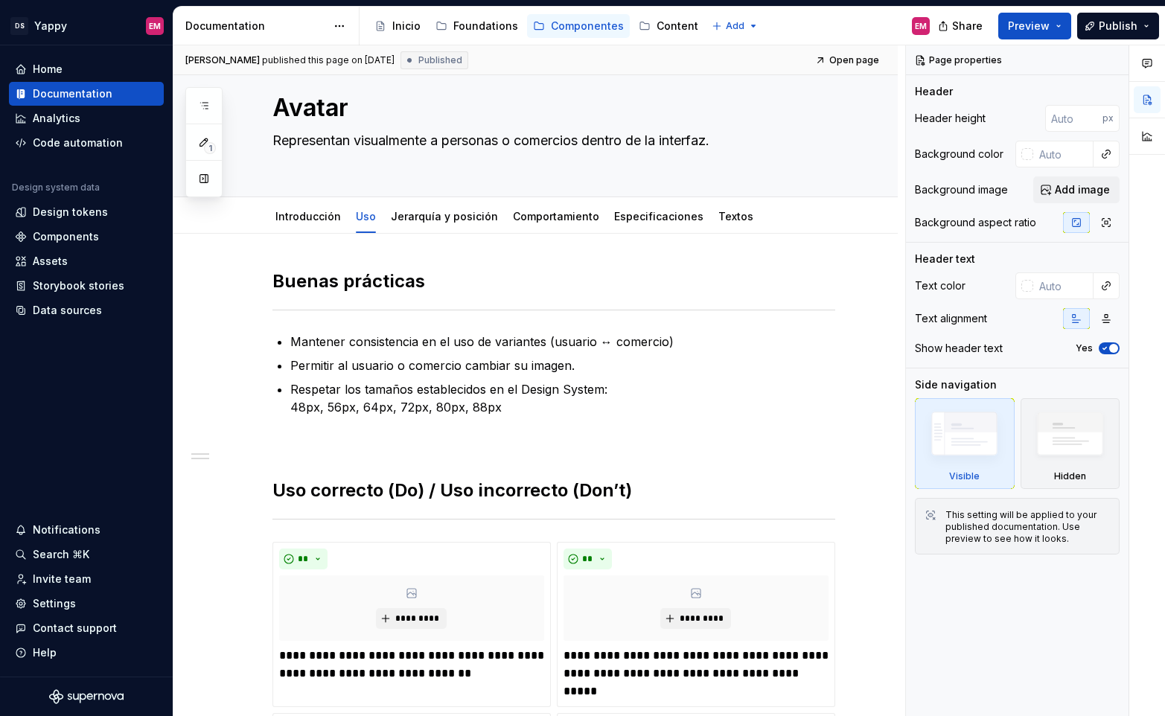
type textarea "*"
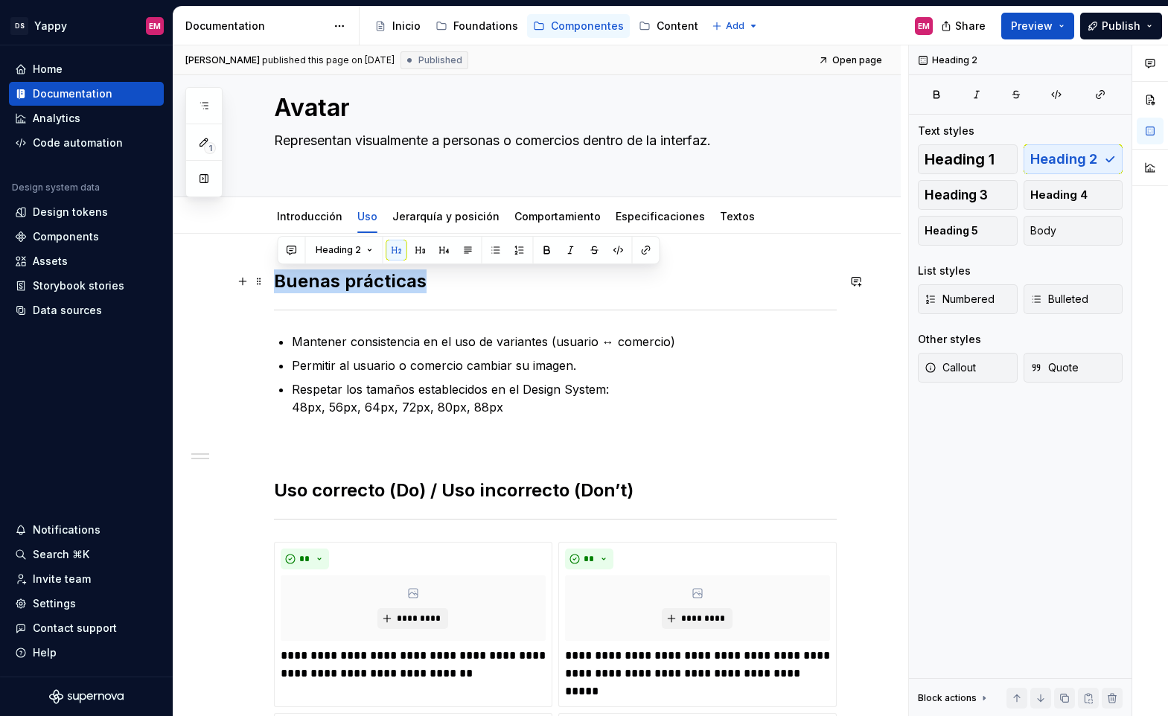
drag, startPoint x: 282, startPoint y: 280, endPoint x: 511, endPoint y: 279, distance: 228.5
click at [511, 279] on h2 "Buenas prácticas" at bounding box center [555, 281] width 563 height 24
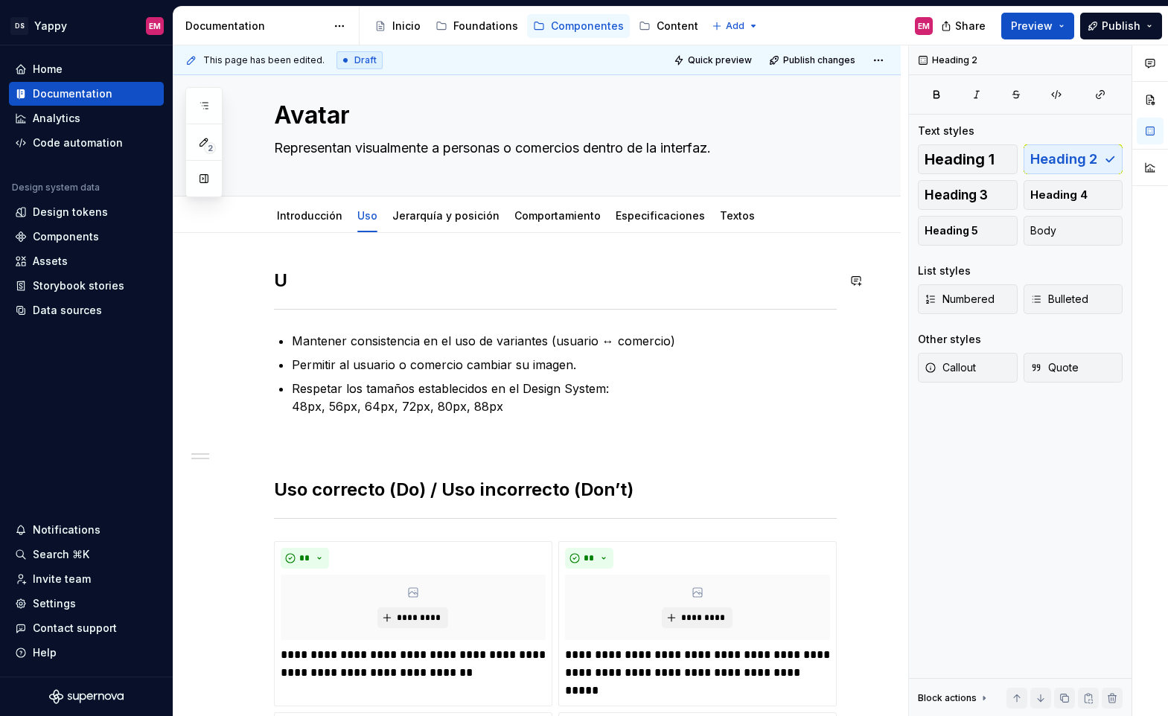
scroll to position [25, 0]
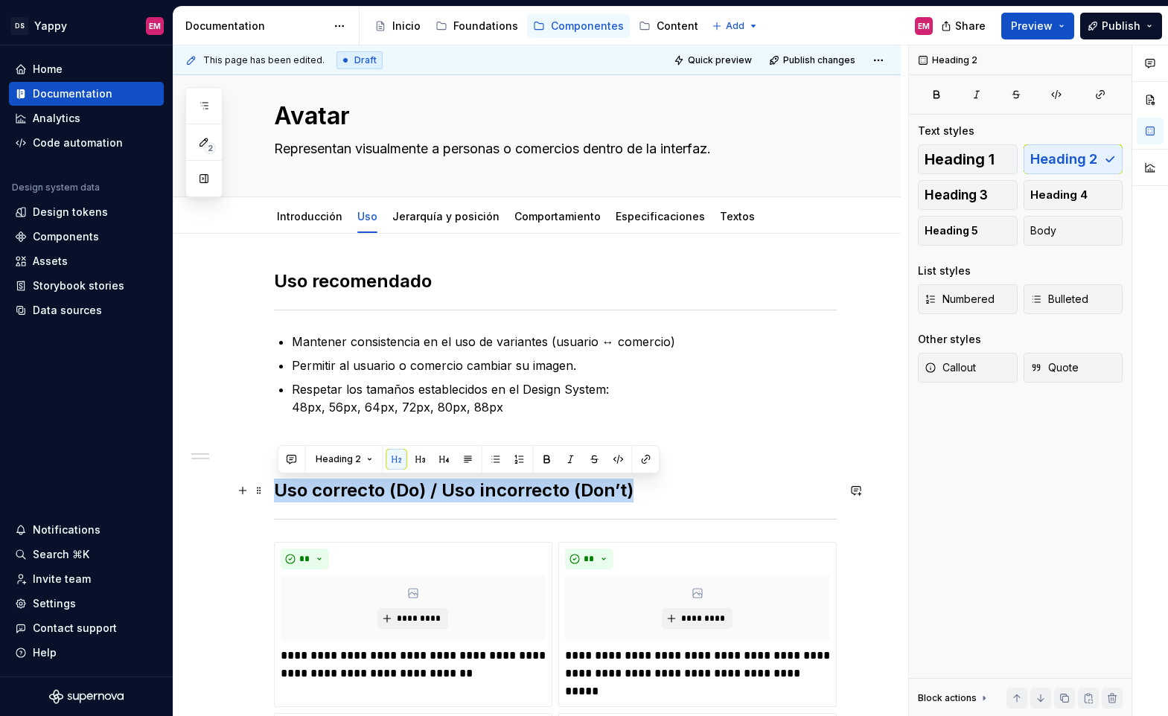
drag, startPoint x: 279, startPoint y: 488, endPoint x: 765, endPoint y: 499, distance: 486.1
click at [765, 499] on h2 "Uso correcto (Do) / Uso incorrecto (Don’t)" at bounding box center [555, 491] width 563 height 24
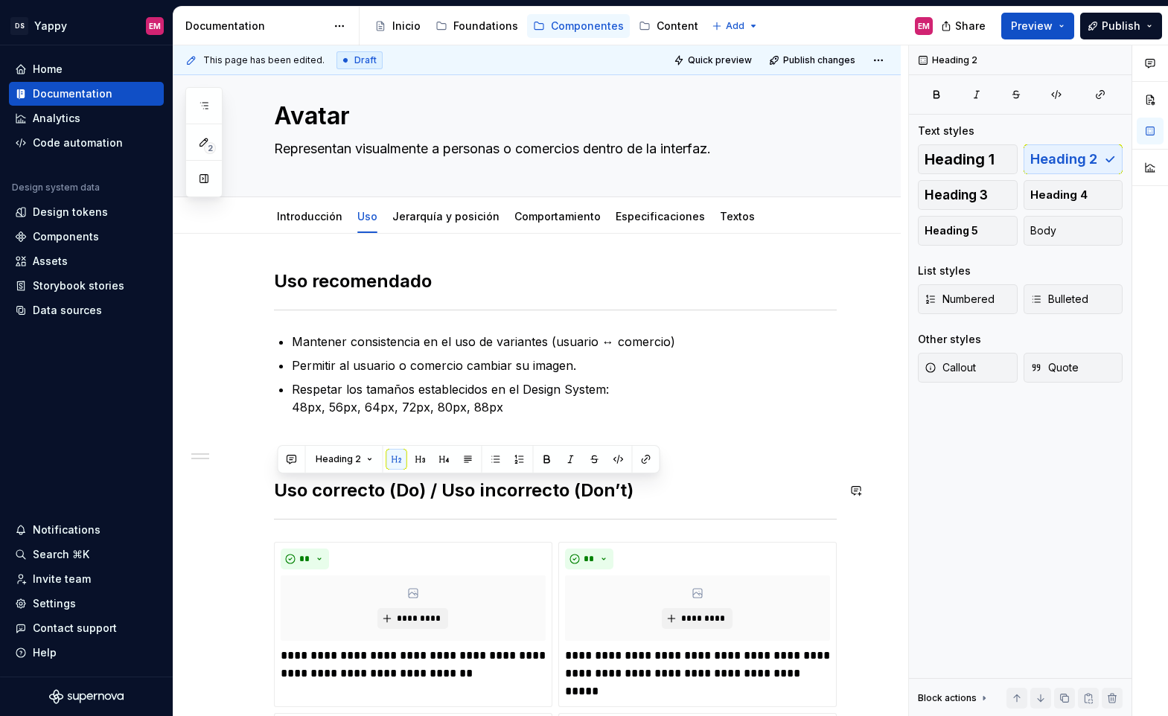
click at [384, 504] on div "**********" at bounding box center [555, 589] width 563 height 640
drag, startPoint x: 401, startPoint y: 490, endPoint x: 280, endPoint y: 490, distance: 121.3
click at [280, 490] on h2 "Uso correcto (Do) / Uso incorrecto (Don’t)" at bounding box center [555, 491] width 563 height 24
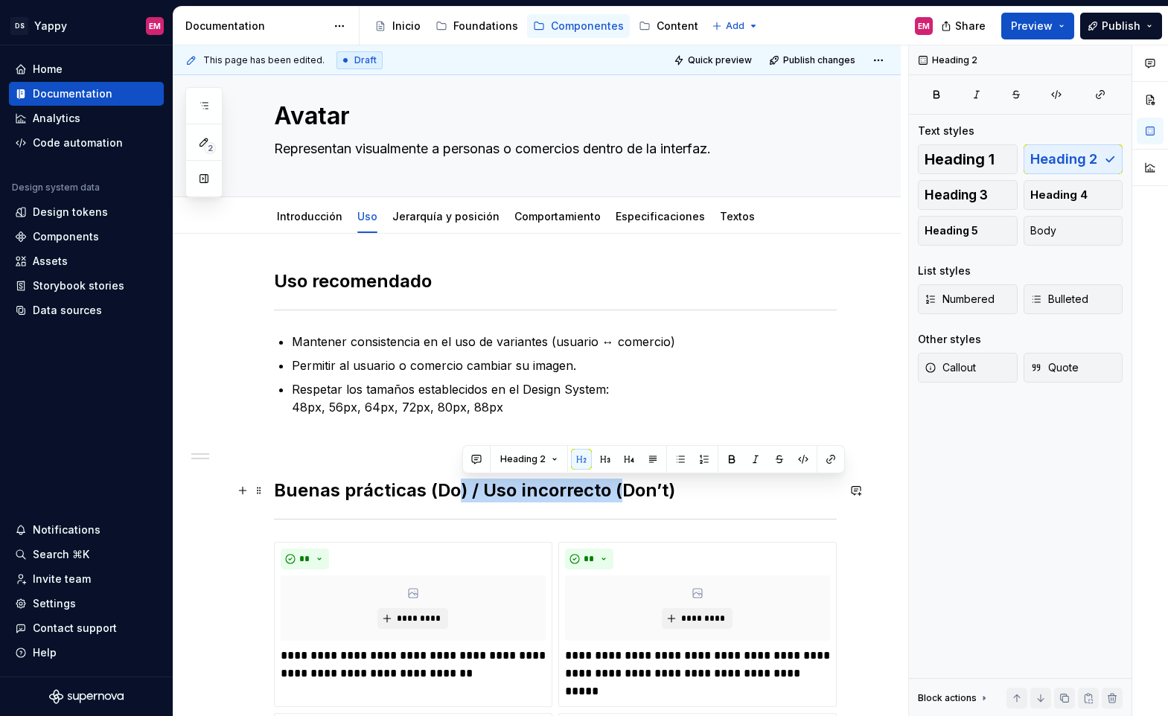
drag, startPoint x: 623, startPoint y: 494, endPoint x: 464, endPoint y: 494, distance: 158.5
click at [464, 494] on h2 "Buenas prácticas (Do) / Uso incorrecto (Don’t)" at bounding box center [555, 491] width 563 height 24
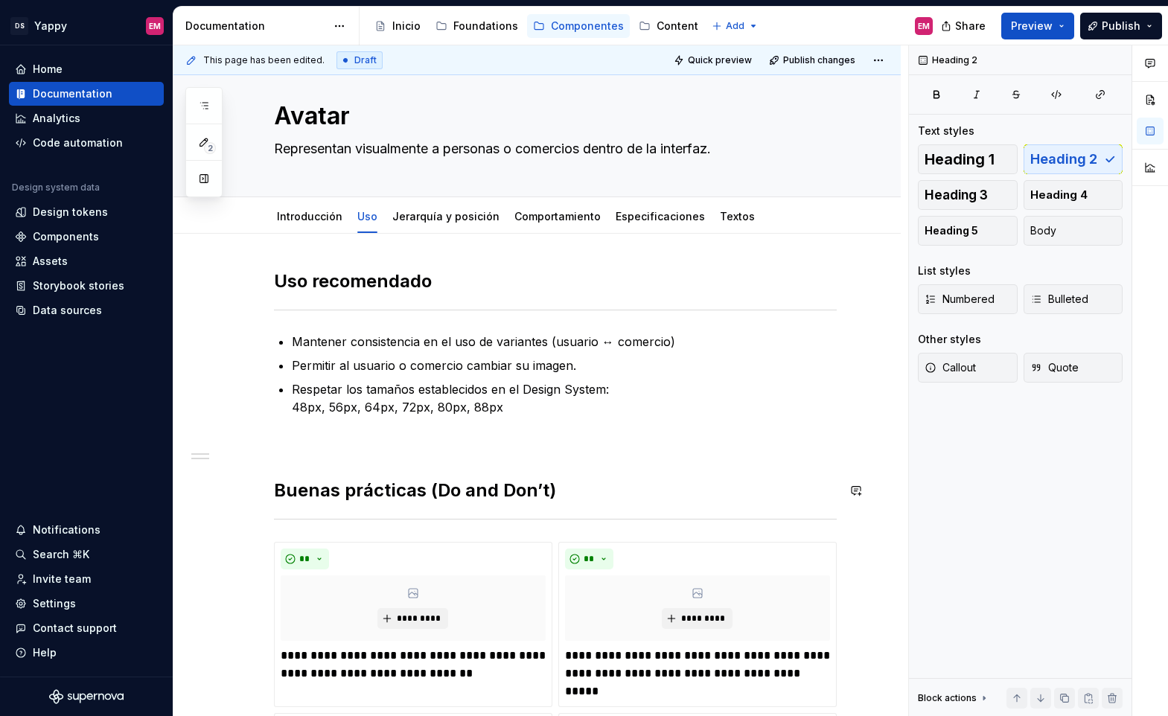
click at [618, 479] on h2 "Buenas prácticas (Do and Don’t)" at bounding box center [555, 491] width 563 height 24
click at [618, 505] on div "**********" at bounding box center [555, 589] width 563 height 640
click at [496, 484] on h2 "Buenas prácticas (Do and Don’t)" at bounding box center [555, 491] width 563 height 24
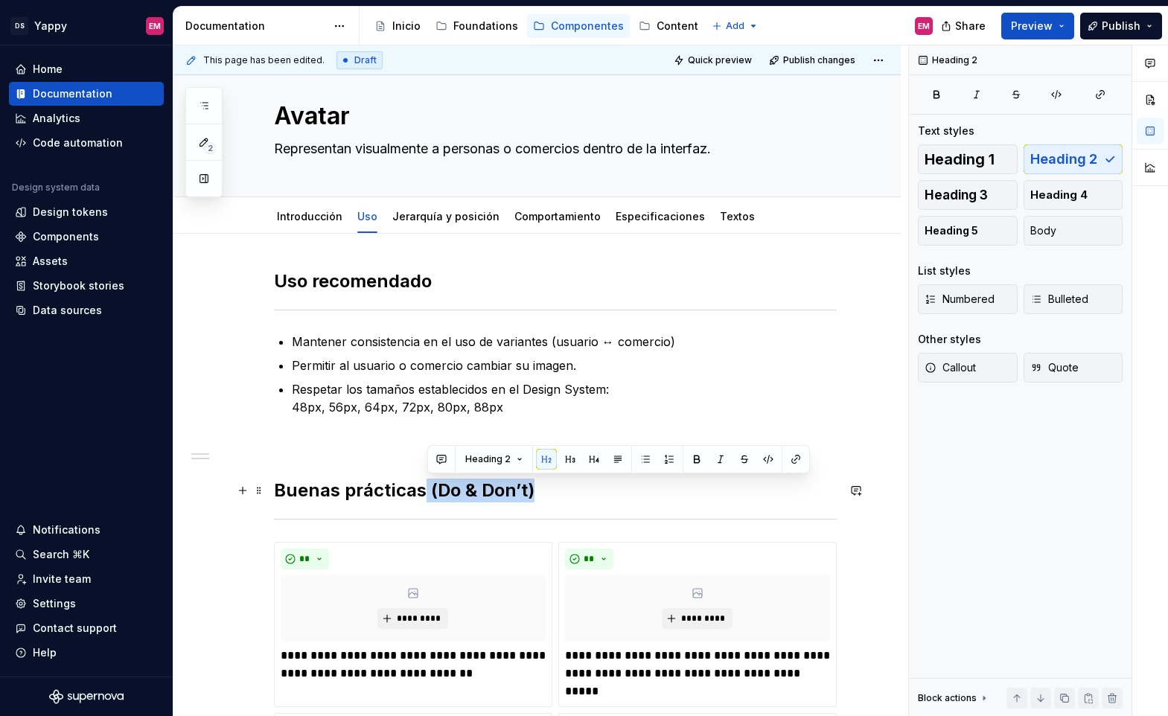
drag, startPoint x: 560, startPoint y: 492, endPoint x: 425, endPoint y: 490, distance: 135.5
click at [425, 490] on h2 "Buenas prácticas (Do & Don’t)" at bounding box center [555, 491] width 563 height 24
copy h2 "(Do & Don’t)"
click at [420, 307] on div at bounding box center [555, 310] width 563 height 10
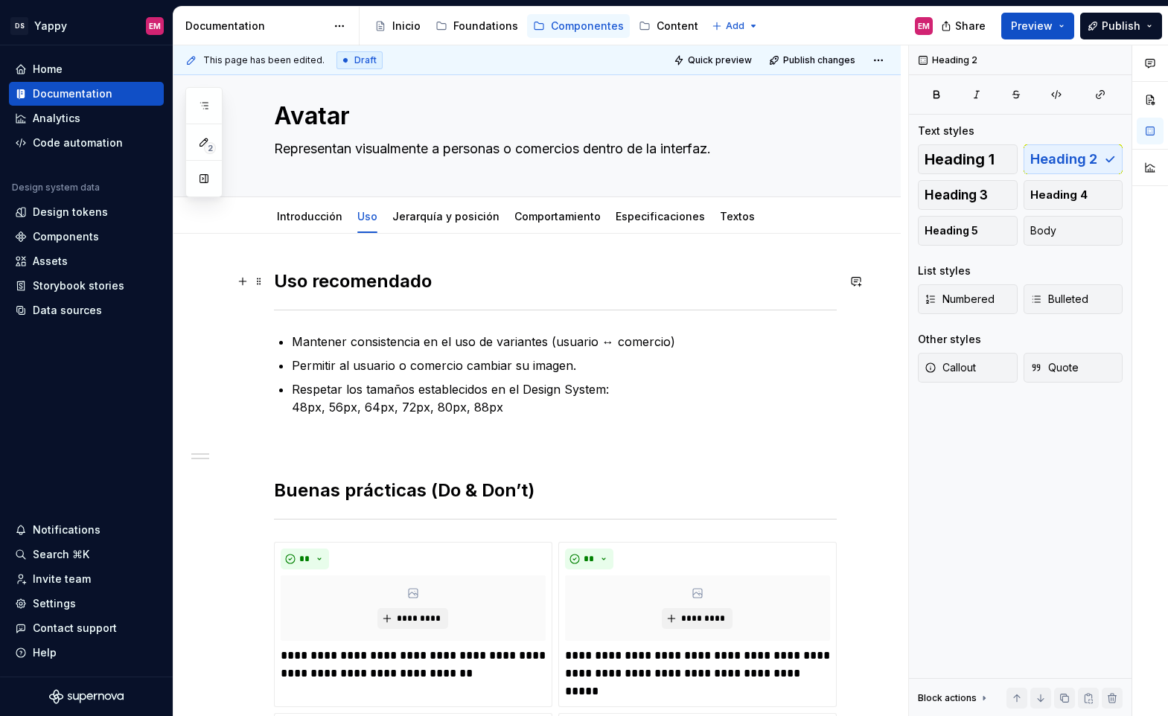
click at [383, 275] on h2 "Uso recomendado" at bounding box center [555, 281] width 563 height 24
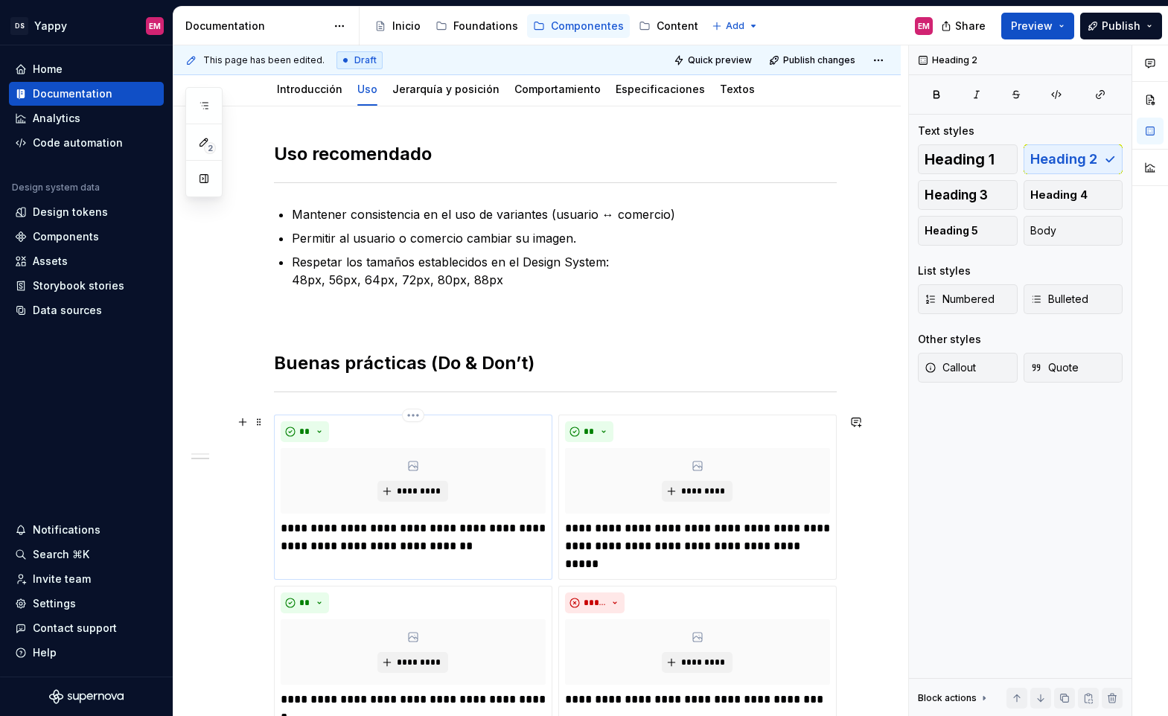
scroll to position [108, 0]
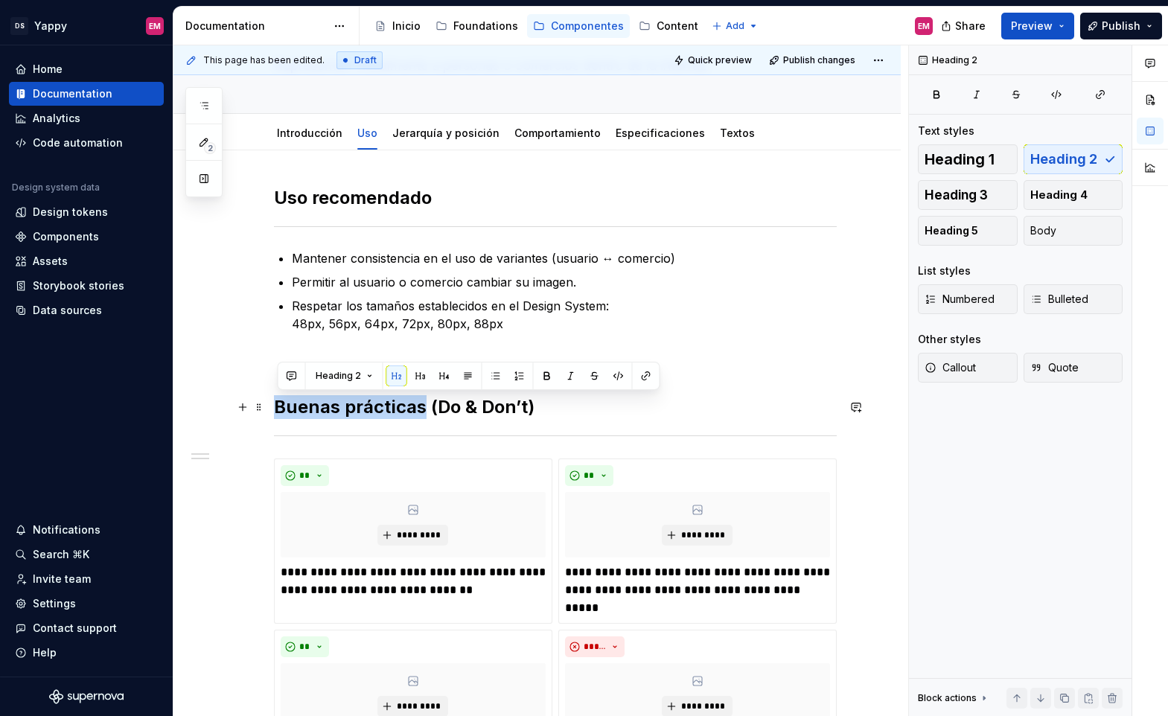
drag, startPoint x: 322, startPoint y: 401, endPoint x: 428, endPoint y: 399, distance: 106.4
click at [428, 399] on h2 "Buenas prácticas (Do & Don’t)" at bounding box center [555, 407] width 563 height 24
click at [462, 196] on h2 "Uso recomendado" at bounding box center [555, 198] width 563 height 24
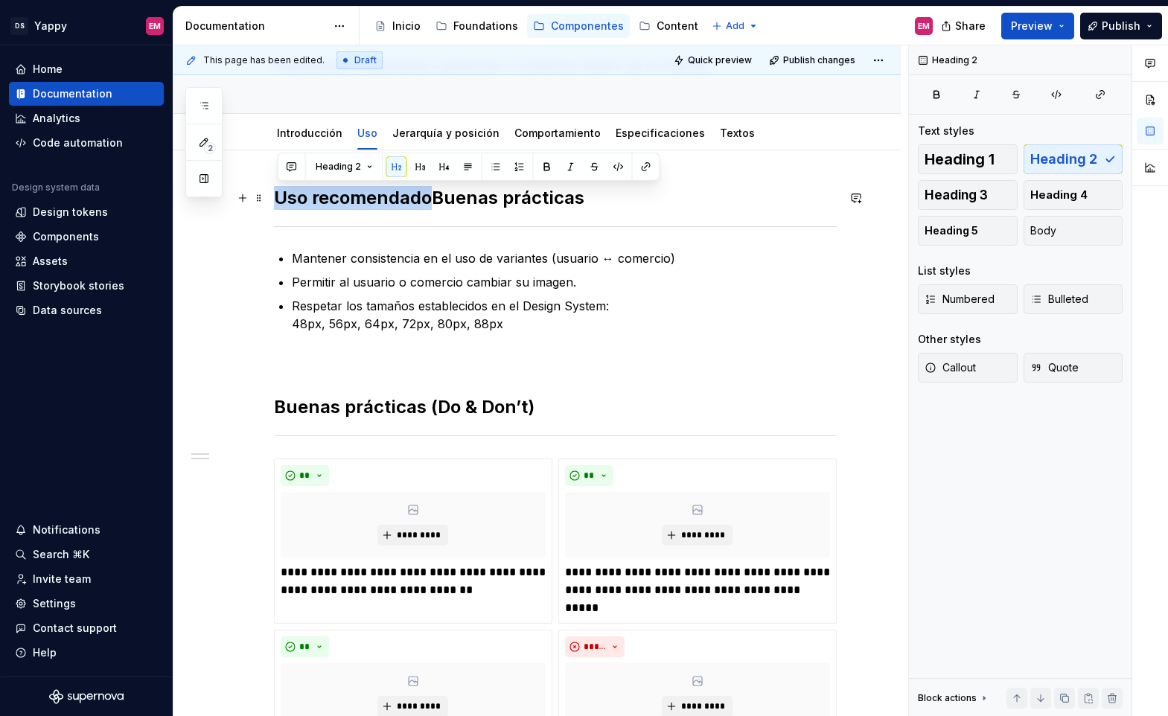
drag, startPoint x: 435, startPoint y: 199, endPoint x: 277, endPoint y: 199, distance: 157.8
click at [277, 199] on h2 "Uso recomendadoBuenas prácticas" at bounding box center [555, 198] width 563 height 24
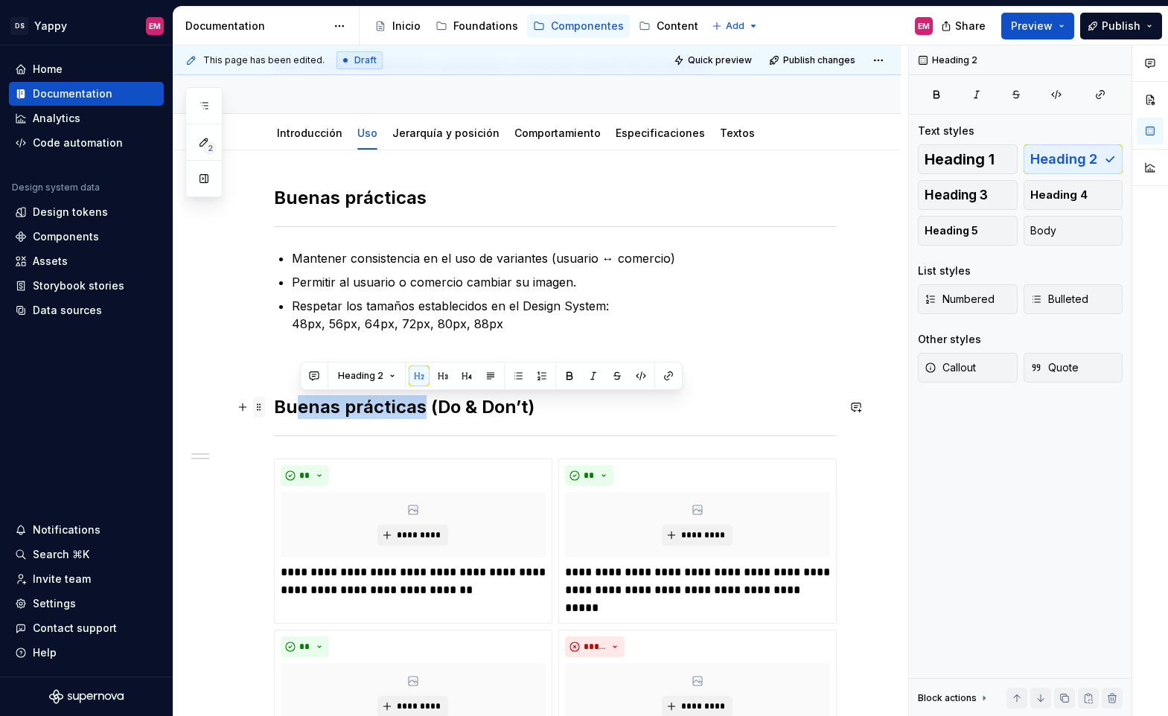
drag, startPoint x: 426, startPoint y: 406, endPoint x: 264, endPoint y: 405, distance: 161.5
click at [274, 405] on div "**********" at bounding box center [555, 515] width 563 height 658
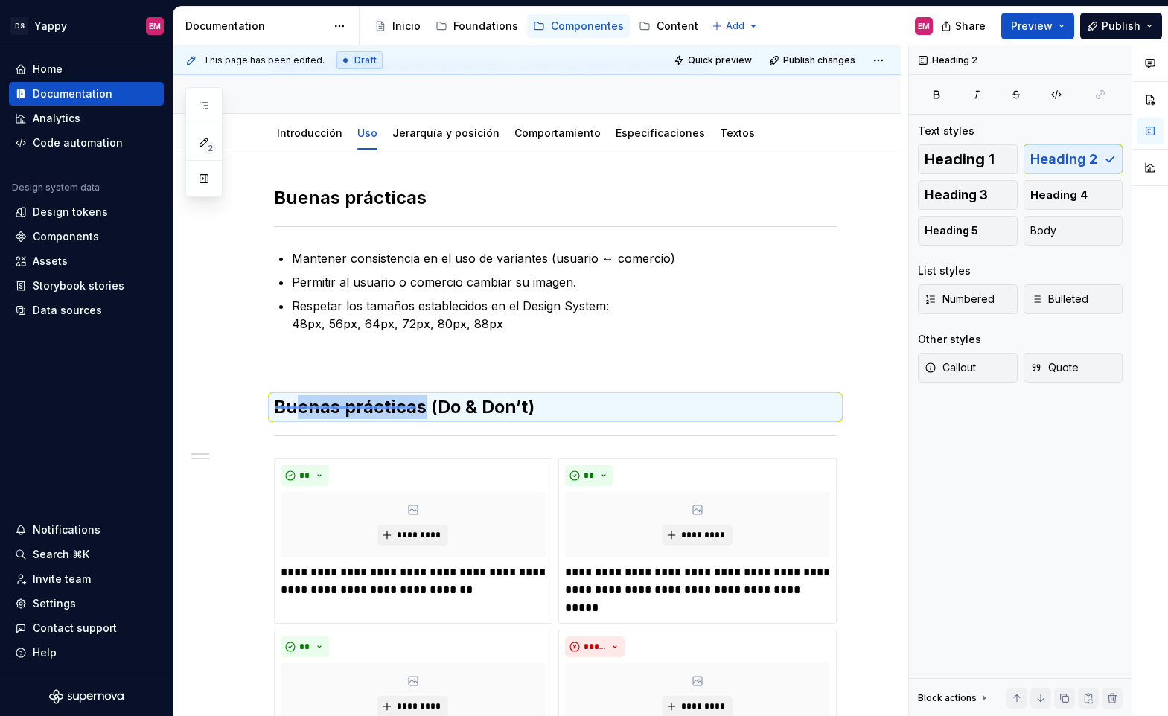
drag, startPoint x: 275, startPoint y: 406, endPoint x: 419, endPoint y: 404, distance: 144.4
click at [419, 404] on div "**********" at bounding box center [540, 380] width 735 height 671
click at [419, 404] on h2 "Buenas prácticas (Do & Don’t)" at bounding box center [555, 407] width 563 height 24
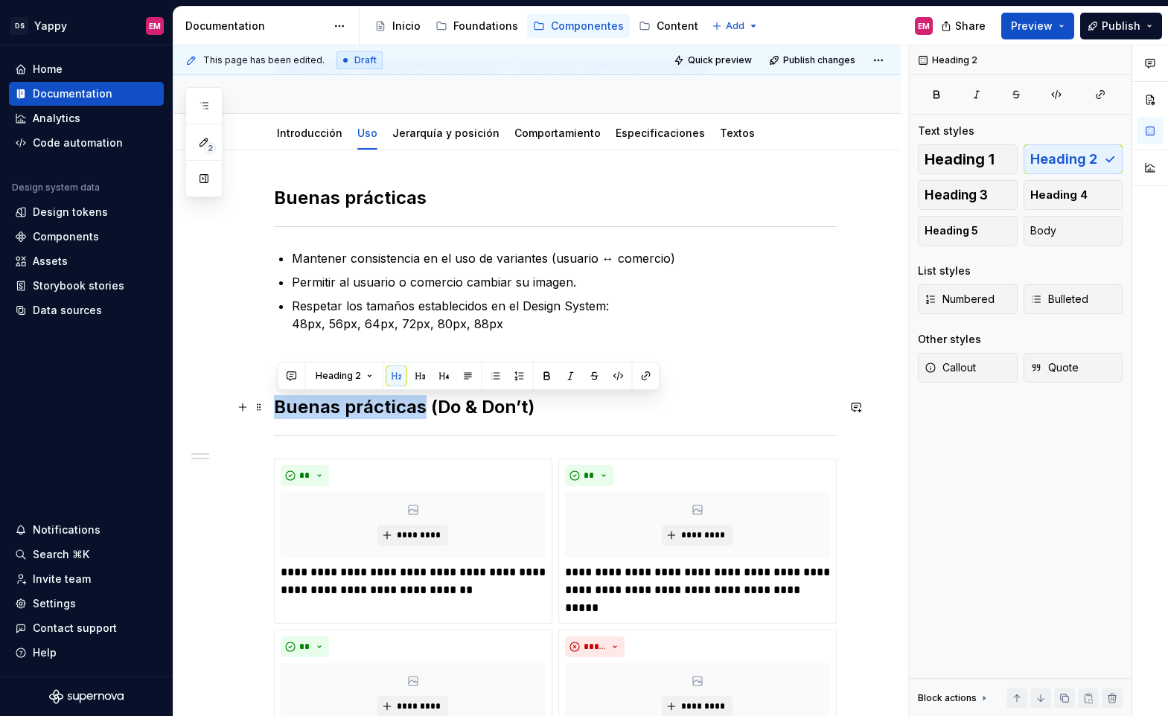
drag, startPoint x: 428, startPoint y: 408, endPoint x: 275, endPoint y: 406, distance: 153.3
click at [275, 406] on div "**********" at bounding box center [536, 604] width 727 height 909
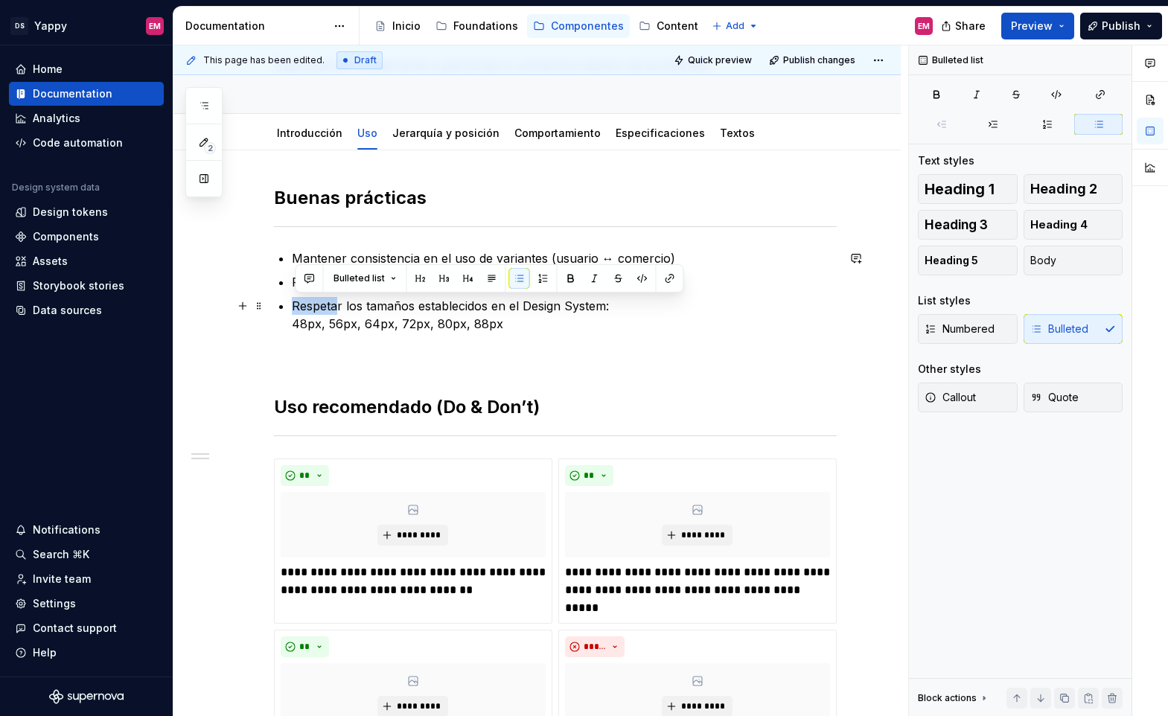
drag, startPoint x: 298, startPoint y: 306, endPoint x: 340, endPoint y: 305, distance: 41.7
click at [340, 305] on p "Respetar los tamaños establecidos en el Design System: 48px, 56px, 64px, 72px, …" at bounding box center [564, 315] width 545 height 36
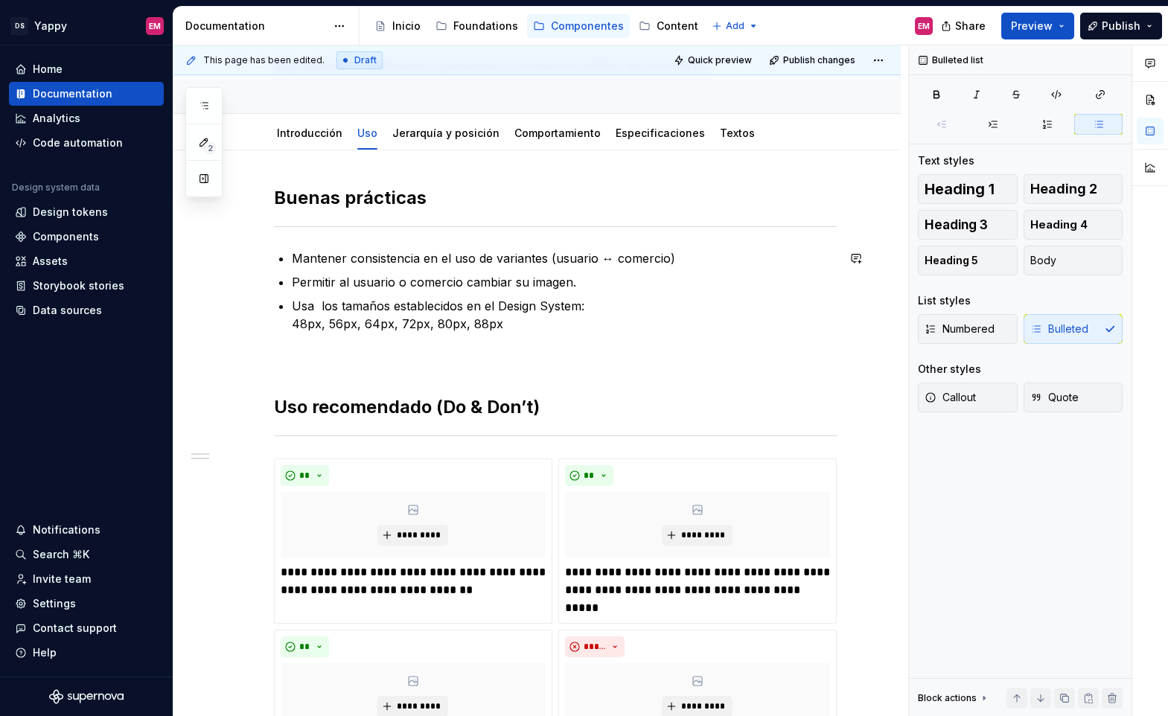
type textarea "*"
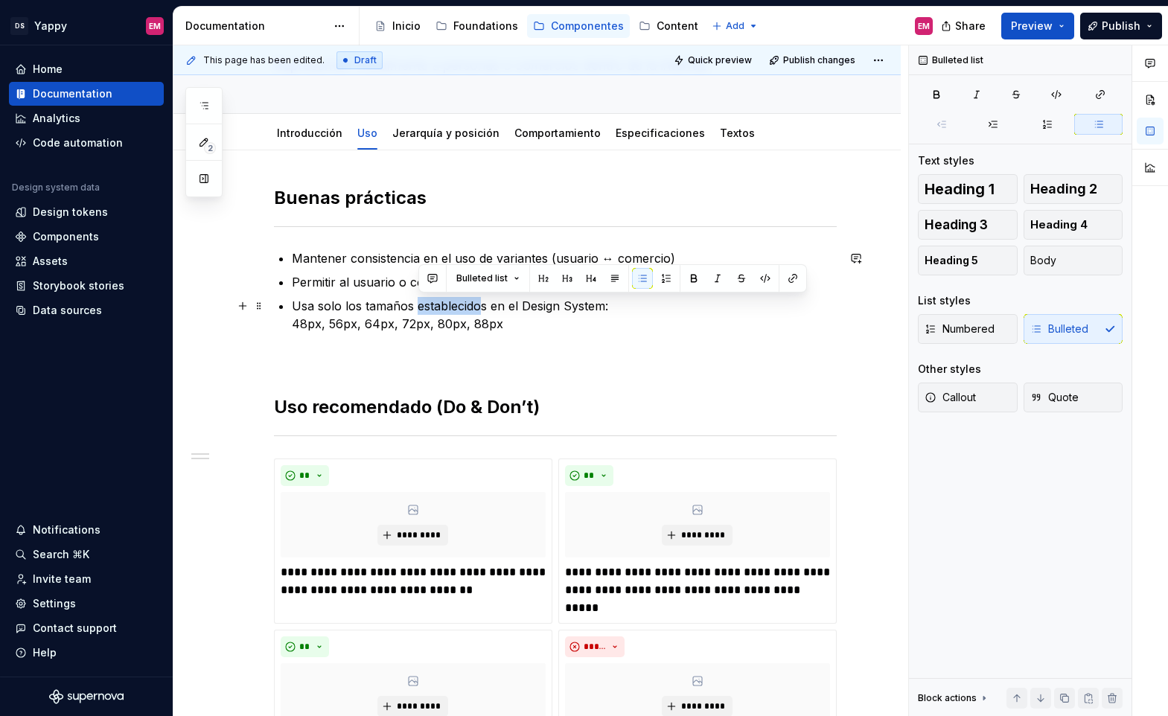
drag, startPoint x: 420, startPoint y: 304, endPoint x: 486, endPoint y: 304, distance: 65.5
click at [486, 304] on p "Usa solo los tamaños establecidos en el Design System: 48px, 56px, 64px, 72px, …" at bounding box center [564, 315] width 545 height 36
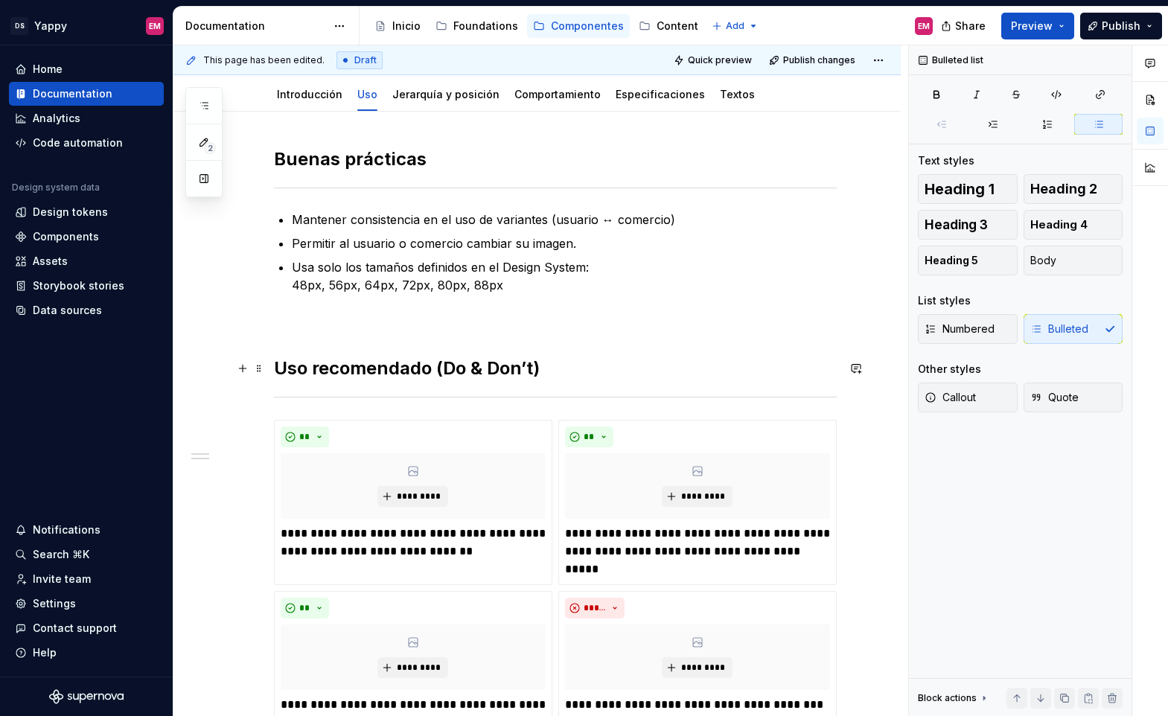
scroll to position [220, 0]
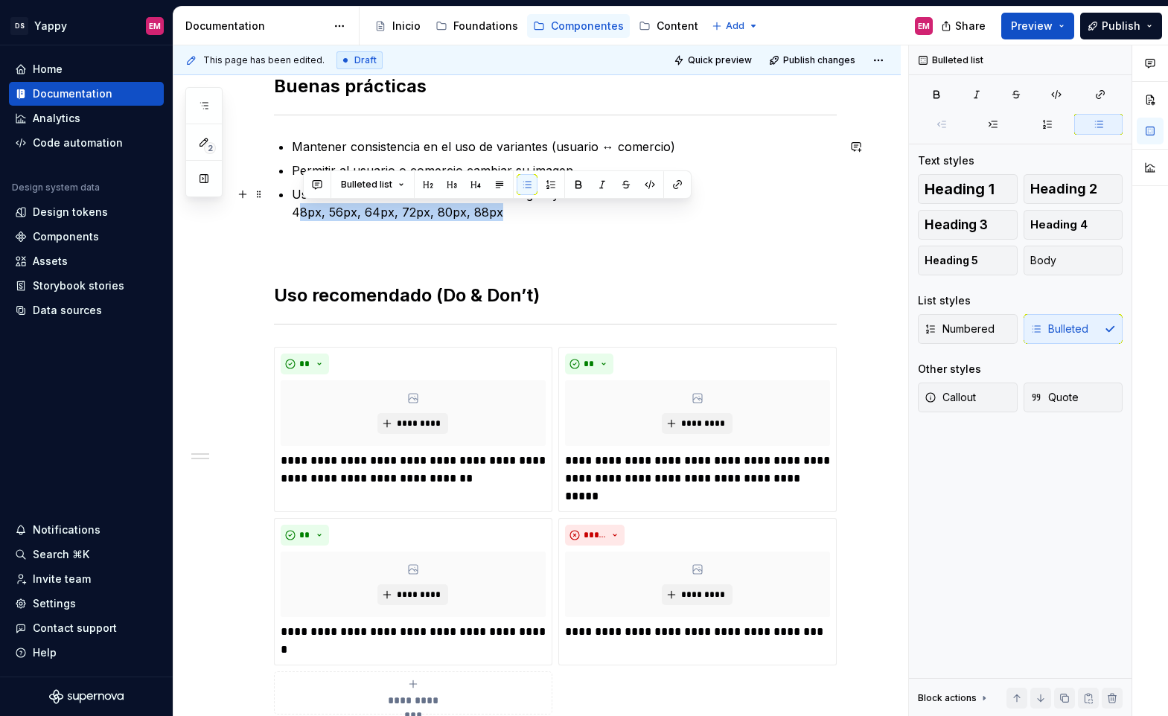
drag, startPoint x: 517, startPoint y: 212, endPoint x: 301, endPoint y: 212, distance: 216.6
click at [301, 212] on p "Usa solo los tamaños definidos en el Design System: 48px, 56px, 64px, 72px, 80p…" at bounding box center [564, 203] width 545 height 36
drag, startPoint x: 298, startPoint y: 212, endPoint x: 504, endPoint y: 214, distance: 206.2
click at [504, 214] on p "Usa solo los tamaños definidos en el Design System: 48px, 56px, 64px, 72px, 80p…" at bounding box center [564, 203] width 545 height 36
click at [563, 182] on button "button" at bounding box center [570, 184] width 21 height 21
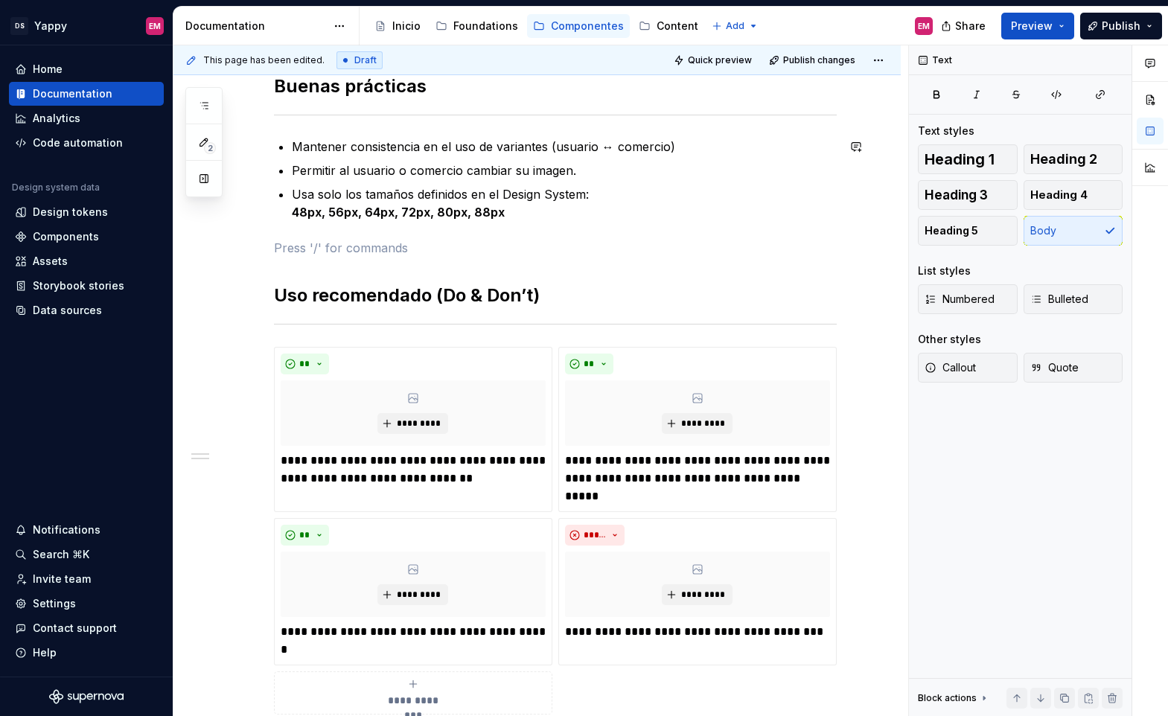
click at [519, 225] on div "**********" at bounding box center [555, 394] width 563 height 640
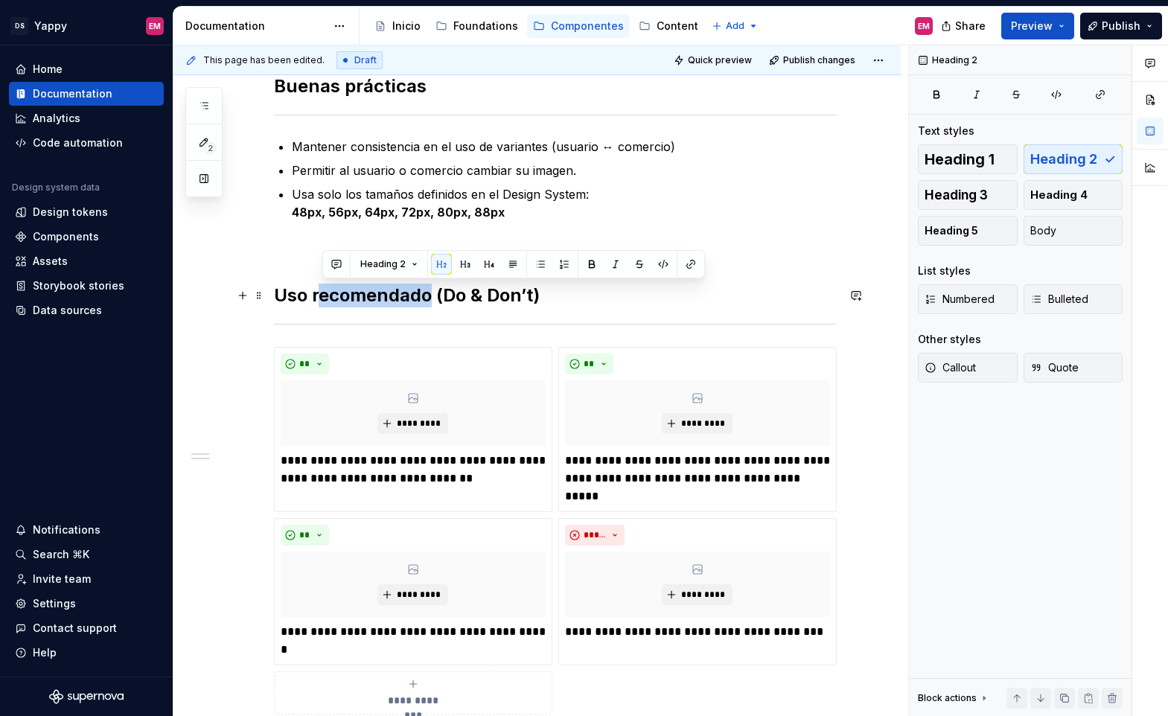
drag, startPoint x: 432, startPoint y: 295, endPoint x: 322, endPoint y: 295, distance: 110.9
click at [322, 295] on h2 "Uso recomendado (Do & Don’t)" at bounding box center [555, 296] width 563 height 24
drag, startPoint x: 554, startPoint y: 298, endPoint x: 281, endPoint y: 295, distance: 273.1
click at [281, 295] on h2 "Uso recomendado (Do & Don’t)" at bounding box center [555, 296] width 563 height 24
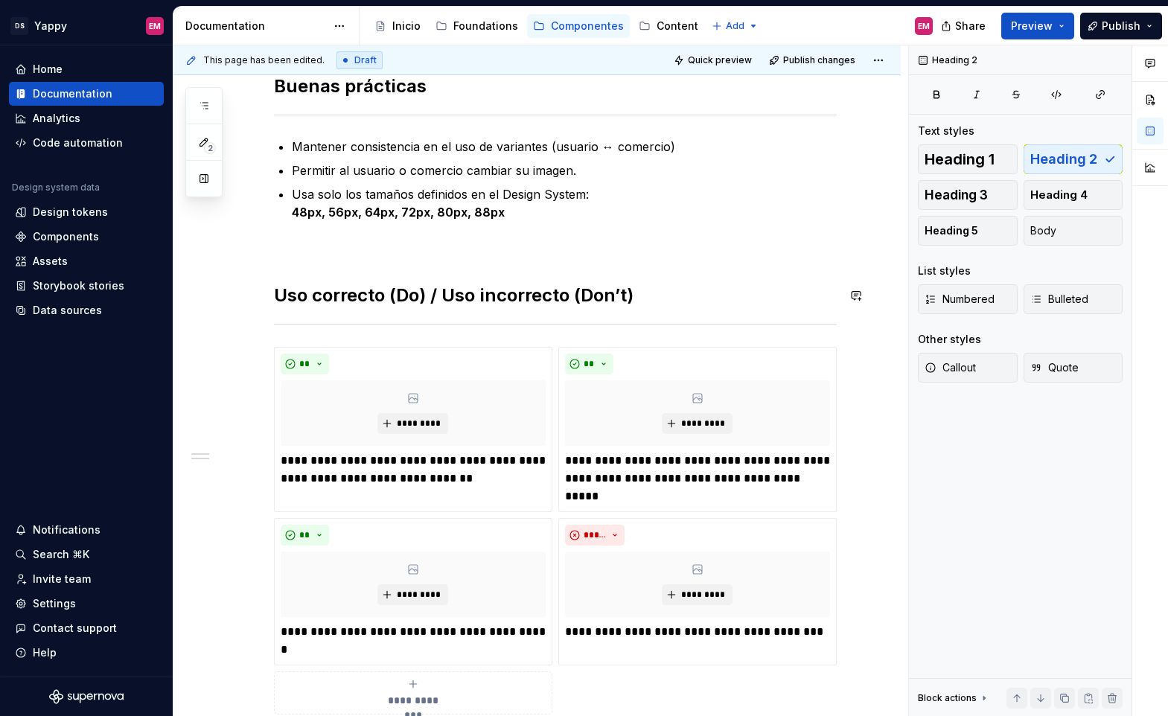
scroll to position [342, 0]
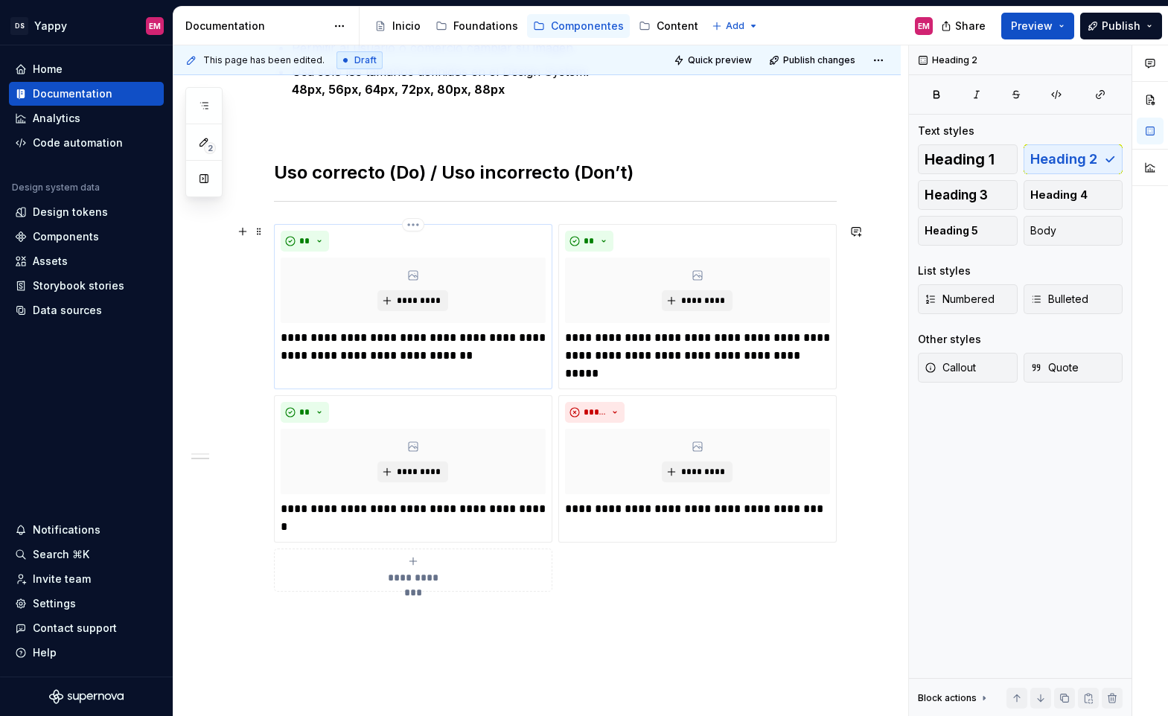
click at [384, 336] on p "**********" at bounding box center [413, 347] width 265 height 36
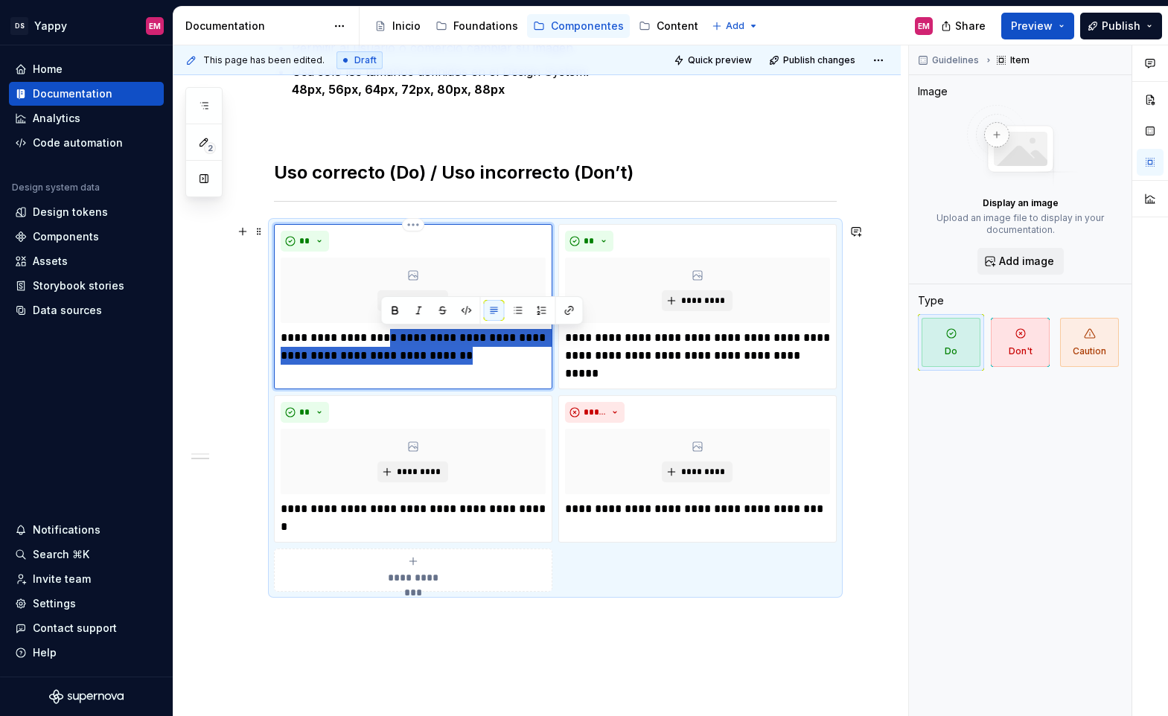
drag, startPoint x: 383, startPoint y: 336, endPoint x: 505, endPoint y: 361, distance: 123.8
click at [505, 361] on p "**********" at bounding box center [413, 347] width 265 height 36
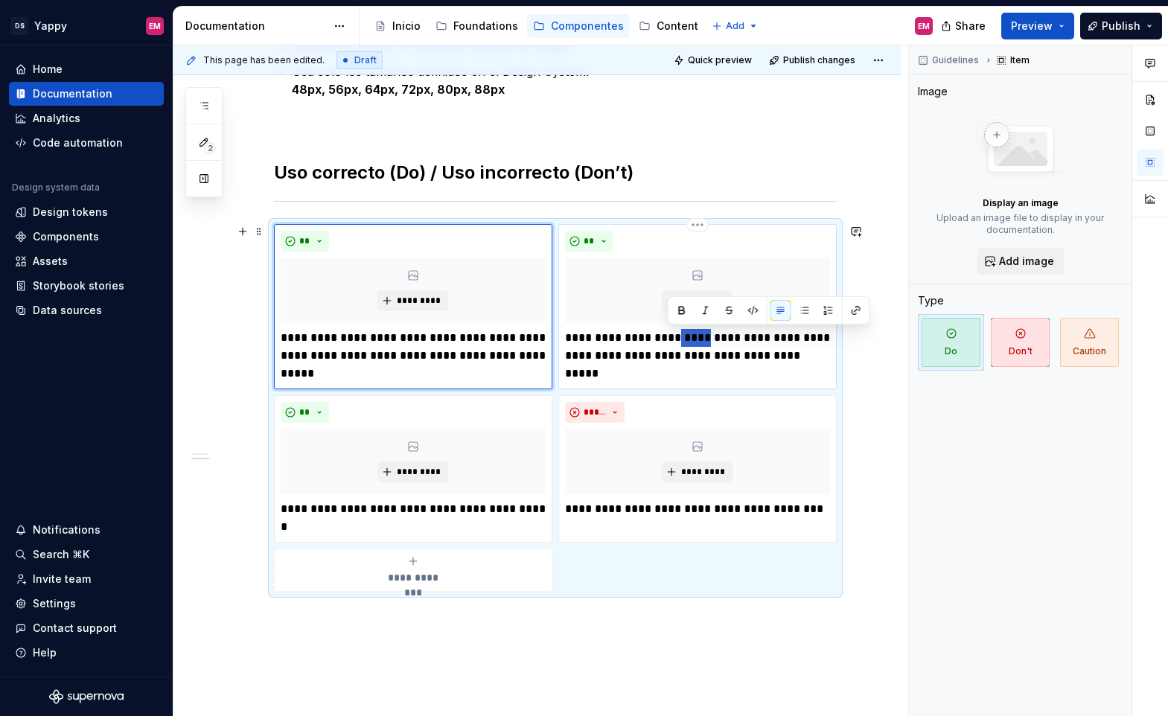
drag, startPoint x: 669, startPoint y: 336, endPoint x: 703, endPoint y: 336, distance: 34.2
click at [703, 336] on p "**********" at bounding box center [697, 356] width 265 height 54
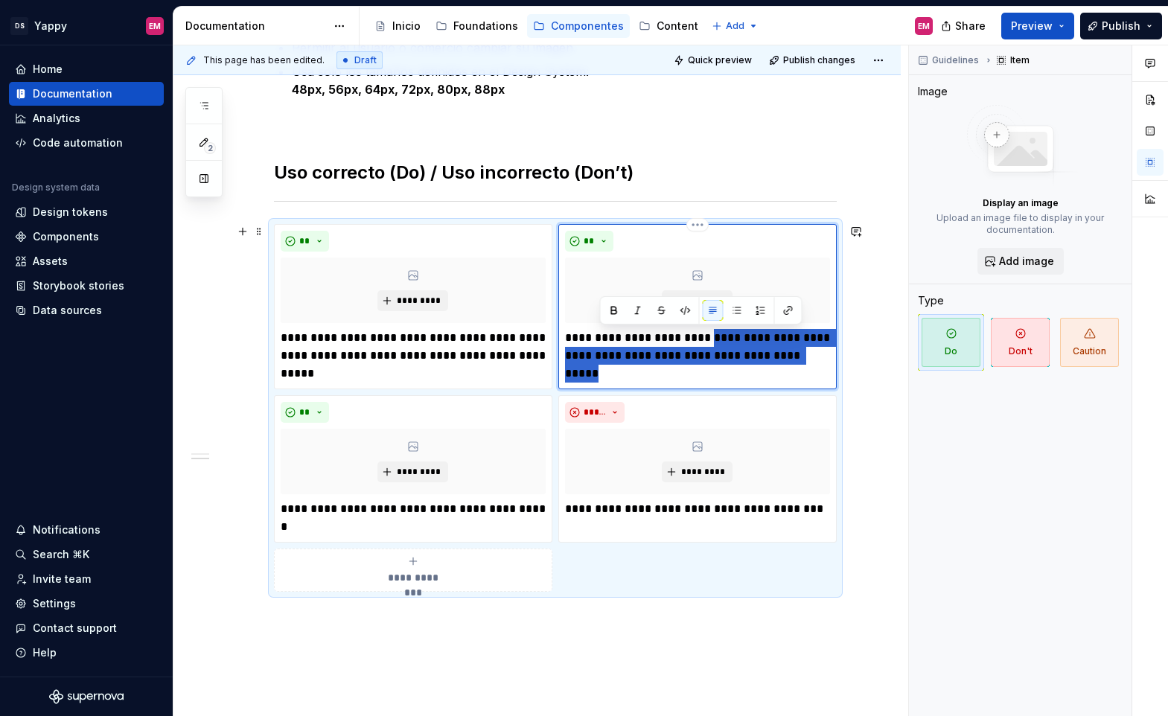
drag, startPoint x: 702, startPoint y: 336, endPoint x: 731, endPoint y: 371, distance: 46.0
click at [731, 371] on p "**********" at bounding box center [697, 356] width 265 height 54
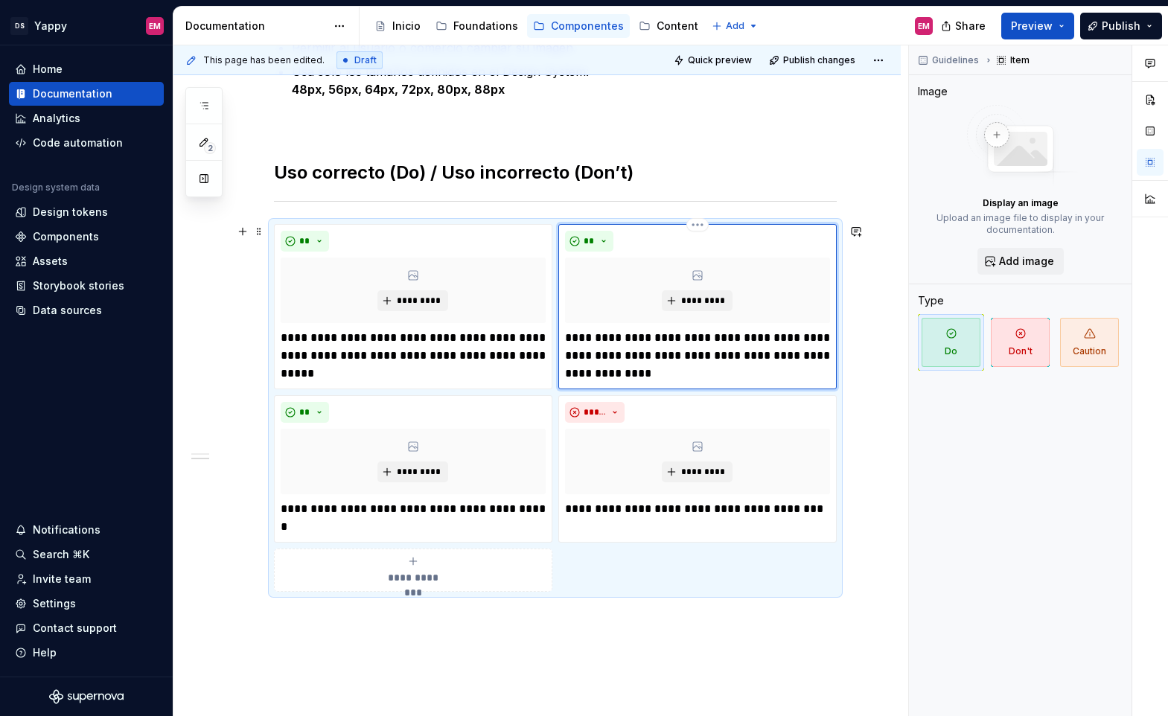
click at [676, 355] on p "**********" at bounding box center [697, 356] width 265 height 54
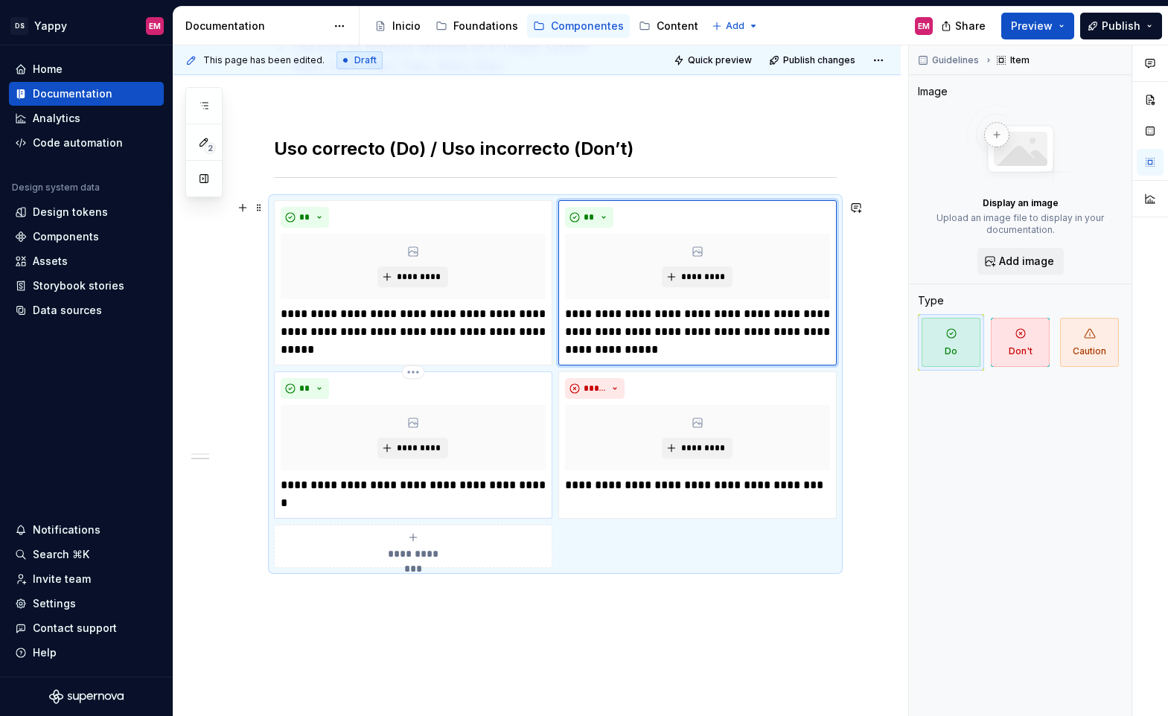
scroll to position [392, 0]
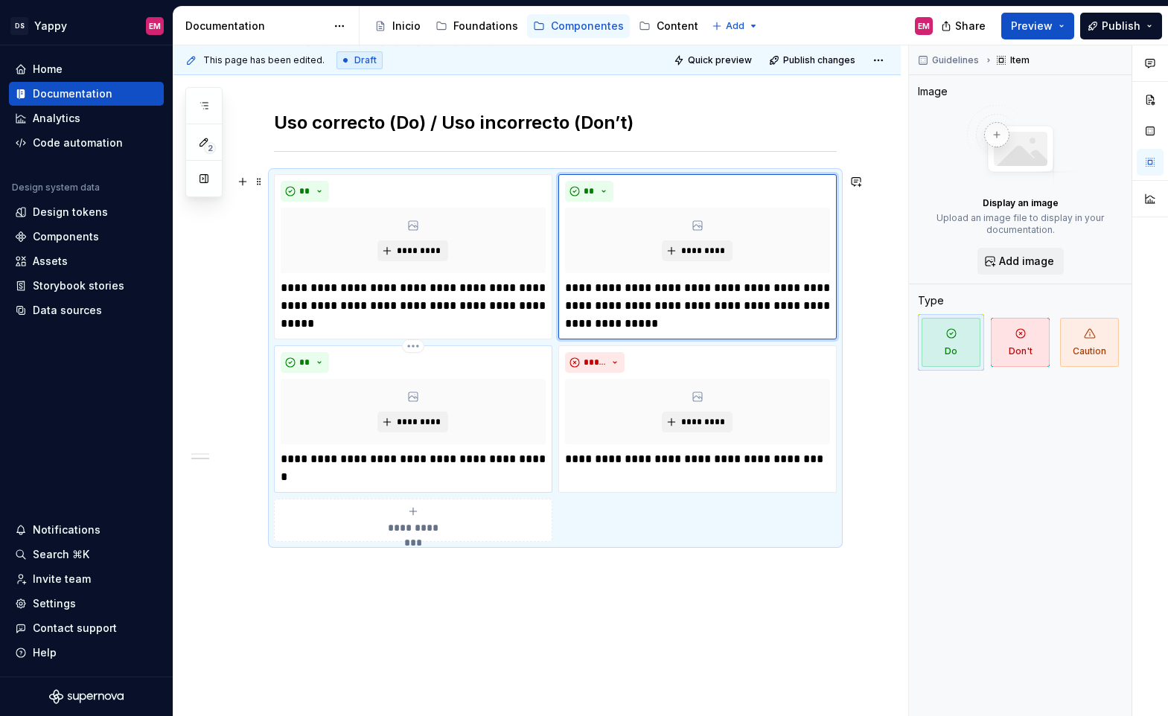
click at [383, 476] on p "**********" at bounding box center [413, 468] width 265 height 36
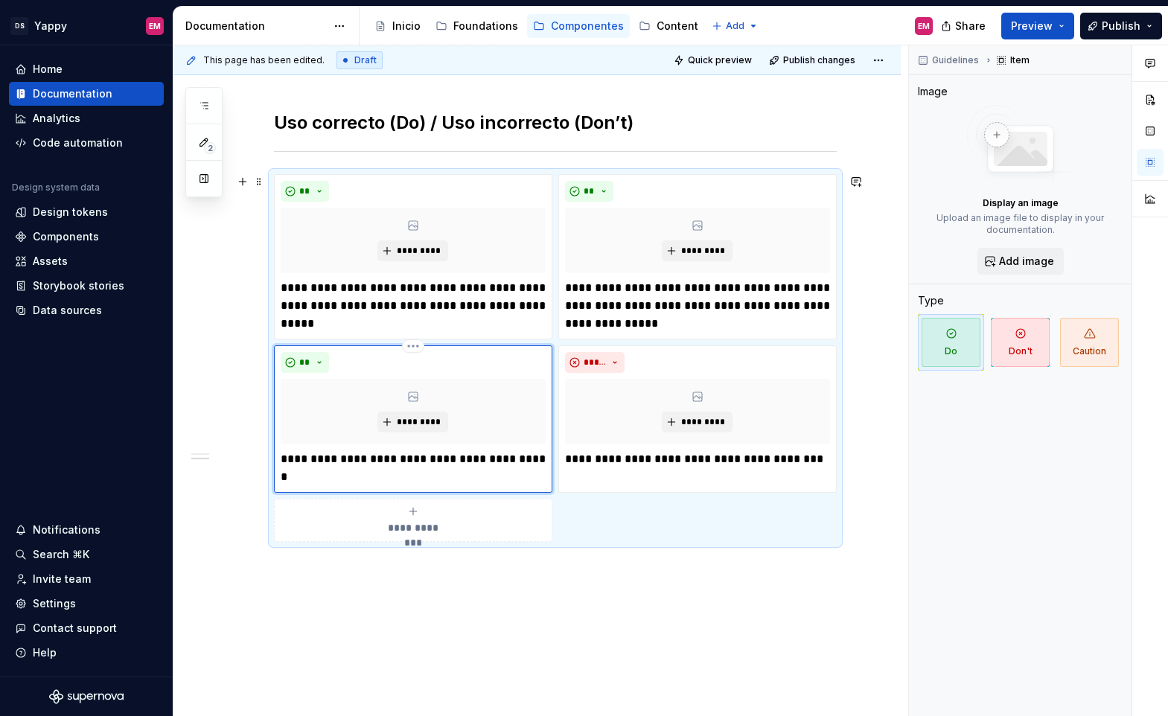
type textarea "*"
click at [620, 459] on p "**********" at bounding box center [697, 459] width 265 height 18
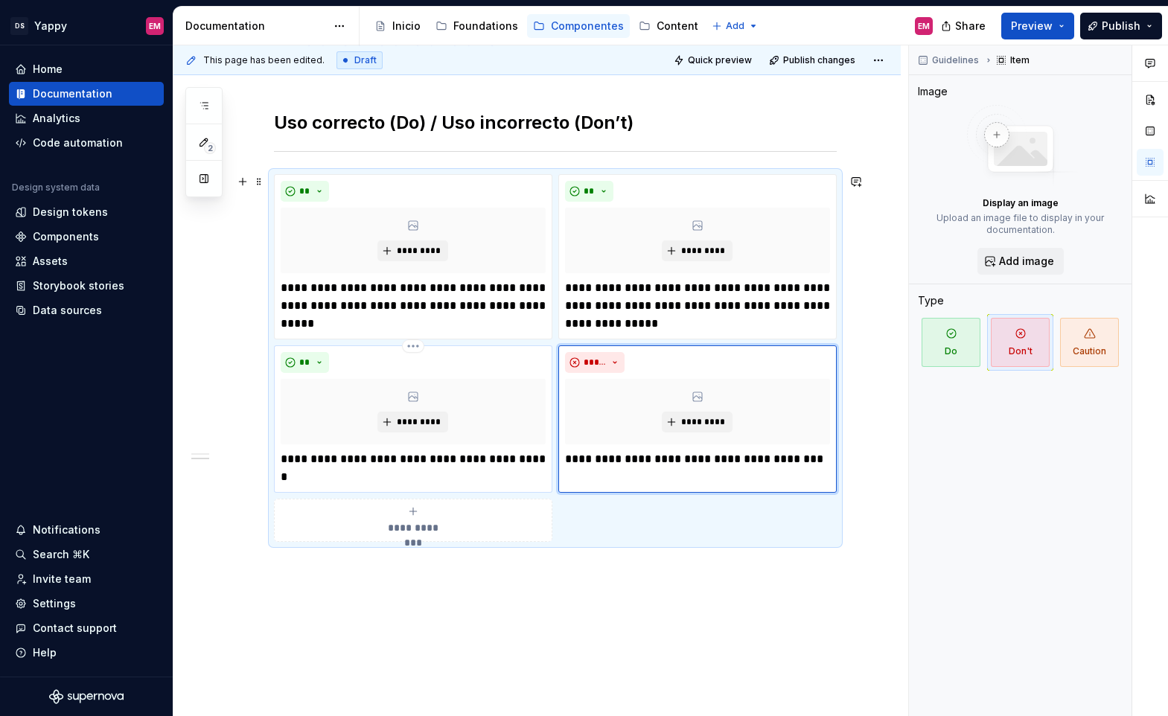
click at [376, 472] on p "**********" at bounding box center [413, 468] width 265 height 36
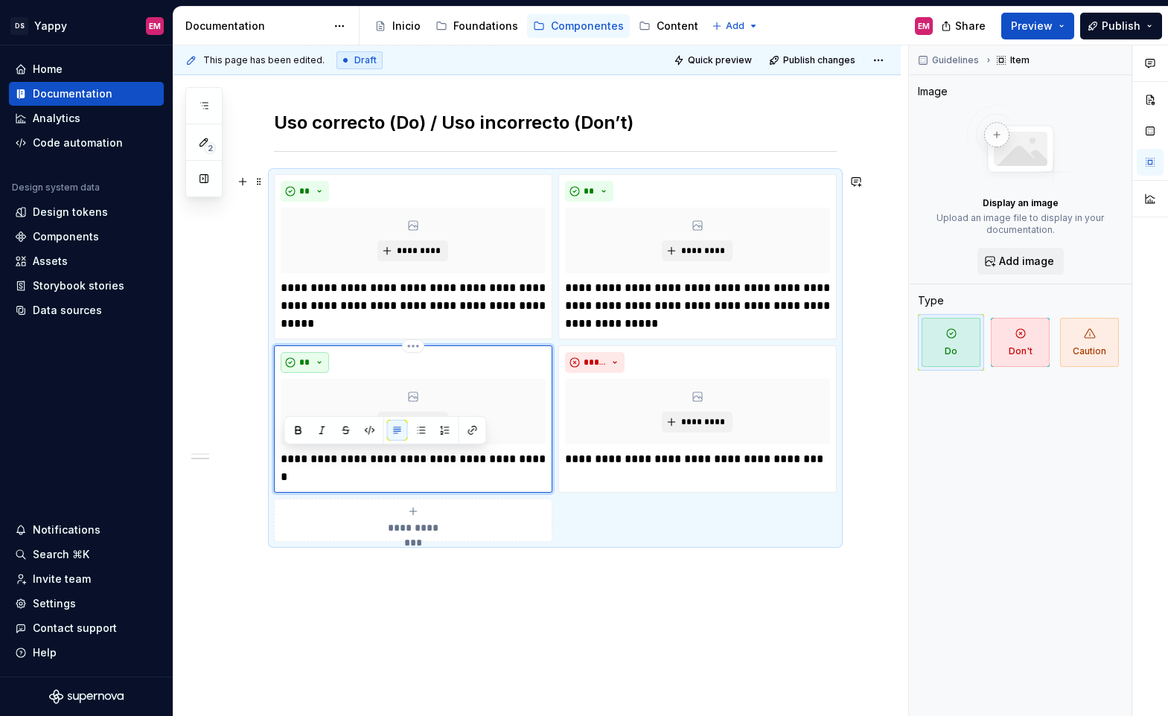
click at [315, 365] on button "**" at bounding box center [305, 362] width 49 height 21
click at [324, 411] on span "Don't" at bounding box center [351, 415] width 127 height 24
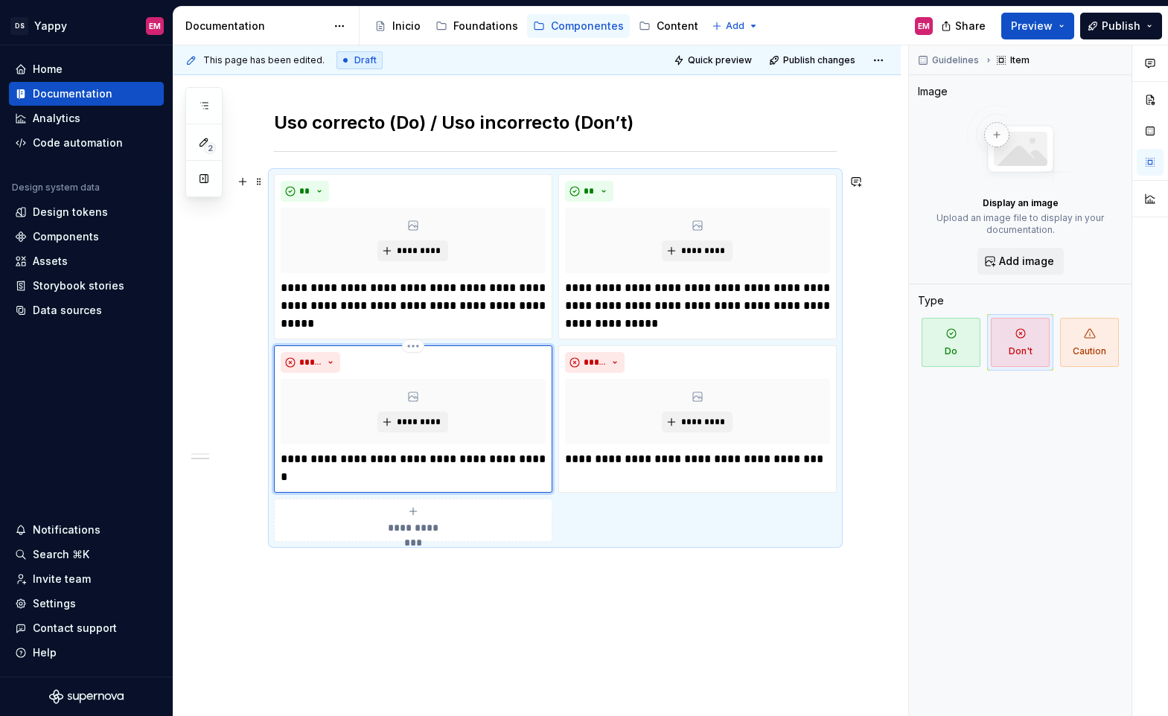
click at [324, 473] on p "**********" at bounding box center [413, 468] width 265 height 36
click at [672, 458] on p "**********" at bounding box center [697, 459] width 265 height 18
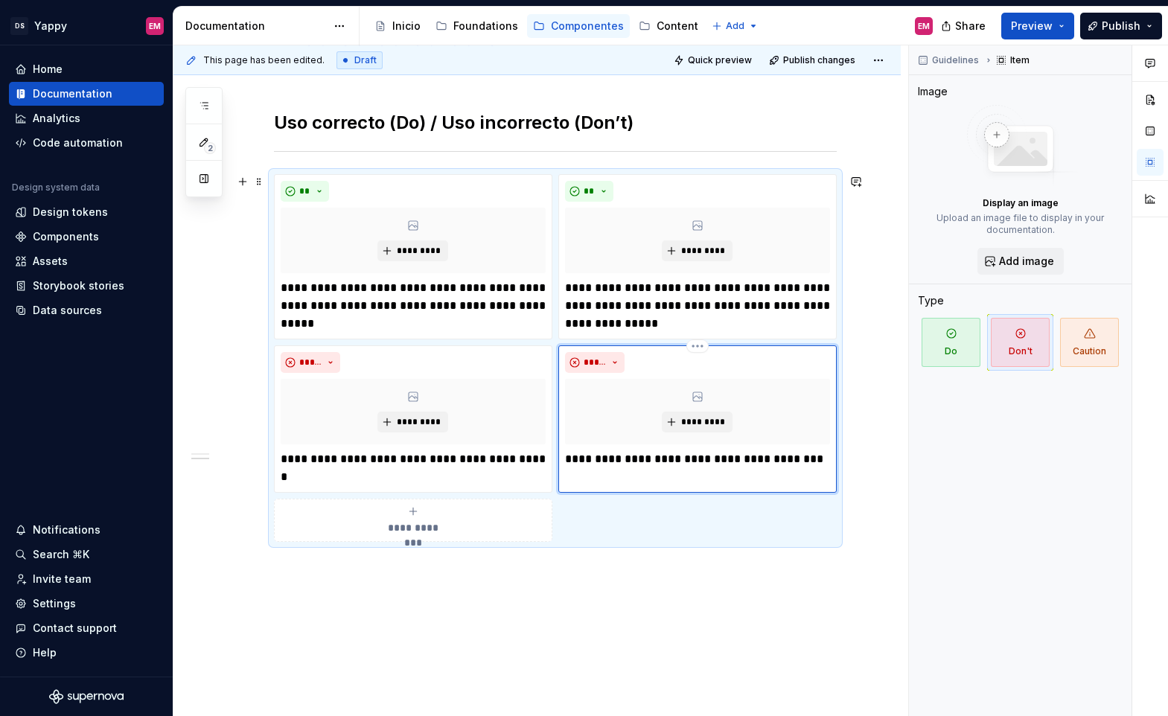
click at [671, 459] on p "**********" at bounding box center [697, 459] width 265 height 18
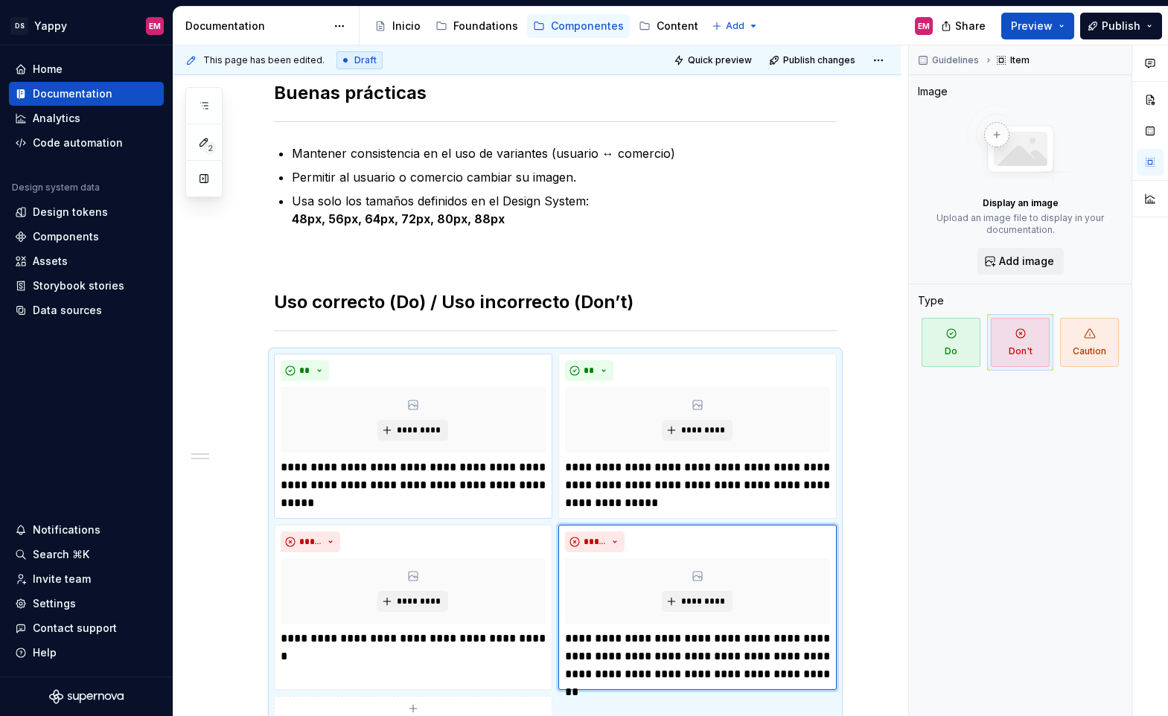
scroll to position [0, 0]
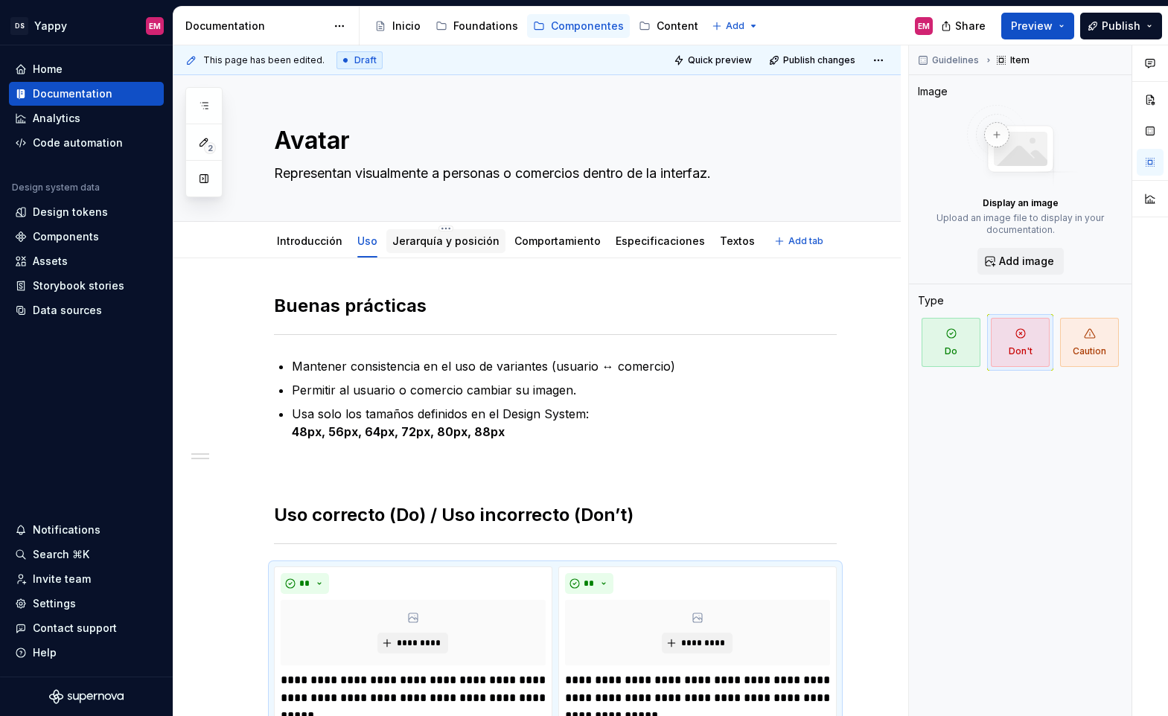
click at [419, 229] on div "Jerarquía y posición" at bounding box center [445, 241] width 119 height 24
click at [421, 243] on link "Jerarquía y posición" at bounding box center [445, 240] width 107 height 13
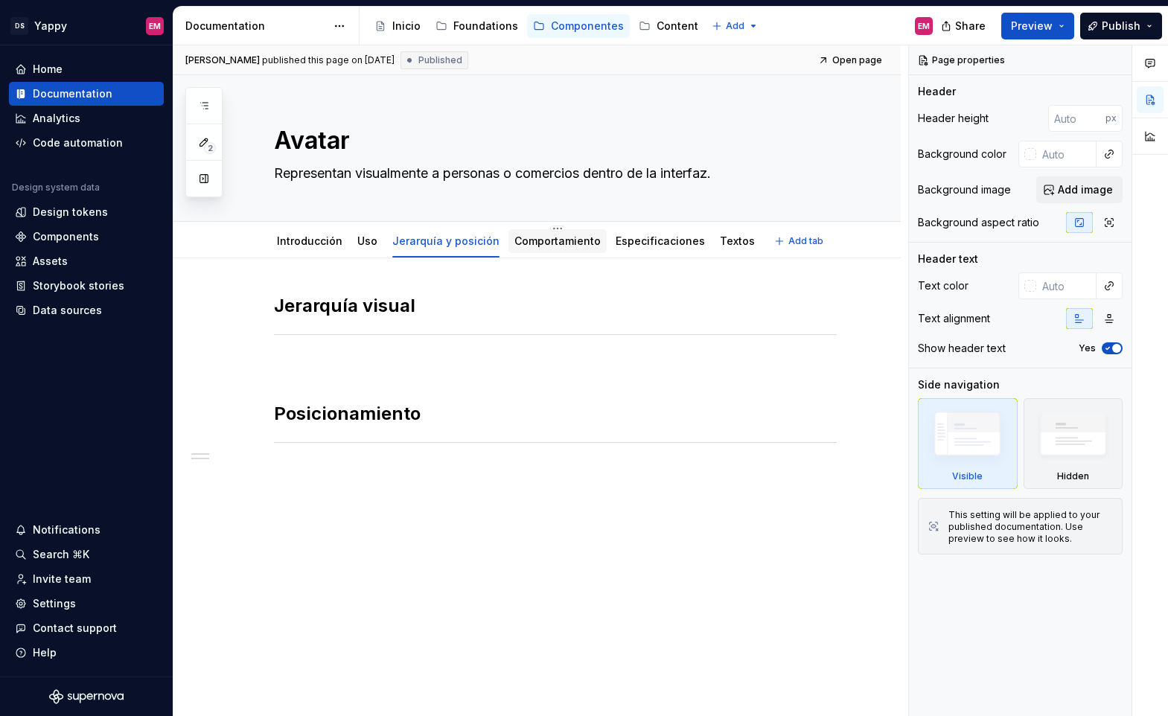
click at [546, 246] on link "Comportamiento" at bounding box center [557, 240] width 86 height 13
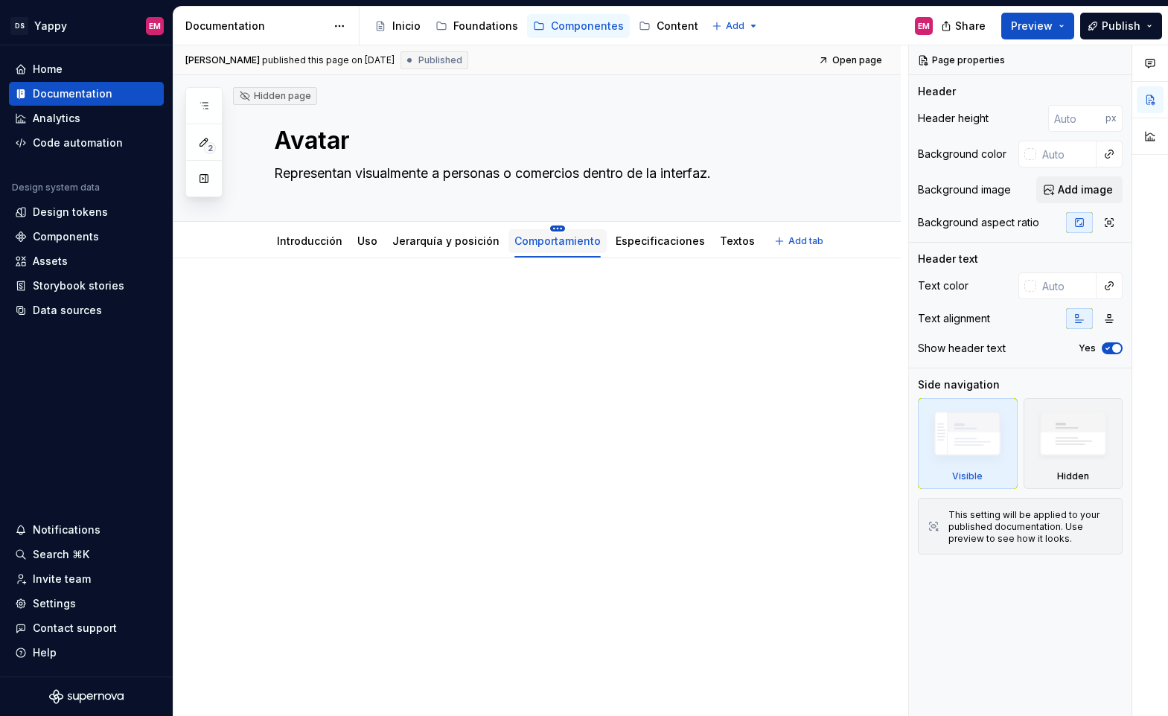
click at [548, 231] on html "DS Yappy EM Home Documentation Analytics Code automation Design system data Des…" at bounding box center [584, 358] width 1168 height 716
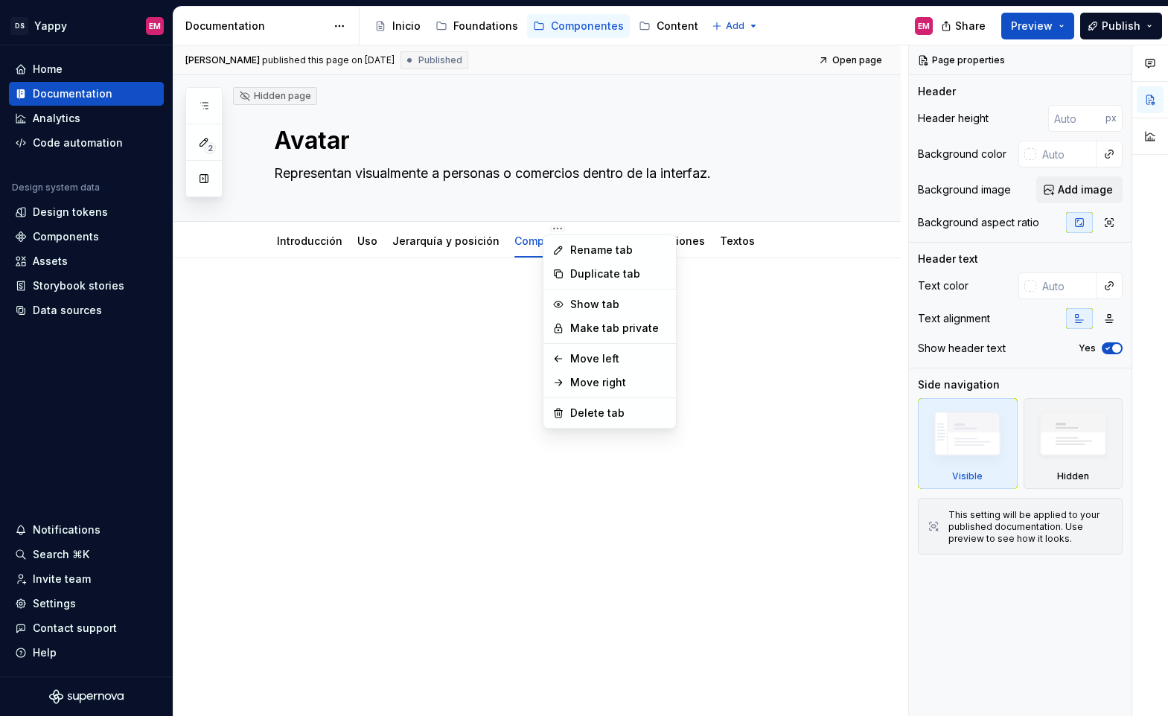
click at [475, 250] on html "DS Yappy EM Home Documentation Analytics Code automation Design system data Des…" at bounding box center [584, 358] width 1168 height 716
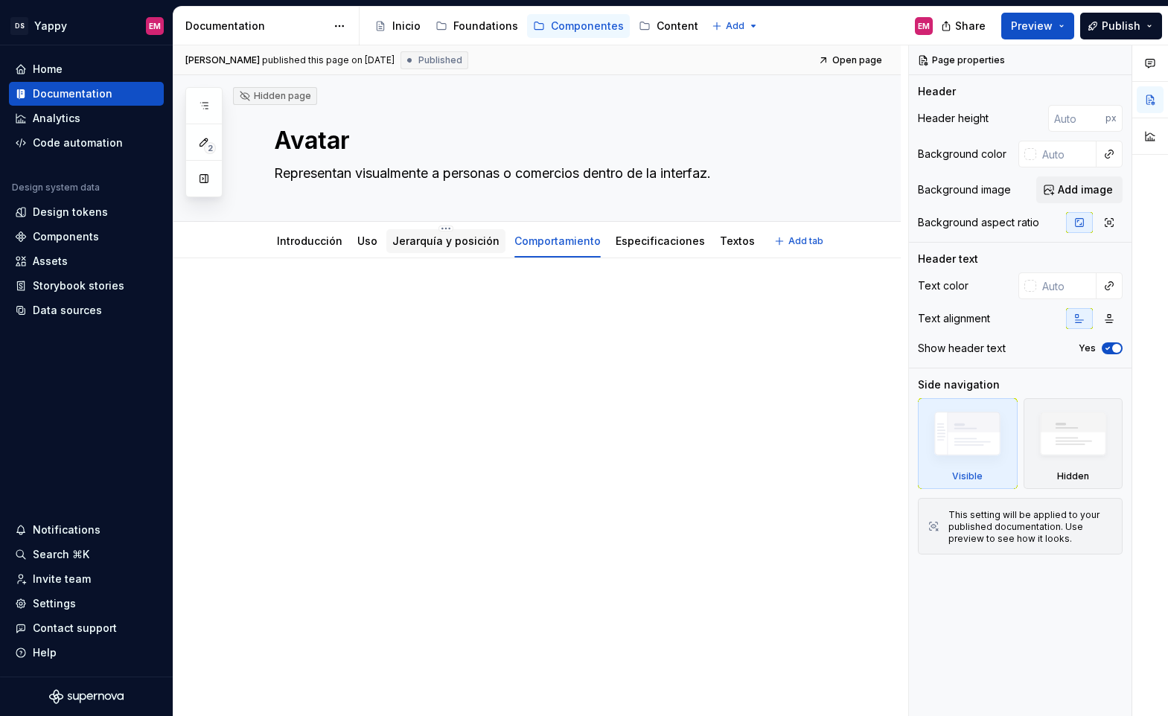
click at [467, 247] on div "Jerarquía y posición" at bounding box center [445, 241] width 107 height 15
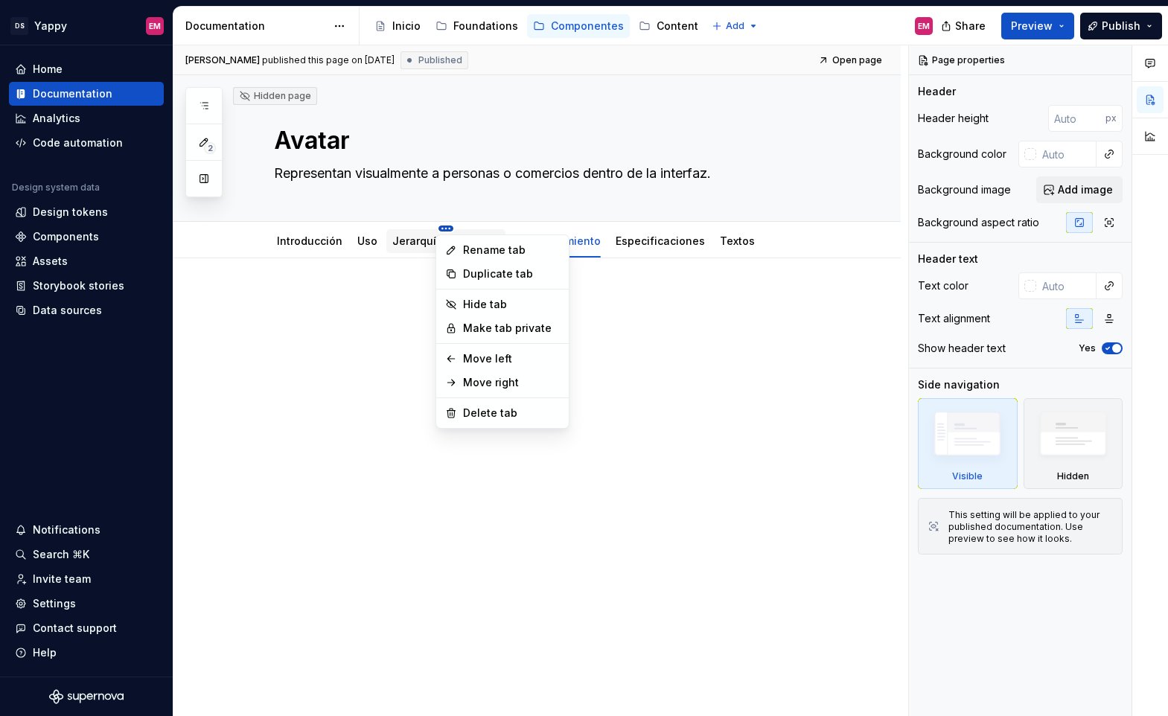
click at [442, 227] on html "DS Yappy EM Home Documentation Analytics Code automation Design system data Des…" at bounding box center [584, 358] width 1168 height 716
click at [401, 236] on html "DS Yappy EM Home Documentation Analytics Code automation Design system data Des…" at bounding box center [584, 358] width 1168 height 716
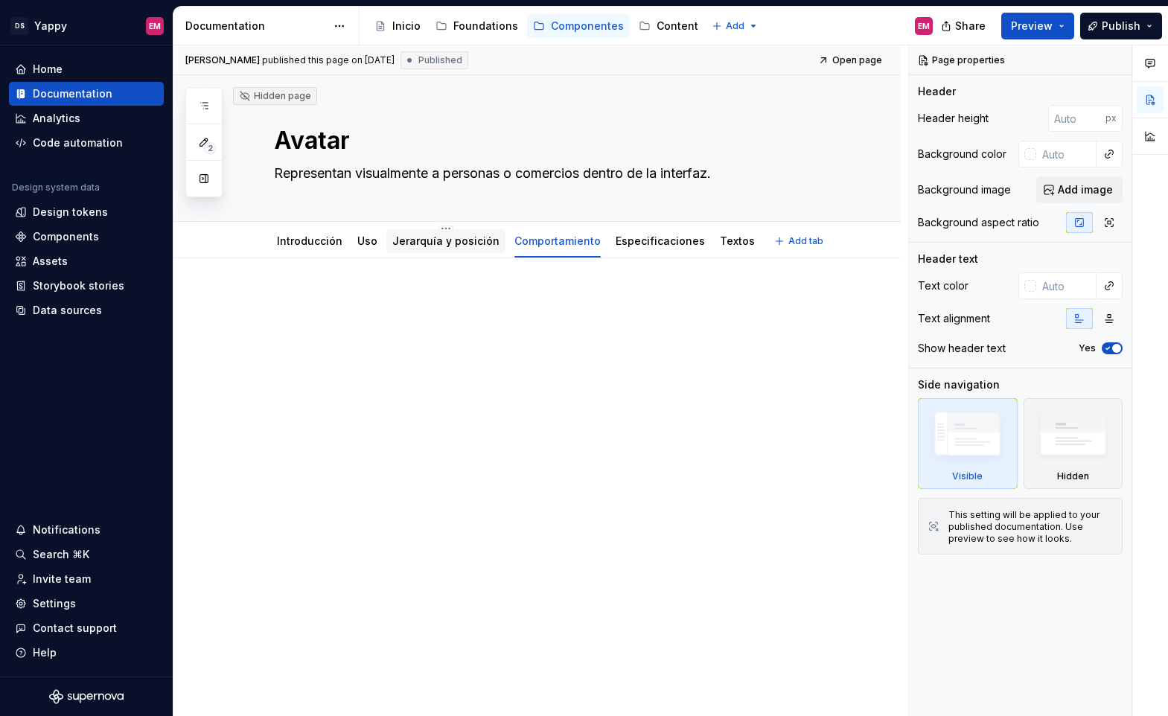
click at [401, 246] on link "Jerarquía y posición" at bounding box center [445, 240] width 107 height 13
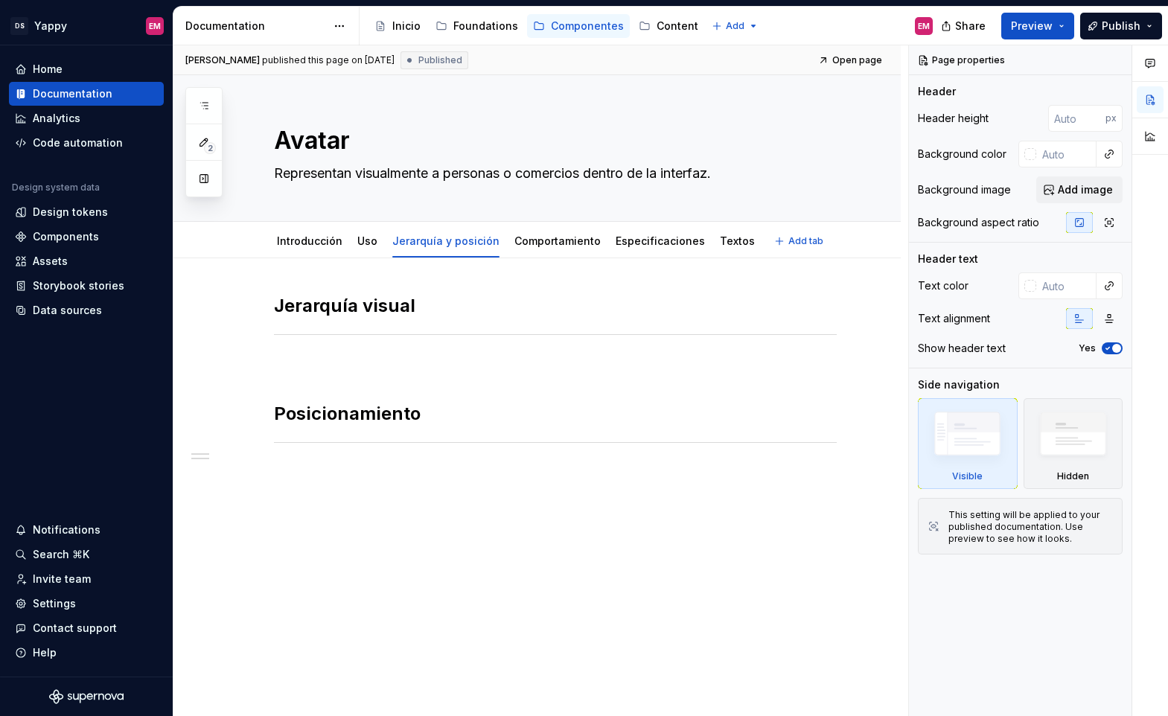
type textarea "*"
click at [371, 360] on p at bounding box center [555, 366] width 563 height 18
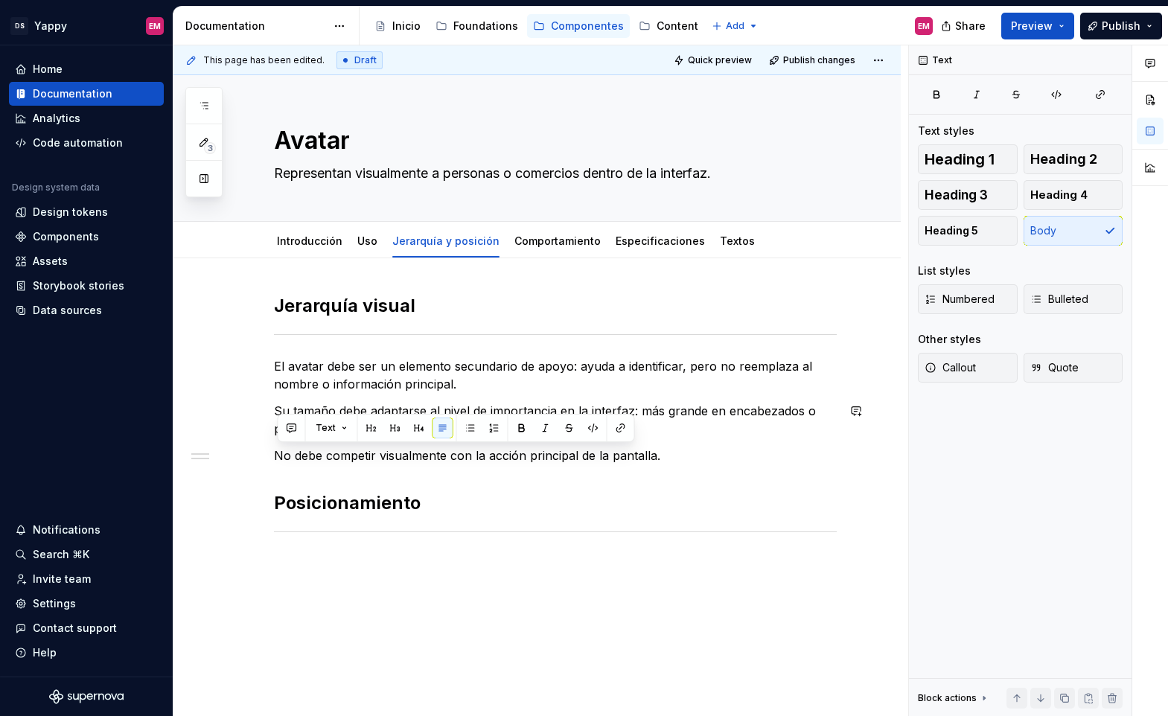
click at [700, 438] on div "[PERSON_NAME] visual El avatar debe ser un elemento secundario de apoyo: ayuda …" at bounding box center [555, 433] width 563 height 278
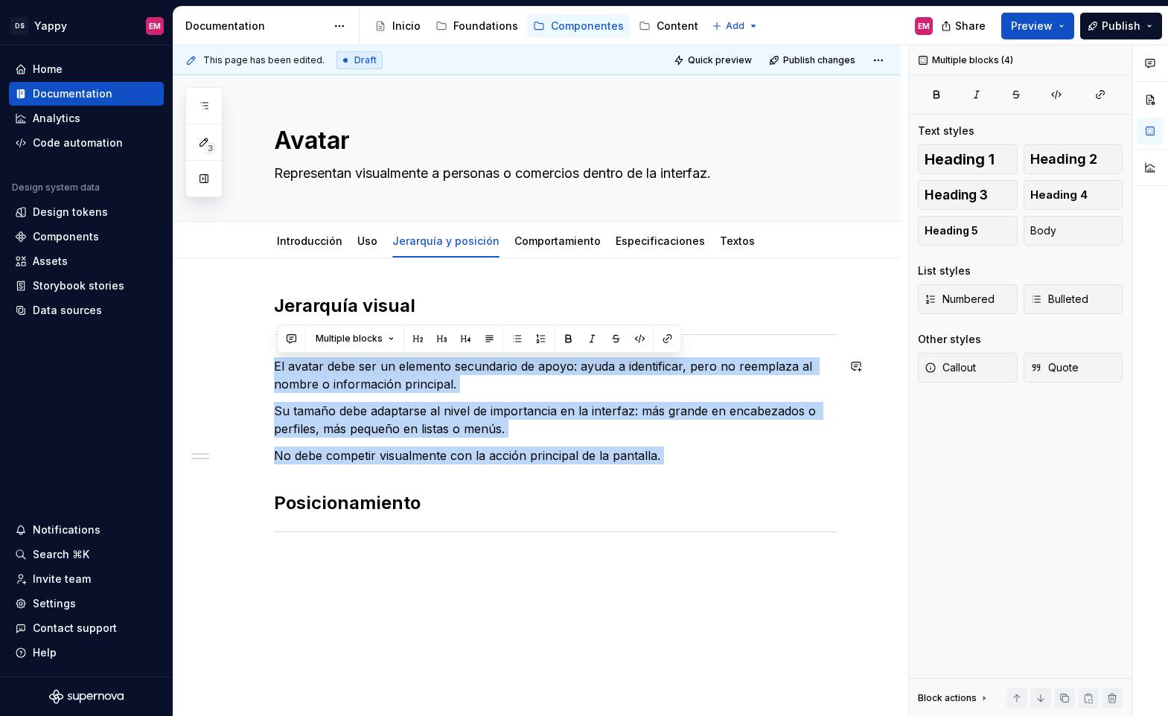
drag, startPoint x: 694, startPoint y: 466, endPoint x: 332, endPoint y: 343, distance: 382.7
click at [332, 343] on div "[PERSON_NAME] visual El avatar debe ser un elemento secundario de apoyo: ayuda …" at bounding box center [555, 433] width 563 height 278
click at [1081, 287] on button "Bulleted" at bounding box center [1073, 299] width 100 height 30
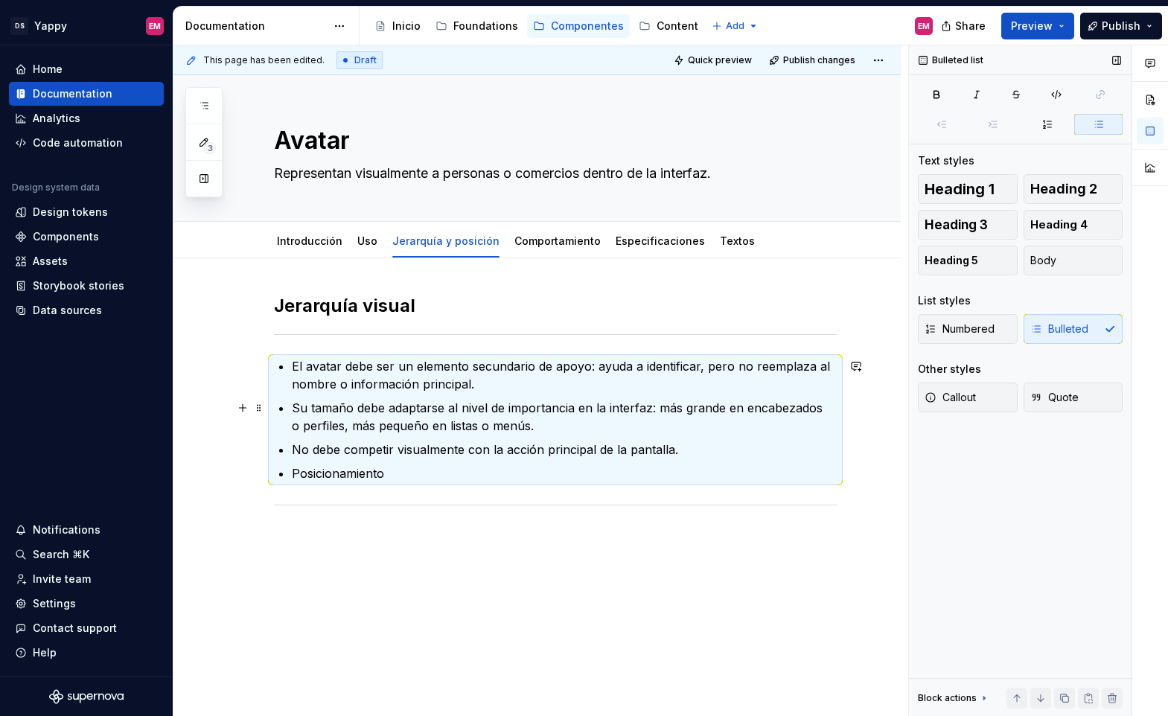
scroll to position [61, 0]
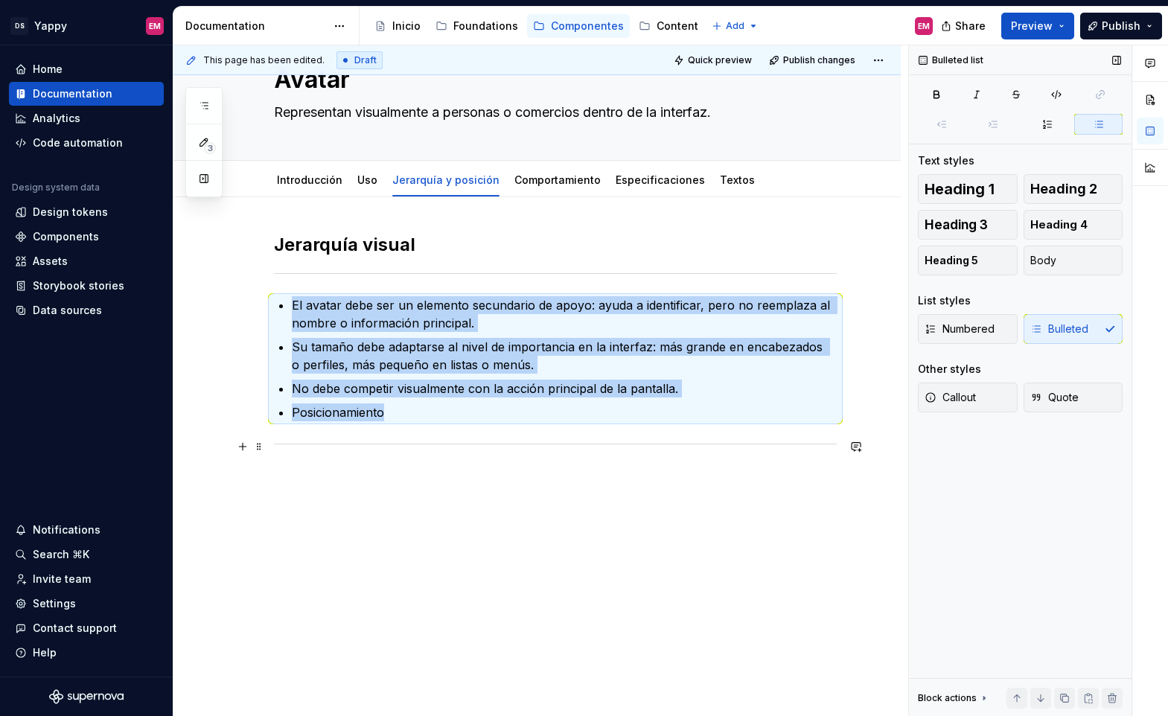
click at [402, 445] on div at bounding box center [555, 444] width 563 height 10
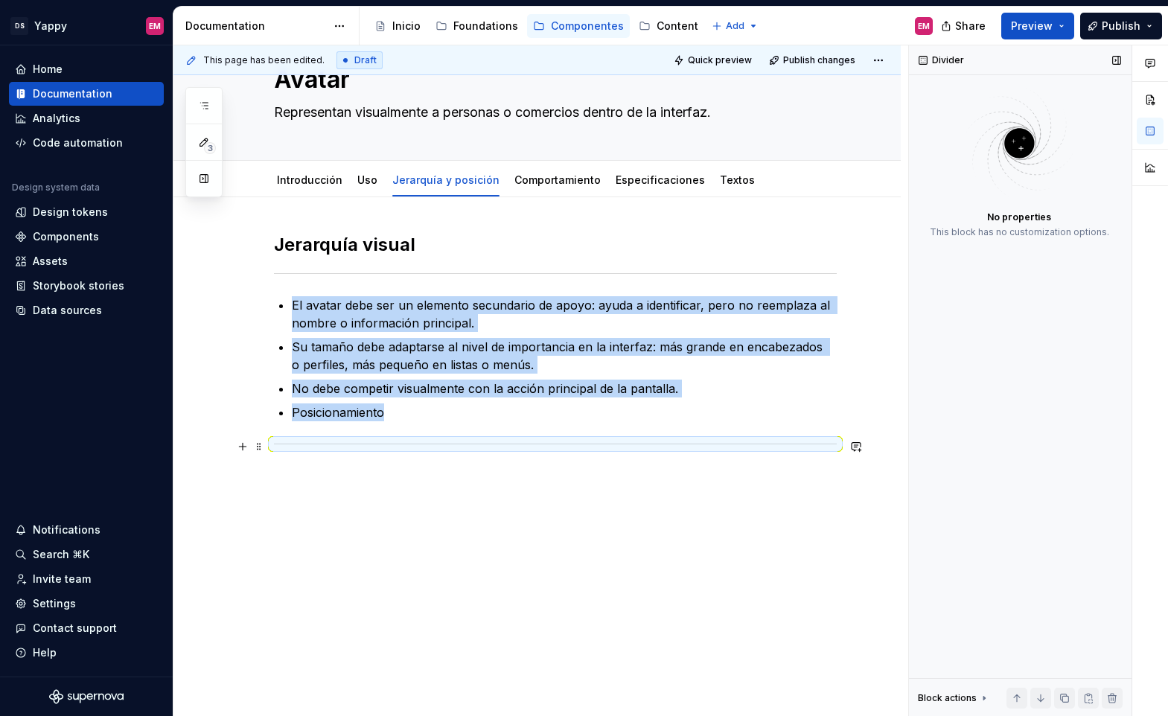
click at [403, 441] on div at bounding box center [555, 444] width 563 height 10
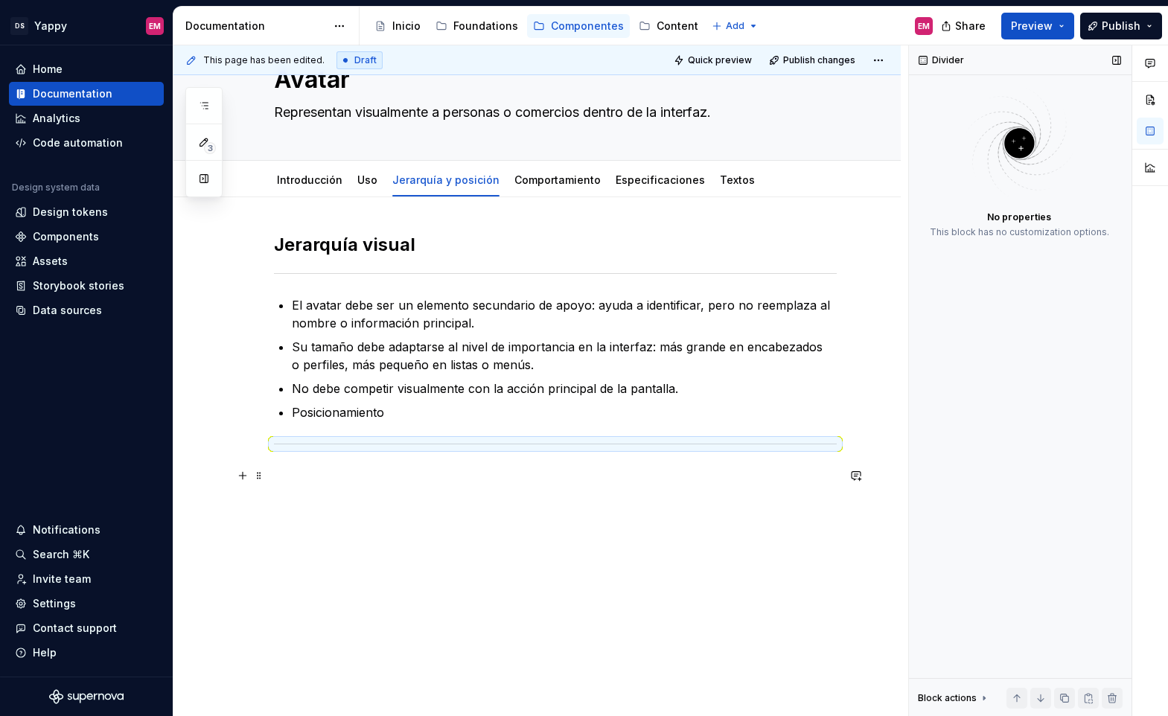
drag, startPoint x: 400, startPoint y: 480, endPoint x: 400, endPoint y: 442, distance: 38.0
click at [400, 480] on p at bounding box center [555, 476] width 563 height 18
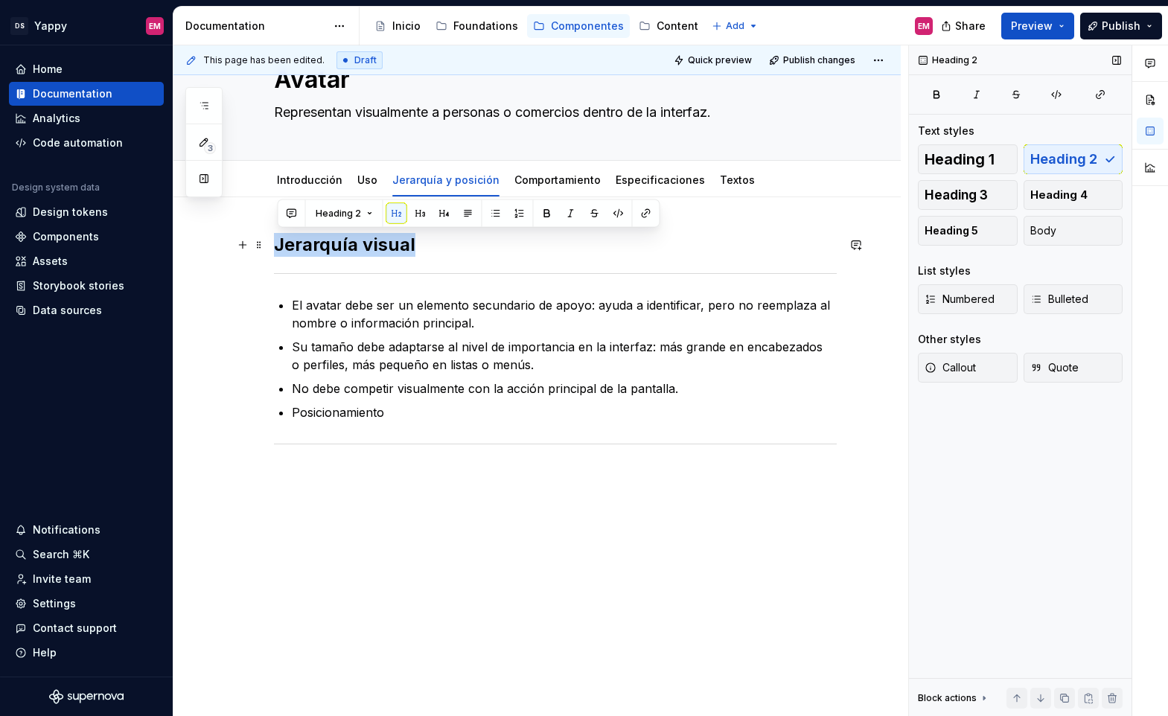
drag, startPoint x: 278, startPoint y: 252, endPoint x: 499, endPoint y: 252, distance: 221.0
click at [499, 252] on h2 "Jerarquía visual" at bounding box center [555, 245] width 563 height 24
click at [302, 467] on p at bounding box center [555, 476] width 563 height 18
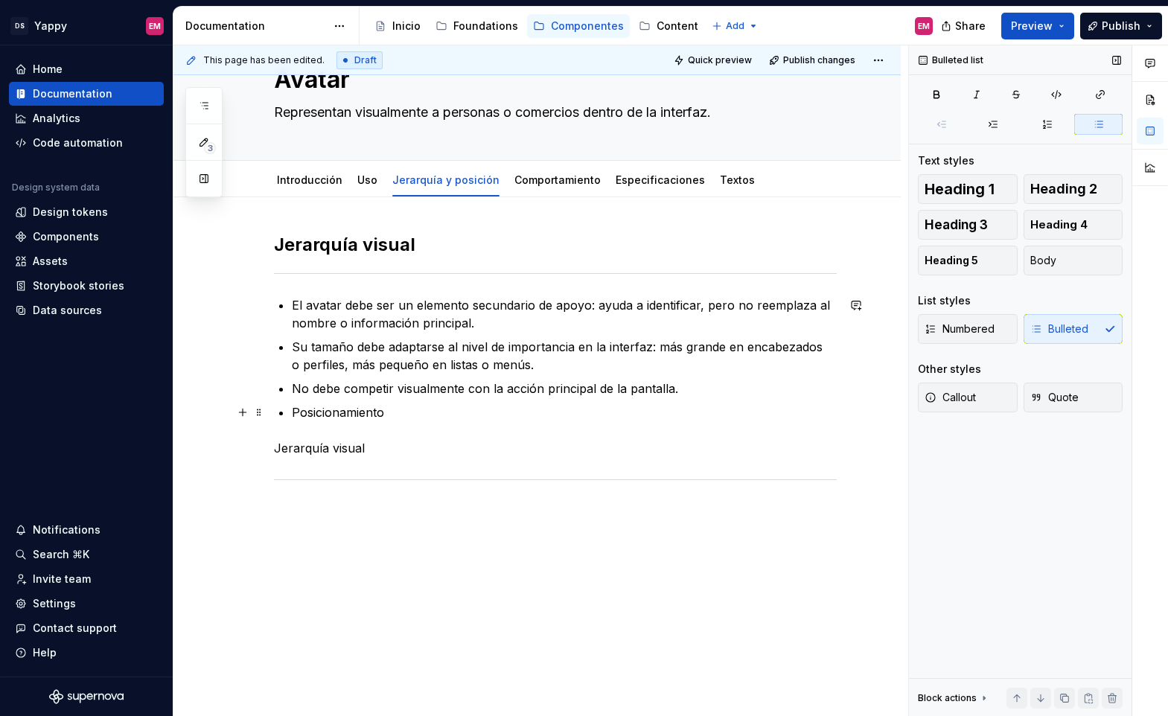
click at [415, 415] on p "Posicionamiento" at bounding box center [564, 412] width 545 height 18
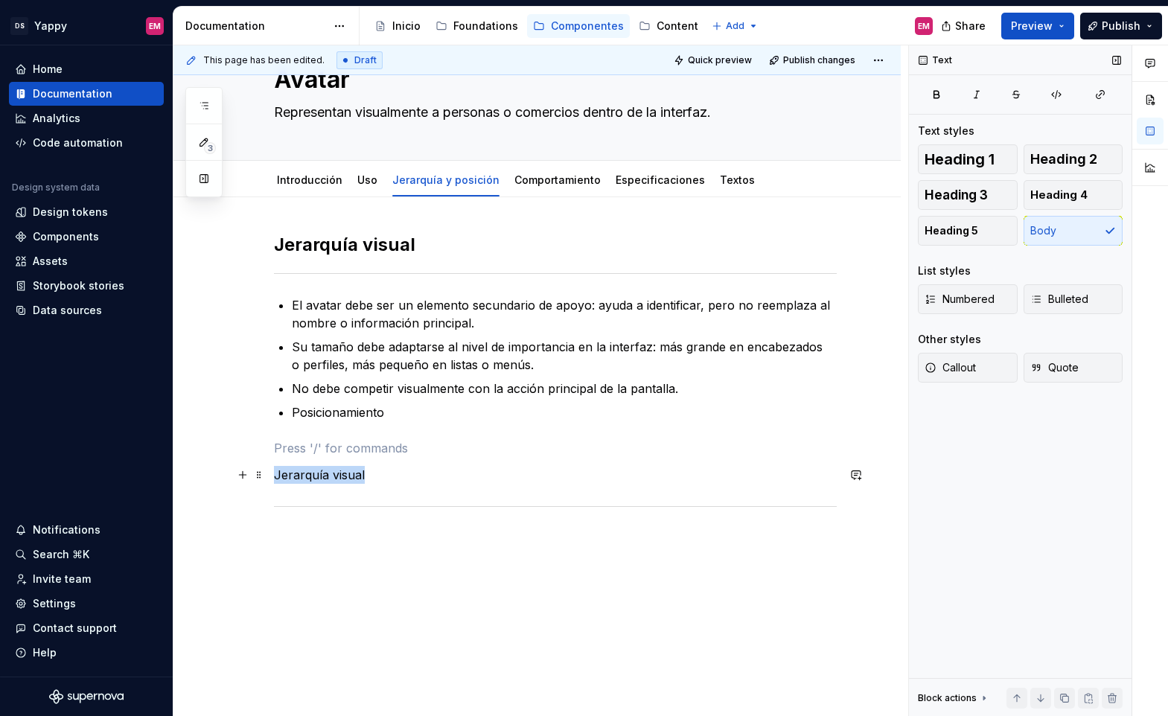
drag, startPoint x: 279, startPoint y: 477, endPoint x: 496, endPoint y: 477, distance: 216.6
click at [495, 477] on p "Jerarquía visual" at bounding box center [555, 475] width 563 height 18
click at [965, 204] on button "Heading 3" at bounding box center [968, 195] width 100 height 30
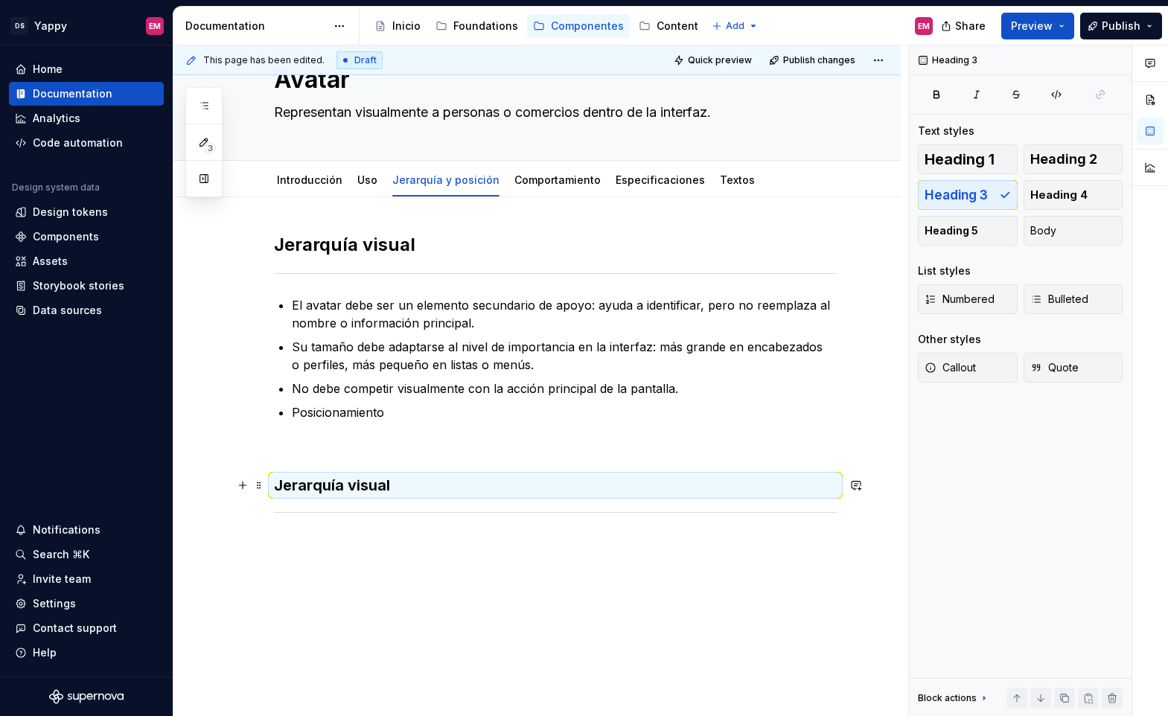
click at [399, 477] on h3 "Jerarquía visual" at bounding box center [555, 485] width 563 height 21
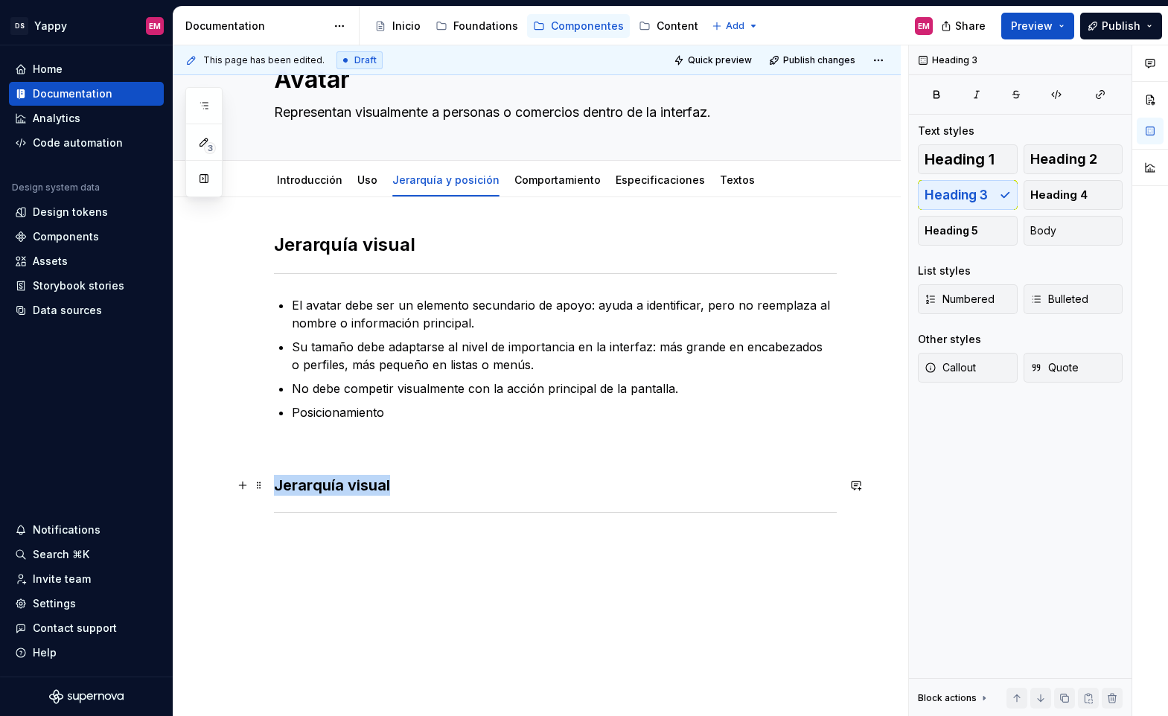
drag, startPoint x: 278, startPoint y: 488, endPoint x: 435, endPoint y: 488, distance: 157.8
click at [435, 488] on h3 "Jerarquía visual" at bounding box center [555, 485] width 563 height 21
click at [403, 541] on div "[PERSON_NAME] visual El avatar debe ser un elemento secundario de apoyo: ayuda …" at bounding box center [536, 473] width 727 height 553
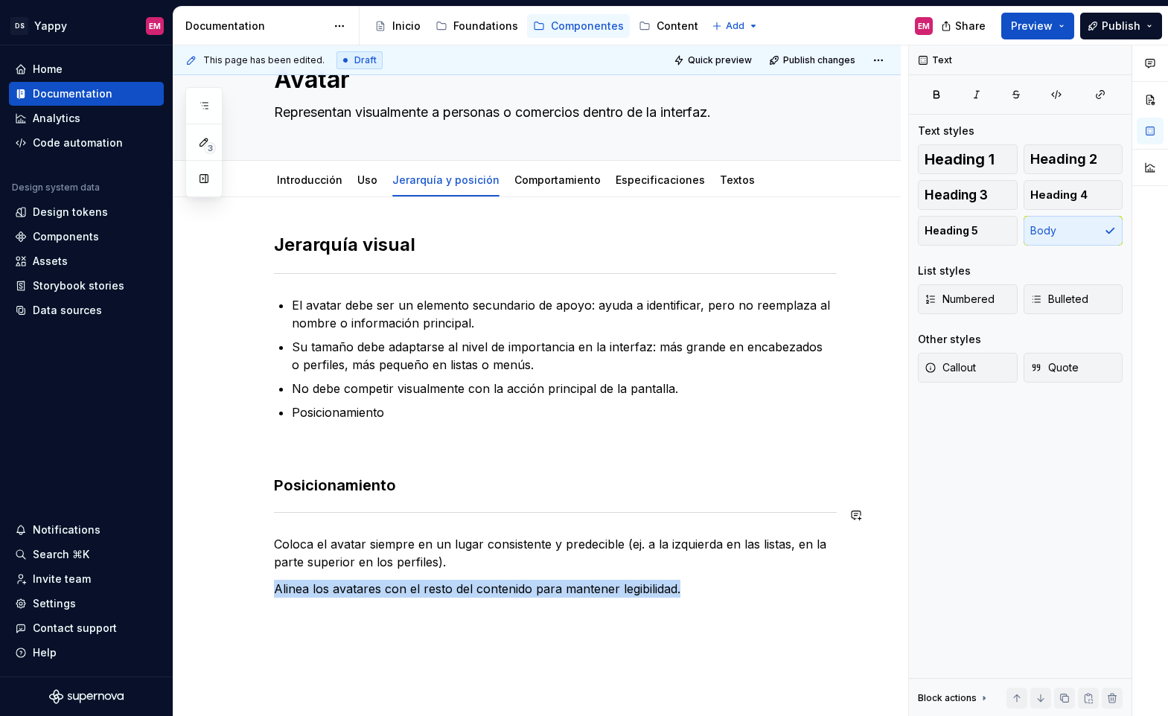
click at [368, 528] on div "[PERSON_NAME] visual El avatar debe ser un elemento secundario de apoyo: ayuda …" at bounding box center [555, 415] width 563 height 365
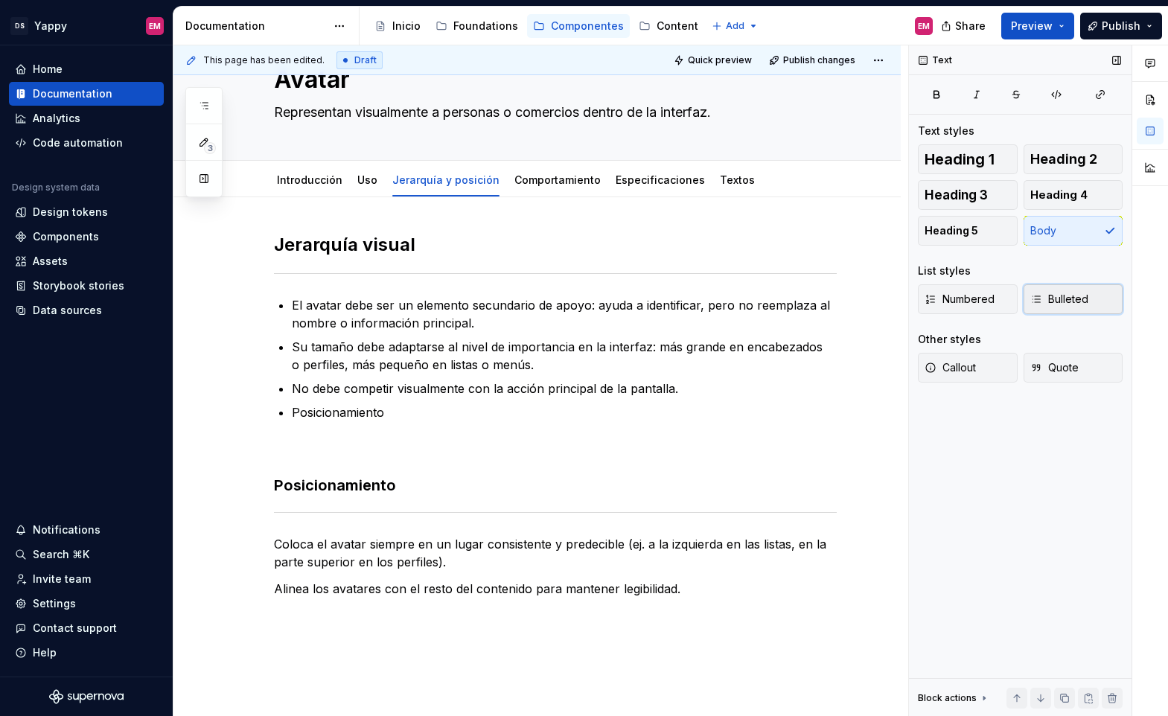
click at [1058, 305] on span "Bulleted" at bounding box center [1059, 299] width 58 height 15
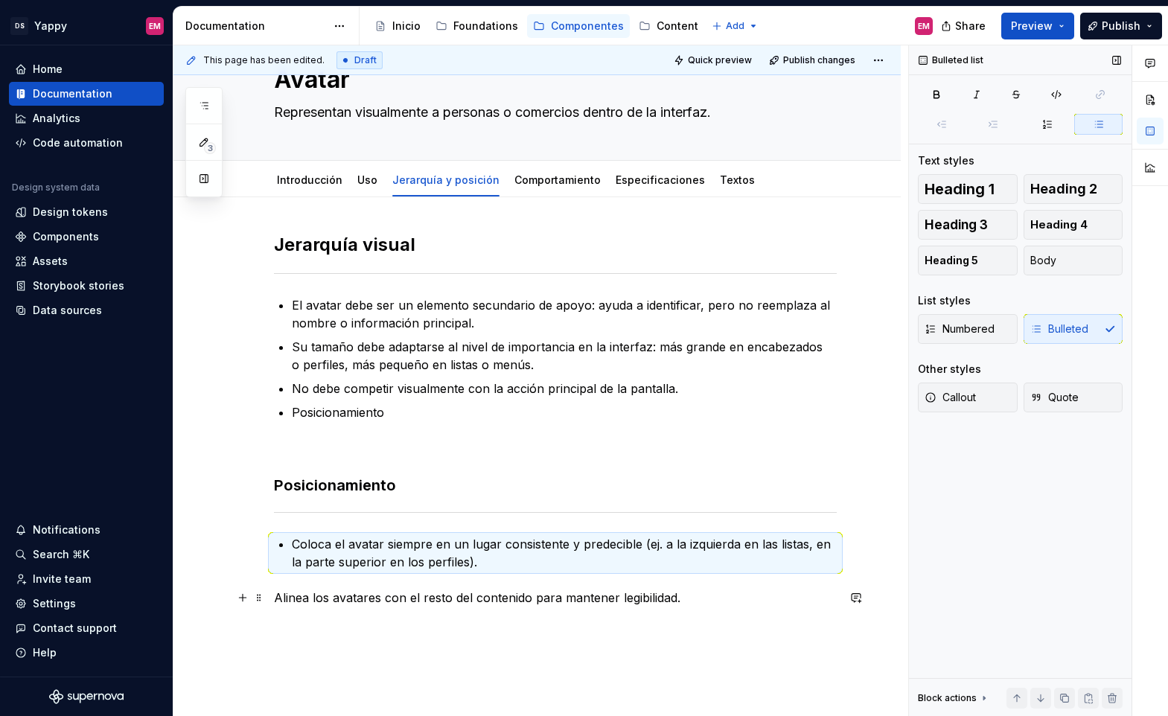
click at [277, 591] on p "Alinea los avatares con el resto del contenido para mantener legibilidad." at bounding box center [555, 598] width 563 height 18
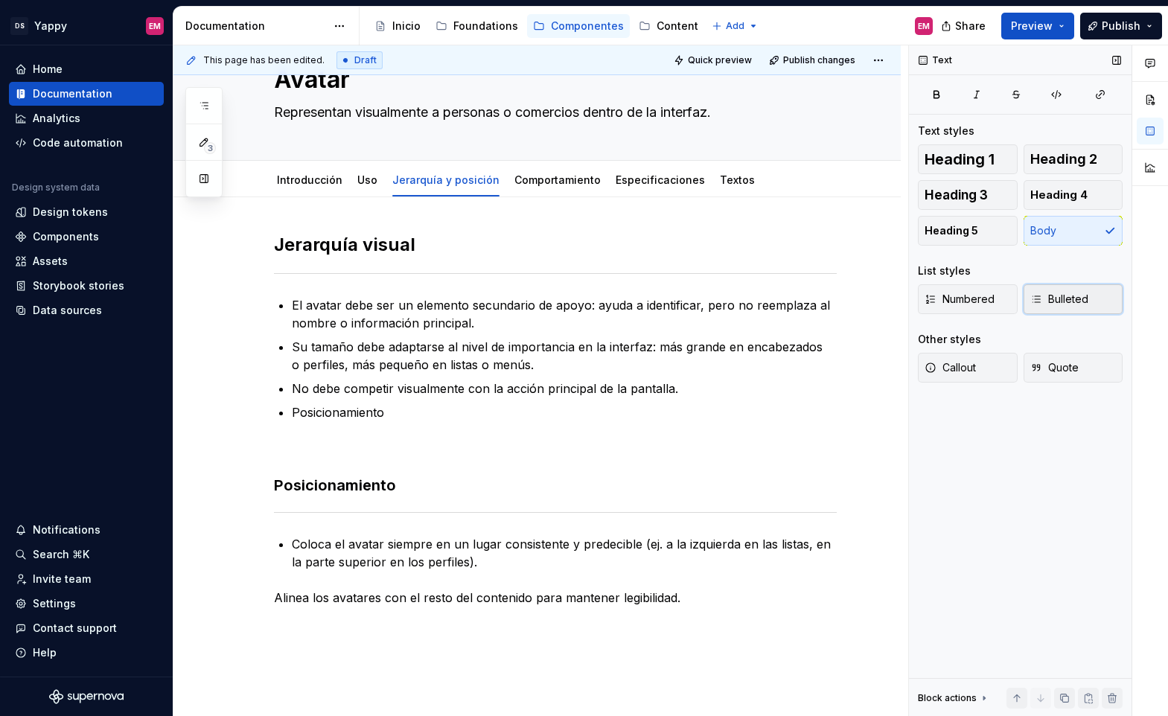
click at [1063, 303] on span "Bulleted" at bounding box center [1059, 299] width 58 height 15
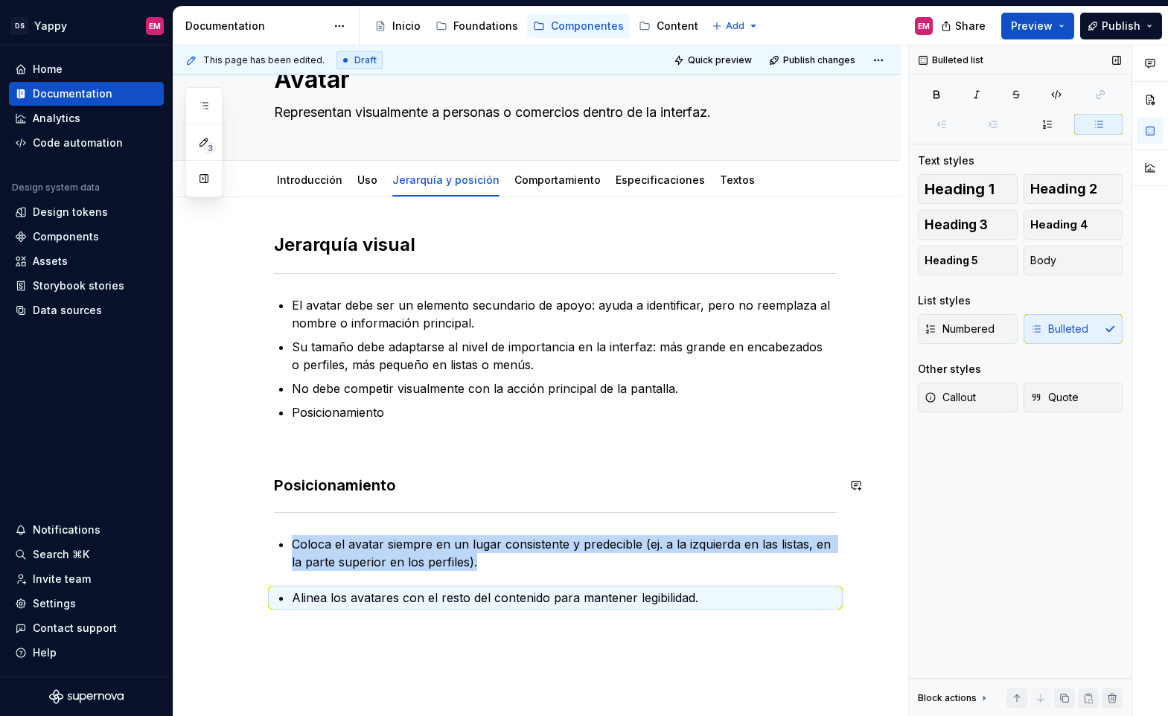
scroll to position [113, 0]
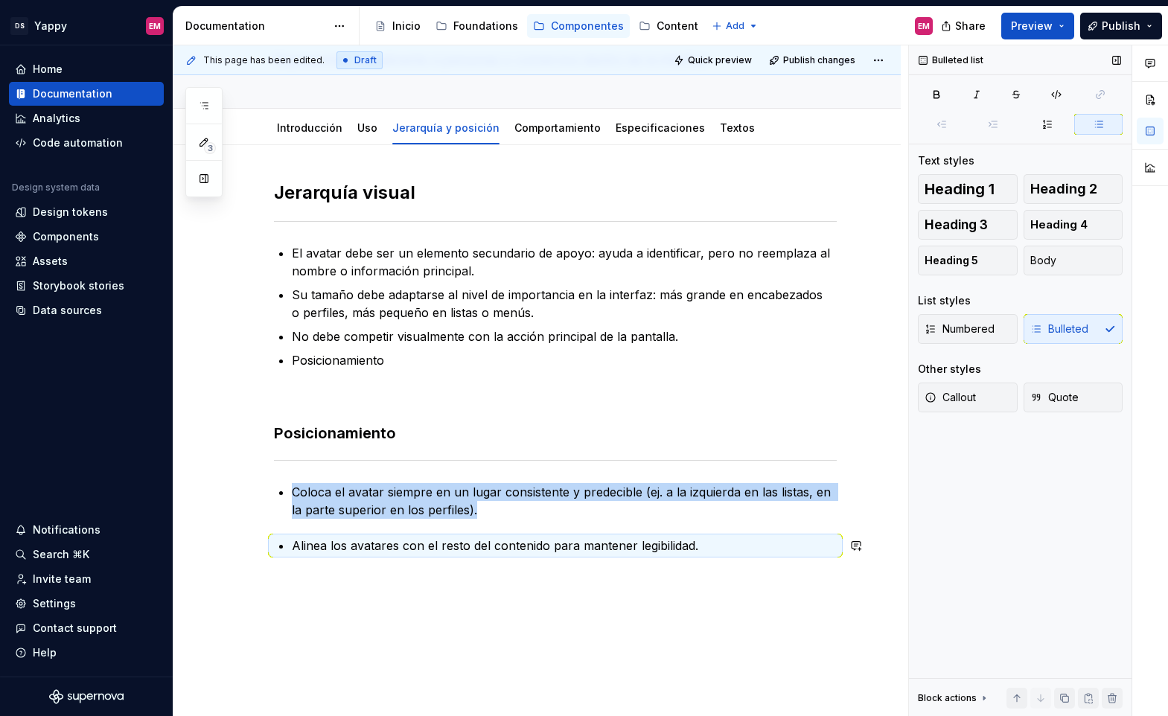
click at [681, 586] on div "[PERSON_NAME] visual El avatar debe ser un elemento secundario de apoyo: ayuda …" at bounding box center [536, 466] width 727 height 642
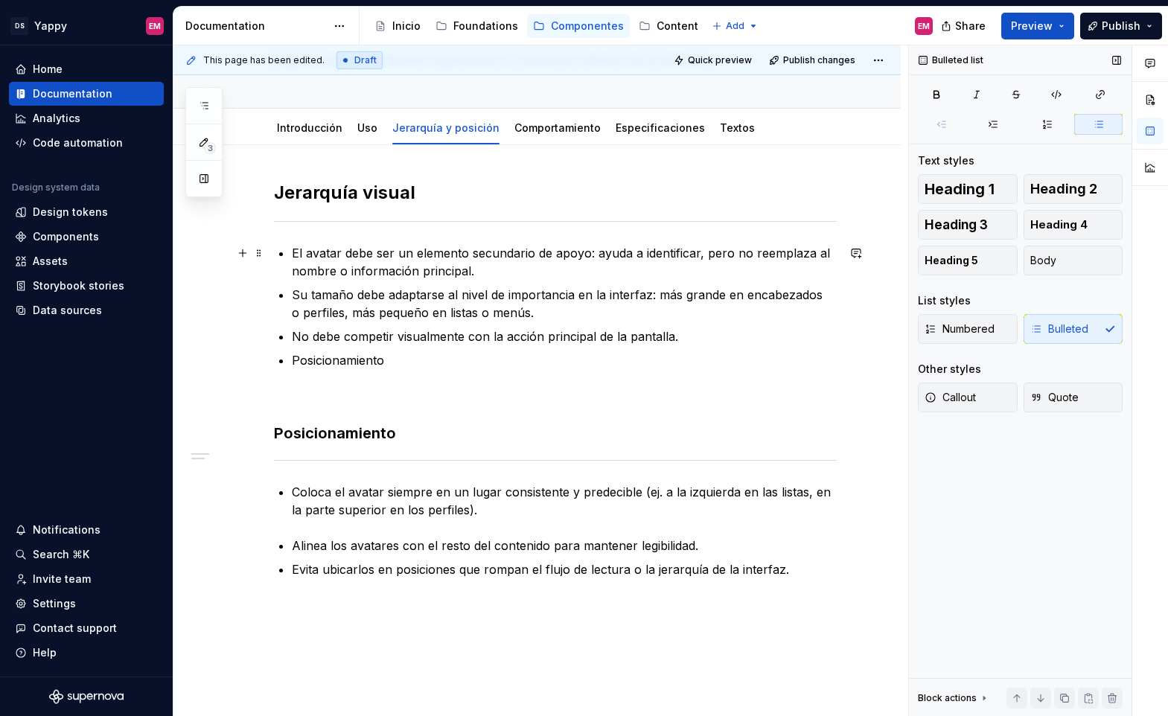
scroll to position [64, 0]
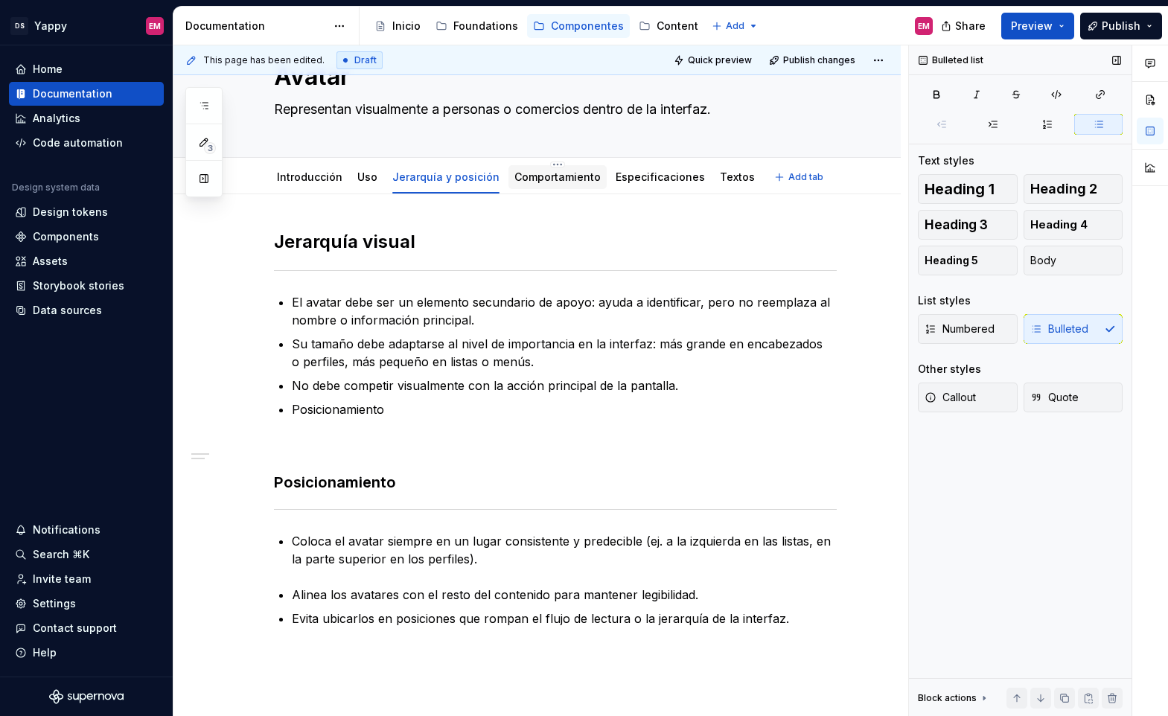
click at [537, 174] on link "Comportamiento" at bounding box center [557, 176] width 86 height 13
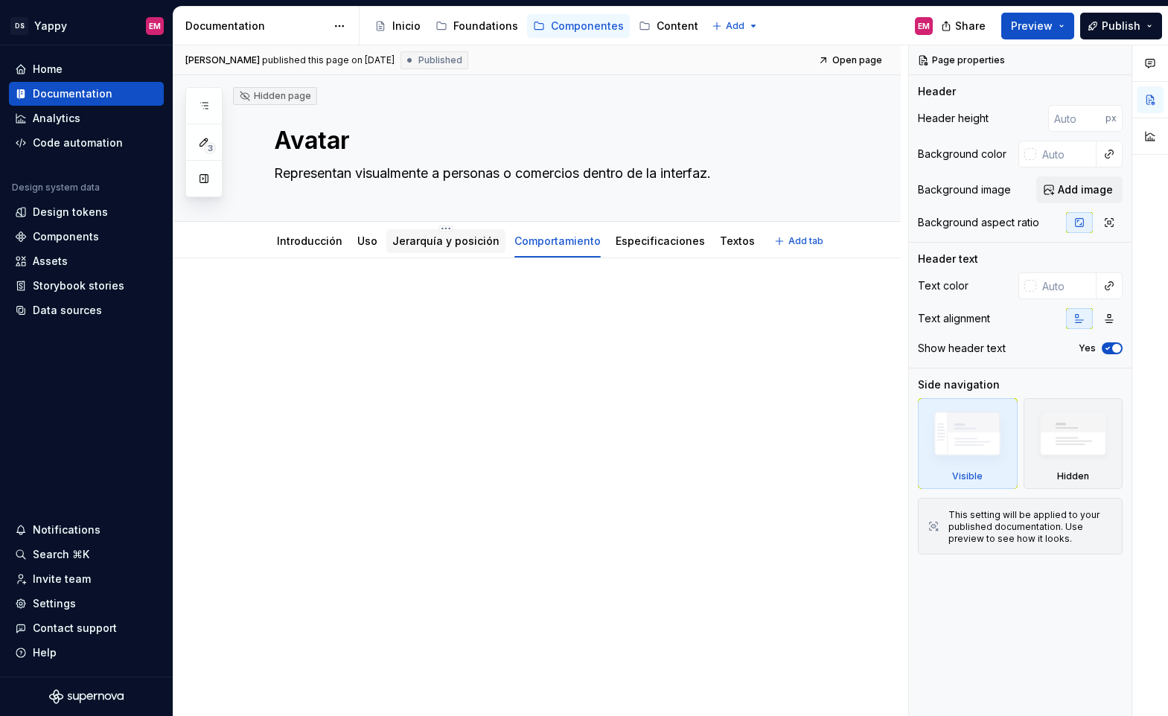
click at [466, 242] on link "Jerarquía y posición" at bounding box center [445, 240] width 107 height 13
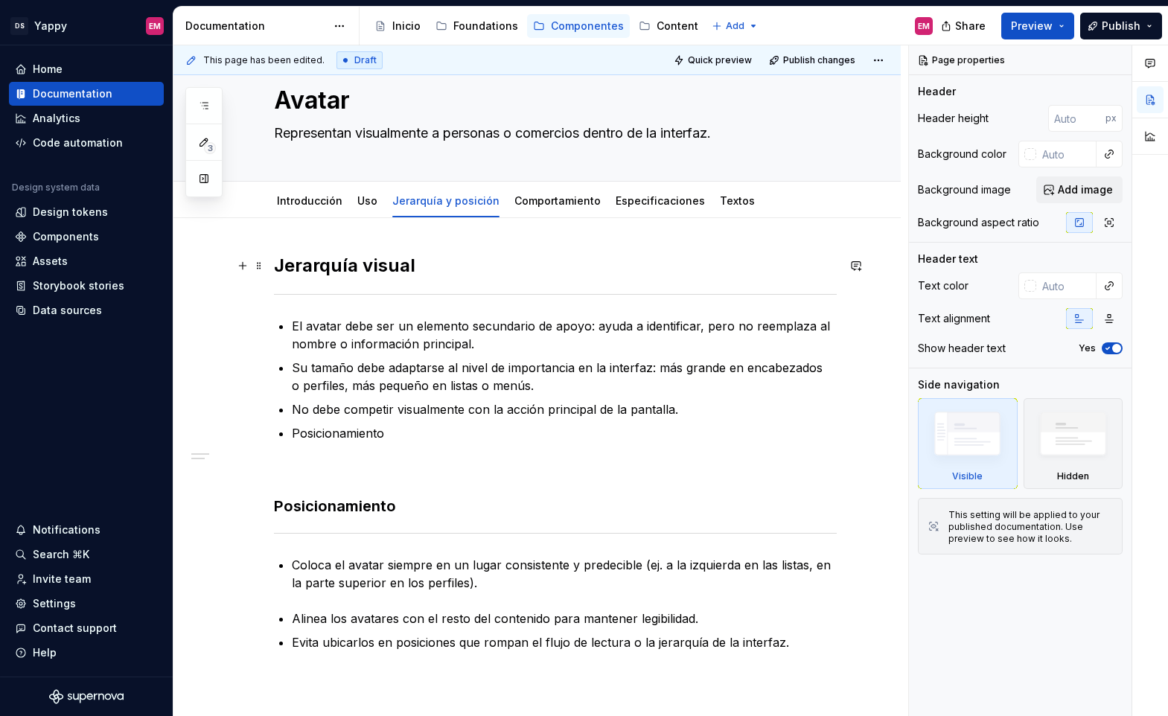
scroll to position [113, 0]
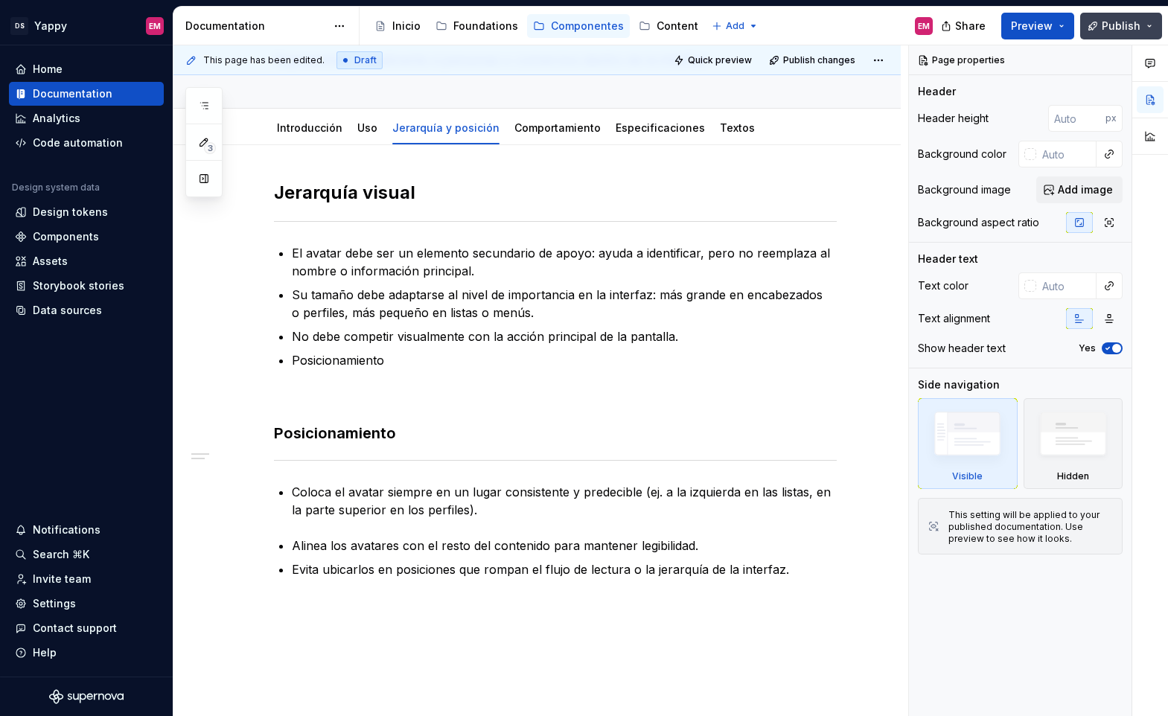
click at [1117, 27] on span "Publish" at bounding box center [1120, 26] width 39 height 15
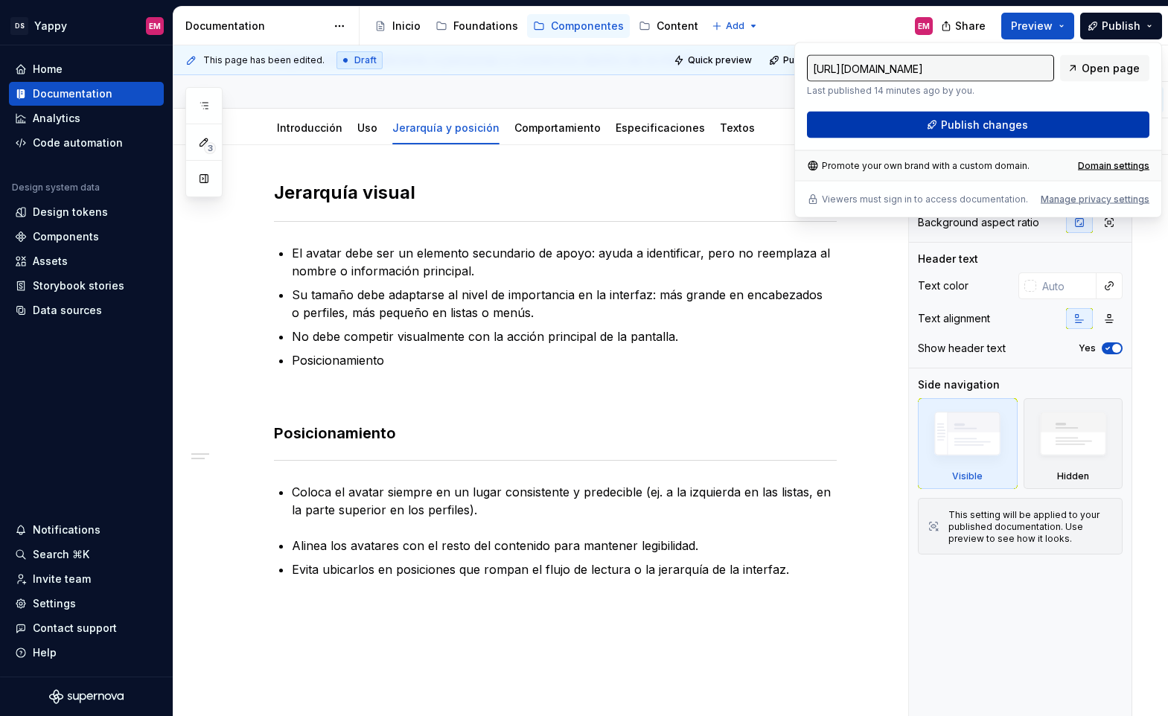
click at [949, 131] on span "Publish changes" at bounding box center [984, 125] width 87 height 15
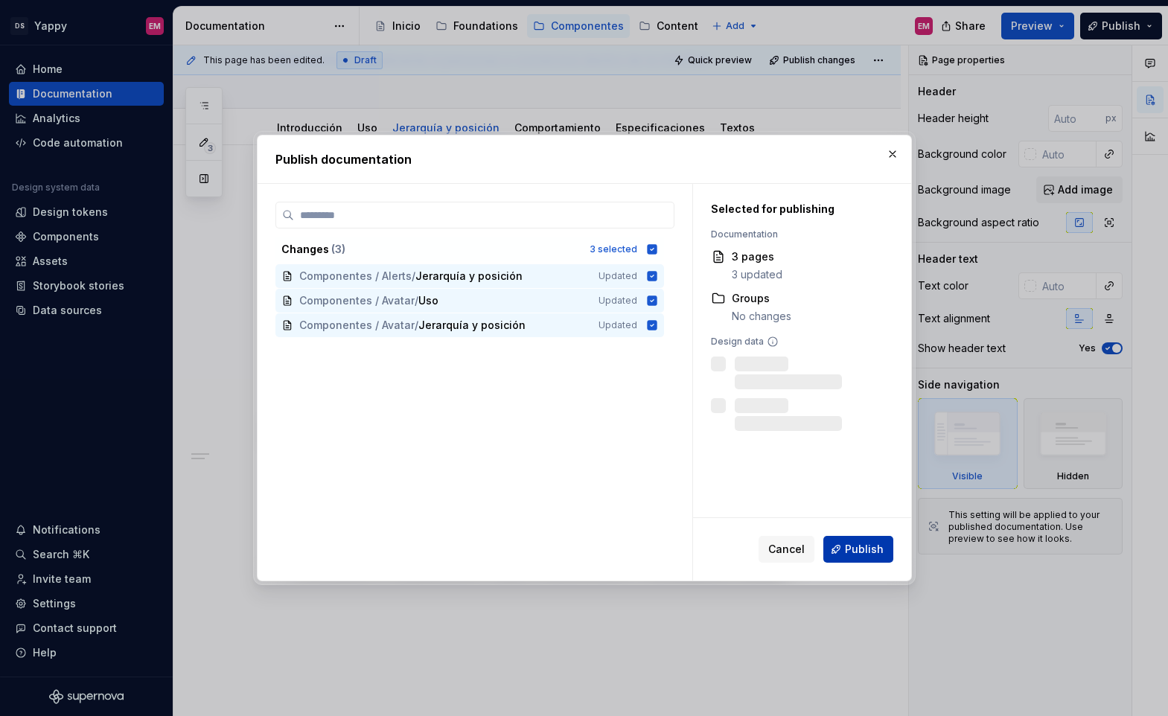
click at [848, 557] on button "Publish" at bounding box center [858, 549] width 70 height 27
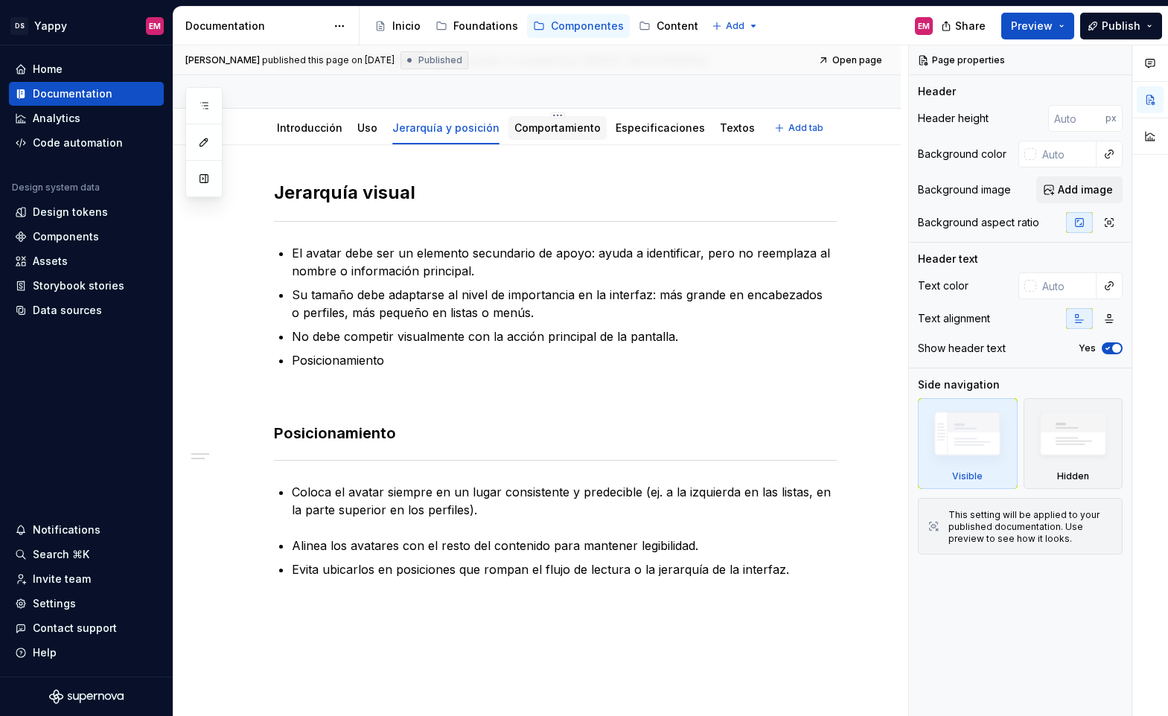
click at [544, 123] on link "Comportamiento" at bounding box center [557, 127] width 86 height 13
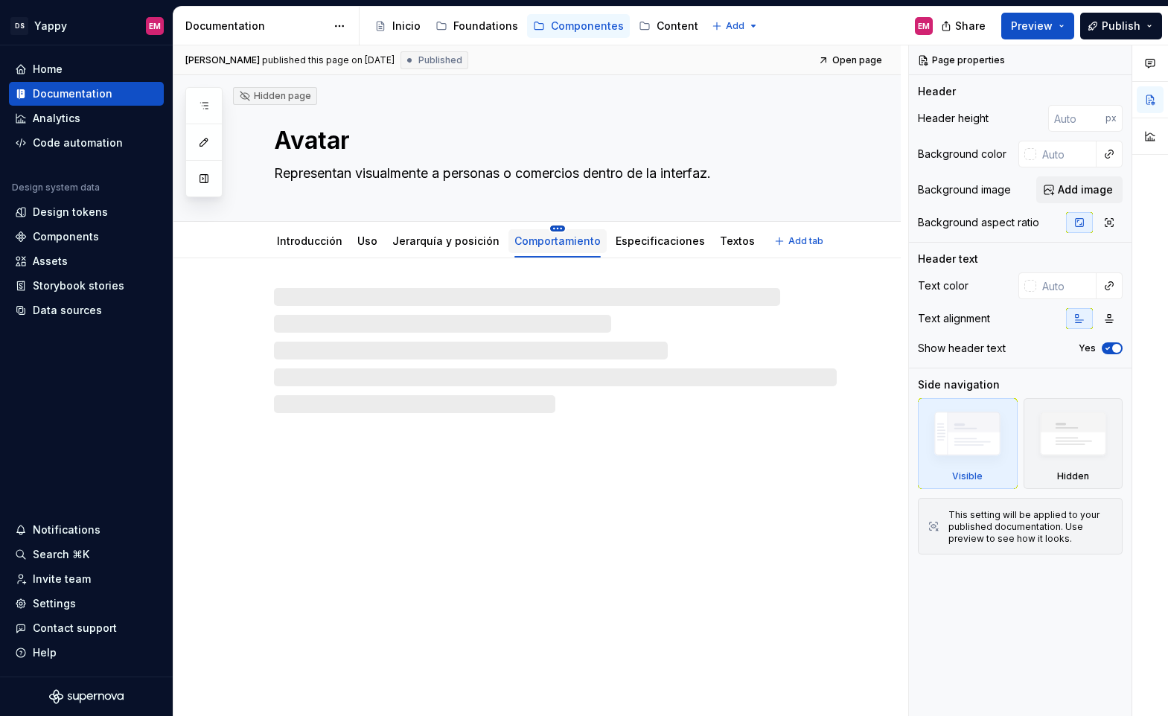
click at [547, 226] on html "DS Yappy EM Home Documentation Analytics Code automation Design system data Des…" at bounding box center [584, 358] width 1168 height 716
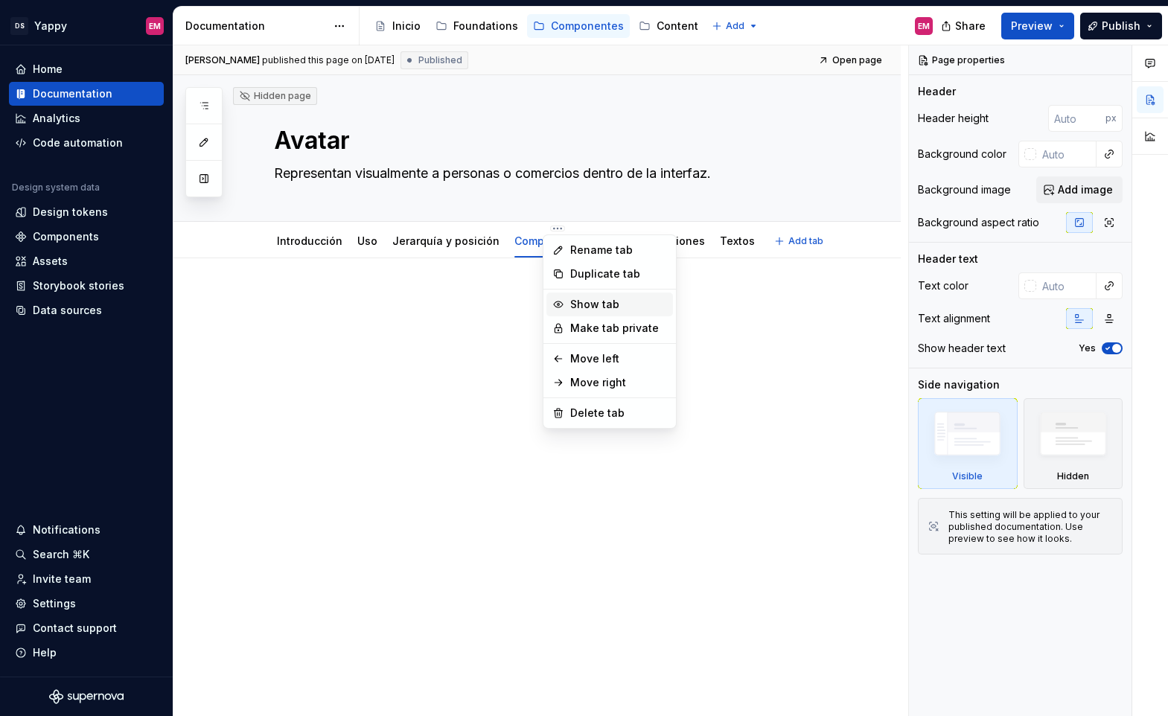
click at [571, 301] on div "Show tab" at bounding box center [618, 304] width 97 height 15
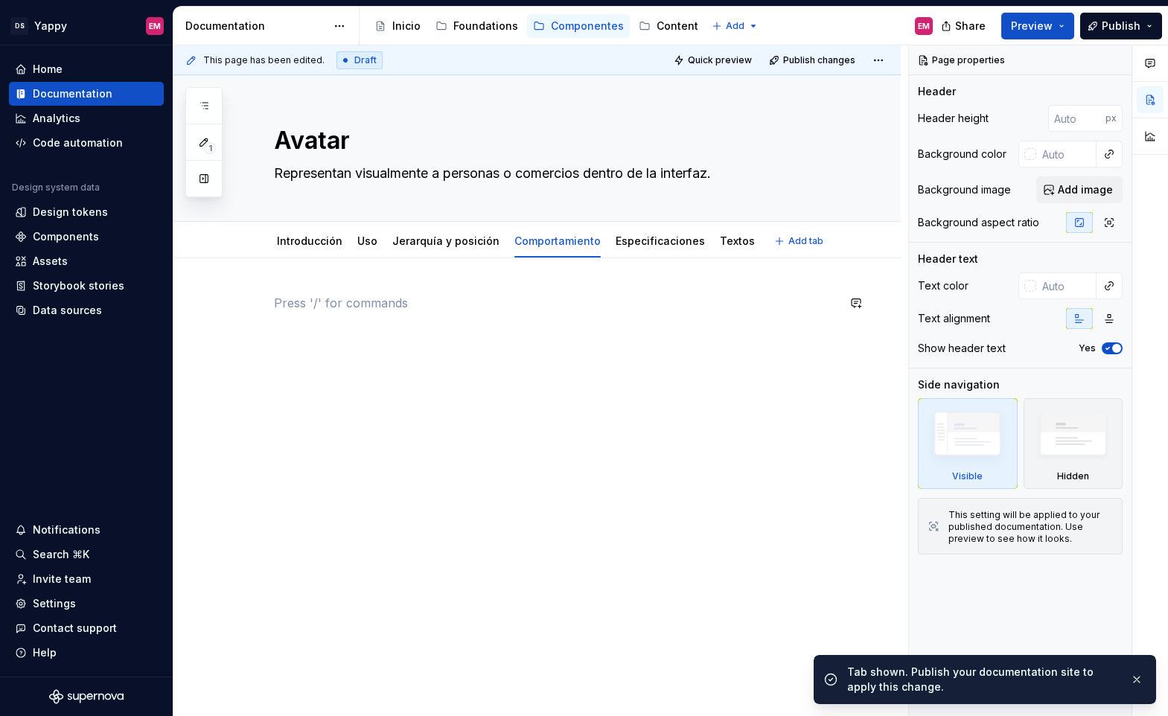
click at [456, 345] on div at bounding box center [555, 322] width 563 height 57
click at [421, 240] on link "Jerarquía y posición" at bounding box center [445, 240] width 107 height 13
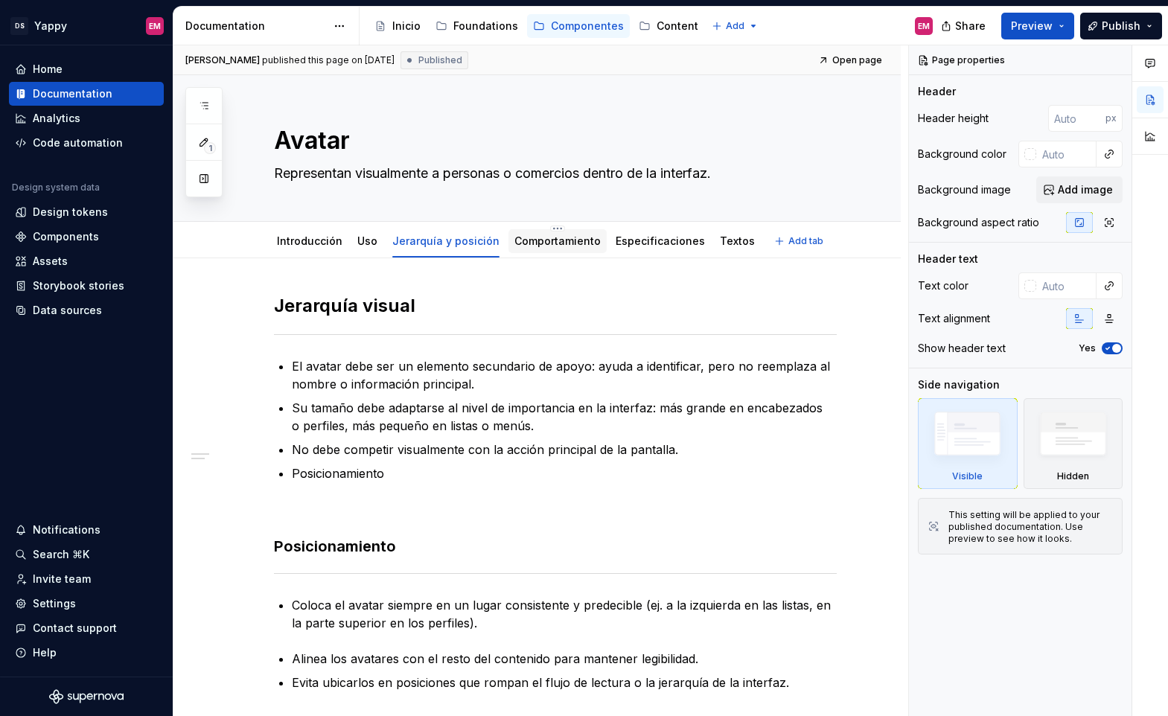
click at [546, 236] on link "Comportamiento" at bounding box center [557, 240] width 86 height 13
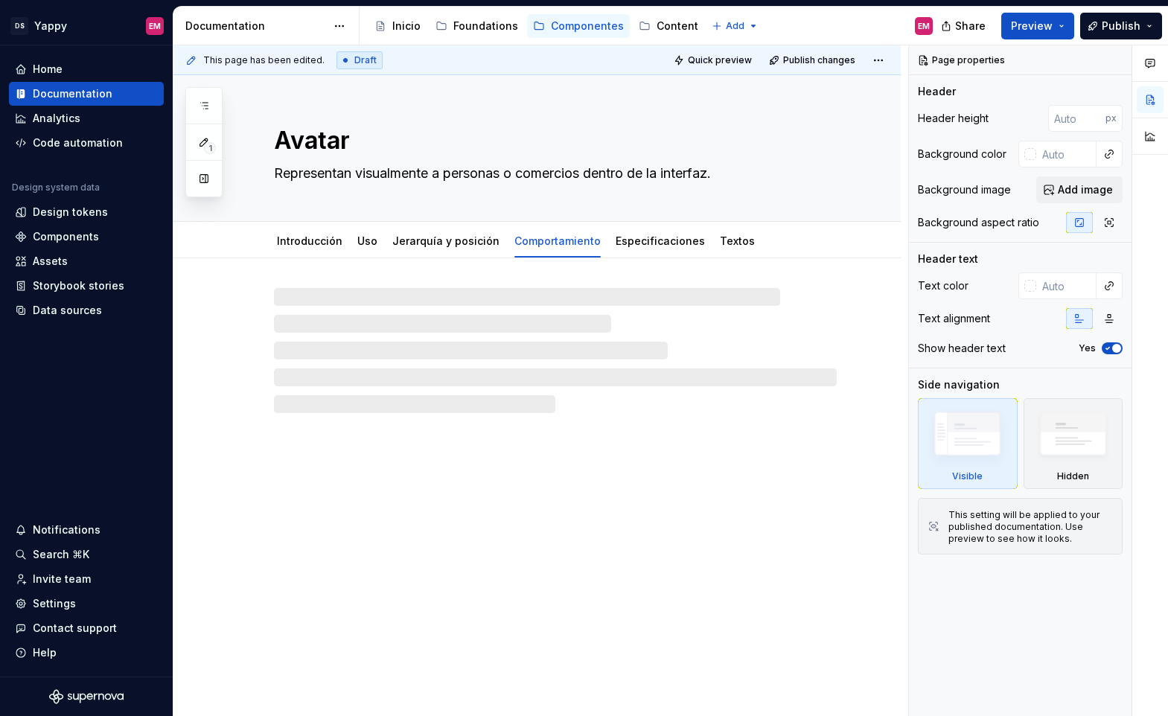
click at [331, 317] on div at bounding box center [555, 350] width 563 height 125
type textarea "*"
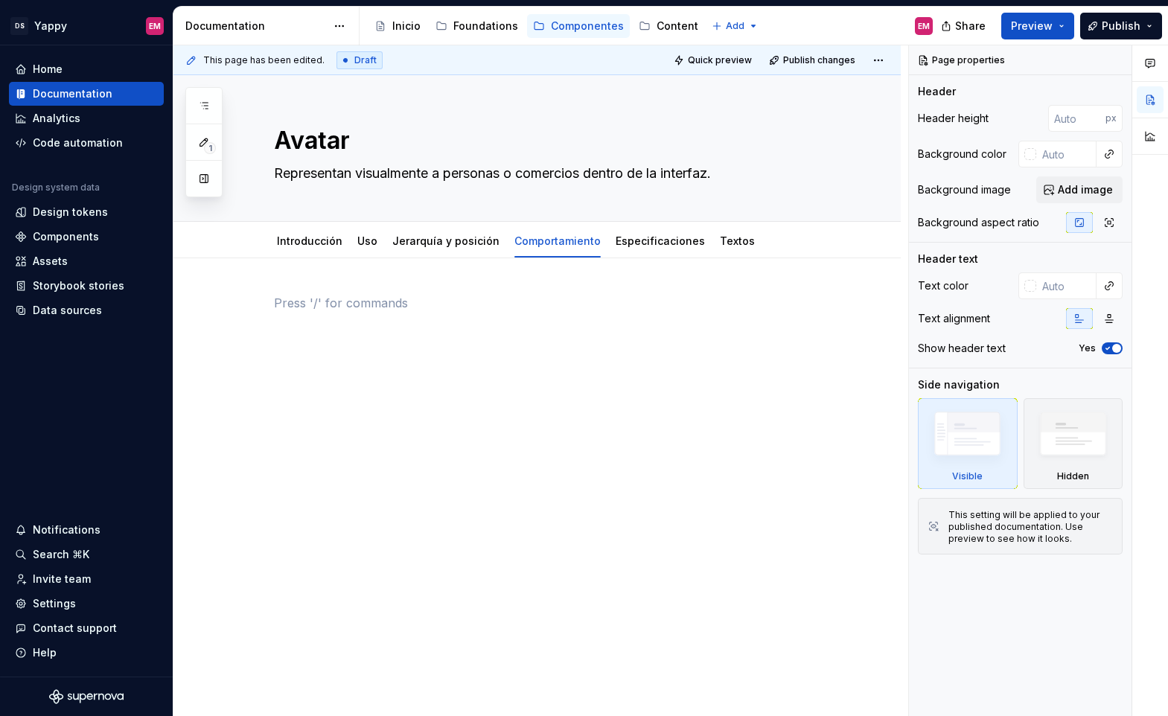
click at [311, 308] on p at bounding box center [555, 303] width 563 height 18
click at [246, 306] on button "button" at bounding box center [242, 302] width 21 height 21
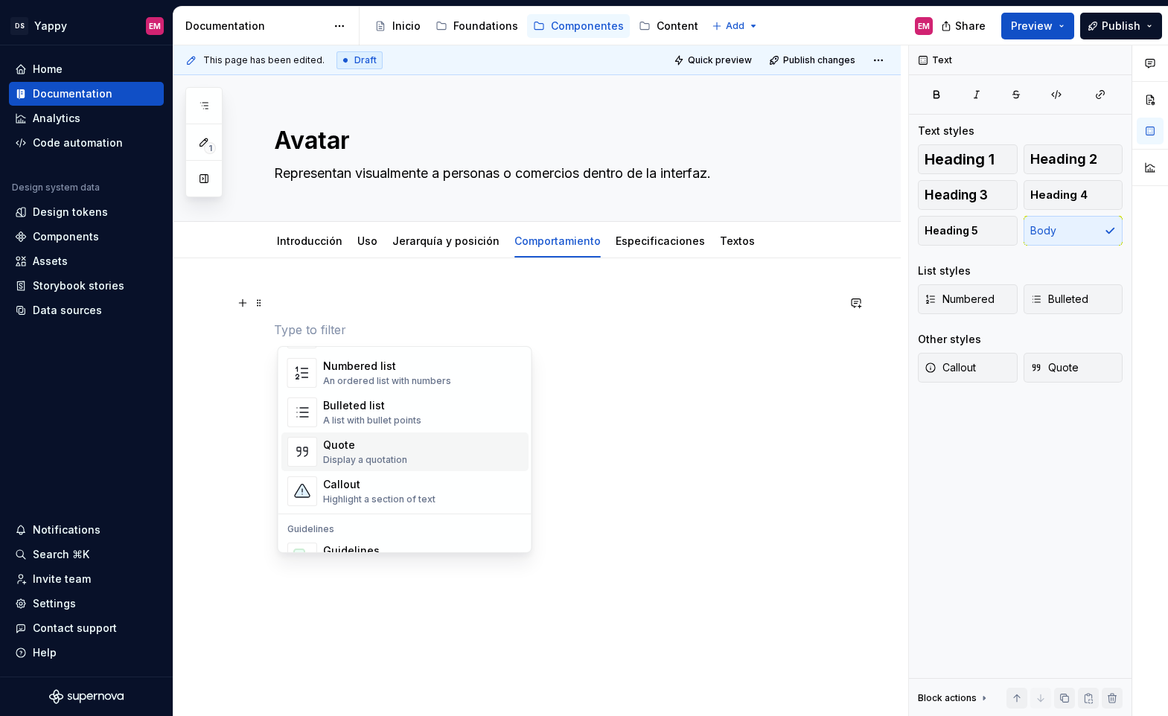
scroll to position [324, 0]
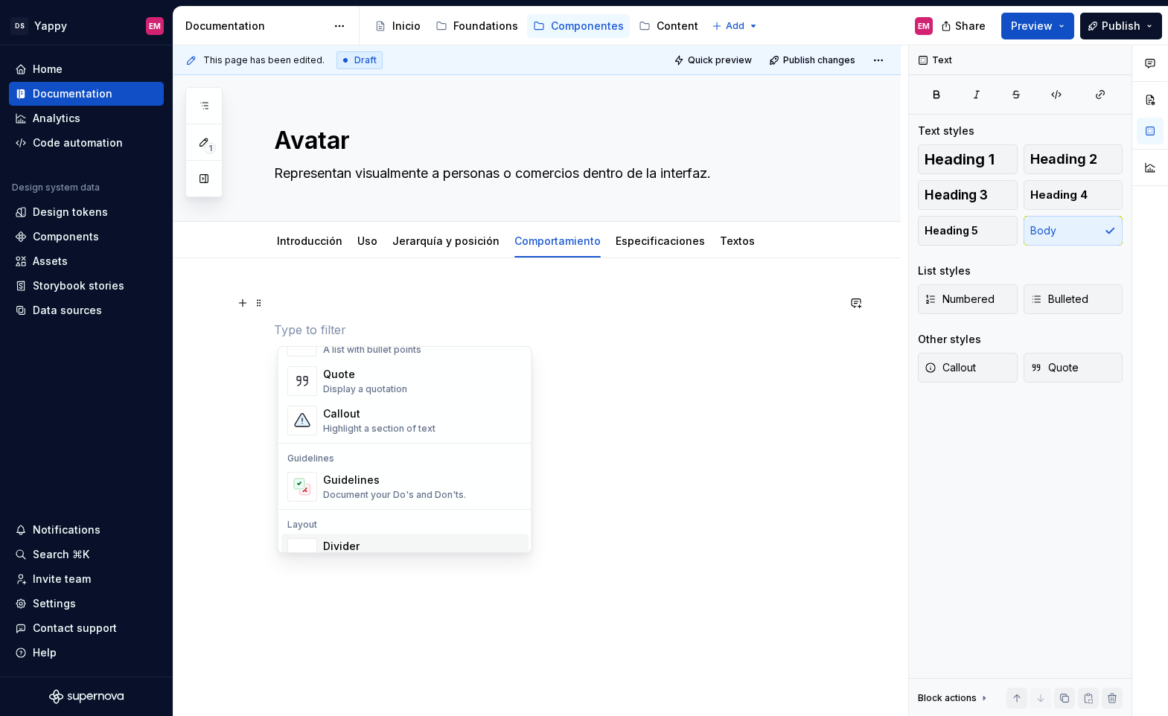
click at [345, 534] on span "Divider A section divider" at bounding box center [404, 553] width 247 height 39
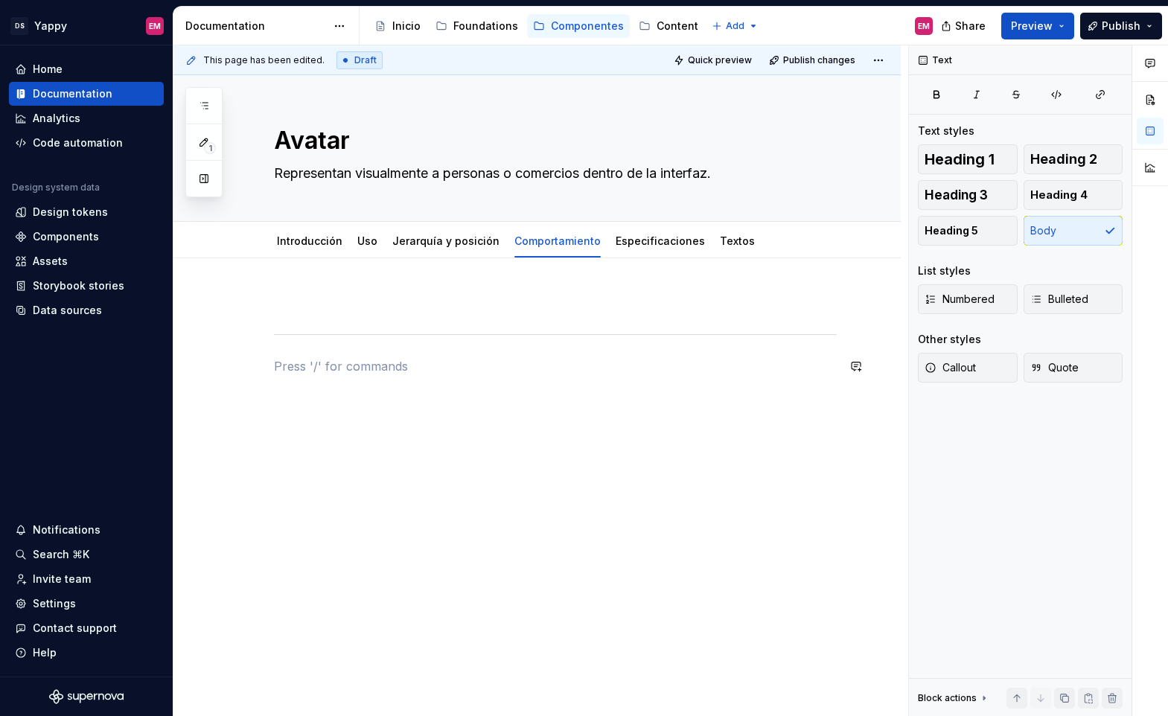
click at [316, 316] on div at bounding box center [555, 334] width 563 height 81
click at [310, 356] on div at bounding box center [555, 334] width 563 height 81
click at [281, 319] on div at bounding box center [555, 334] width 563 height 81
click at [260, 310] on span at bounding box center [259, 302] width 12 height 21
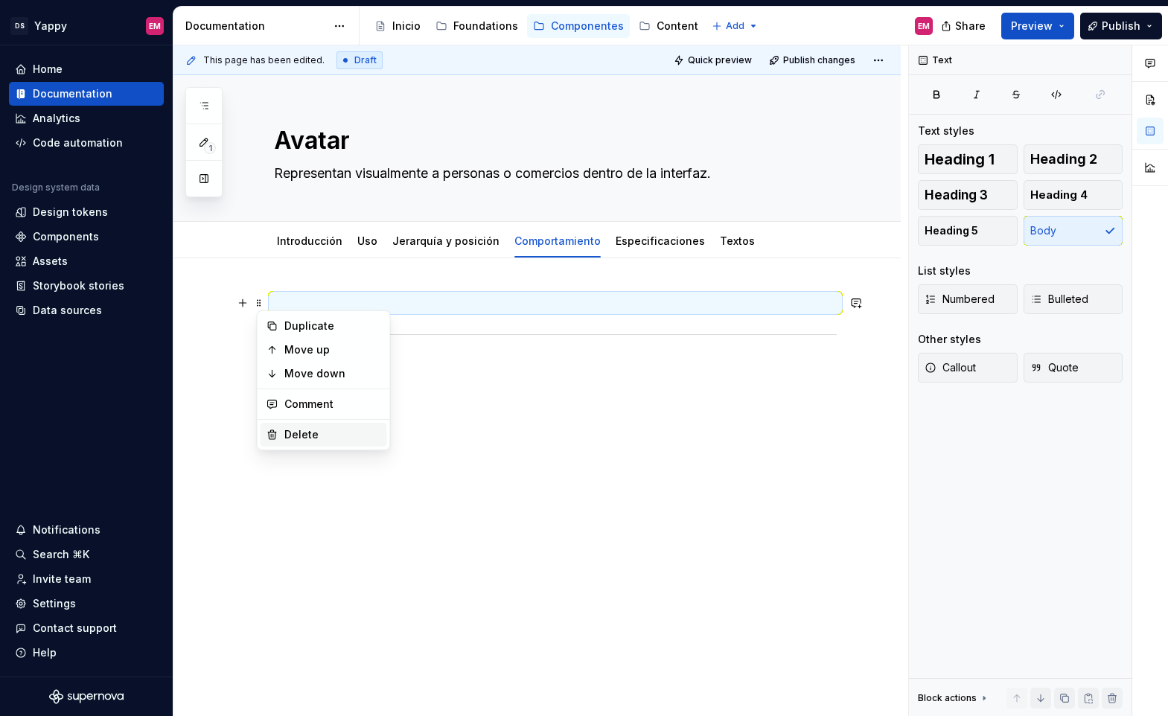
click at [298, 435] on div "Delete" at bounding box center [332, 434] width 97 height 15
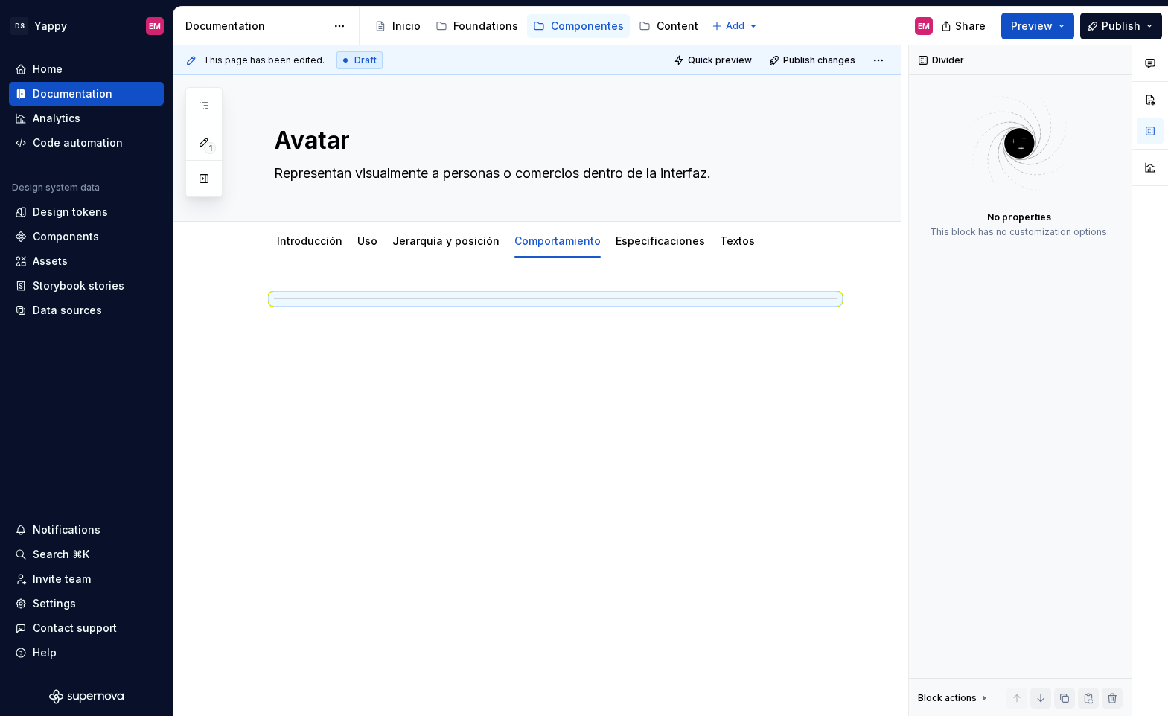
click at [316, 399] on div at bounding box center [536, 420] width 727 height 325
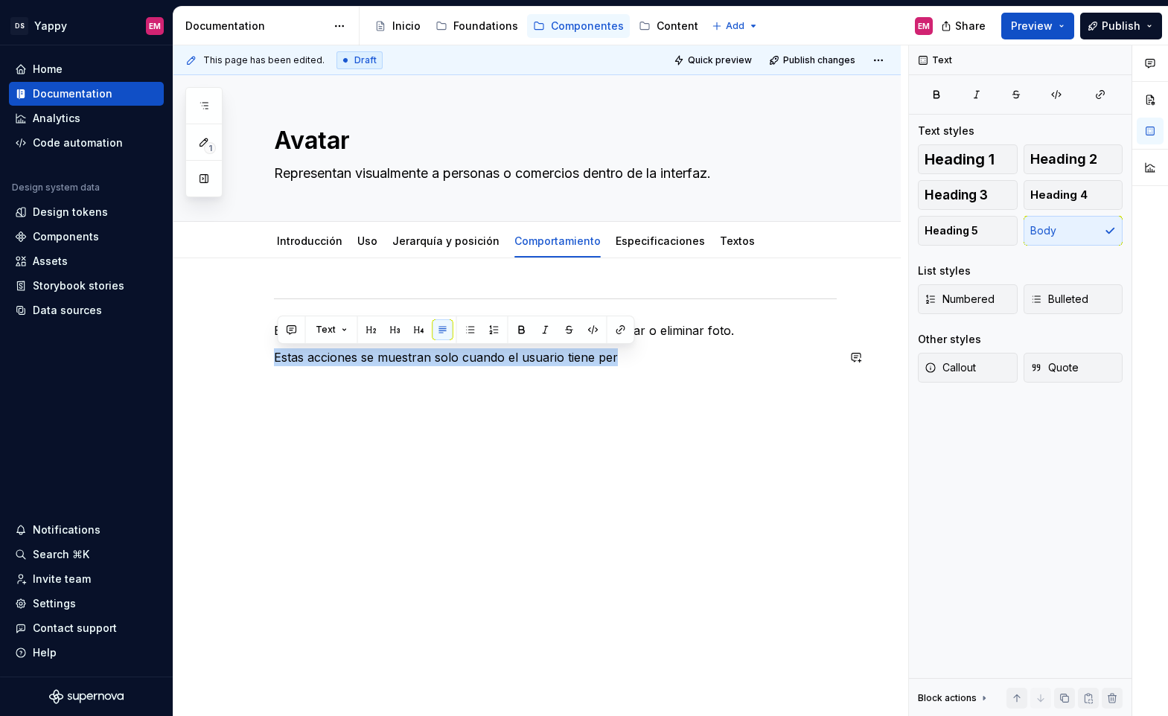
drag, startPoint x: 278, startPoint y: 357, endPoint x: 435, endPoint y: 435, distance: 175.4
click at [435, 435] on div "En la vista de perfil, el avatar puede incluir un icono para agregar o eliminar…" at bounding box center [536, 428] width 727 height 341
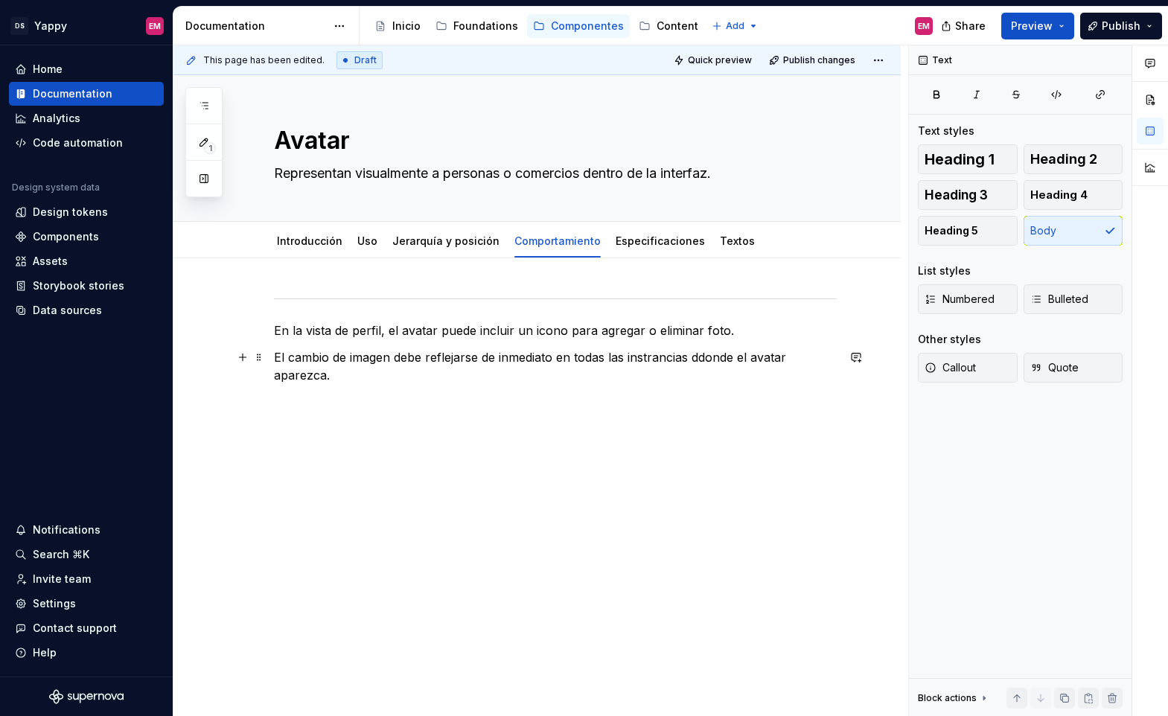
click at [714, 355] on p "El cambio de imagen debe reflejarse de inmediato en todas las instrancias ddond…" at bounding box center [555, 366] width 563 height 36
click at [656, 356] on p "El cambio de imagen debe reflejarse de inmediato en todas las instrancias donde…" at bounding box center [555, 366] width 563 height 36
click at [321, 378] on div "En la vista de perfil, el avatar puede incluir un icono para agregar o eliminar…" at bounding box center [555, 339] width 563 height 90
click at [310, 380] on div "En la vista de perfil, el avatar puede incluir un icono para agregar o eliminar…" at bounding box center [555, 339] width 563 height 90
click at [842, 355] on div "En la vista de perfil, el avatar puede incluir un icono para agregar o eliminar…" at bounding box center [536, 428] width 727 height 341
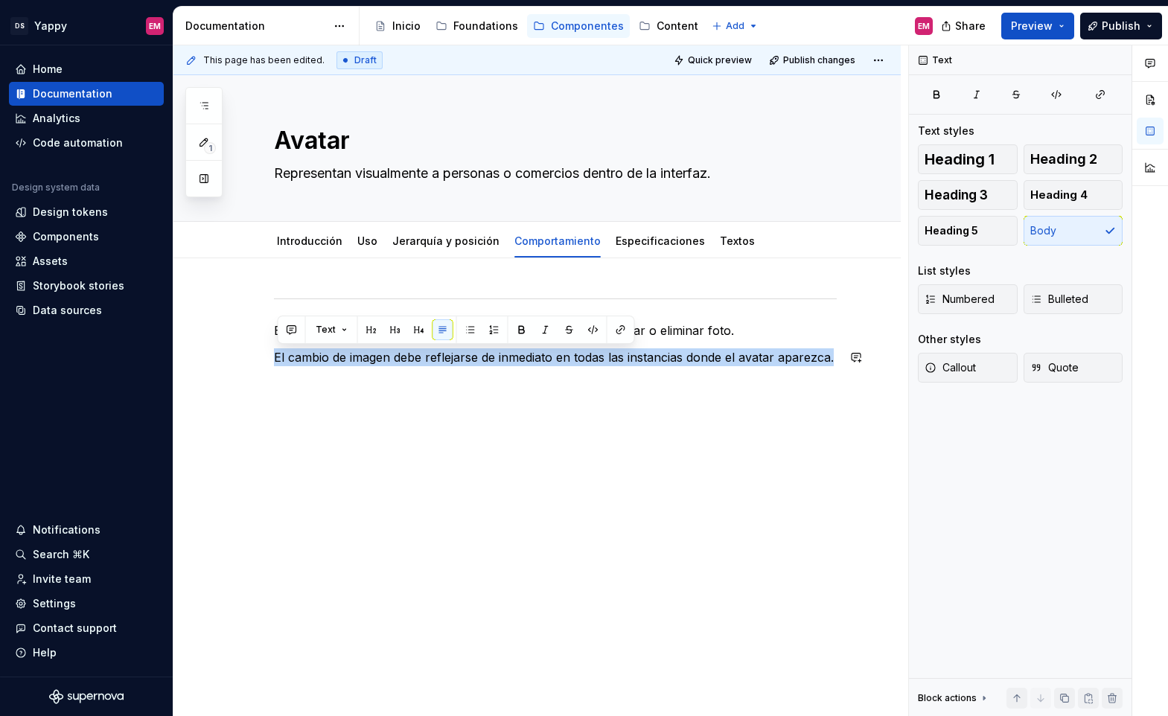
click at [372, 444] on div "En la vista de perfil, el avatar puede incluir un icono para agregar o eliminar…" at bounding box center [536, 428] width 727 height 341
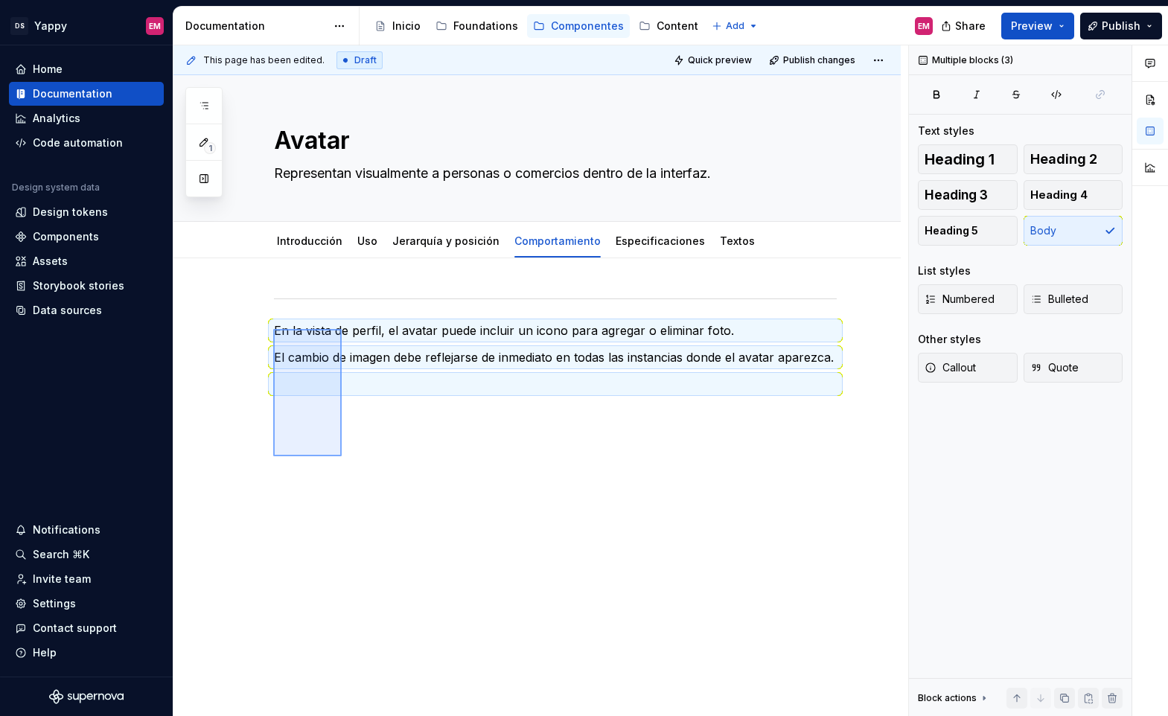
drag, startPoint x: 342, startPoint y: 456, endPoint x: 273, endPoint y: 329, distance: 144.5
click at [273, 329] on div "This page has been edited. Draft Quick preview Publish changes Avatar Represent…" at bounding box center [540, 380] width 735 height 671
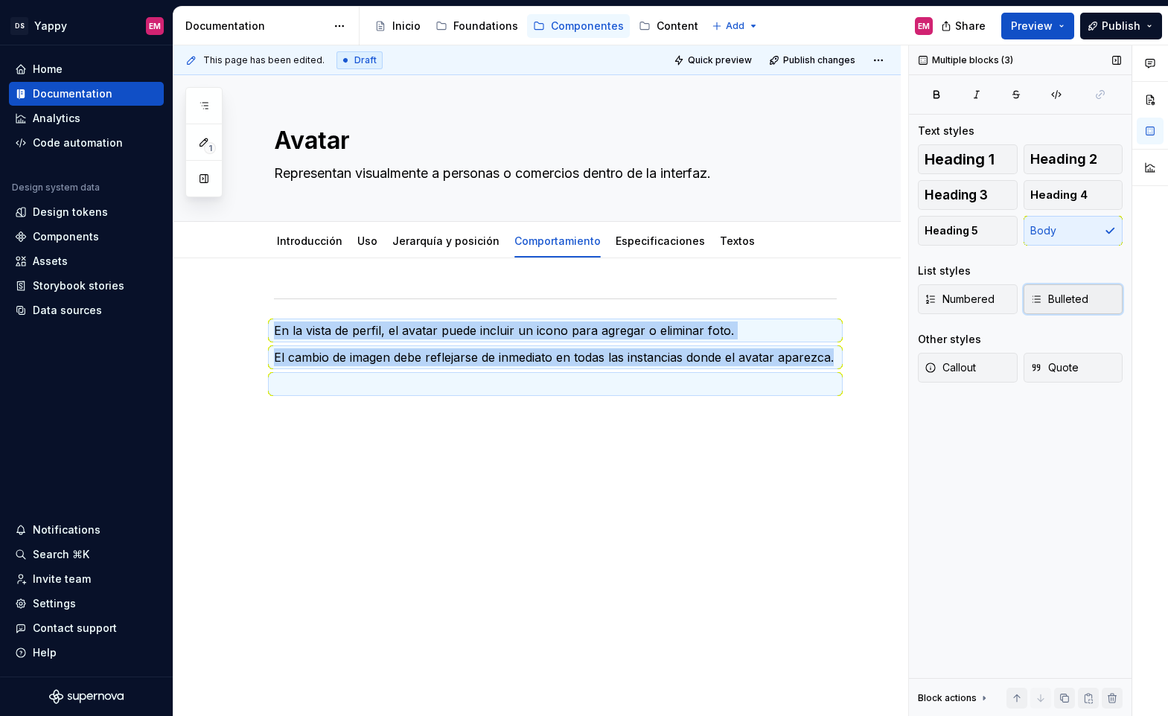
click at [1039, 304] on icon "button" at bounding box center [1036, 299] width 12 height 12
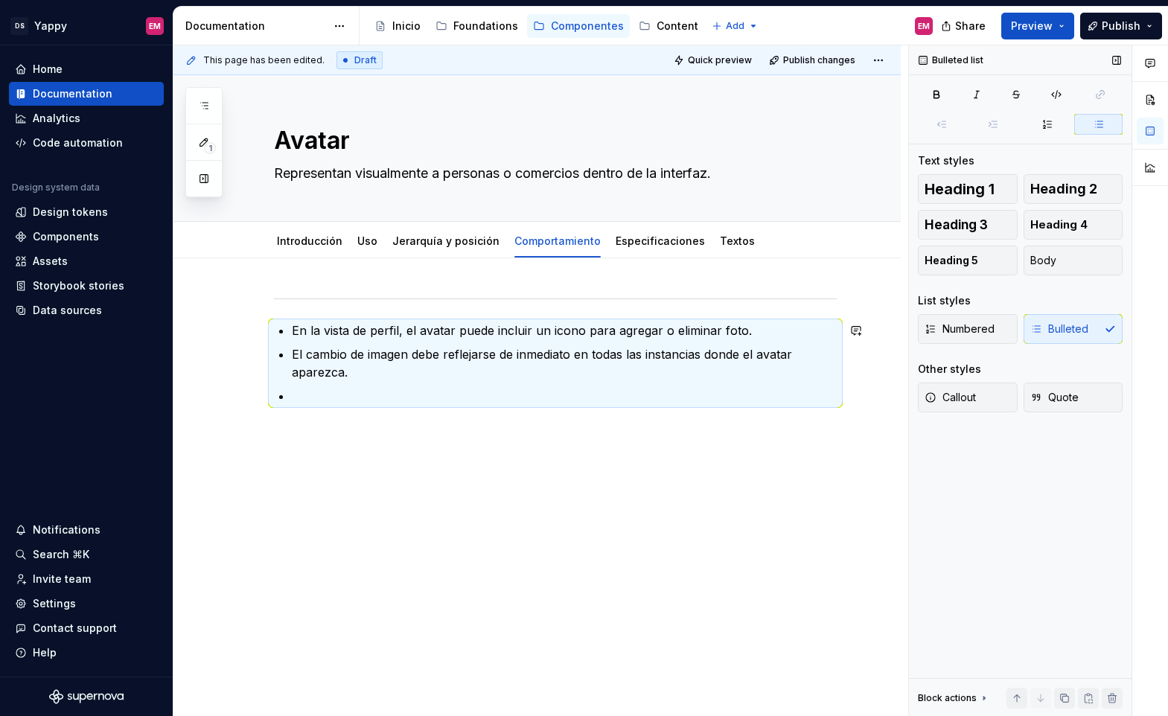
click at [528, 425] on div "En la vista de perfil, el avatar puede incluir un icono para agregar o eliminar…" at bounding box center [536, 448] width 727 height 380
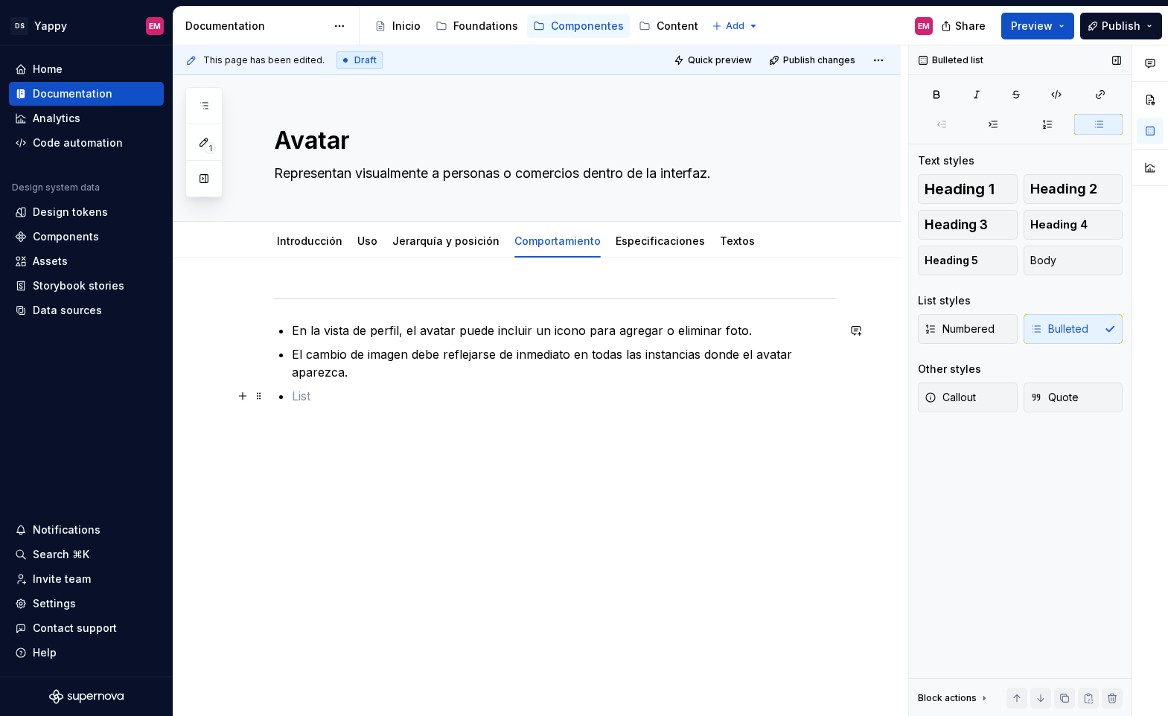
click at [389, 401] on p at bounding box center [564, 396] width 545 height 18
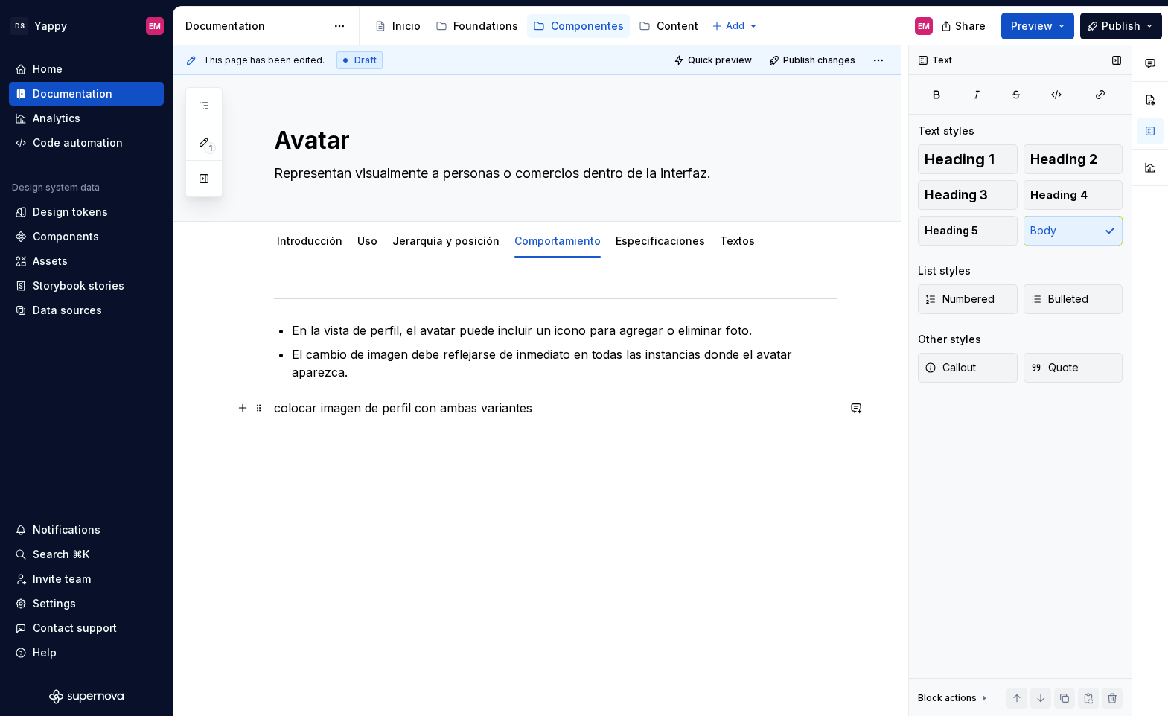
drag, startPoint x: 275, startPoint y: 410, endPoint x: 346, endPoint y: 452, distance: 82.7
click at [275, 410] on div "En la vista de perfil, el avatar puede incluir un icono para agregar o eliminar…" at bounding box center [536, 467] width 727 height 418
click at [376, 385] on div "En la vista de perfil, el avatar puede incluir un icono para agregar o eliminar…" at bounding box center [555, 369] width 563 height 150
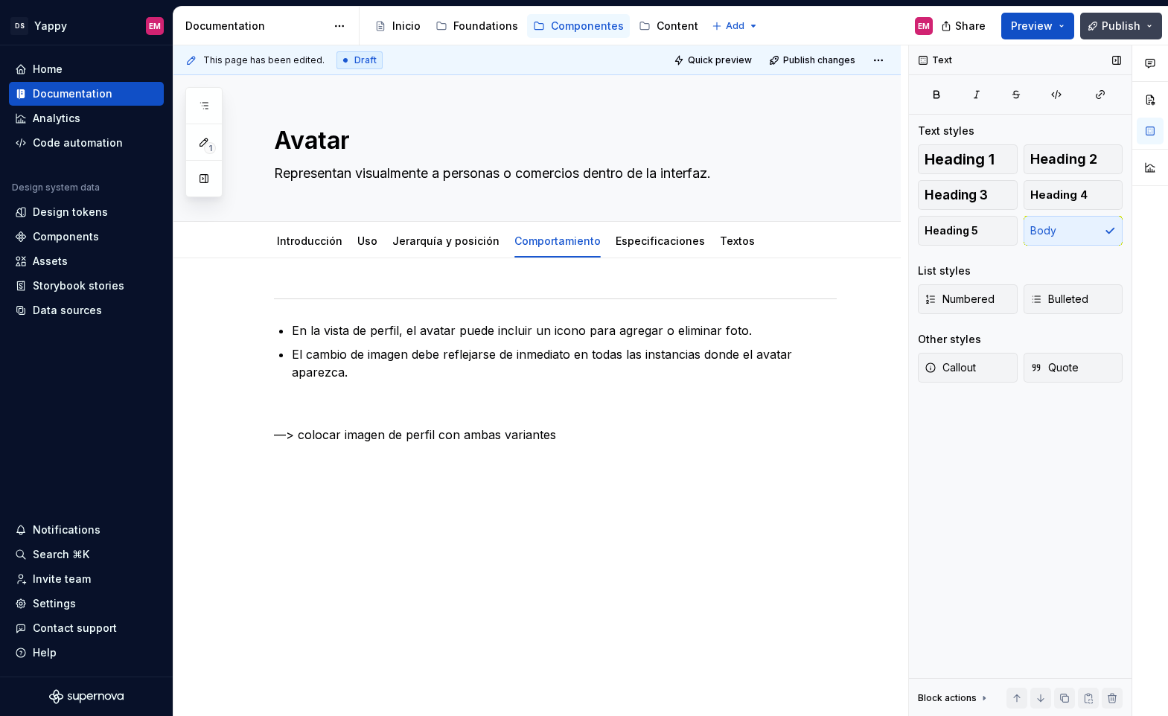
click at [1127, 31] on span "Publish" at bounding box center [1120, 26] width 39 height 15
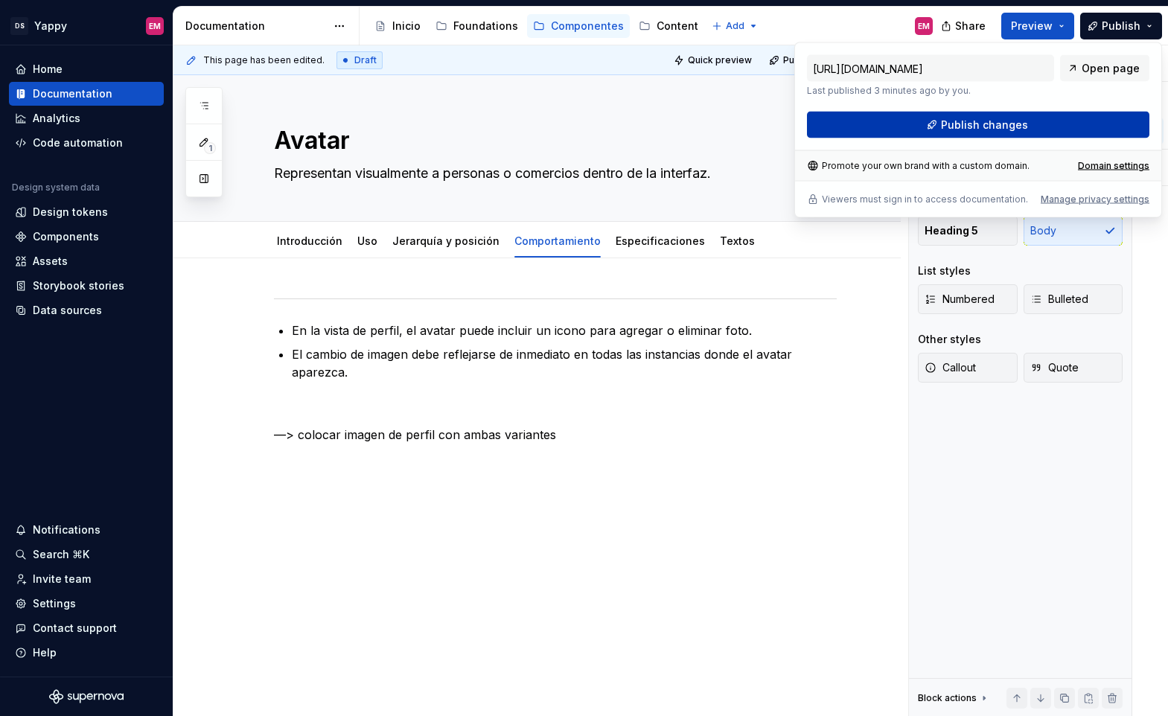
click at [959, 118] on span "Publish changes" at bounding box center [984, 125] width 87 height 15
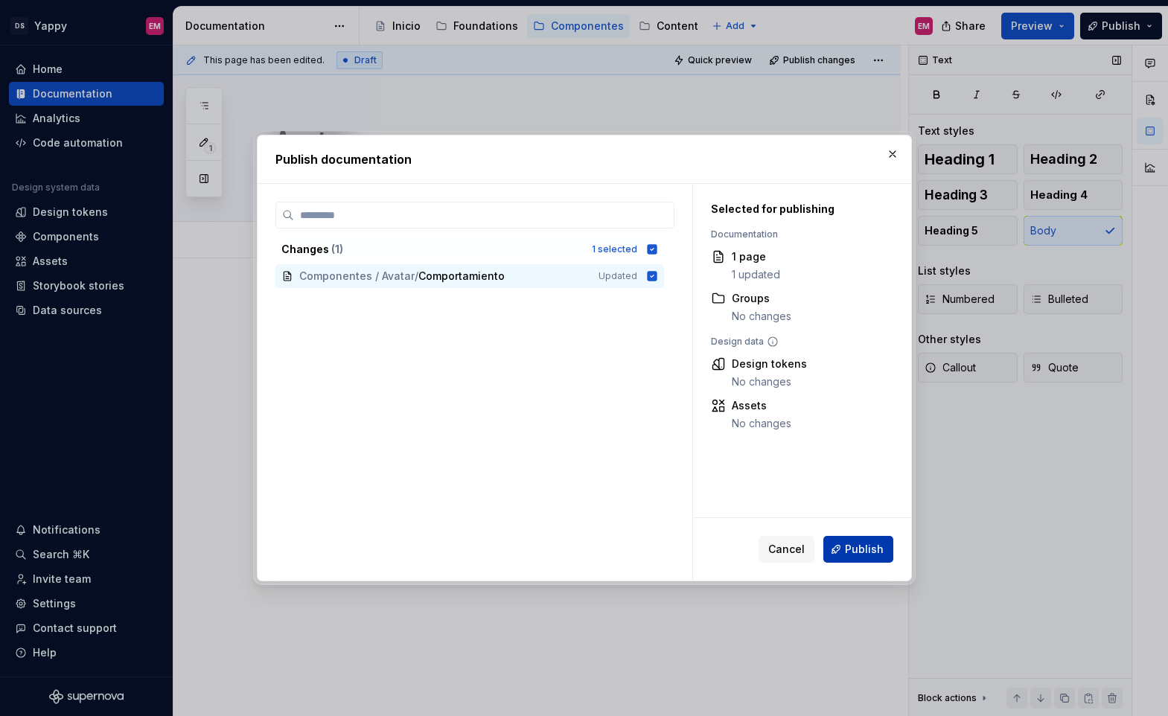
click at [874, 549] on span "Publish" at bounding box center [864, 549] width 39 height 15
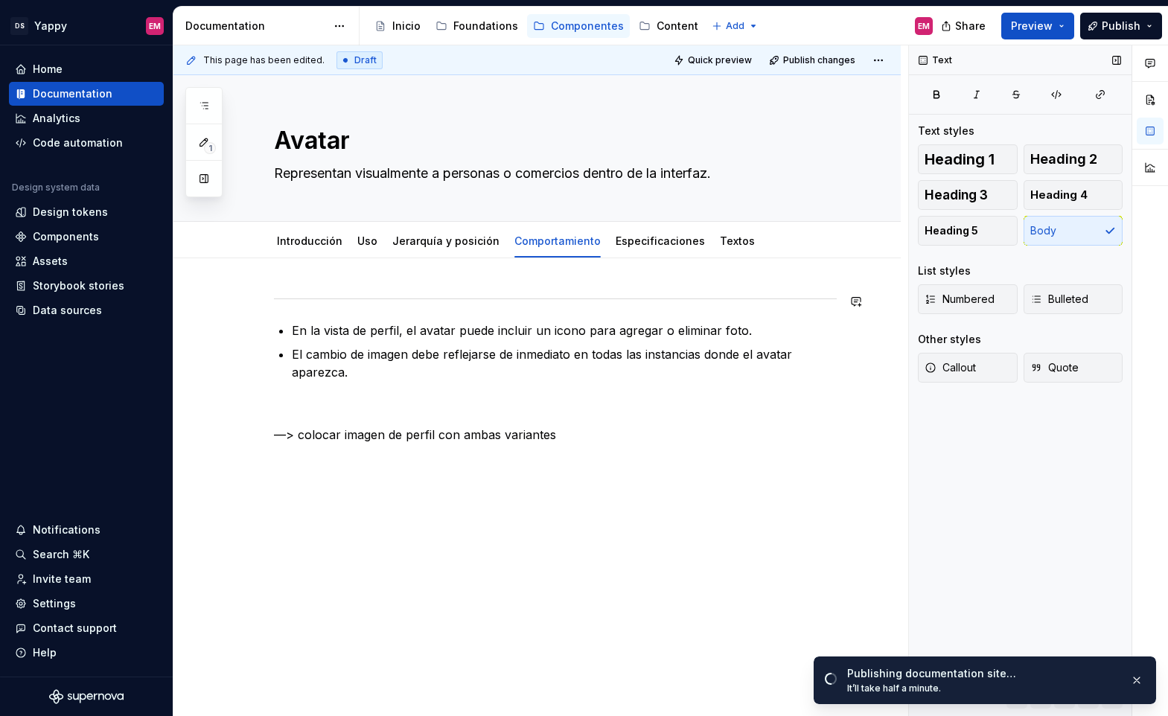
click at [284, 290] on div "En la vista de perfil, el avatar puede incluir un icono para agregar o eliminar…" at bounding box center [536, 480] width 727 height 445
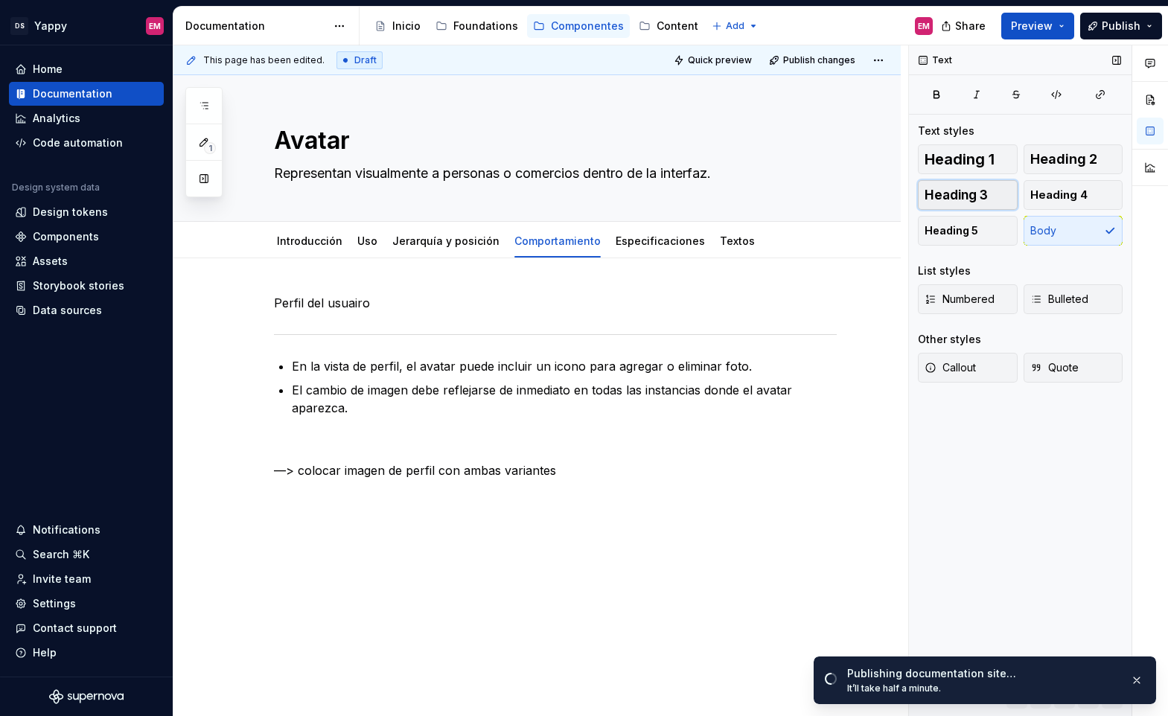
click at [964, 197] on span "Heading 3" at bounding box center [955, 195] width 63 height 15
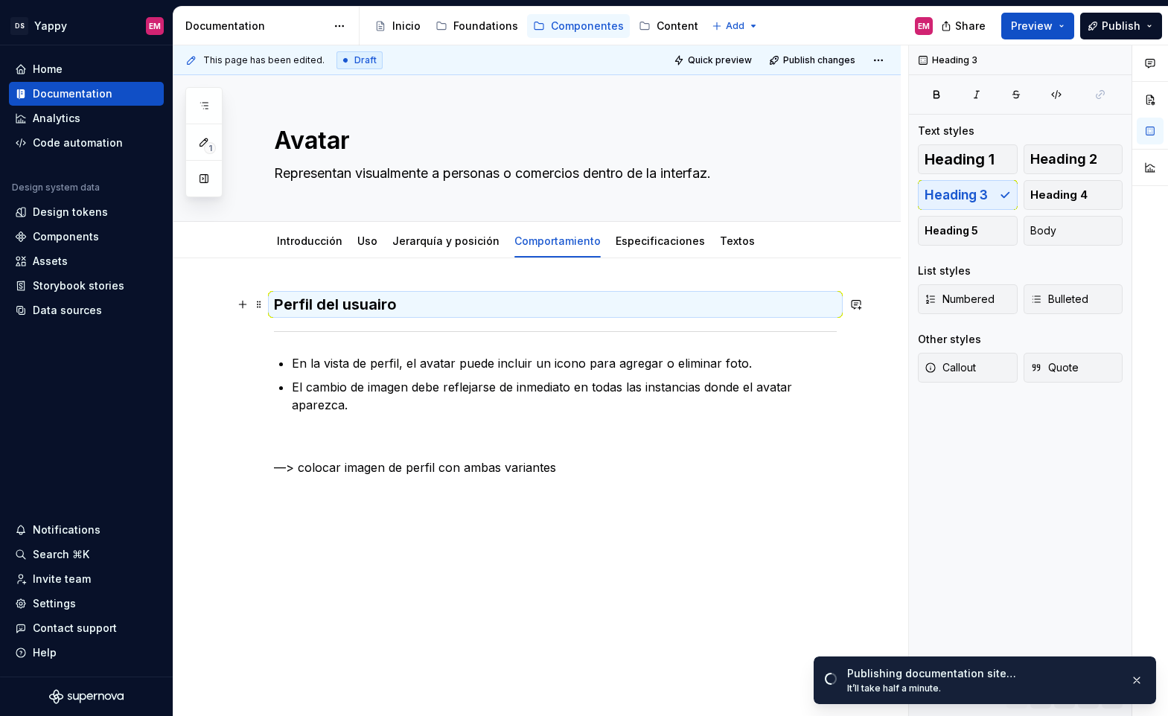
click at [394, 301] on h3 "Perfil del usuairo" at bounding box center [555, 304] width 563 height 21
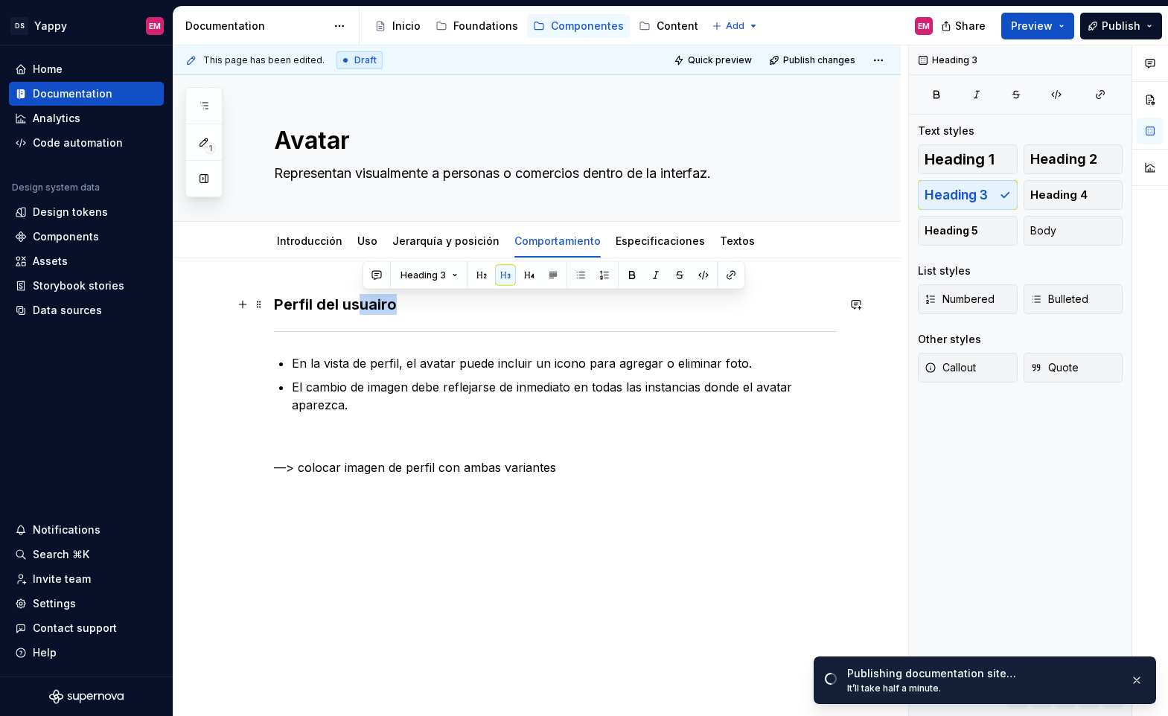
drag, startPoint x: 367, startPoint y: 308, endPoint x: 465, endPoint y: 308, distance: 98.2
click at [465, 308] on h3 "Perfil del usuairo" at bounding box center [555, 304] width 563 height 21
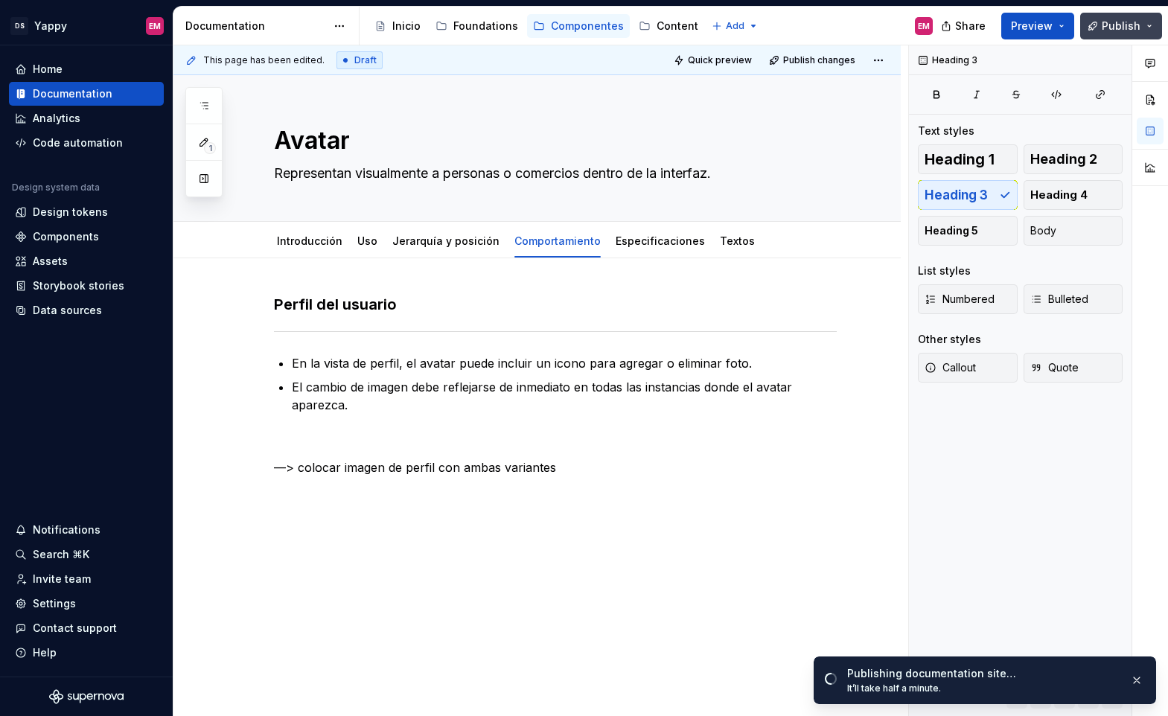
click at [1112, 31] on span "Publish" at bounding box center [1120, 26] width 39 height 15
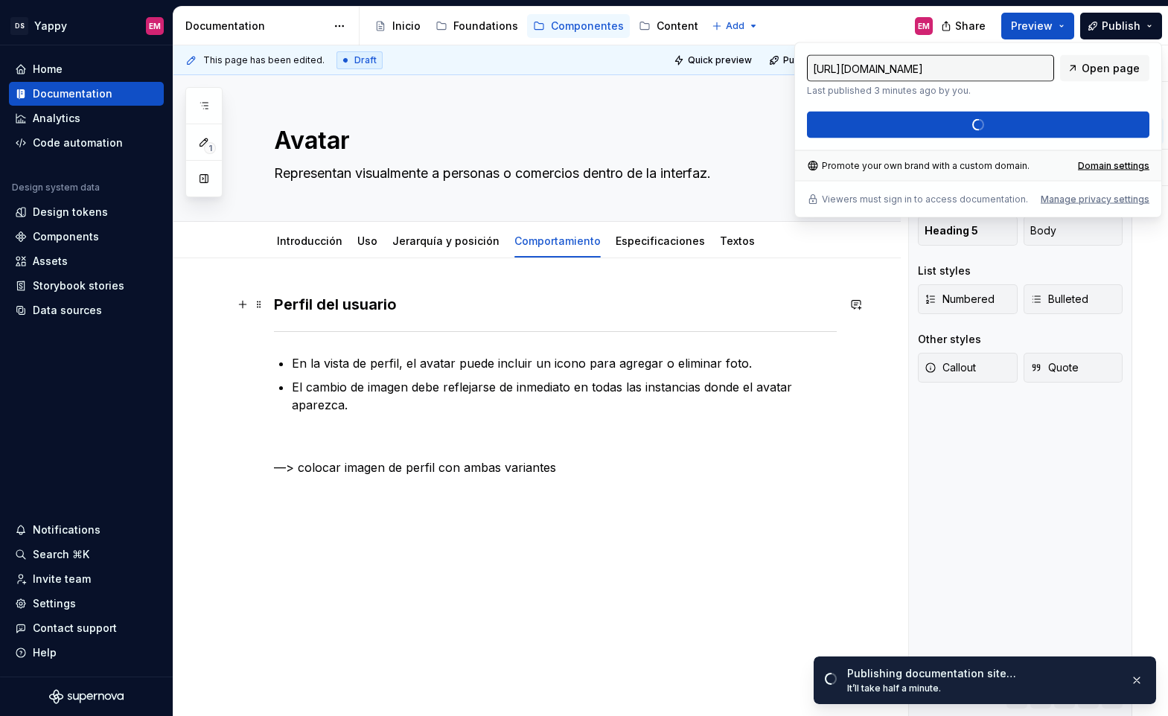
click at [401, 315] on div "Perfil del usuario En la vista de perfil, el avatar puede incluir un icono para…" at bounding box center [555, 398] width 563 height 209
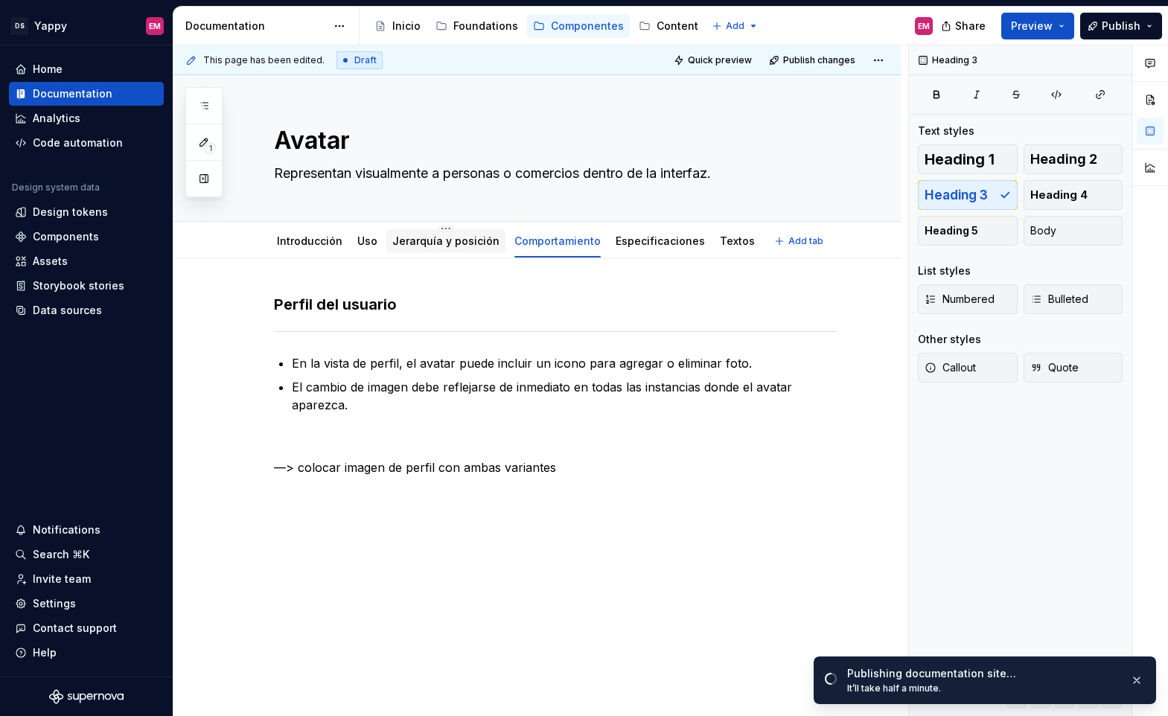
click at [424, 246] on link "Jerarquía y posición" at bounding box center [445, 240] width 107 height 13
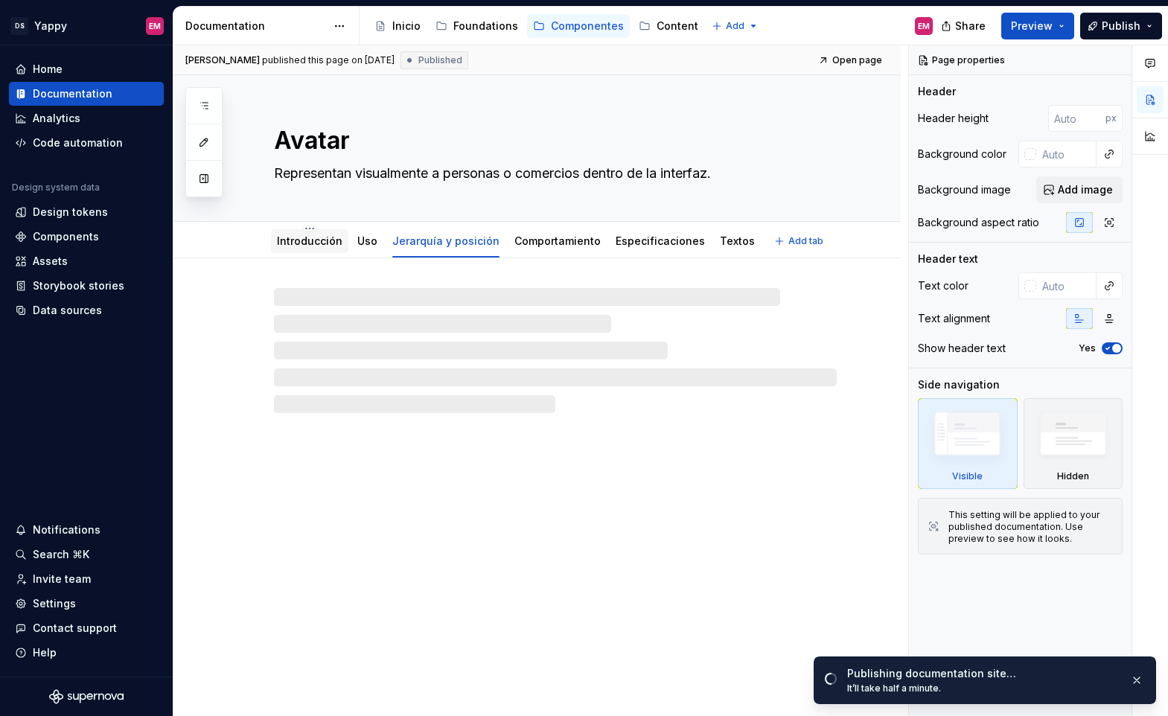
click at [291, 241] on link "Introducción" at bounding box center [309, 240] width 65 height 13
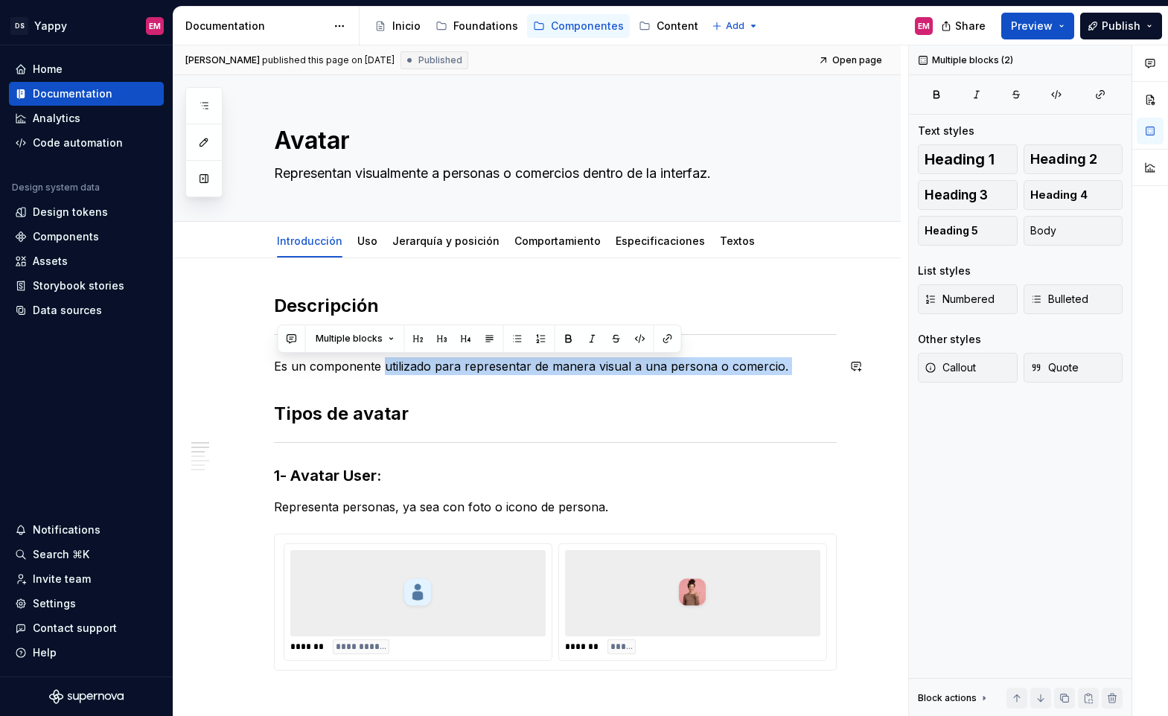
drag, startPoint x: 386, startPoint y: 364, endPoint x: 773, endPoint y: 380, distance: 387.3
click at [817, 366] on p "Es un componente utilizado para representar de manera visual a una persona o co…" at bounding box center [555, 366] width 563 height 18
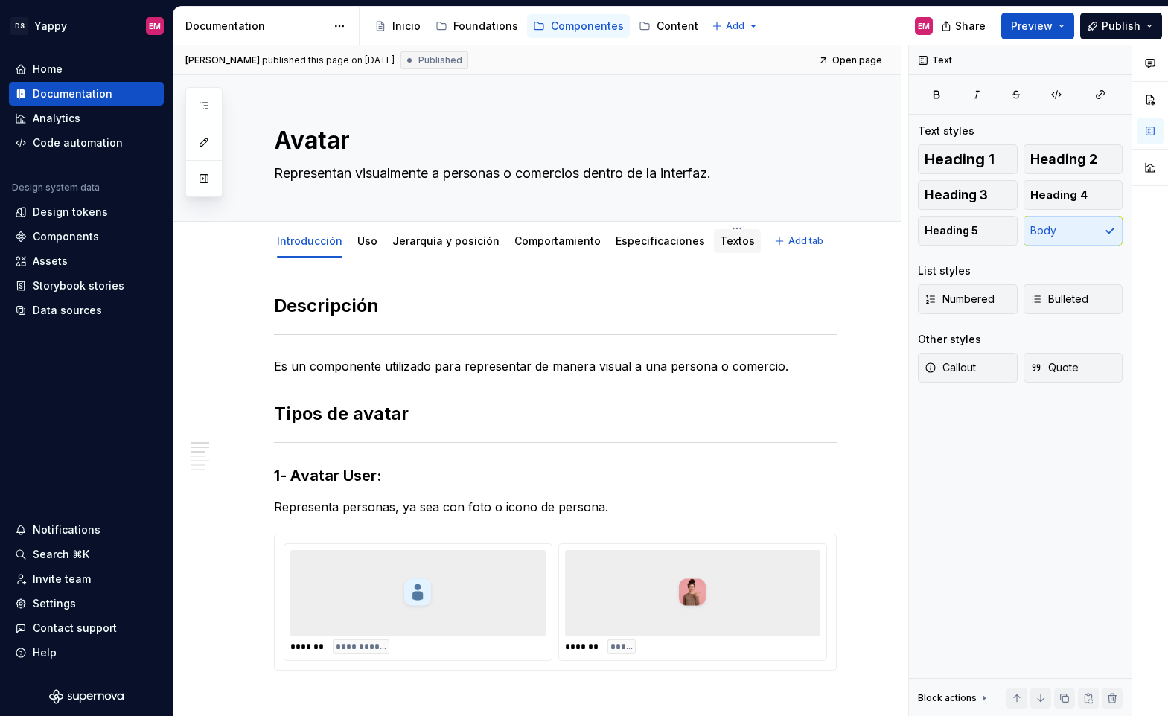
click at [726, 248] on div "Textos" at bounding box center [737, 241] width 35 height 15
click at [724, 241] on link "Textos" at bounding box center [737, 240] width 35 height 13
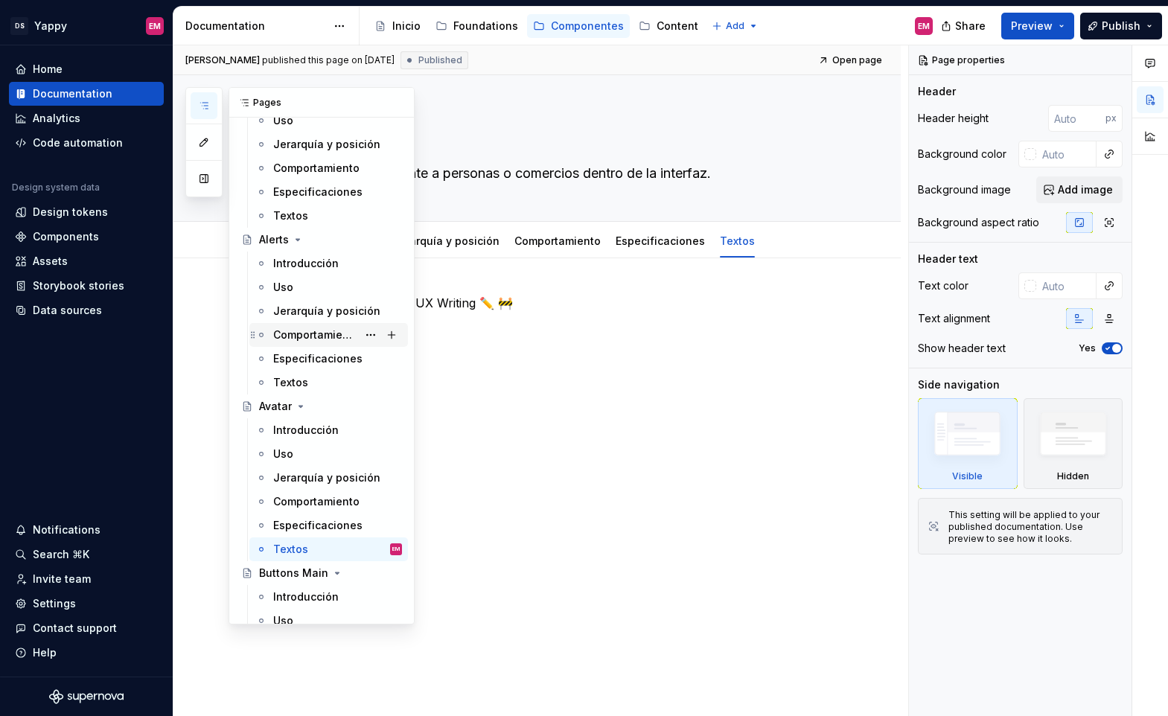
scroll to position [242, 0]
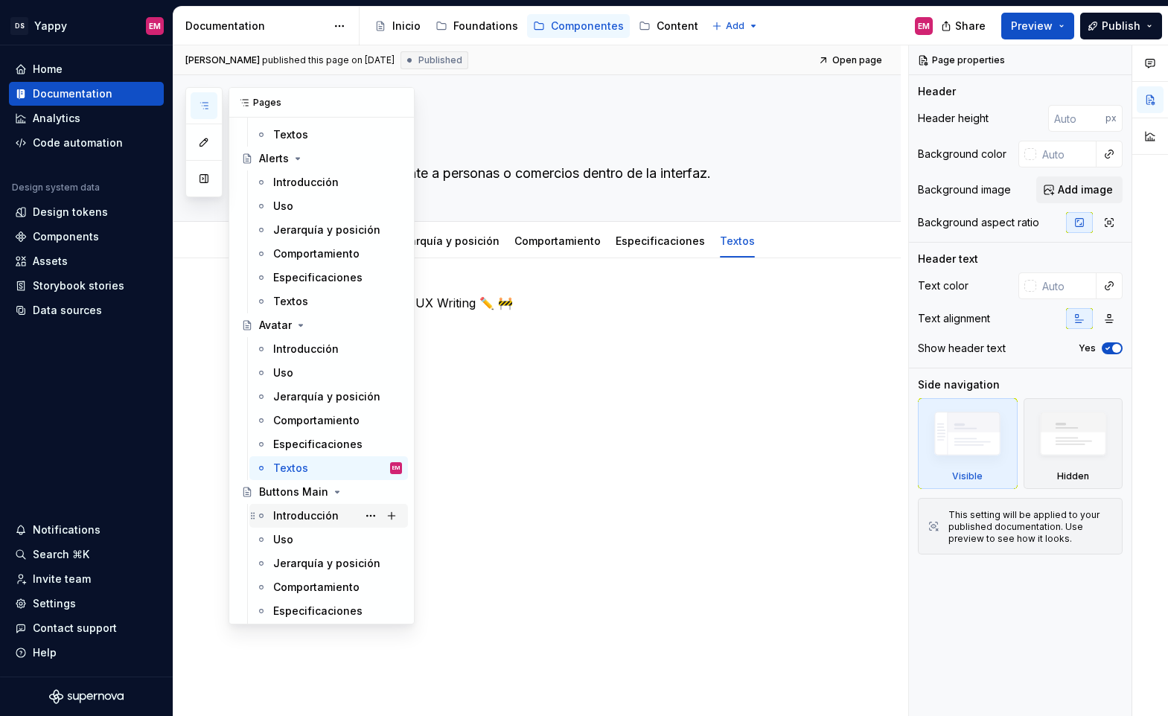
click at [301, 519] on div "Introducción" at bounding box center [305, 515] width 65 height 15
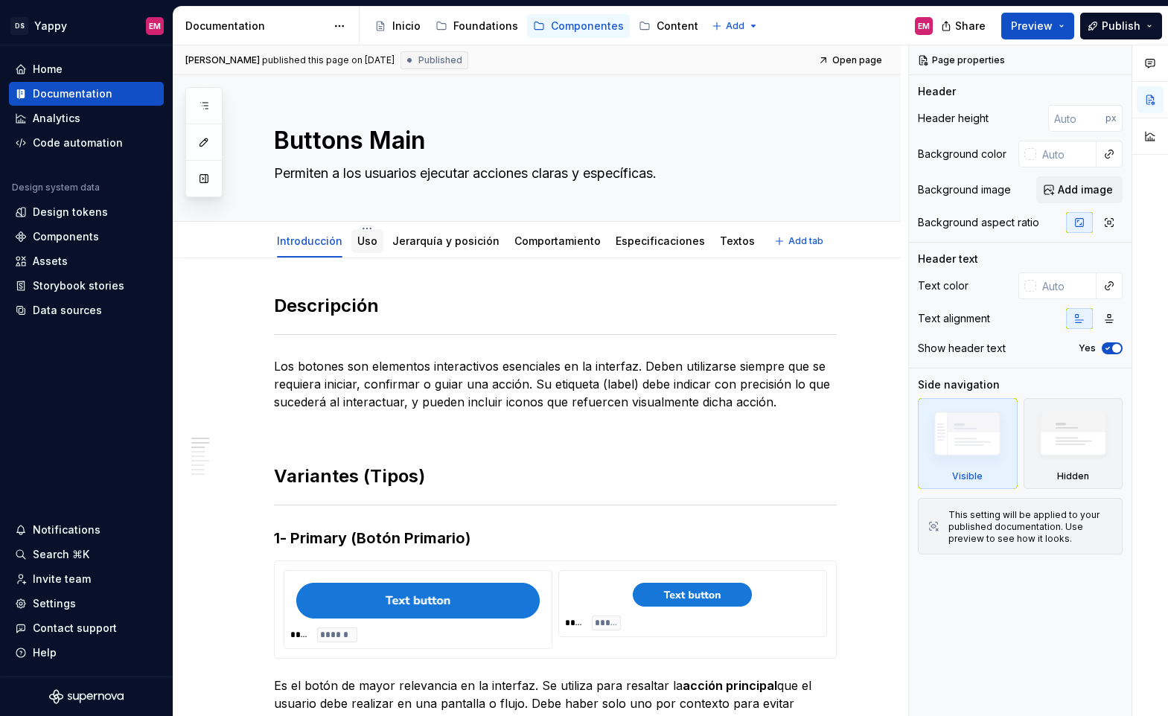
click at [365, 246] on link "Uso" at bounding box center [367, 240] width 20 height 13
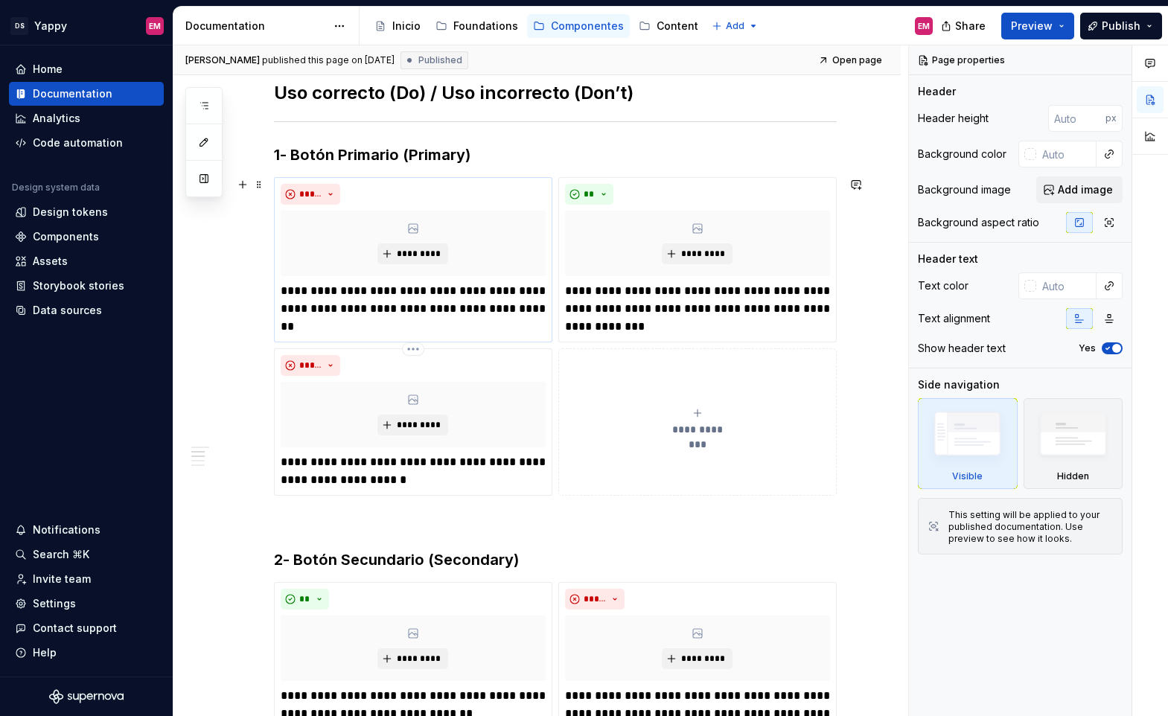
scroll to position [185, 0]
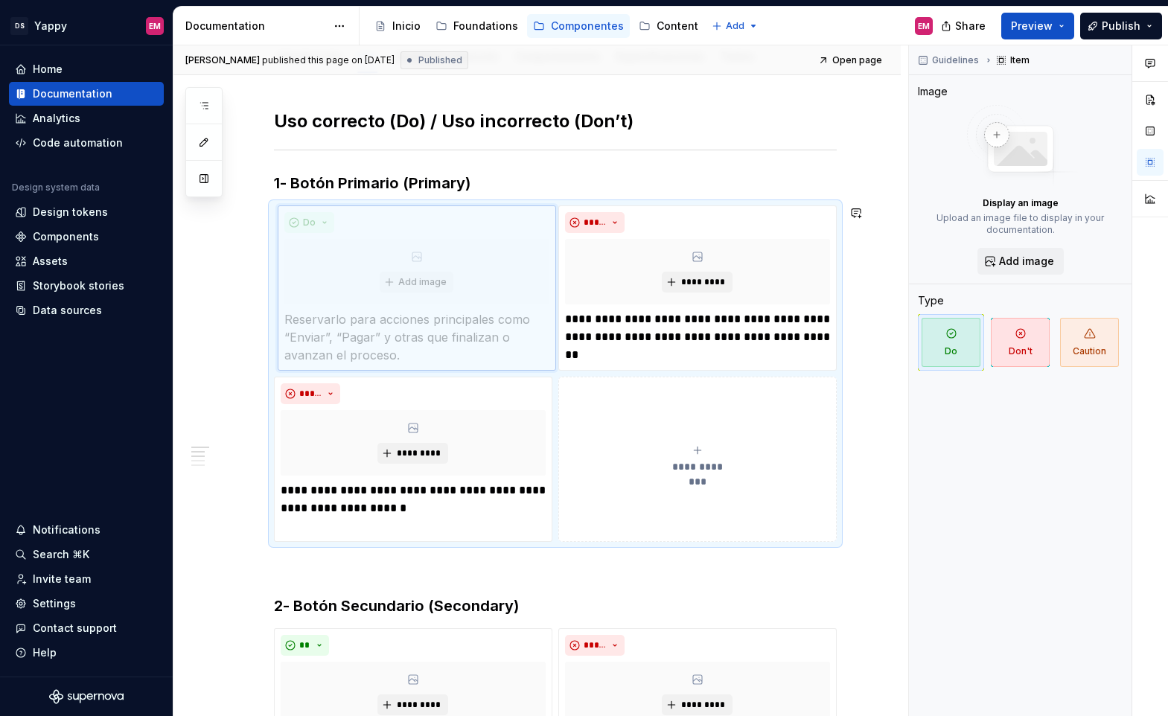
drag, startPoint x: 605, startPoint y: 256, endPoint x: 336, endPoint y: 281, distance: 270.6
click at [336, 281] on body "DS Yappy EM Home Documentation Analytics Code automation Design system data Des…" at bounding box center [584, 358] width 1168 height 716
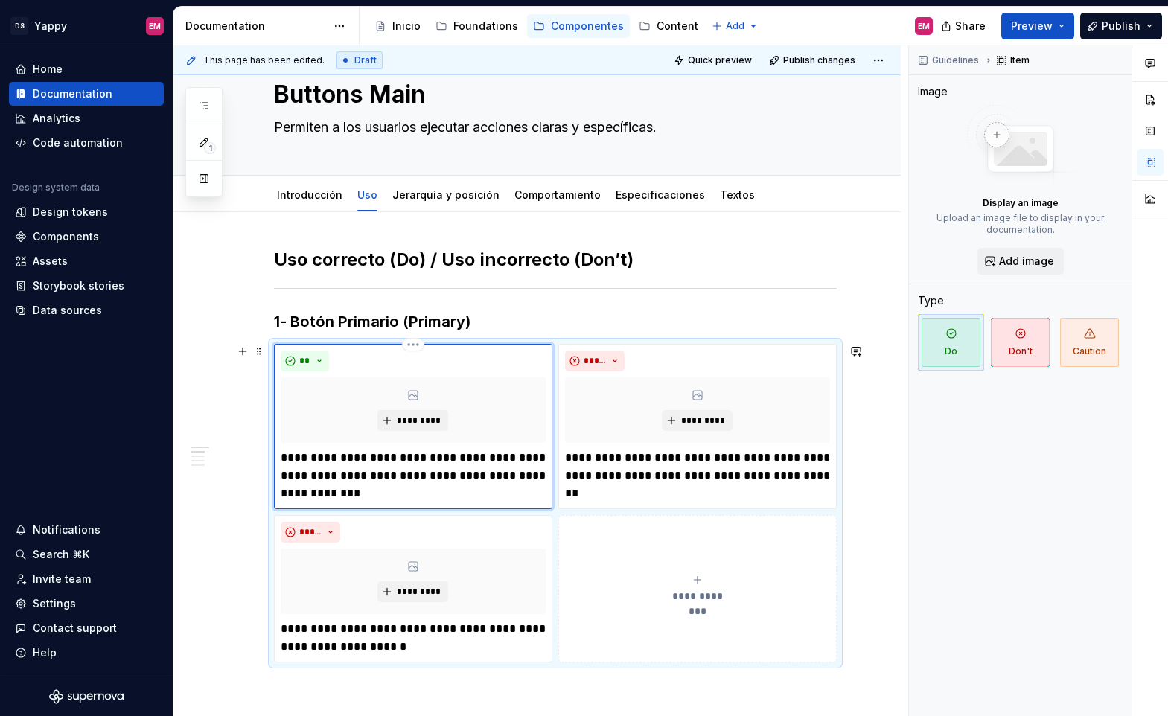
scroll to position [0, 0]
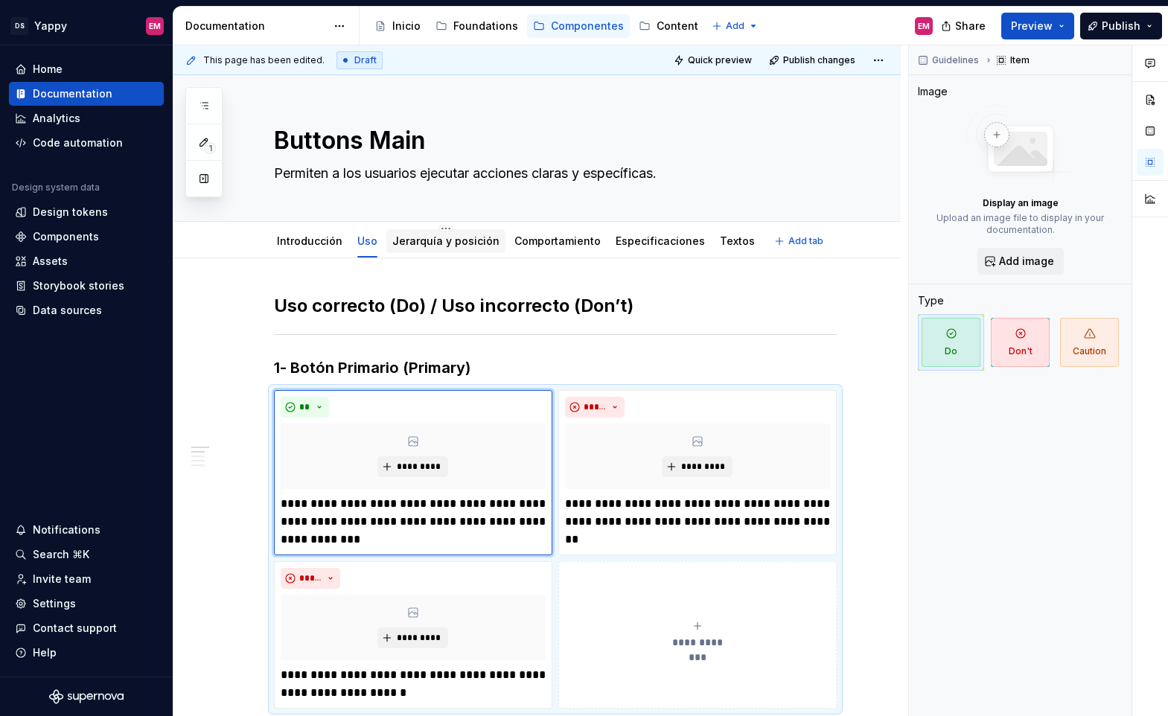
click at [428, 237] on link "Jerarquía y posición" at bounding box center [445, 240] width 107 height 13
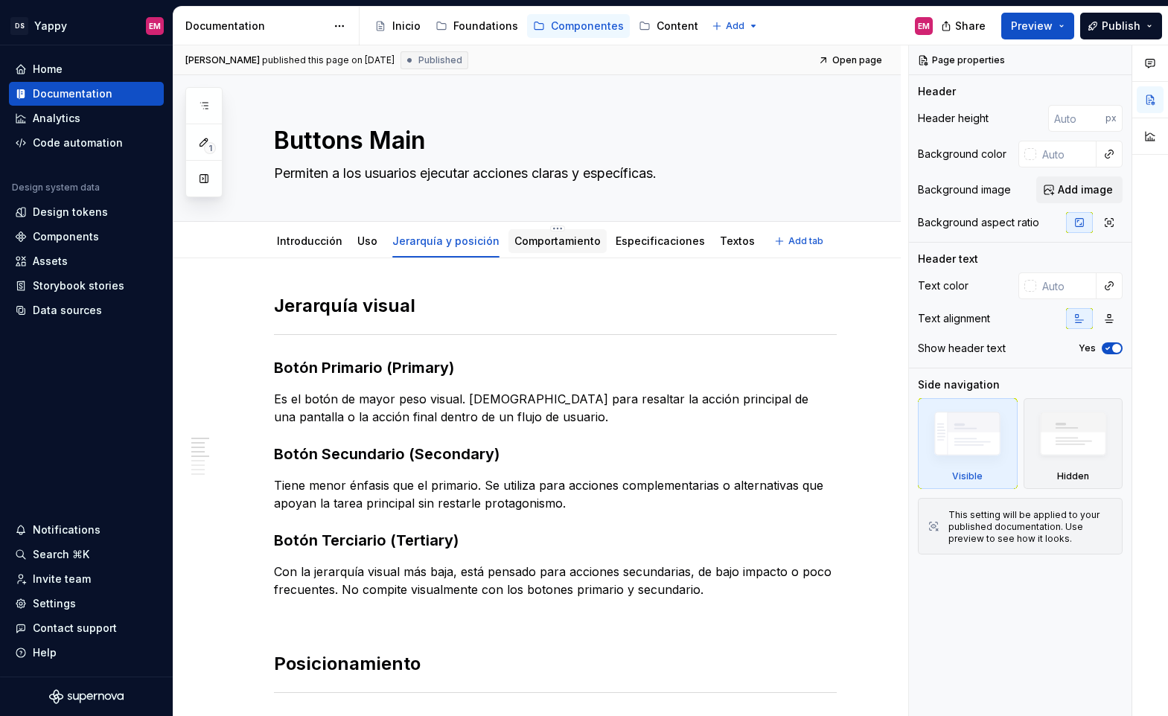
click at [520, 249] on div "Comportamiento" at bounding box center [557, 241] width 86 height 18
click at [523, 246] on link "Comportamiento" at bounding box center [557, 240] width 86 height 13
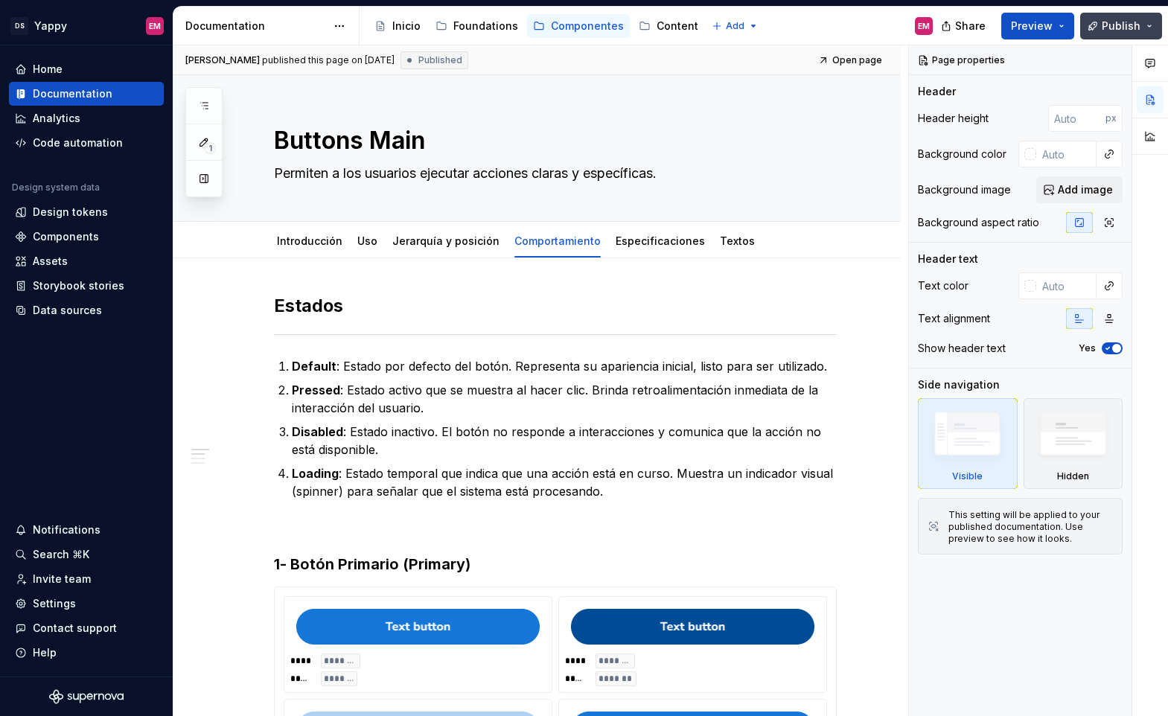
click at [1112, 24] on span "Publish" at bounding box center [1120, 26] width 39 height 15
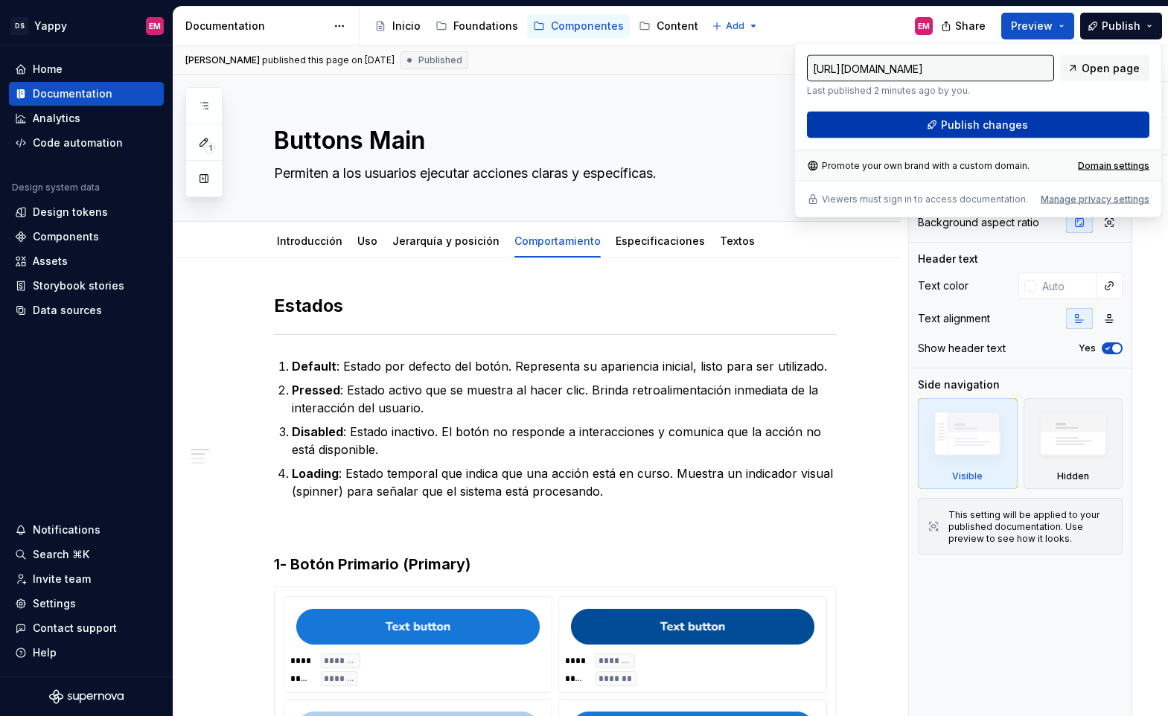
click at [933, 129] on button "Publish changes" at bounding box center [978, 125] width 342 height 27
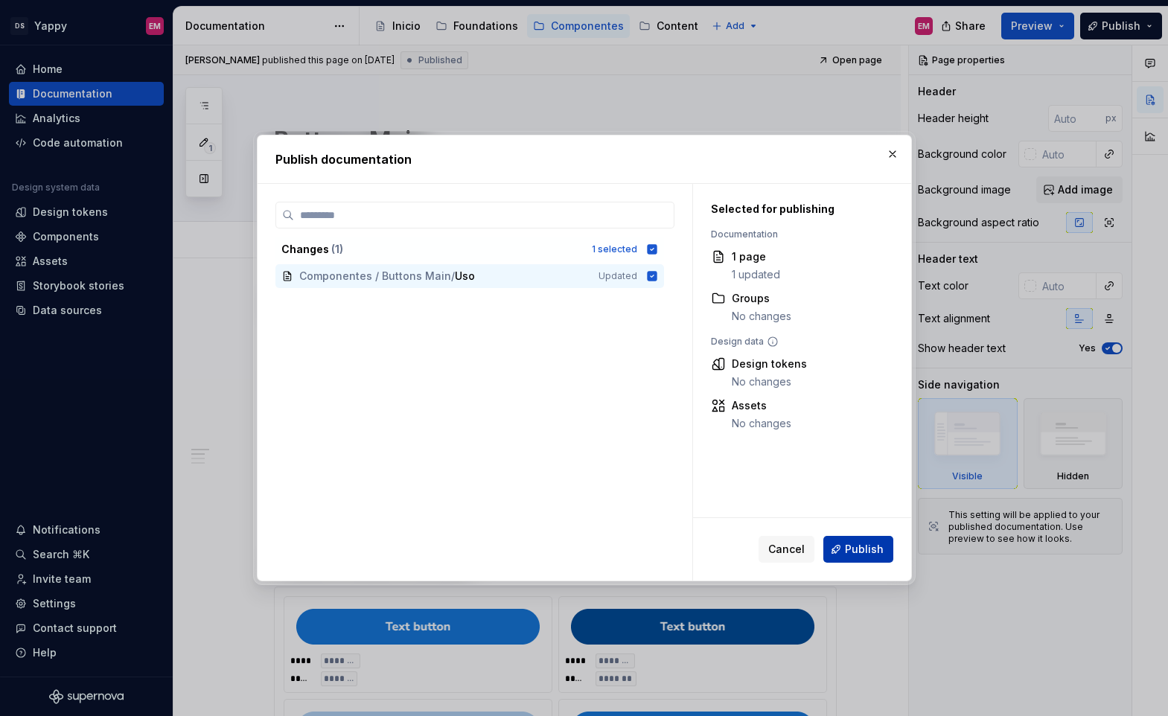
click at [856, 552] on span "Publish" at bounding box center [864, 549] width 39 height 15
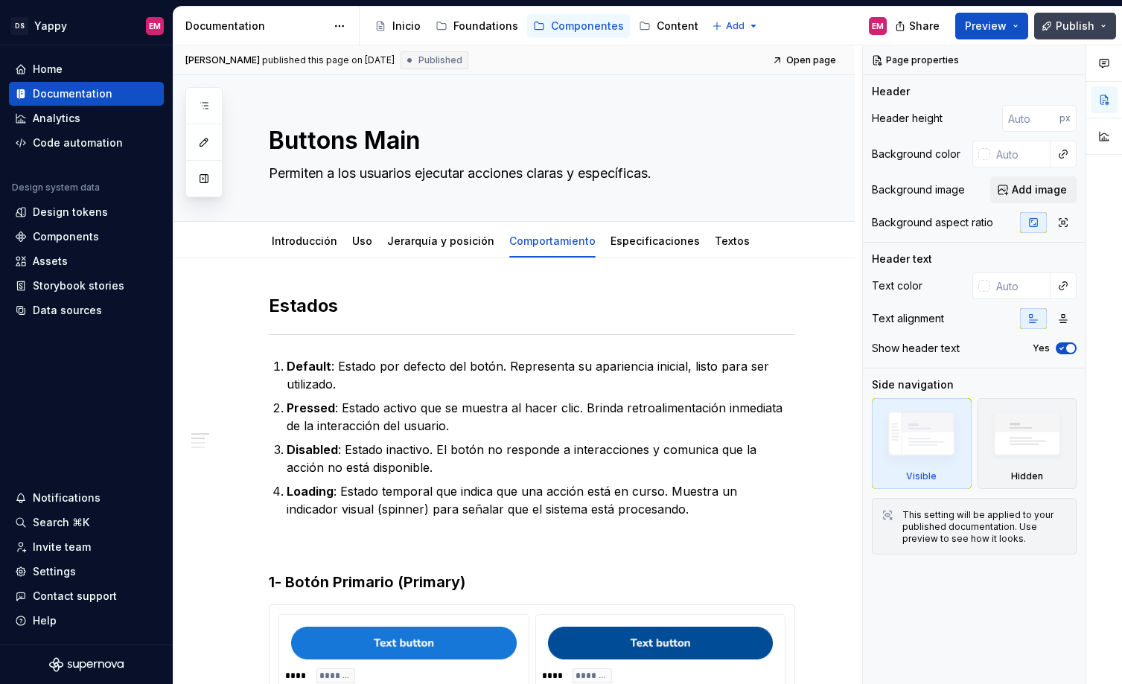
click at [1079, 19] on span "Publish" at bounding box center [1074, 26] width 39 height 15
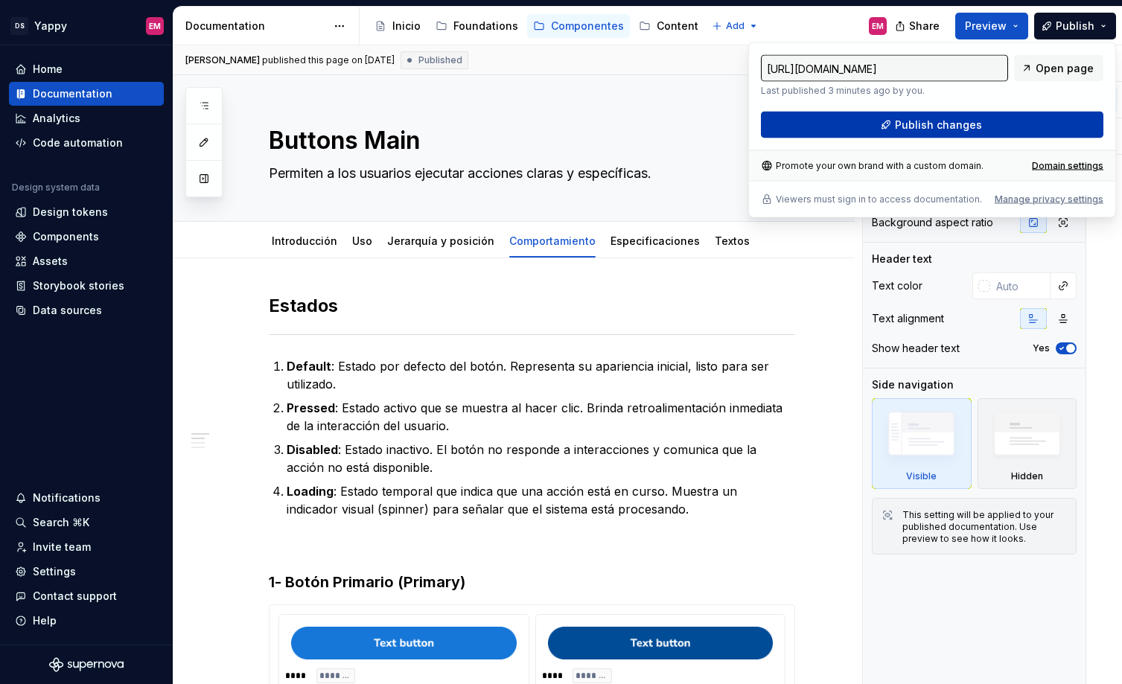
click at [935, 135] on button "Publish changes" at bounding box center [932, 125] width 342 height 27
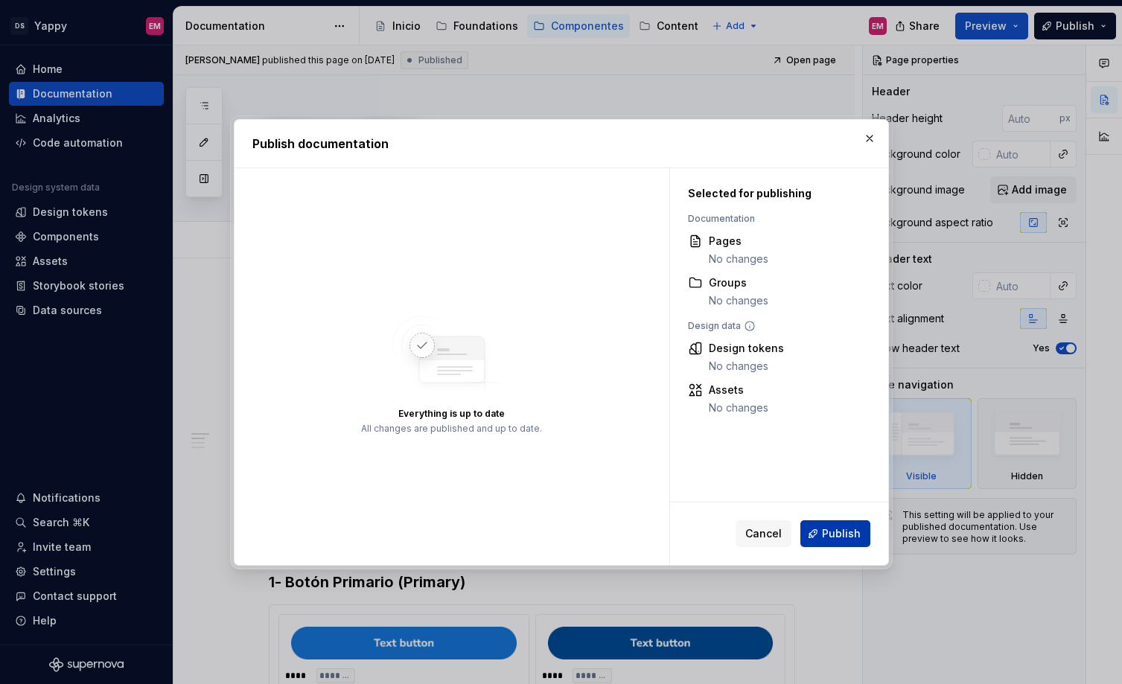
click at [833, 537] on span "Publish" at bounding box center [841, 533] width 39 height 15
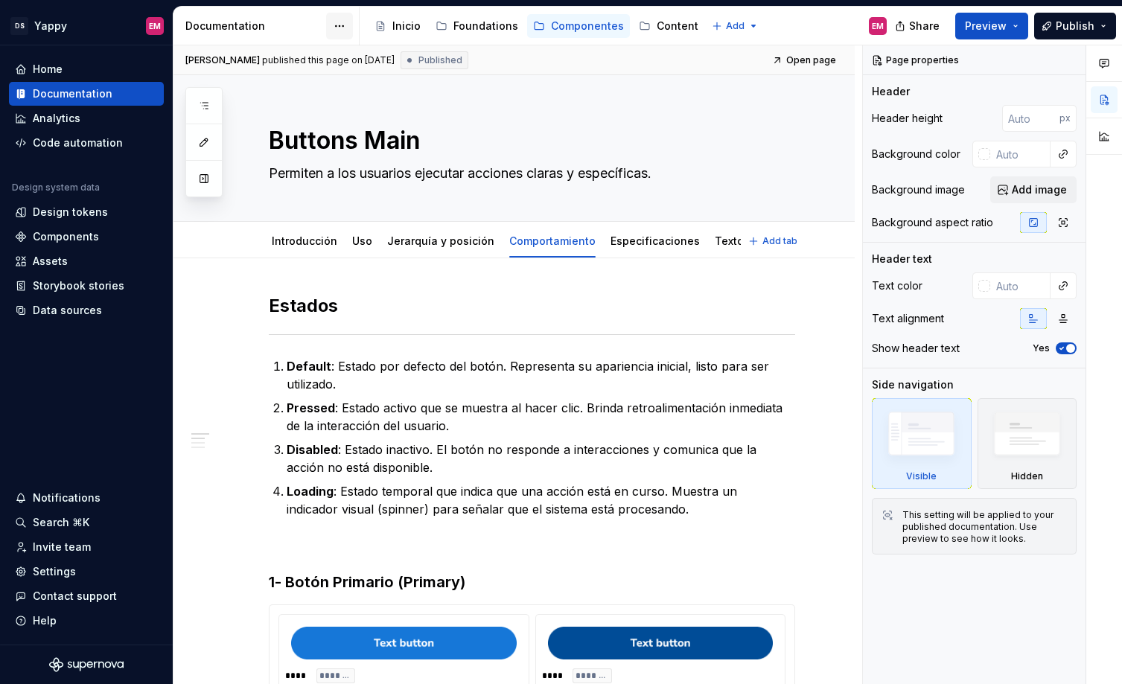
type textarea "*"
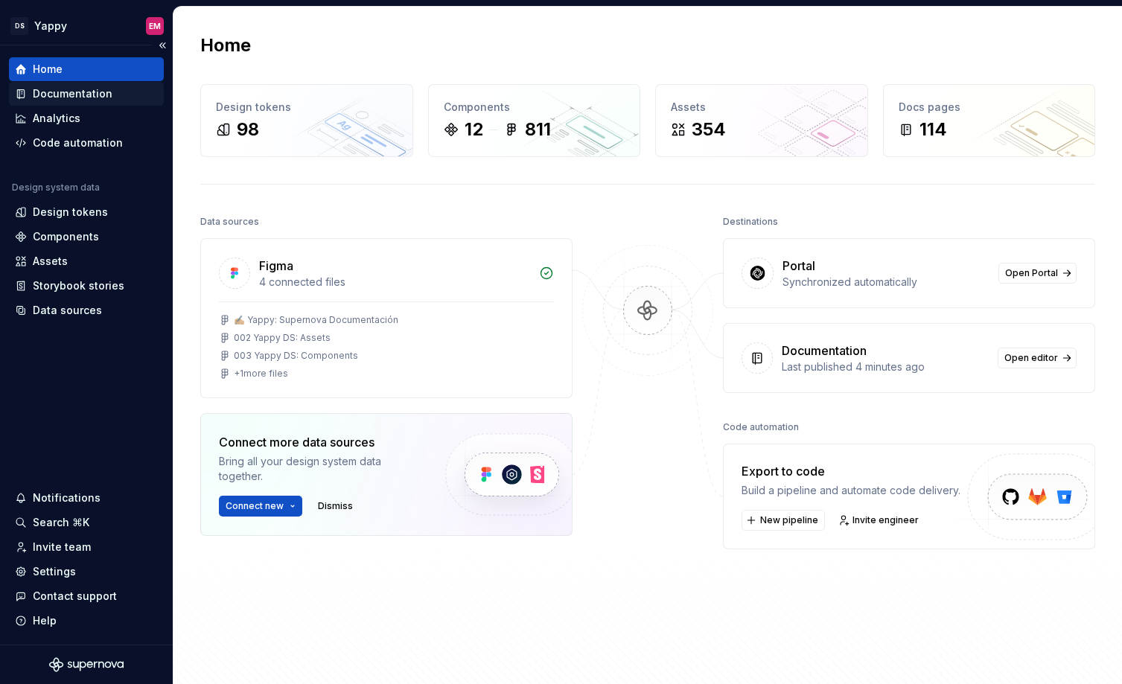
click at [83, 93] on div "Documentation" at bounding box center [73, 93] width 80 height 15
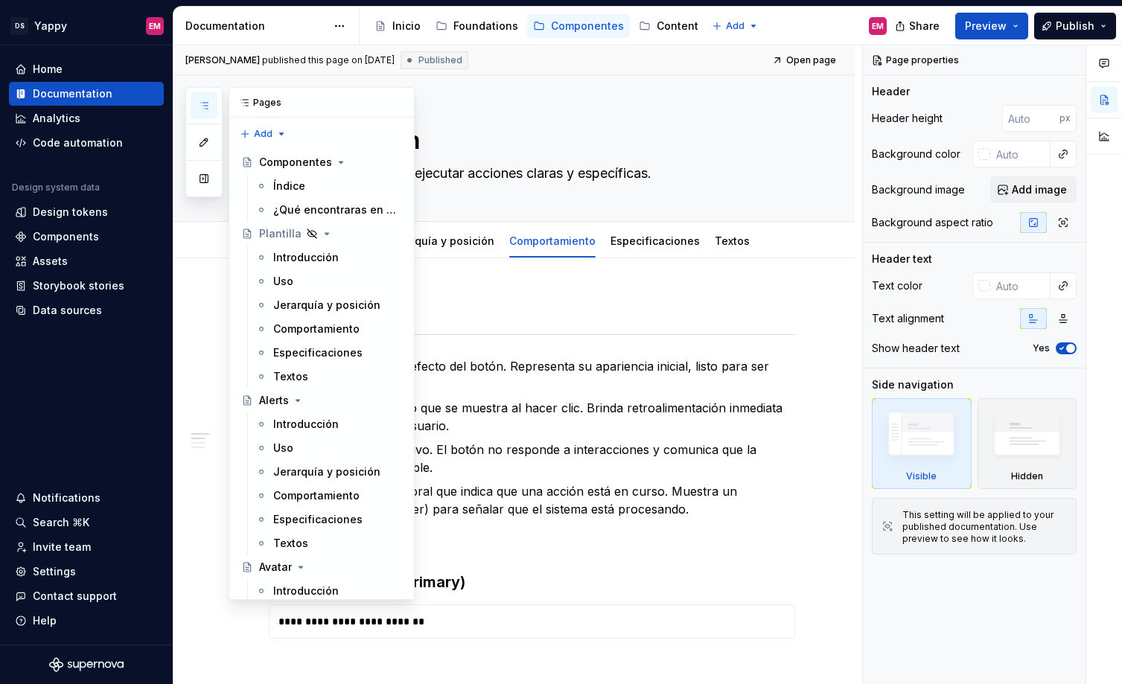
click at [208, 101] on icon "button" at bounding box center [204, 106] width 12 height 12
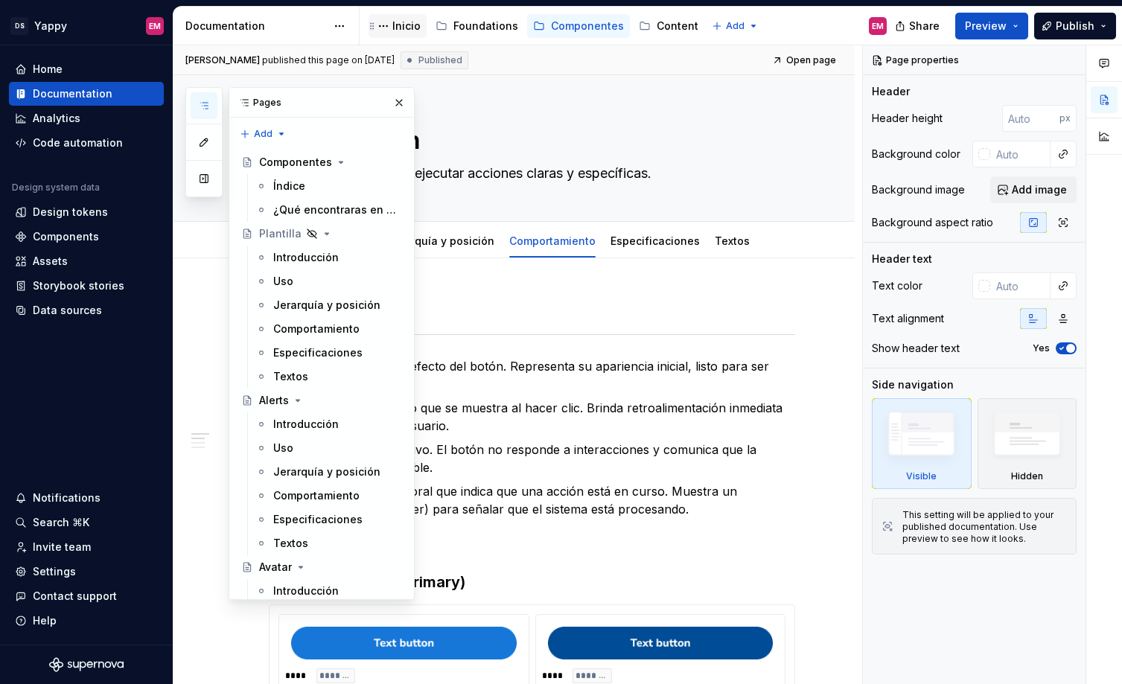
click at [407, 22] on div "Inicio" at bounding box center [406, 26] width 28 height 15
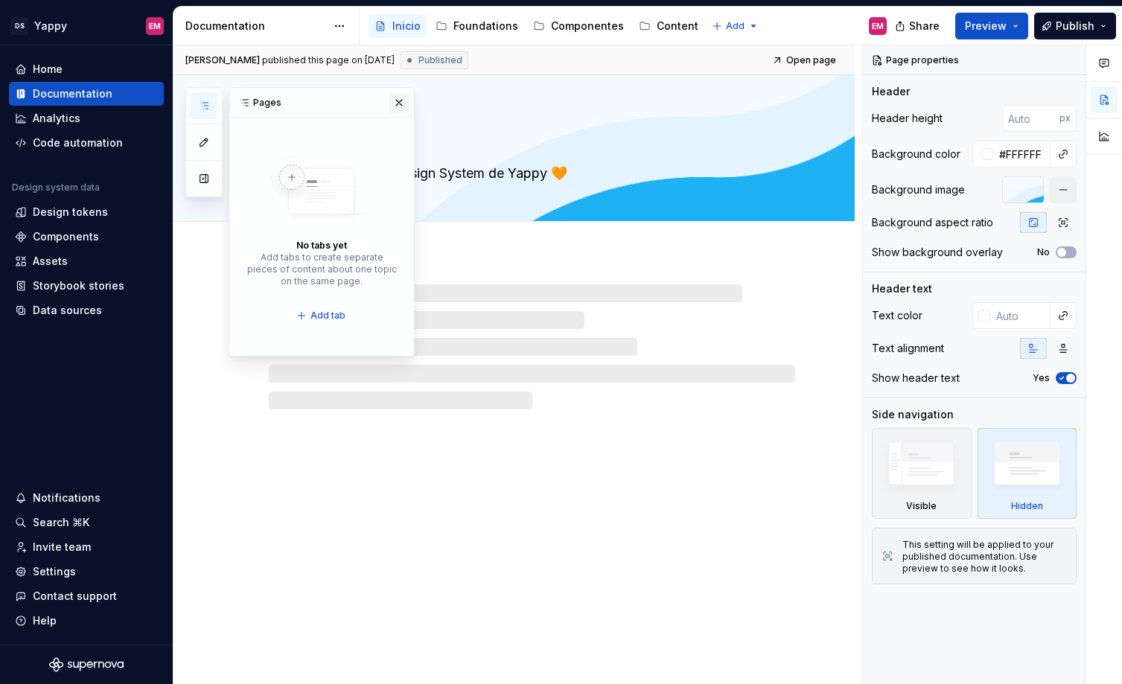
click at [397, 106] on button "button" at bounding box center [398, 102] width 21 height 21
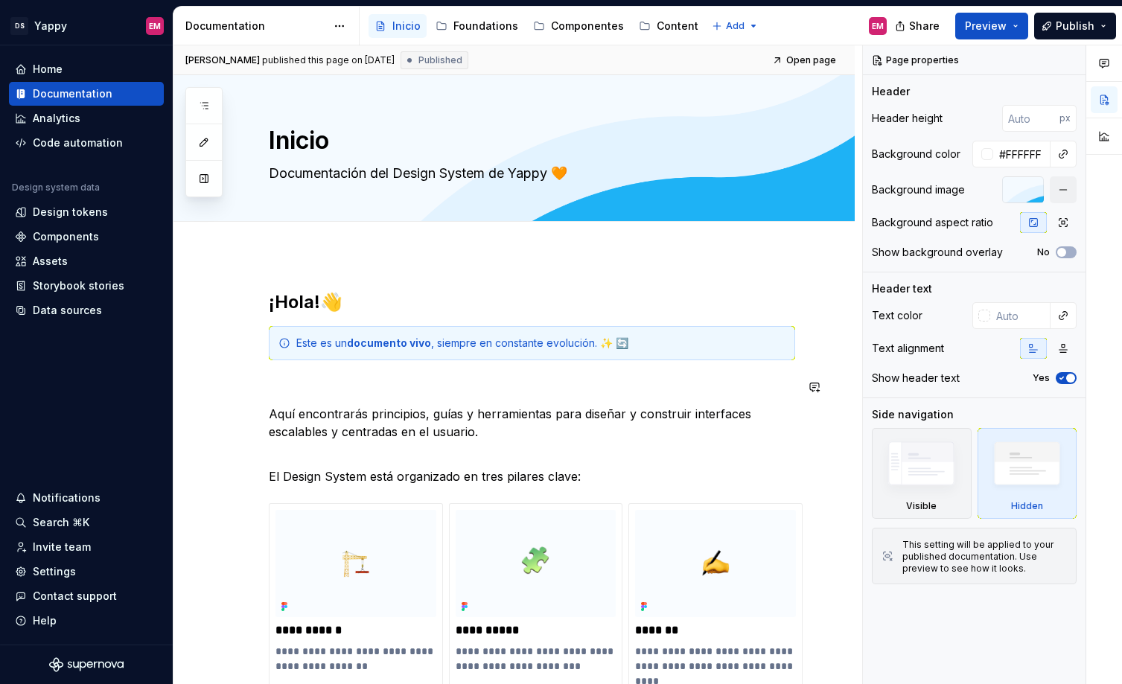
scroll to position [318, 0]
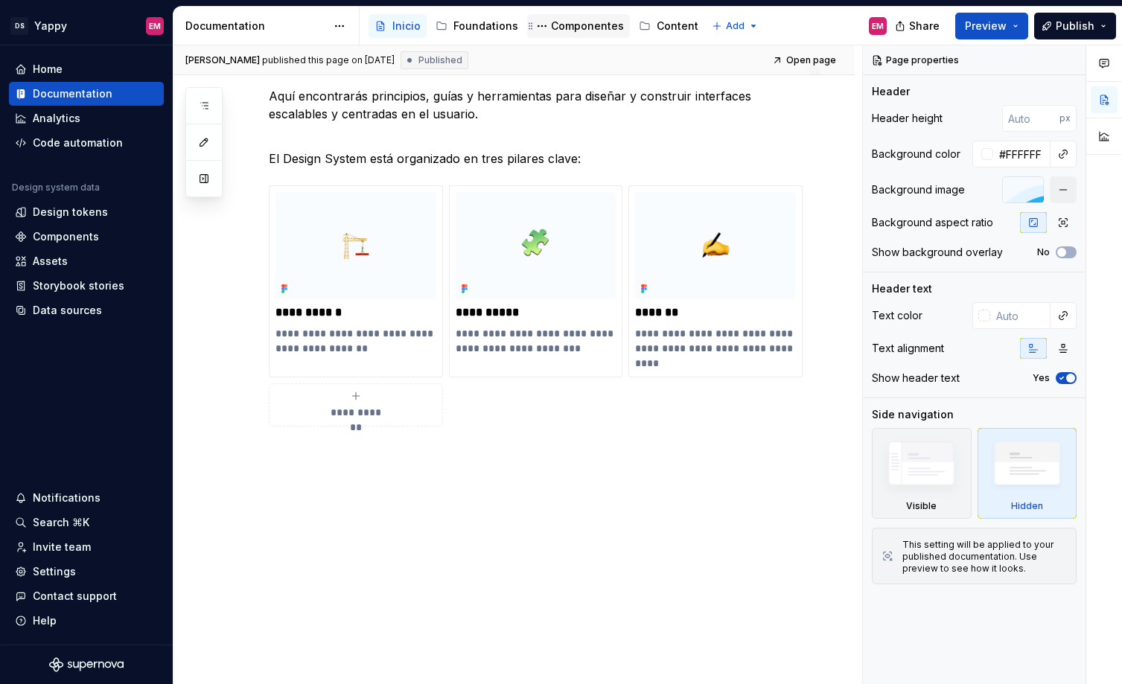
click at [572, 28] on div "Componentes" at bounding box center [587, 26] width 73 height 15
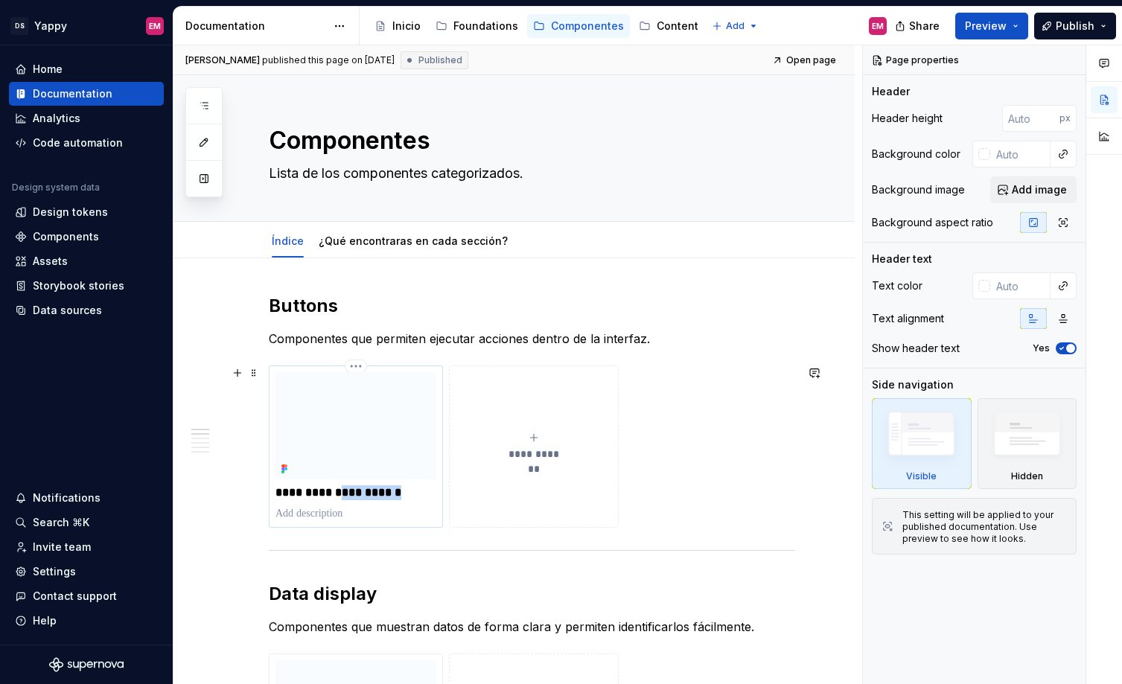
drag, startPoint x: 344, startPoint y: 493, endPoint x: 400, endPoint y: 493, distance: 56.6
click at [400, 493] on p "**********" at bounding box center [355, 492] width 161 height 15
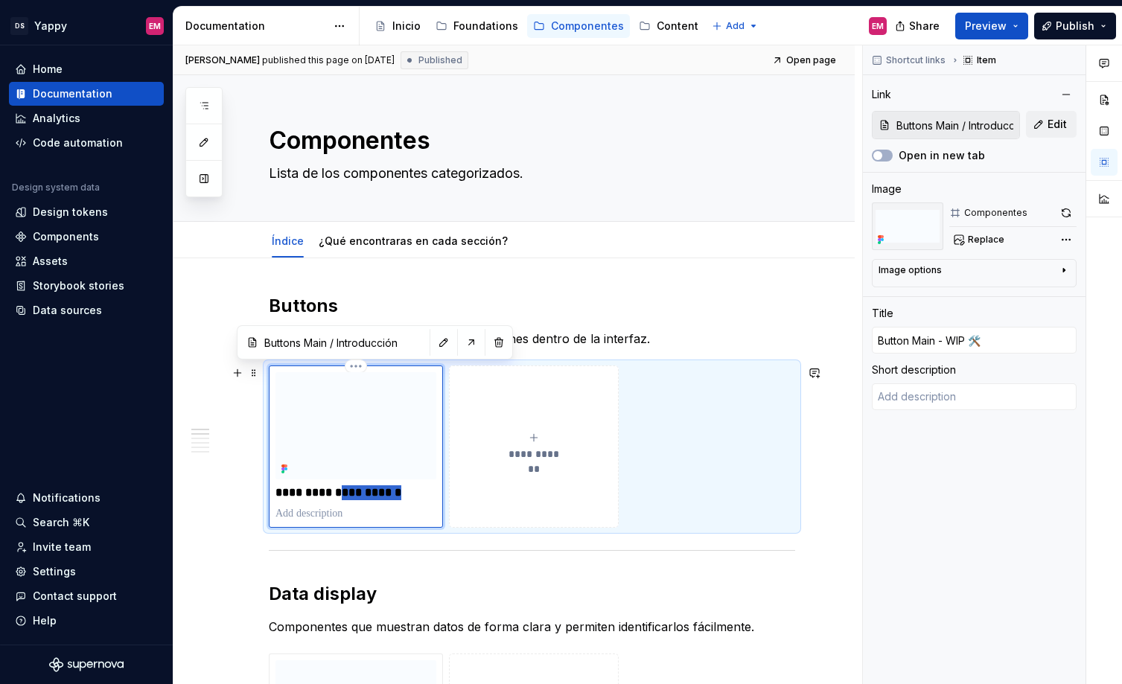
type textarea "*"
type input "Button Main"
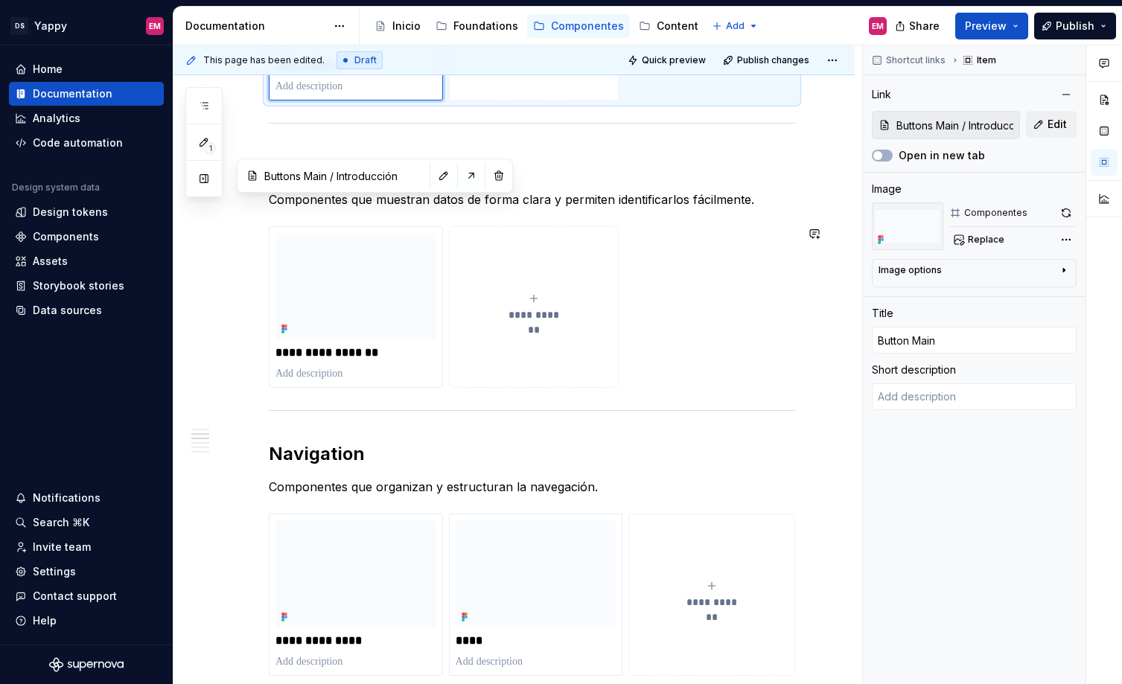
scroll to position [486, 0]
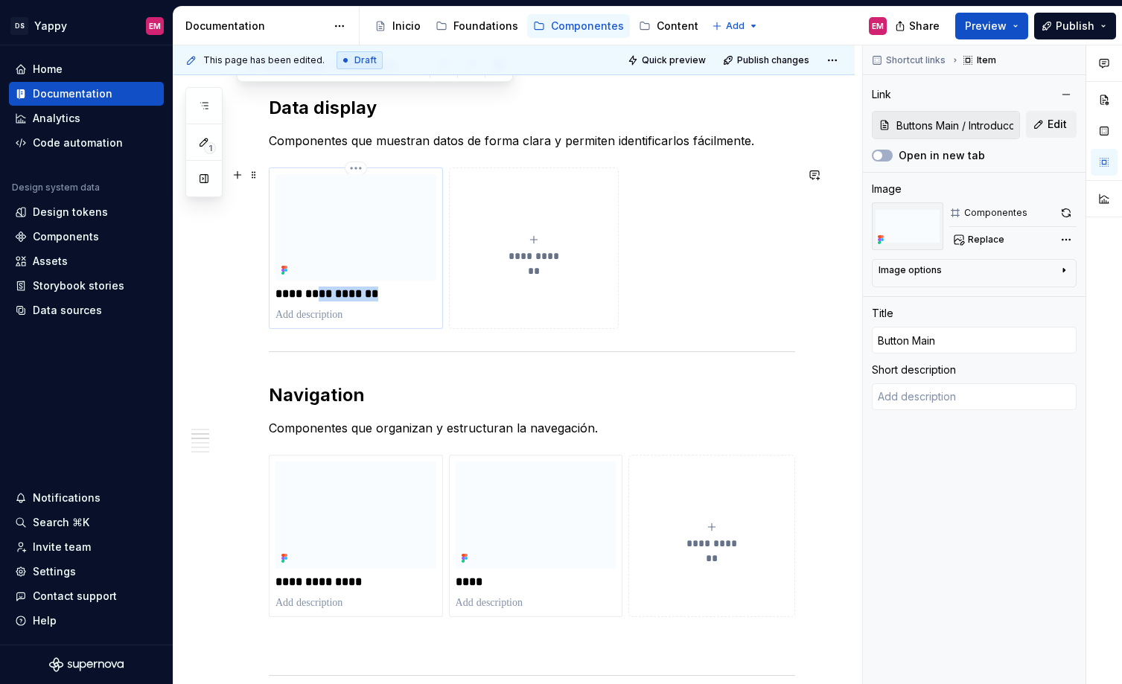
drag, startPoint x: 319, startPoint y: 299, endPoint x: 370, endPoint y: 299, distance: 50.6
click at [370, 299] on p "**********" at bounding box center [355, 294] width 161 height 15
type textarea "*"
type input "Avatar / Introducción"
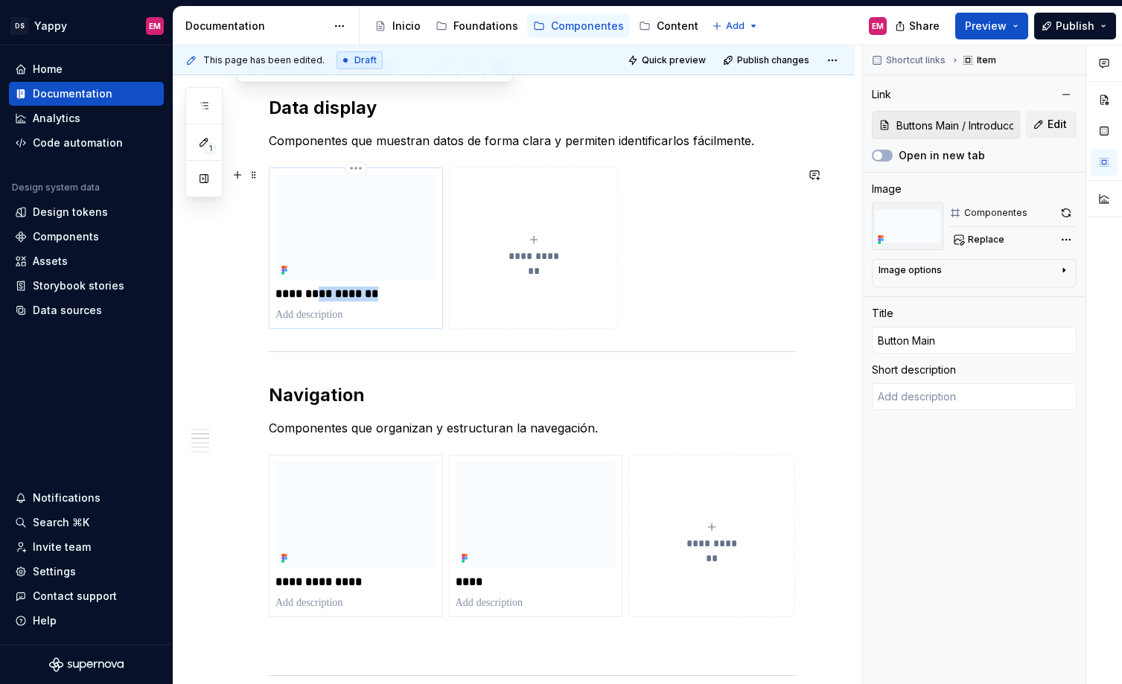
type input "Avatars - WIP 🛠️"
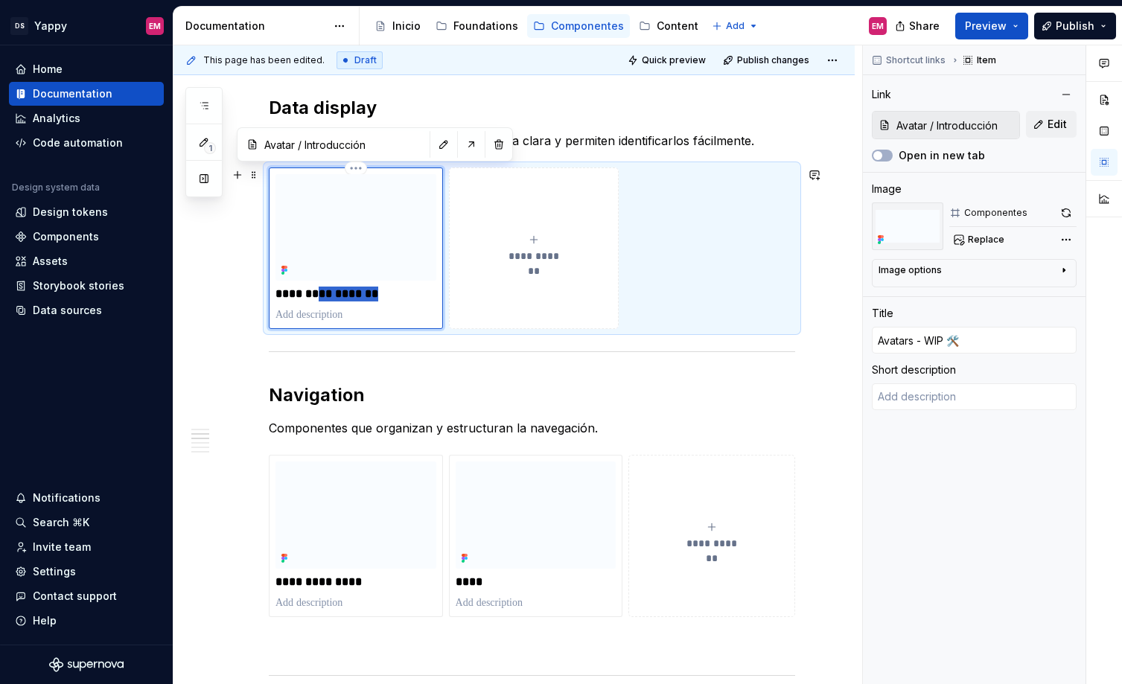
type textarea "*"
type input "Avatars"
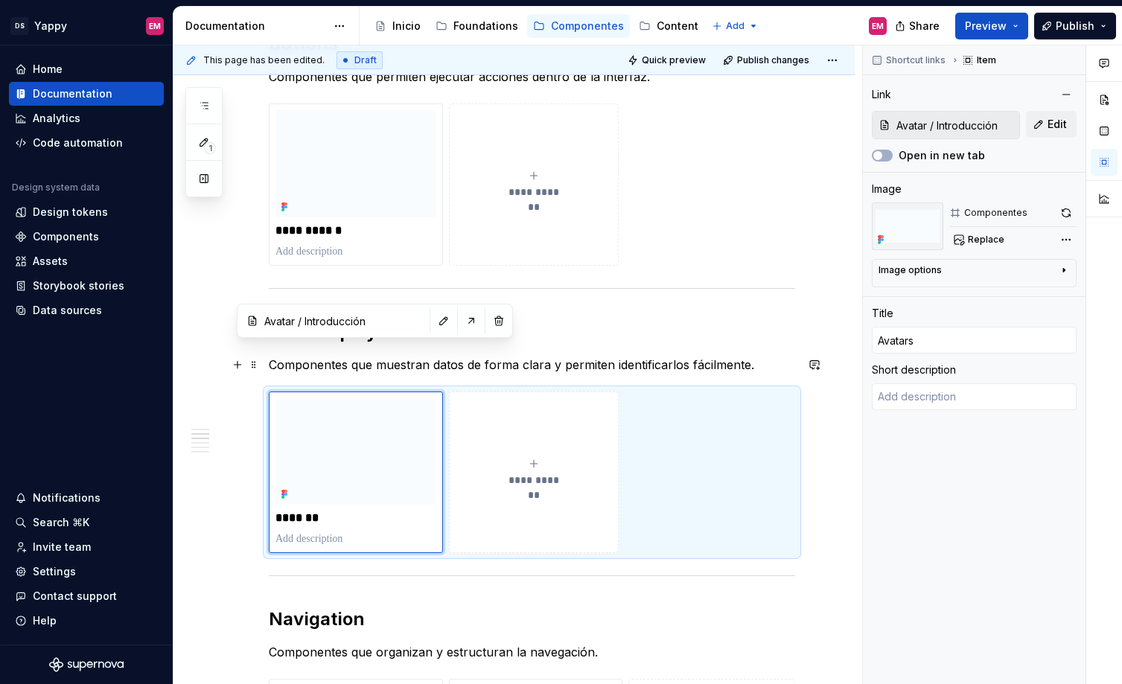
scroll to position [310, 0]
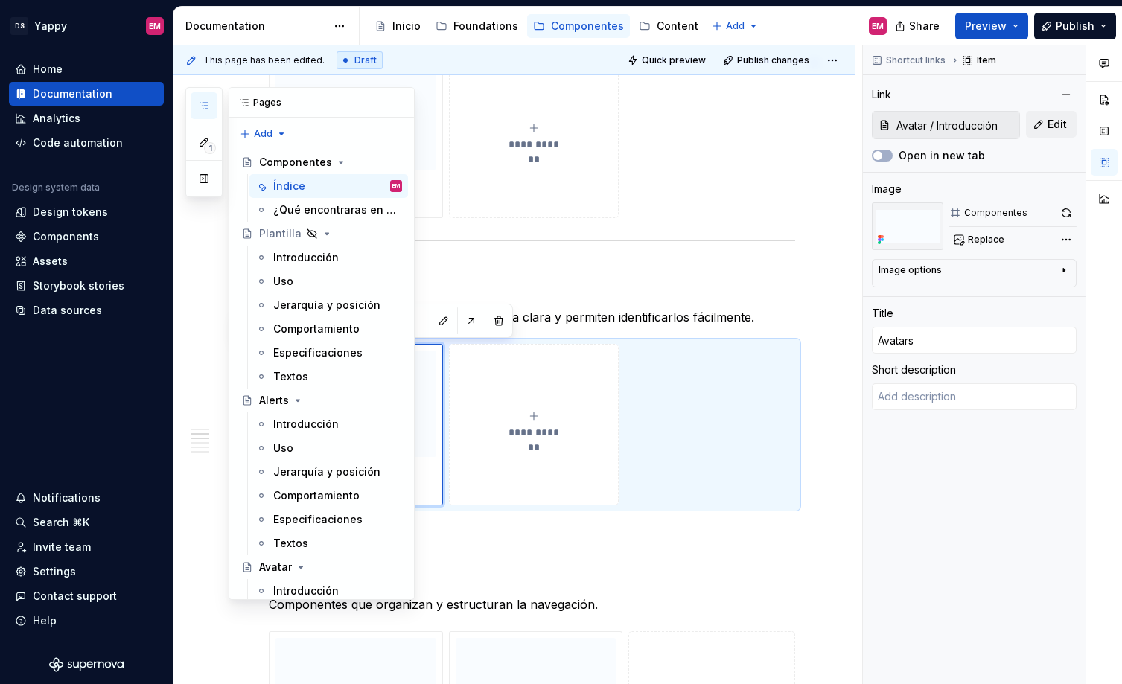
click at [208, 112] on button "button" at bounding box center [204, 105] width 27 height 27
click at [522, 427] on span "**********" at bounding box center [534, 432] width 65 height 15
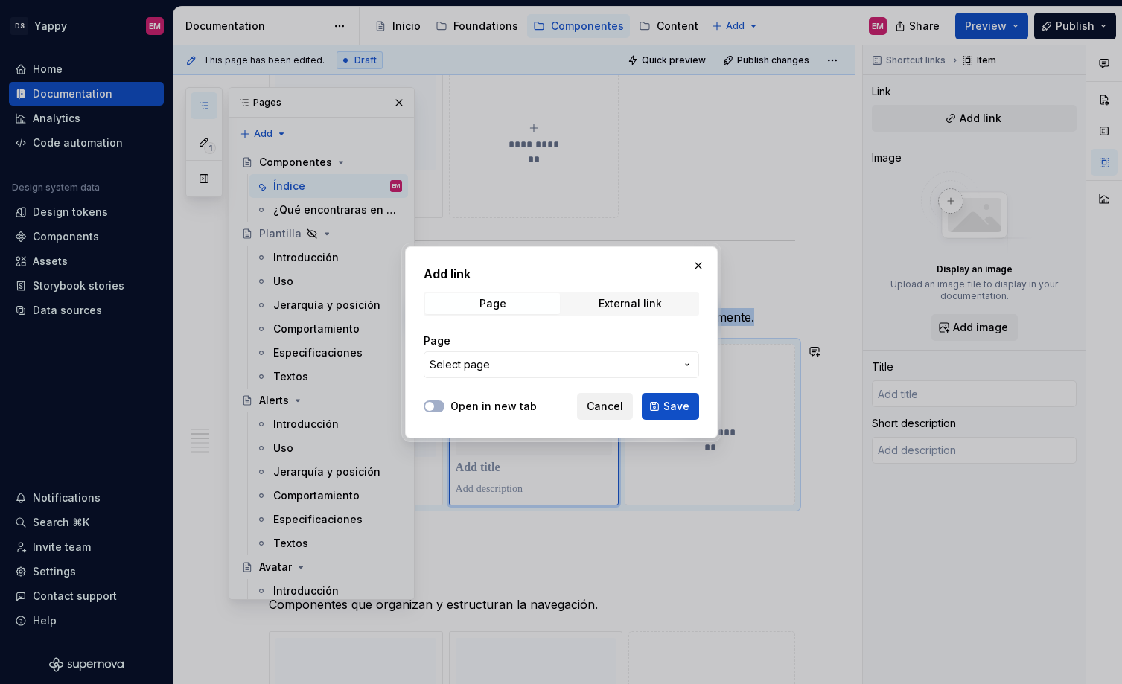
click at [594, 402] on span "Cancel" at bounding box center [604, 406] width 36 height 15
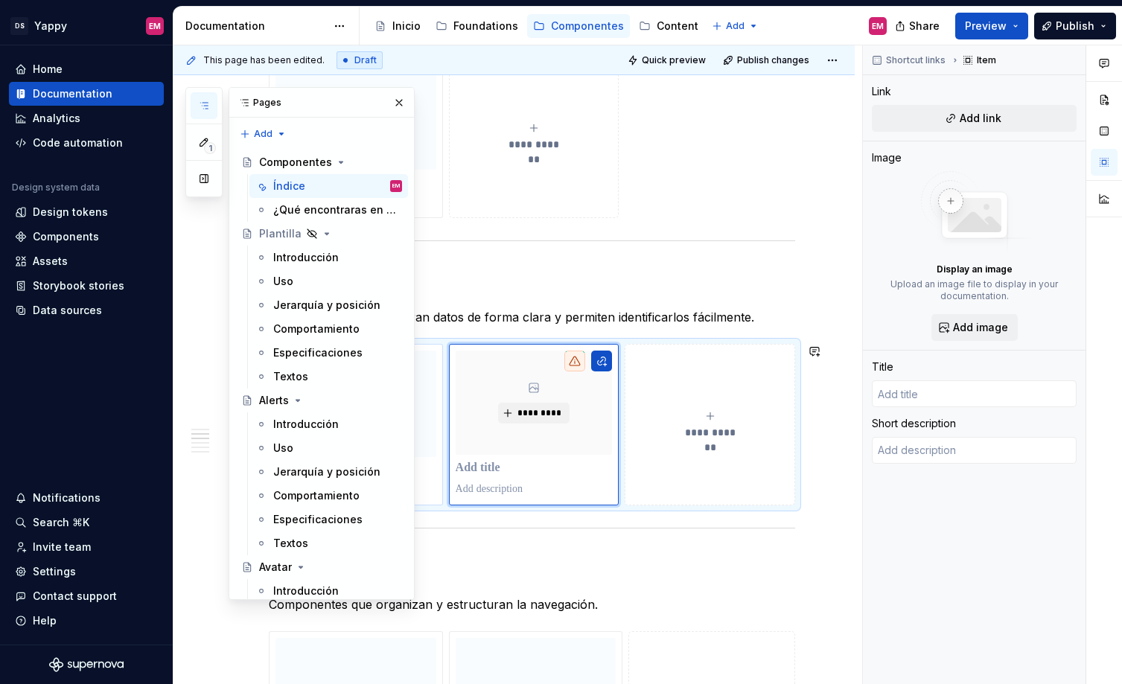
click at [435, 473] on p "*******" at bounding box center [355, 470] width 161 height 15
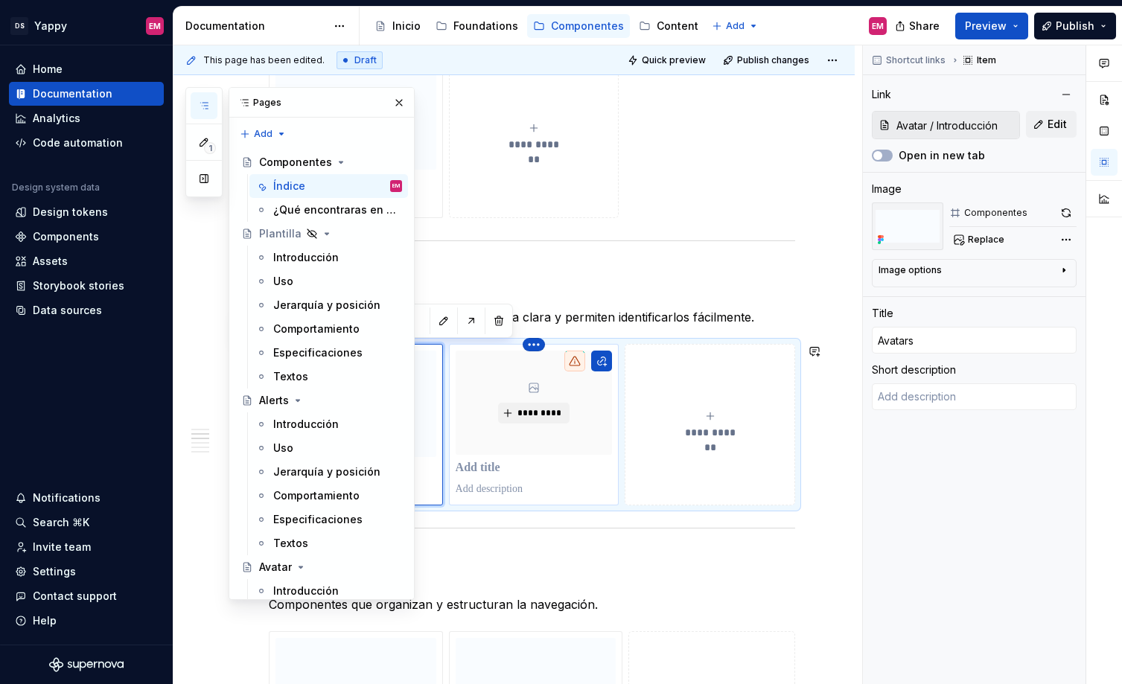
click at [531, 348] on html "DS Yappy EM Home Documentation Analytics Code automation Design system data Des…" at bounding box center [561, 342] width 1122 height 684
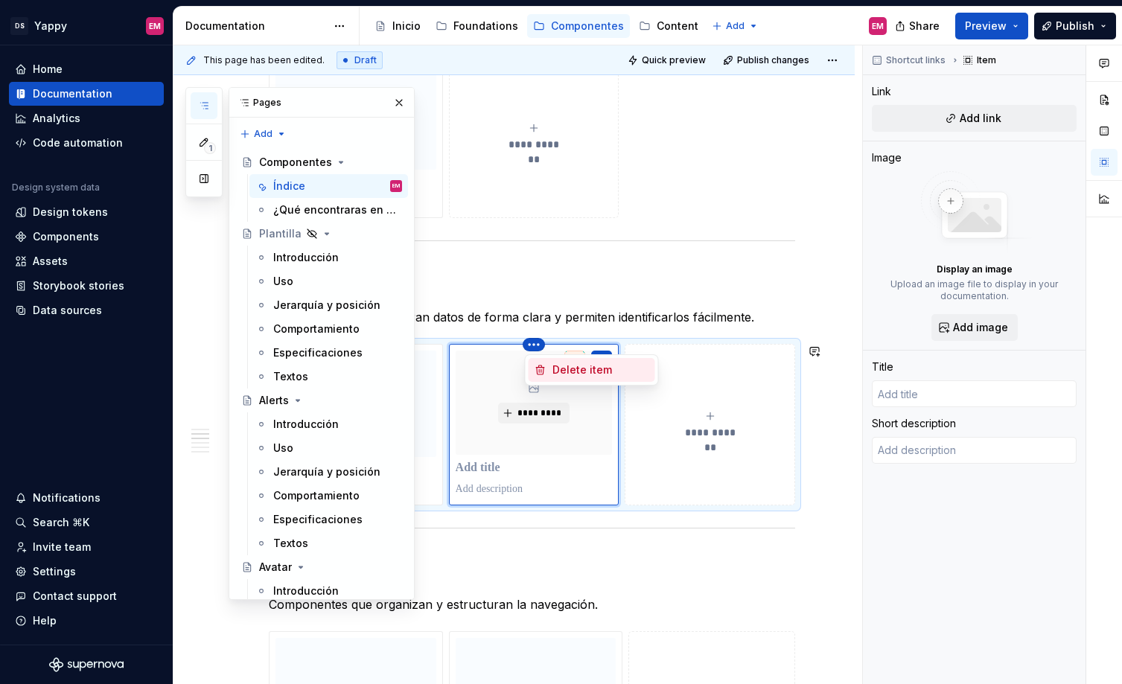
click at [554, 373] on div "Delete item" at bounding box center [600, 369] width 97 height 15
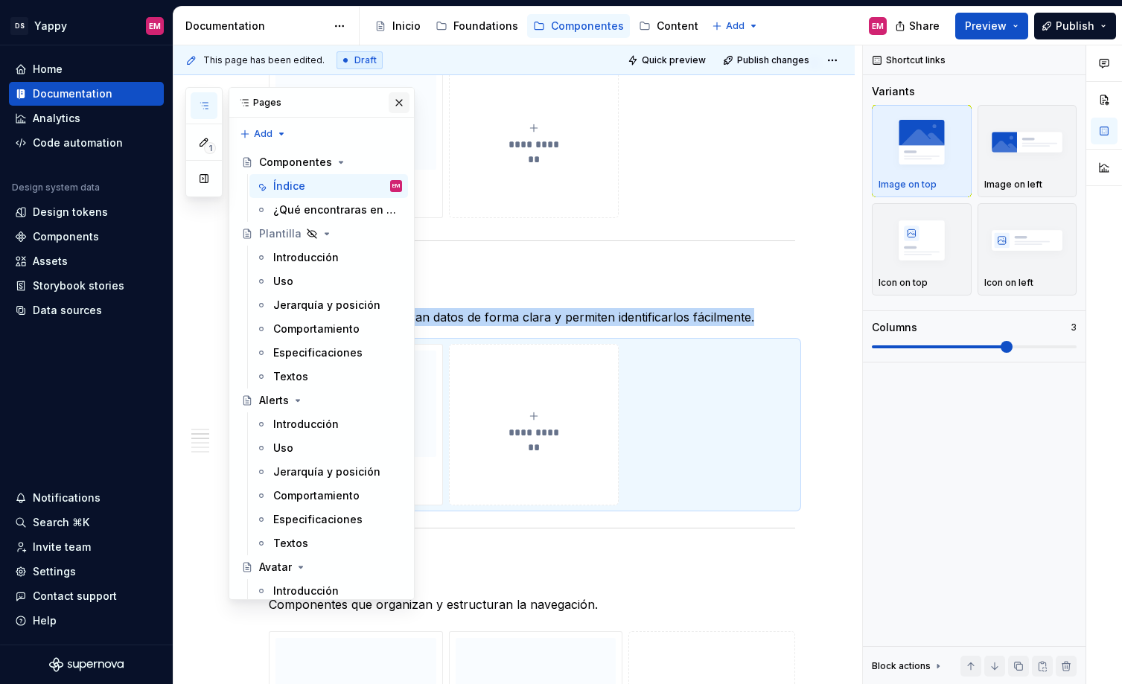
click at [397, 104] on button "button" at bounding box center [398, 102] width 21 height 21
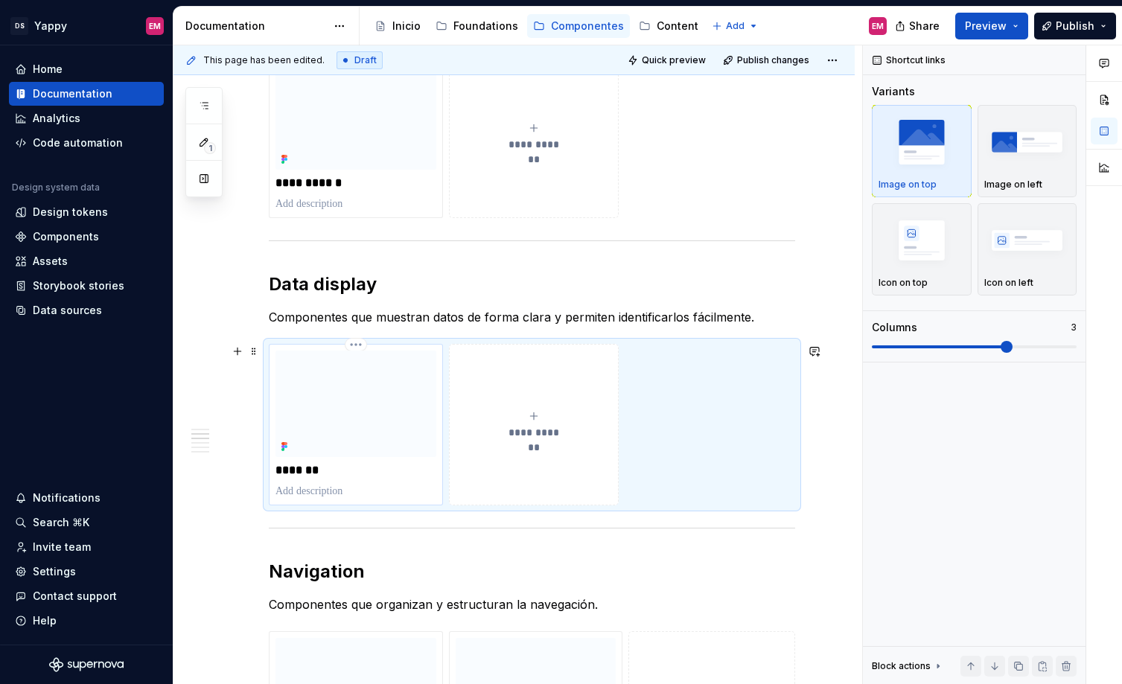
click at [347, 471] on p "*******" at bounding box center [355, 470] width 161 height 15
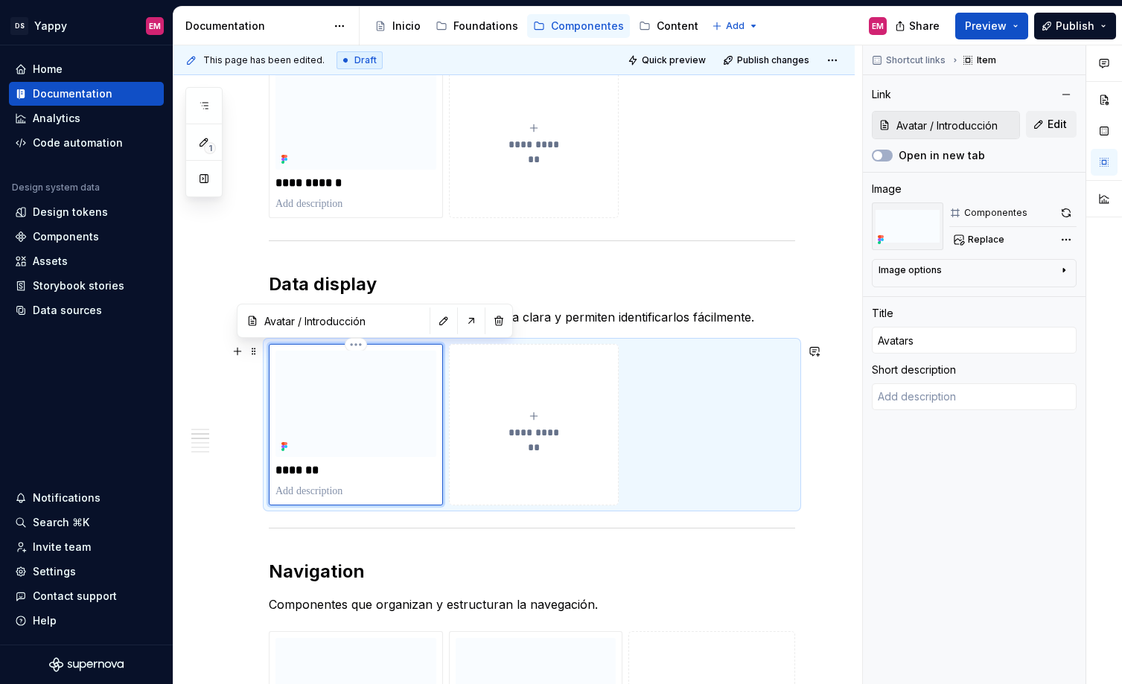
type textarea "*"
type input "Avatar"
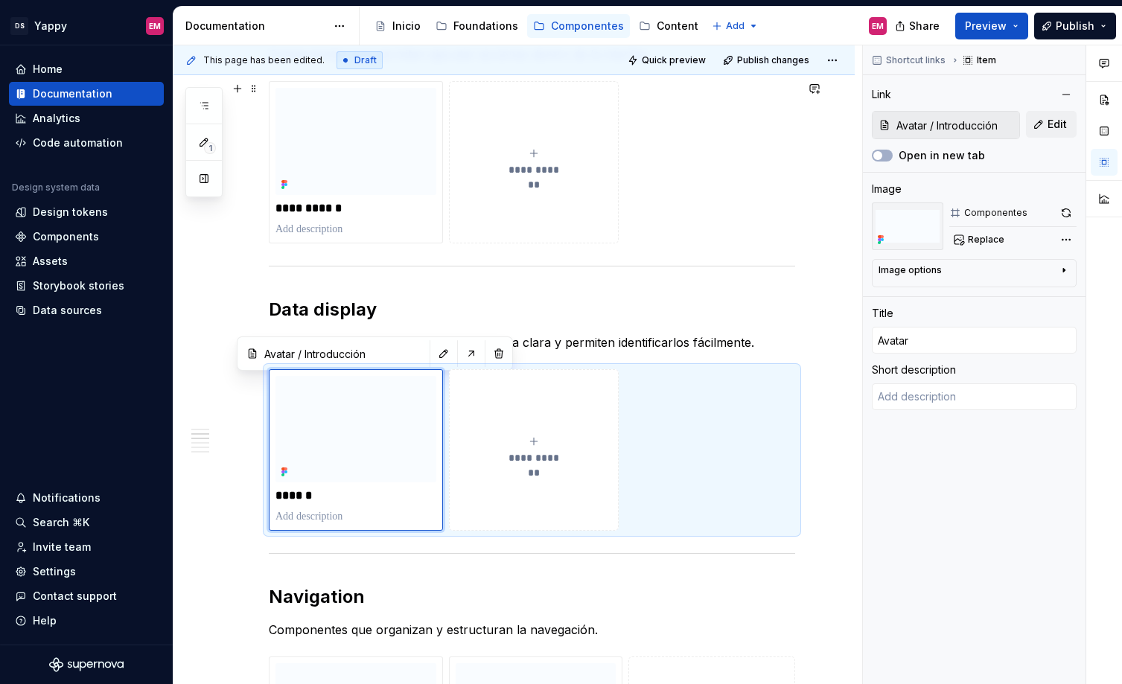
scroll to position [265, 0]
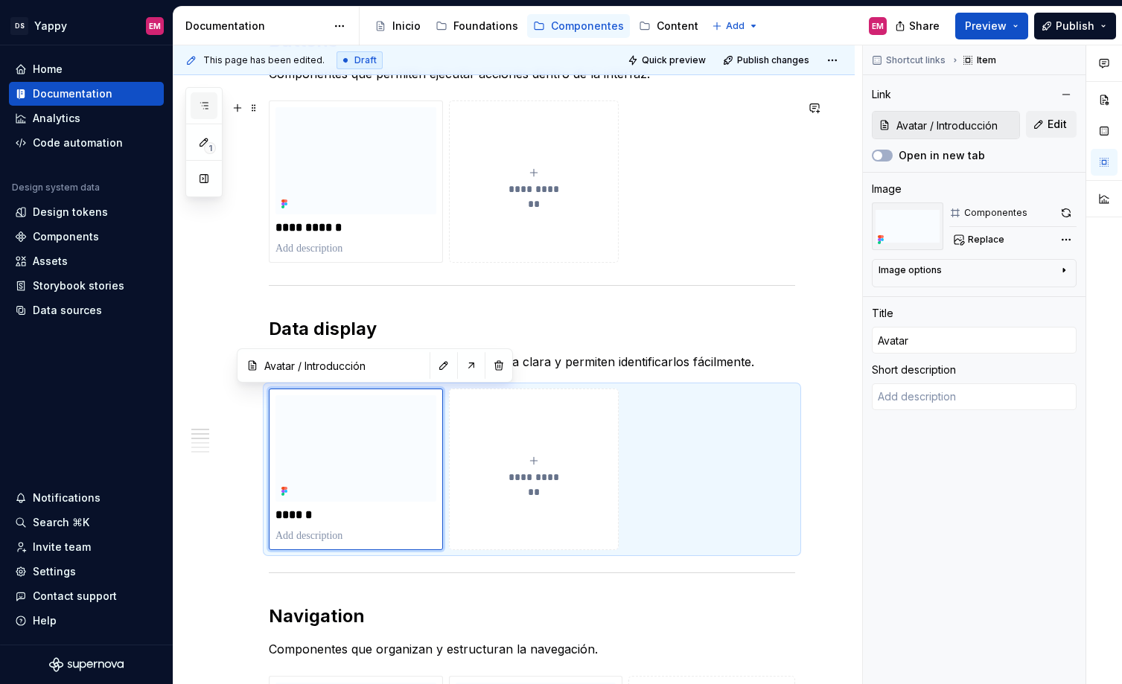
click at [208, 101] on icon "button" at bounding box center [204, 106] width 12 height 12
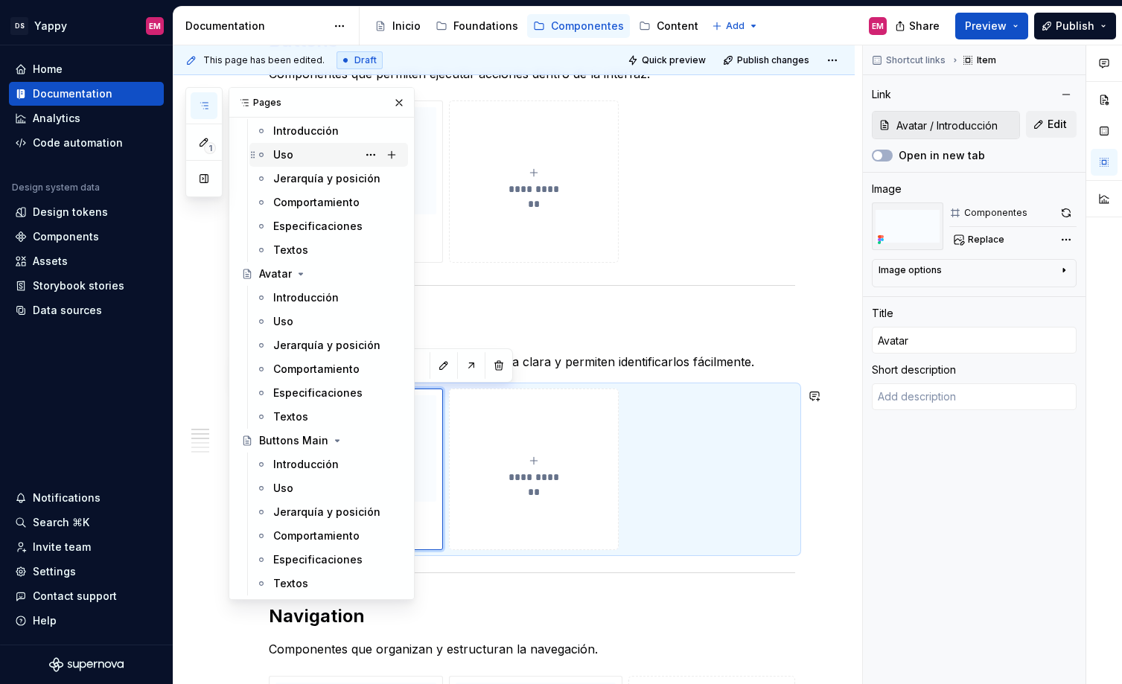
scroll to position [339, 0]
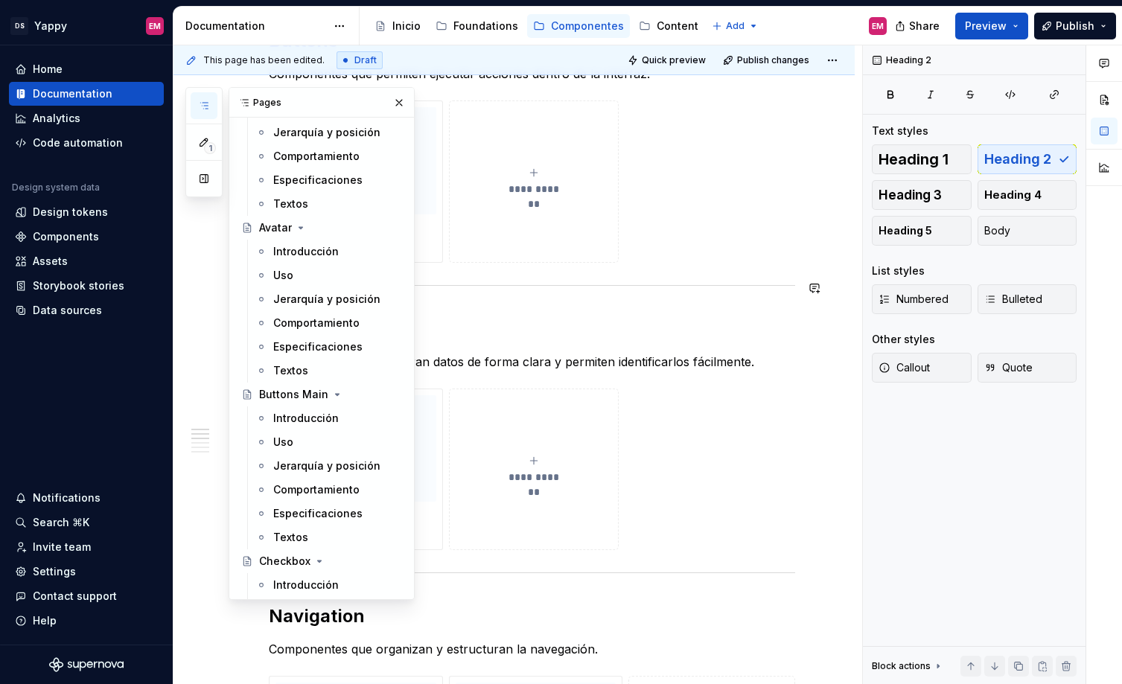
click at [470, 317] on h2 "Data display" at bounding box center [532, 329] width 526 height 24
click at [397, 100] on button "button" at bounding box center [398, 102] width 21 height 21
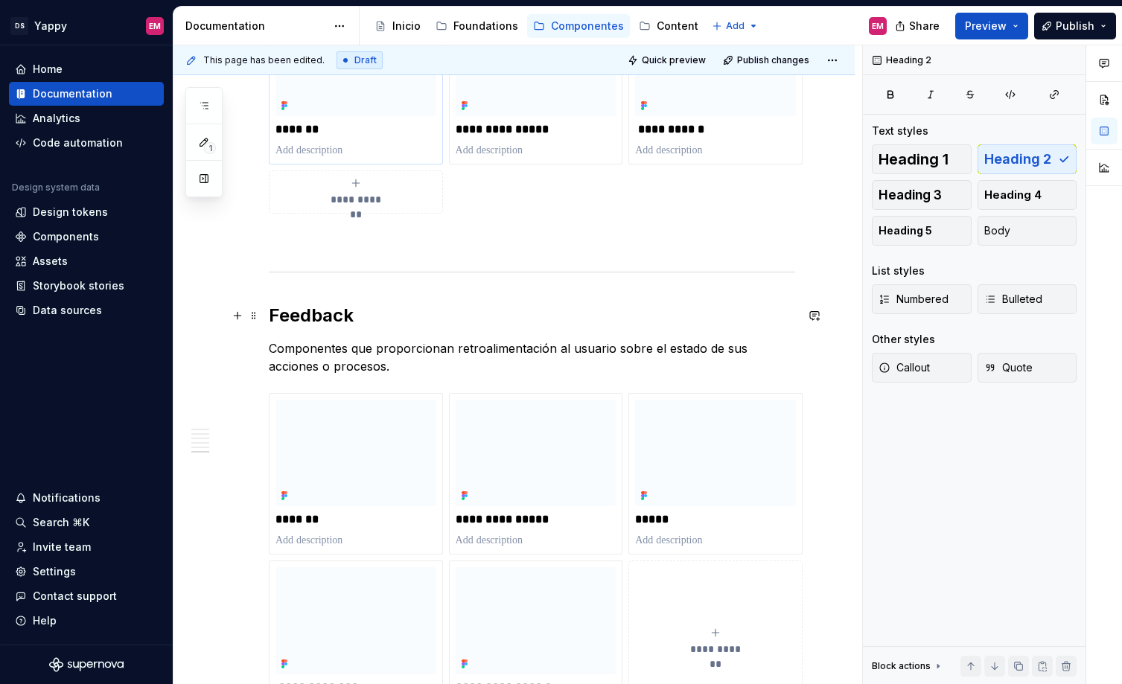
scroll to position [1914, 0]
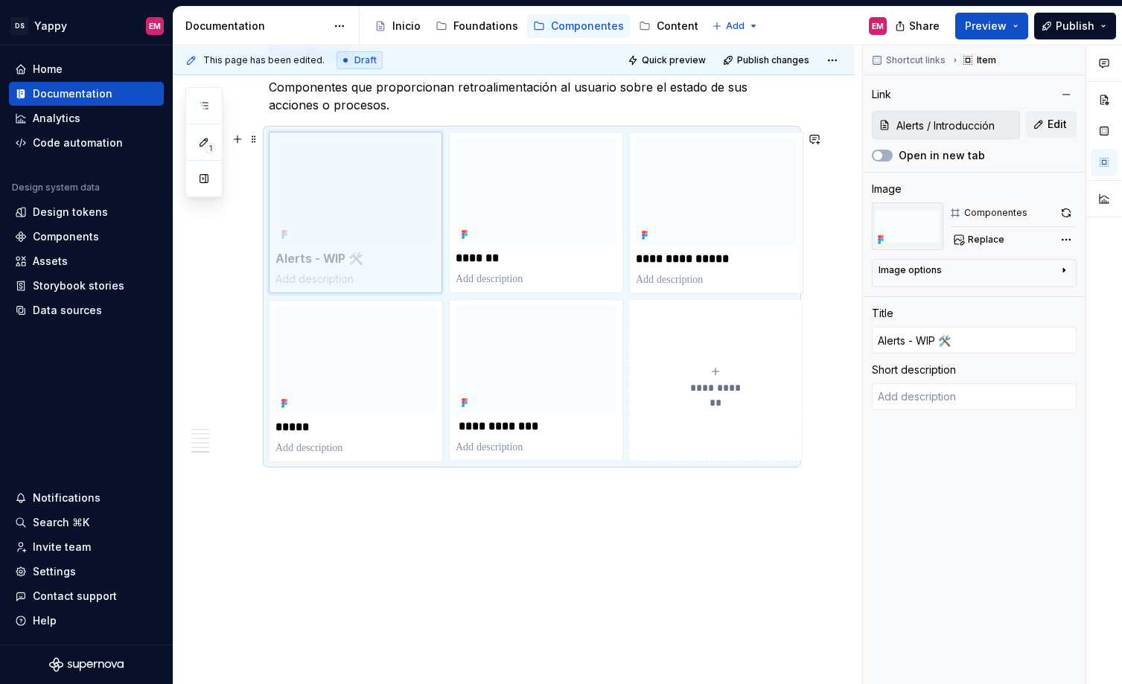
drag, startPoint x: 547, startPoint y: 384, endPoint x: 362, endPoint y: 211, distance: 252.7
click at [362, 211] on body "DS Yappy EM Home Documentation Analytics Code automation Design system data Des…" at bounding box center [561, 342] width 1122 height 684
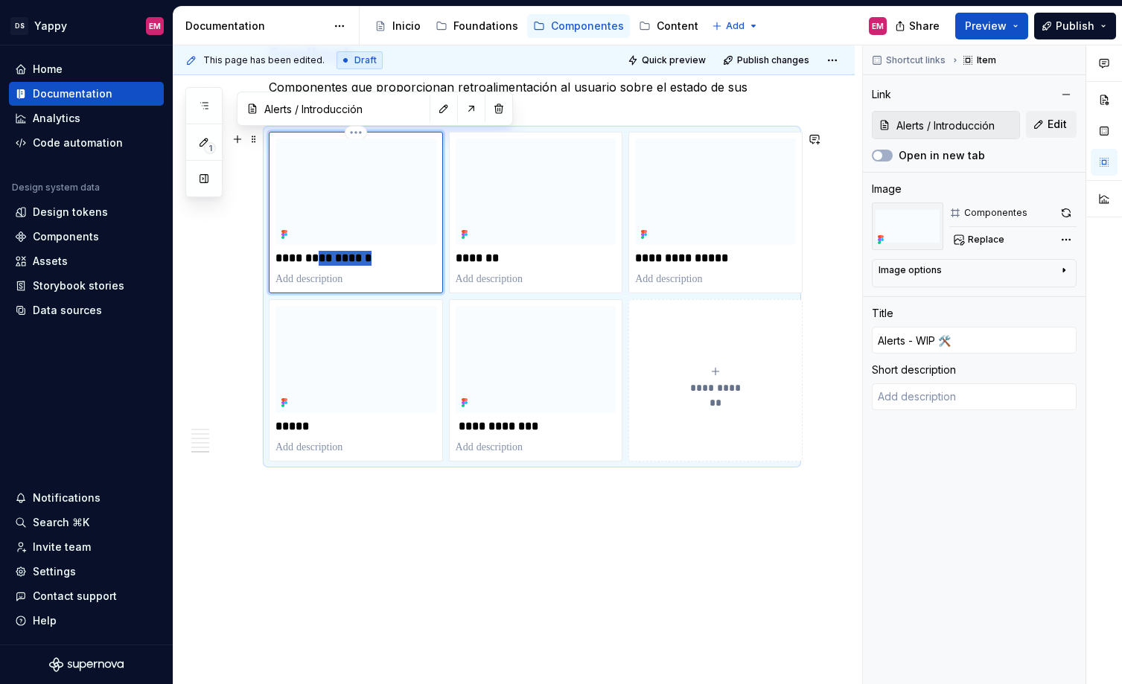
drag, startPoint x: 313, startPoint y: 258, endPoint x: 386, endPoint y: 255, distance: 73.0
click at [385, 257] on p "**********" at bounding box center [355, 258] width 161 height 15
type textarea "*"
type input "Alerts"
type textarea "*"
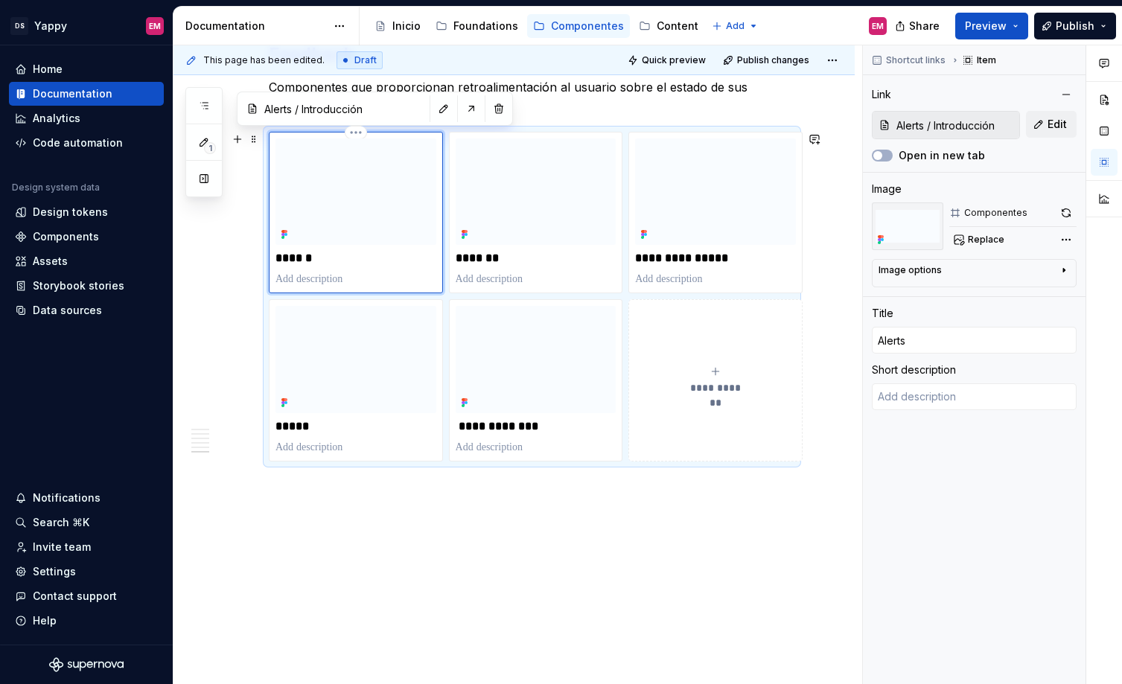
type input "Alerts"
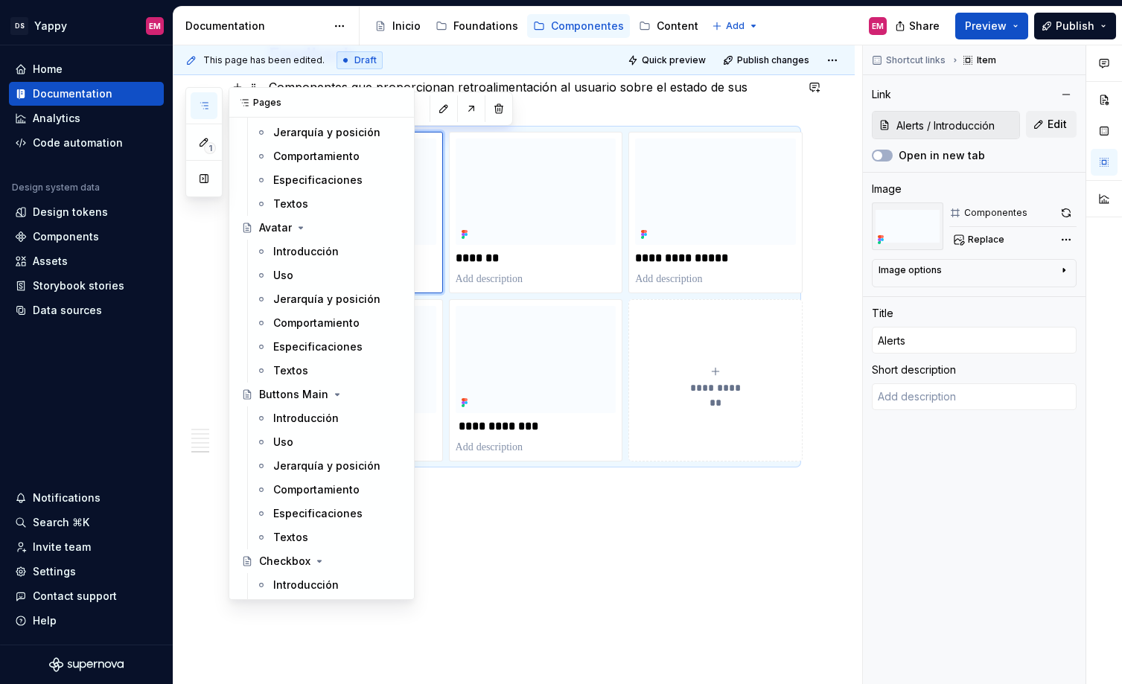
click at [206, 97] on button "button" at bounding box center [204, 105] width 27 height 27
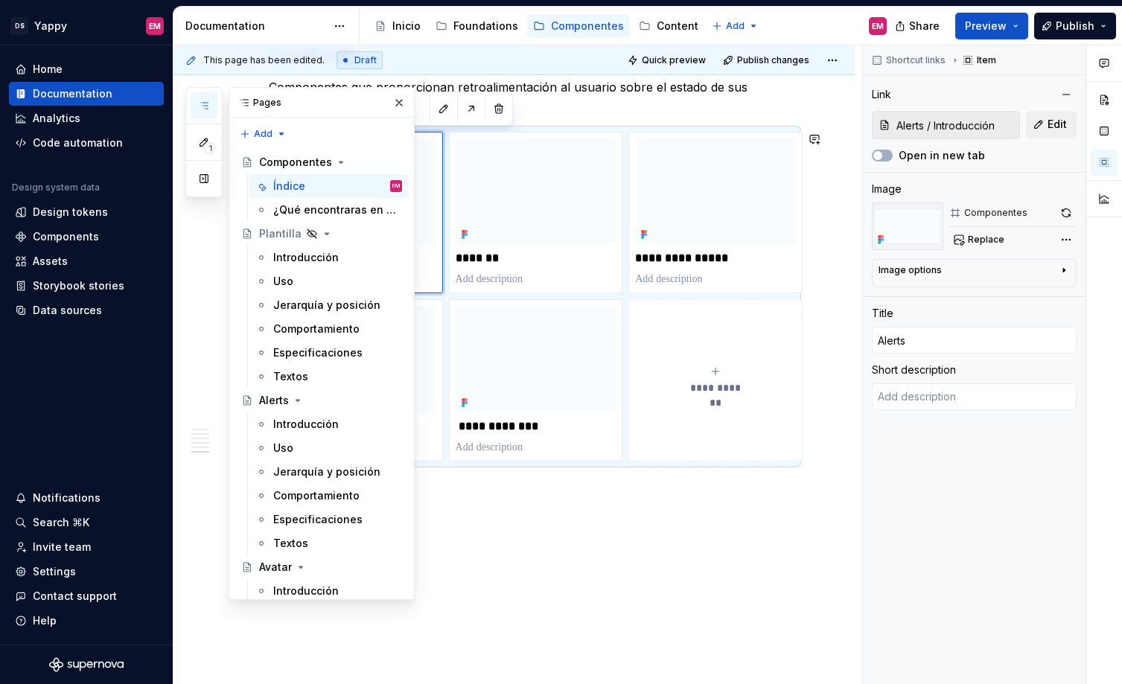
click at [397, 97] on button "button" at bounding box center [398, 102] width 21 height 21
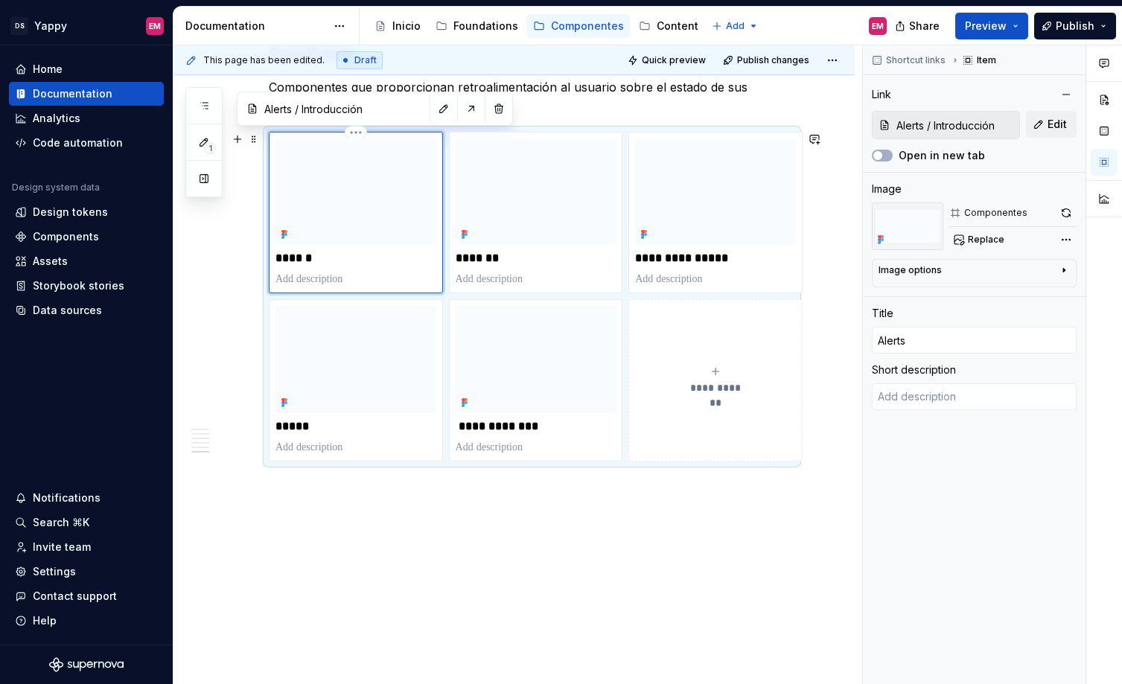
click at [371, 255] on p "******" at bounding box center [355, 258] width 161 height 15
click at [1069, 28] on span "Publish" at bounding box center [1074, 26] width 39 height 15
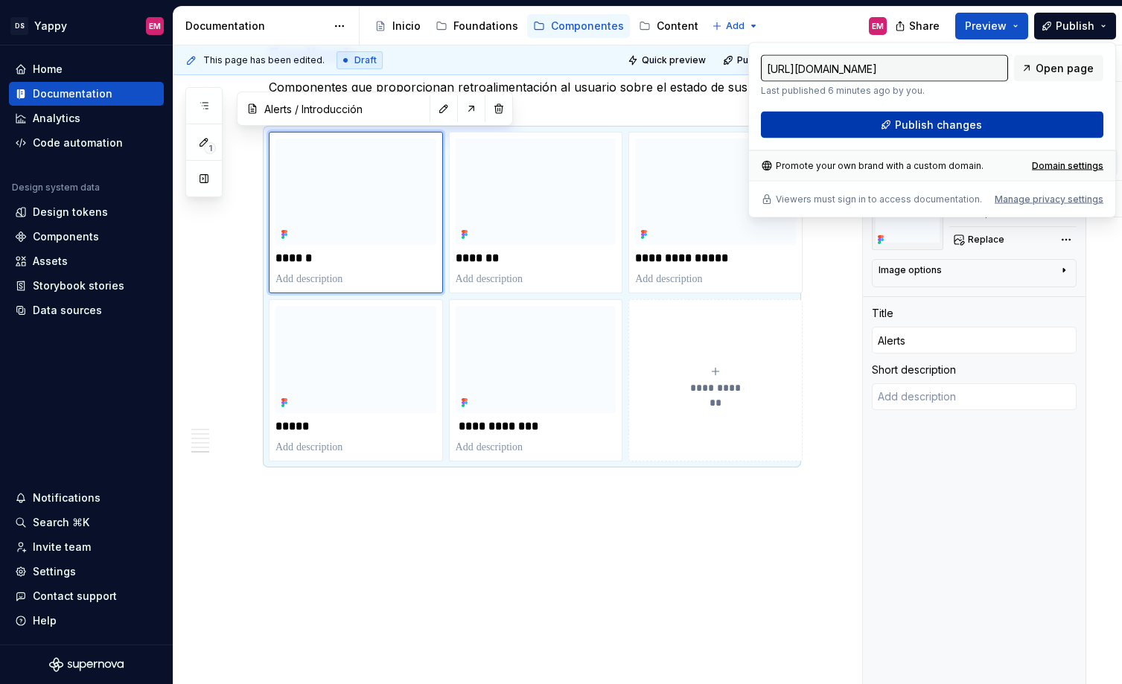
click at [901, 125] on span "Publish changes" at bounding box center [938, 125] width 87 height 15
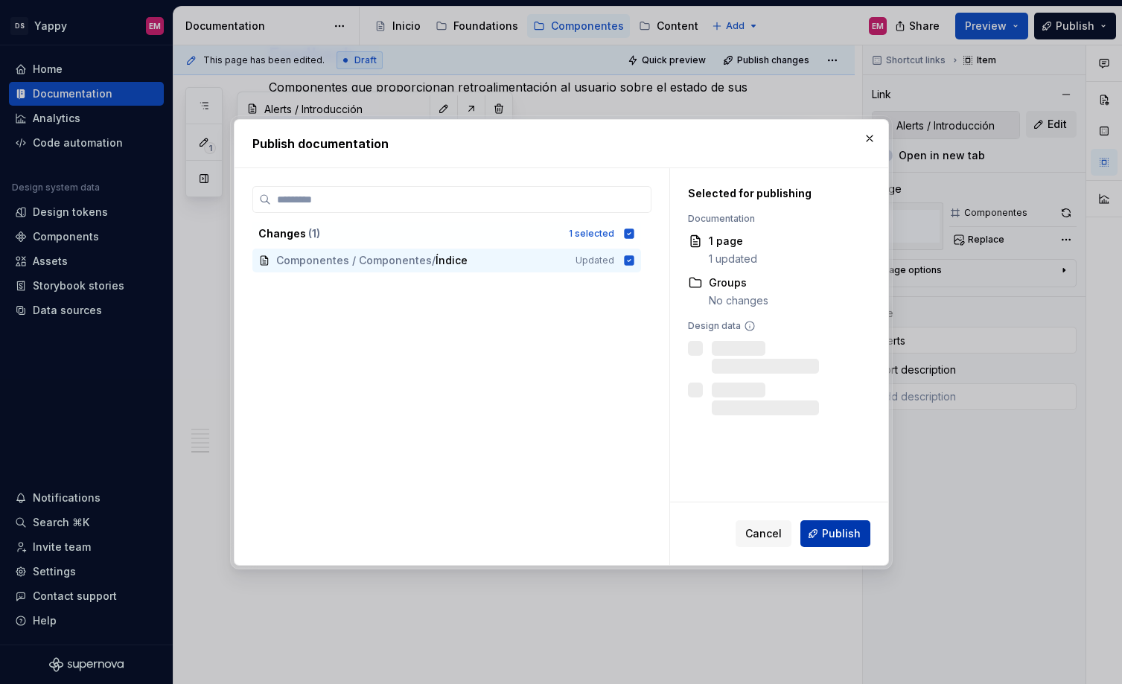
click at [854, 531] on span "Publish" at bounding box center [841, 533] width 39 height 15
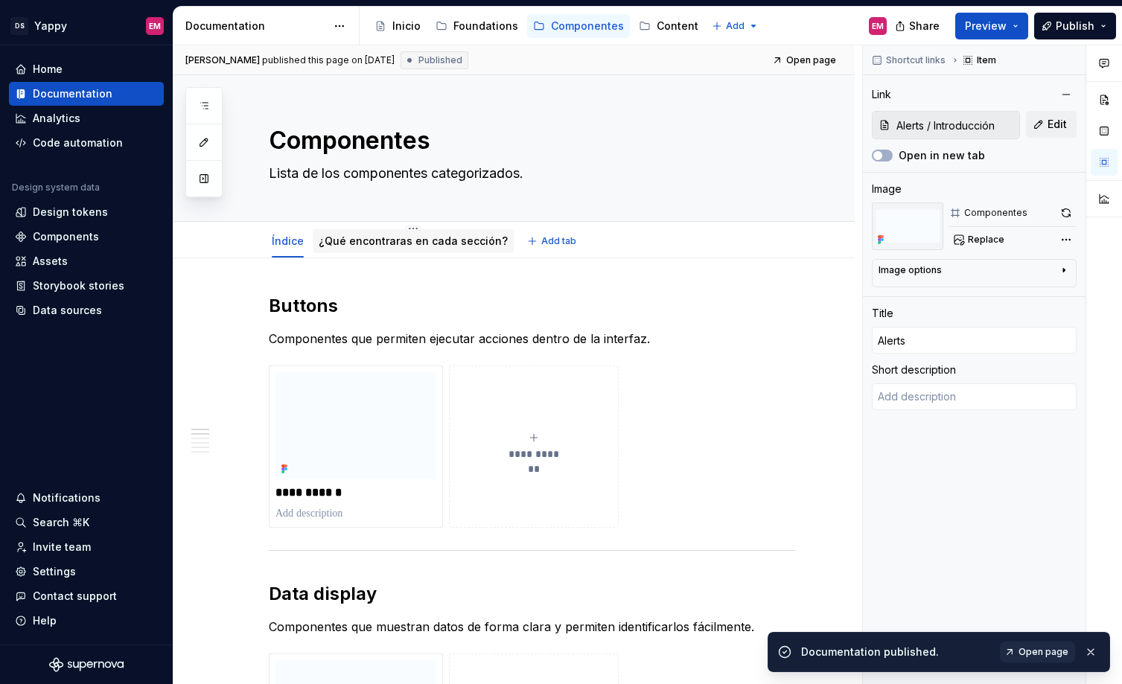
click at [359, 237] on link "¿Qué encontraras en cada sección?" at bounding box center [413, 240] width 189 height 13
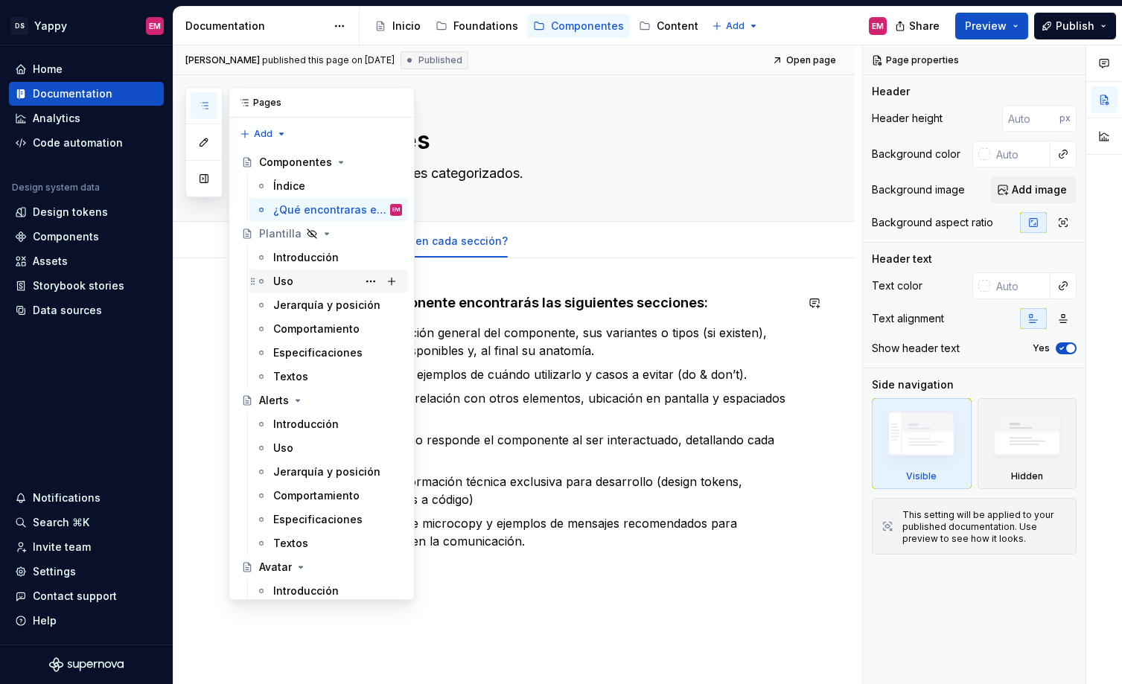
click at [297, 281] on div "Uso" at bounding box center [337, 281] width 129 height 21
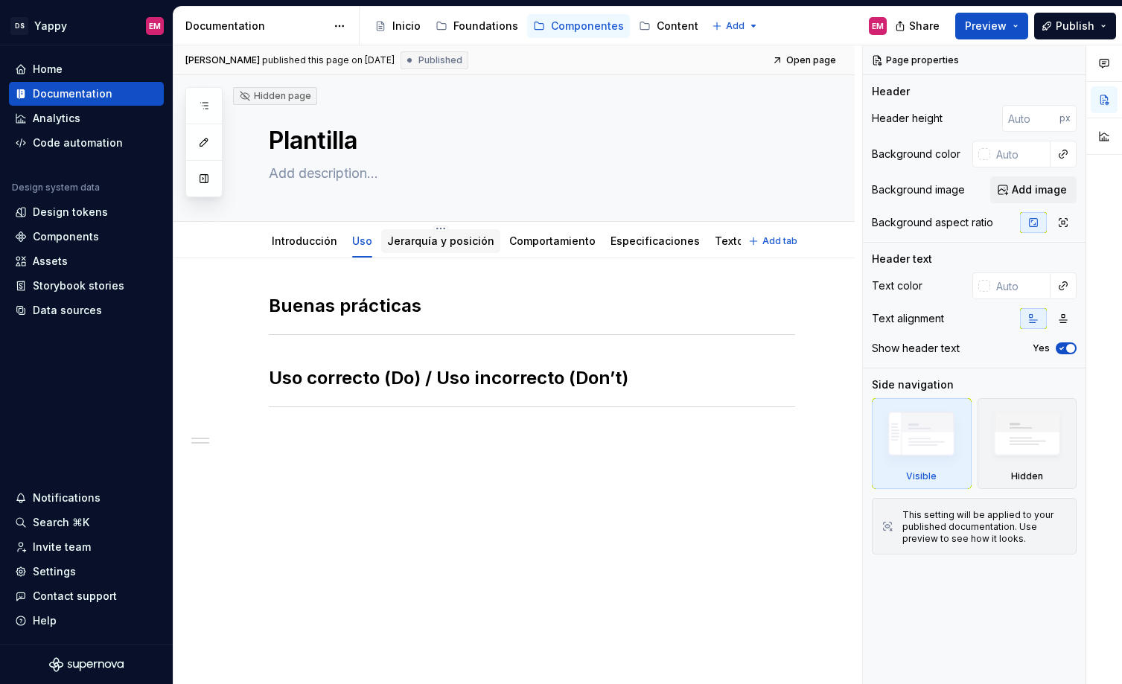
click at [435, 241] on link "Jerarquía y posición" at bounding box center [440, 240] width 107 height 13
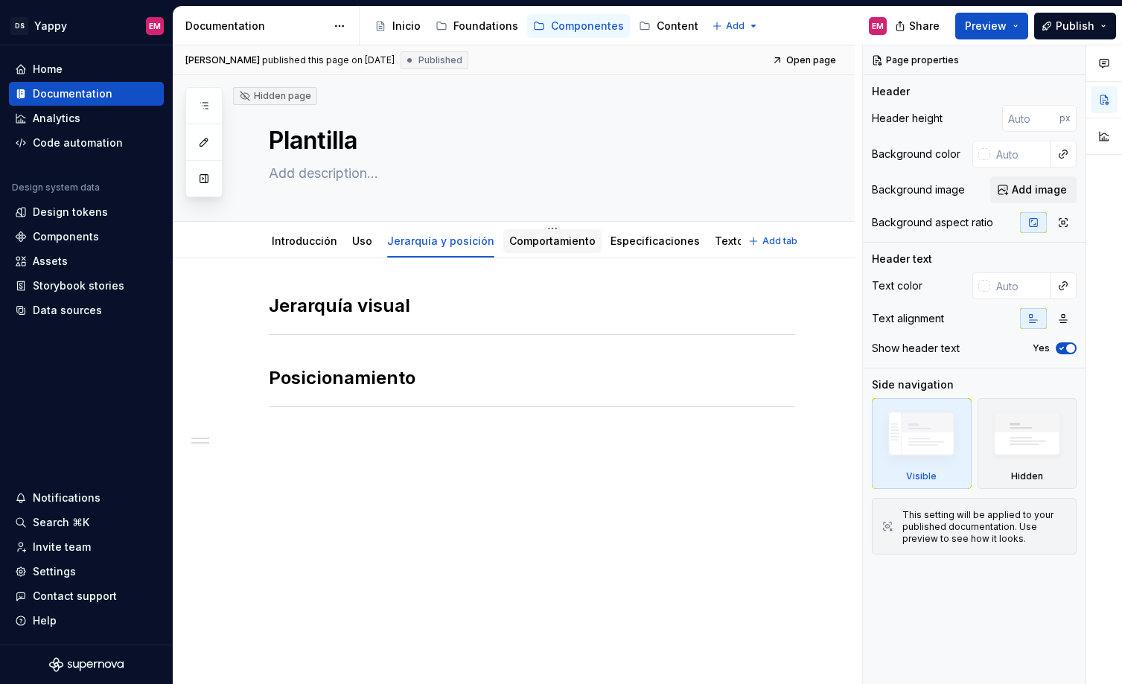
click at [538, 237] on link "Comportamiento" at bounding box center [552, 240] width 86 height 13
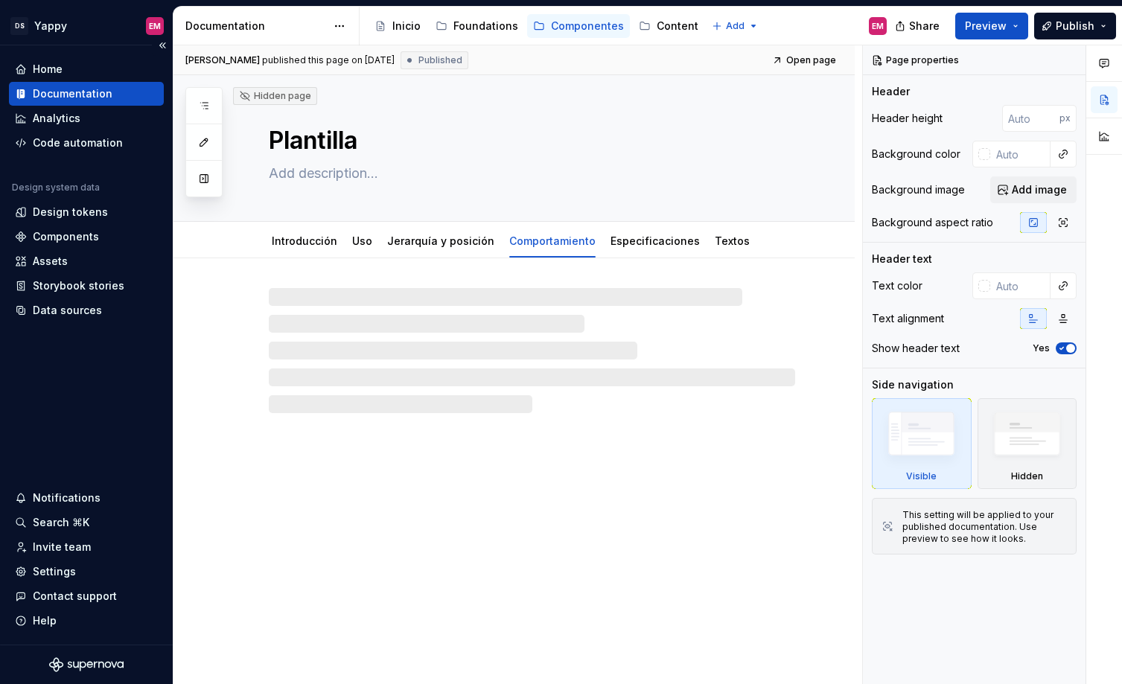
type textarea "*"
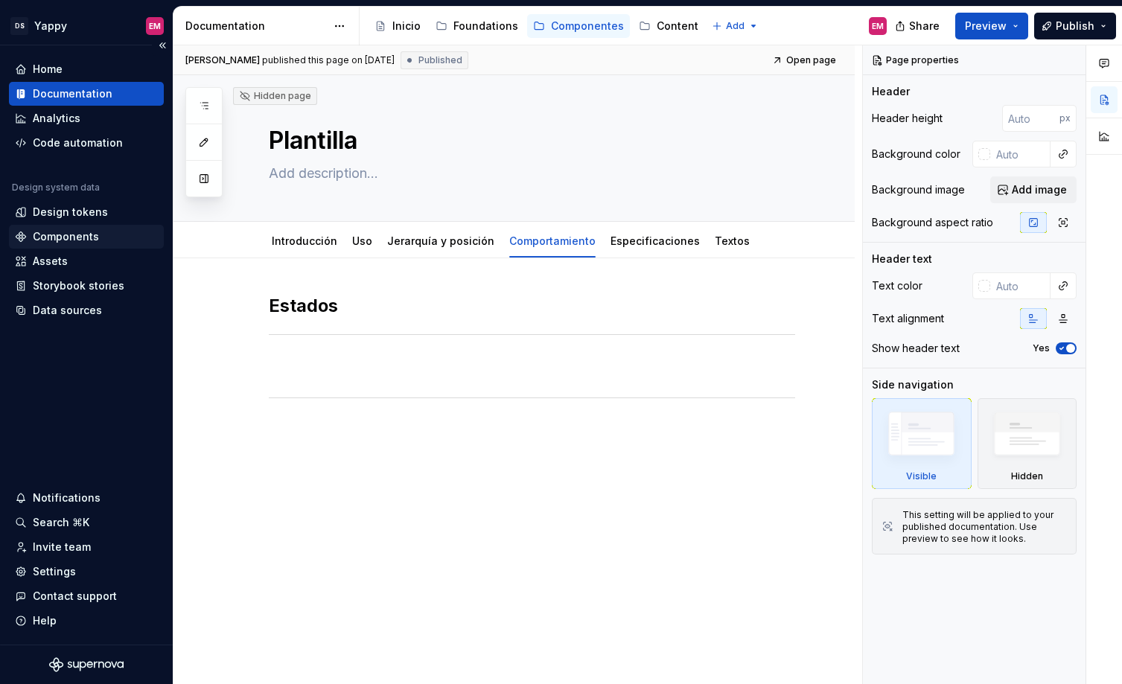
click at [60, 231] on div "Components" at bounding box center [66, 236] width 66 height 15
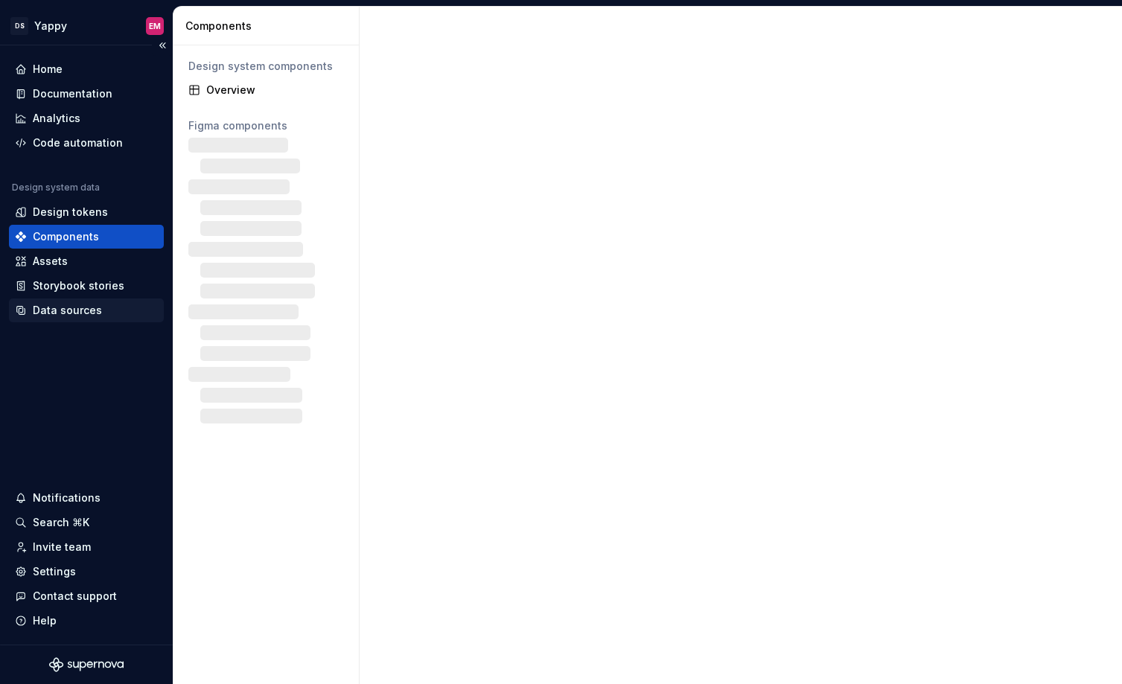
click at [68, 309] on div "Data sources" at bounding box center [67, 310] width 69 height 15
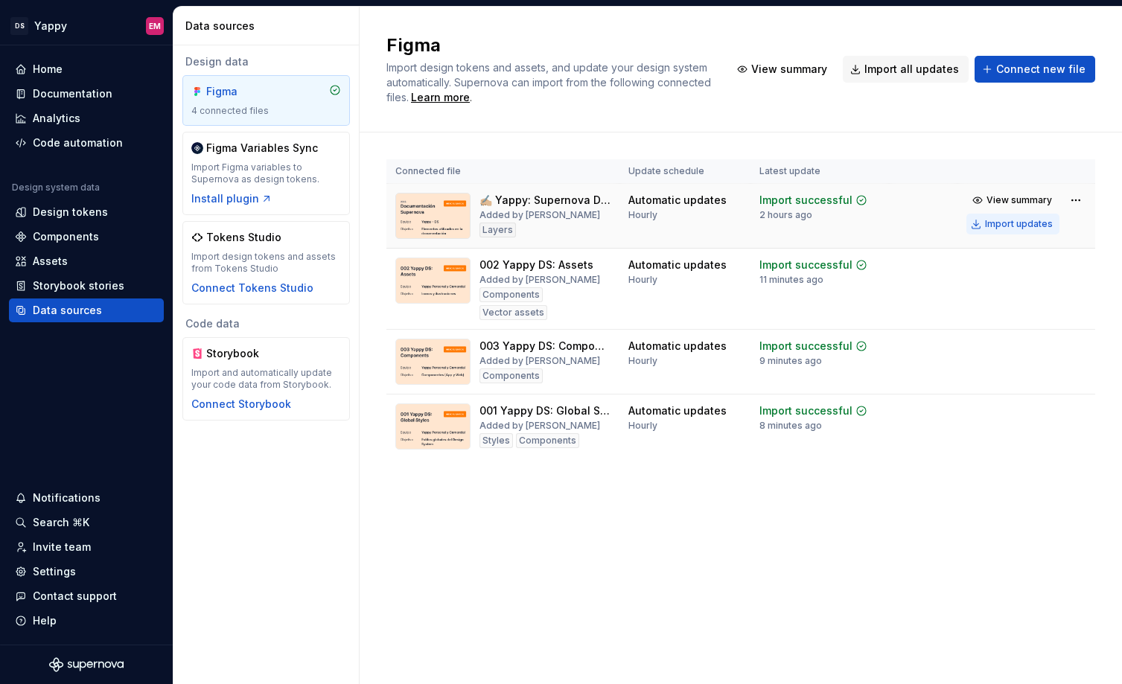
click at [1023, 221] on div "Import updates" at bounding box center [1019, 224] width 68 height 12
click at [1005, 291] on div "Import updates" at bounding box center [1019, 289] width 68 height 12
click at [1000, 364] on div "Import updates" at bounding box center [1019, 370] width 68 height 12
click at [1000, 440] on div "Import updates" at bounding box center [1019, 435] width 68 height 12
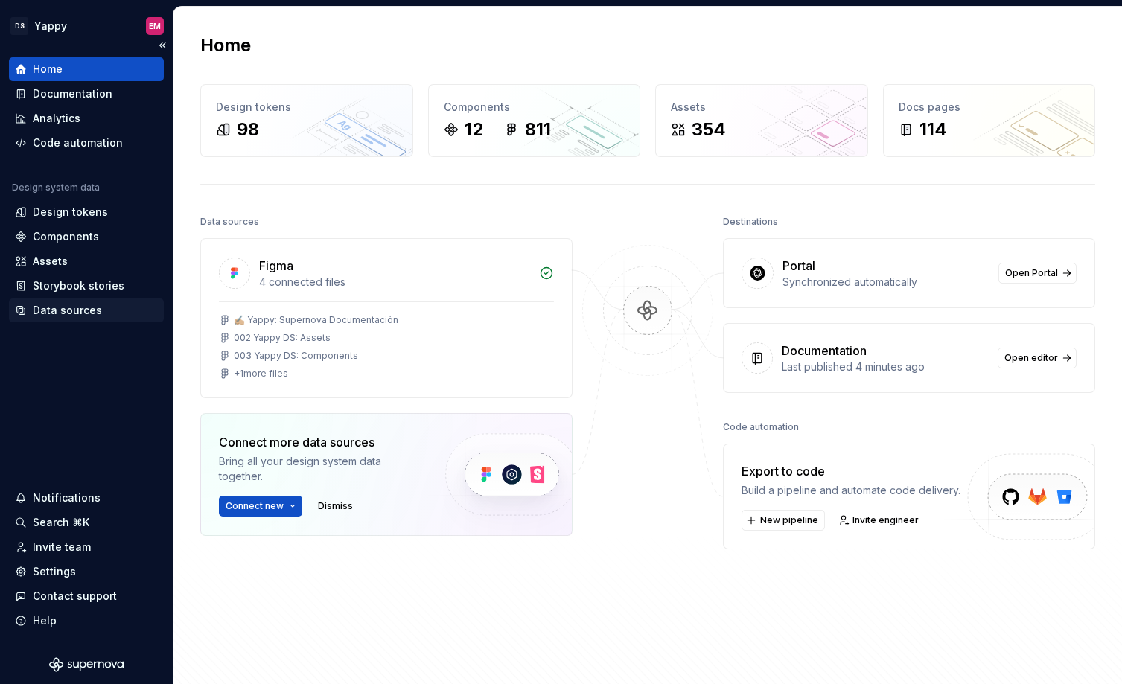
click at [62, 307] on div "Data sources" at bounding box center [67, 310] width 69 height 15
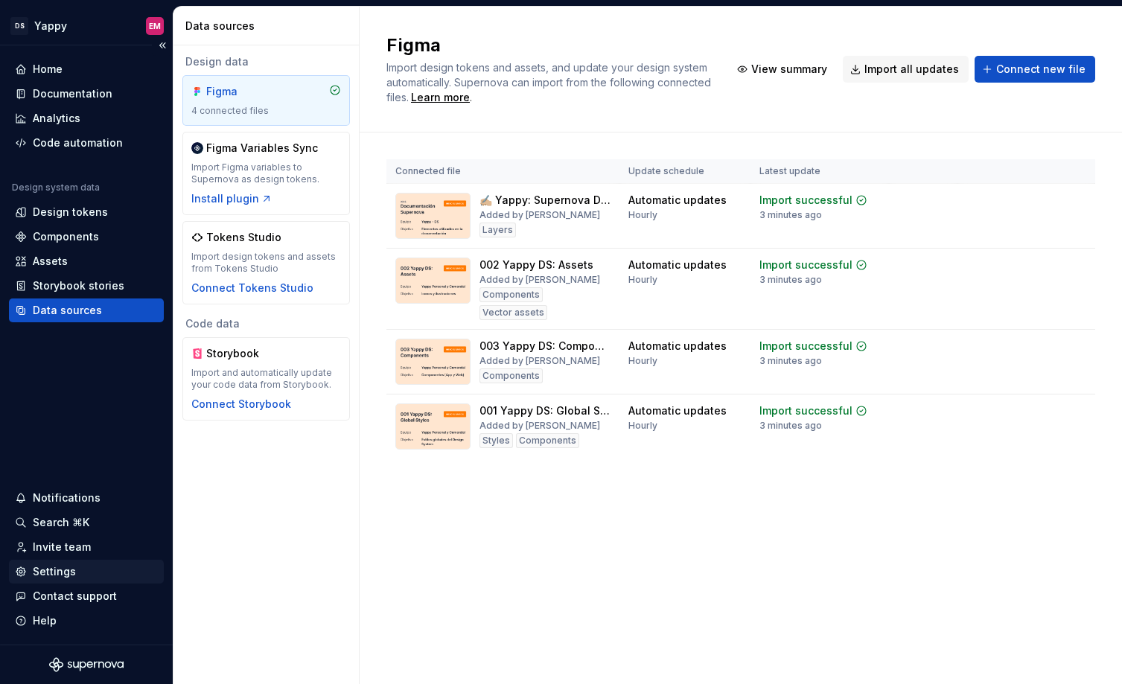
click at [46, 575] on div "Settings" at bounding box center [54, 571] width 43 height 15
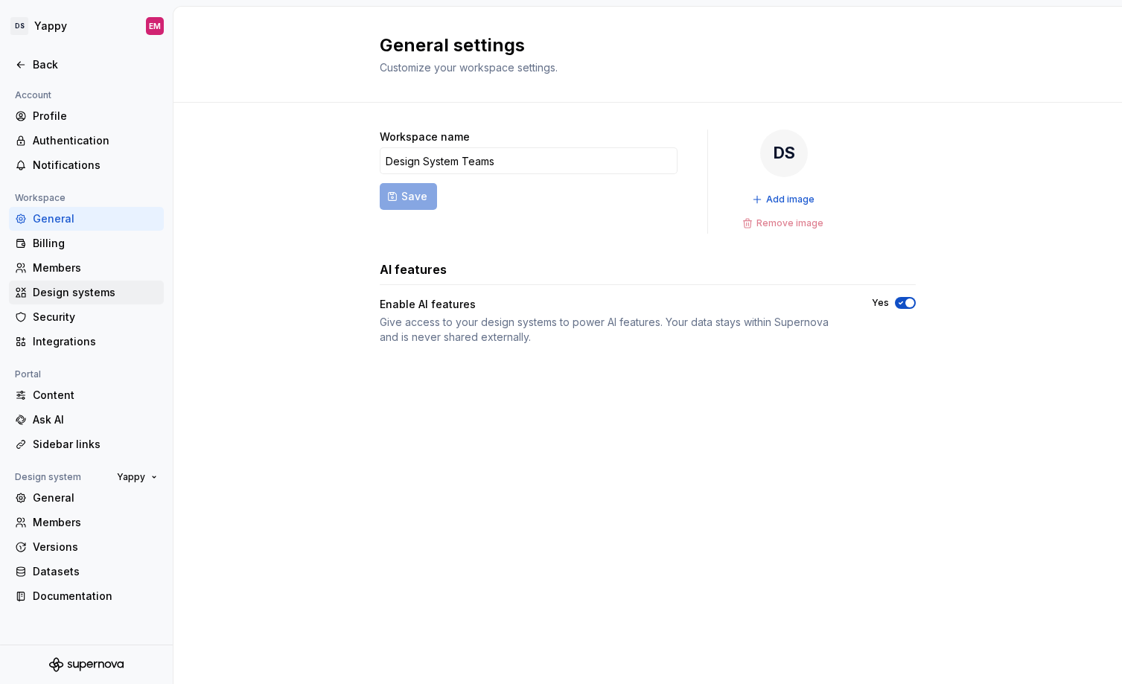
click at [54, 295] on div "Design systems" at bounding box center [95, 292] width 125 height 15
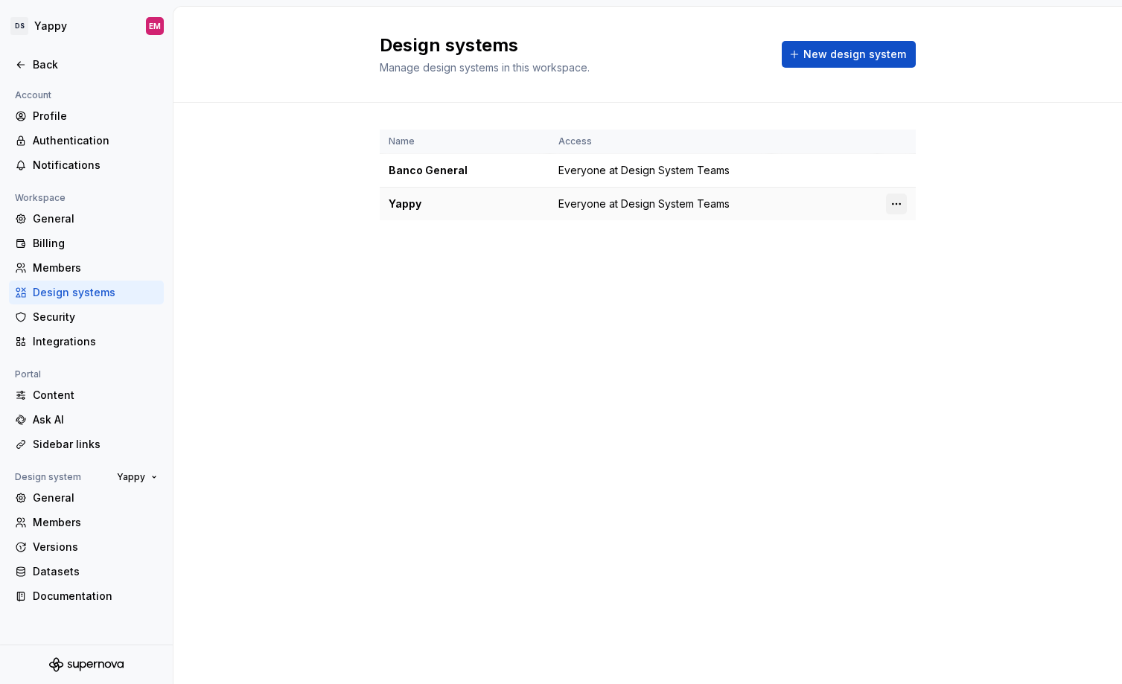
click at [899, 202] on html "DS Yappy EM Back Account Profile Authentication Notifications Workspace General…" at bounding box center [561, 342] width 1122 height 684
click at [921, 259] on div "Design system settings" at bounding box center [983, 256] width 141 height 15
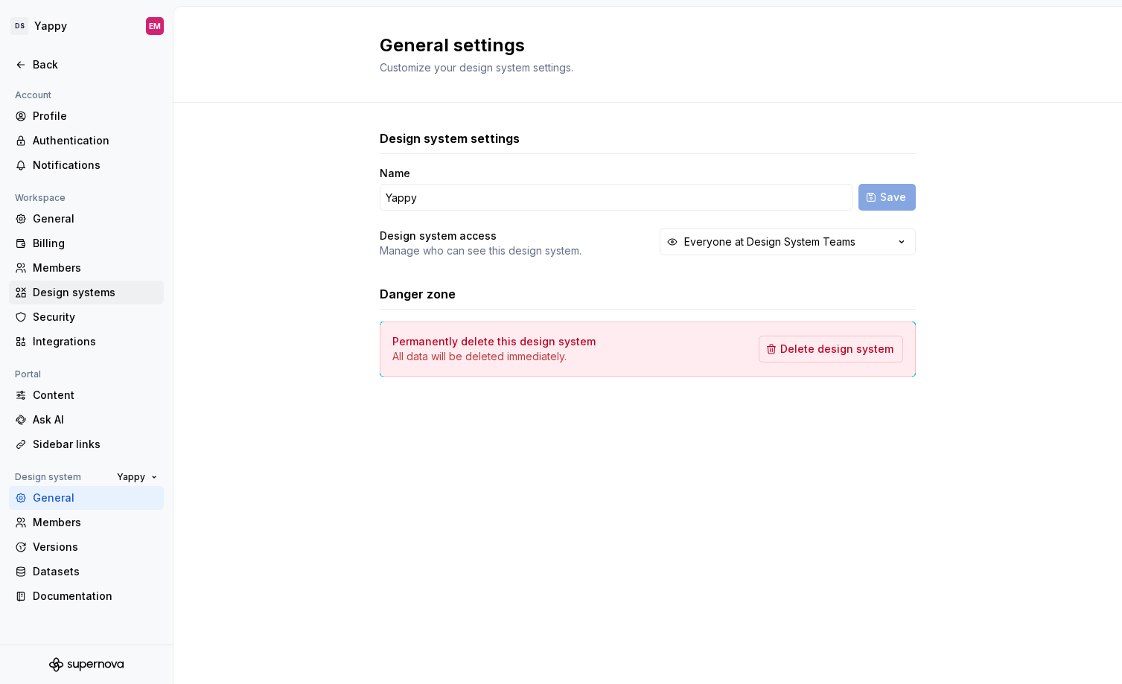
click at [60, 301] on div "Design systems" at bounding box center [86, 293] width 155 height 24
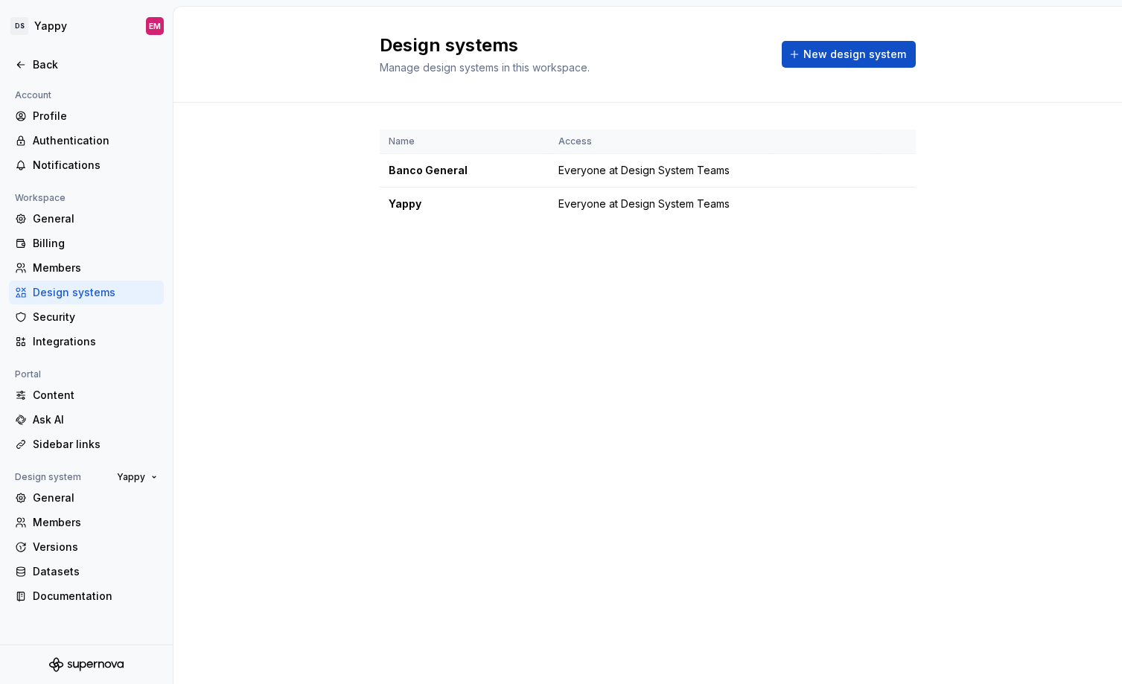
click at [92, 289] on div "Design systems" at bounding box center [95, 292] width 125 height 15
click at [51, 502] on div "General" at bounding box center [95, 497] width 125 height 15
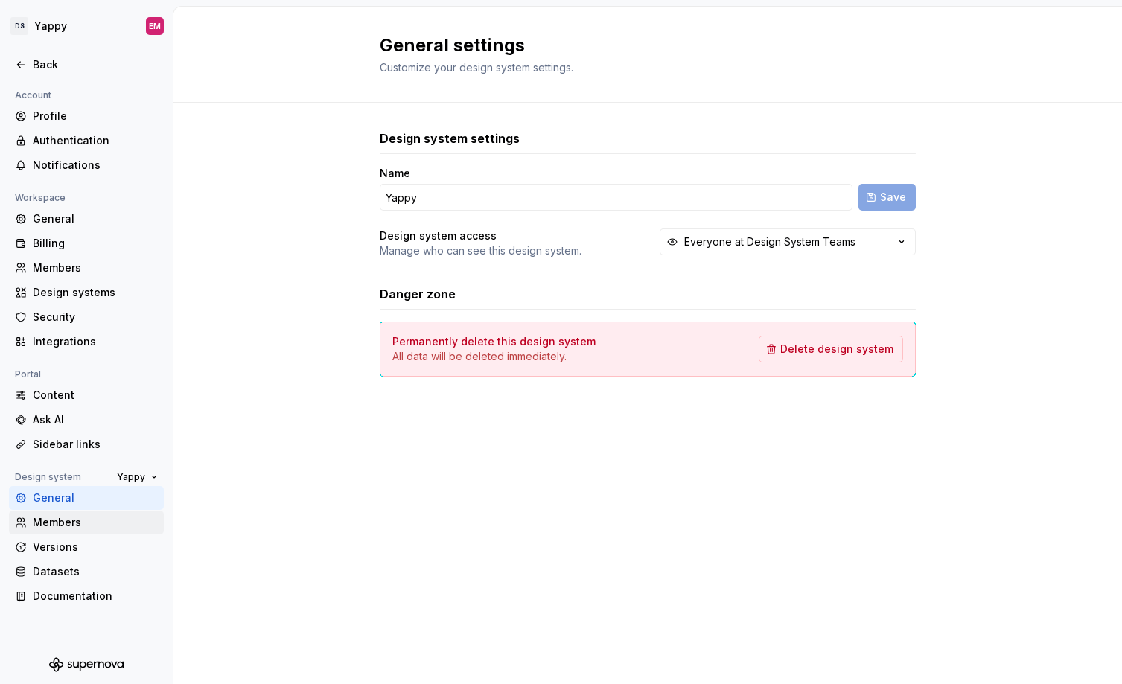
click at [49, 523] on div "Members" at bounding box center [95, 522] width 125 height 15
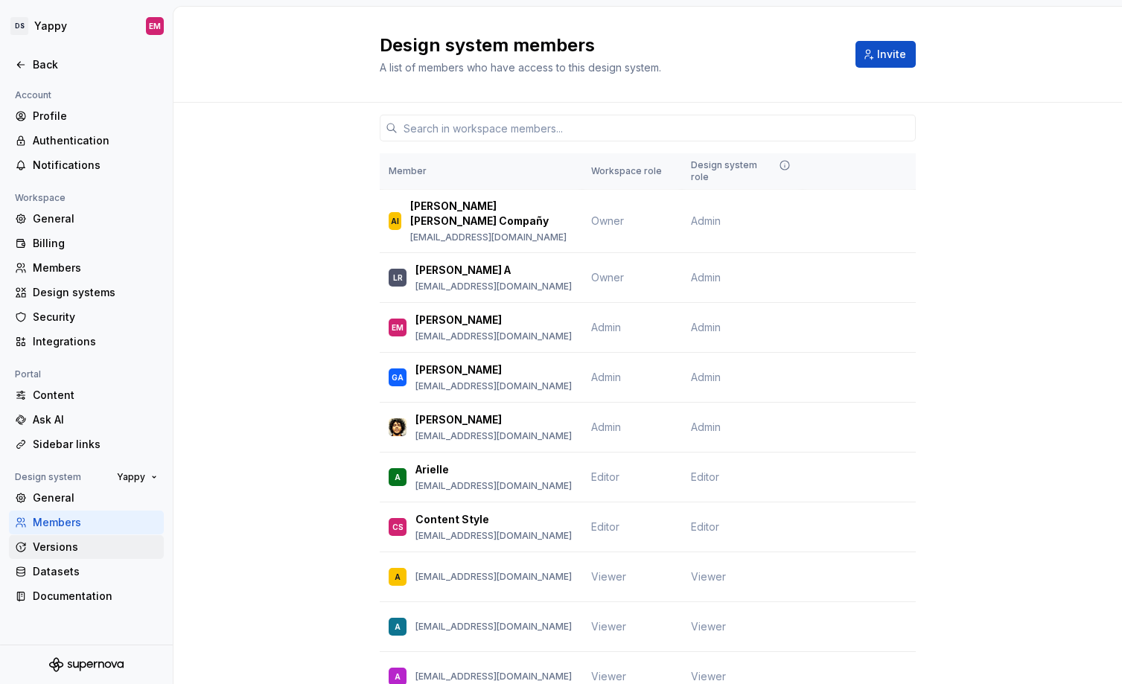
click at [48, 549] on div "Versions" at bounding box center [95, 547] width 125 height 15
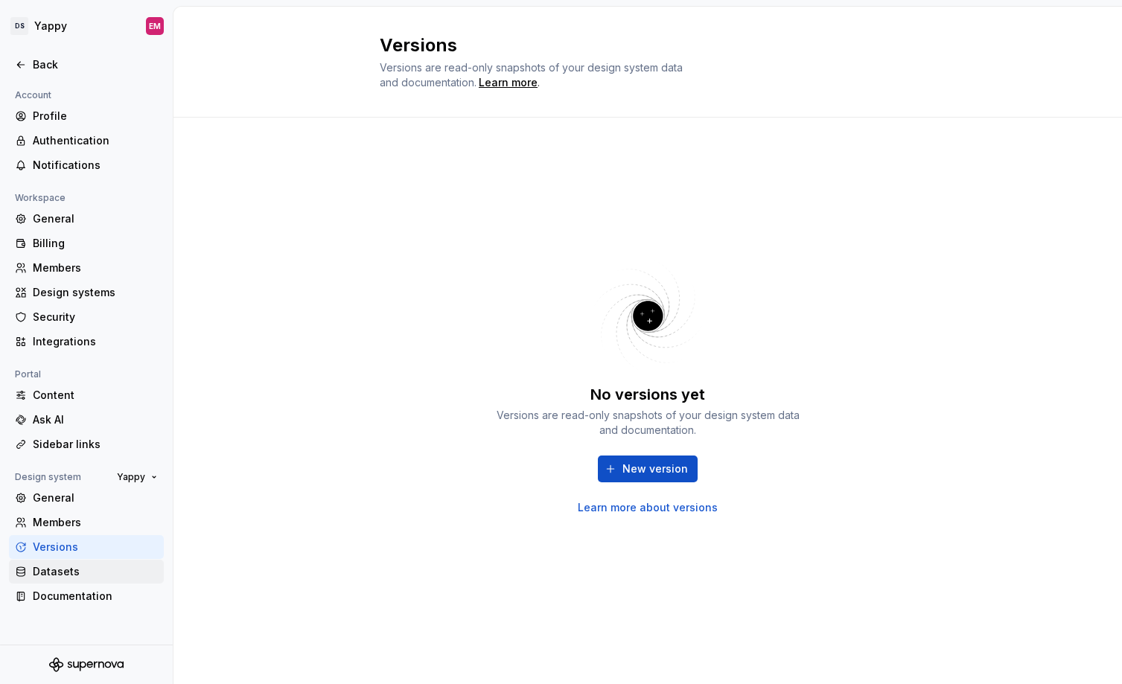
click at [48, 571] on div "Datasets" at bounding box center [95, 571] width 125 height 15
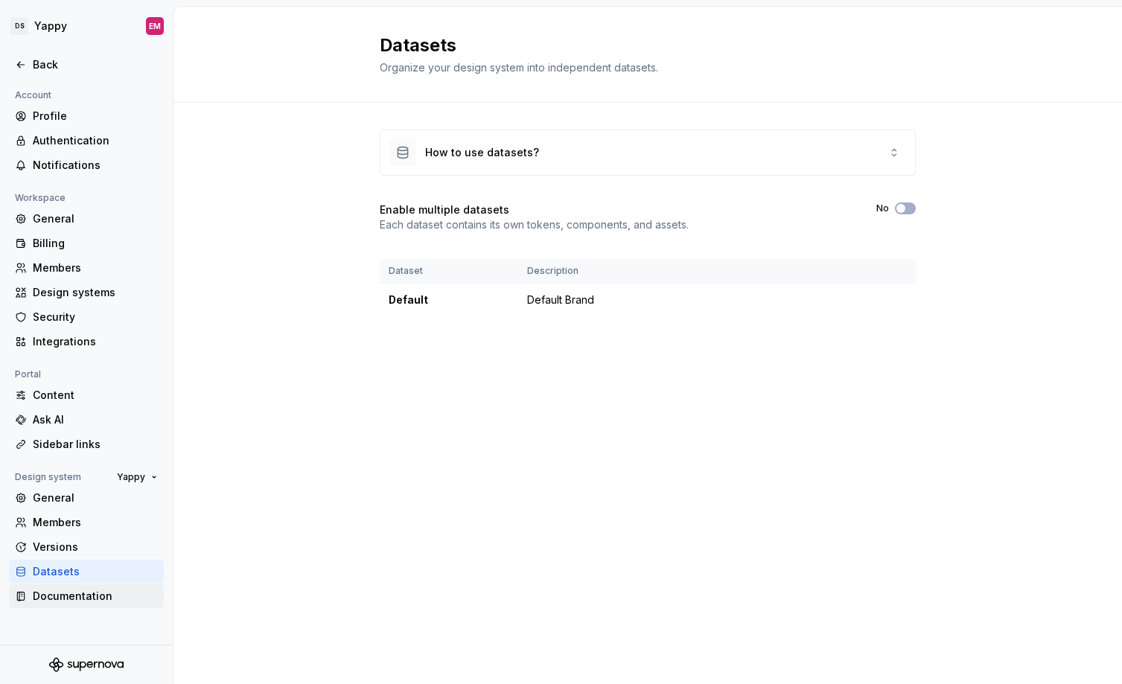
click at [51, 598] on div "Documentation" at bounding box center [95, 596] width 125 height 15
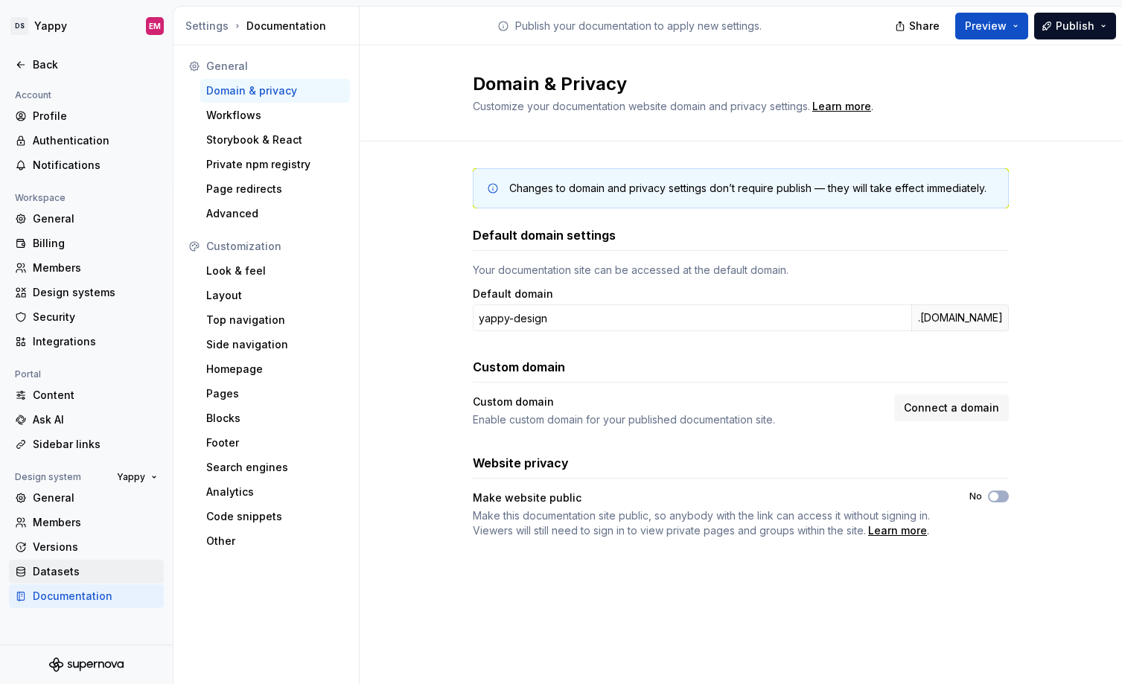
click at [53, 572] on div "Datasets" at bounding box center [95, 571] width 125 height 15
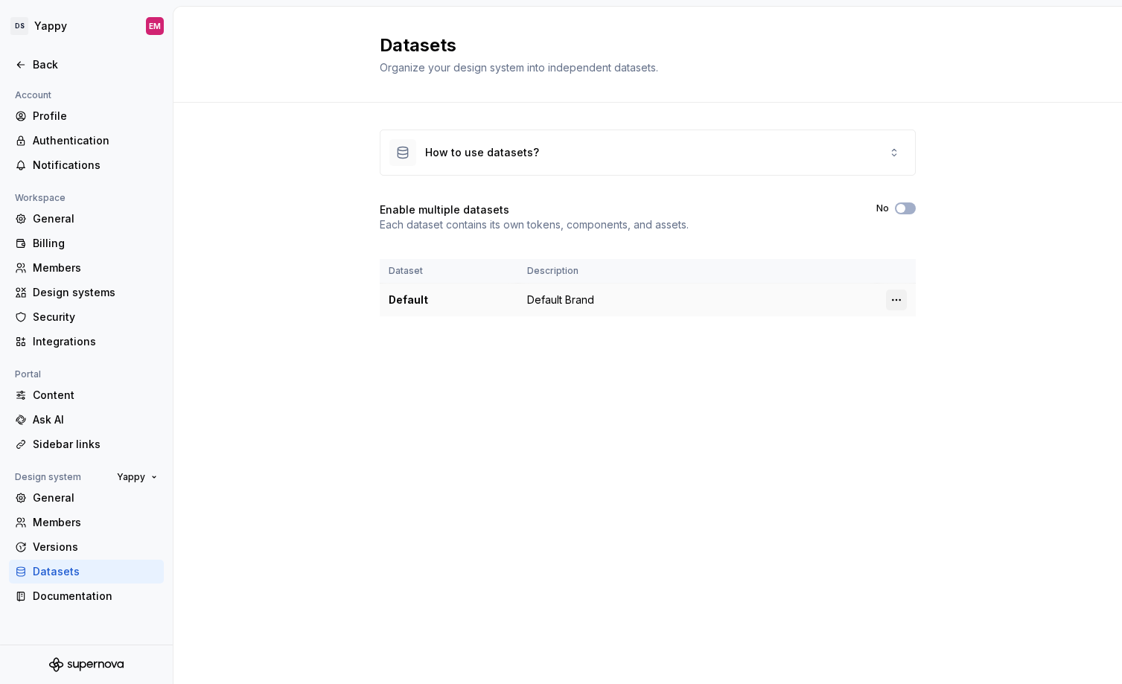
click at [903, 300] on html "DS Yappy EM Back Account Profile Authentication Notifications Workspace General…" at bounding box center [561, 342] width 1122 height 684
click at [923, 327] on div "Edit details" at bounding box center [961, 329] width 97 height 15
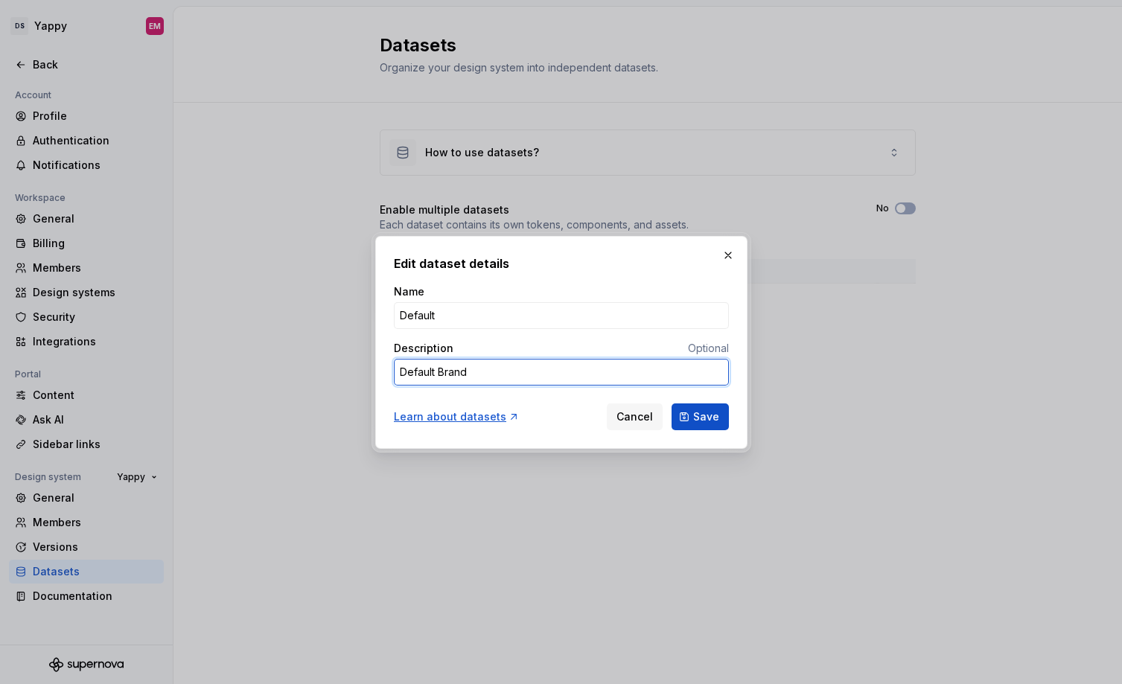
click at [673, 369] on textarea "Default Brand" at bounding box center [561, 372] width 335 height 27
click at [723, 254] on button "button" at bounding box center [727, 255] width 21 height 21
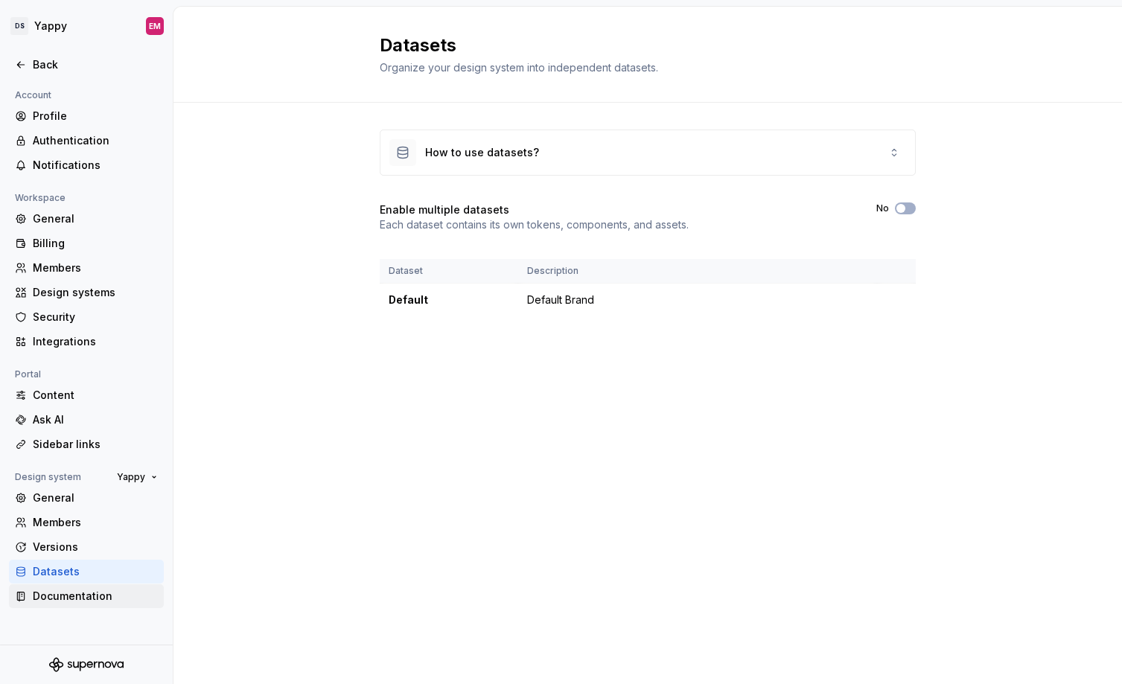
click at [68, 598] on div "Documentation" at bounding box center [95, 596] width 125 height 15
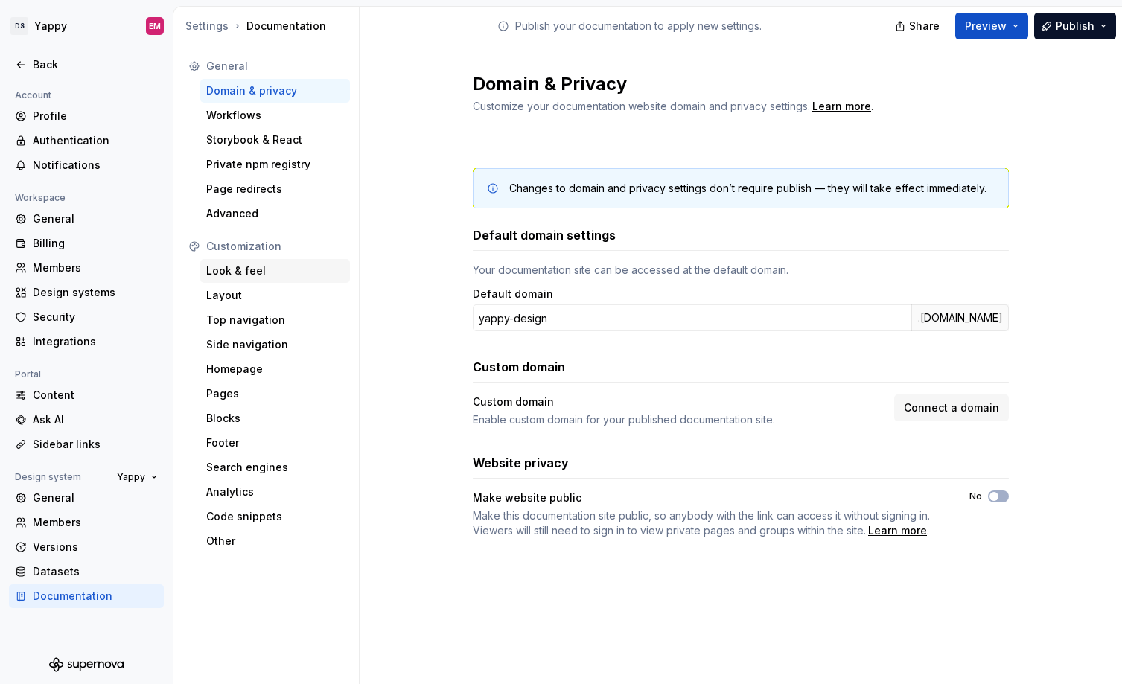
click at [245, 269] on div "Look & feel" at bounding box center [275, 270] width 138 height 15
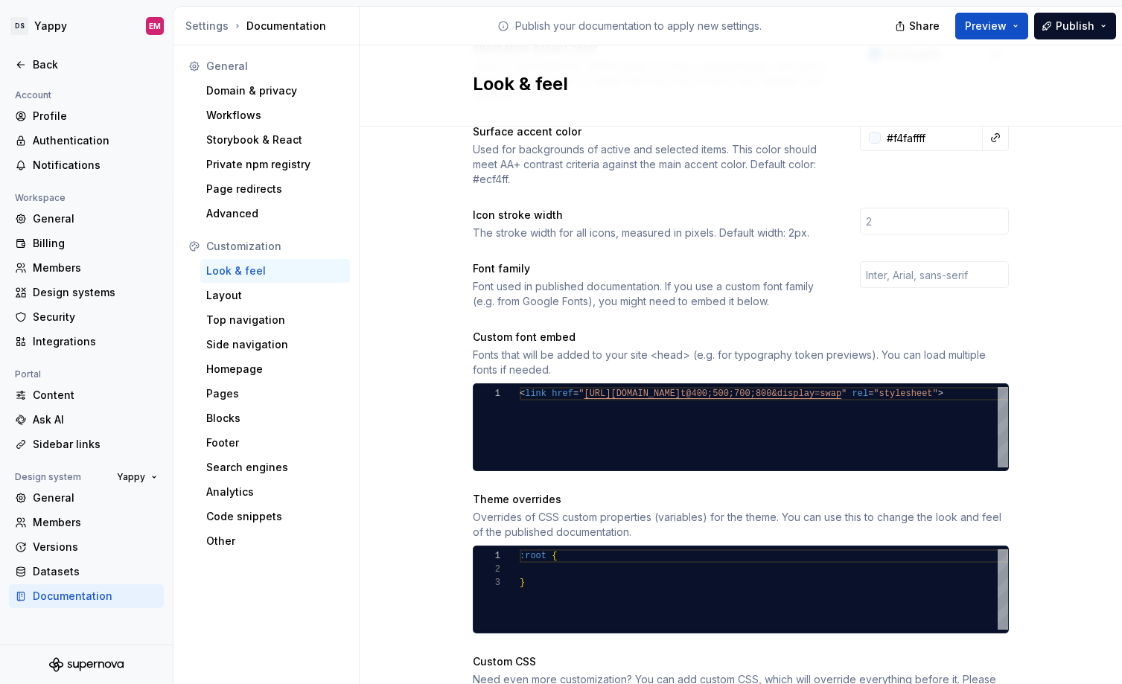
scroll to position [466, 0]
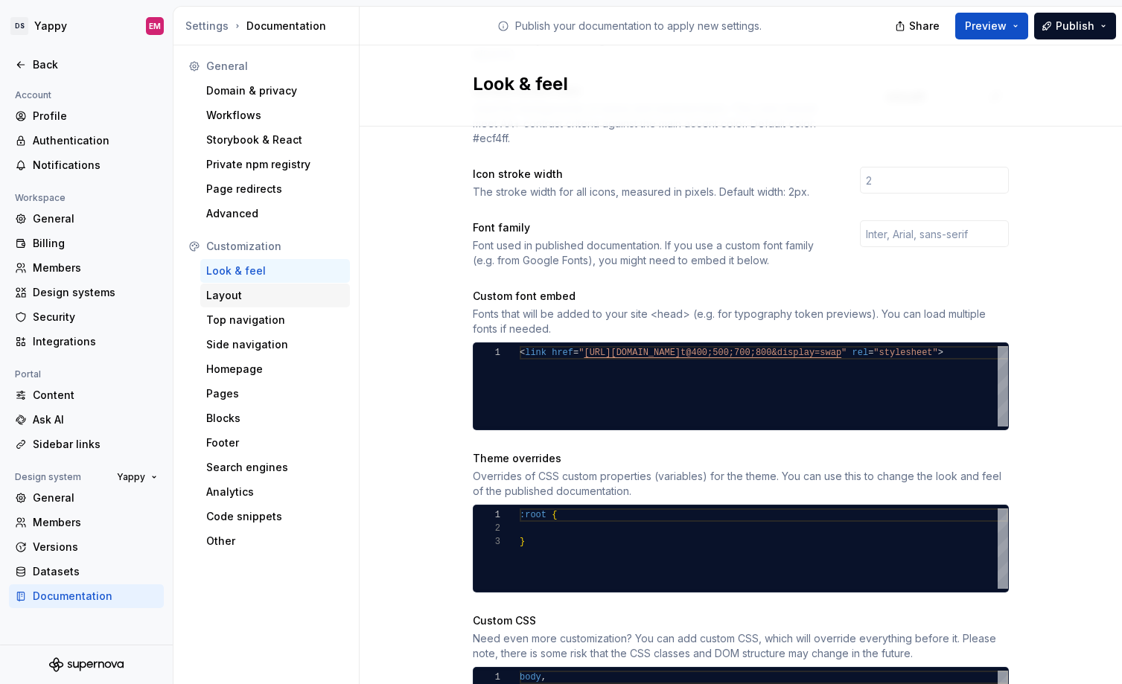
click at [237, 298] on div "Layout" at bounding box center [275, 295] width 138 height 15
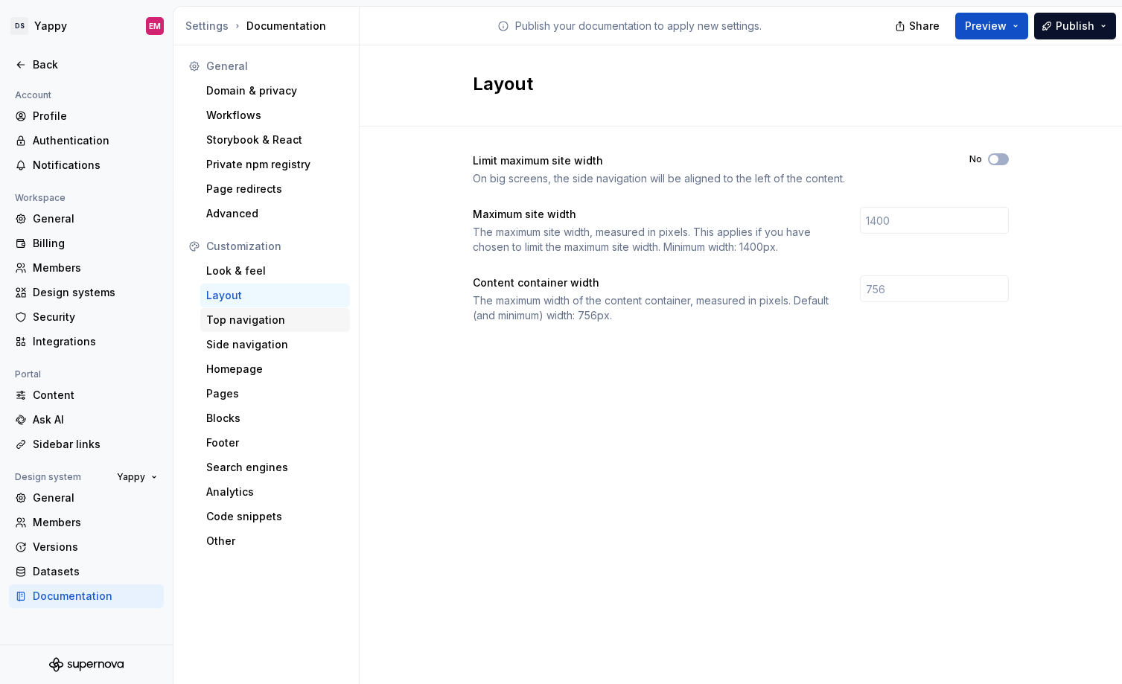
click at [235, 318] on div "Top navigation" at bounding box center [275, 320] width 138 height 15
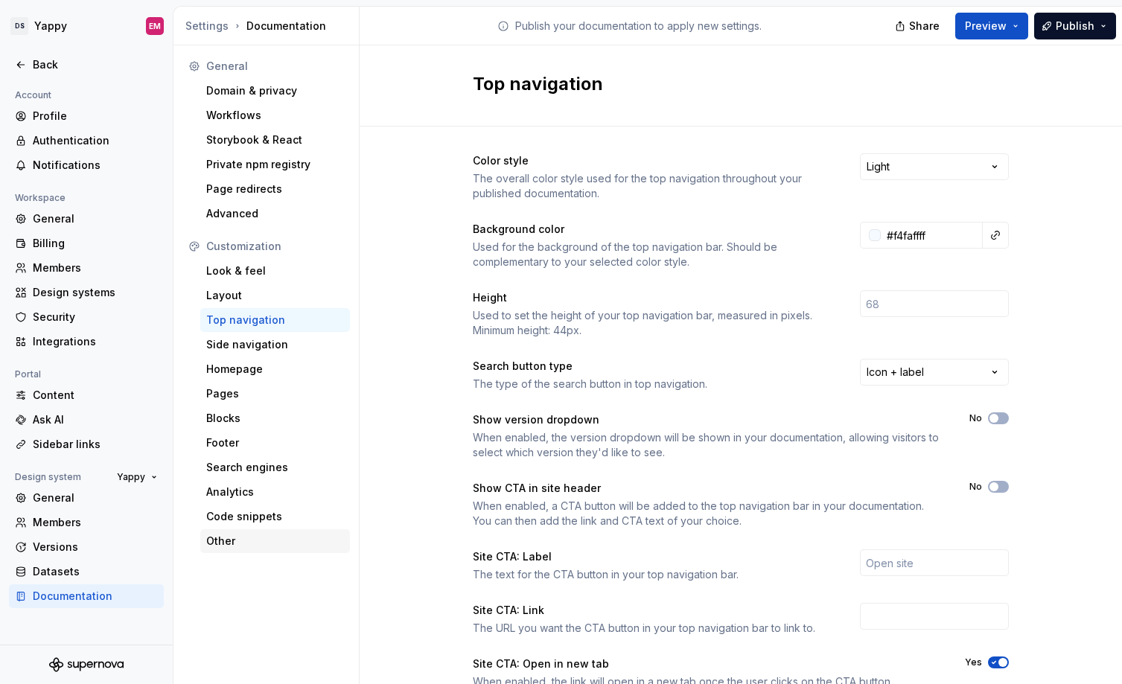
click at [226, 534] on div "Other" at bounding box center [275, 541] width 138 height 15
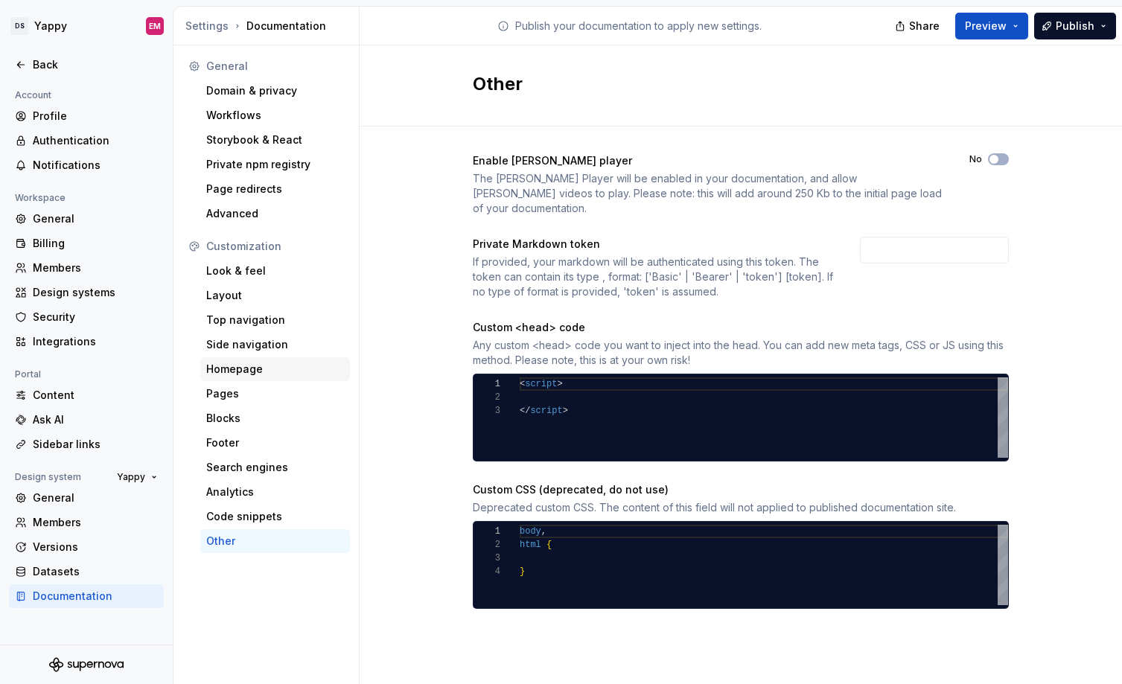
click at [242, 377] on div "Homepage" at bounding box center [275, 369] width 150 height 24
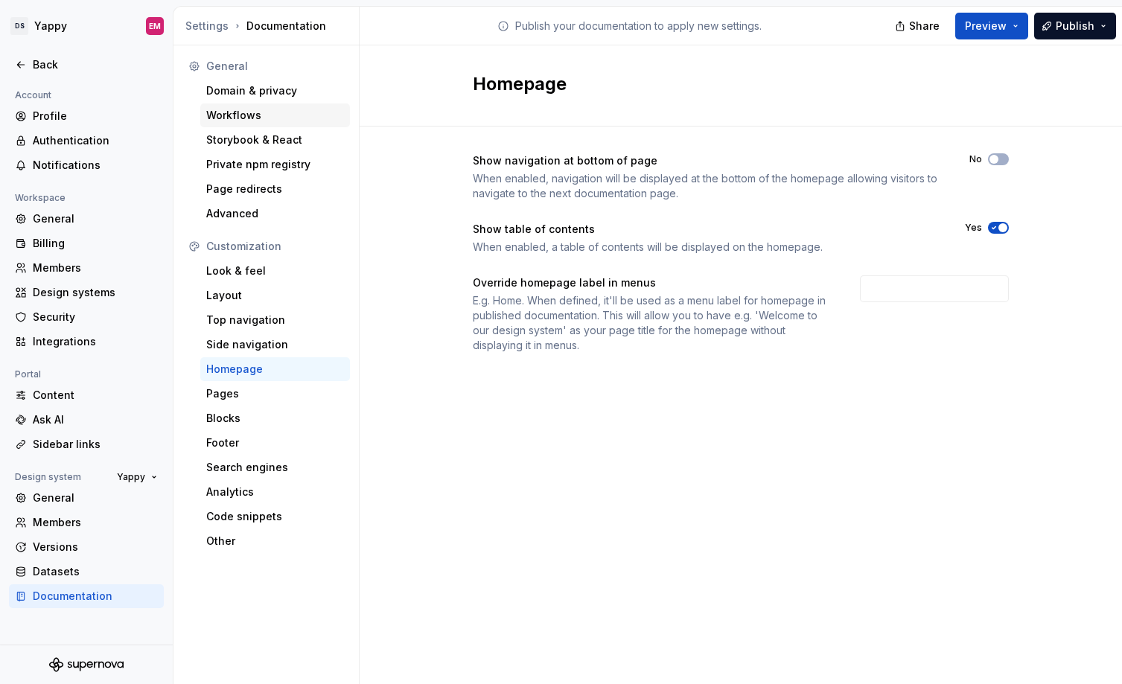
click at [240, 121] on div "Workflows" at bounding box center [275, 115] width 138 height 15
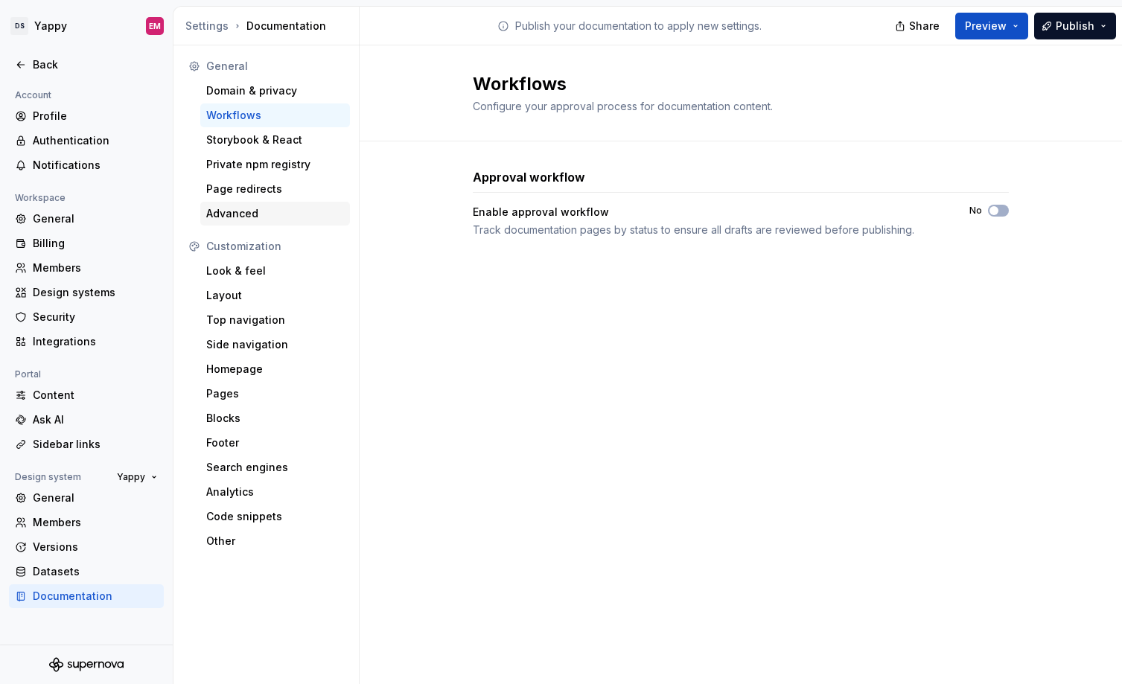
click at [230, 214] on div "Advanced" at bounding box center [275, 213] width 138 height 15
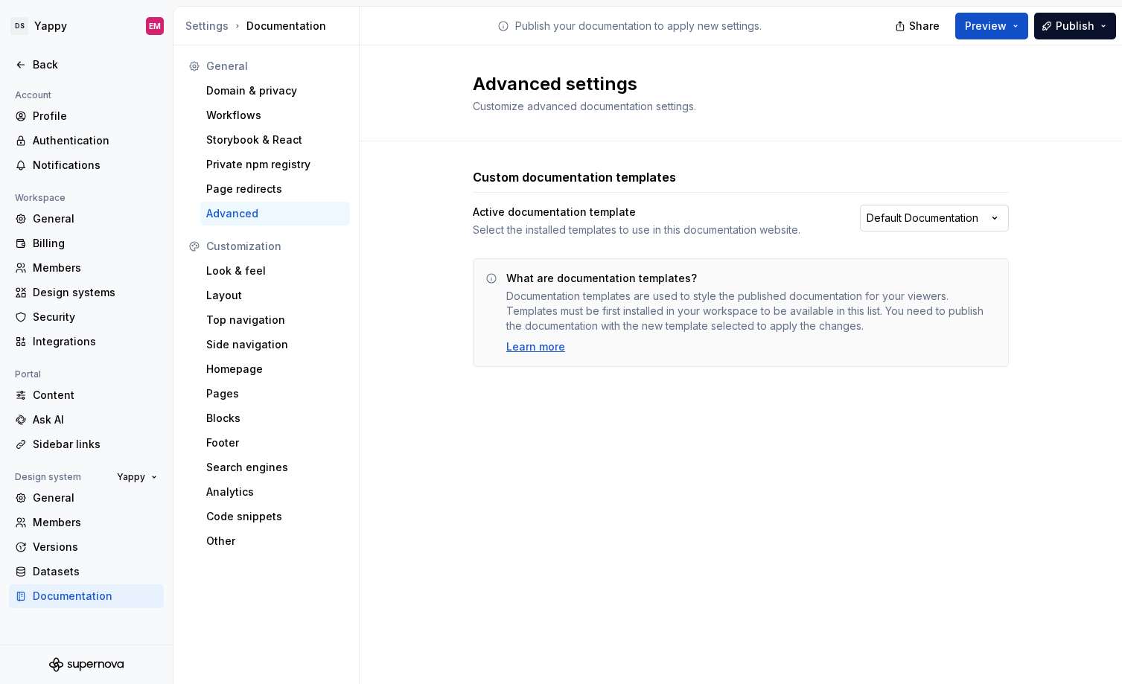
click at [973, 219] on html "DS Yappy EM Back Account Profile Authentication Notifications Workspace General…" at bounding box center [561, 342] width 1122 height 684
click at [1065, 206] on html "DS Yappy EM Back Account Profile Authentication Notifications Workspace General…" at bounding box center [561, 342] width 1122 height 684
click at [51, 216] on div "General" at bounding box center [95, 218] width 125 height 15
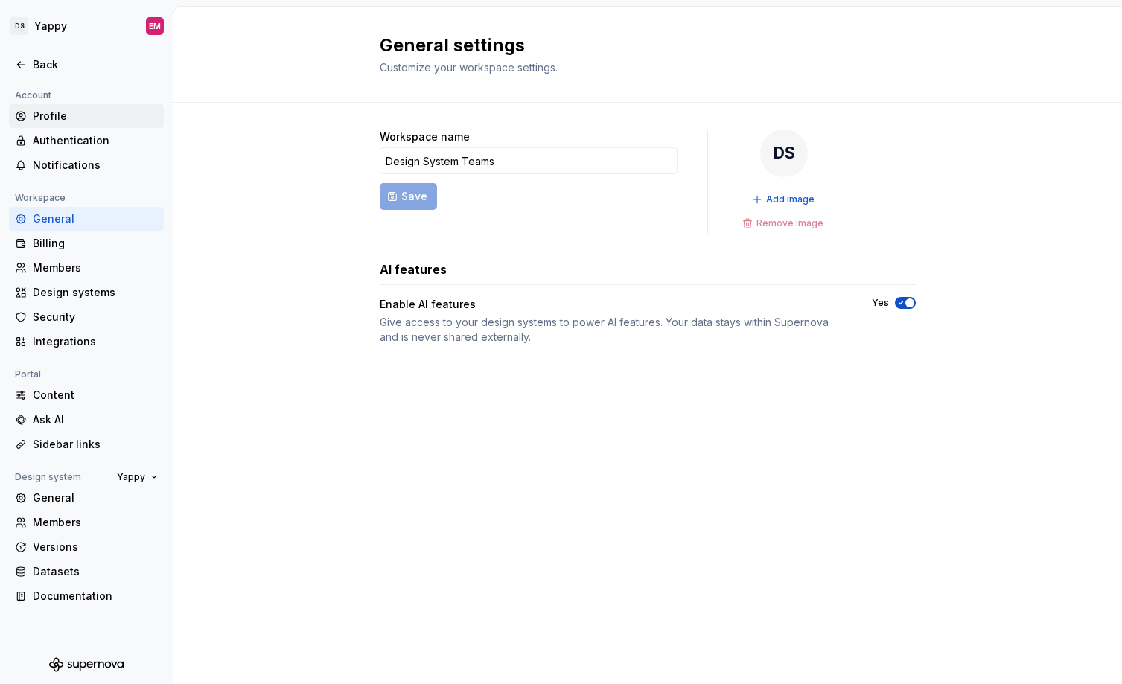
click at [57, 106] on div "Profile" at bounding box center [86, 116] width 155 height 24
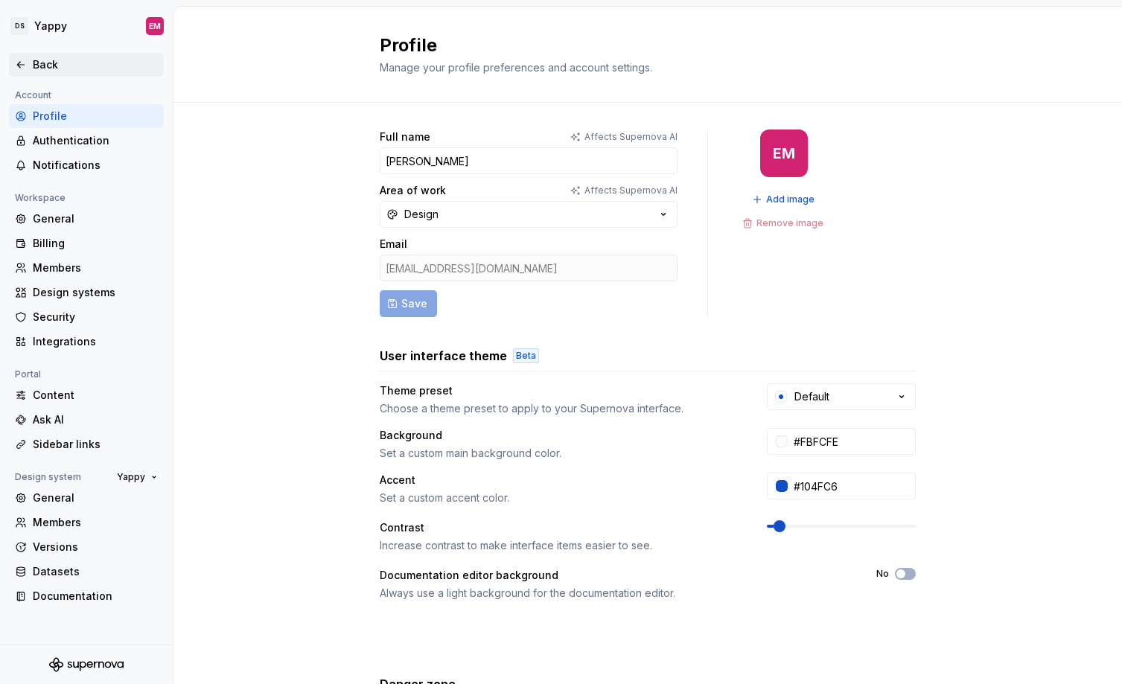
click at [45, 56] on div "Back" at bounding box center [86, 65] width 155 height 24
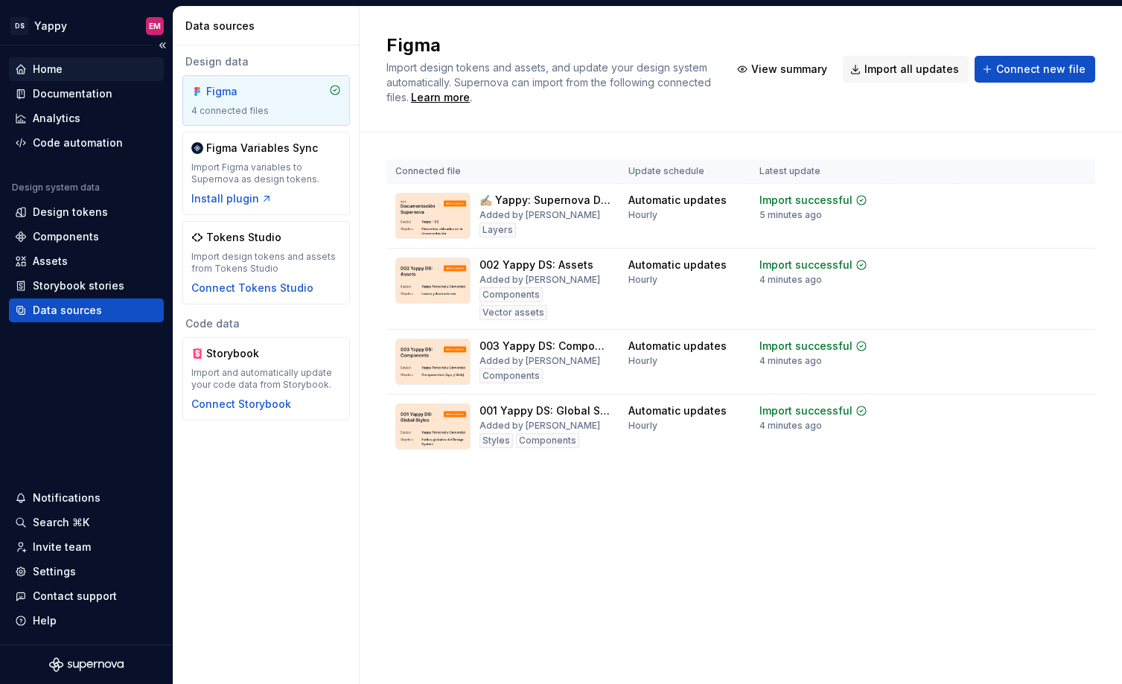
click at [48, 71] on div "Home" at bounding box center [48, 69] width 30 height 15
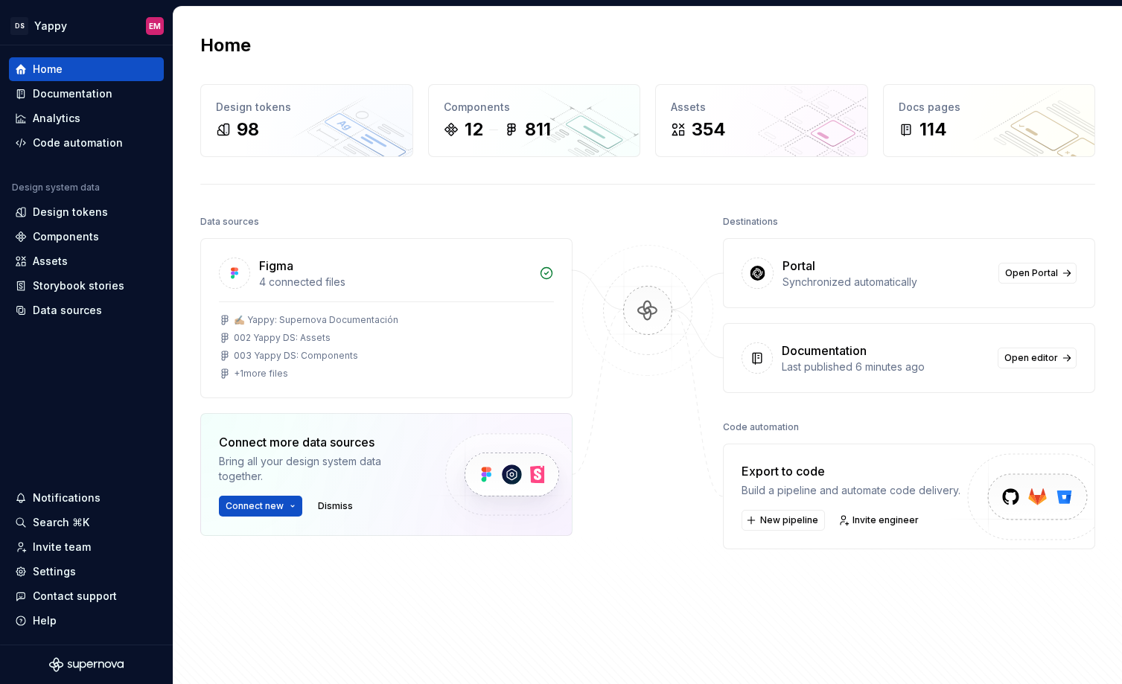
scroll to position [151, 0]
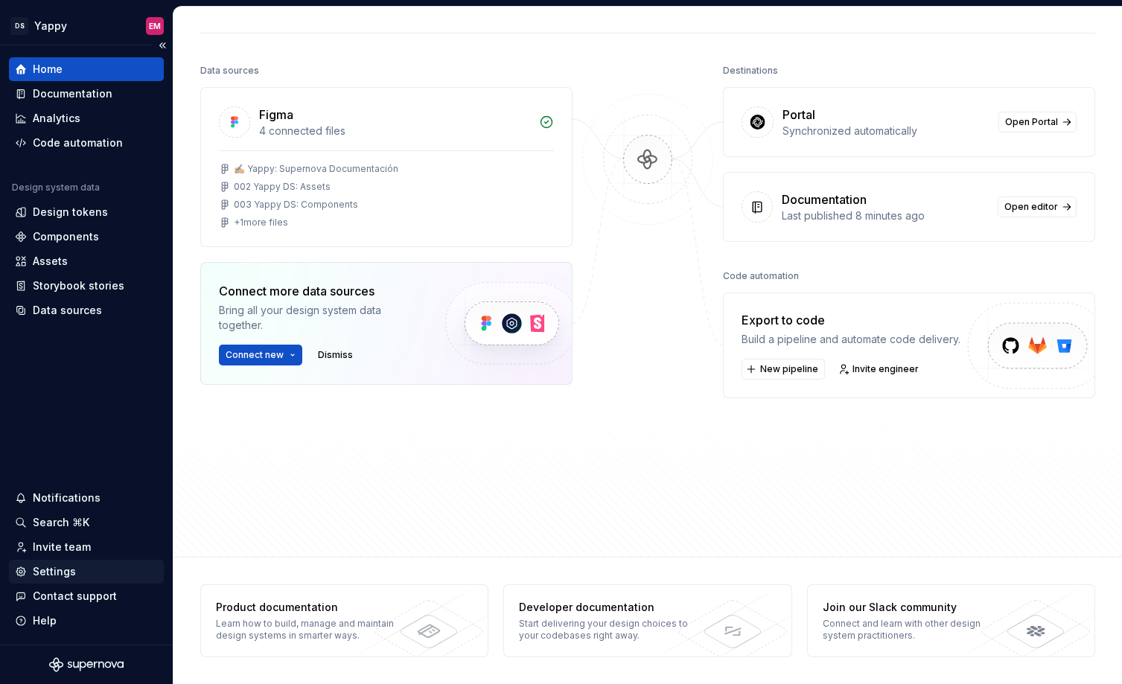
click at [51, 569] on div "Settings" at bounding box center [54, 571] width 43 height 15
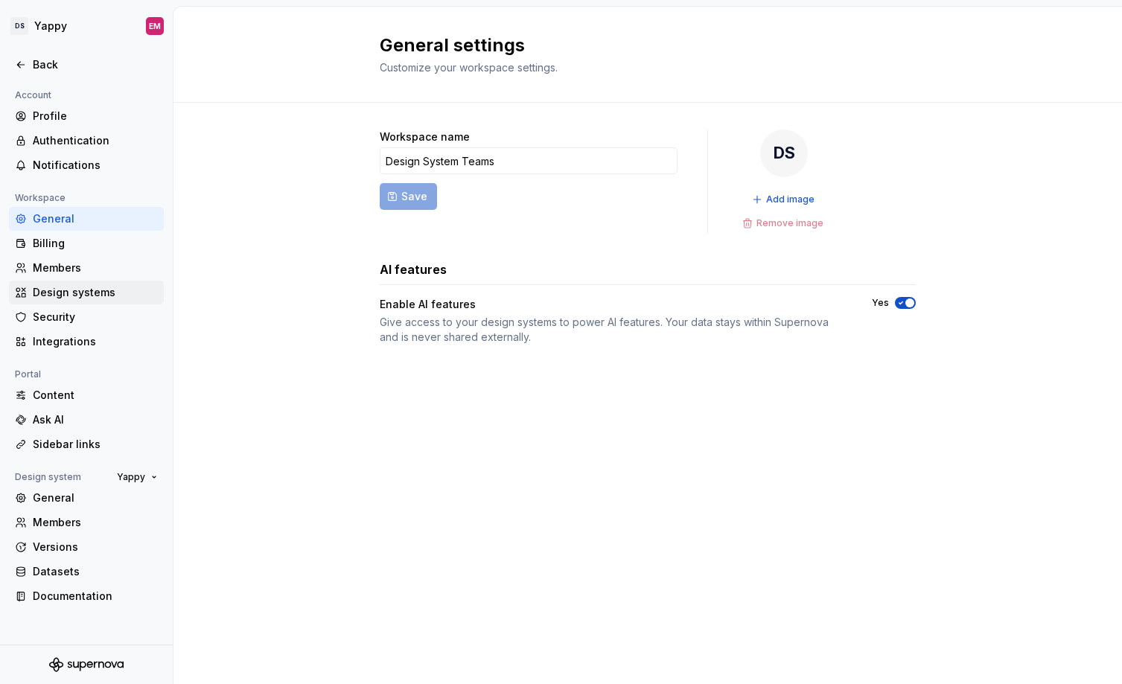
click at [56, 288] on div "Design systems" at bounding box center [95, 292] width 125 height 15
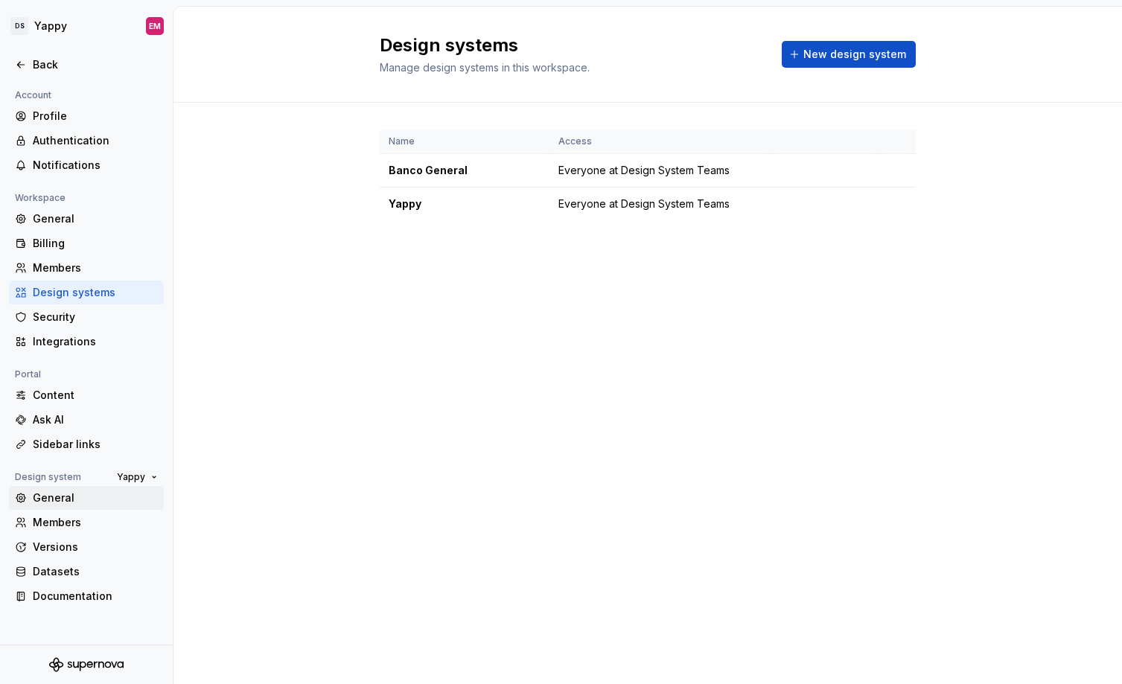
click at [63, 497] on div "General" at bounding box center [95, 497] width 125 height 15
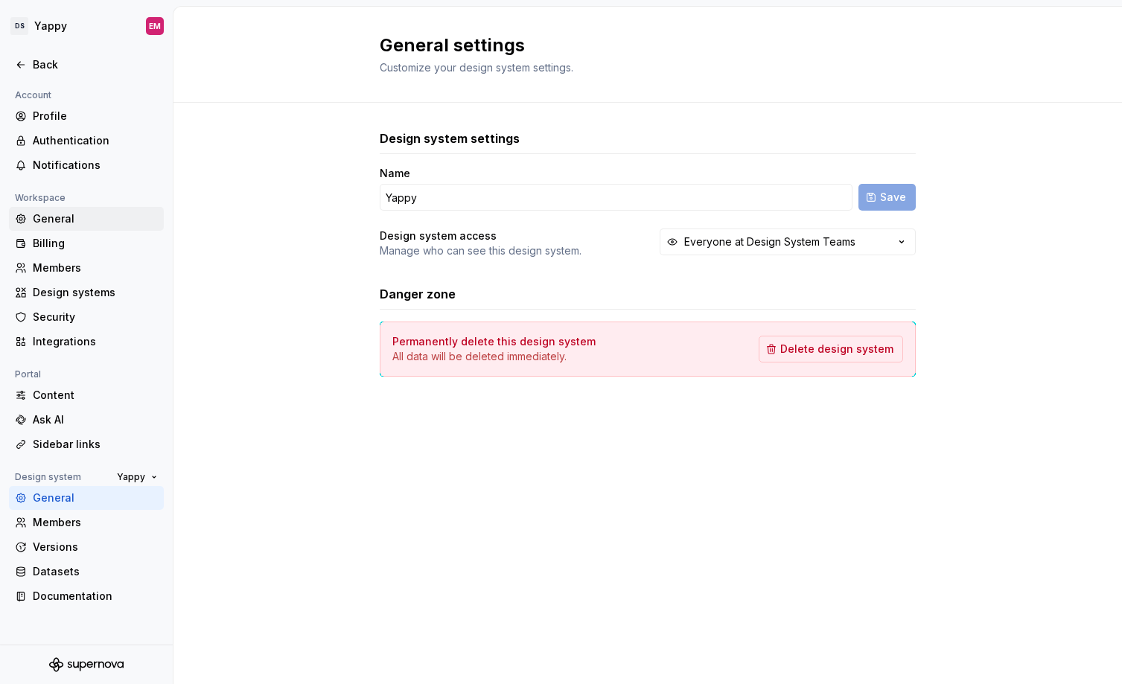
click at [72, 211] on div "General" at bounding box center [95, 218] width 125 height 15
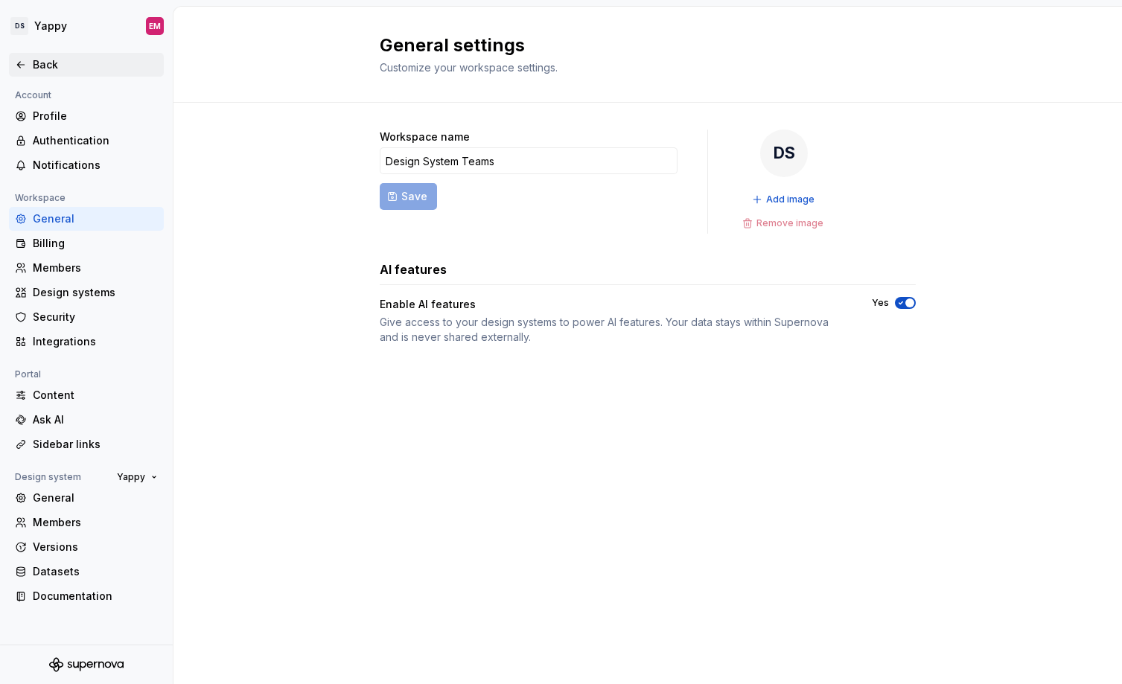
click at [18, 64] on icon at bounding box center [20, 65] width 7 height 6
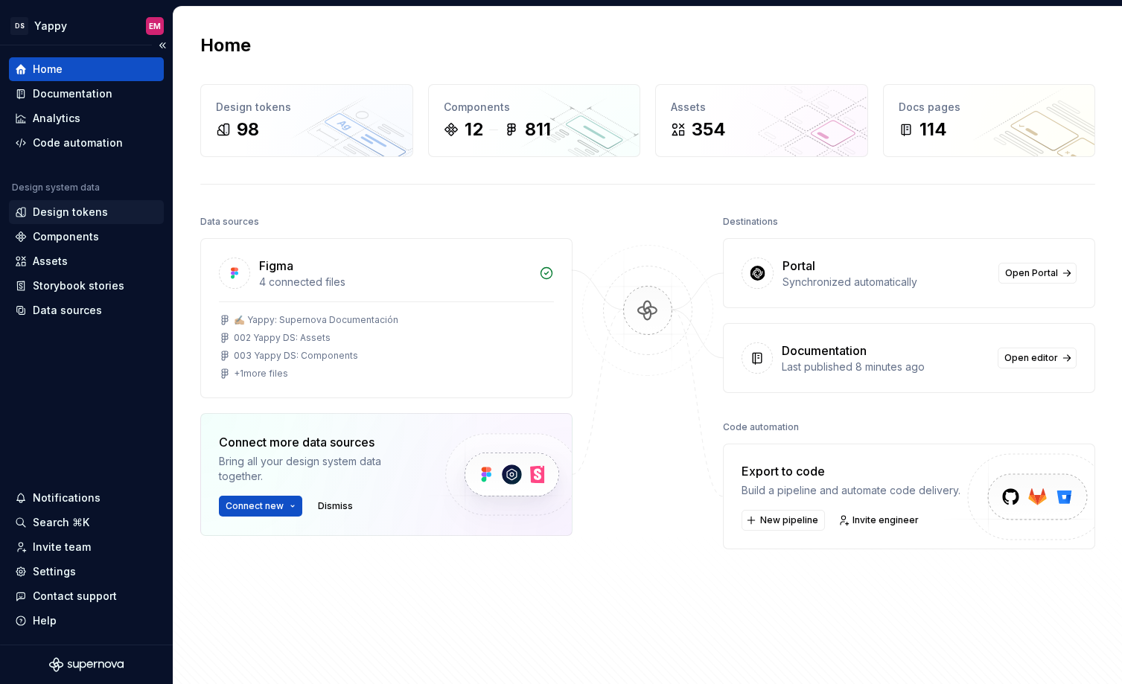
click at [60, 216] on div "Design tokens" at bounding box center [70, 212] width 75 height 15
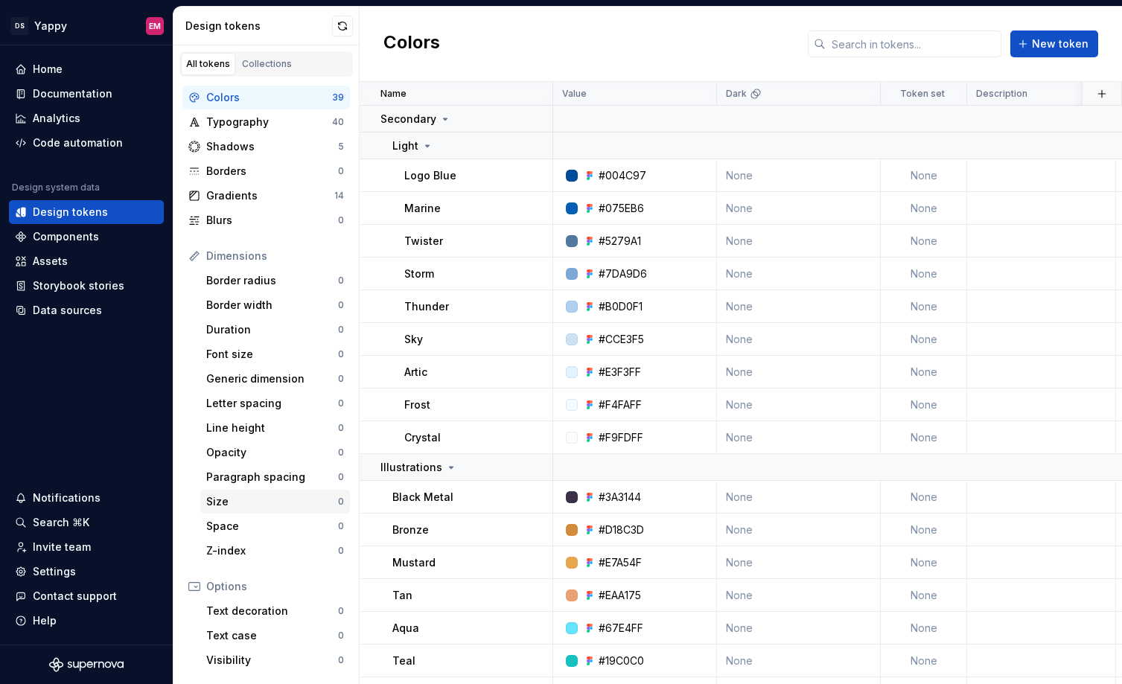
scroll to position [131, 0]
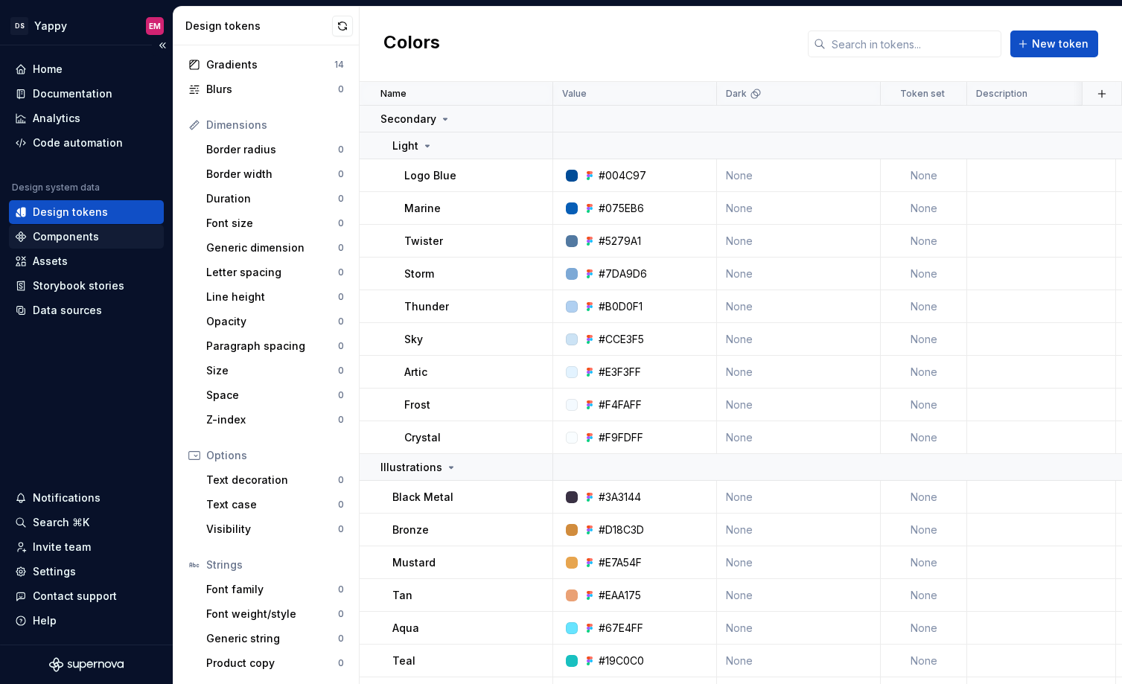
click at [71, 236] on div "Components" at bounding box center [66, 236] width 66 height 15
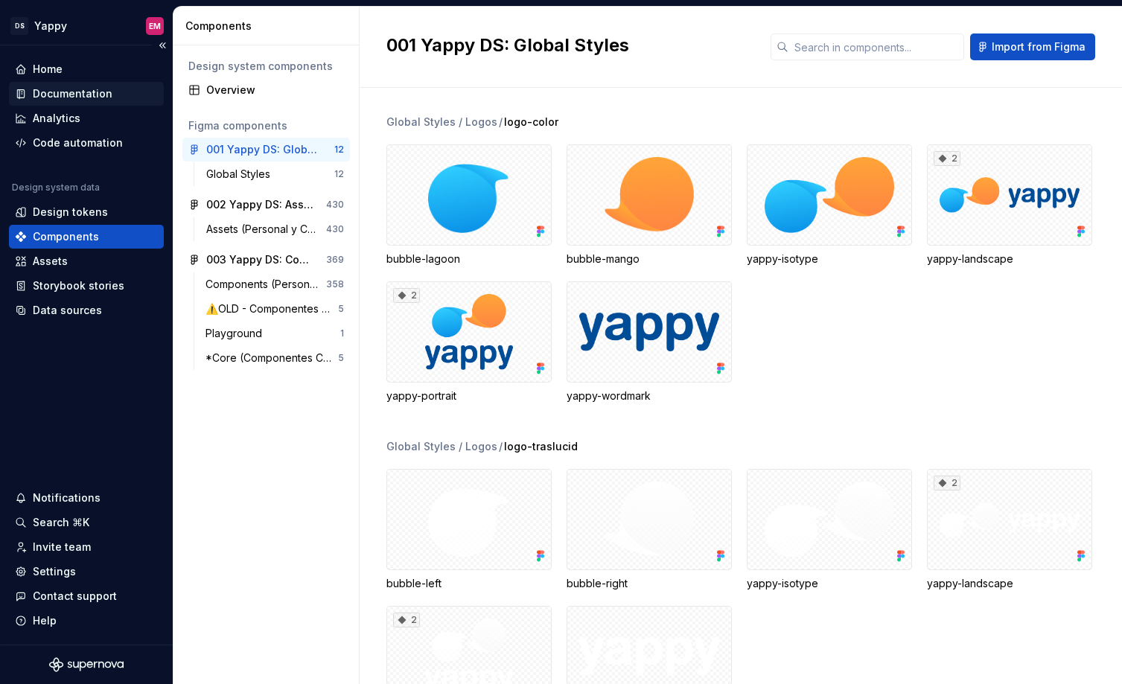
click at [54, 92] on div "Documentation" at bounding box center [73, 93] width 80 height 15
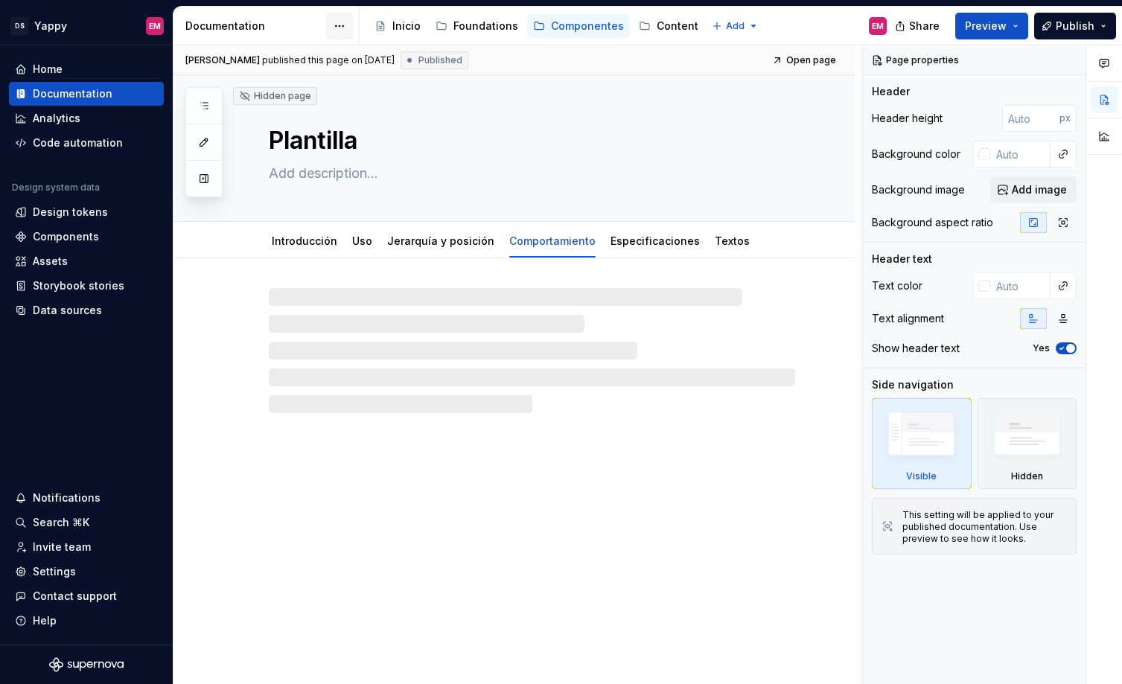
click at [345, 22] on html "DS Yappy EM Home Documentation Analytics Code automation Design system data Des…" at bounding box center [561, 342] width 1122 height 684
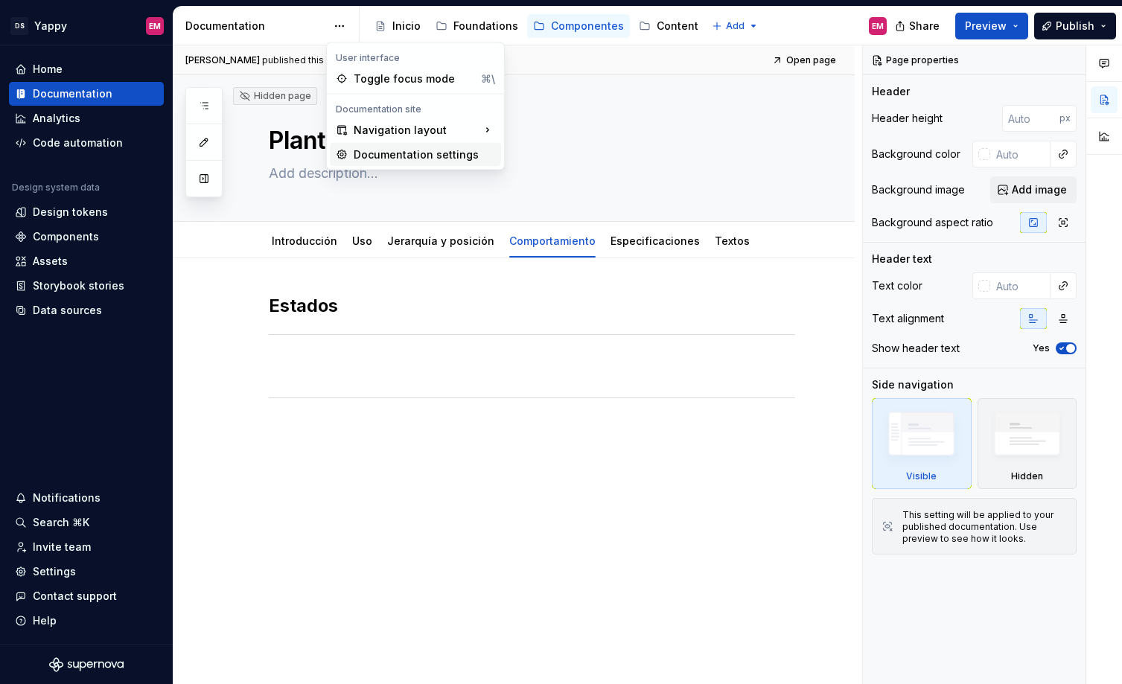
click at [402, 159] on div "Documentation settings" at bounding box center [424, 154] width 141 height 15
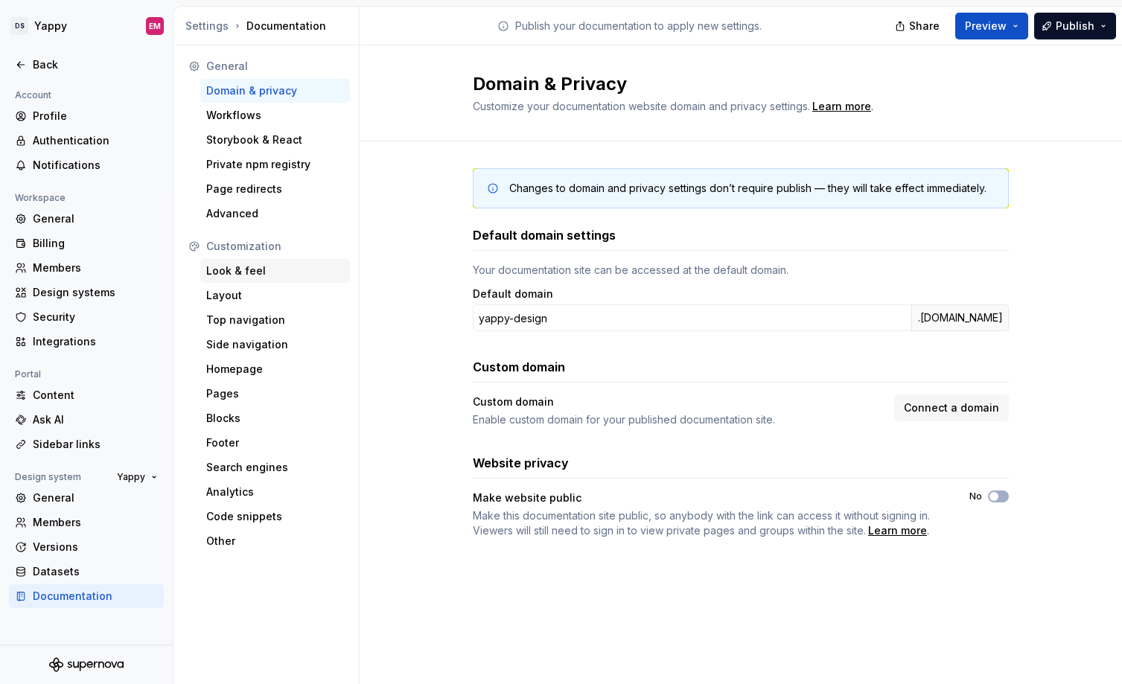
click at [238, 271] on div "Look & feel" at bounding box center [275, 270] width 138 height 15
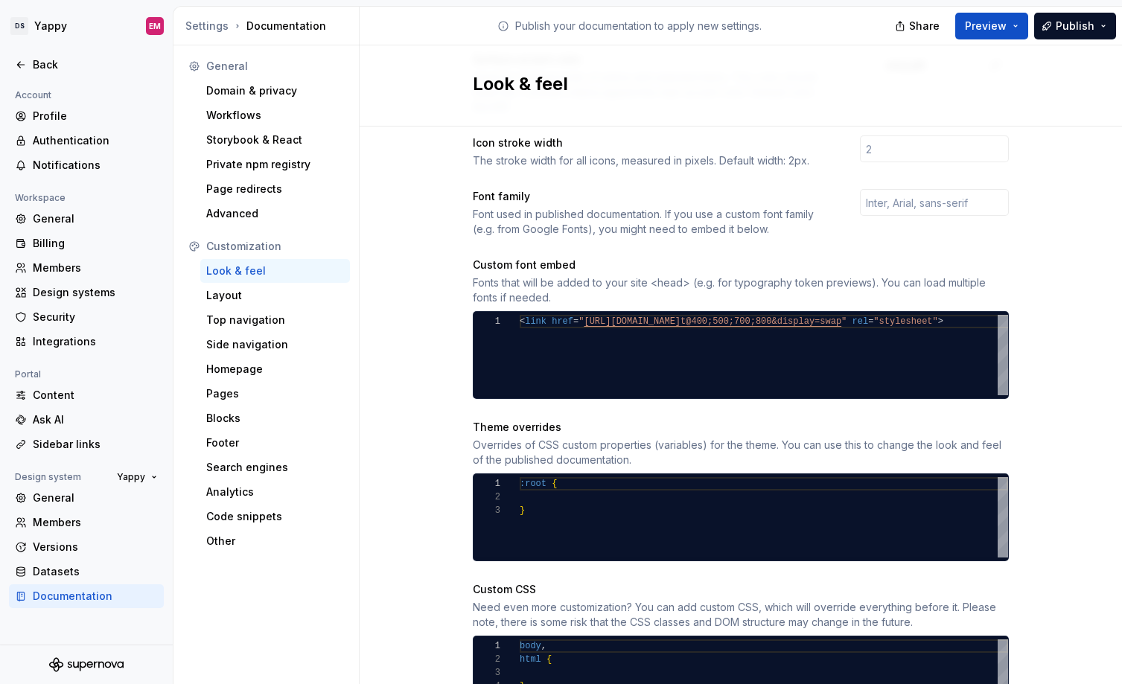
scroll to position [572, 0]
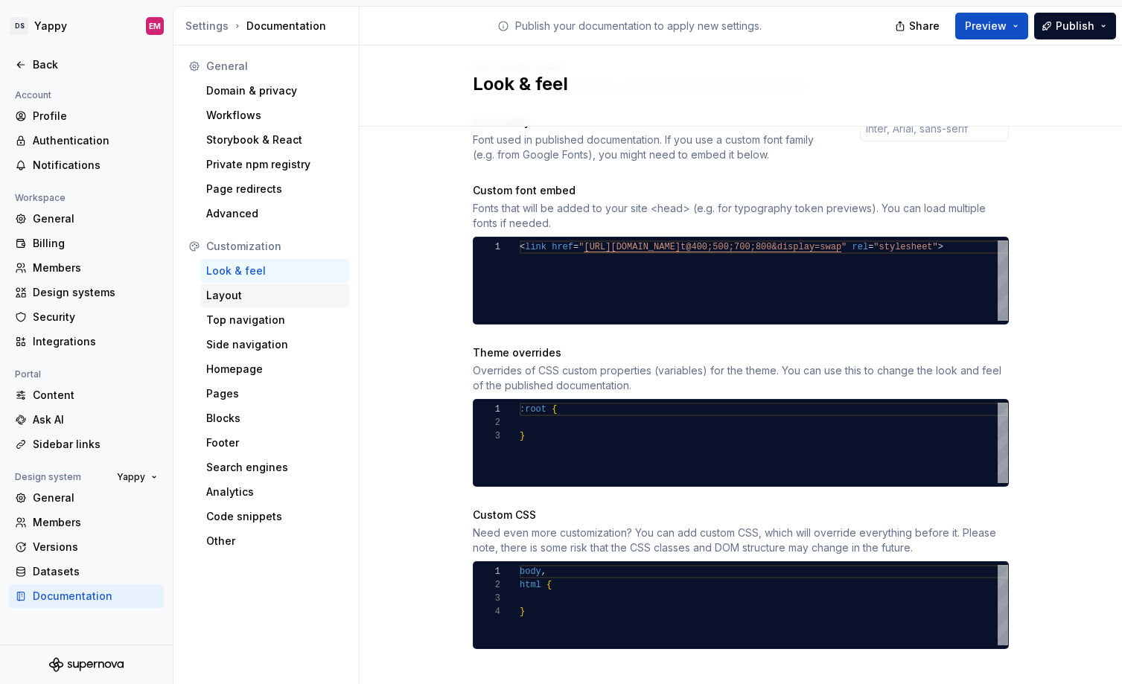
click at [228, 301] on div "Layout" at bounding box center [275, 295] width 138 height 15
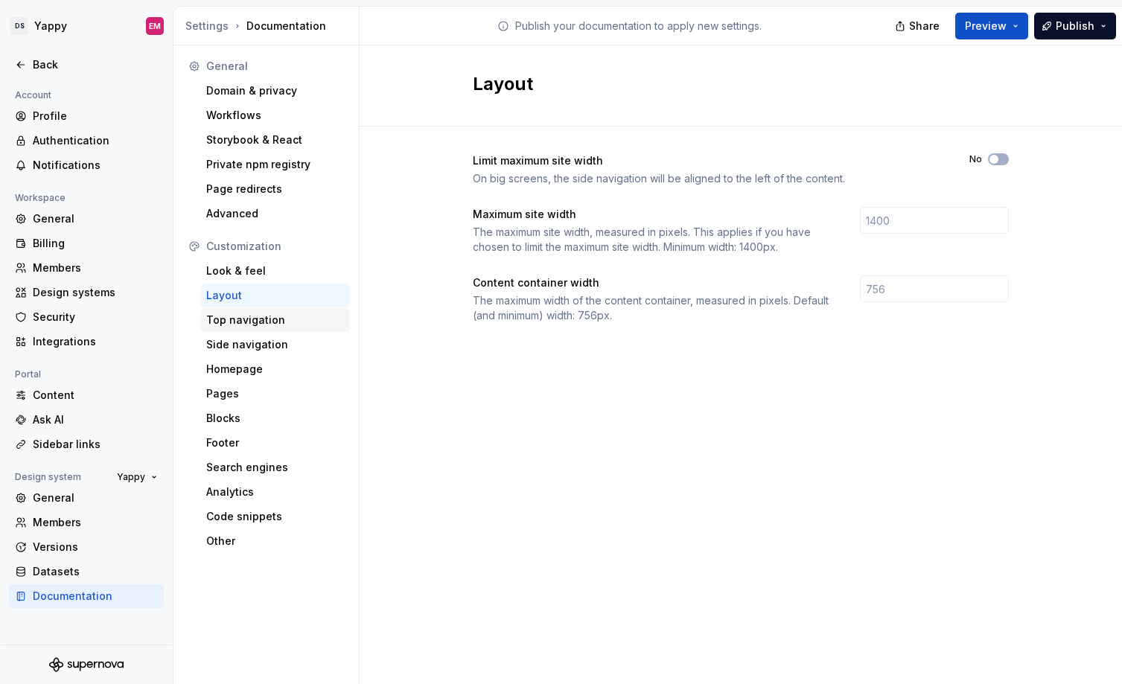
click at [230, 324] on div "Top navigation" at bounding box center [275, 320] width 138 height 15
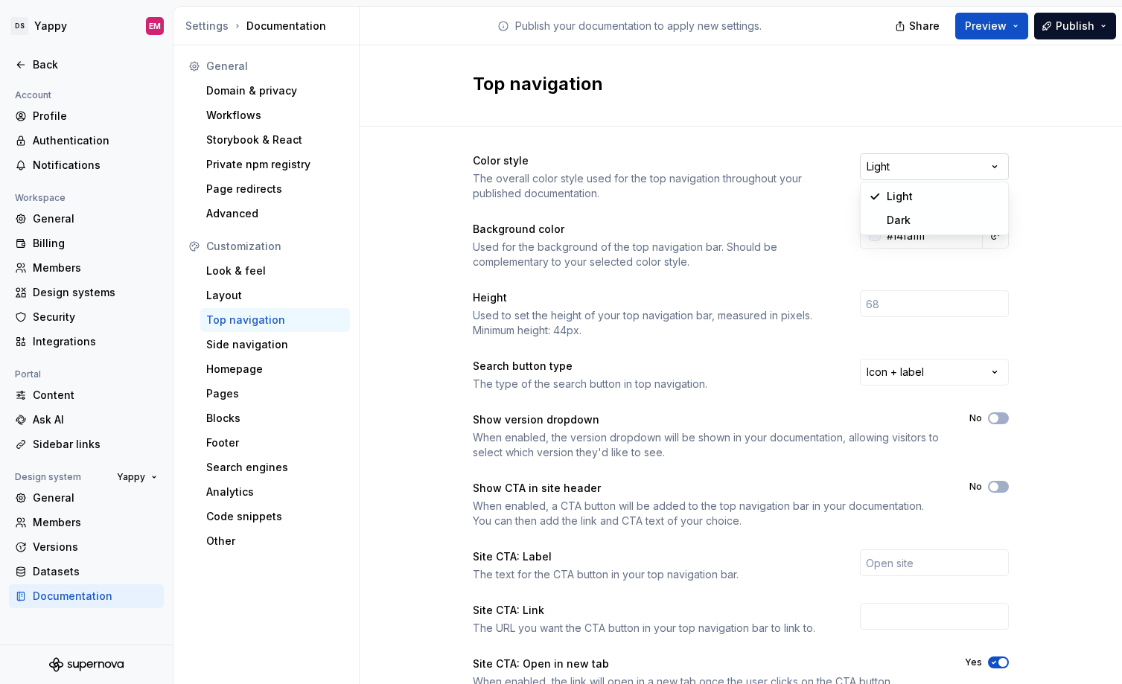
click at [995, 171] on html "DS Yappy EM Back Account Profile Authentication Notifications Workspace General…" at bounding box center [561, 342] width 1122 height 684
click at [223, 343] on div "Side navigation" at bounding box center [275, 344] width 138 height 15
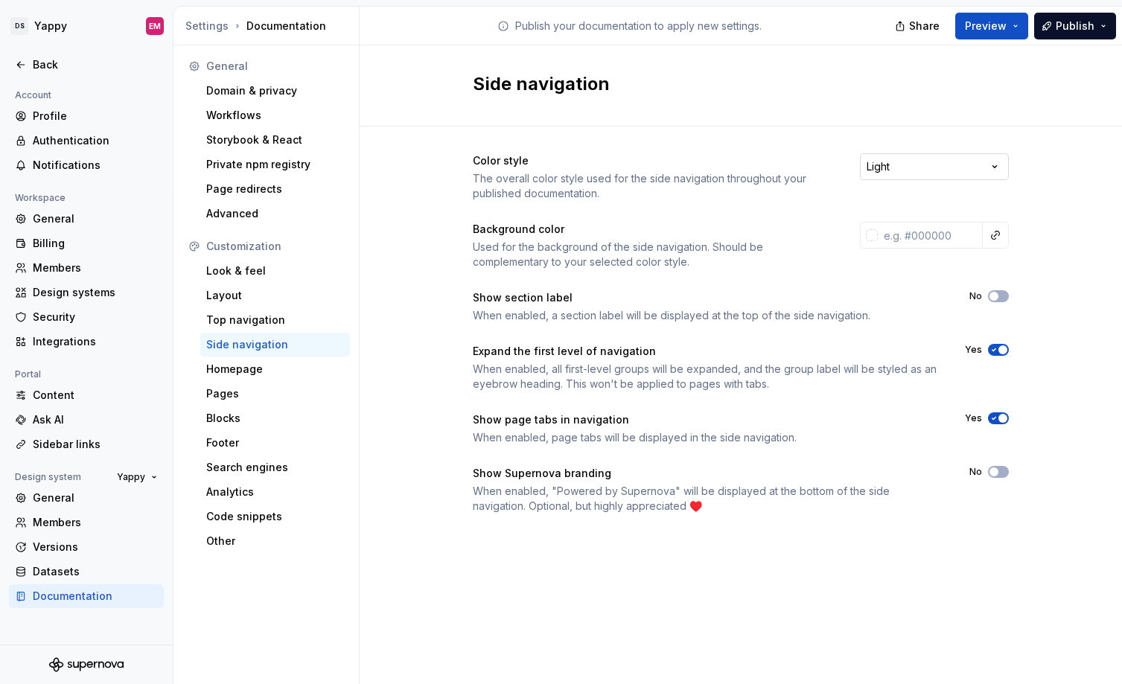
click at [895, 165] on html "DS Yappy EM Back Account Profile Authentication Notifications Workspace General…" at bounding box center [561, 342] width 1122 height 684
click at [234, 369] on div "Homepage" at bounding box center [275, 369] width 138 height 15
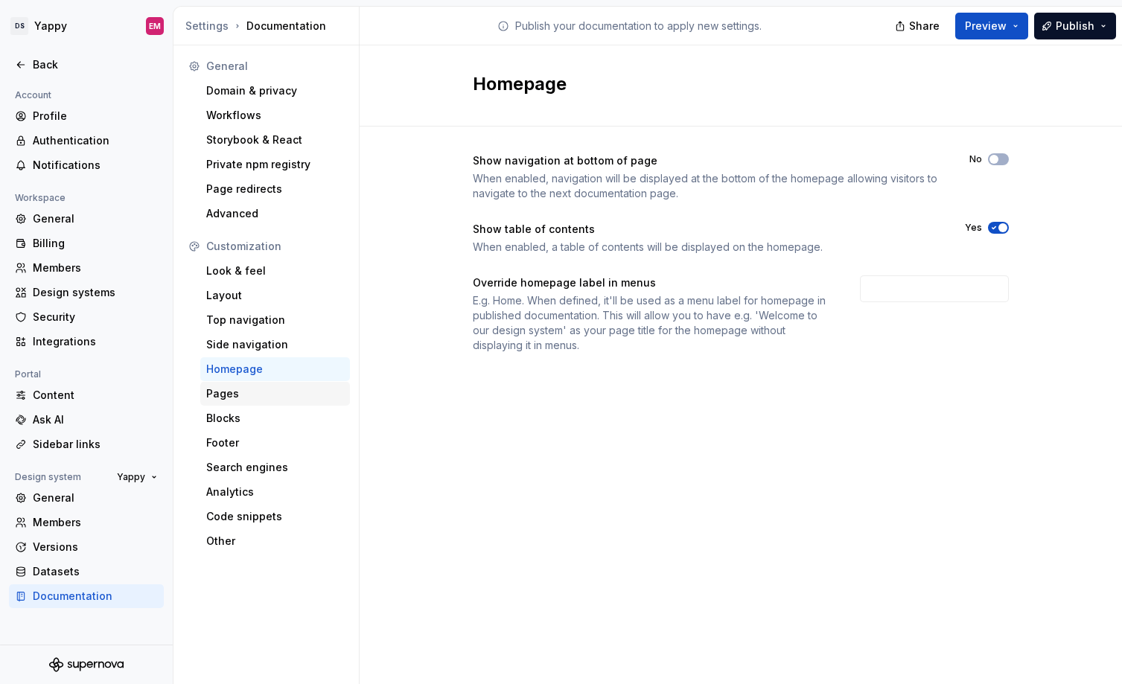
click at [233, 403] on div "Pages" at bounding box center [275, 394] width 150 height 24
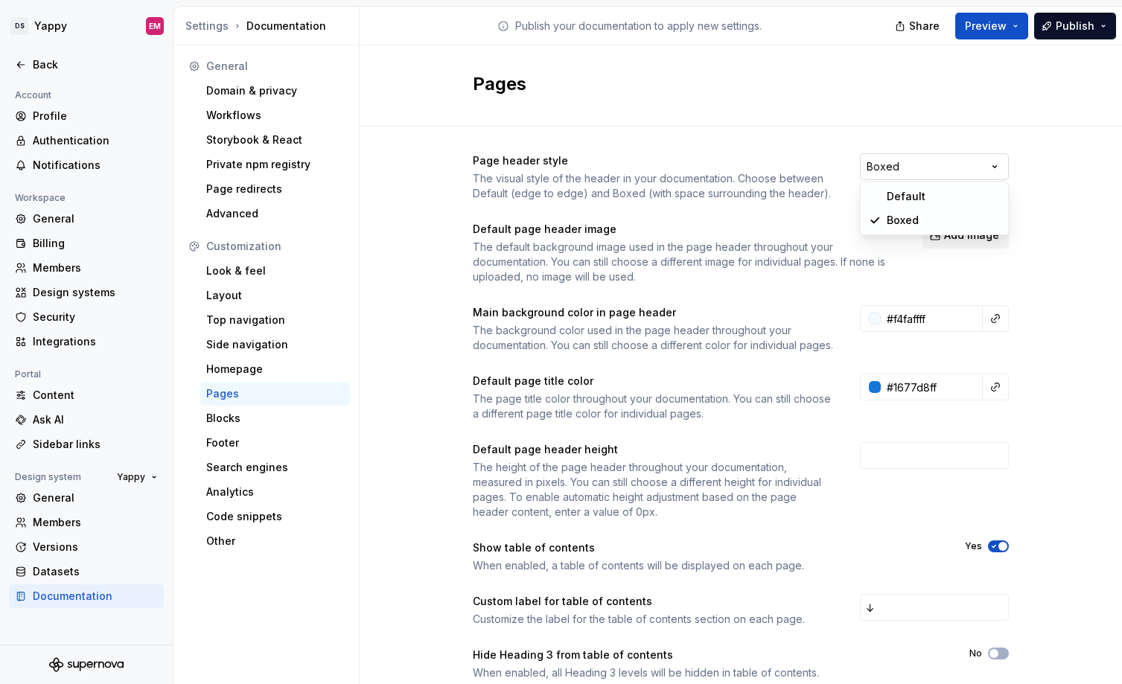
click at [899, 159] on html "DS Yappy EM Back Account Profile Authentication Notifications Workspace General…" at bounding box center [561, 342] width 1122 height 684
click at [794, 160] on html "DS Yappy EM Back Account Profile Authentication Notifications Workspace General…" at bounding box center [561, 342] width 1122 height 684
click at [221, 543] on div "Other" at bounding box center [275, 541] width 138 height 15
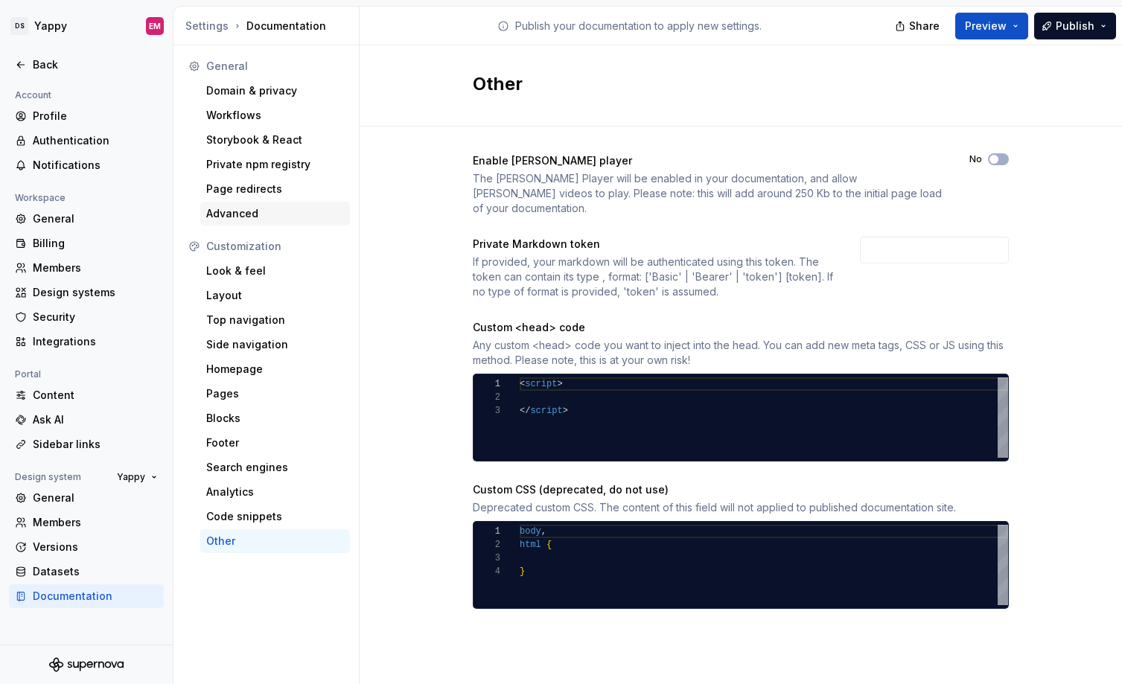
click at [241, 206] on div "Advanced" at bounding box center [275, 213] width 138 height 15
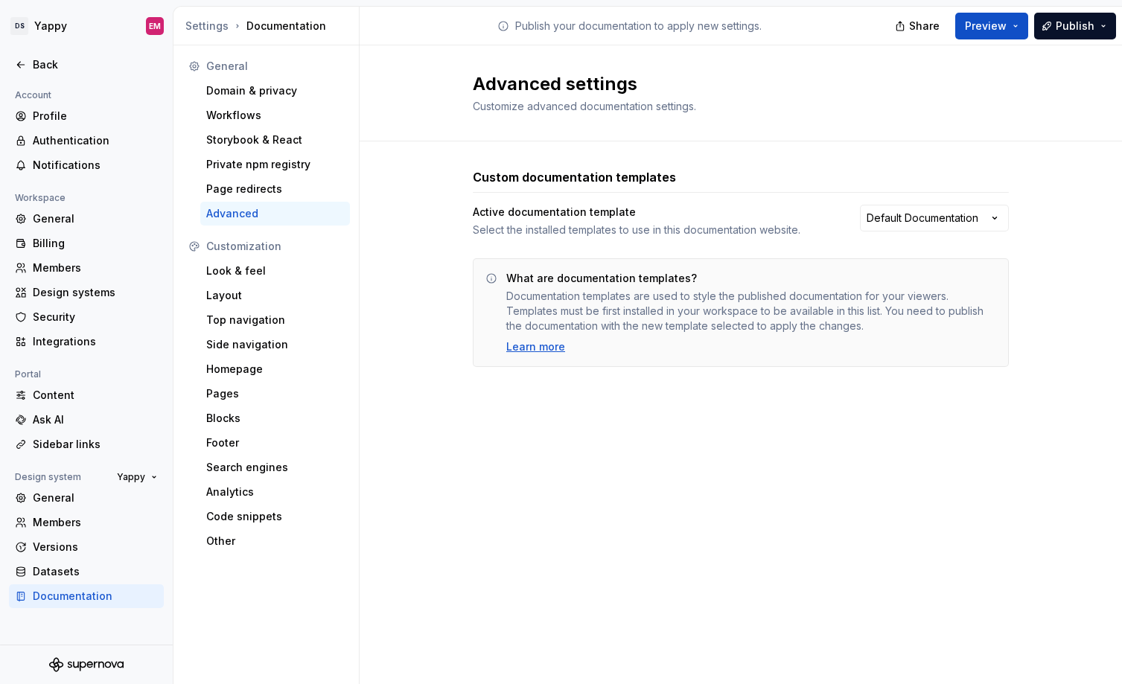
click at [264, 257] on div "Customization" at bounding box center [265, 246] width 167 height 24
click at [259, 264] on div "Look & feel" at bounding box center [275, 270] width 138 height 15
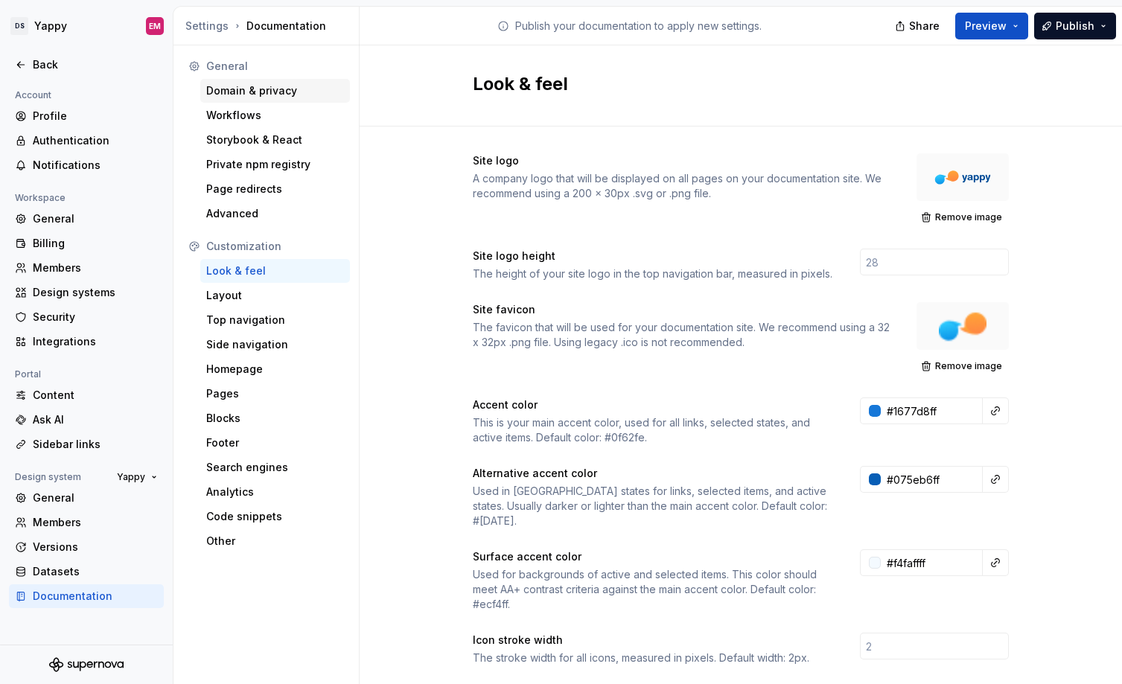
click at [238, 97] on div "Domain & privacy" at bounding box center [275, 90] width 138 height 15
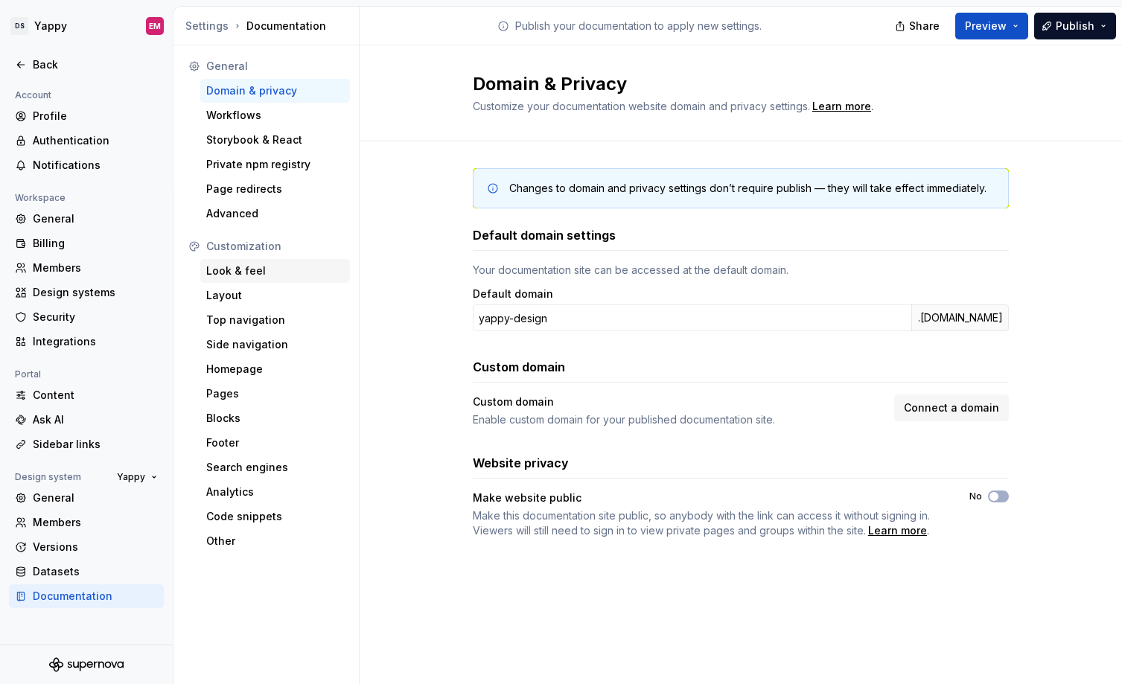
click at [257, 265] on div "Look & feel" at bounding box center [275, 270] width 138 height 15
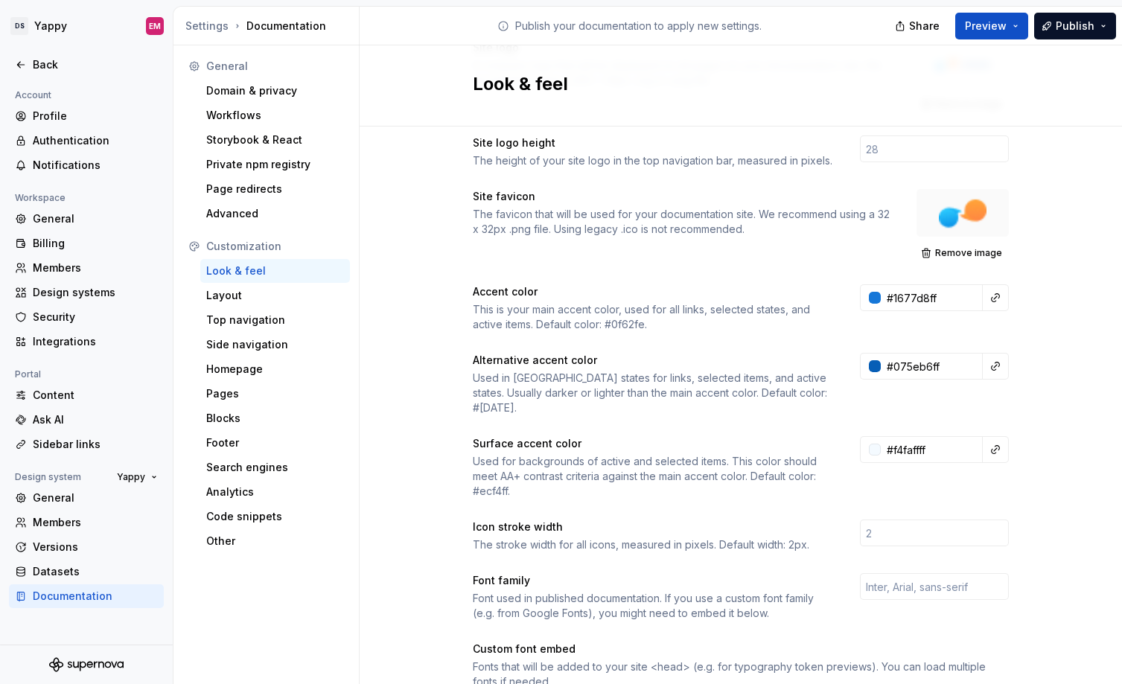
scroll to position [16, 0]
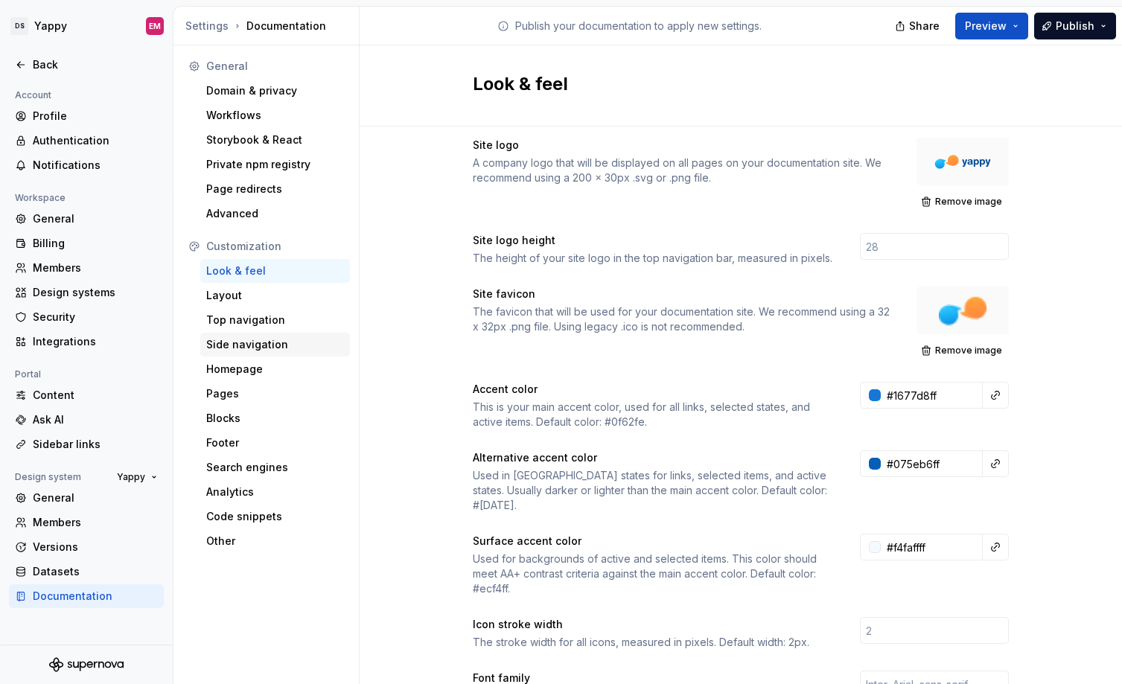
click at [233, 348] on div "Side navigation" at bounding box center [275, 344] width 138 height 15
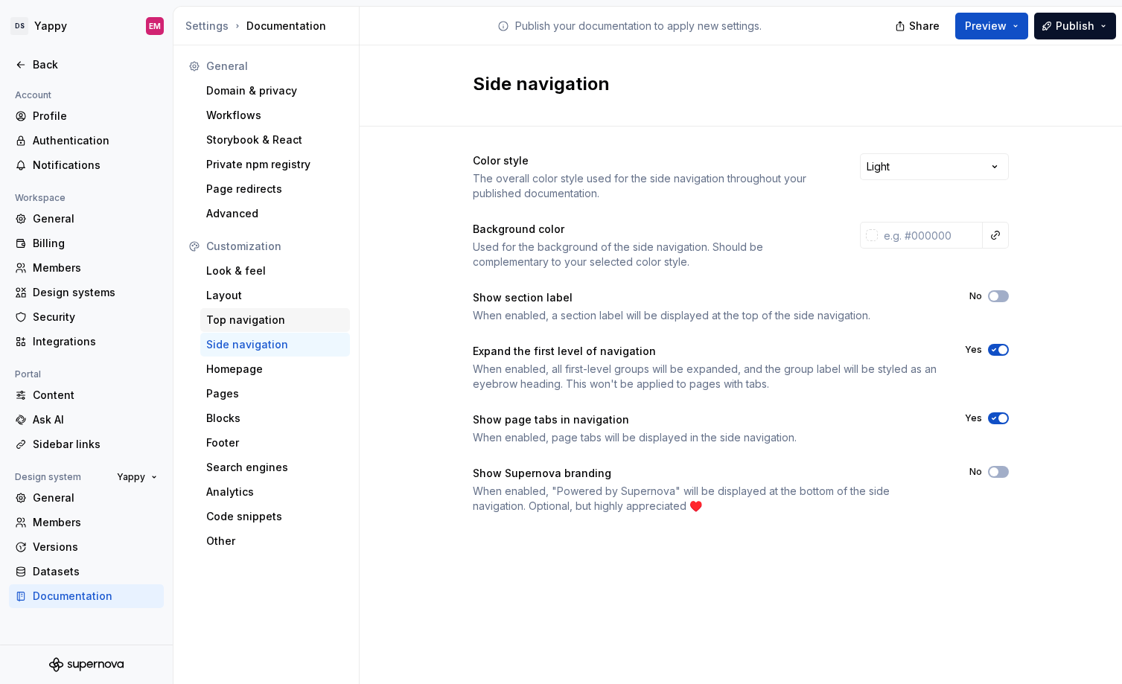
click at [271, 313] on div "Top navigation" at bounding box center [275, 320] width 138 height 15
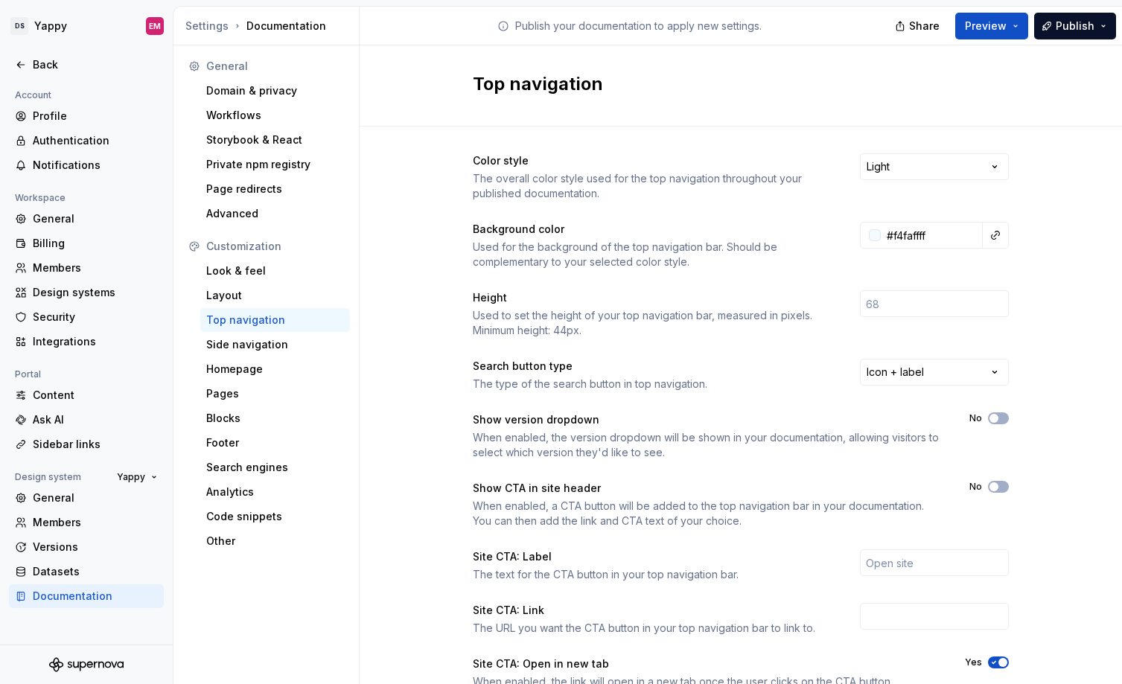
click at [250, 327] on div "Top navigation" at bounding box center [275, 320] width 138 height 15
click at [930, 162] on html "DS Yappy EM Back Account Profile Authentication Notifications Workspace General…" at bounding box center [561, 342] width 1122 height 684
click at [920, 142] on html "DS Yappy EM Back Account Profile Authentication Notifications Workspace General…" at bounding box center [561, 342] width 1122 height 684
click at [239, 269] on div "Look & feel" at bounding box center [275, 270] width 138 height 15
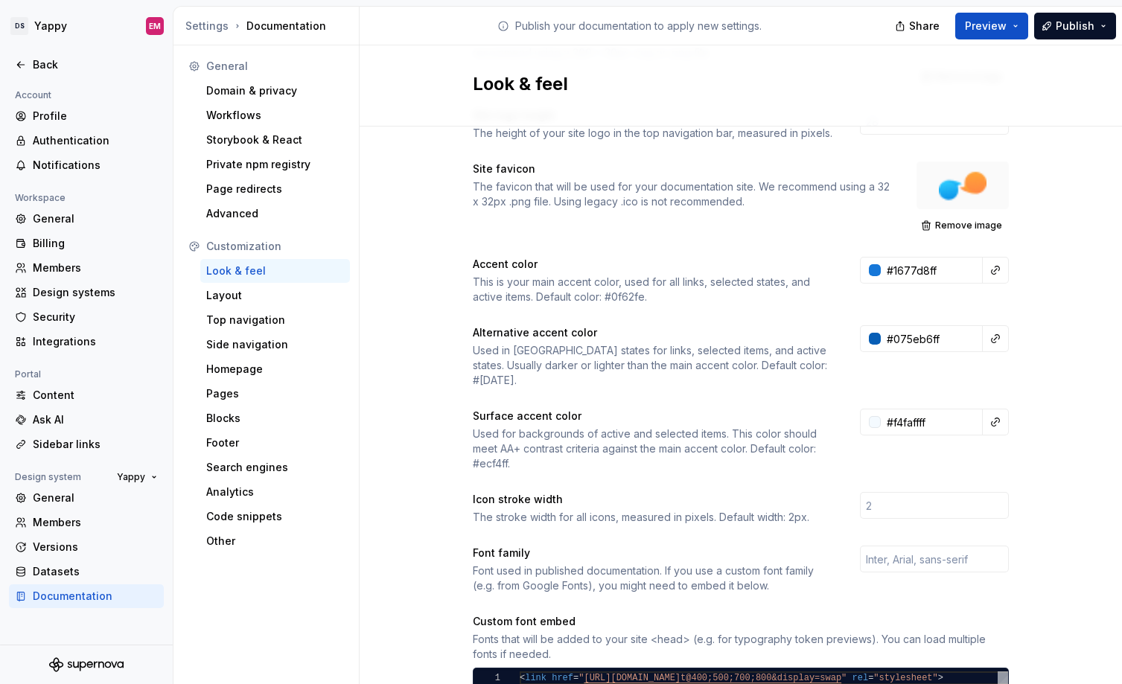
scroll to position [157, 0]
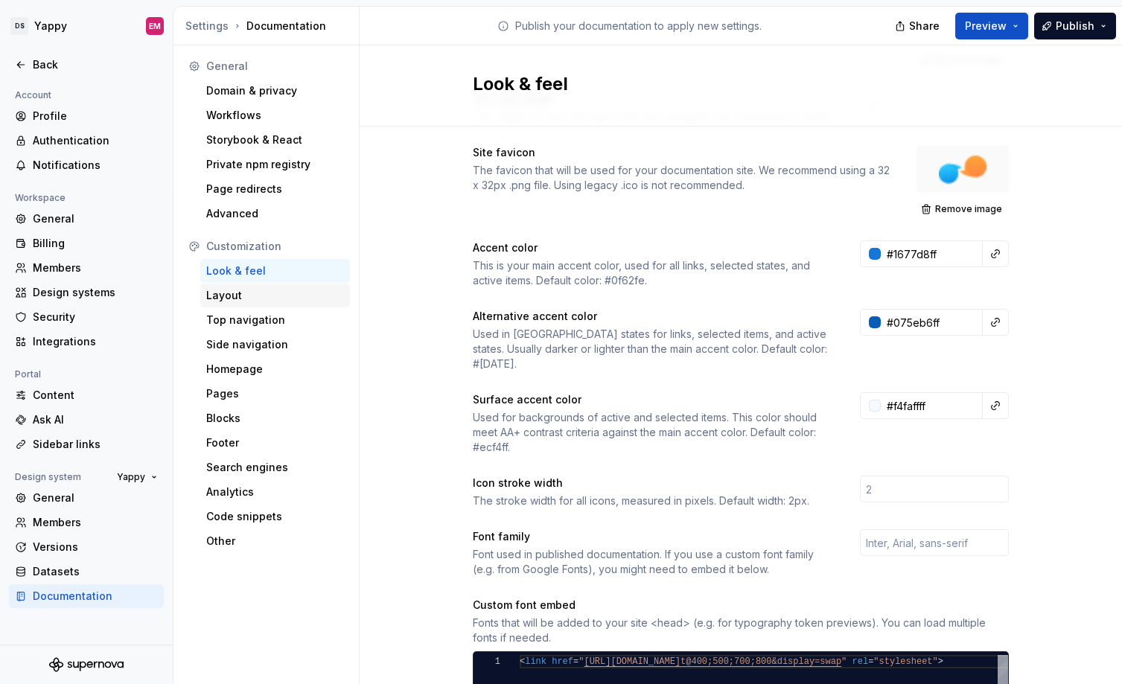
click at [262, 293] on div "Layout" at bounding box center [275, 295] width 138 height 15
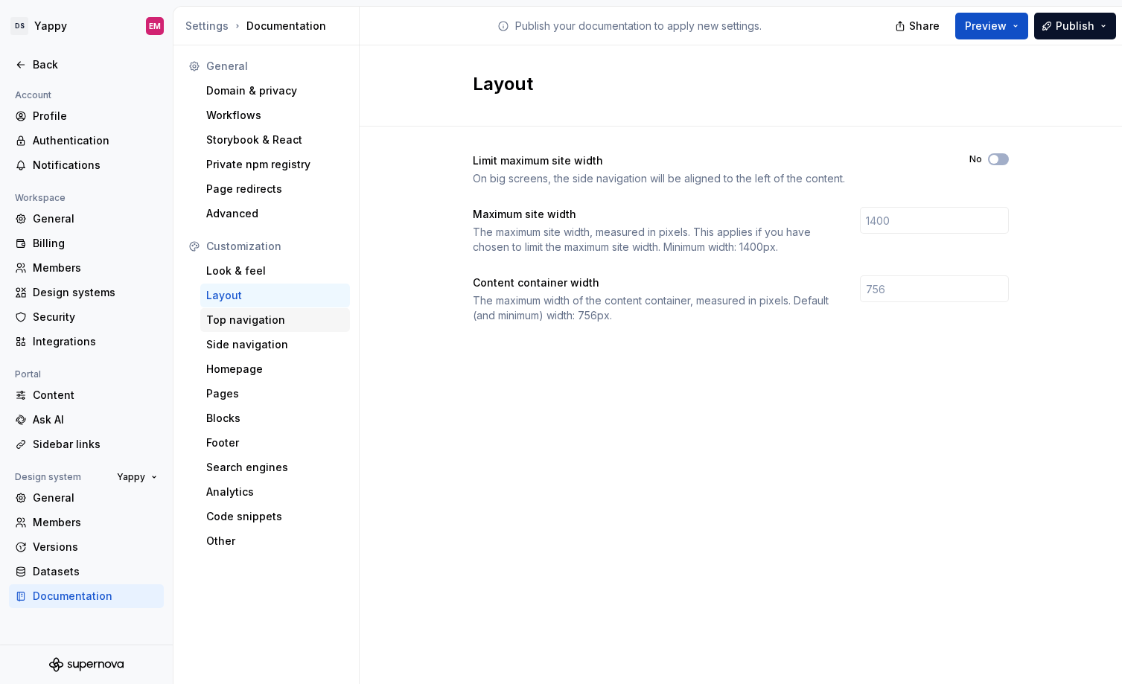
click at [255, 311] on div "Top navigation" at bounding box center [275, 320] width 150 height 24
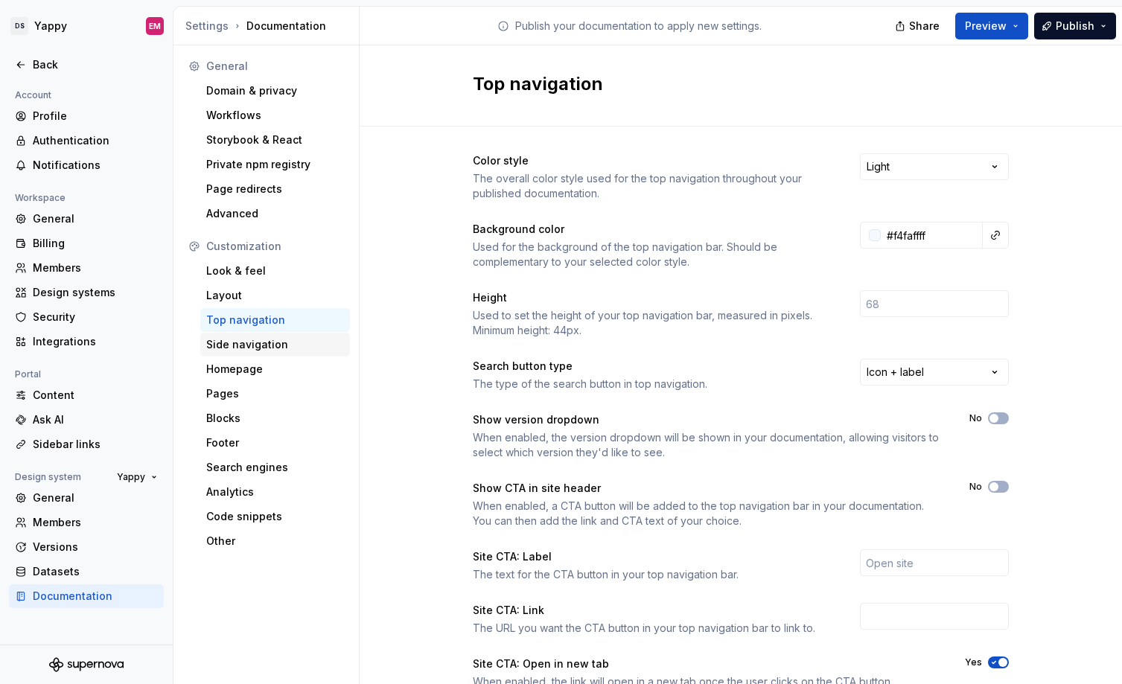
click at [263, 337] on div "Side navigation" at bounding box center [275, 344] width 138 height 15
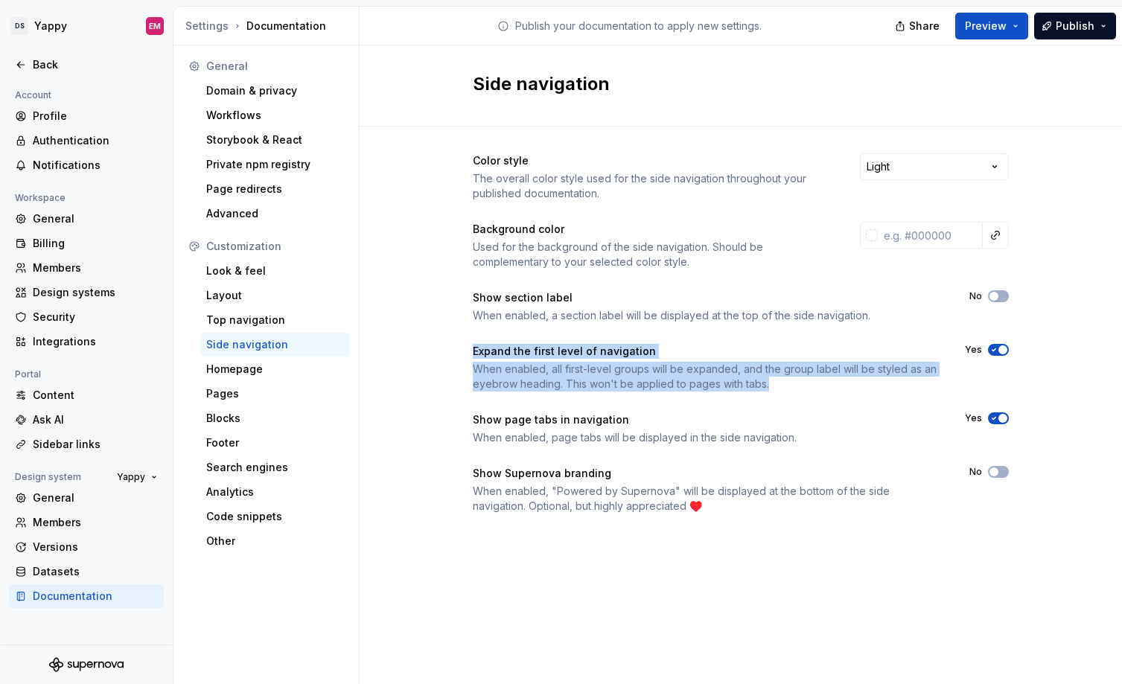
drag, startPoint x: 476, startPoint y: 351, endPoint x: 802, endPoint y: 380, distance: 327.3
click at [804, 380] on div "Color style The overall color style used for the side navigation throughout you…" at bounding box center [740, 349] width 762 height 444
copy div "Expand the first level of navigation When enabled, all first-level groups will …"
click at [995, 350] on icon "button" at bounding box center [994, 349] width 12 height 9
click at [1059, 23] on span "Publish" at bounding box center [1074, 26] width 39 height 15
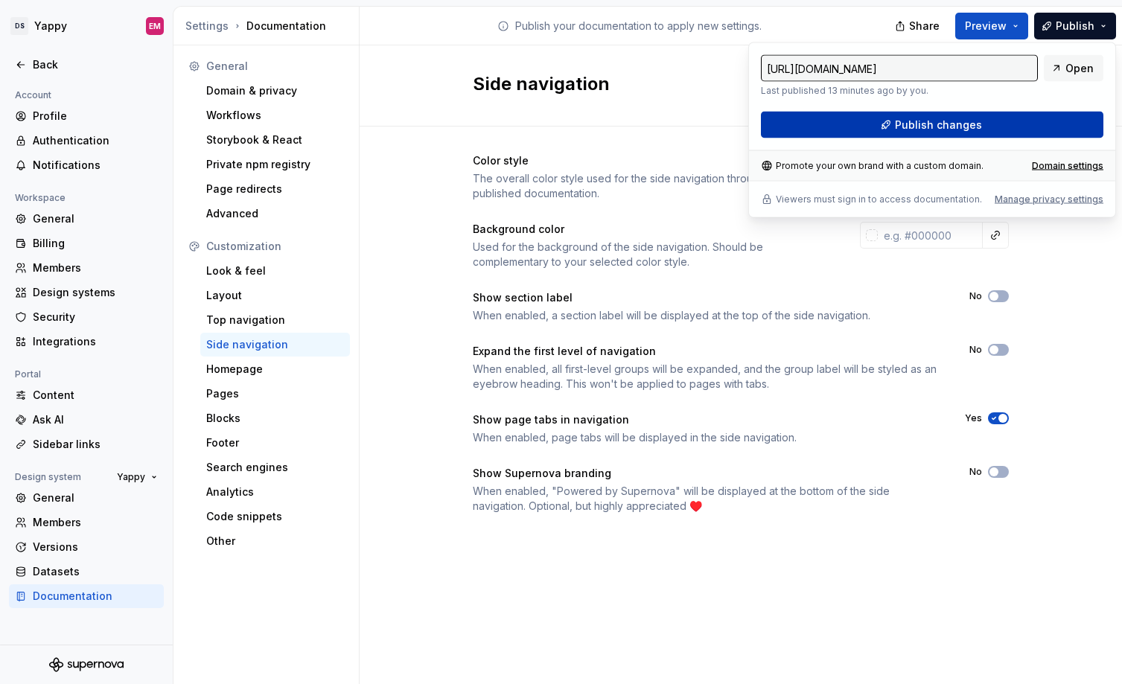
click at [890, 126] on button "Publish changes" at bounding box center [932, 125] width 342 height 27
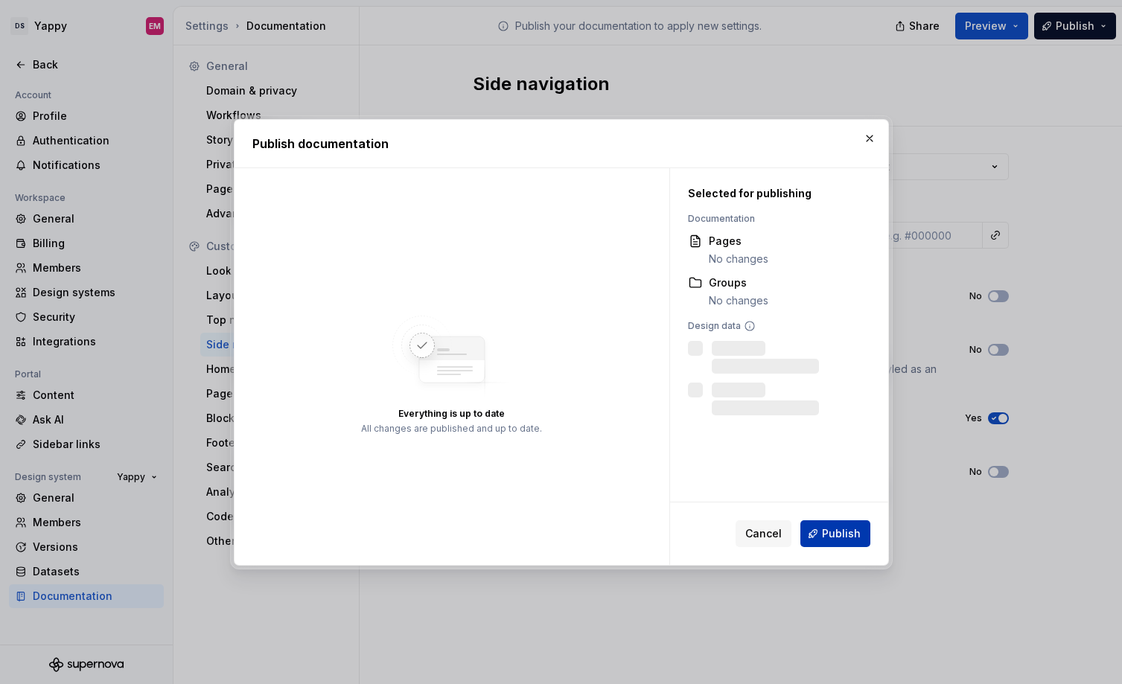
click at [836, 531] on span "Publish" at bounding box center [841, 533] width 39 height 15
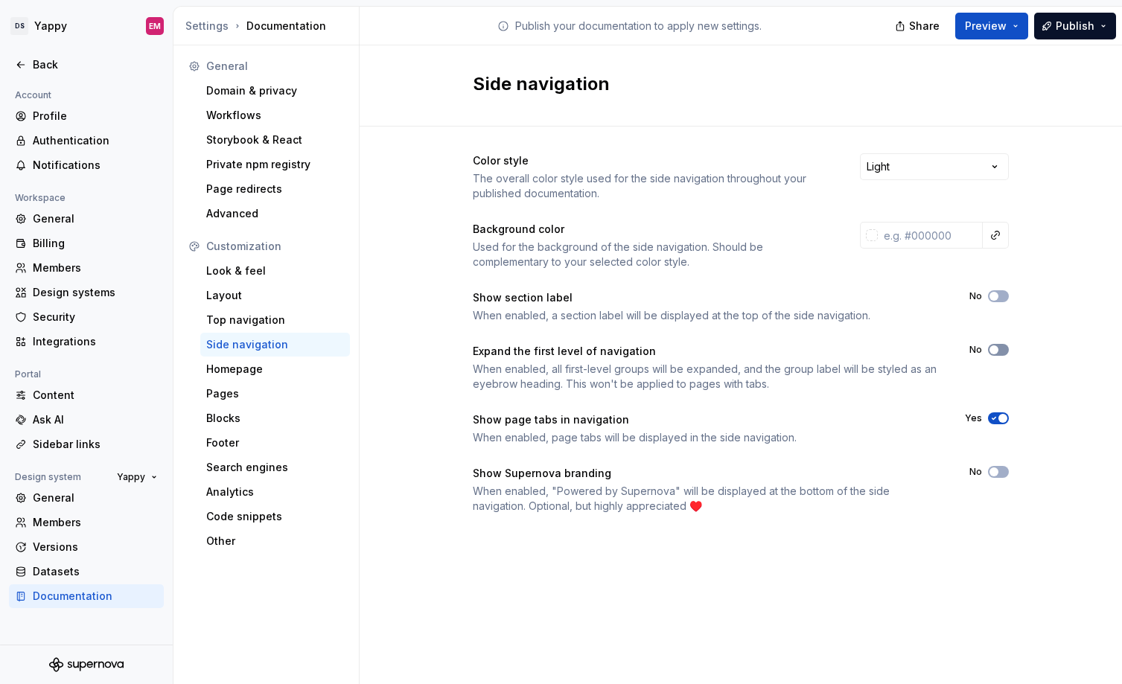
click at [999, 354] on button "No" at bounding box center [998, 350] width 21 height 12
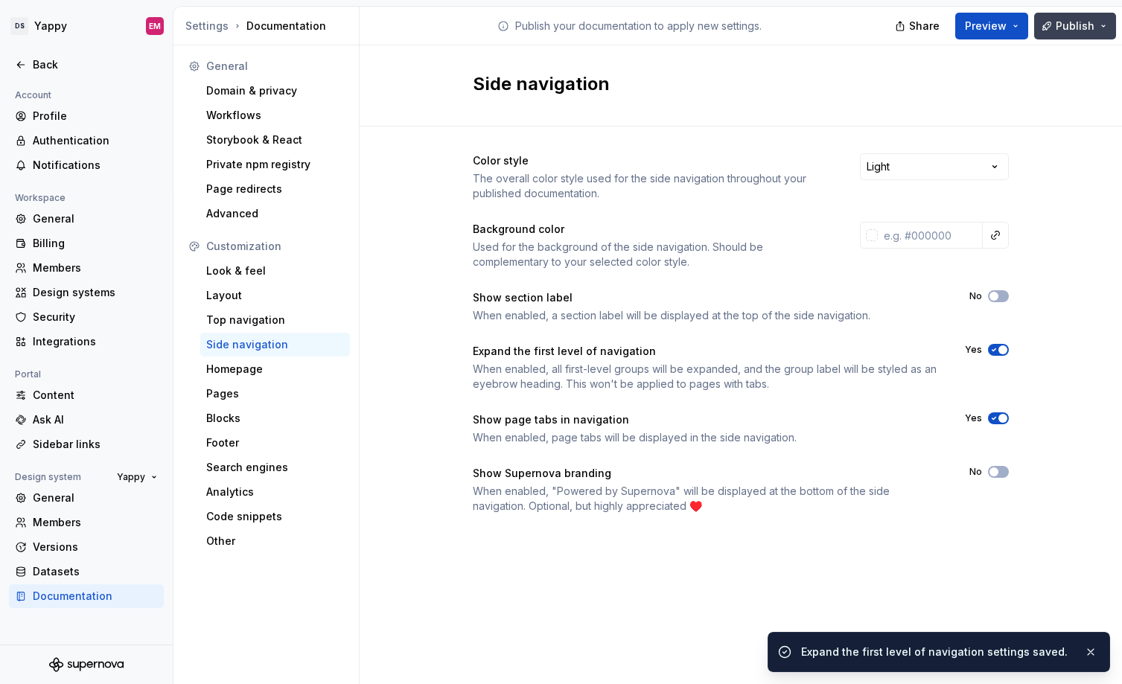
click at [1079, 22] on span "Publish" at bounding box center [1074, 26] width 39 height 15
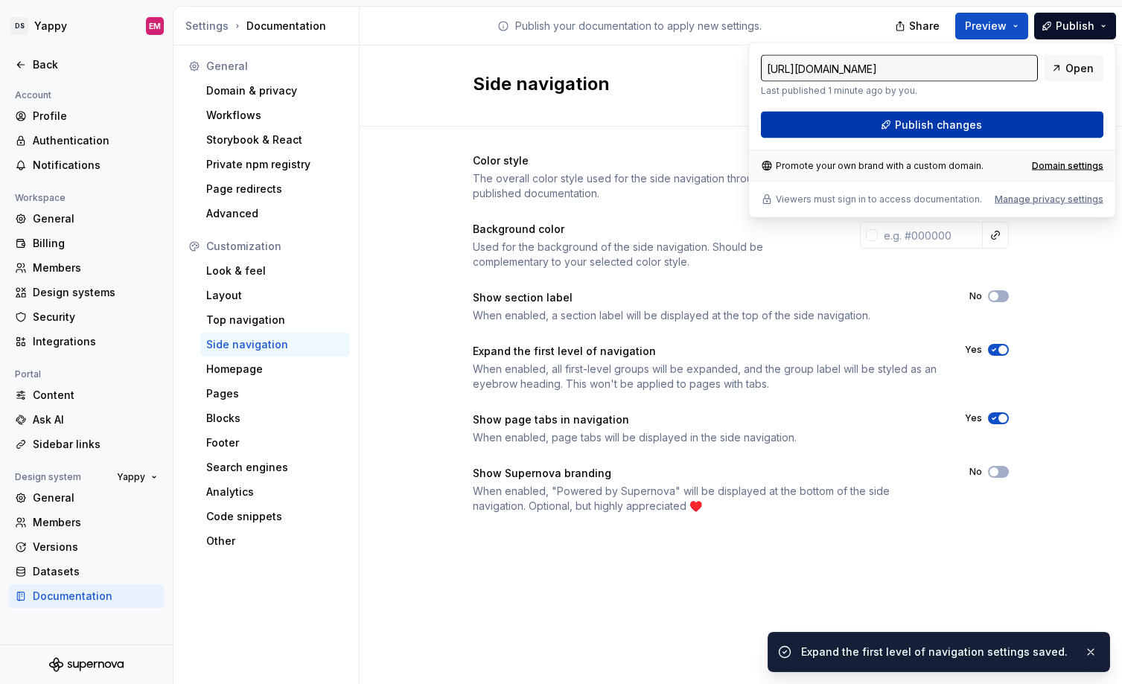
click at [847, 119] on button "Publish changes" at bounding box center [932, 125] width 342 height 27
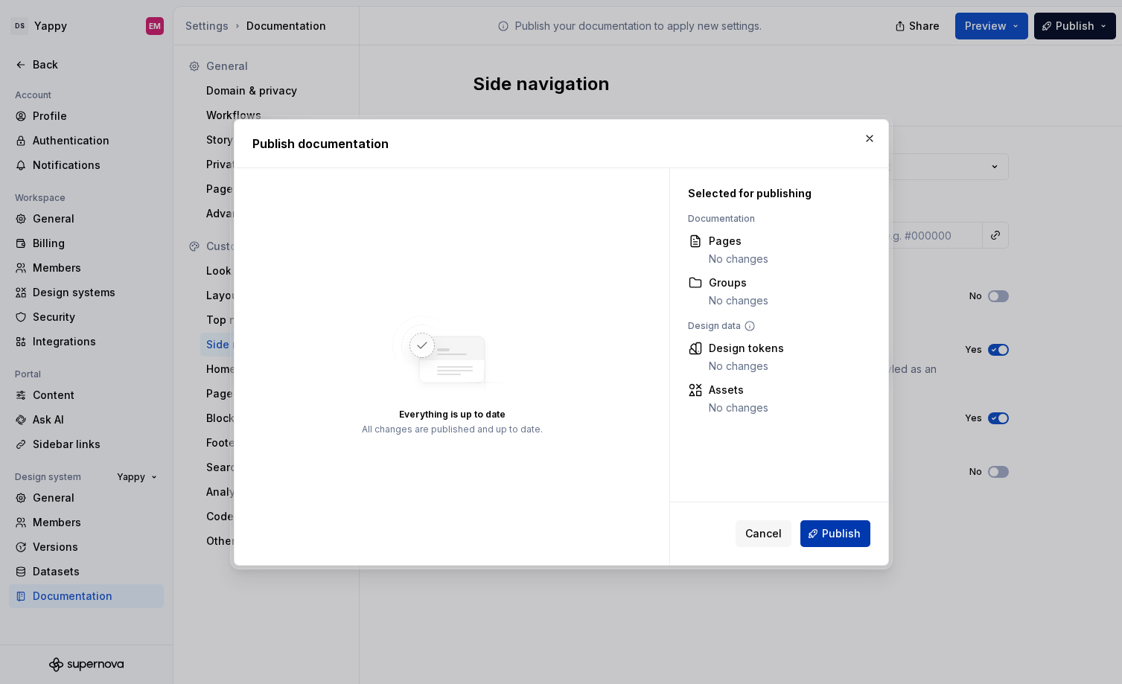
click at [828, 529] on span "Publish" at bounding box center [841, 533] width 39 height 15
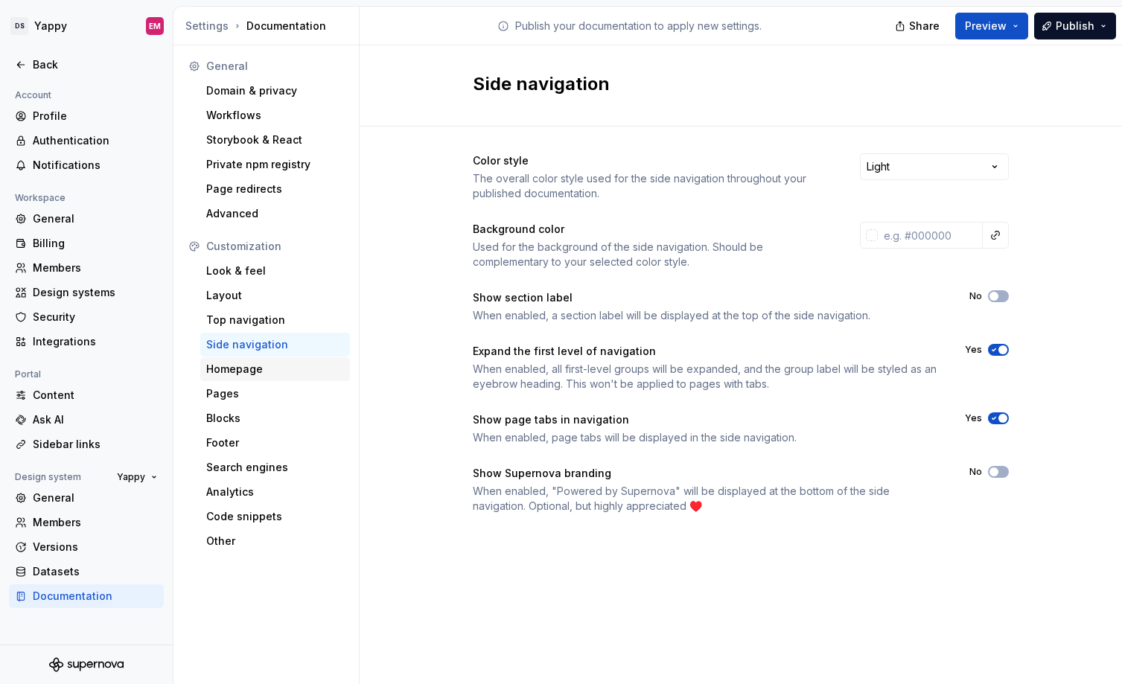
click at [241, 370] on div "Homepage" at bounding box center [275, 369] width 138 height 15
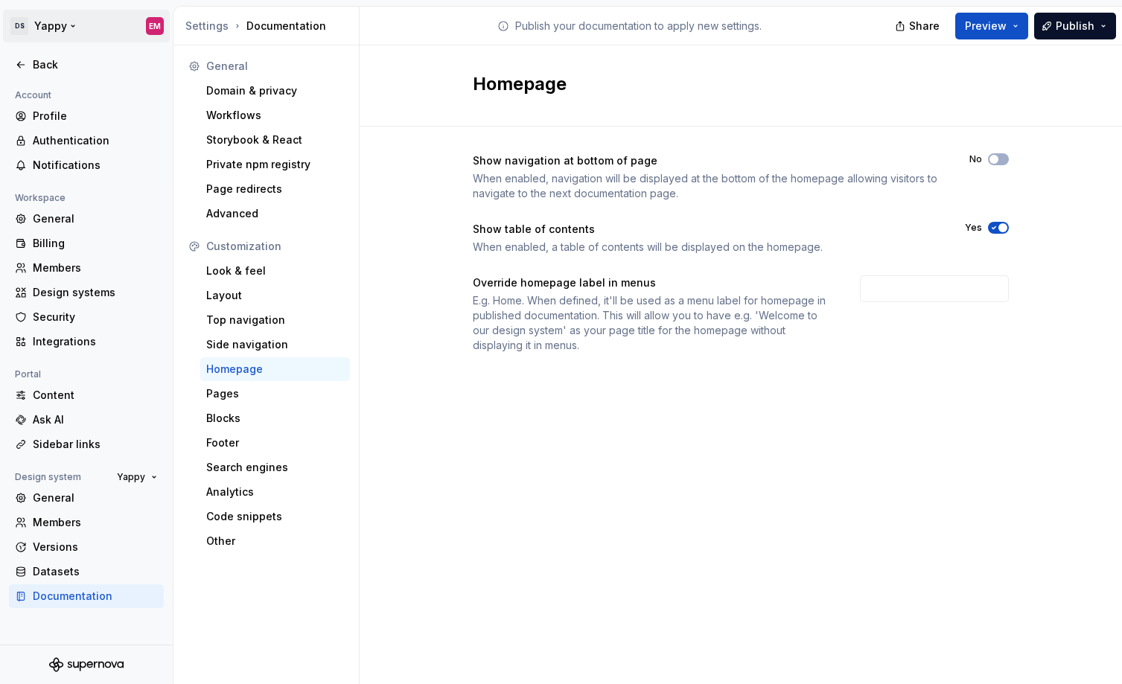
click at [43, 29] on html "DS Yappy EM Back Account Profile Authentication Notifications Workspace General…" at bounding box center [561, 342] width 1122 height 684
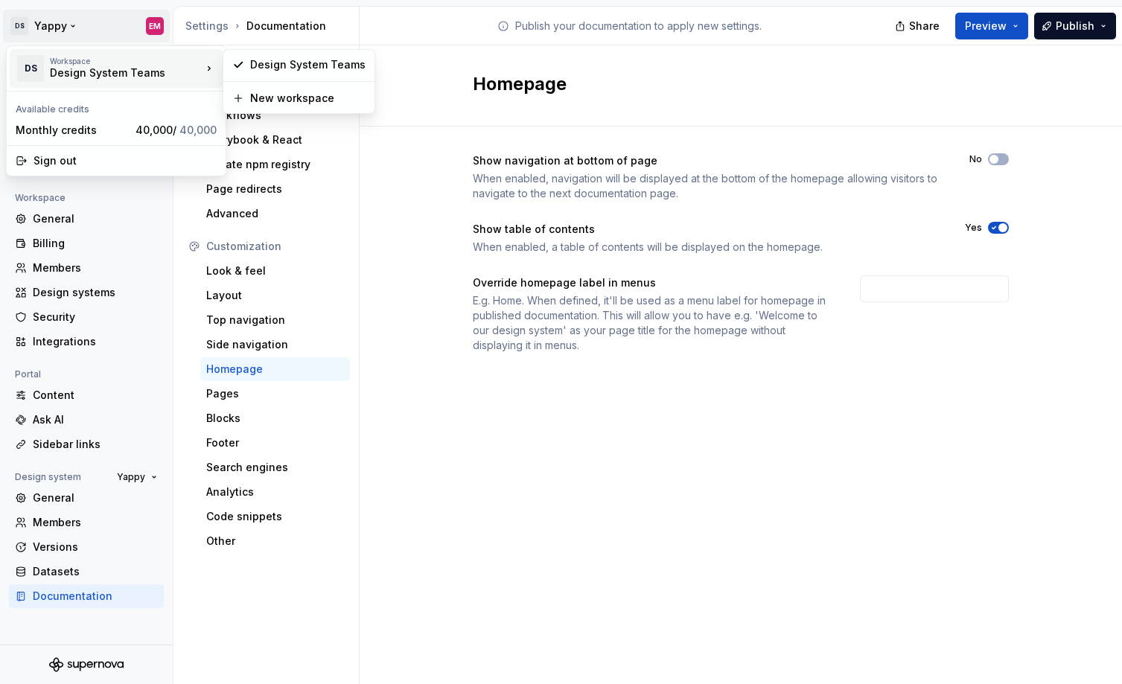
click at [77, 65] on div "Design System Teams" at bounding box center [113, 72] width 127 height 15
click at [199, 28] on html "DS Yappy EM Back Account Profile Authentication Notifications Workspace General…" at bounding box center [561, 342] width 1122 height 684
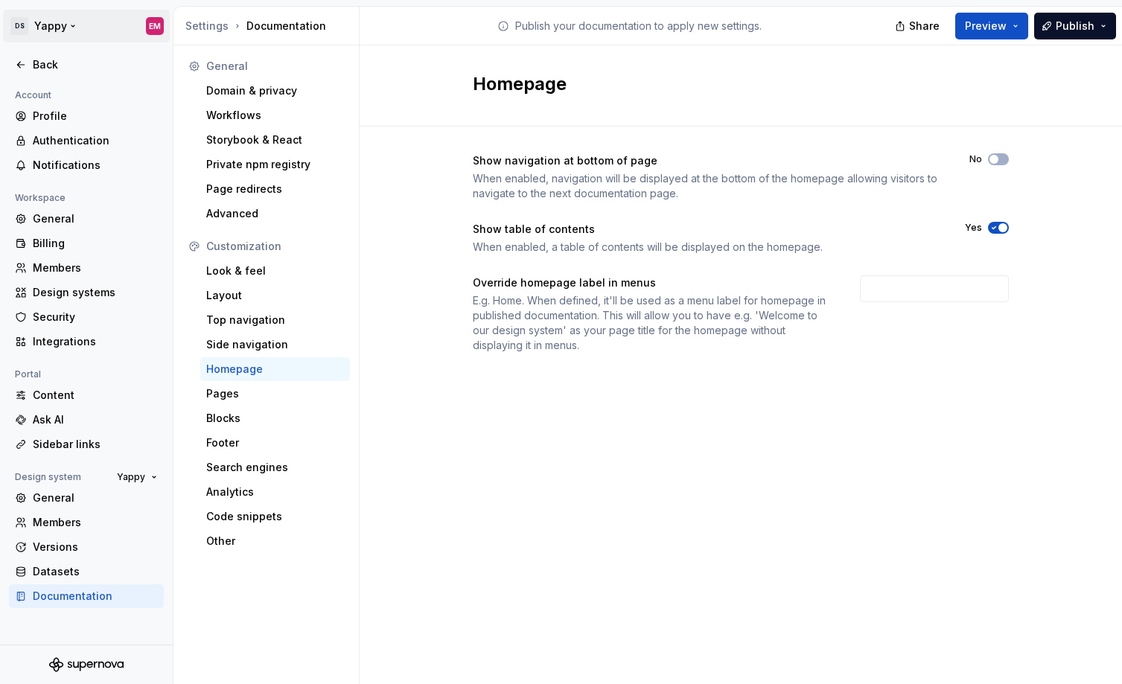
click at [153, 22] on html "DS Yappy EM Back Account Profile Authentication Notifications Workspace General…" at bounding box center [561, 342] width 1122 height 684
click at [150, 23] on html "DS Yappy EM Back Account Profile Authentication Notifications Workspace General…" at bounding box center [561, 342] width 1122 height 684
click at [27, 65] on div "Back" at bounding box center [86, 64] width 143 height 15
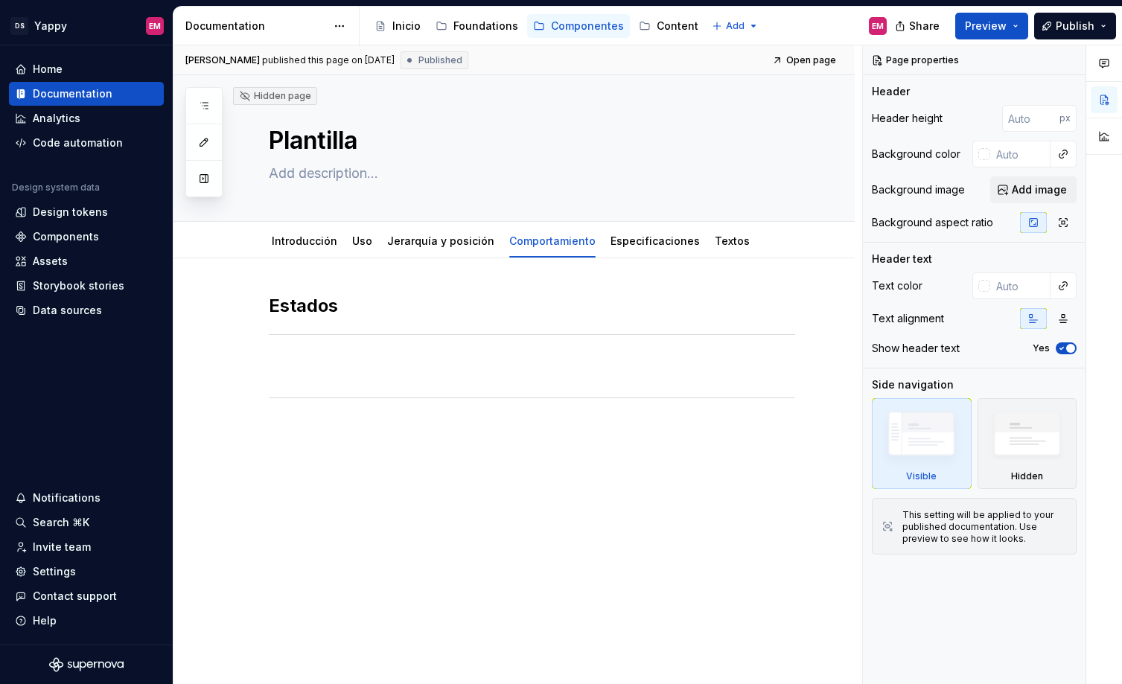
type textarea "*"
